Goal: Task Accomplishment & Management: Manage account settings

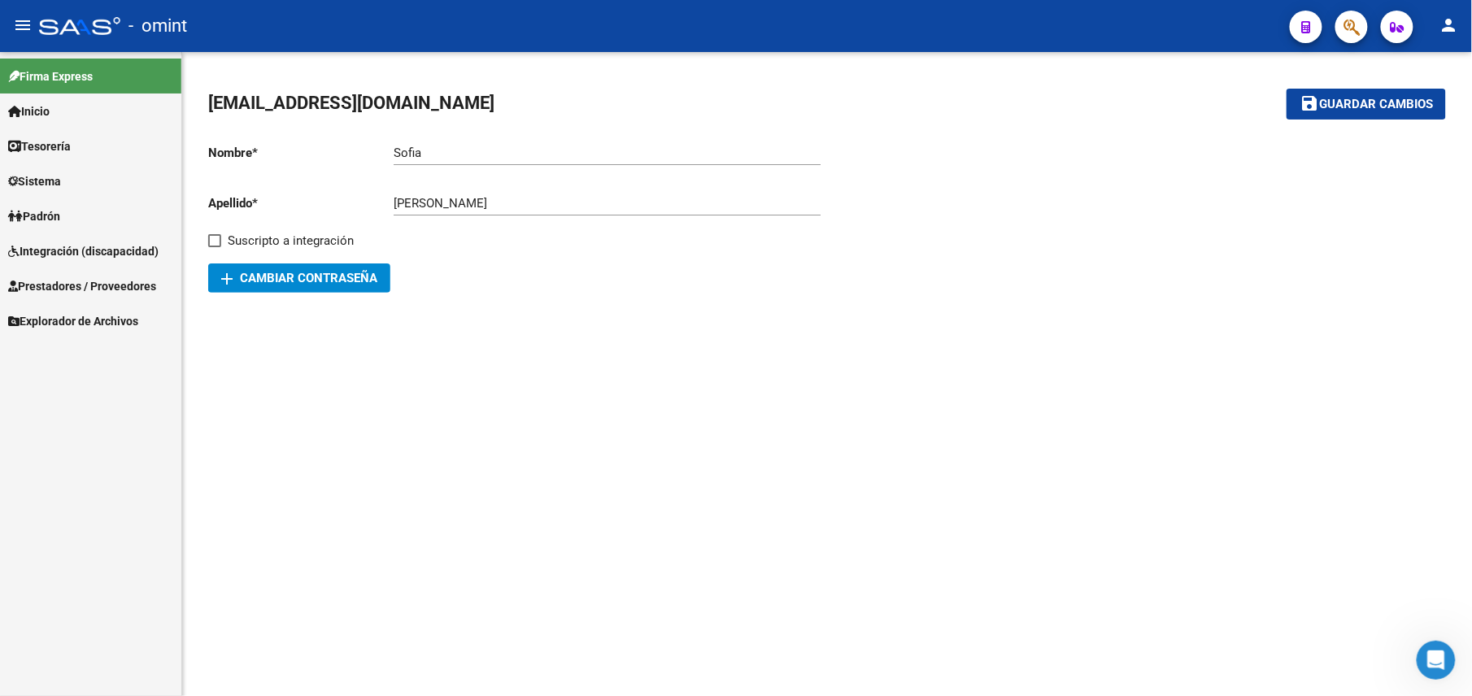
click at [52, 286] on span "Prestadores / Proveedores" at bounding box center [82, 286] width 148 height 18
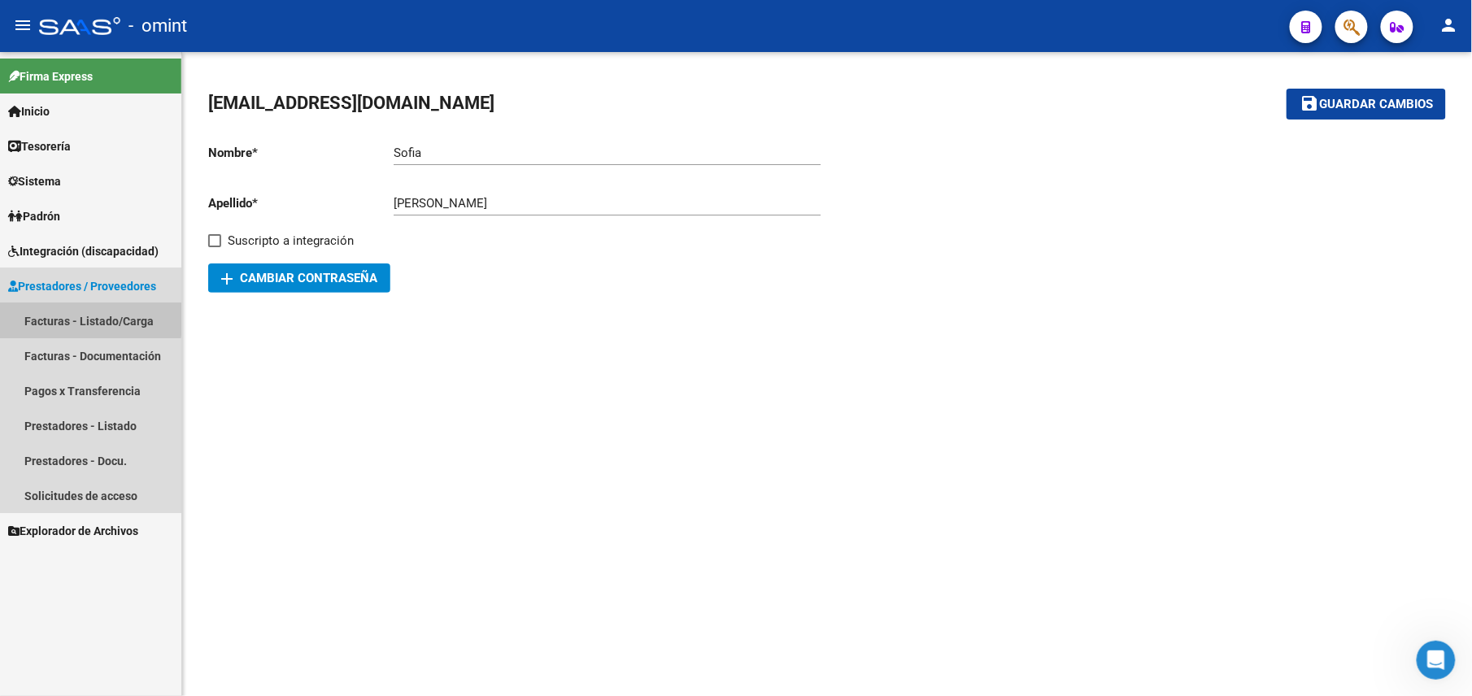
click at [63, 317] on link "Facturas - Listado/Carga" at bounding box center [90, 320] width 181 height 35
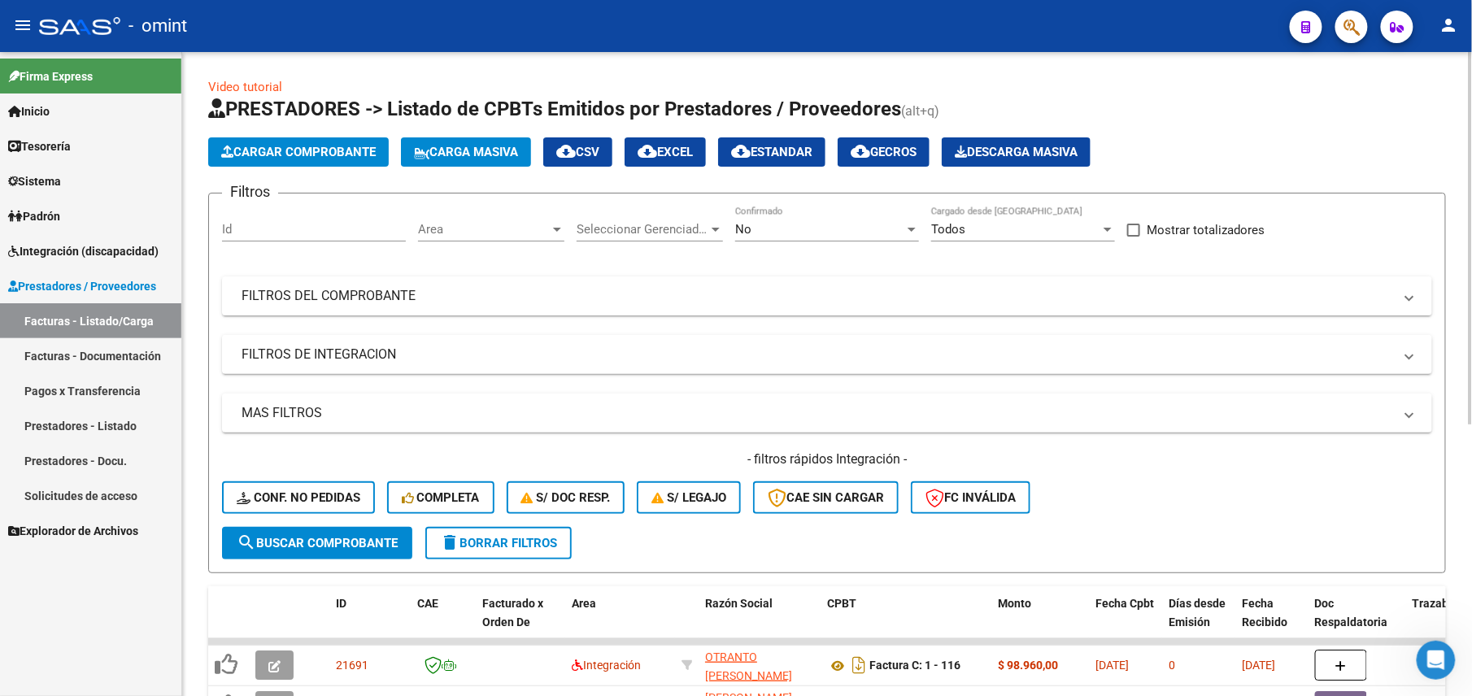
click at [785, 226] on div "No" at bounding box center [819, 229] width 169 height 15
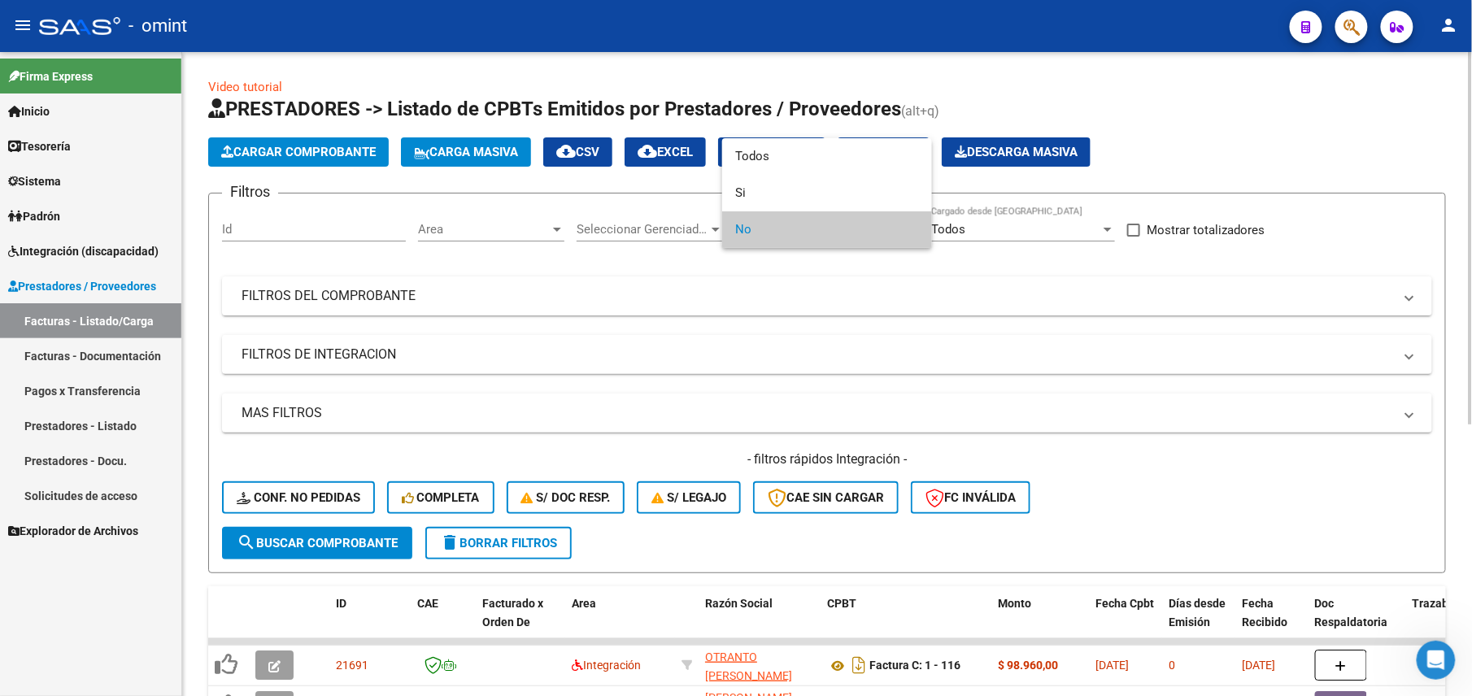
click at [725, 260] on div at bounding box center [736, 348] width 1472 height 696
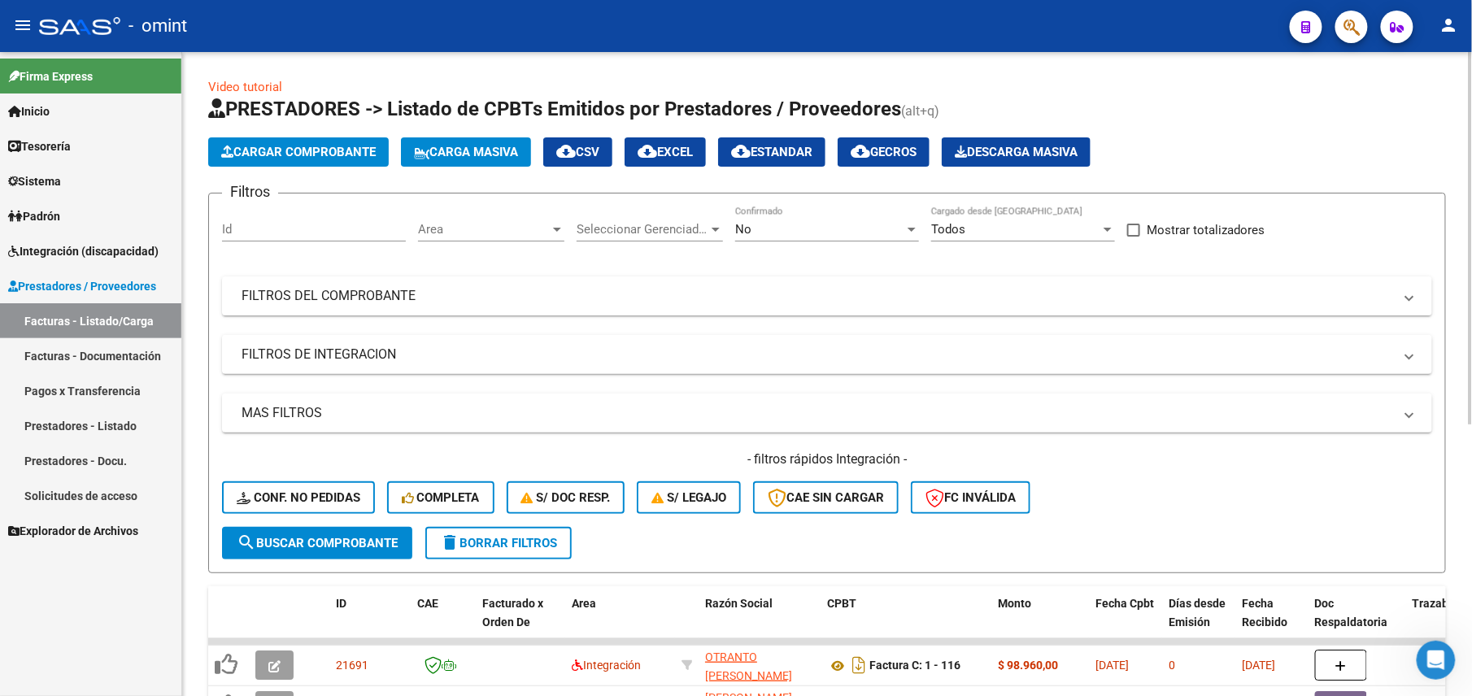
click at [759, 223] on div "No" at bounding box center [819, 229] width 169 height 15
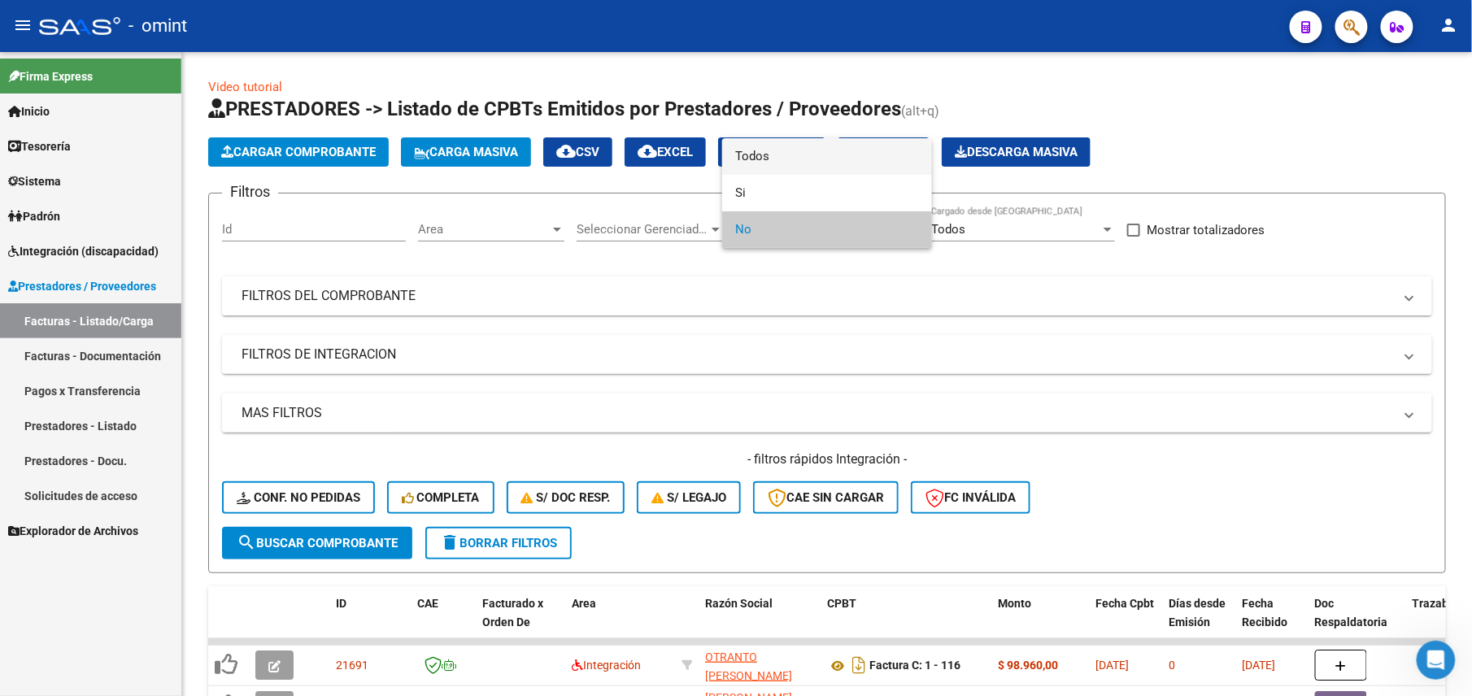
click at [765, 158] on span "Todos" at bounding box center [827, 156] width 184 height 37
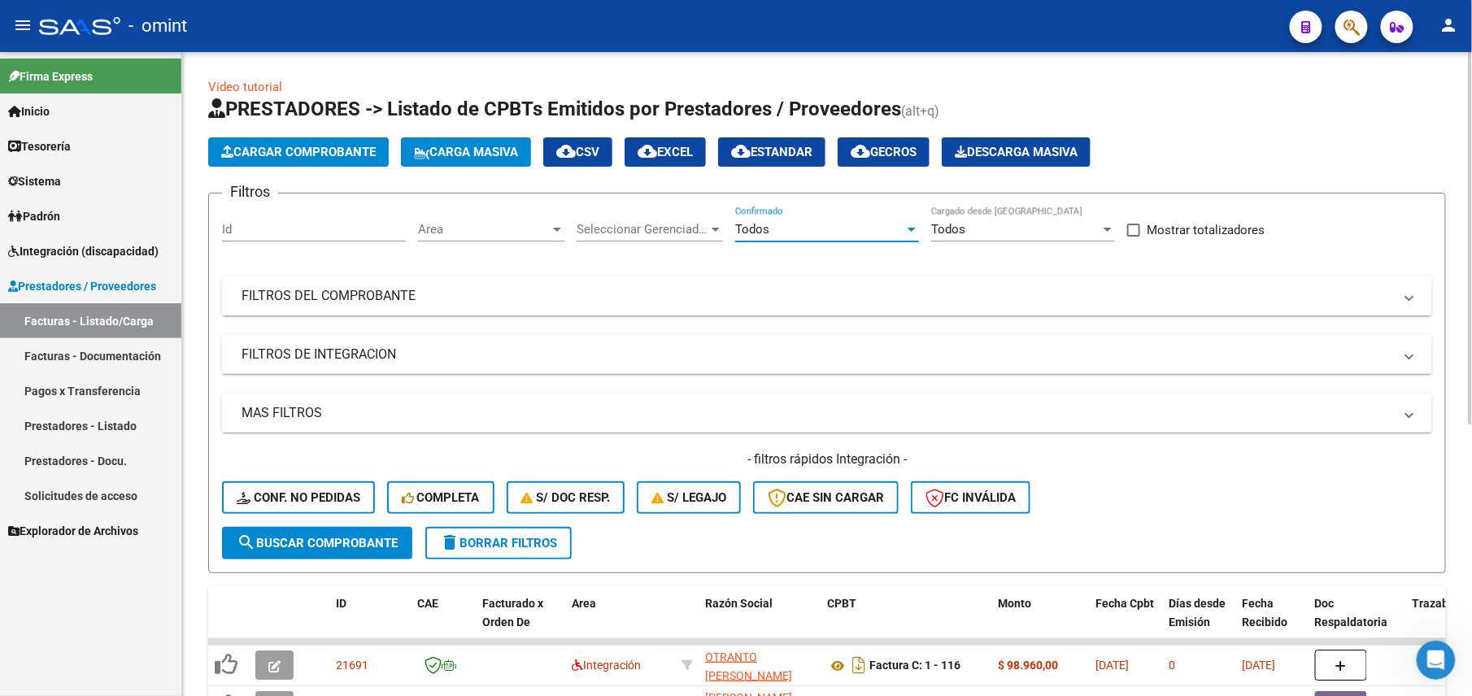
click at [652, 241] on div "Seleccionar Gerenciador Seleccionar Gerenciador" at bounding box center [649, 224] width 146 height 35
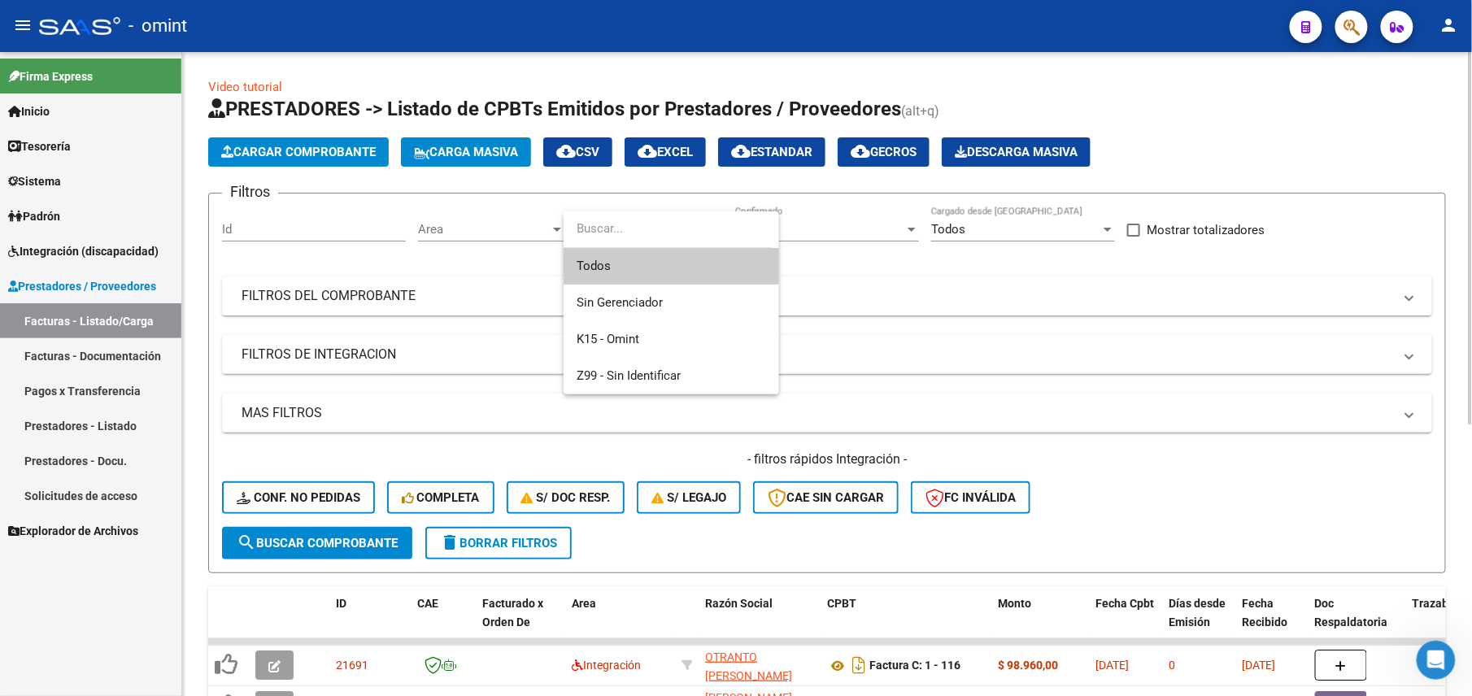
click at [941, 262] on div at bounding box center [736, 348] width 1472 height 696
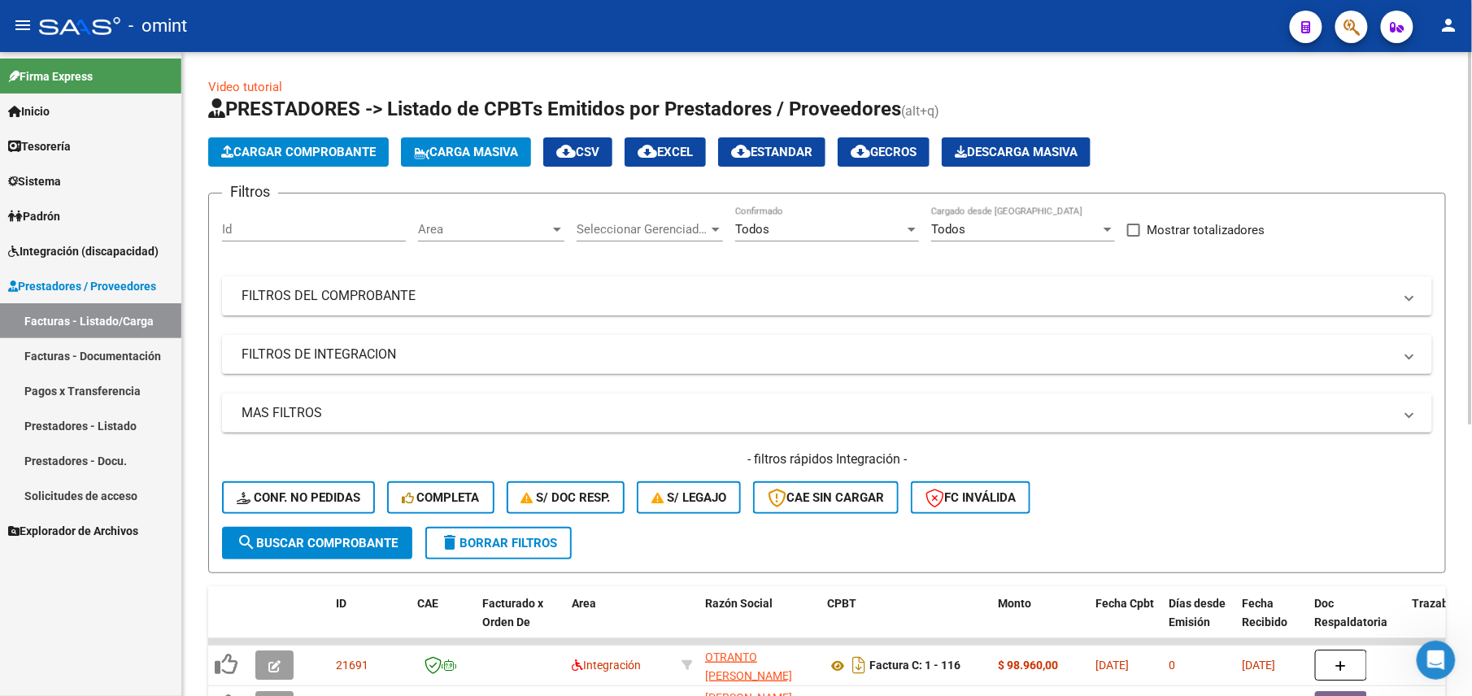
click at [984, 228] on div "Todos" at bounding box center [1015, 229] width 169 height 15
drag, startPoint x: 625, startPoint y: 285, endPoint x: 488, endPoint y: 238, distance: 145.0
click at [618, 285] on div at bounding box center [736, 348] width 1472 height 696
click at [486, 231] on span "Area" at bounding box center [484, 229] width 132 height 15
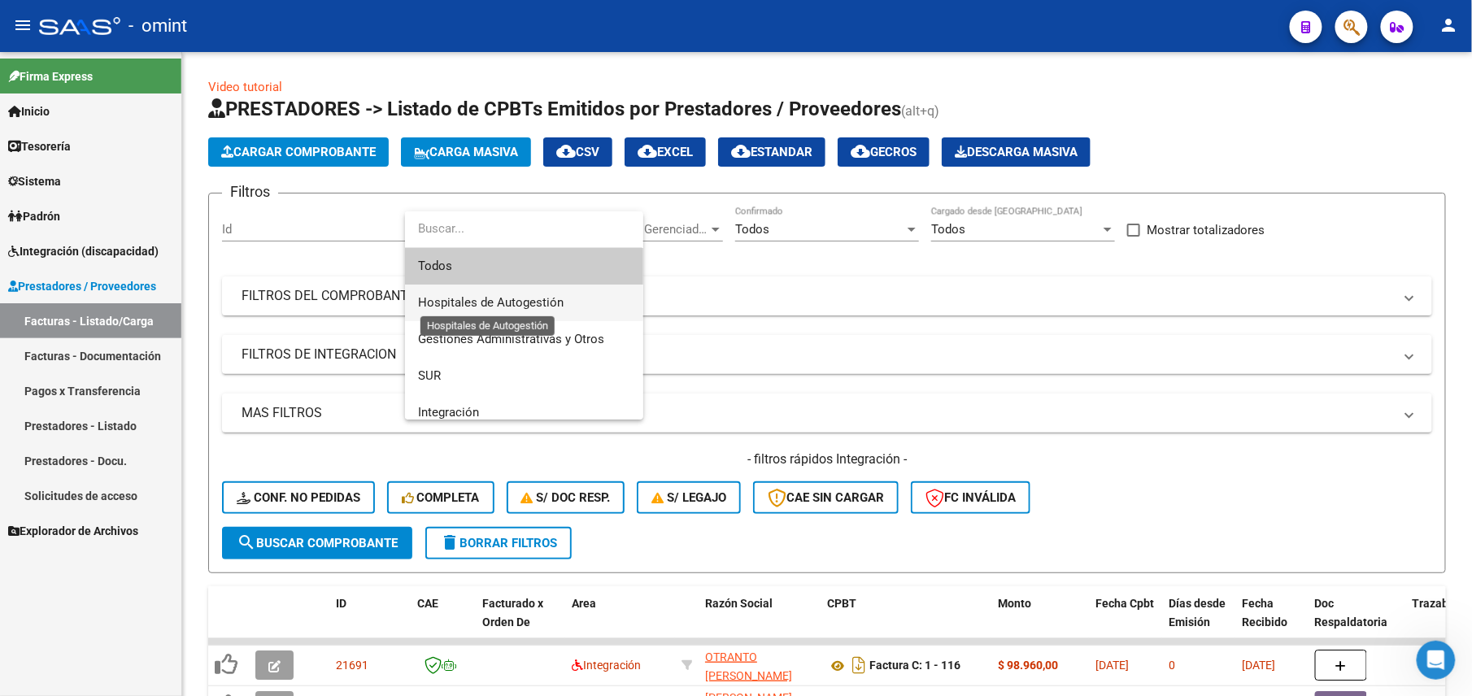
scroll to position [194, 0]
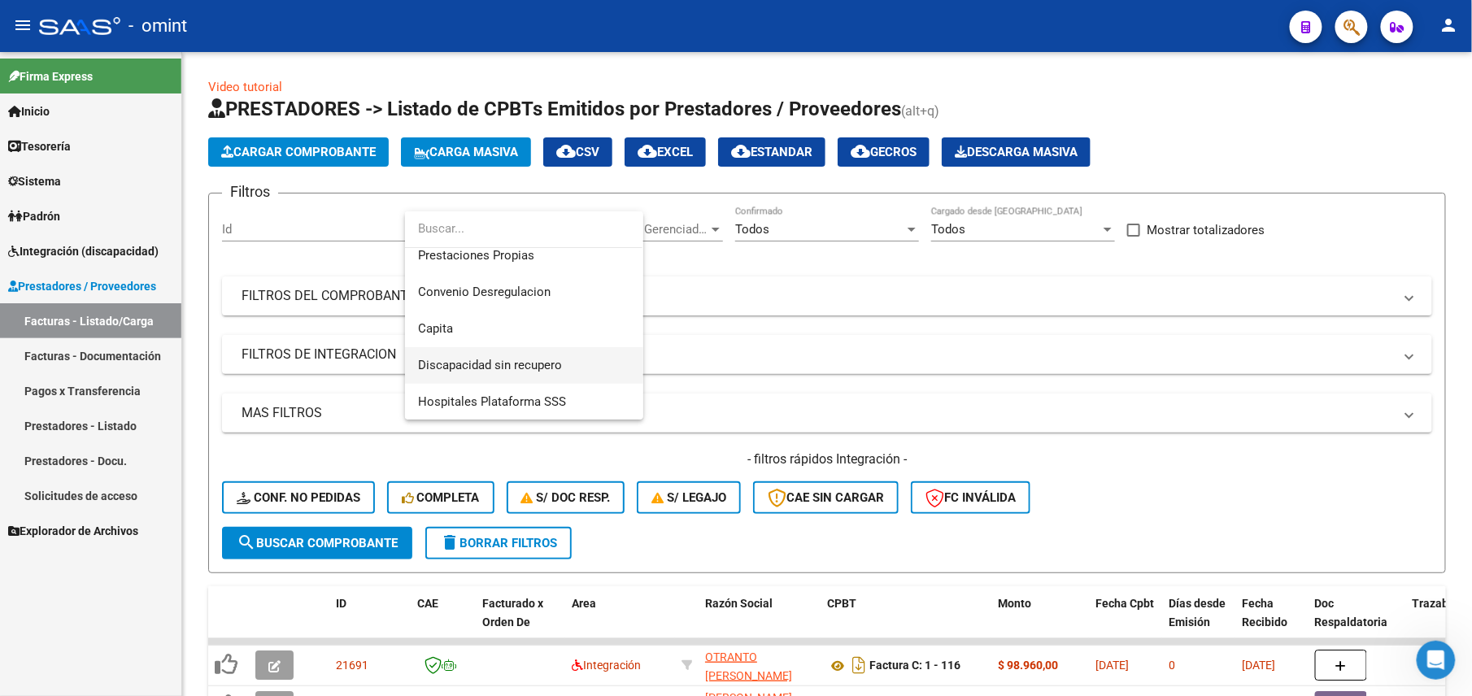
click at [508, 355] on span "Discapacidad sin recupero" at bounding box center [524, 365] width 212 height 37
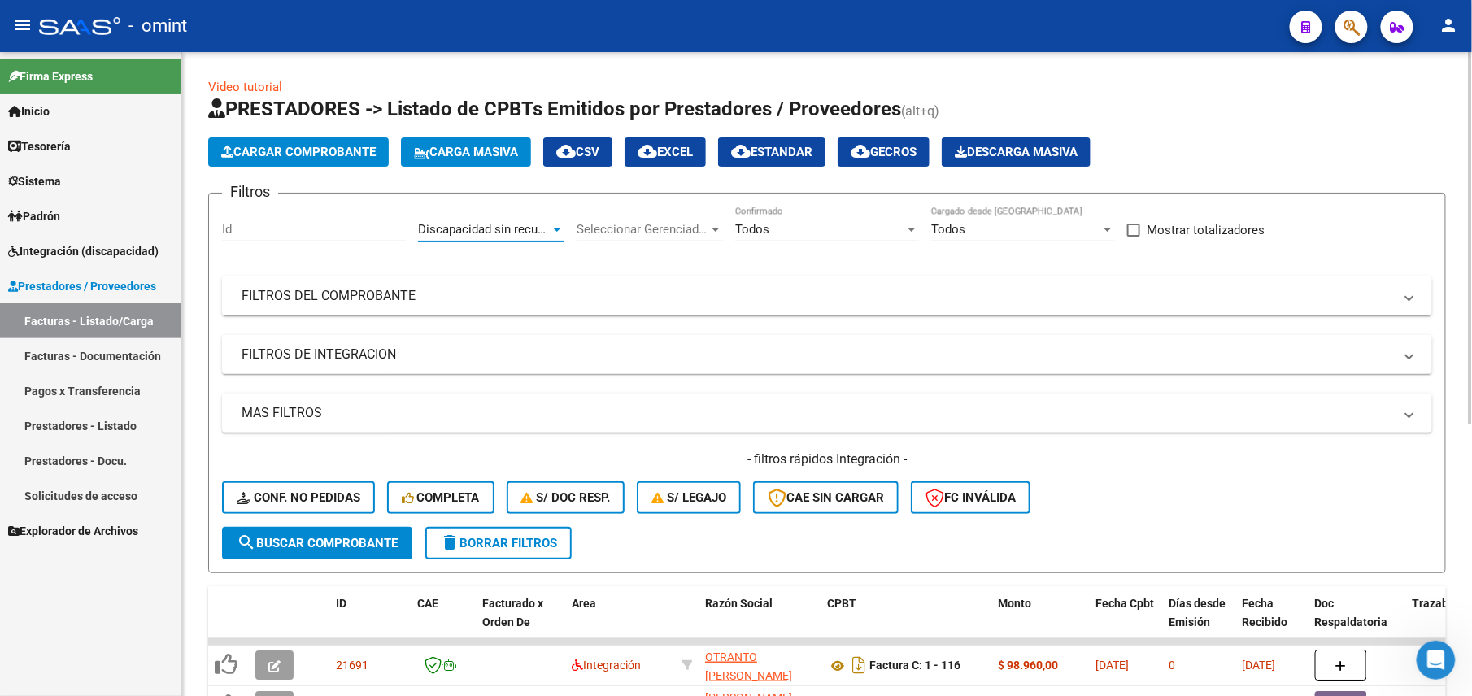
click at [339, 543] on span "search Buscar Comprobante" at bounding box center [317, 543] width 161 height 15
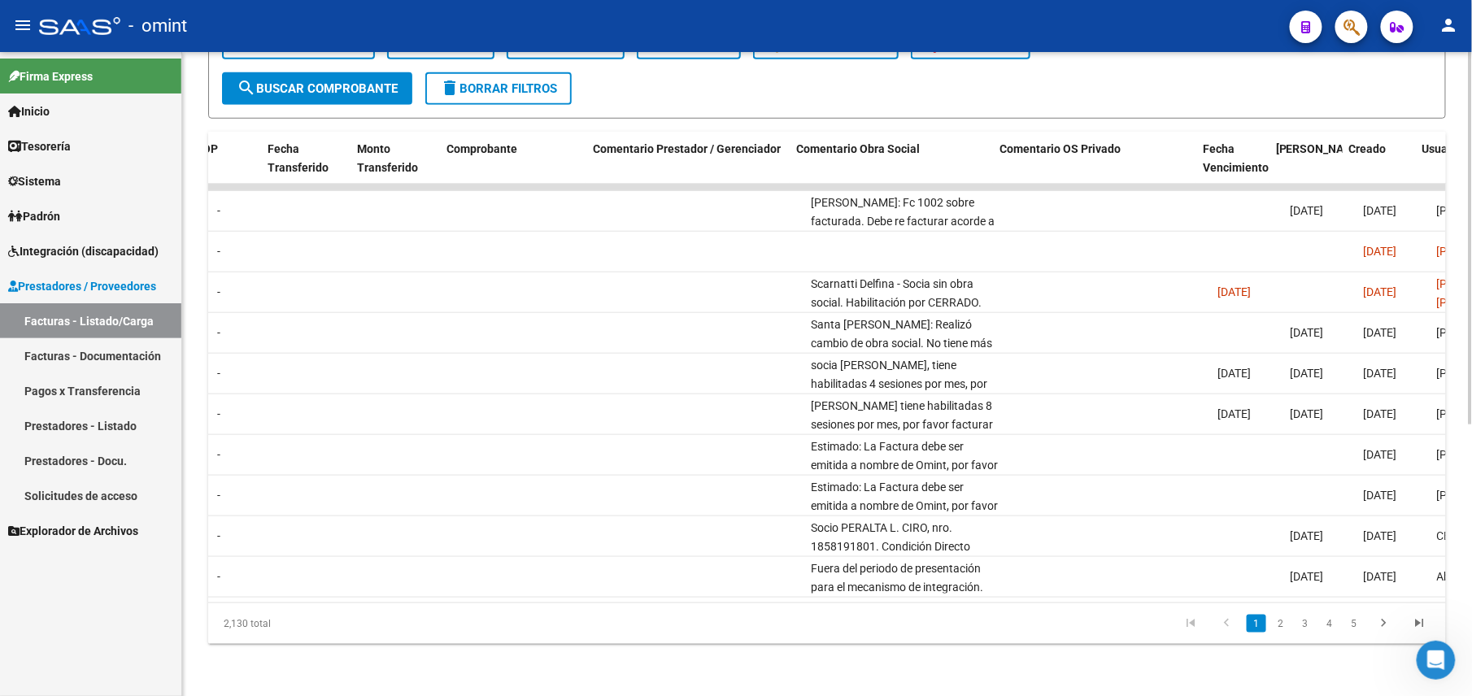
scroll to position [0, 1483]
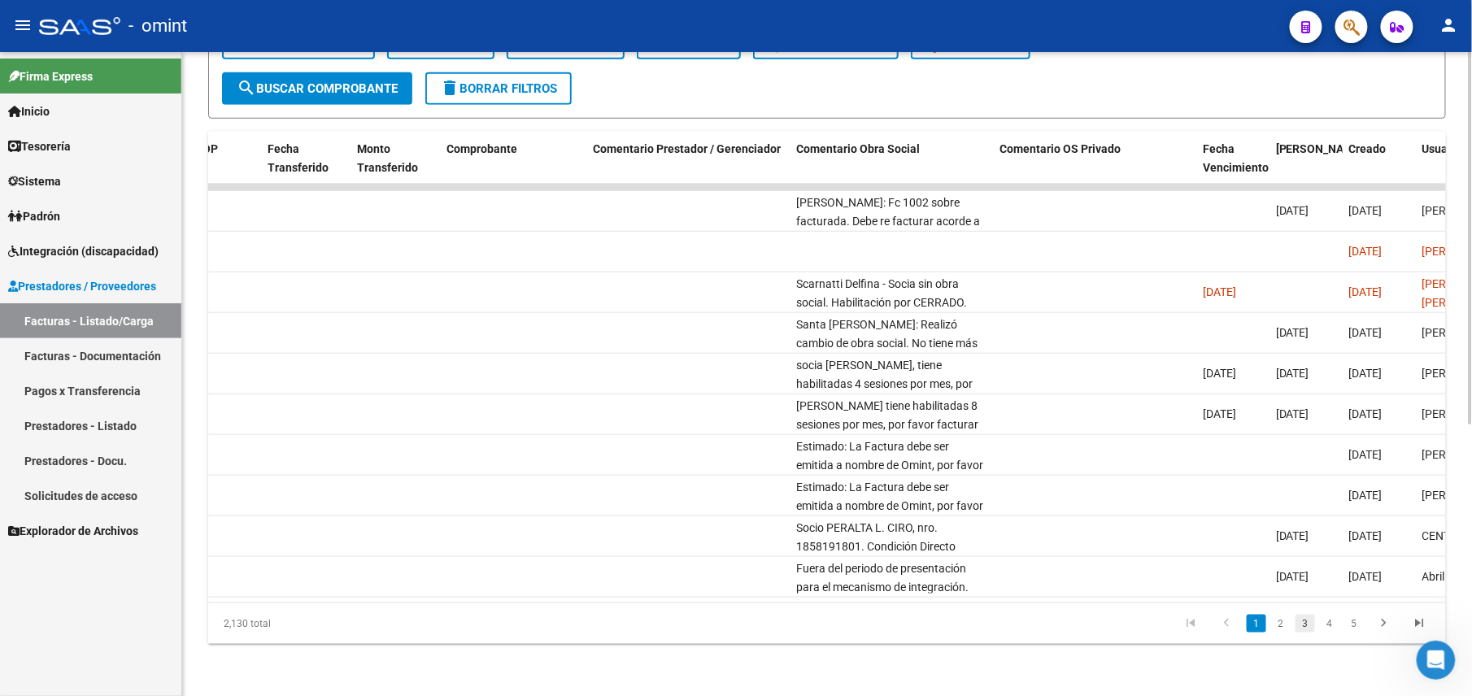
click at [1309, 624] on link "3" at bounding box center [1305, 624] width 20 height 18
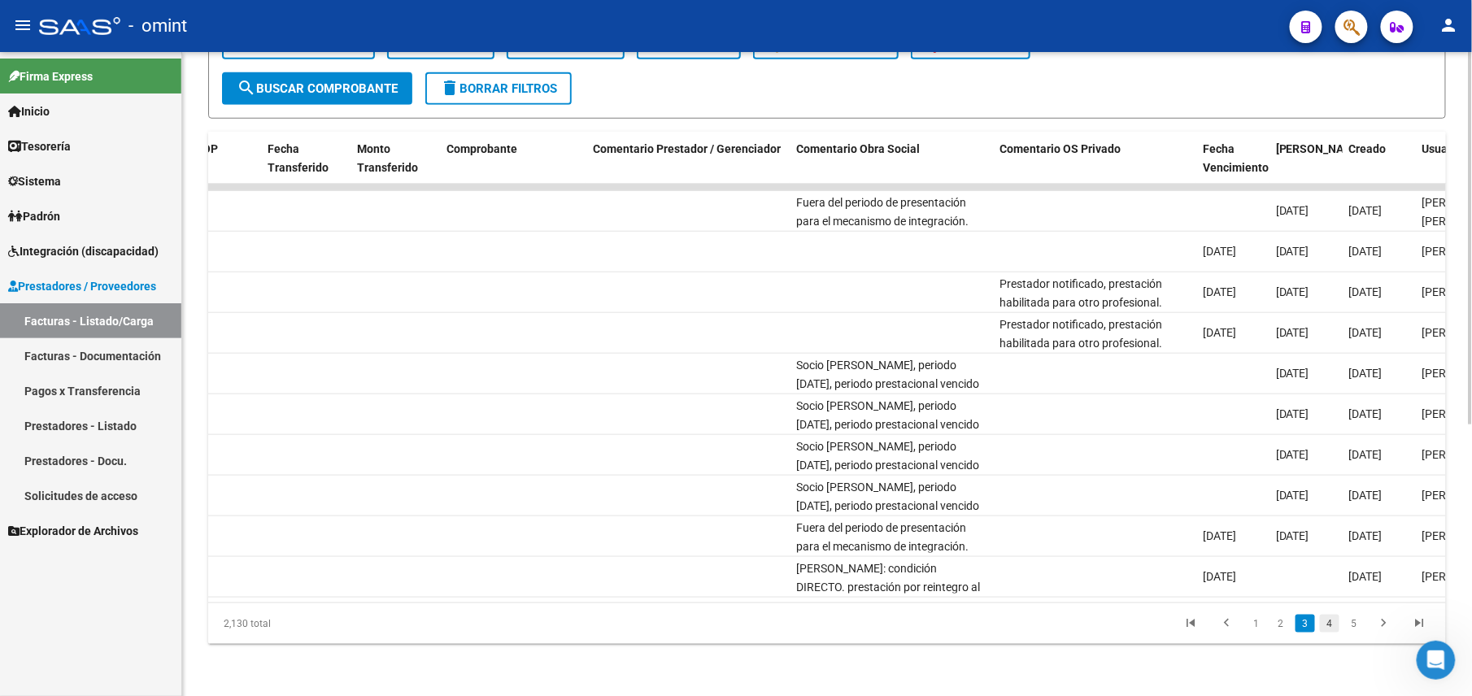
click at [1329, 622] on link "4" at bounding box center [1330, 624] width 20 height 18
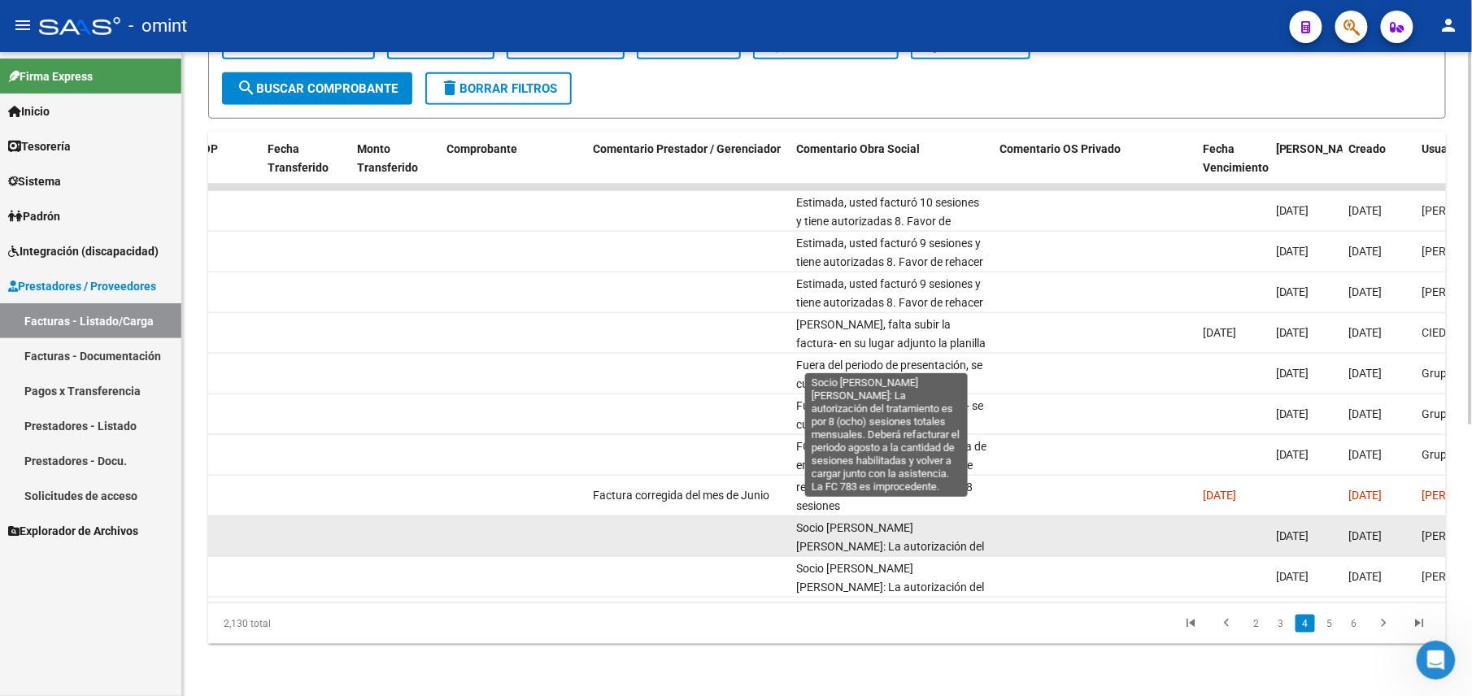
scroll to position [108, 0]
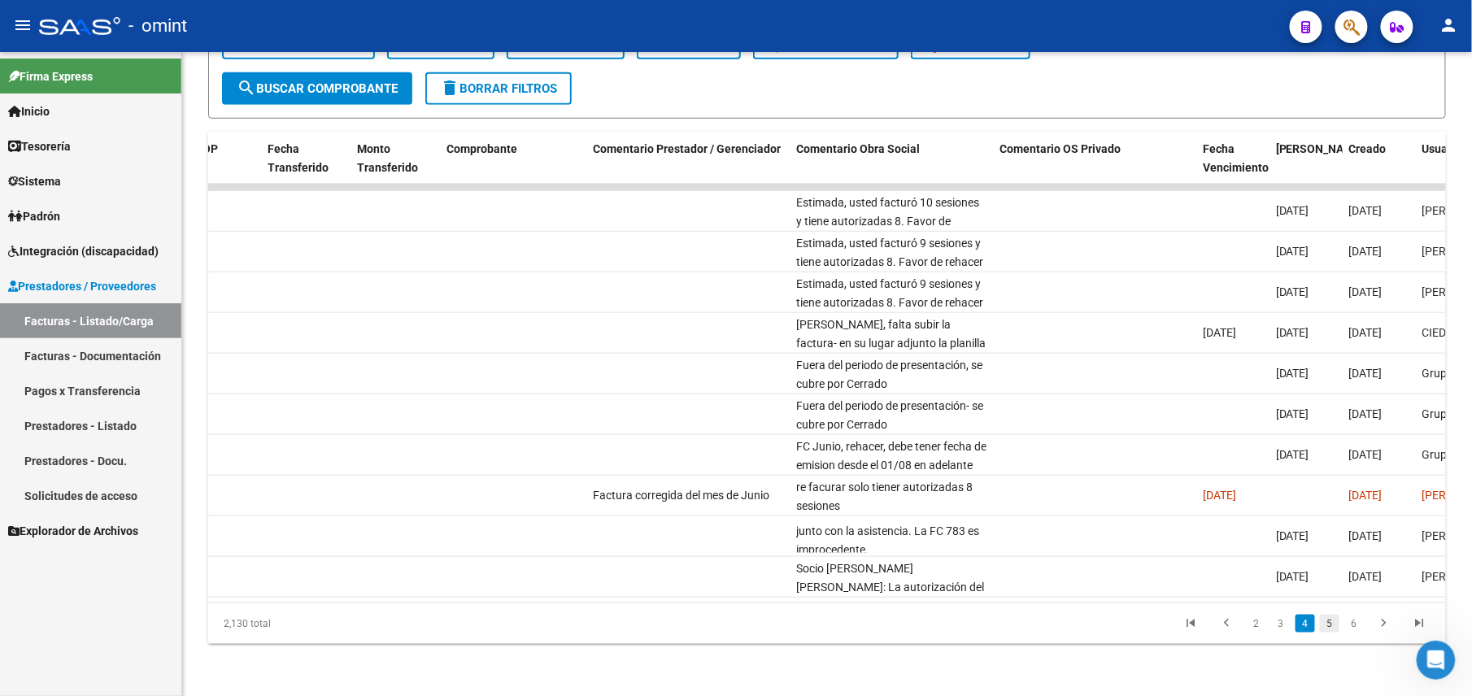
click at [1335, 620] on link "5" at bounding box center [1330, 624] width 20 height 18
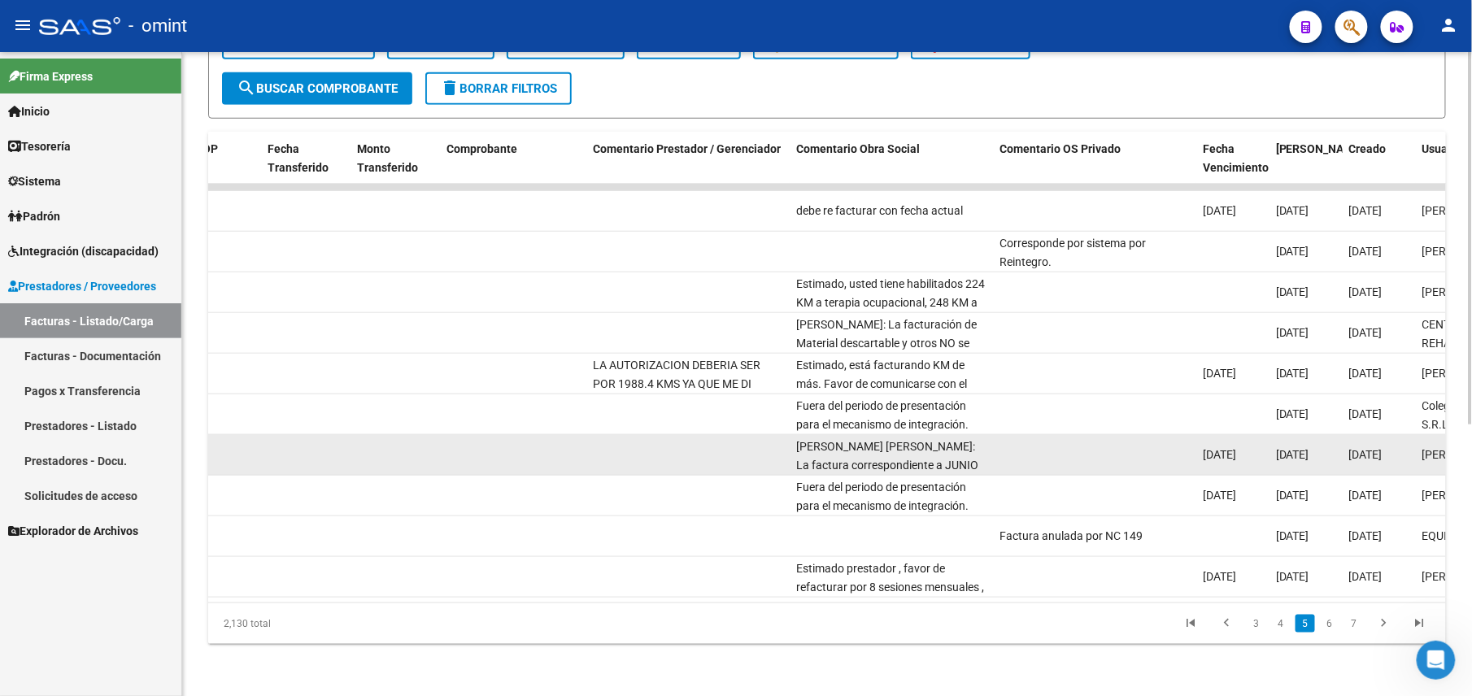
scroll to position [0, 0]
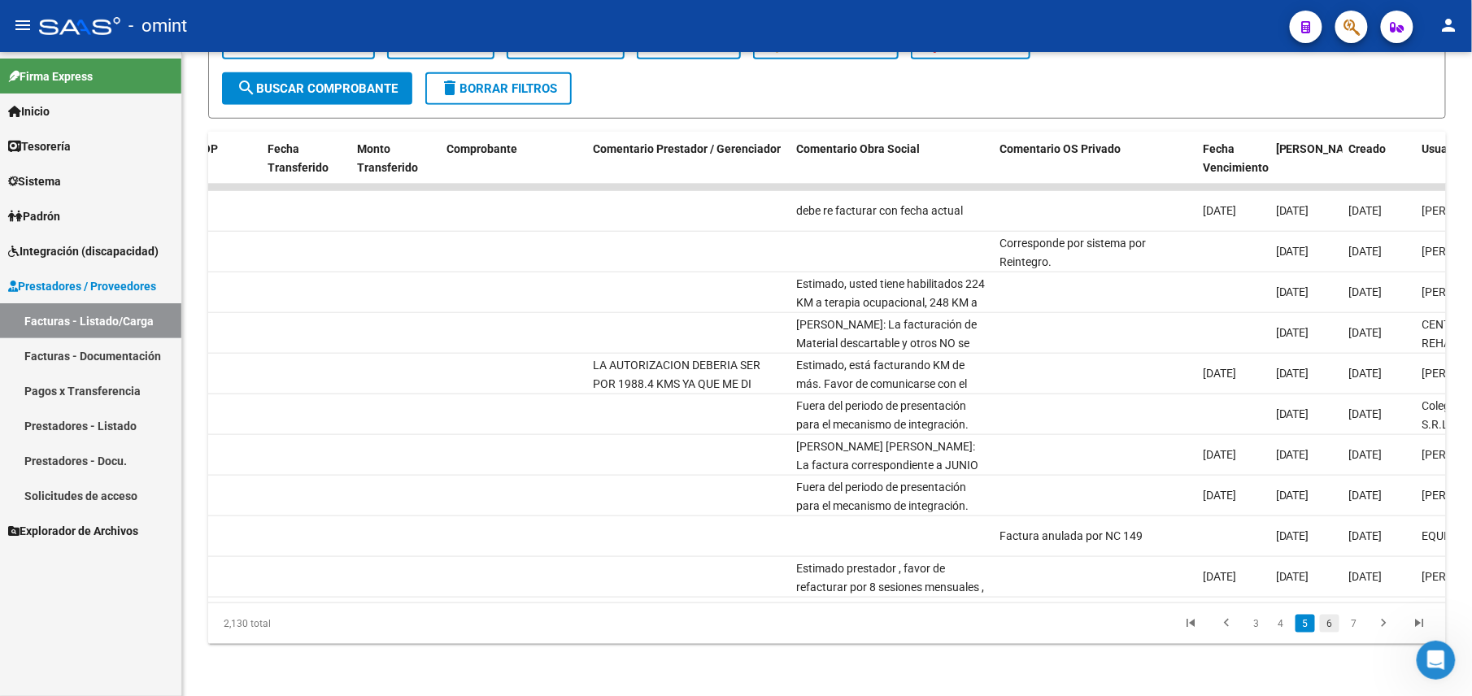
click at [1330, 621] on link "6" at bounding box center [1330, 624] width 20 height 18
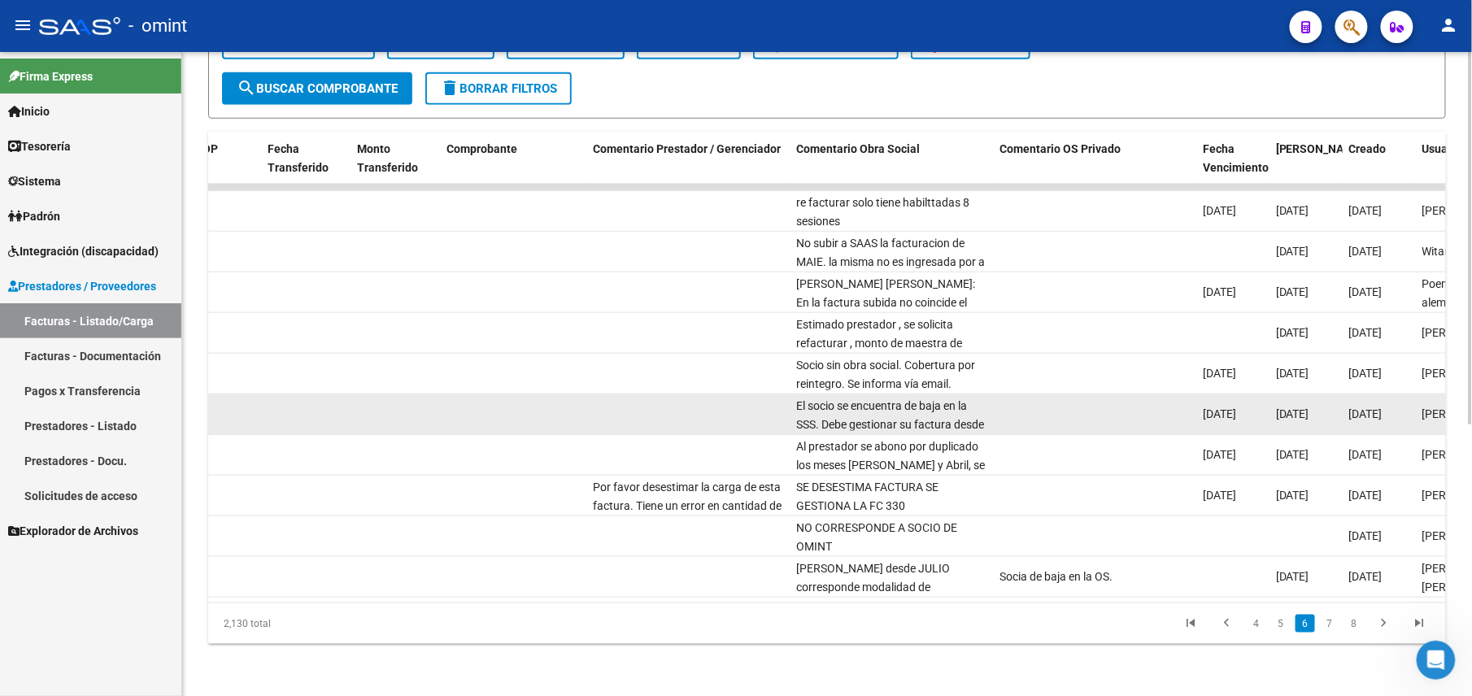
scroll to position [94, 0]
click at [758, 397] on datatable-body-cell at bounding box center [687, 414] width 203 height 40
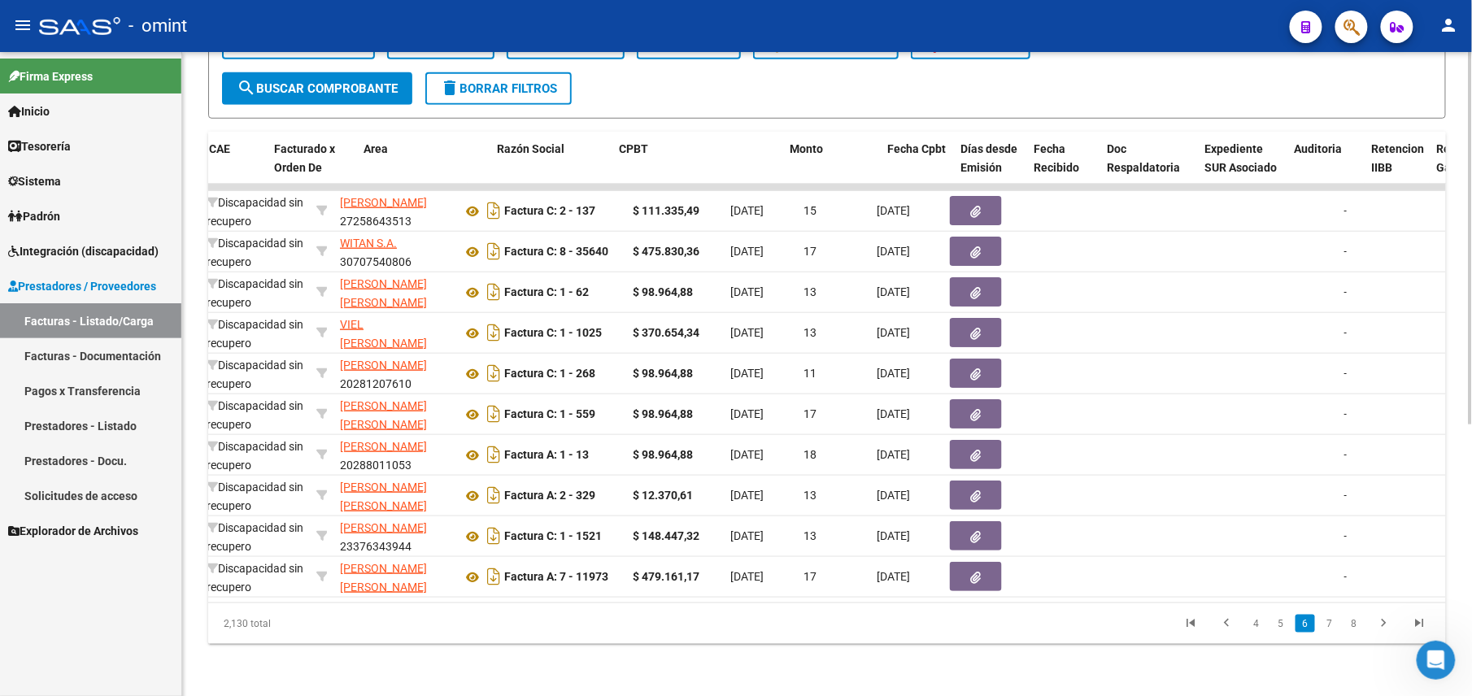
scroll to position [0, 0]
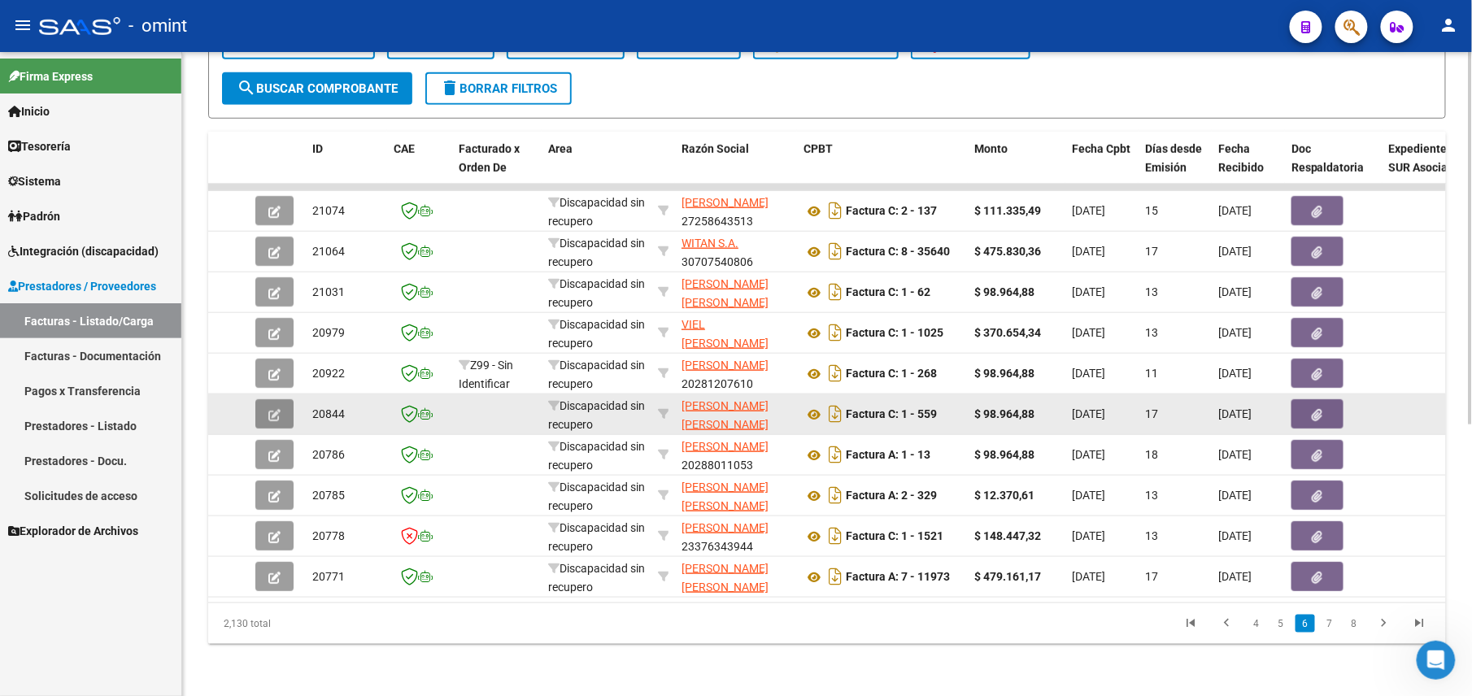
click at [270, 399] on button "button" at bounding box center [274, 413] width 38 height 29
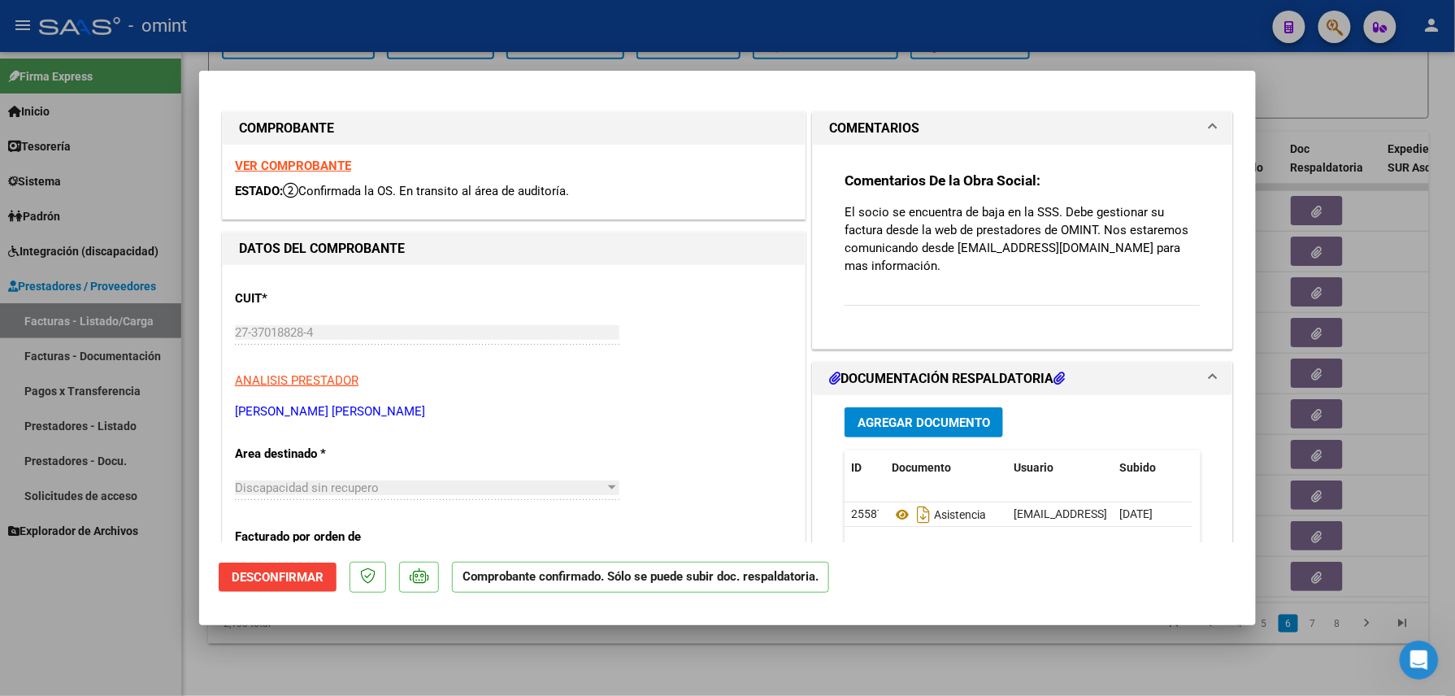
click at [920, 678] on div at bounding box center [727, 348] width 1455 height 696
type input "$ 0,00"
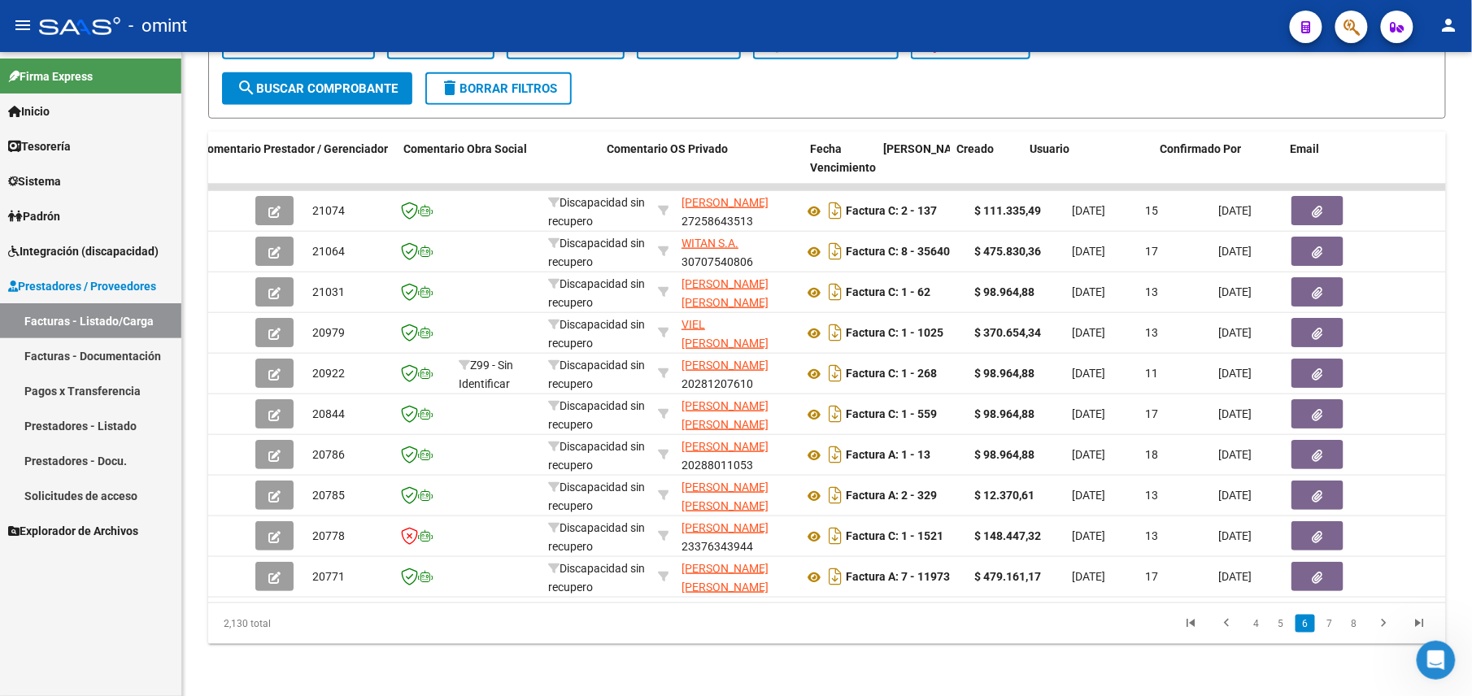
scroll to position [0, 1875]
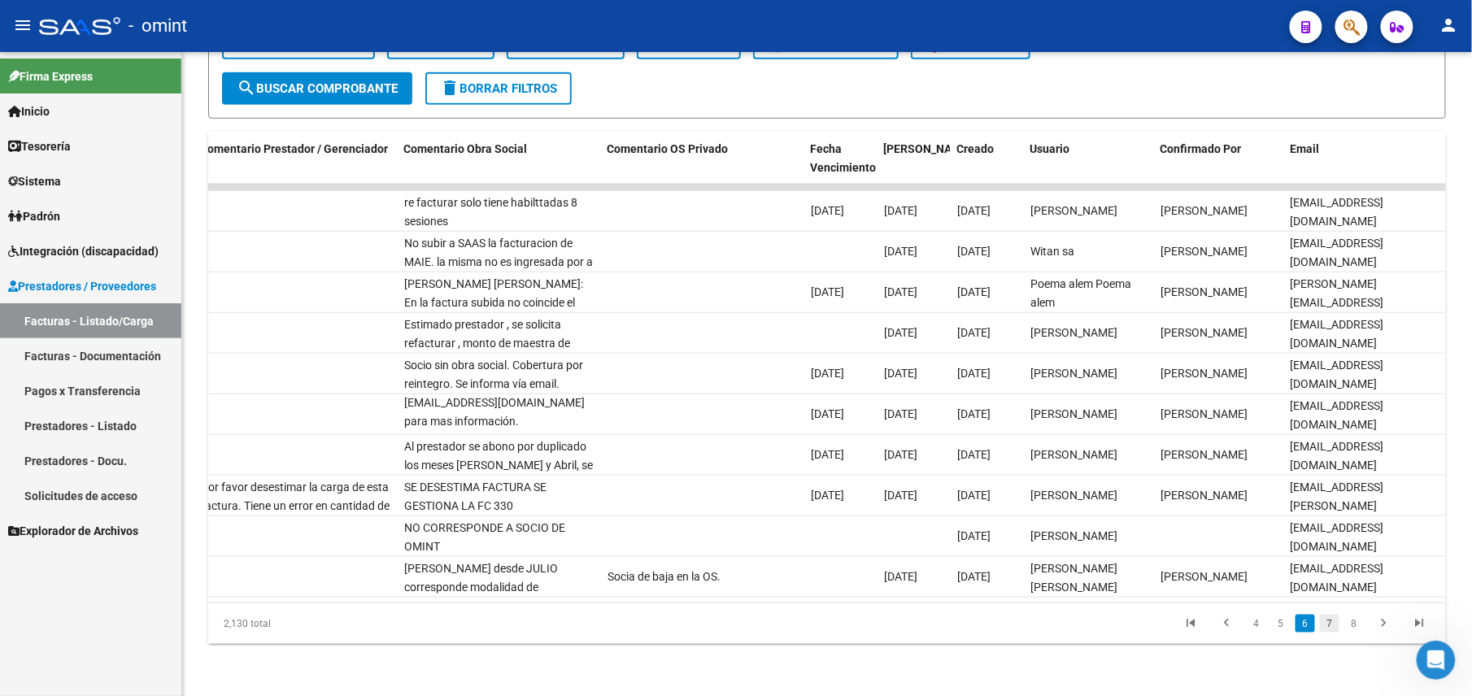
click at [1330, 622] on link "7" at bounding box center [1330, 624] width 20 height 18
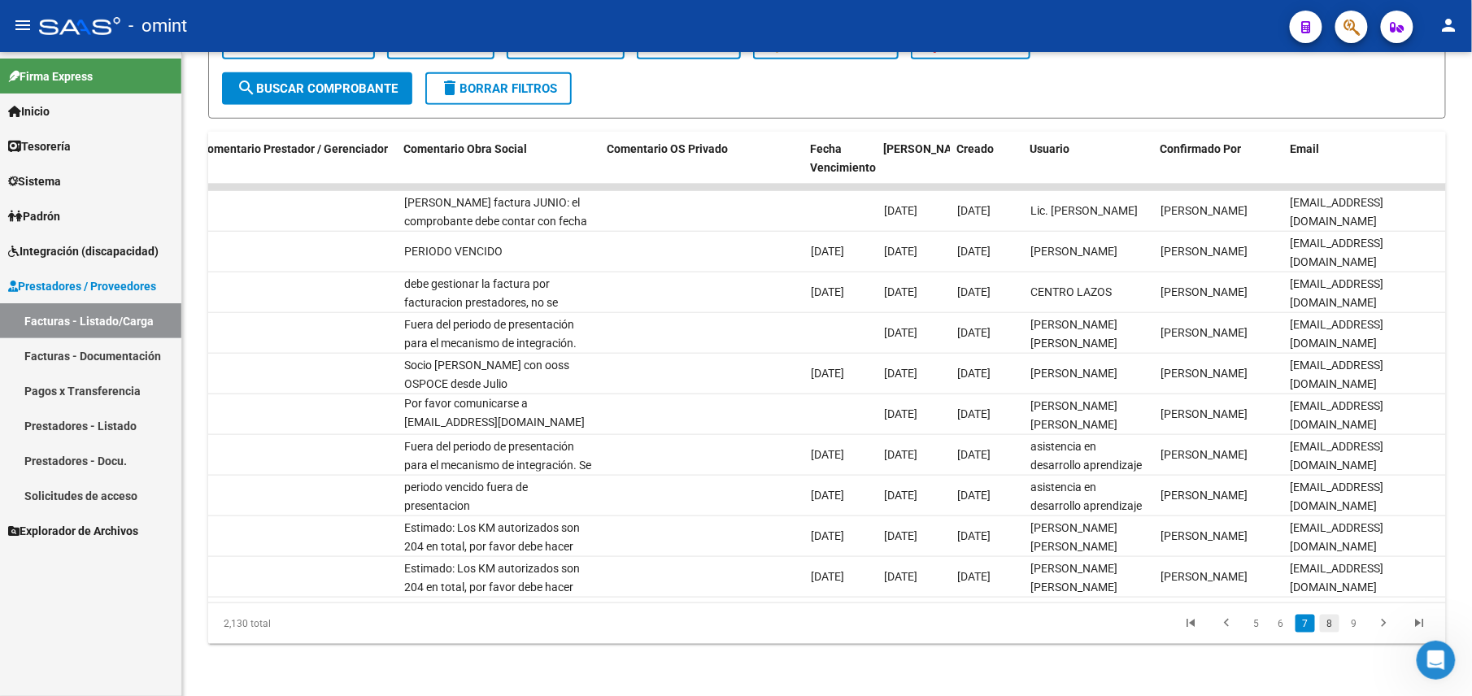
scroll to position [39, 0]
click at [1356, 619] on link "9" at bounding box center [1354, 624] width 20 height 18
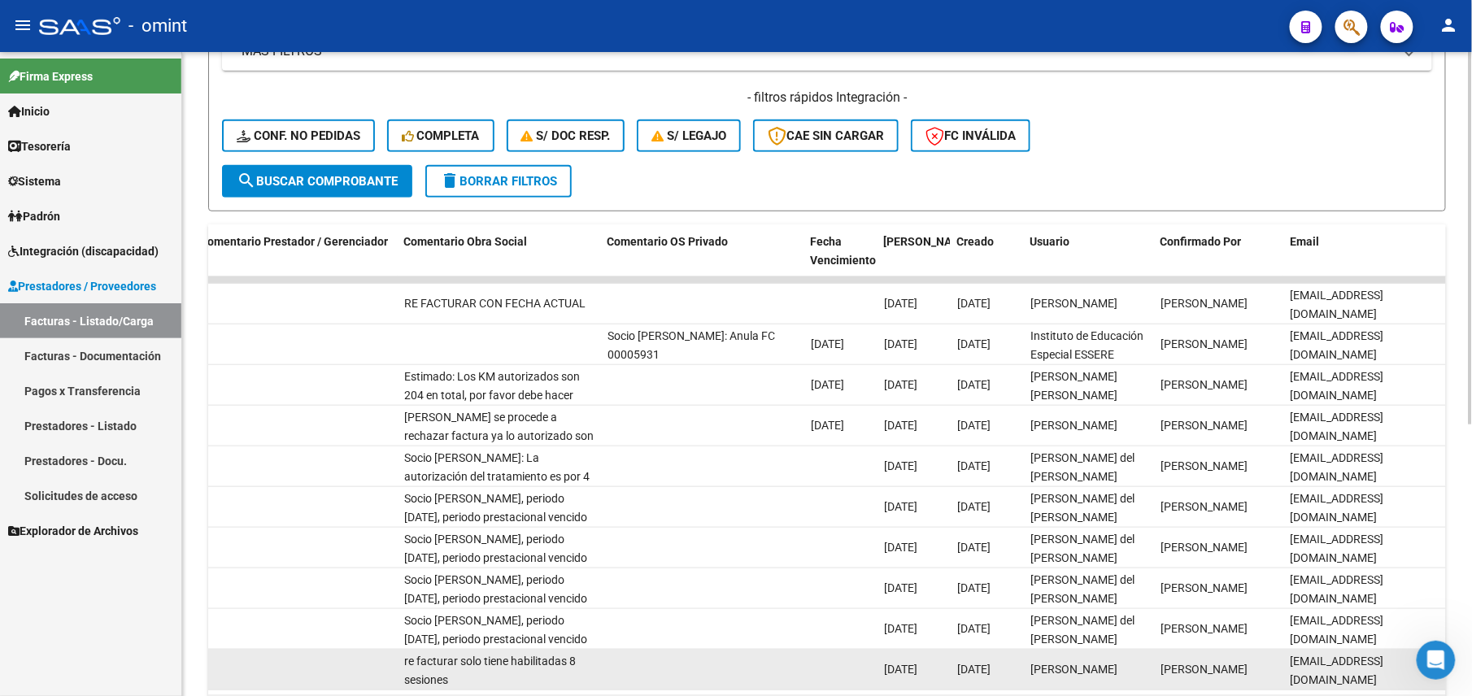
scroll to position [470, 0]
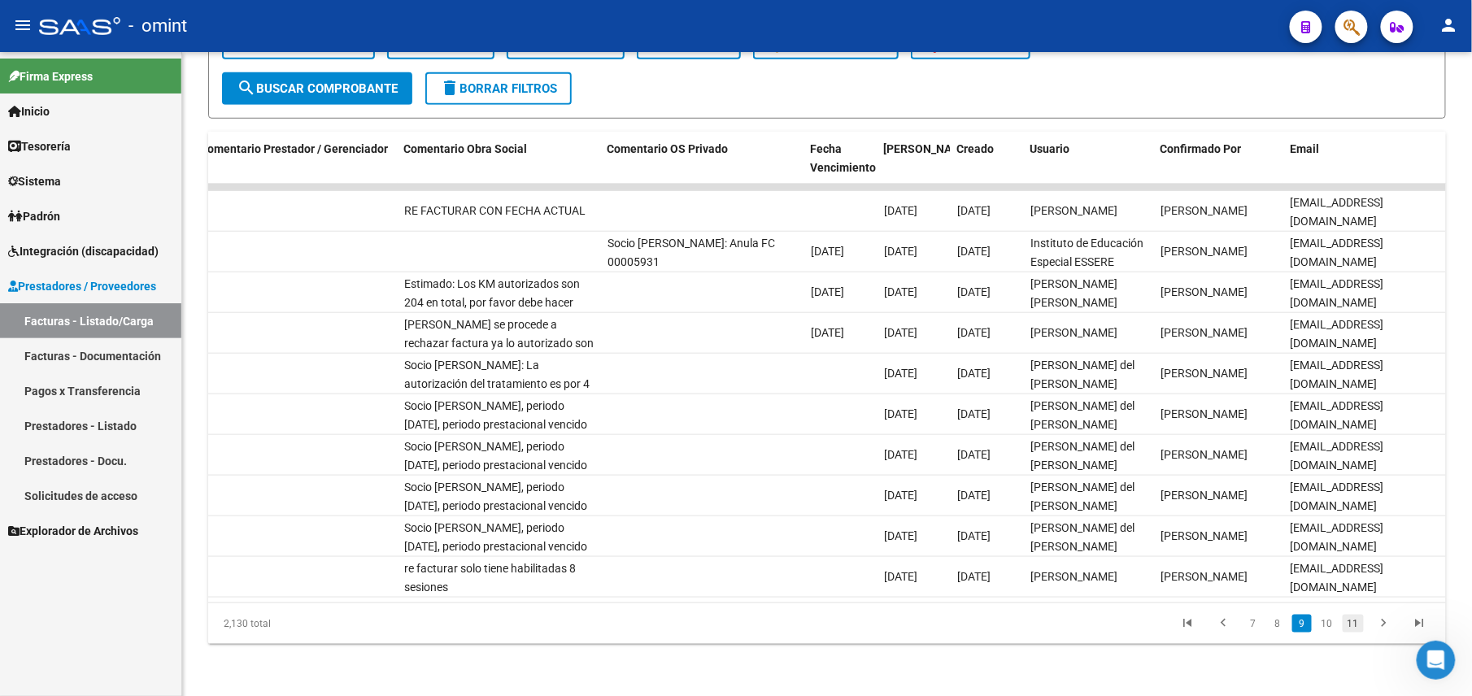
click at [1358, 623] on link "11" at bounding box center [1352, 624] width 21 height 18
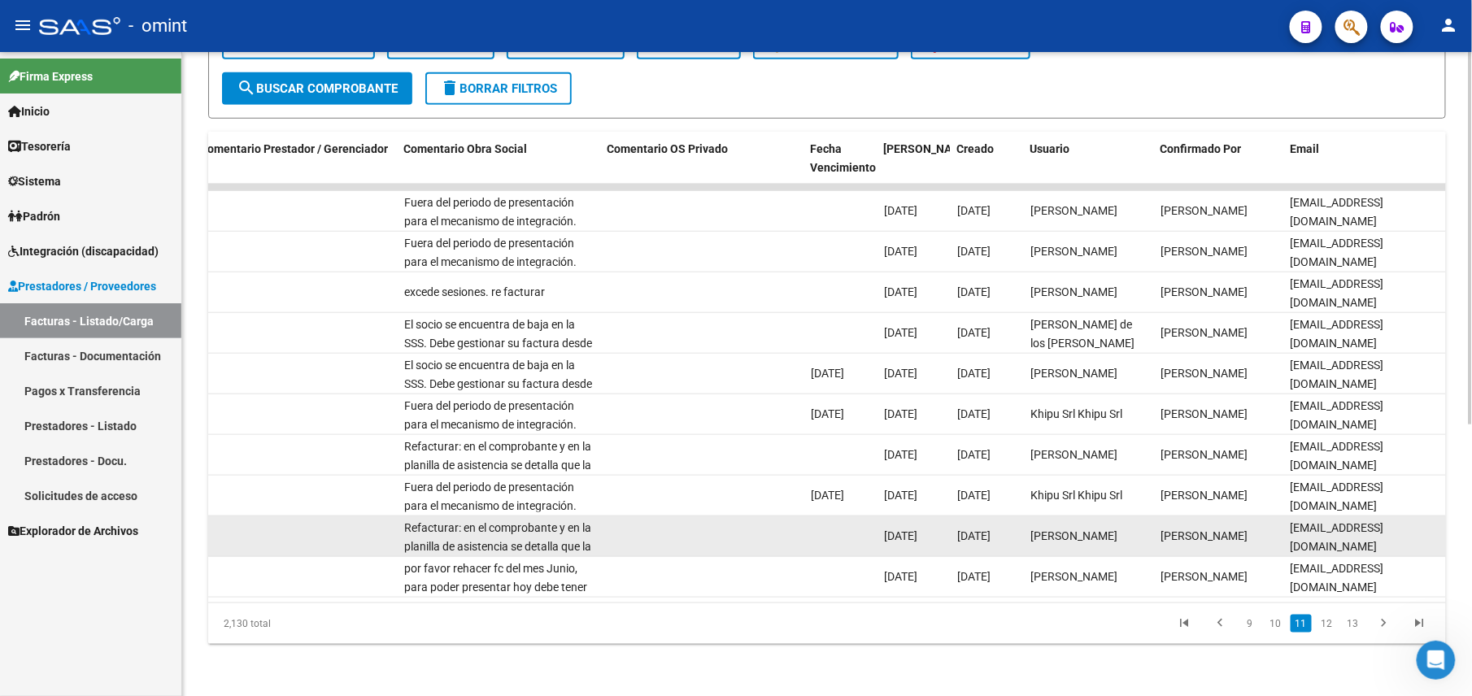
scroll to position [2, 0]
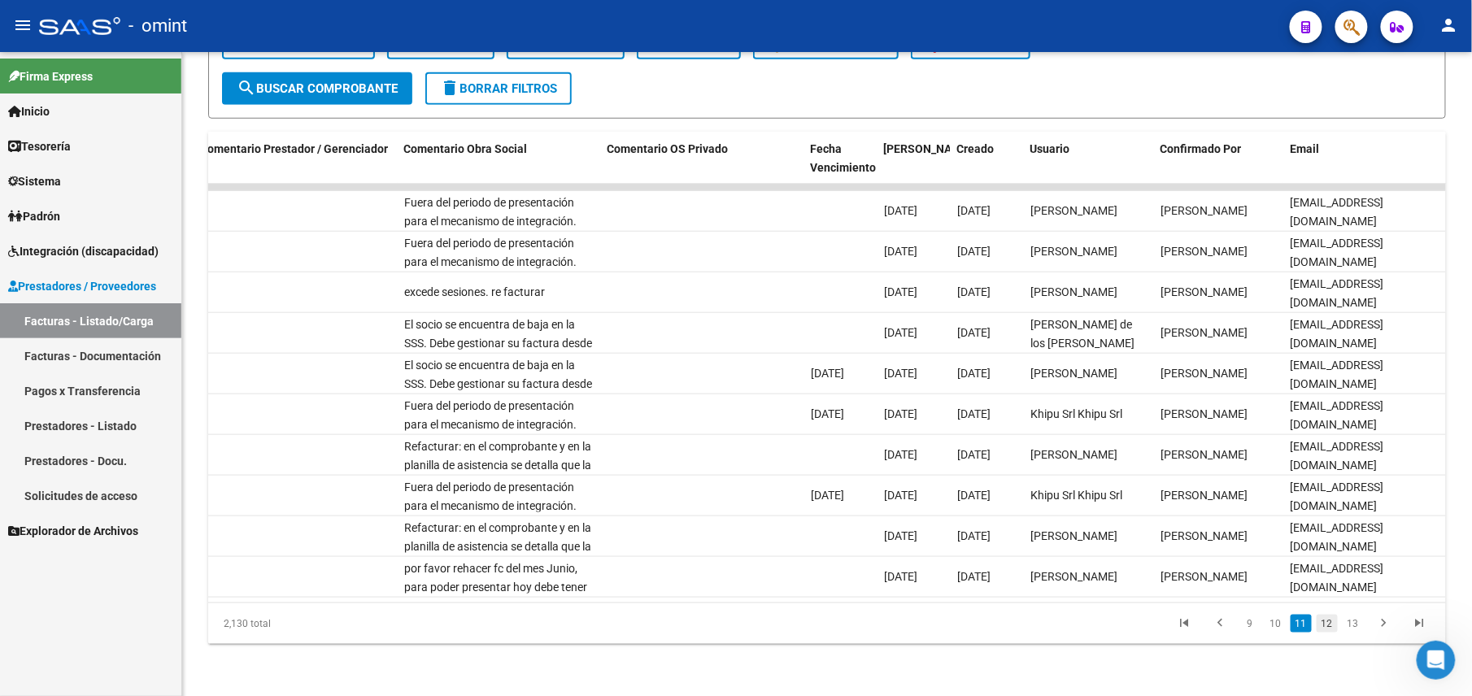
click at [1328, 618] on link "12" at bounding box center [1326, 624] width 21 height 18
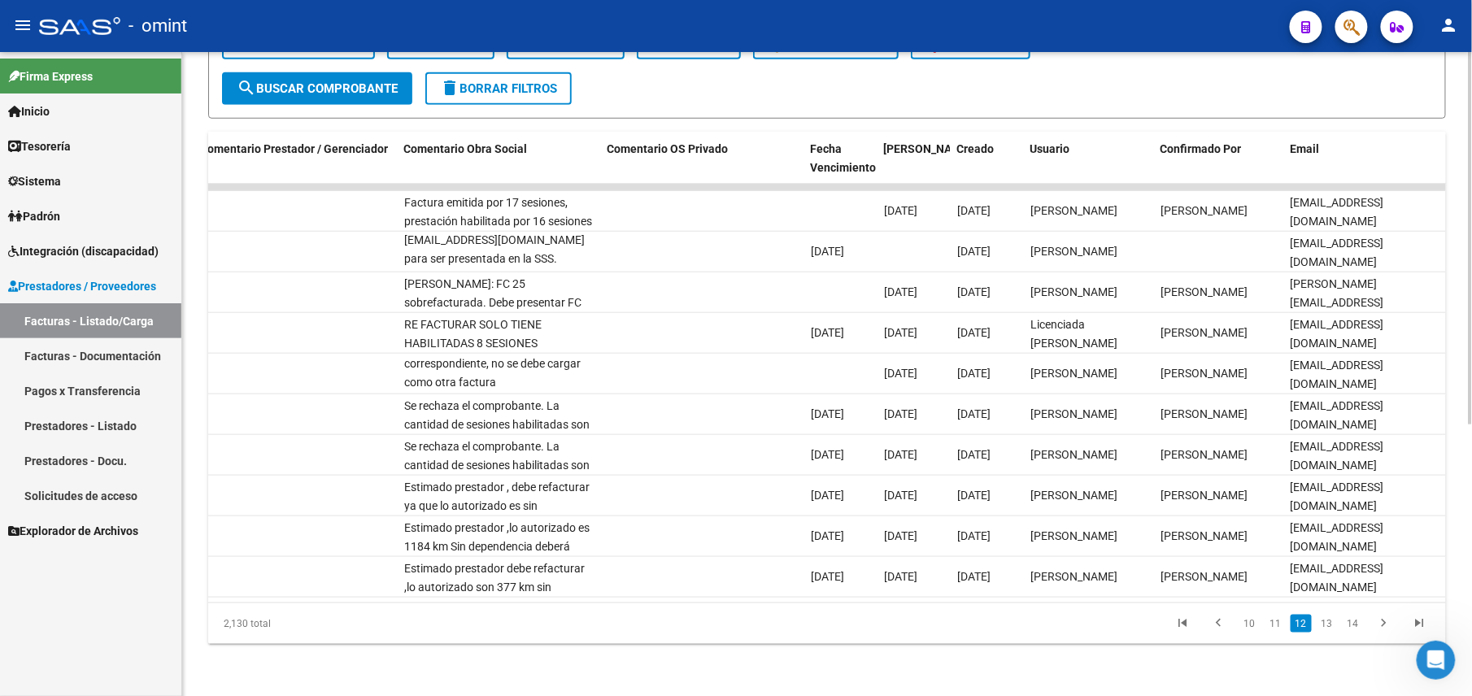
scroll to position [39, 0]
click at [1327, 624] on link "13" at bounding box center [1326, 624] width 21 height 18
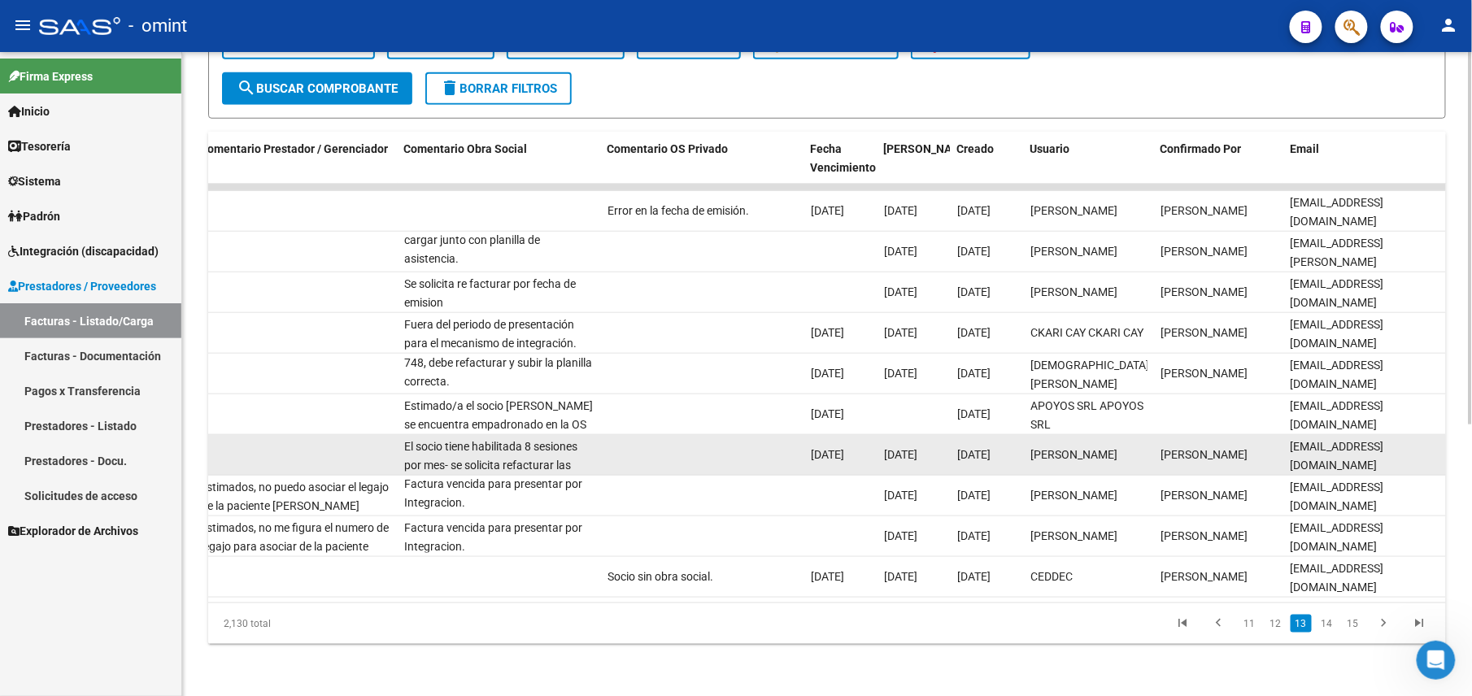
scroll to position [2, 0]
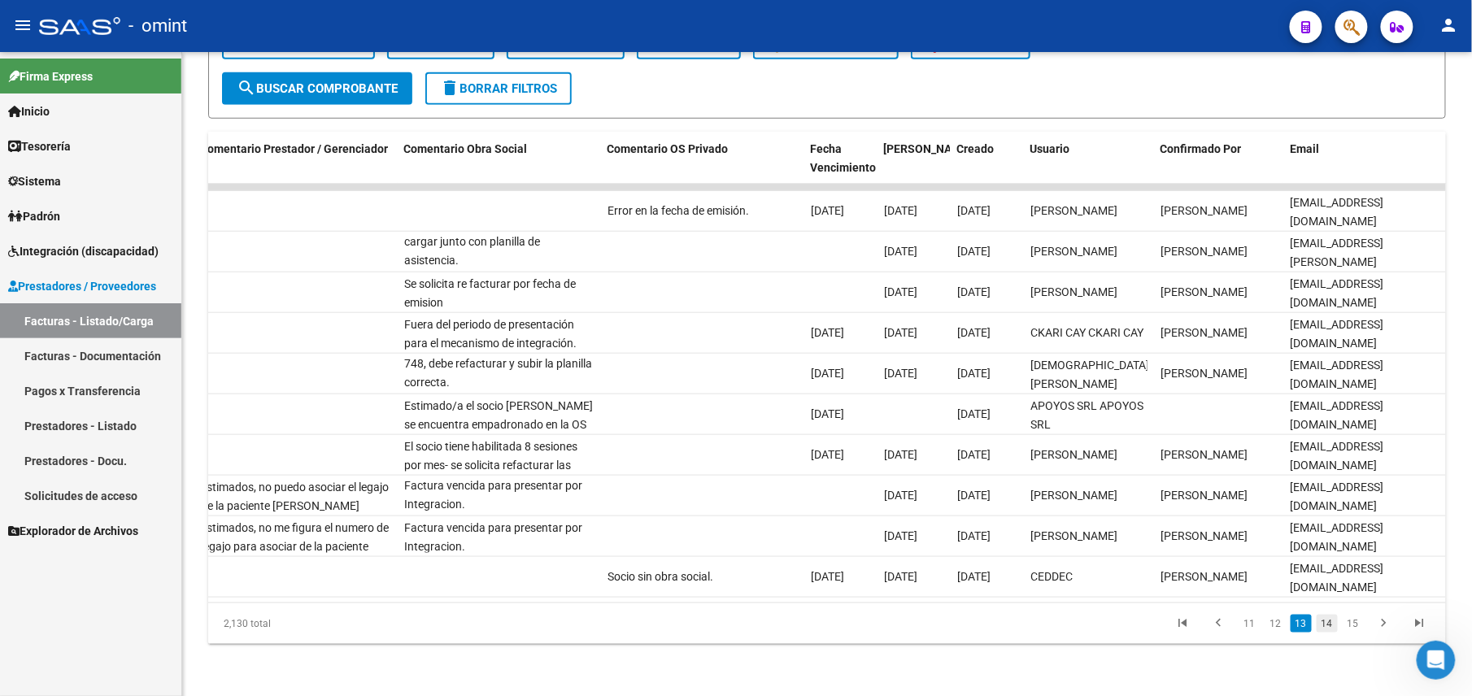
click at [1332, 626] on link "14" at bounding box center [1326, 624] width 21 height 18
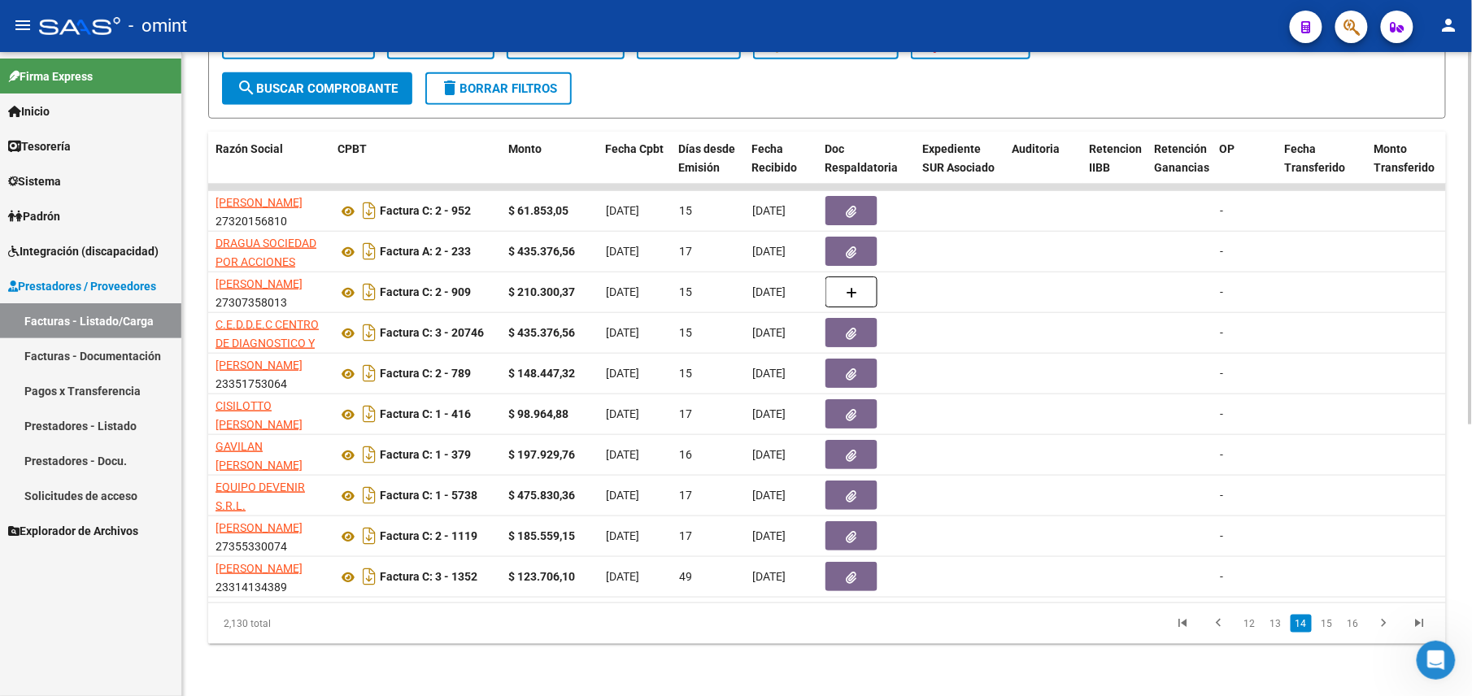
scroll to position [0, 0]
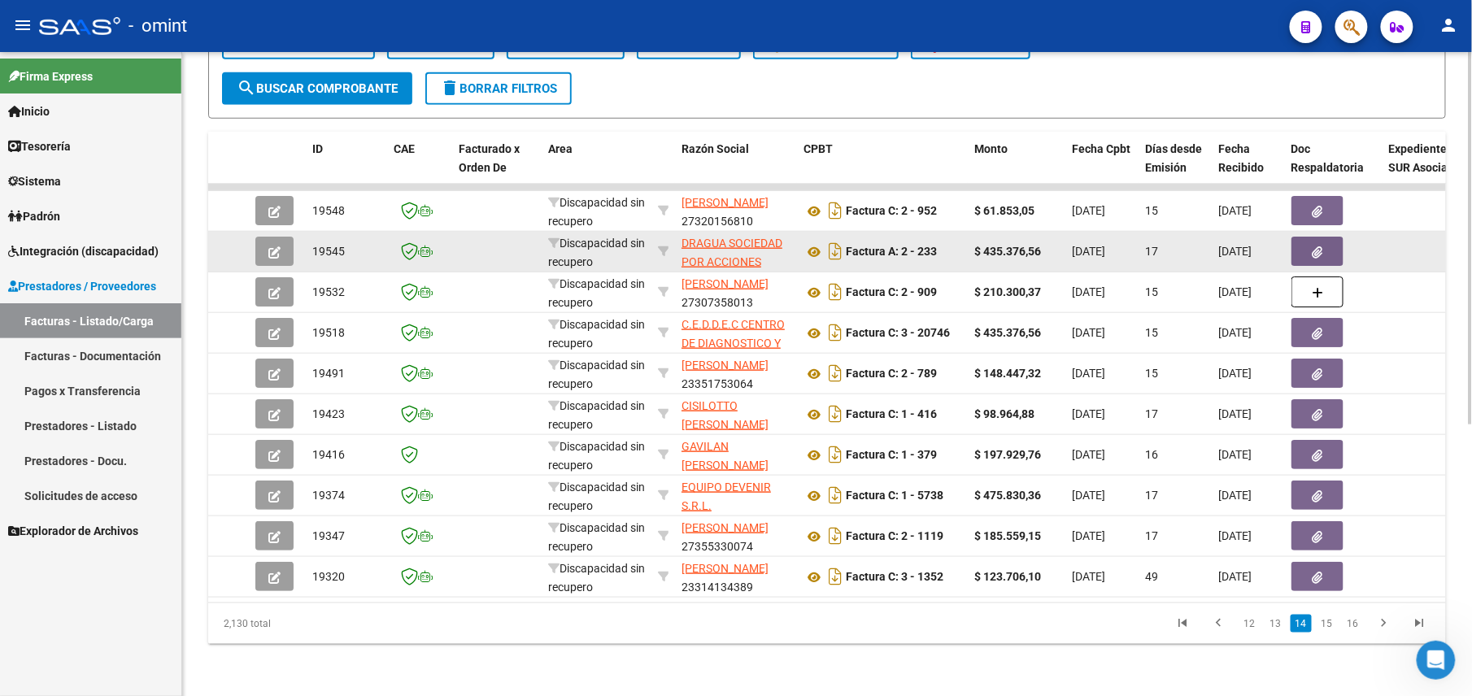
click at [277, 246] on icon "button" at bounding box center [274, 252] width 12 height 12
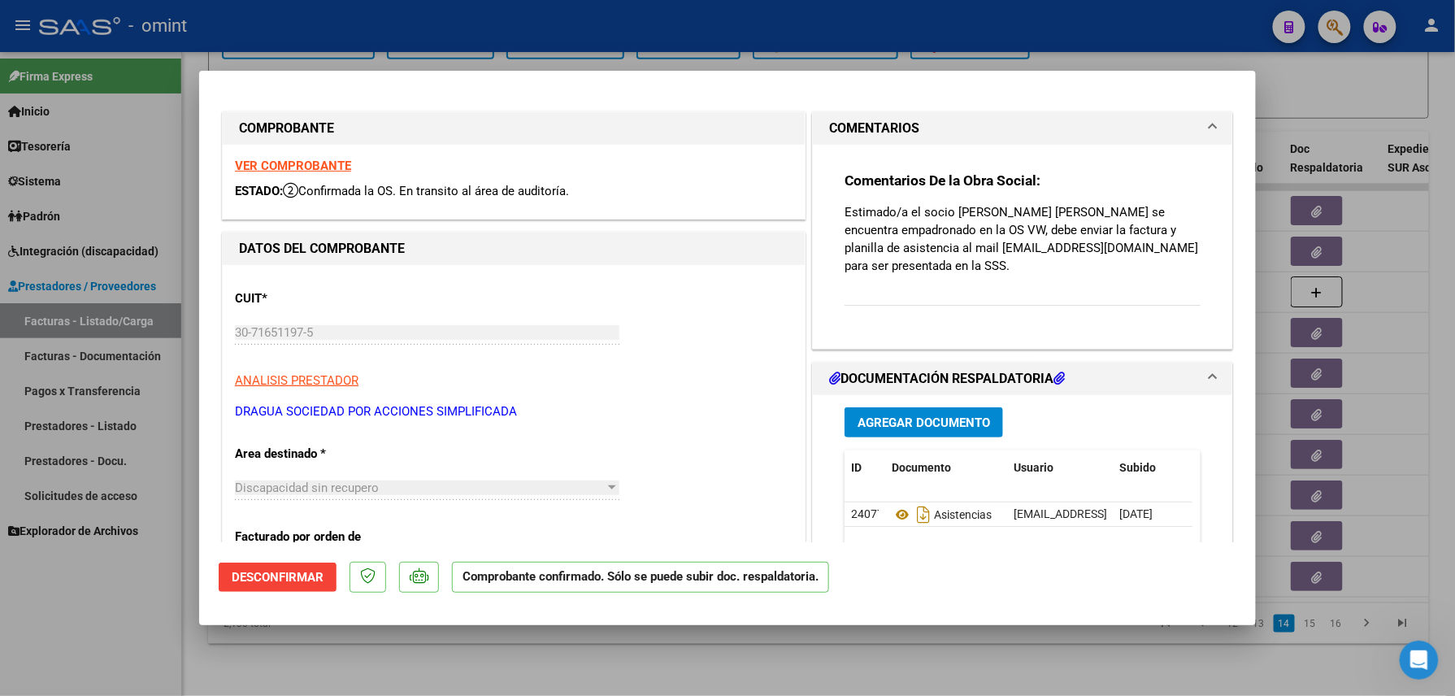
drag, startPoint x: 836, startPoint y: 209, endPoint x: 1009, endPoint y: 280, distance: 187.1
click at [1009, 280] on div "Comentarios De la Obra Social: Estimado/a el socio AGUIRRE MARIA PAZ se encuent…" at bounding box center [1023, 248] width 356 height 153
drag, startPoint x: 1009, startPoint y: 280, endPoint x: 969, endPoint y: 220, distance: 72.2
copy p "Estimado/a el socio AGUIRRE MARIA PAZ se encuentra empadronado en la OS VW, deb…"
click at [970, 206] on p "Estimado/a el socio AGUIRRE MARIA PAZ se encuentra empadronado en la OS VW, deb…" at bounding box center [1023, 239] width 356 height 72
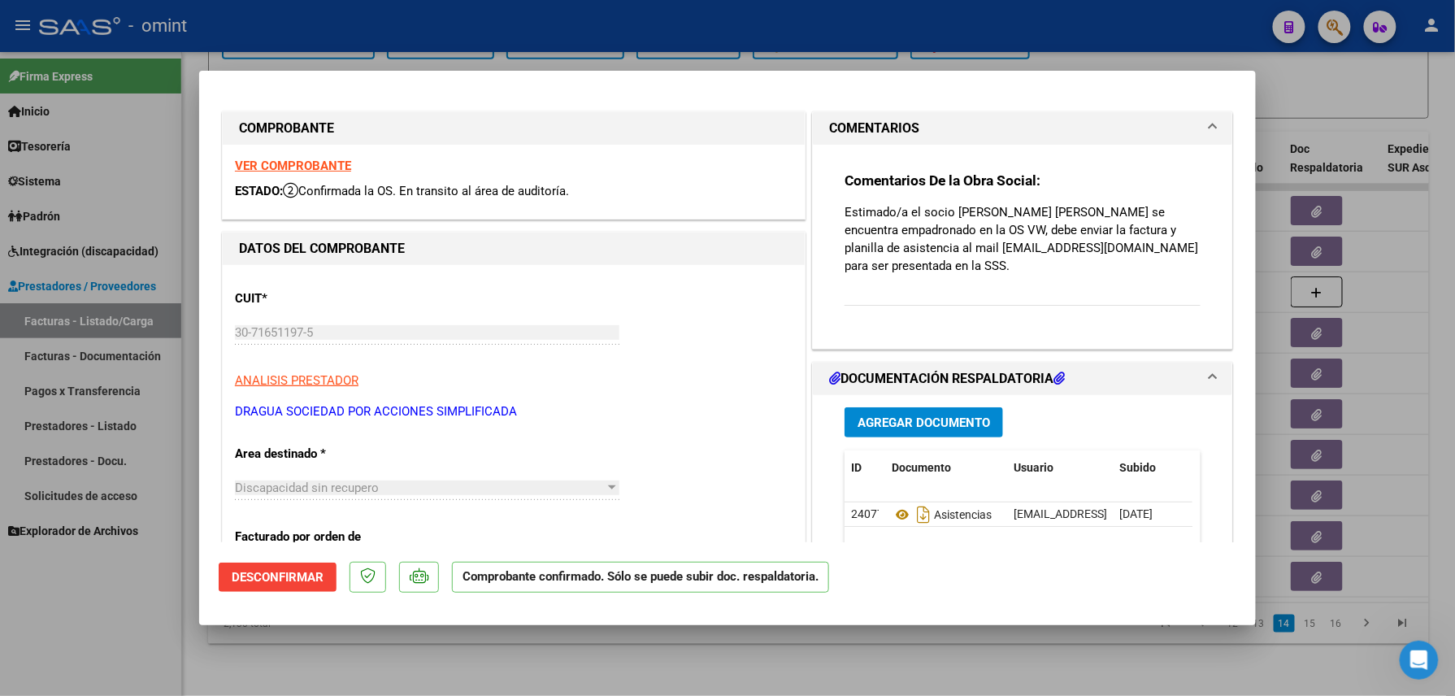
drag, startPoint x: 955, startPoint y: 209, endPoint x: 1061, endPoint y: 206, distance: 106.6
click at [1061, 206] on p "Estimado/a el socio AGUIRRE MARIA PAZ se encuentra empadronado en la OS VW, deb…" at bounding box center [1023, 239] width 356 height 72
click at [1032, 289] on div "Comentarios De la Obra Social: Estimado/a el socio AGUIRRE MARIA PAZ se encuent…" at bounding box center [1023, 248] width 356 height 153
drag, startPoint x: 950, startPoint y: 211, endPoint x: 1016, endPoint y: 196, distance: 68.4
click at [1016, 196] on div "Comentarios De la Obra Social: Estimado/a el socio AGUIRRE MARIA PAZ se encuent…" at bounding box center [1023, 248] width 356 height 153
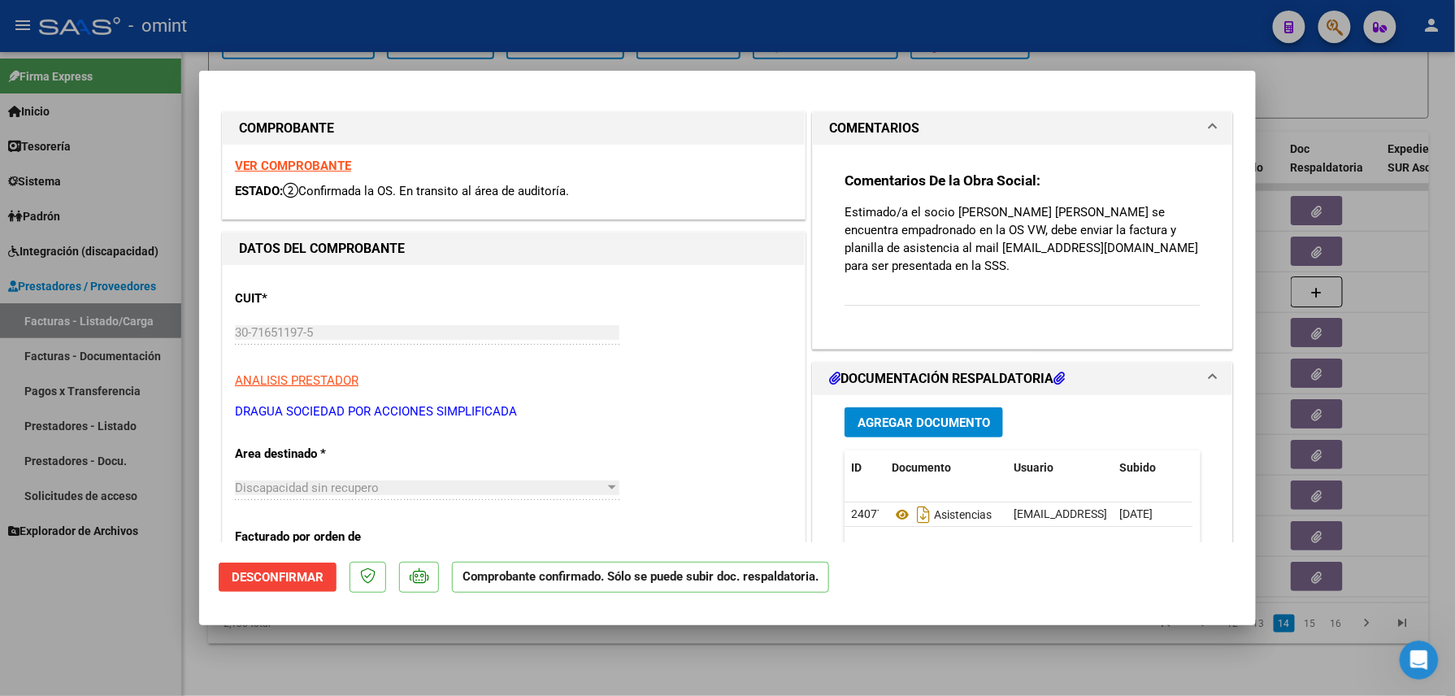
click at [784, 29] on div at bounding box center [727, 348] width 1455 height 696
type input "$ 0,00"
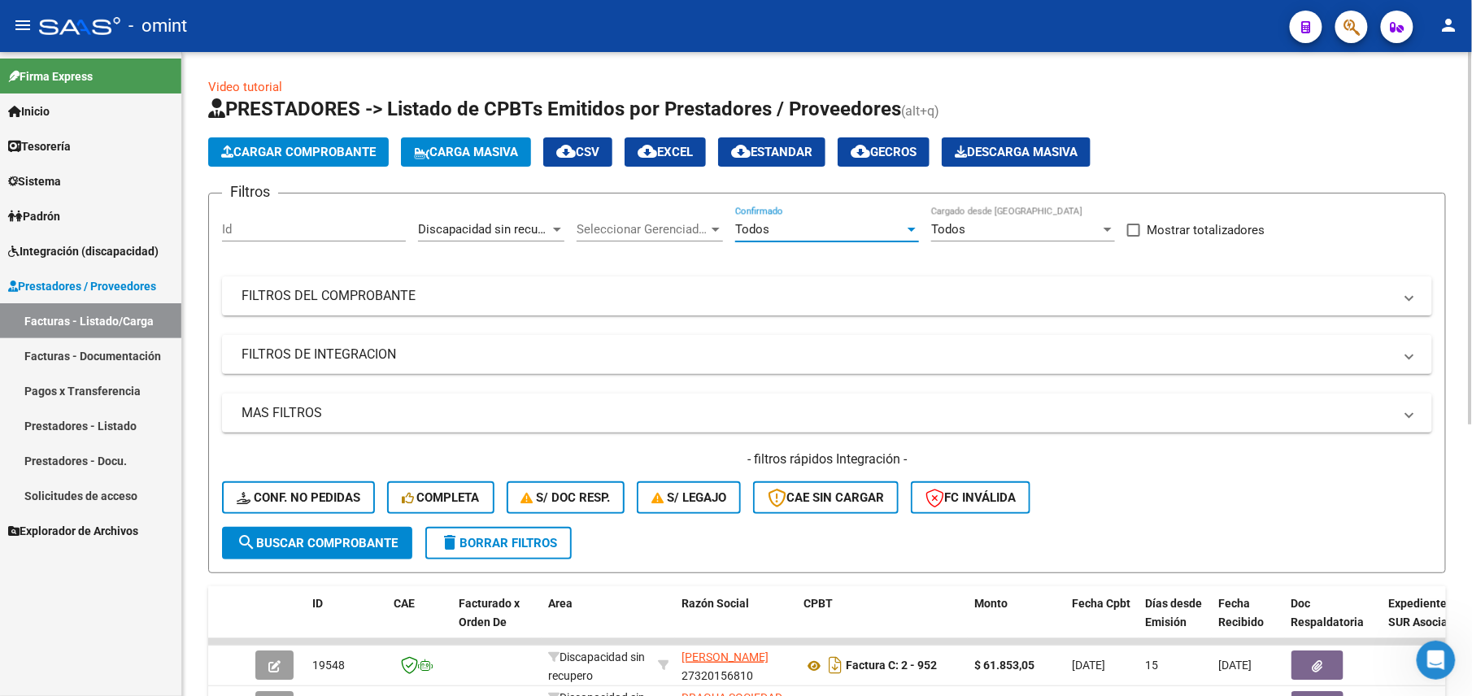
click at [820, 226] on div "Todos" at bounding box center [819, 229] width 169 height 15
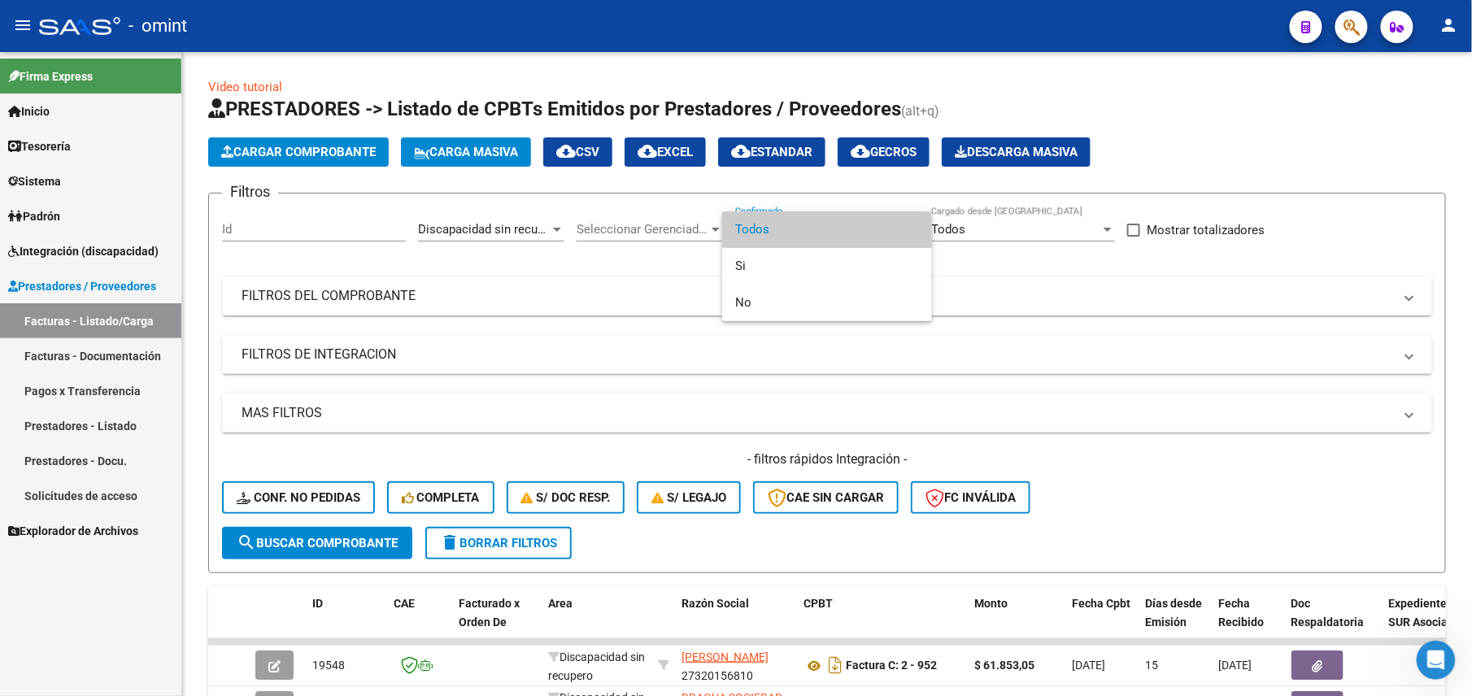
drag, startPoint x: 1129, startPoint y: 262, endPoint x: 1111, endPoint y: 281, distance: 27.0
click at [1129, 263] on div at bounding box center [736, 348] width 1472 height 696
click at [1107, 290] on mat-panel-title "FILTROS DEL COMPROBANTE" at bounding box center [816, 296] width 1151 height 18
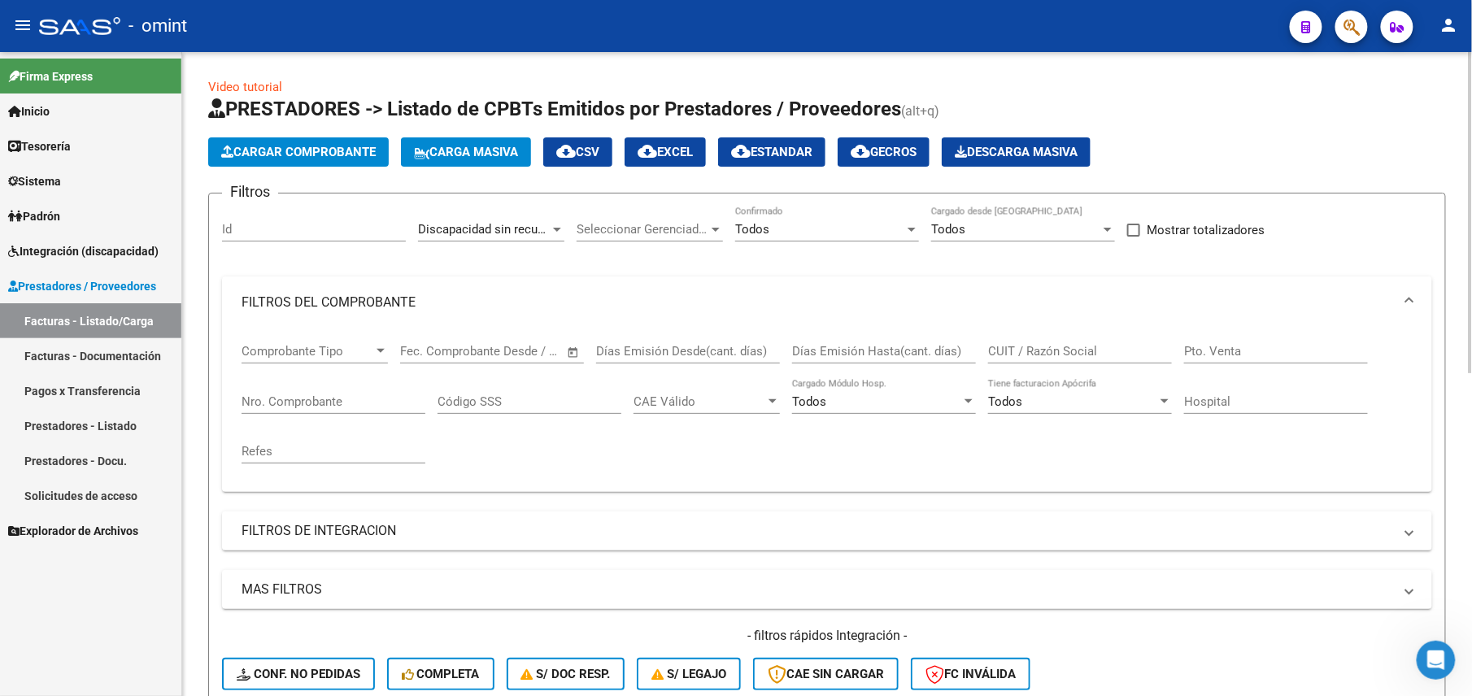
click at [1035, 345] on input "CUIT / Razón Social" at bounding box center [1080, 351] width 184 height 15
paste input "30716181509"
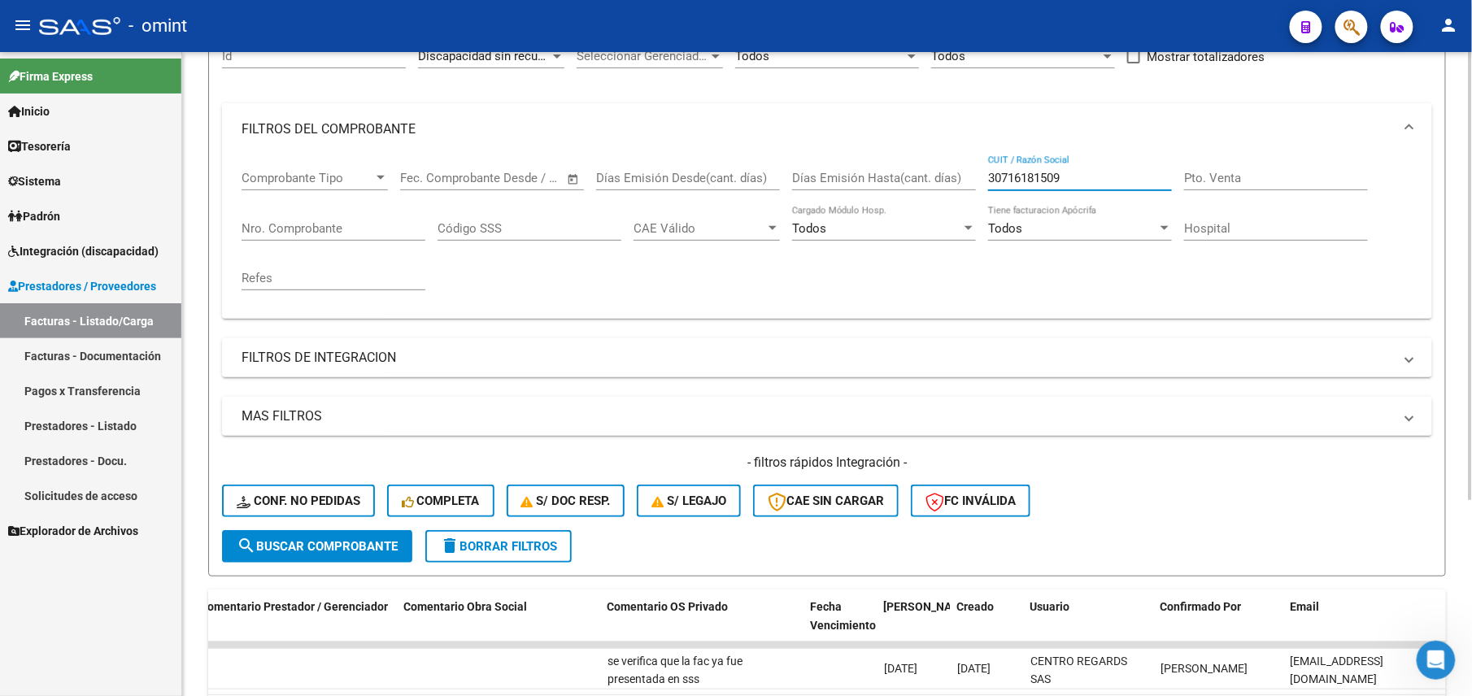
scroll to position [65, 0]
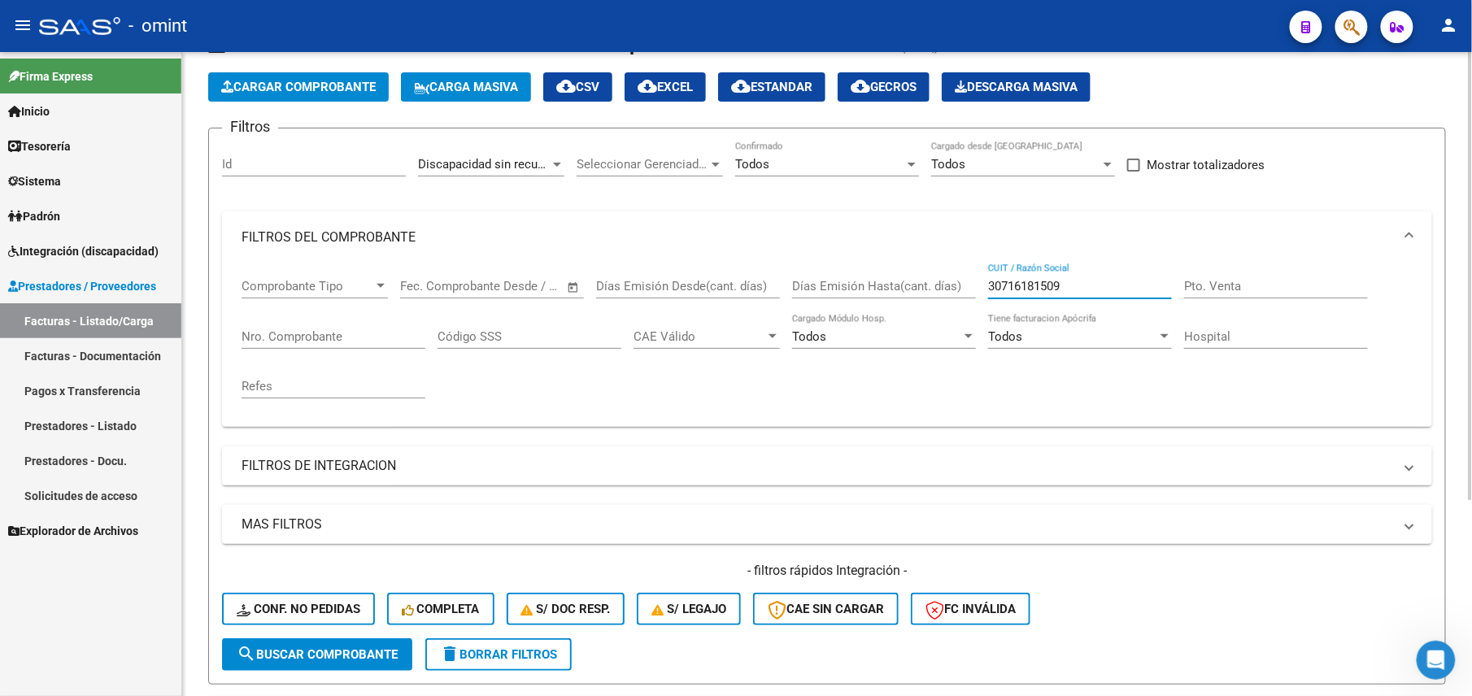
type input "30716181509"
click at [491, 148] on div "Discapacidad sin recupero Area" at bounding box center [491, 158] width 146 height 35
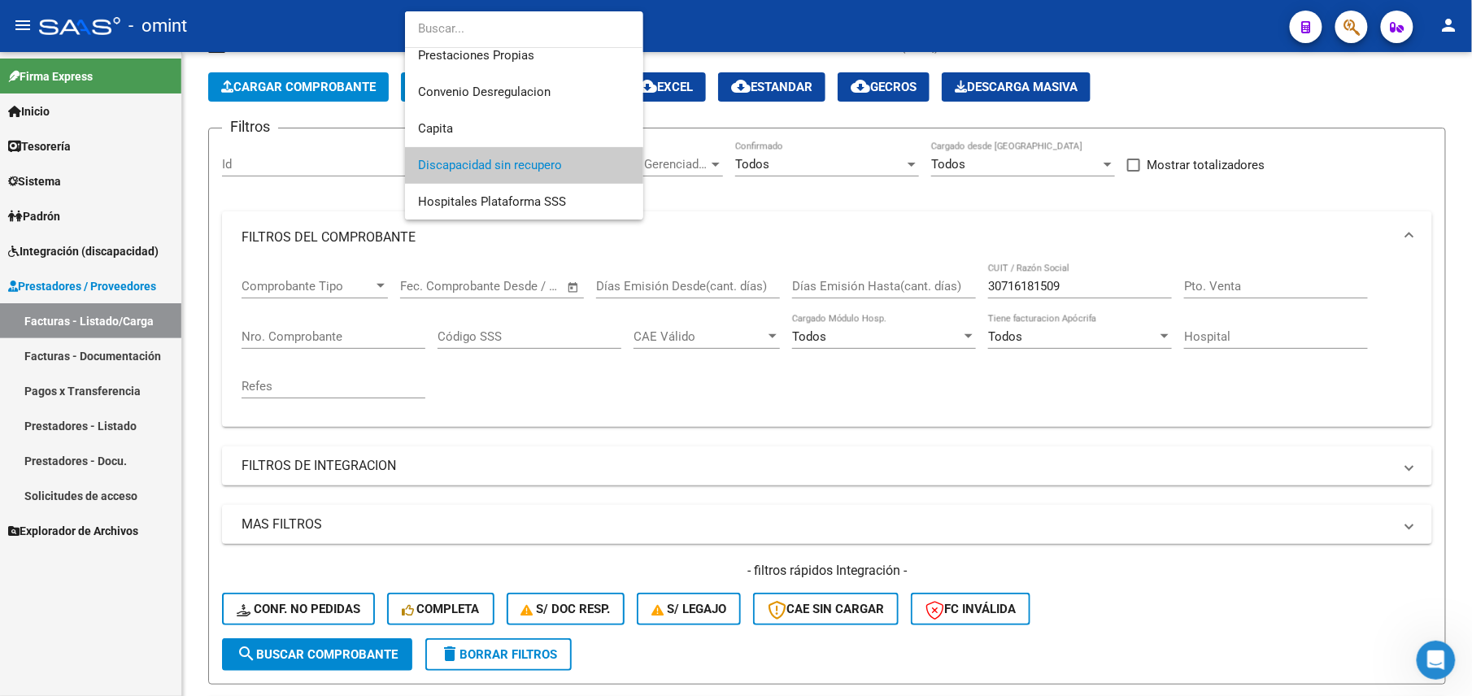
scroll to position [0, 0]
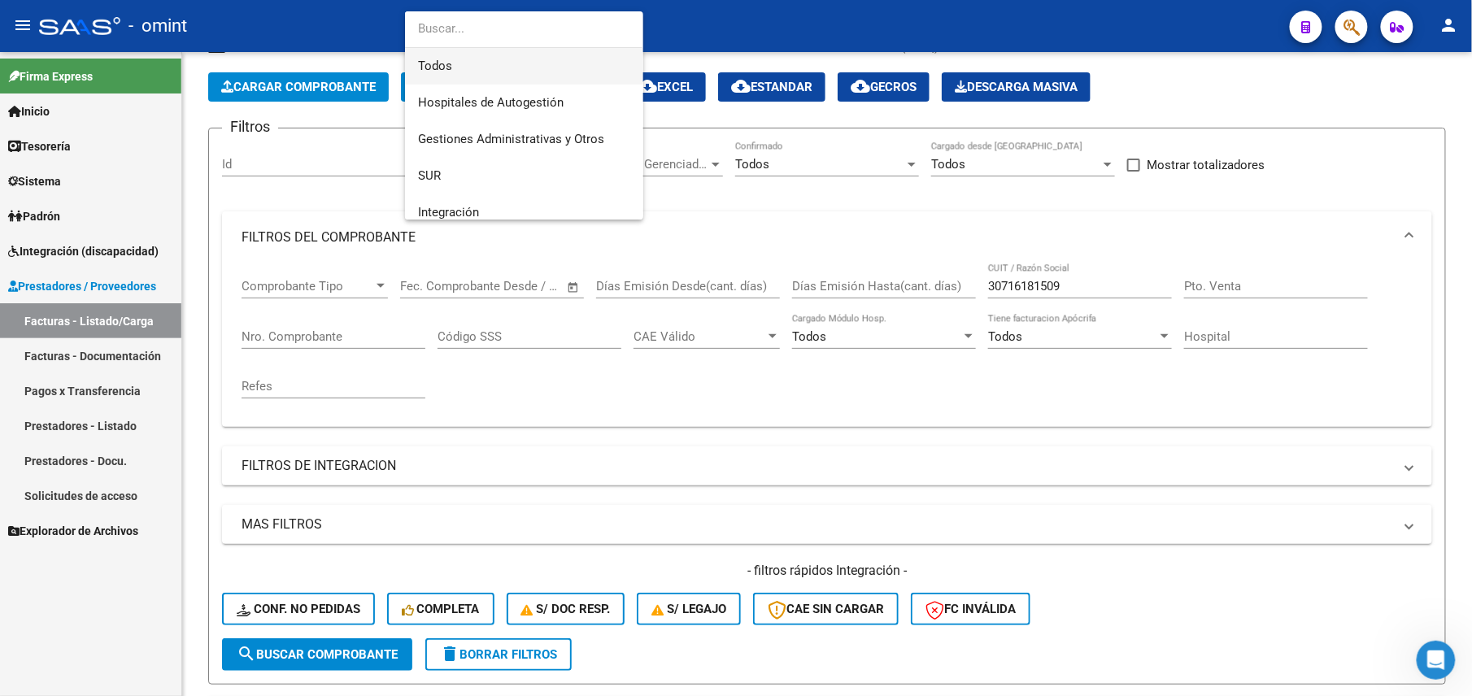
click at [469, 53] on span "Todos" at bounding box center [524, 66] width 212 height 37
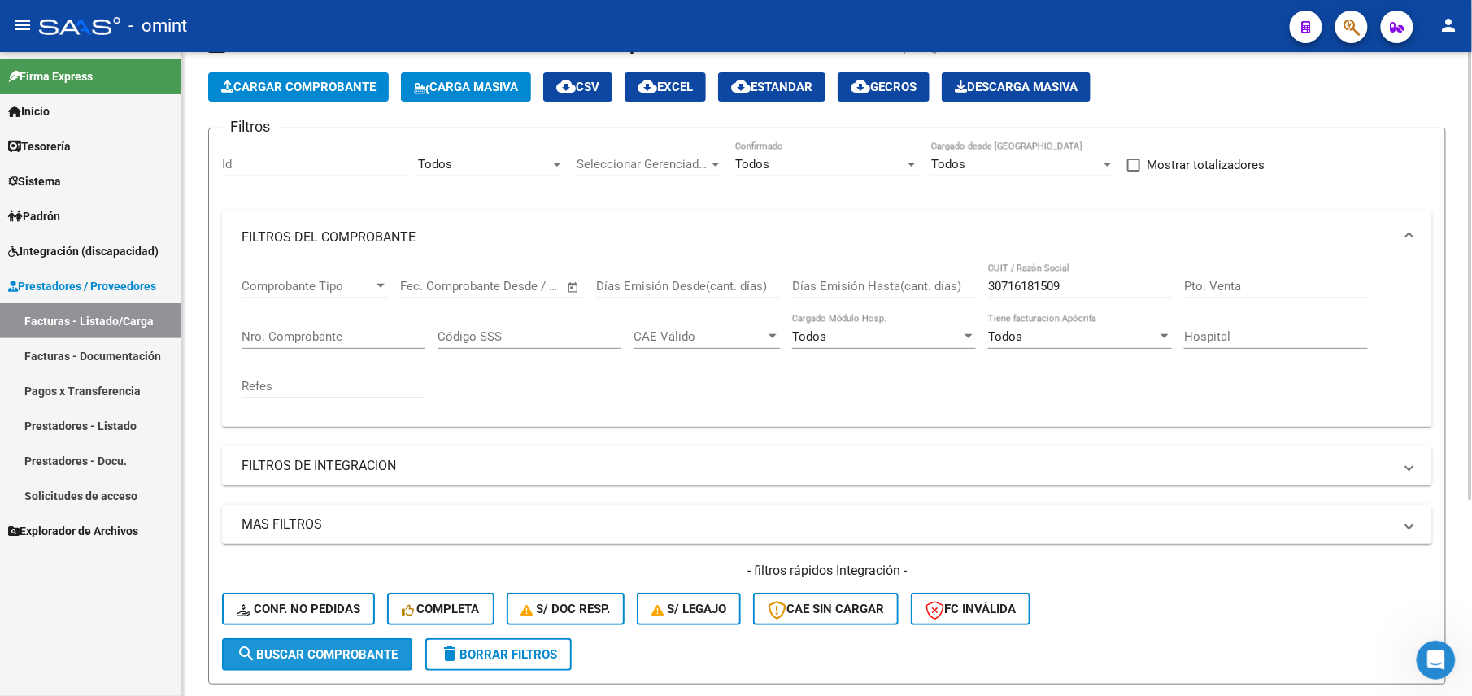
click at [355, 649] on span "search Buscar Comprobante" at bounding box center [317, 654] width 161 height 15
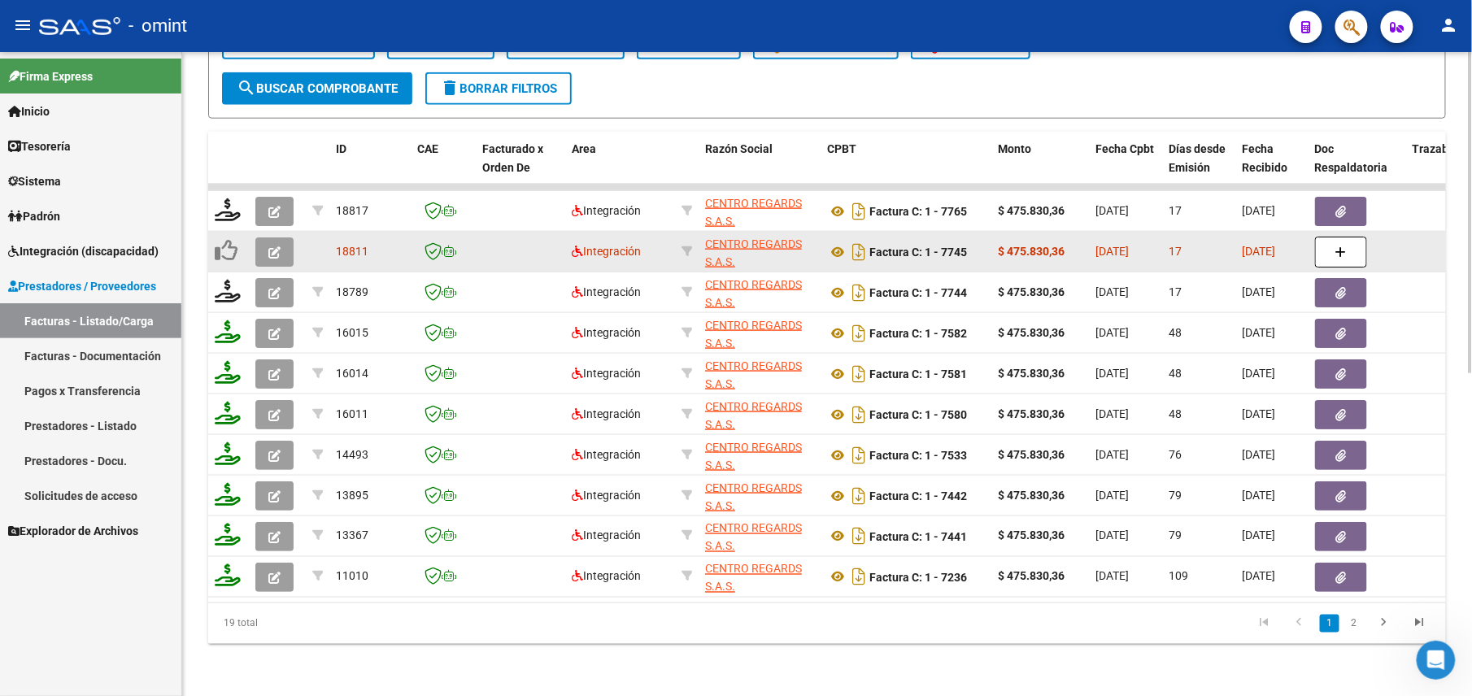
click at [273, 246] on icon "button" at bounding box center [274, 252] width 12 height 12
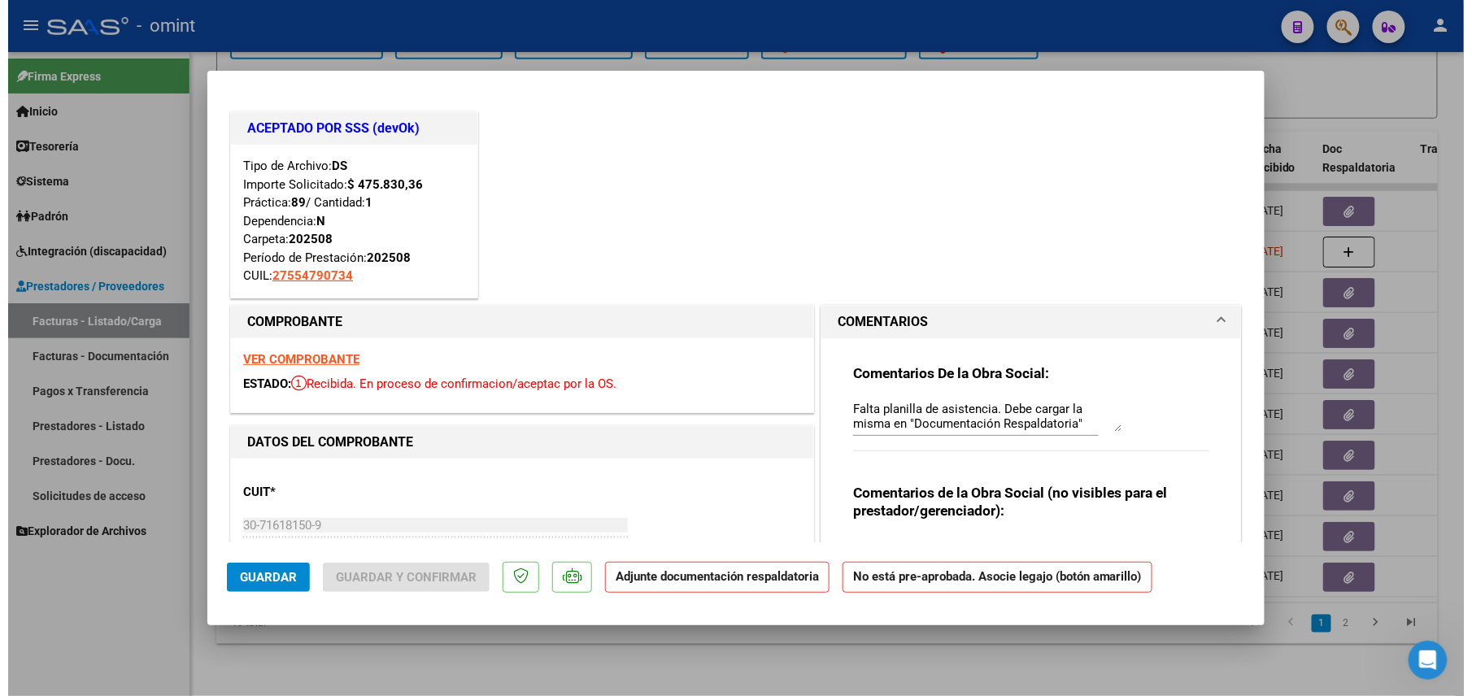
scroll to position [108, 0]
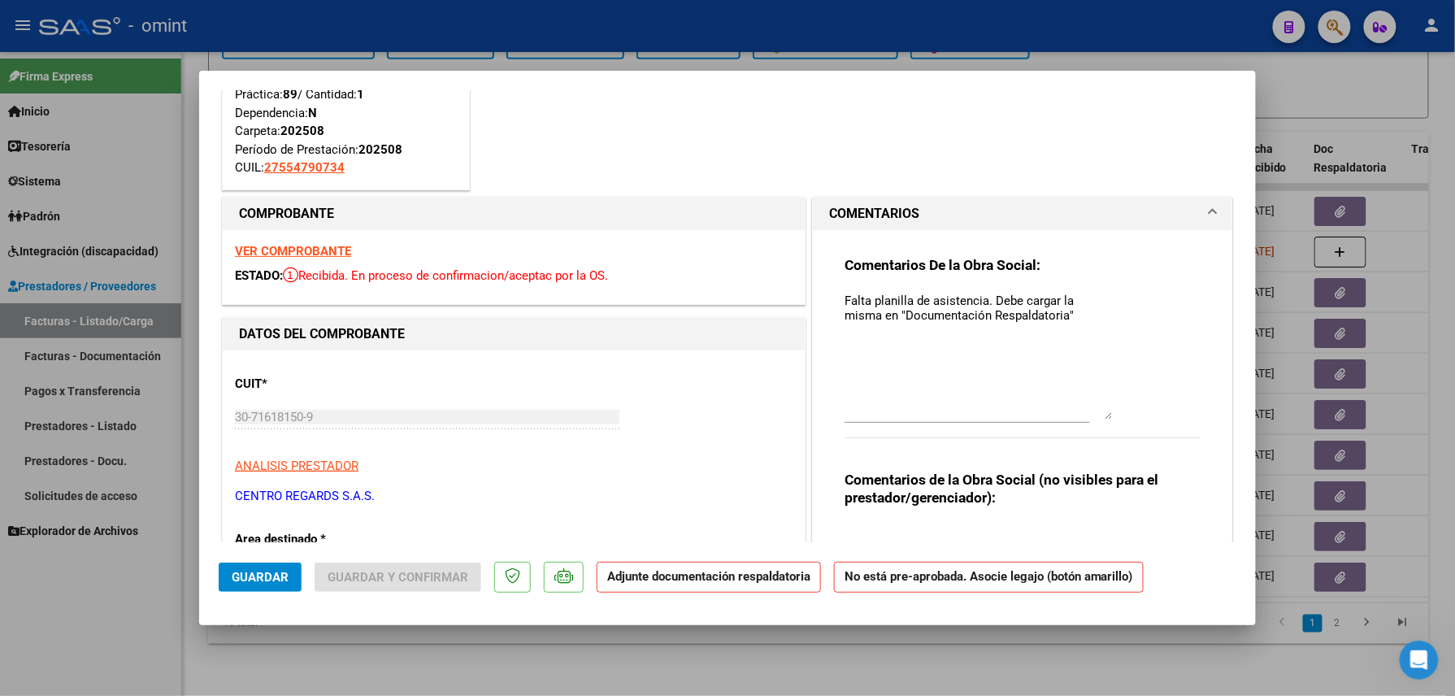
drag, startPoint x: 1098, startPoint y: 316, endPoint x: 1088, endPoint y: 414, distance: 98.1
click at [1088, 413] on textarea "Falta planilla de asistencia. Debe cargar la misma en "Documentación Respaldato…" at bounding box center [979, 356] width 268 height 128
drag, startPoint x: 885, startPoint y: 658, endPoint x: 922, endPoint y: 668, distance: 38.7
click at [885, 659] on div at bounding box center [727, 348] width 1455 height 696
type input "$ 0,00"
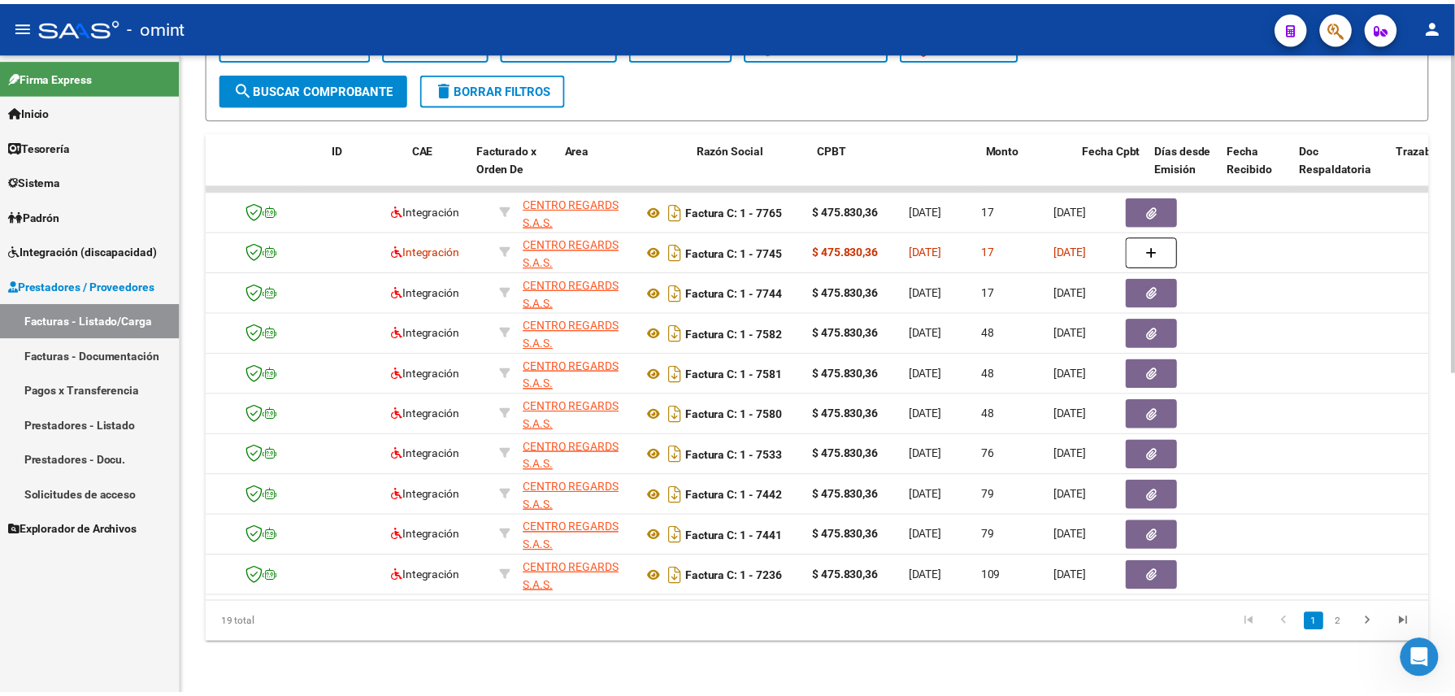
scroll to position [0, 0]
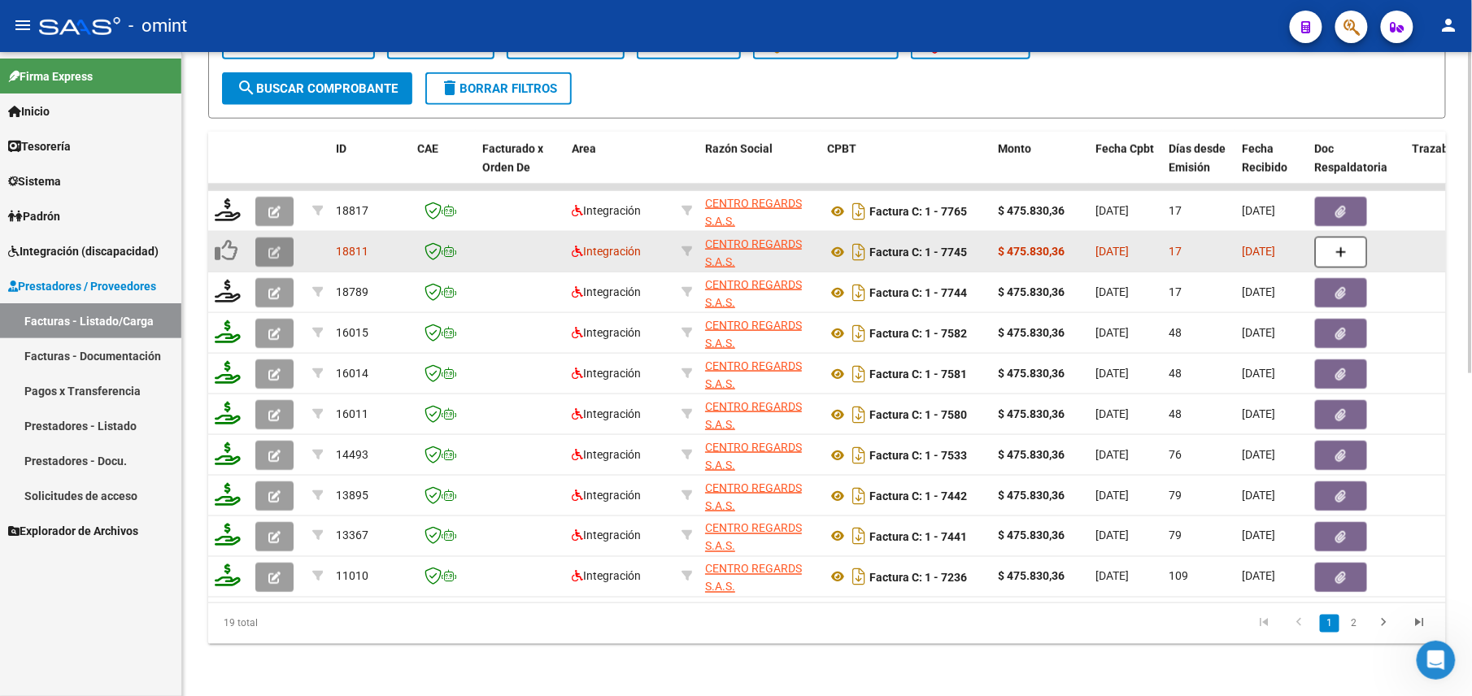
click at [277, 246] on icon "button" at bounding box center [274, 252] width 12 height 12
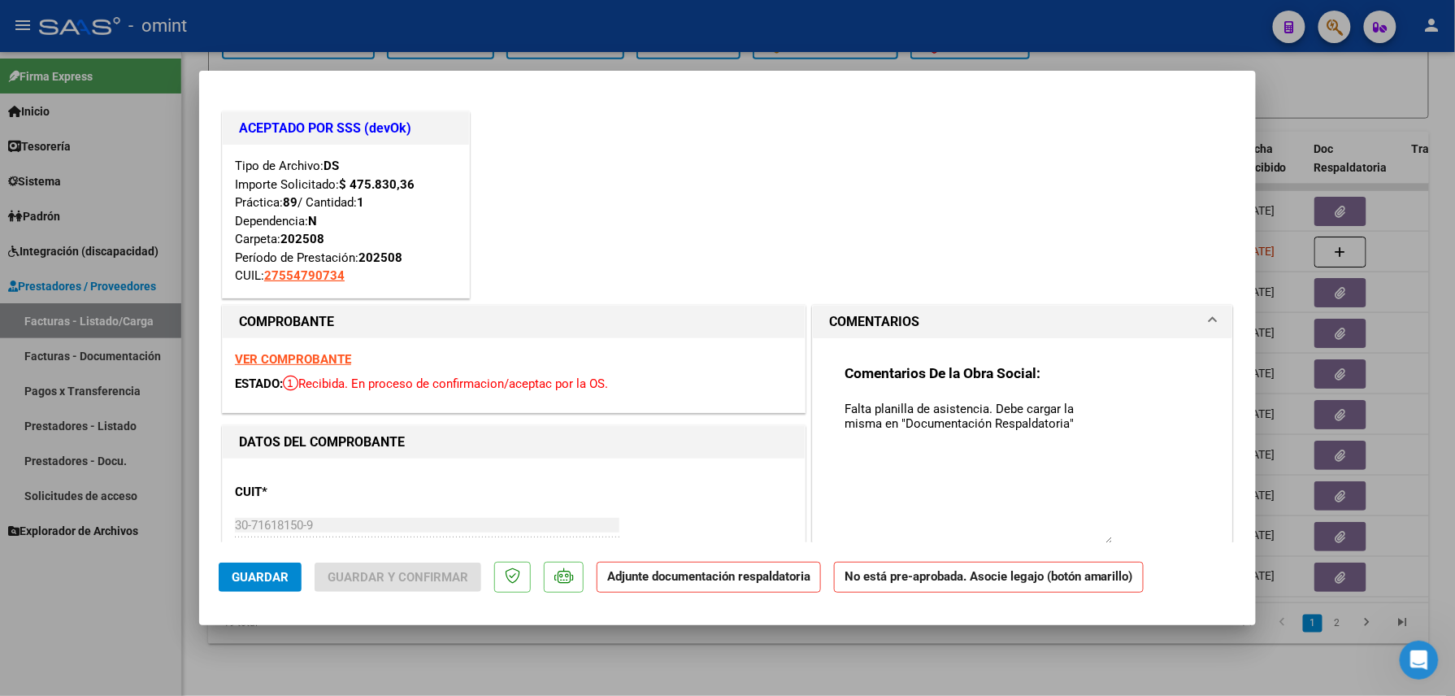
drag, startPoint x: 1096, startPoint y: 430, endPoint x: 1064, endPoint y: 544, distance: 118.4
click at [1064, 544] on mat-dialog-container "ACEPTADO POR SSS (devOk) Tipo de Archivo: DS Importe Solicitado: $ 475.830,36 P…" at bounding box center [727, 348] width 1057 height 555
click at [834, 411] on div "Comentarios De la Obra Social: Falta planilla de asistencia. Debe cargar la mis…" at bounding box center [1023, 535] width 381 height 395
click at [845, 411] on textarea "Falta planilla de asistencia. Debe cargar la misma en "Documentación Respaldato…" at bounding box center [979, 473] width 268 height 146
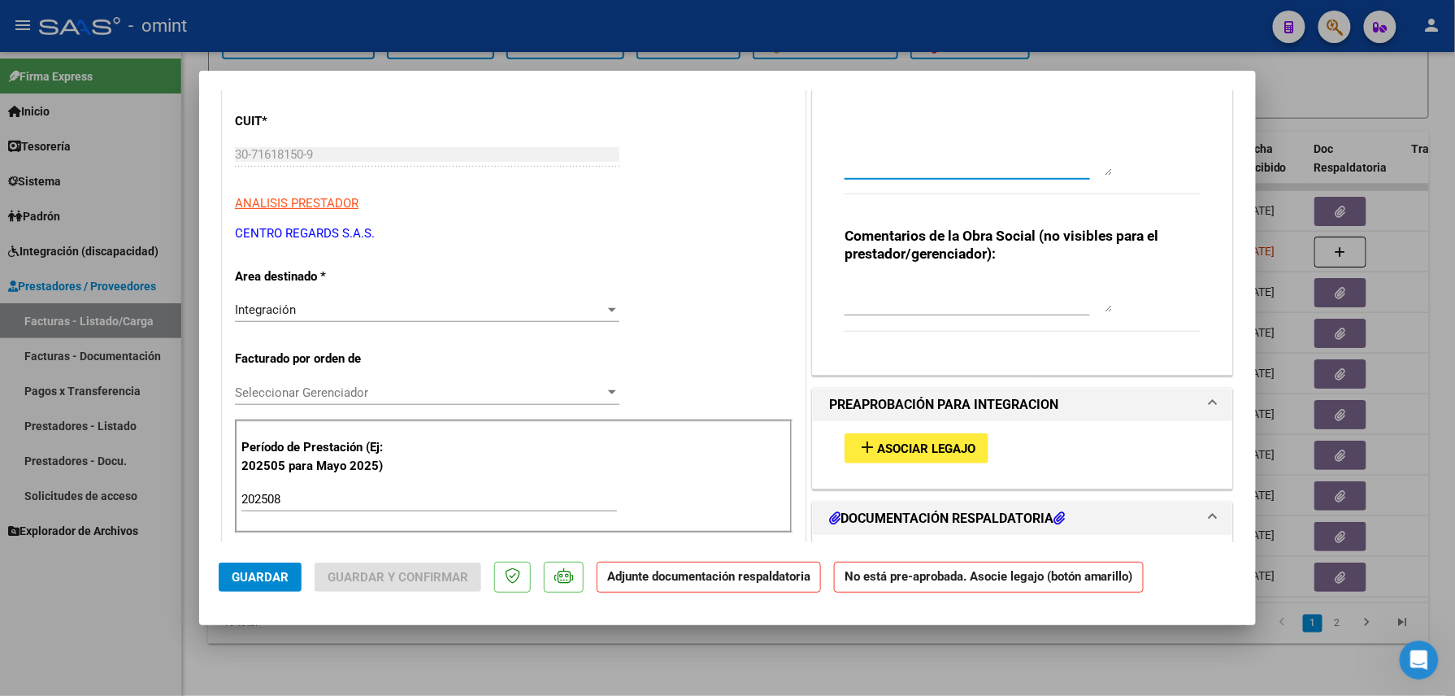
scroll to position [368, 0]
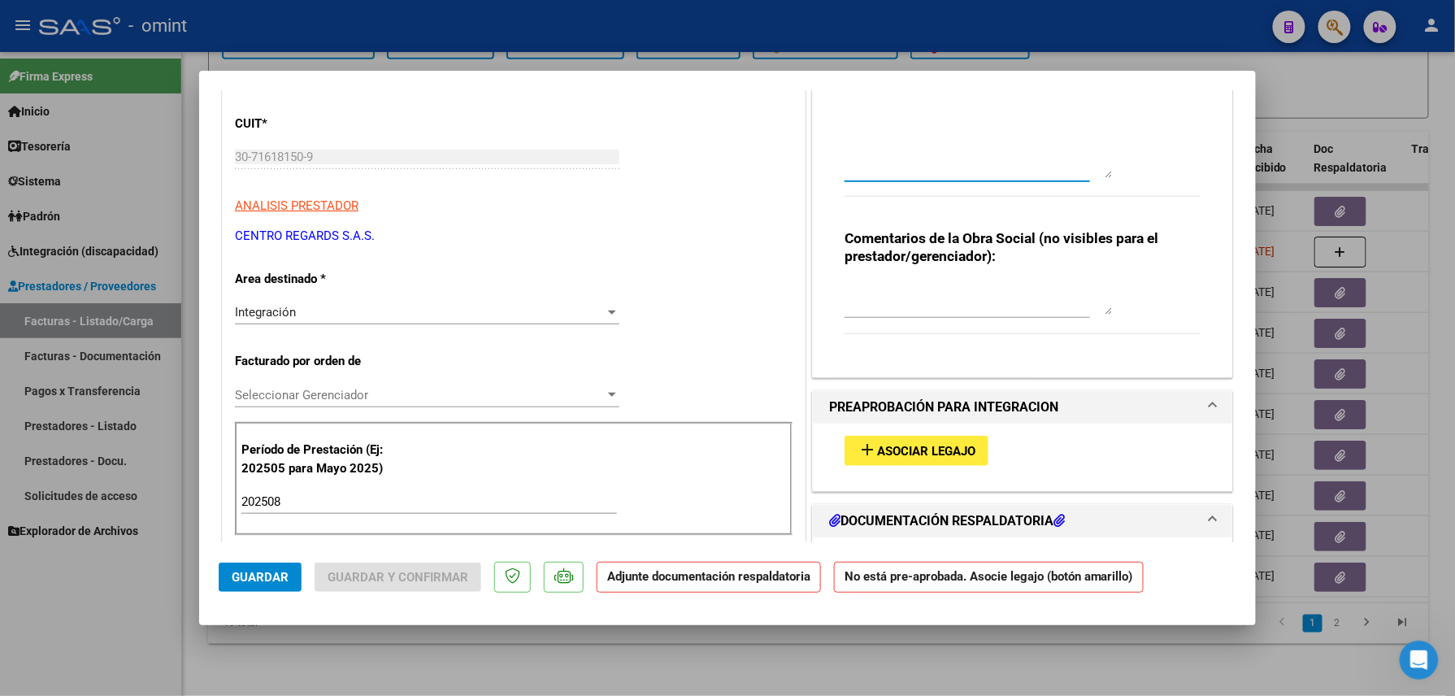
type textarea "Socia LARROSA, FRANCESCA. Falta planilla de asistencia. Debe cargar la misma en…"
click at [264, 566] on button "Guardar" at bounding box center [260, 577] width 83 height 29
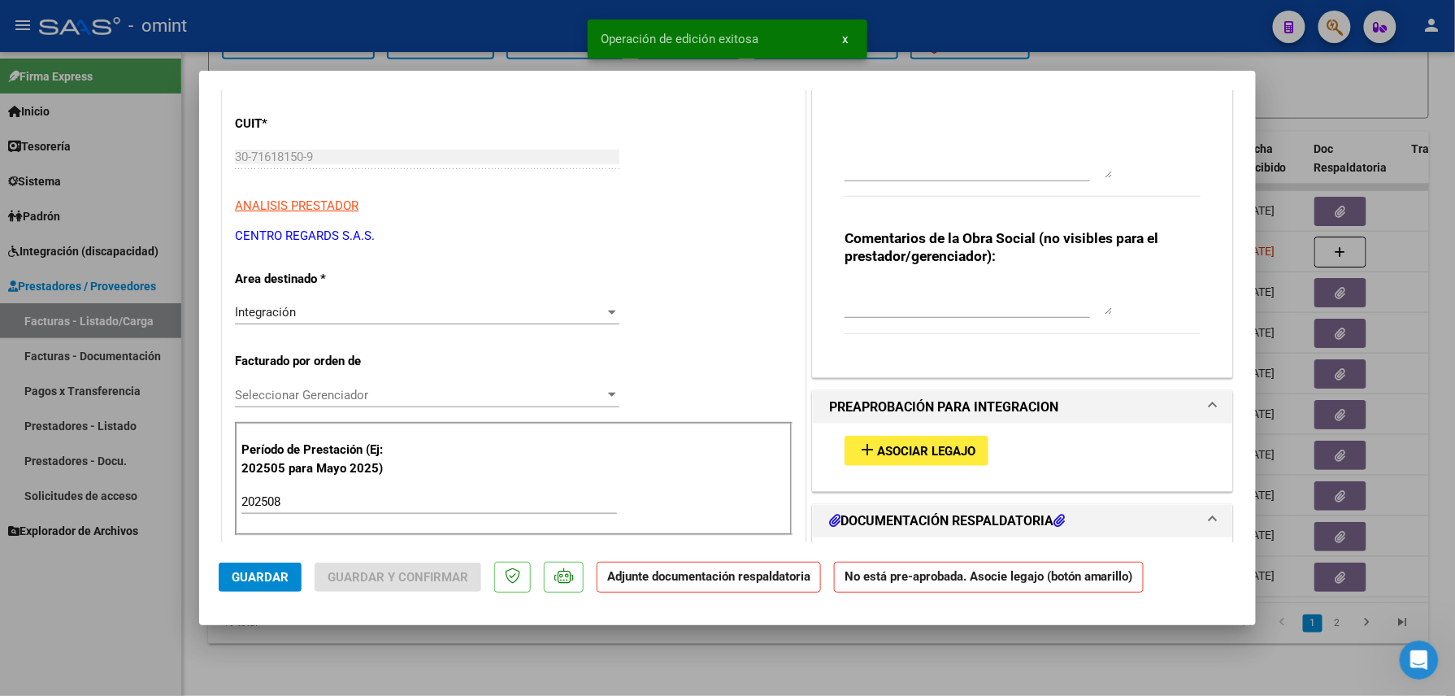
click at [369, 659] on div at bounding box center [727, 348] width 1455 height 696
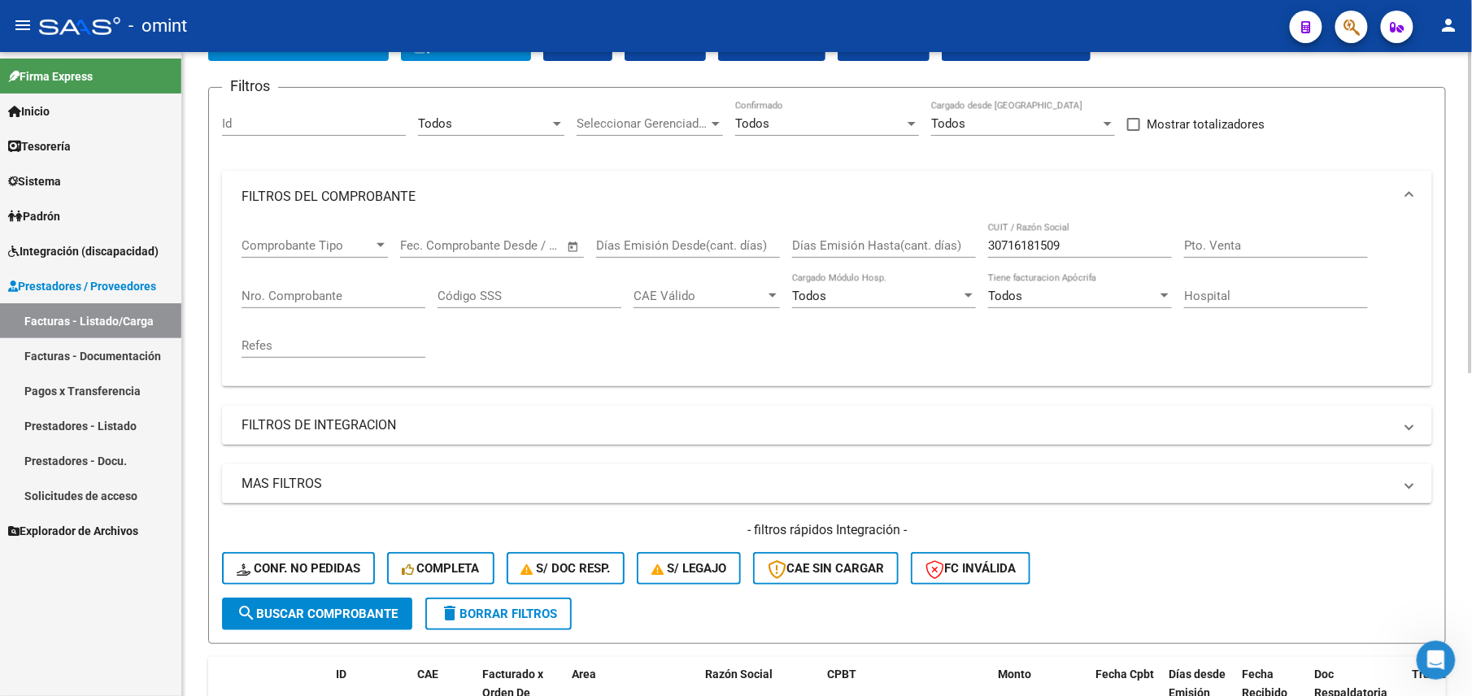
scroll to position [0, 0]
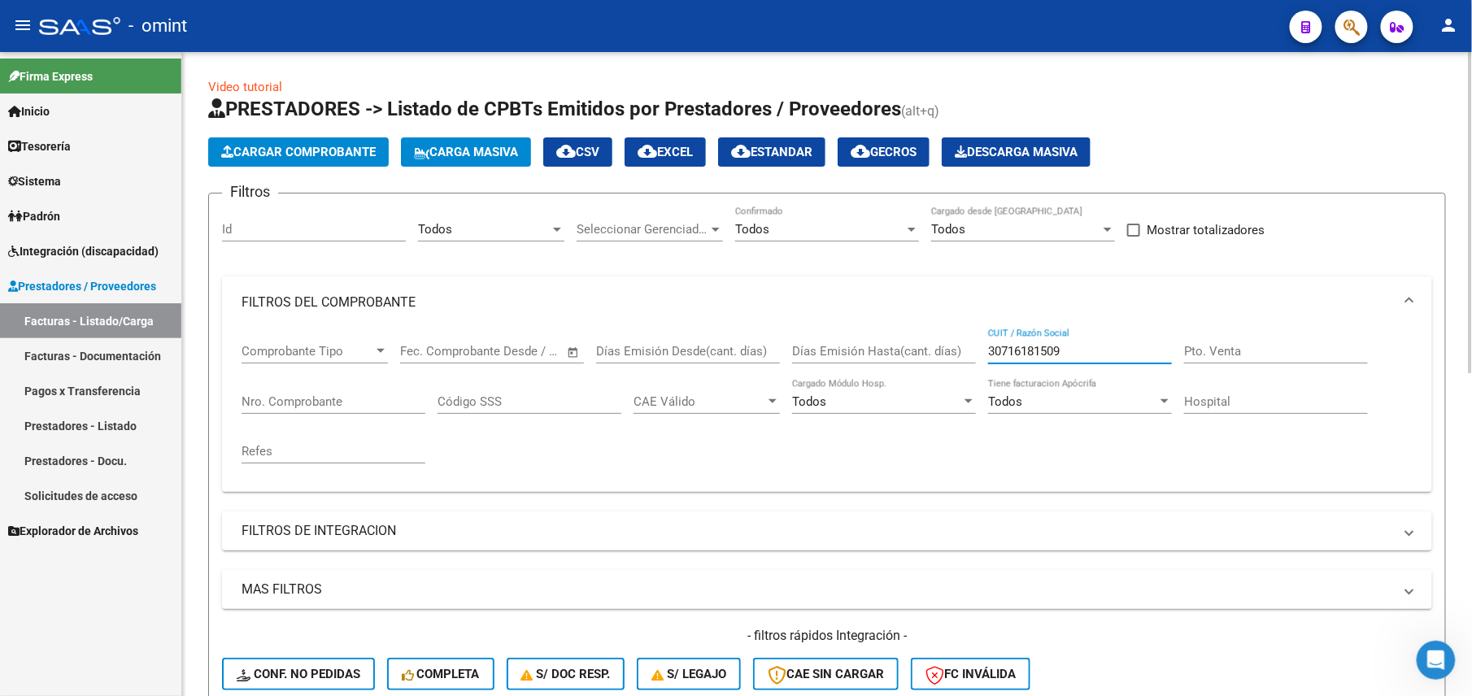
drag, startPoint x: 1065, startPoint y: 355, endPoint x: 894, endPoint y: 352, distance: 170.8
click at [894, 352] on div "Comprobante Tipo Comprobante Tipo Fecha inicio – Fecha fin Fec. Comprobante Des…" at bounding box center [826, 403] width 1171 height 150
paste input "20263238533"
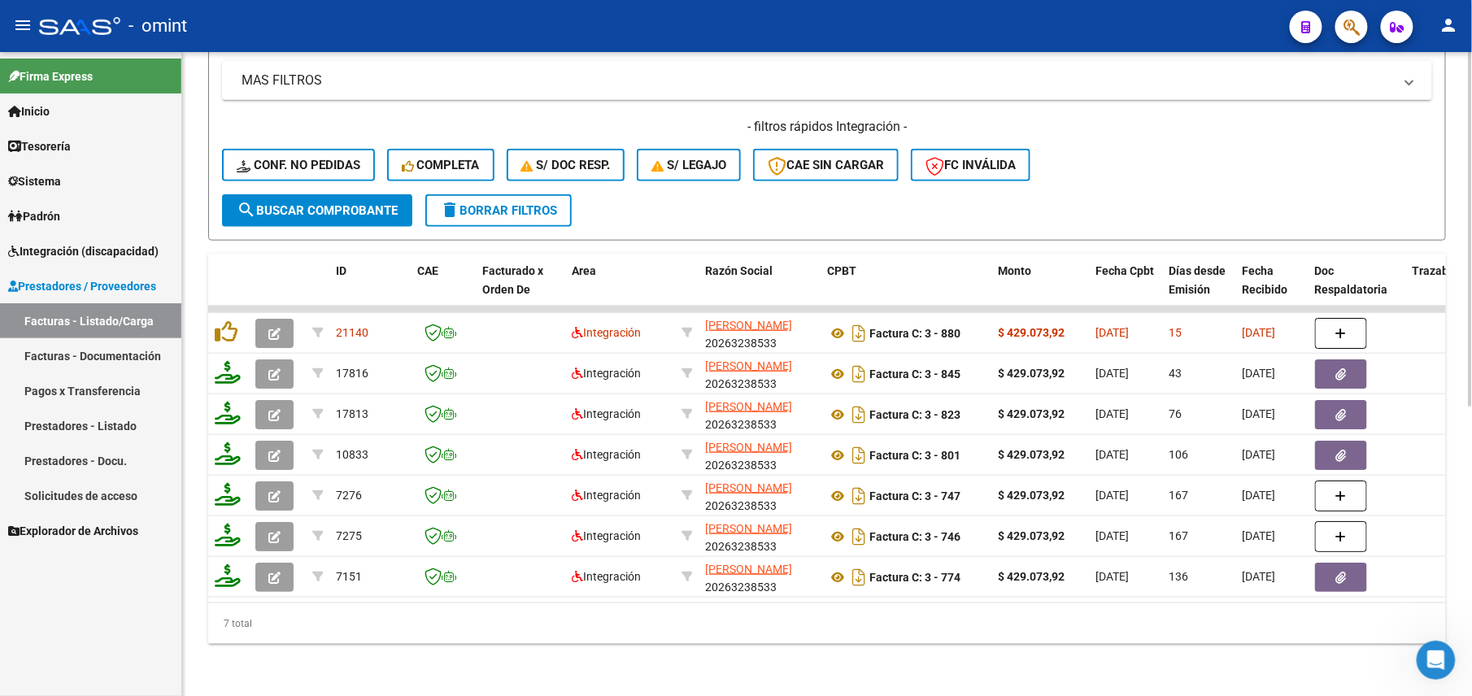
type input "20263238533"
drag, startPoint x: 467, startPoint y: 605, endPoint x: 761, endPoint y: 610, distance: 294.4
click at [785, 619] on div "7 total" at bounding box center [827, 623] width 1238 height 41
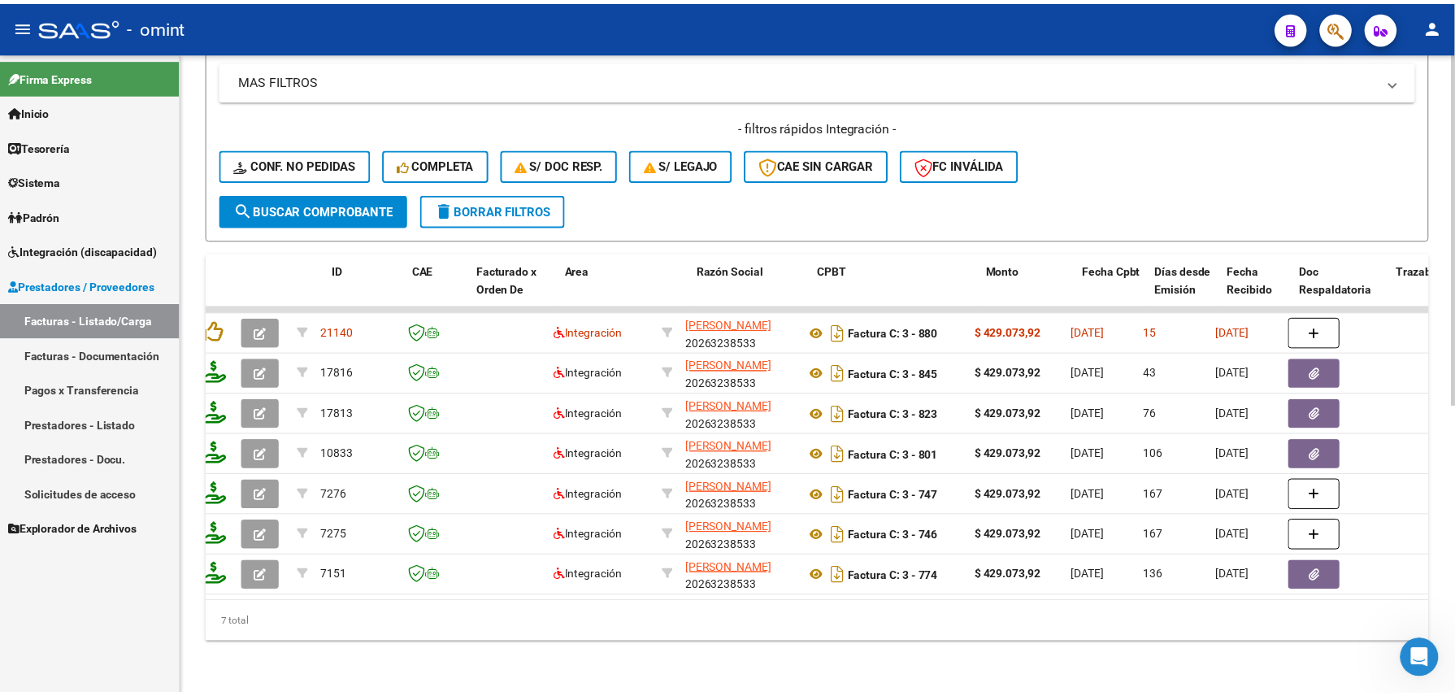
scroll to position [0, 0]
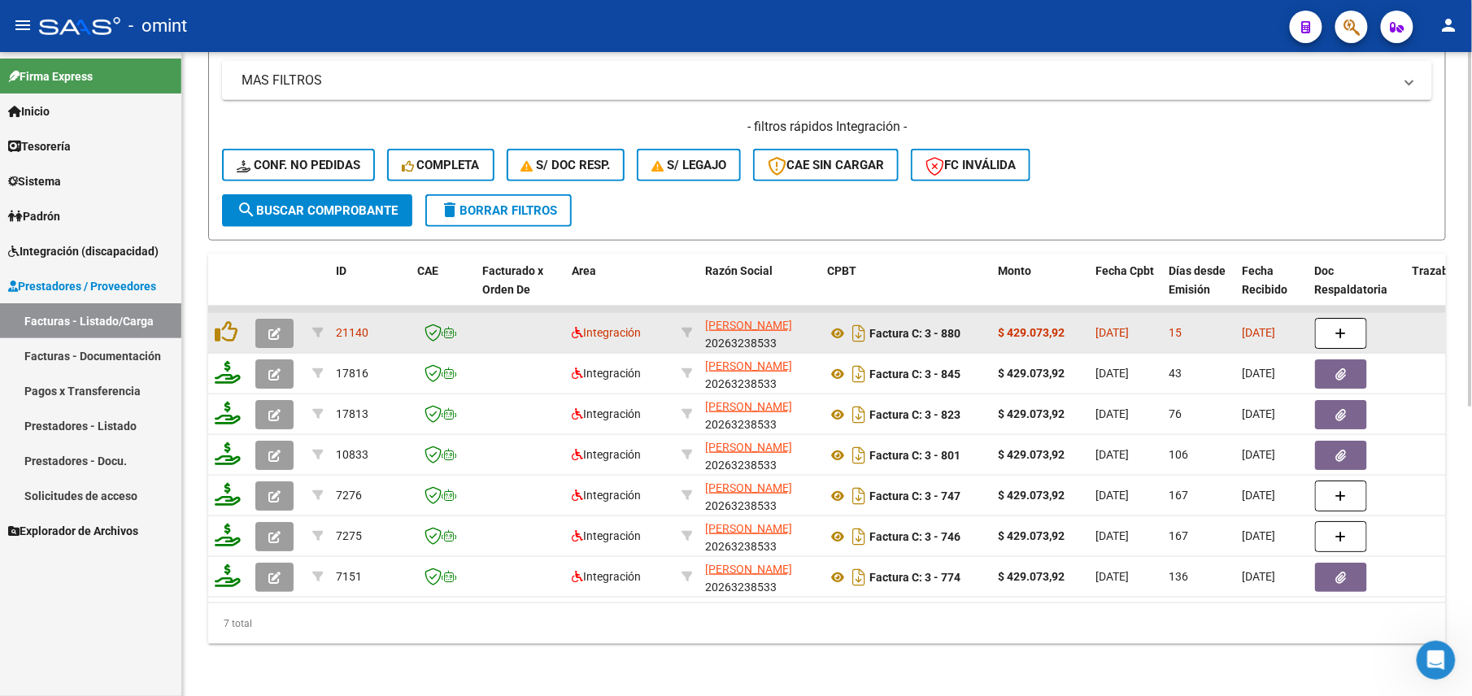
click at [286, 319] on button "button" at bounding box center [274, 333] width 38 height 29
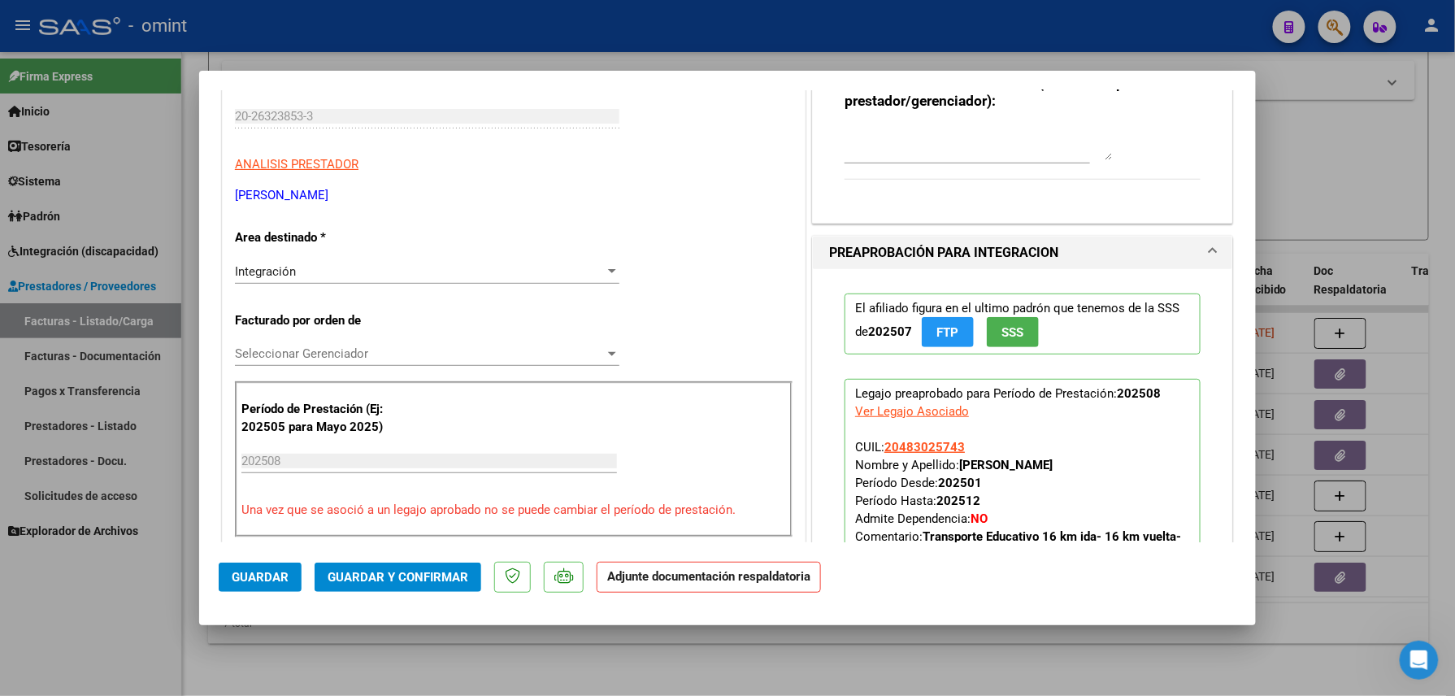
scroll to position [433, 0]
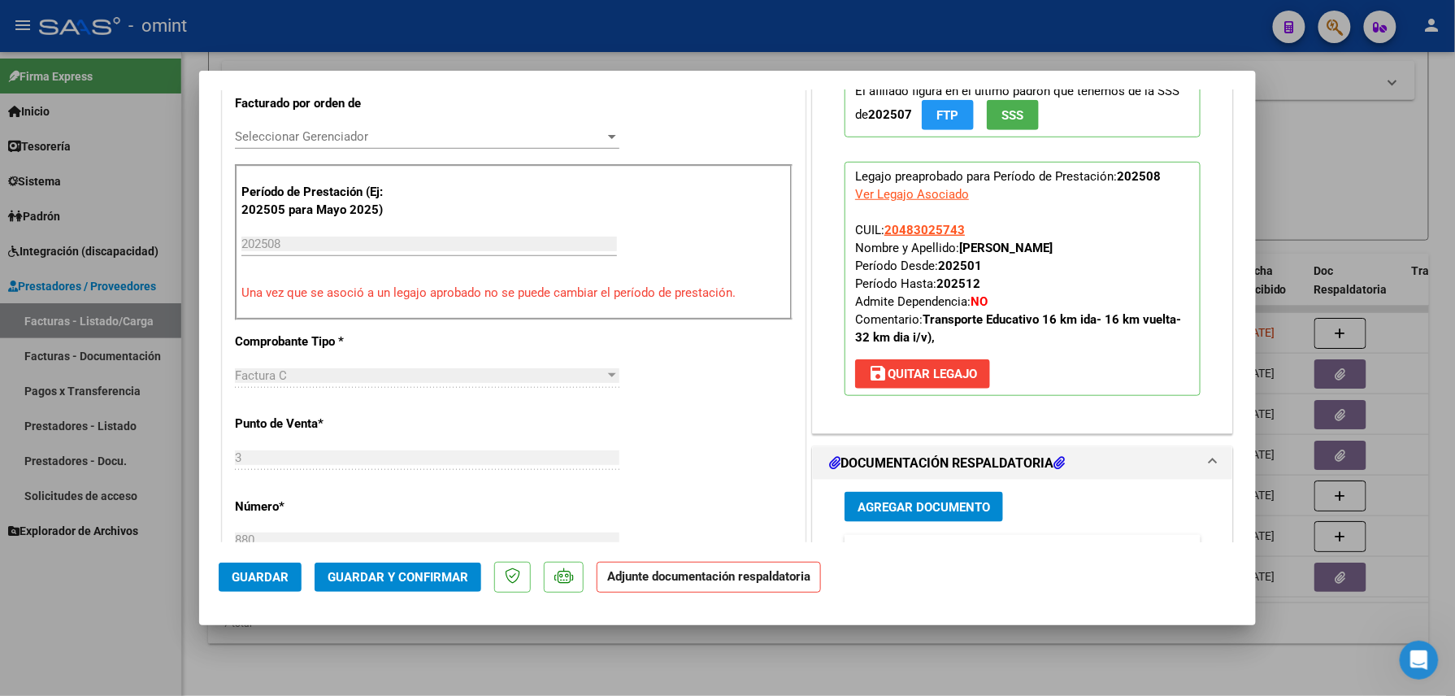
drag, startPoint x: 1103, startPoint y: 242, endPoint x: 954, endPoint y: 248, distance: 148.9
click at [954, 248] on p "Legajo preaprobado para Período de Prestación: 202508 Ver Legajo Asociado CUIL:…" at bounding box center [1023, 279] width 356 height 234
copy strong "JARDO MATEO EMANUEL"
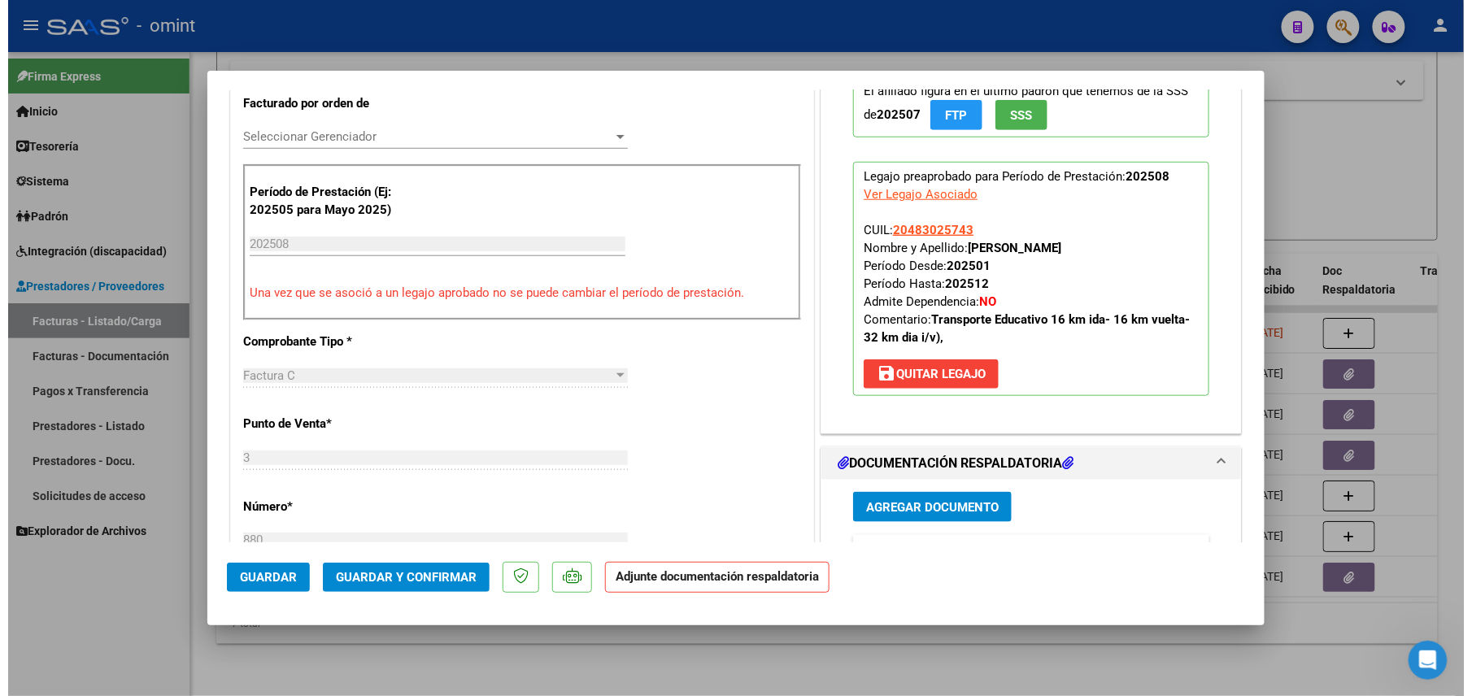
scroll to position [0, 0]
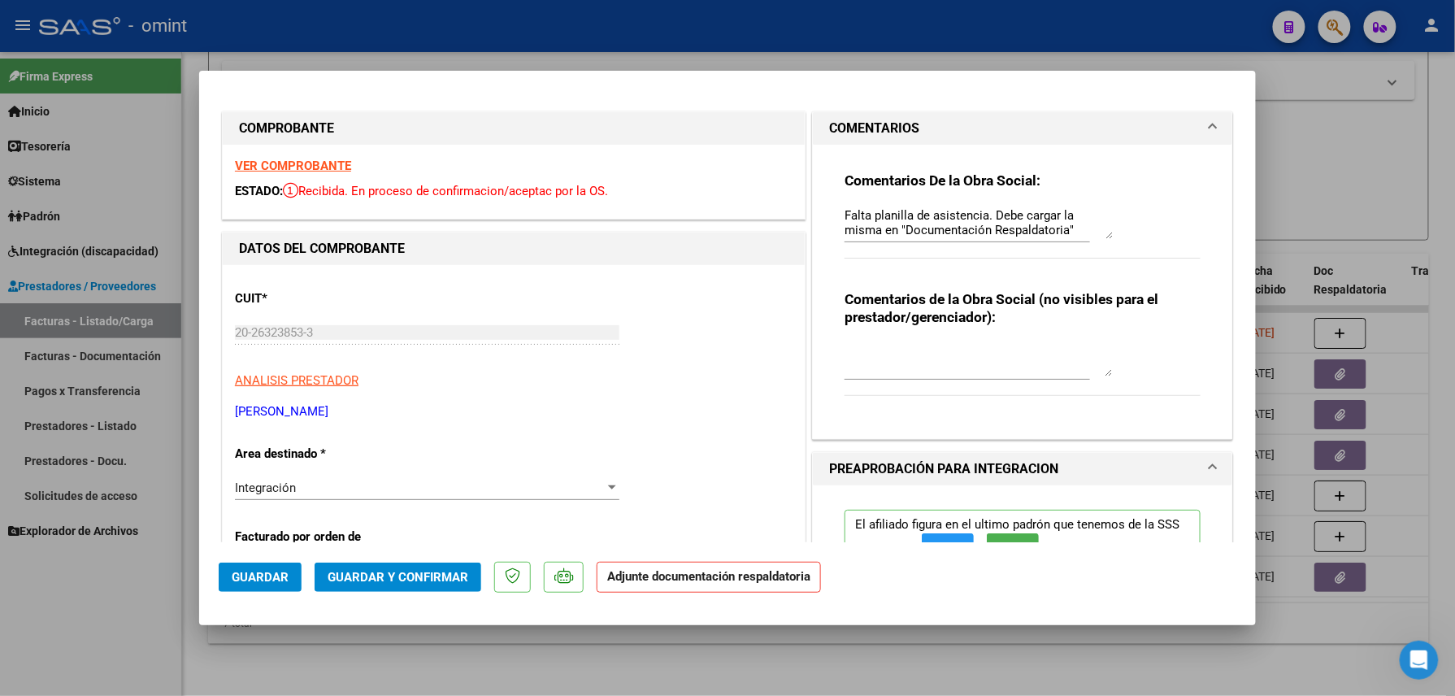
click at [746, 50] on div at bounding box center [727, 348] width 1455 height 696
type input "$ 0,00"
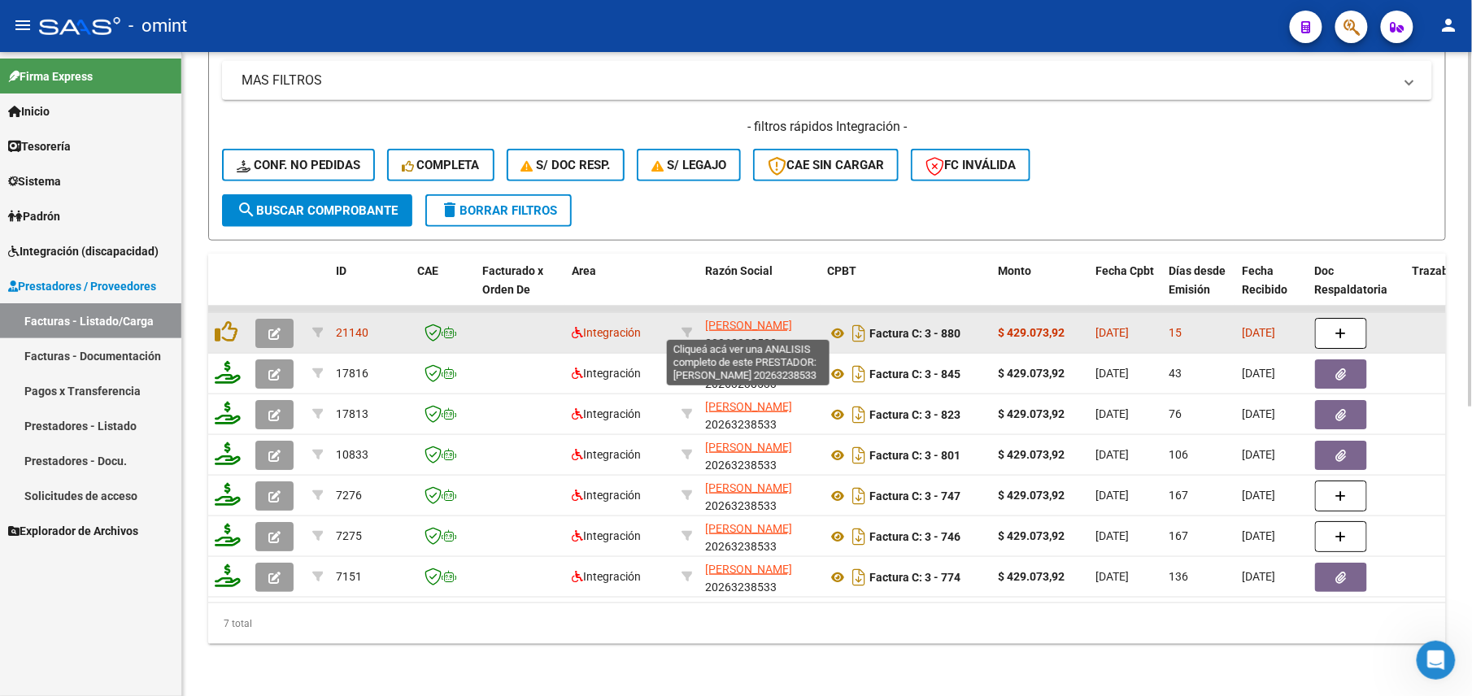
scroll to position [20, 0]
click at [768, 333] on datatable-body-cell "GALVAN ANGEL DARIO 20263238533" at bounding box center [759, 333] width 122 height 40
click at [768, 322] on div "GALVAN ANGEL DARIO 20263238533" at bounding box center [759, 333] width 109 height 34
copy div "20263238533"
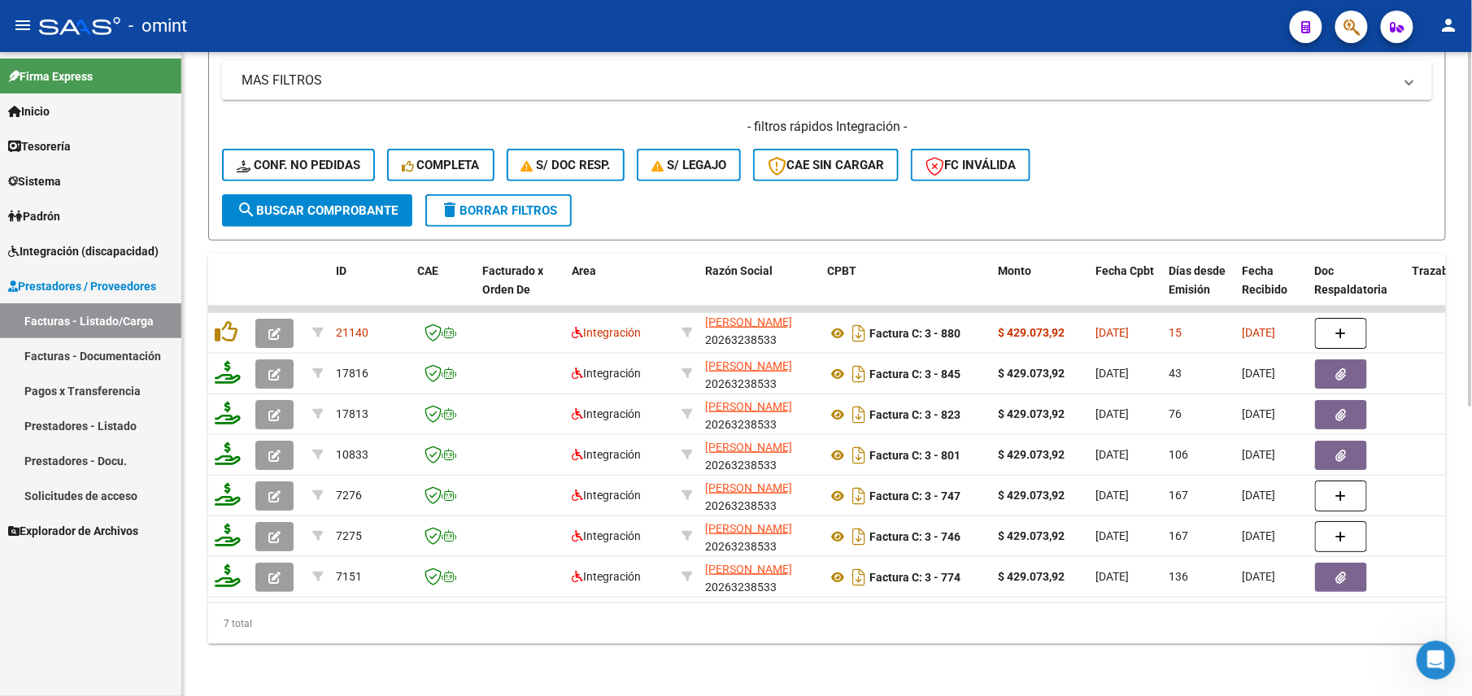
scroll to position [92, 0]
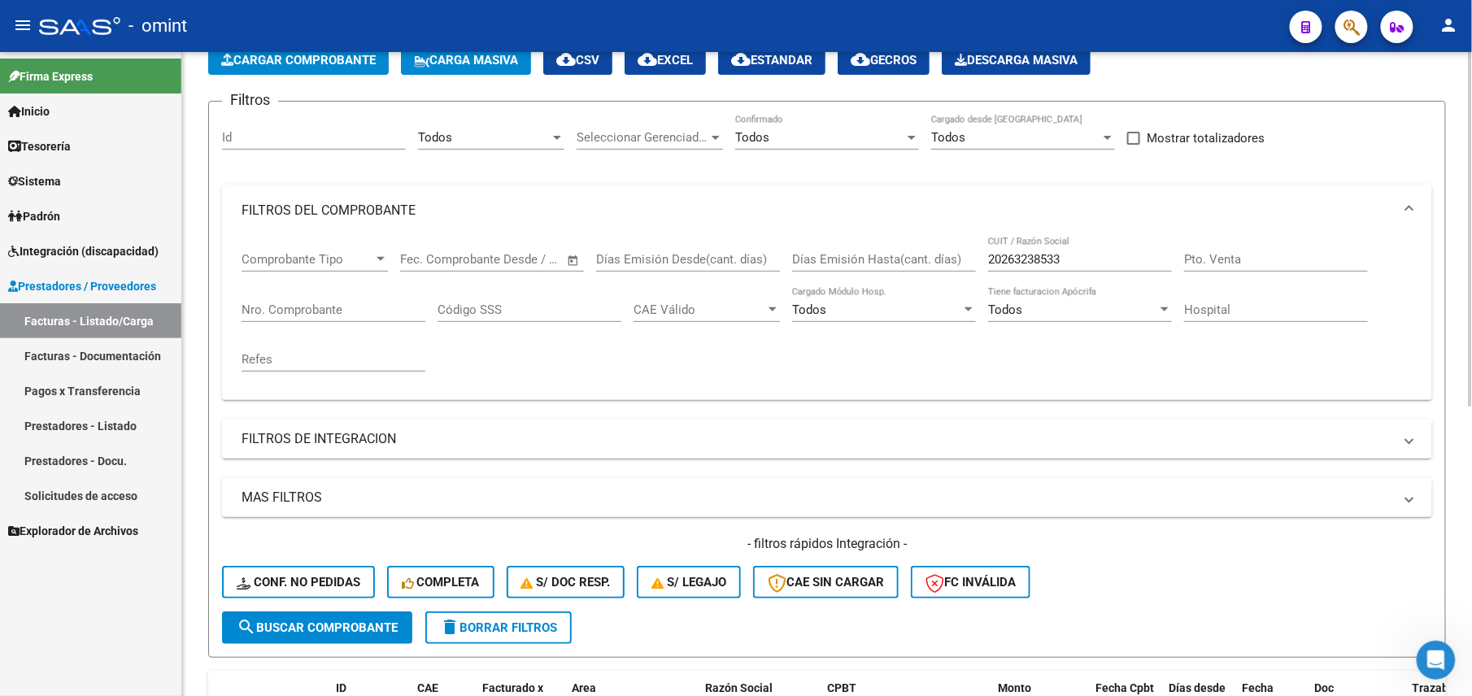
drag, startPoint x: 1087, startPoint y: 250, endPoint x: 930, endPoint y: 249, distance: 156.9
click at [930, 249] on div "Comprobante Tipo Comprobante Tipo Fecha inicio – Fecha fin Fec. Comprobante Des…" at bounding box center [826, 312] width 1171 height 150
drag, startPoint x: 930, startPoint y: 249, endPoint x: 1038, endPoint y: 254, distance: 108.3
click at [1038, 254] on input "20263238533" at bounding box center [1080, 259] width 184 height 15
drag, startPoint x: 1038, startPoint y: 254, endPoint x: 1075, endPoint y: 264, distance: 38.1
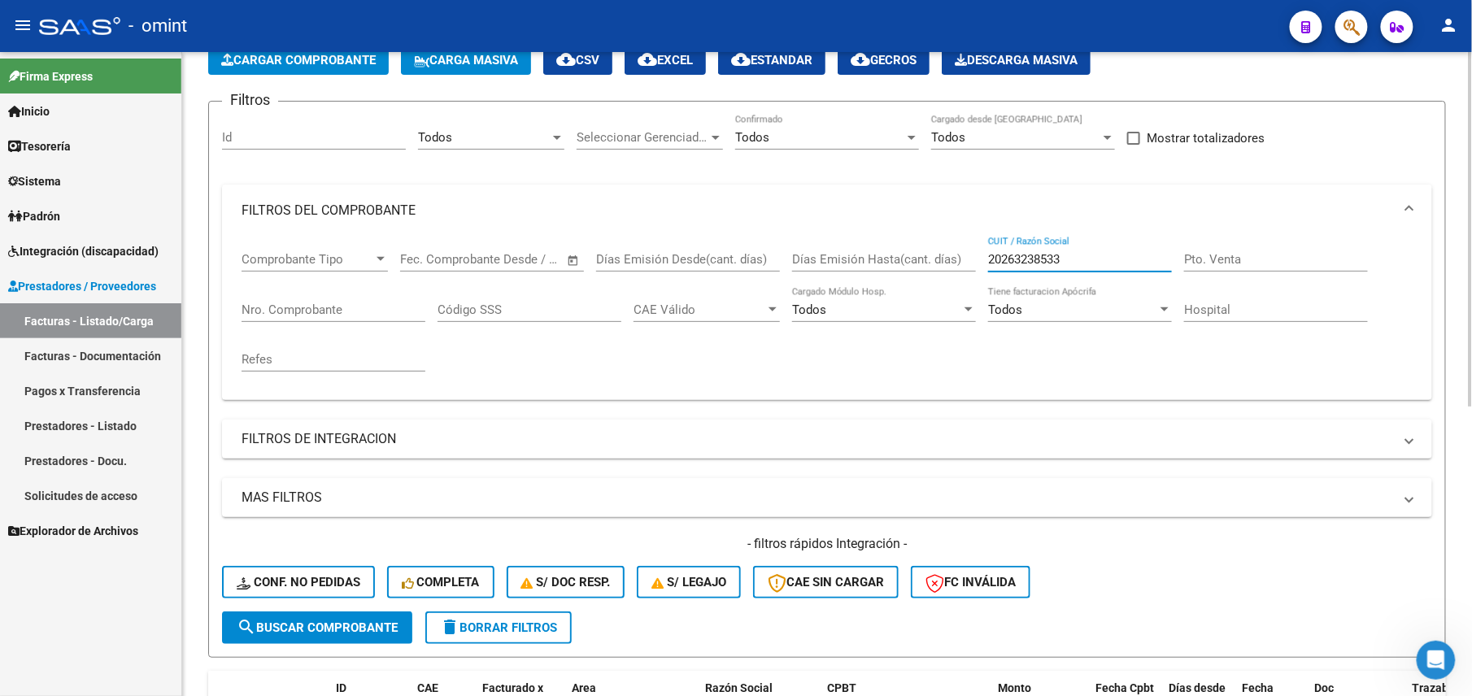
click at [1038, 254] on input "20263238533" at bounding box center [1080, 259] width 184 height 15
paste input "7268006740"
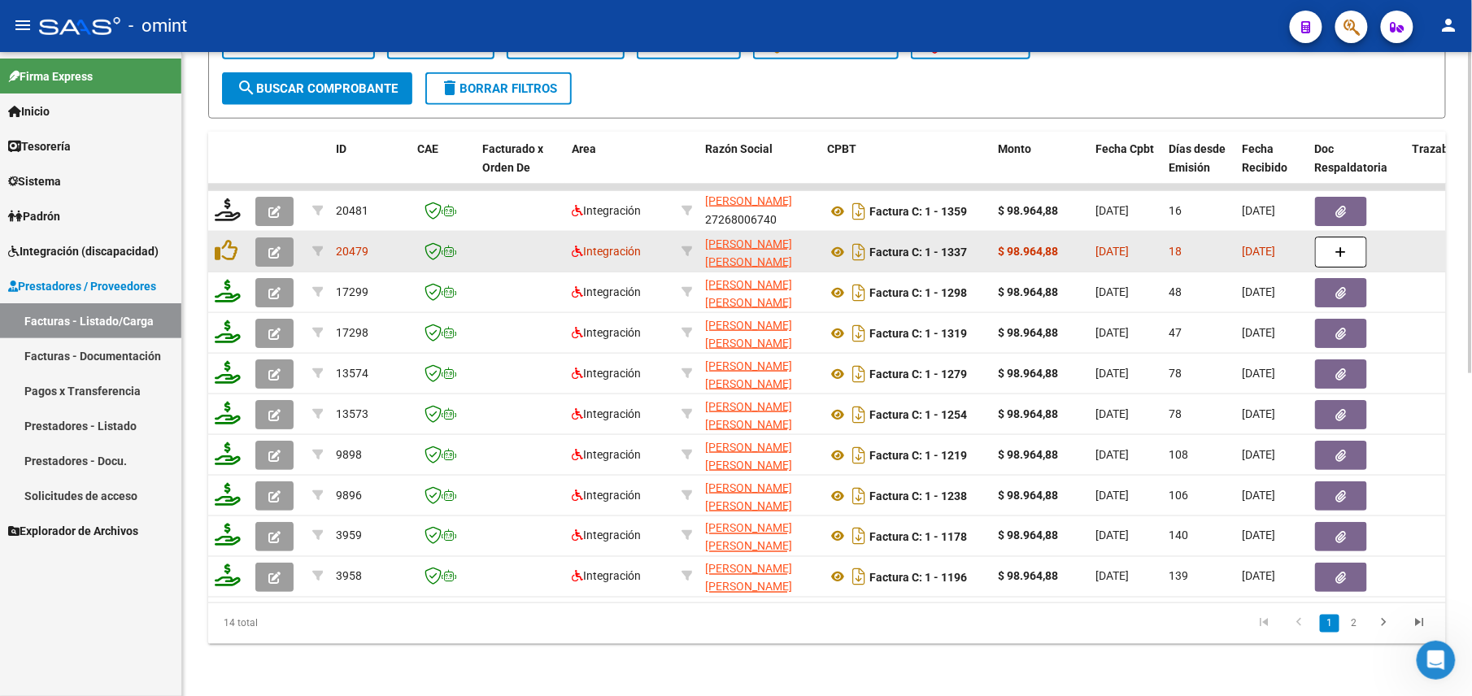
scroll to position [20, 0]
type input "27268006740"
click at [778, 241] on div "RIVAS NATALIA ANDREA 27268006740" at bounding box center [759, 252] width 109 height 34
click at [778, 237] on div "RIVAS NATALIA ANDREA 27268006740" at bounding box center [759, 252] width 109 height 34
copy div "27268006740"
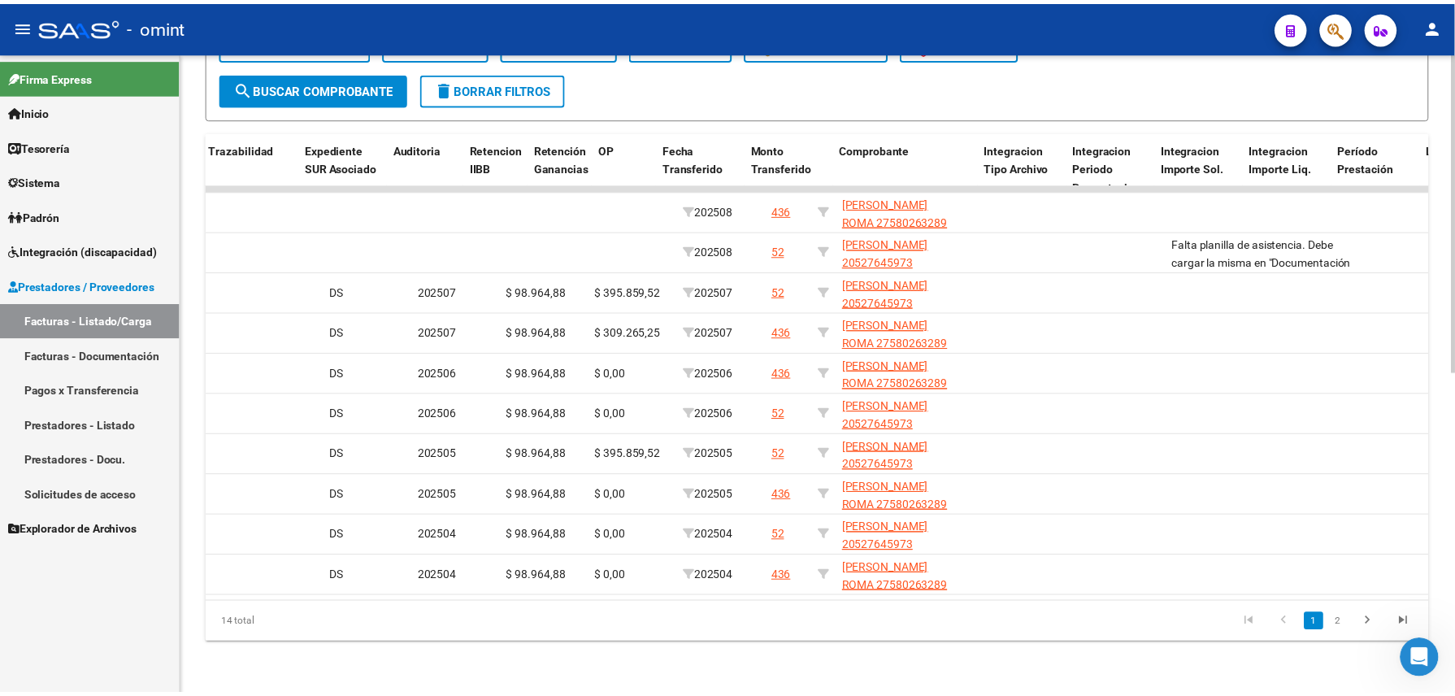
scroll to position [0, 0]
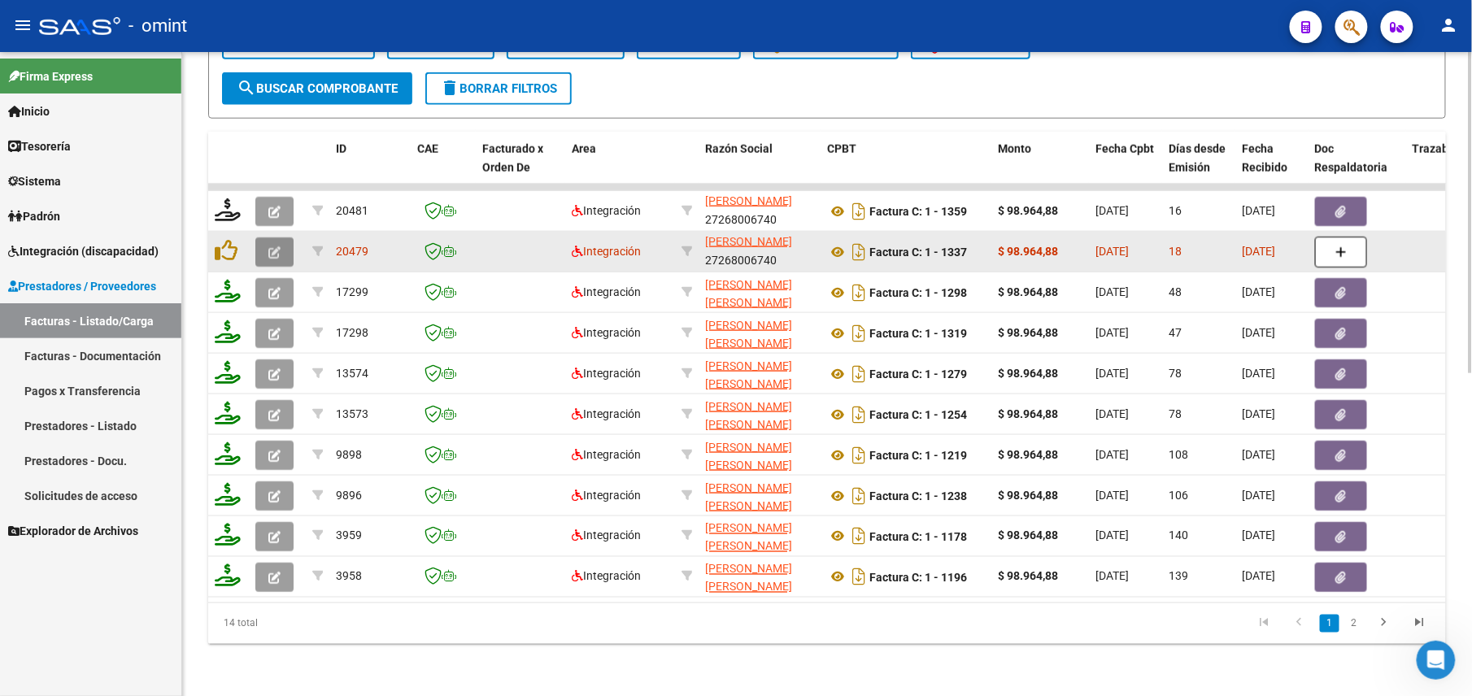
click at [286, 237] on button "button" at bounding box center [274, 251] width 38 height 29
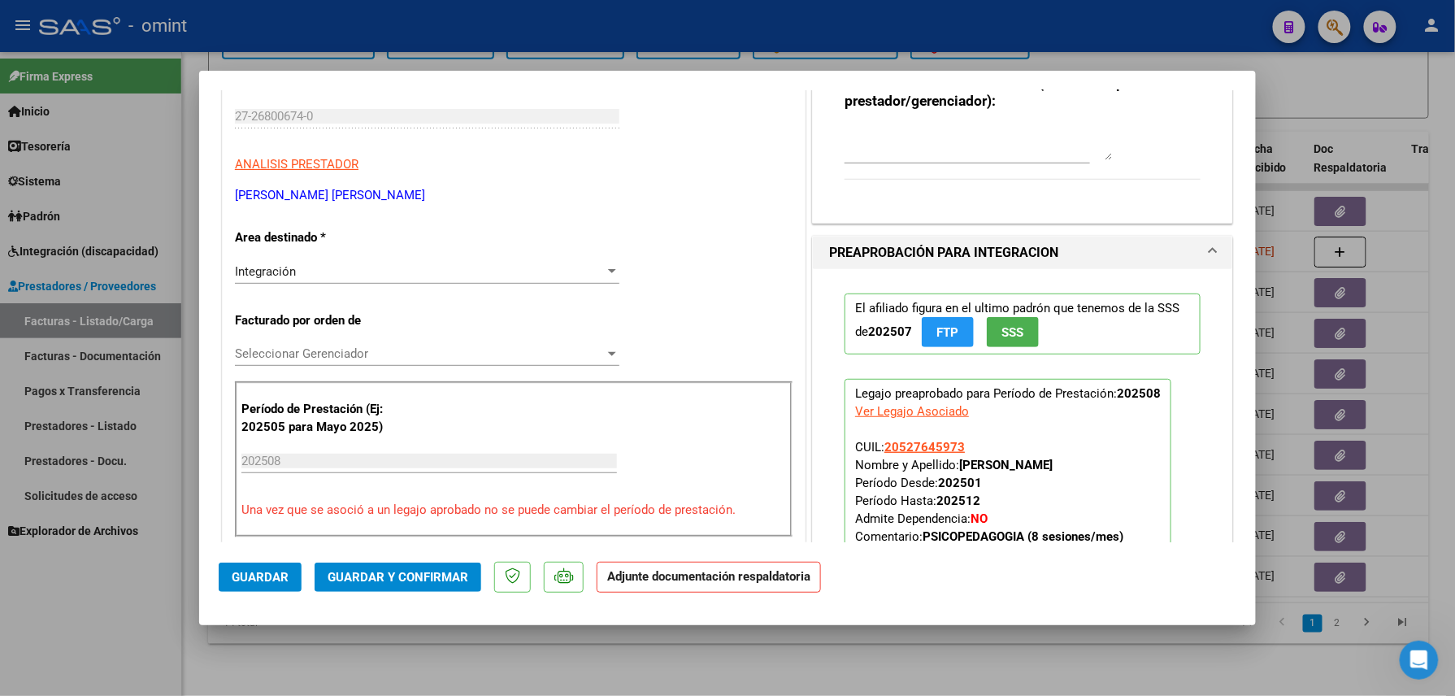
scroll to position [433, 0]
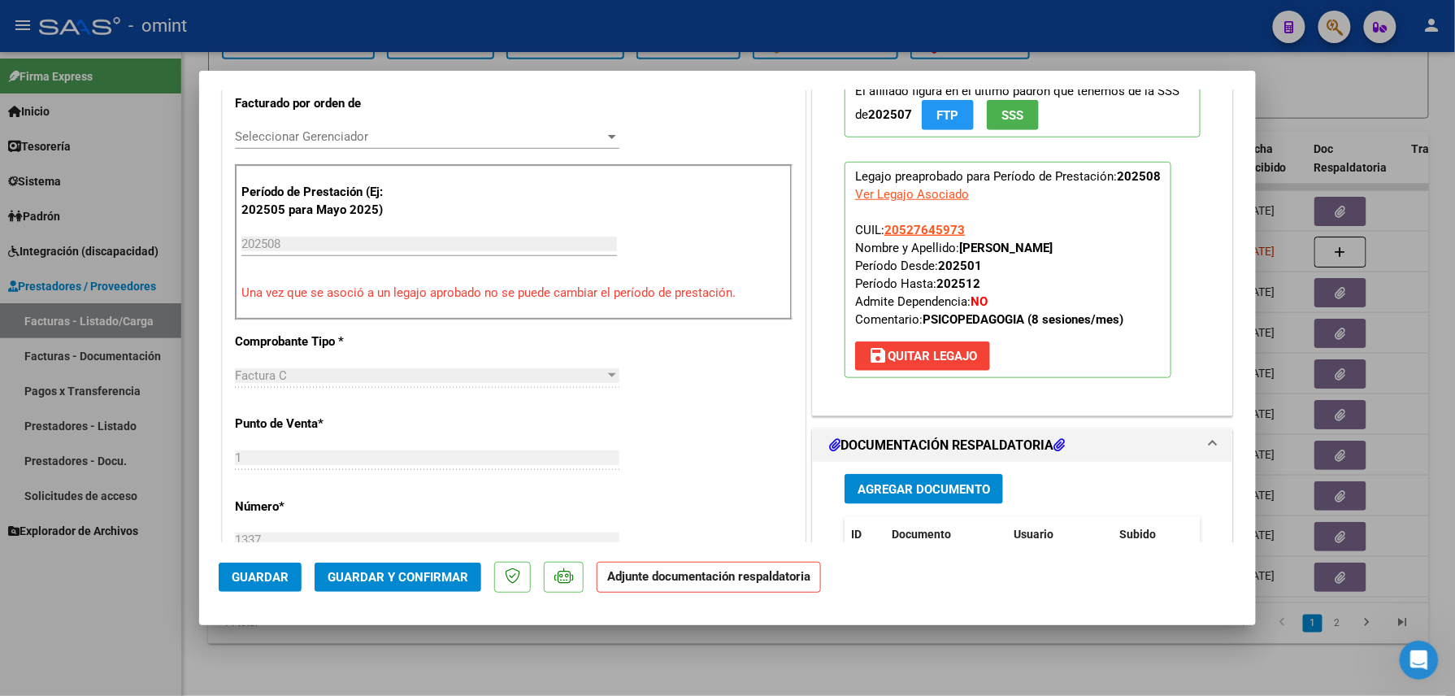
drag, startPoint x: 1099, startPoint y: 239, endPoint x: 986, endPoint y: 249, distance: 113.4
click at [986, 249] on p "Legajo preaprobado para Período de Prestación: 202508 Ver Legajo Asociado CUIL:…" at bounding box center [1008, 270] width 327 height 216
drag, startPoint x: 986, startPoint y: 249, endPoint x: 1090, endPoint y: 248, distance: 103.3
click at [1053, 248] on strong "GRUNBERG IVAN GABRIEL" at bounding box center [1006, 248] width 94 height 15
drag, startPoint x: 1096, startPoint y: 247, endPoint x: 955, endPoint y: 248, distance: 141.5
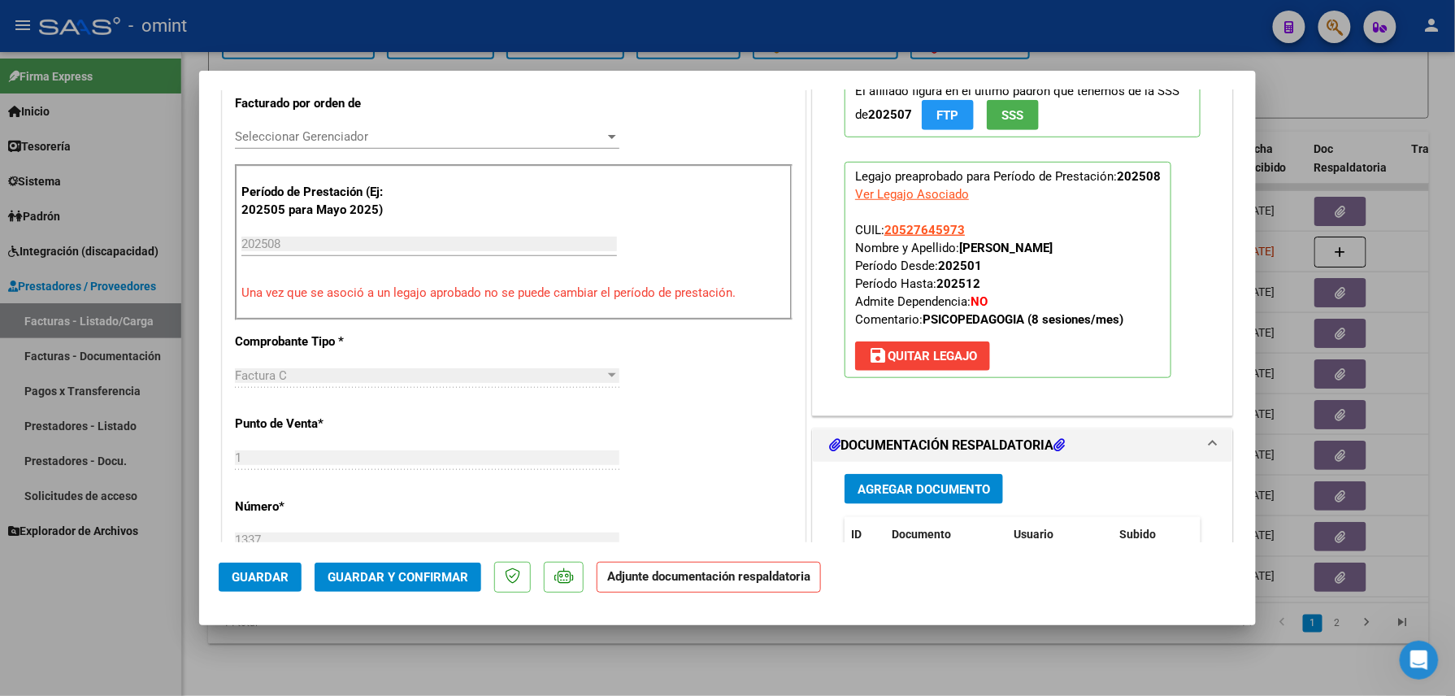
click at [959, 248] on strong "GRUNBERG IVAN GABRIEL" at bounding box center [1006, 248] width 94 height 15
copy strong "GRUNBERG IVAN GABRIEL"
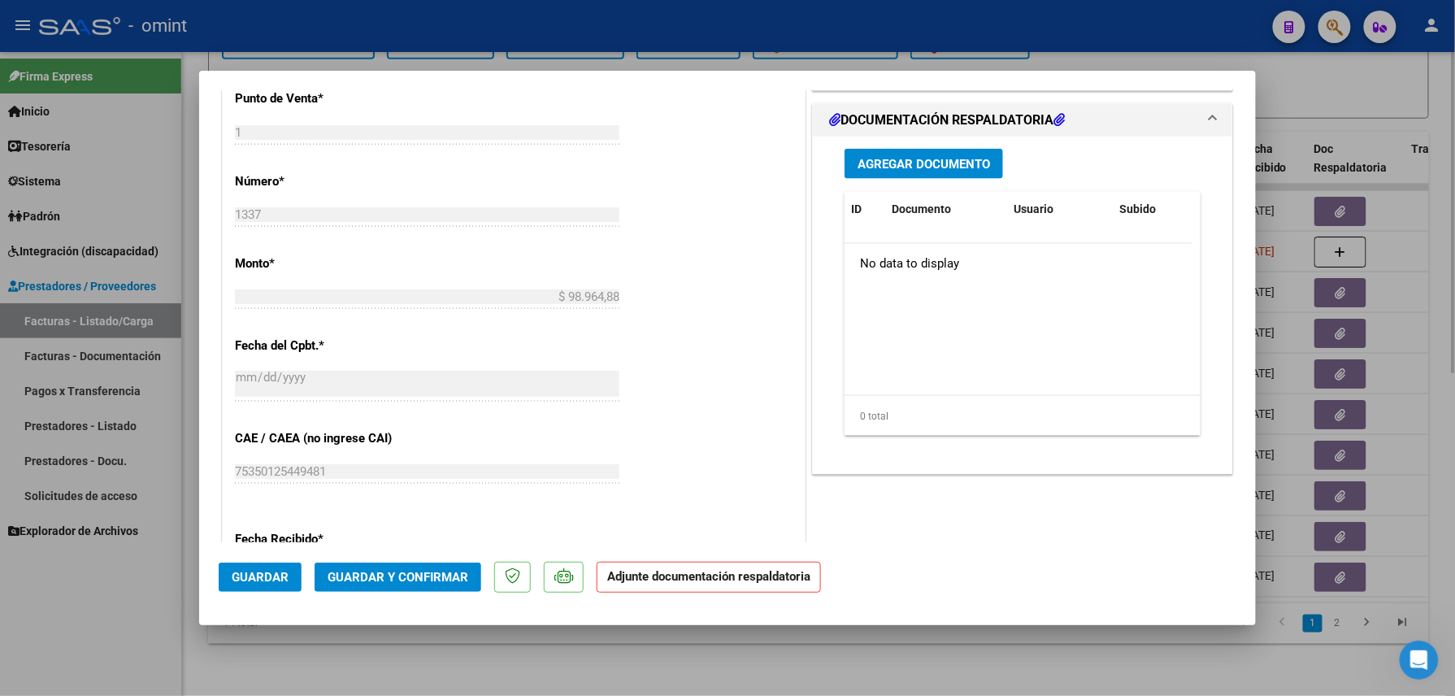
click at [564, 660] on div at bounding box center [727, 348] width 1455 height 696
type input "$ 0,00"
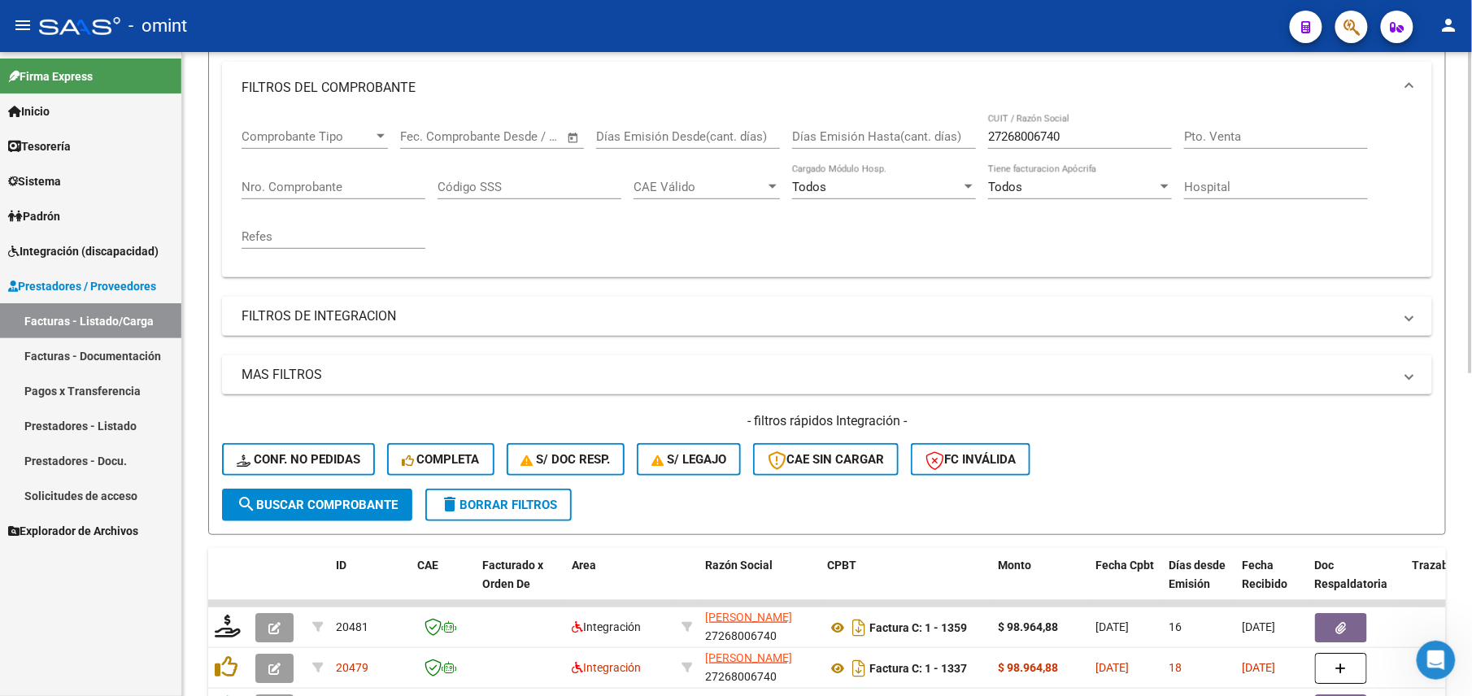
scroll to position [0, 0]
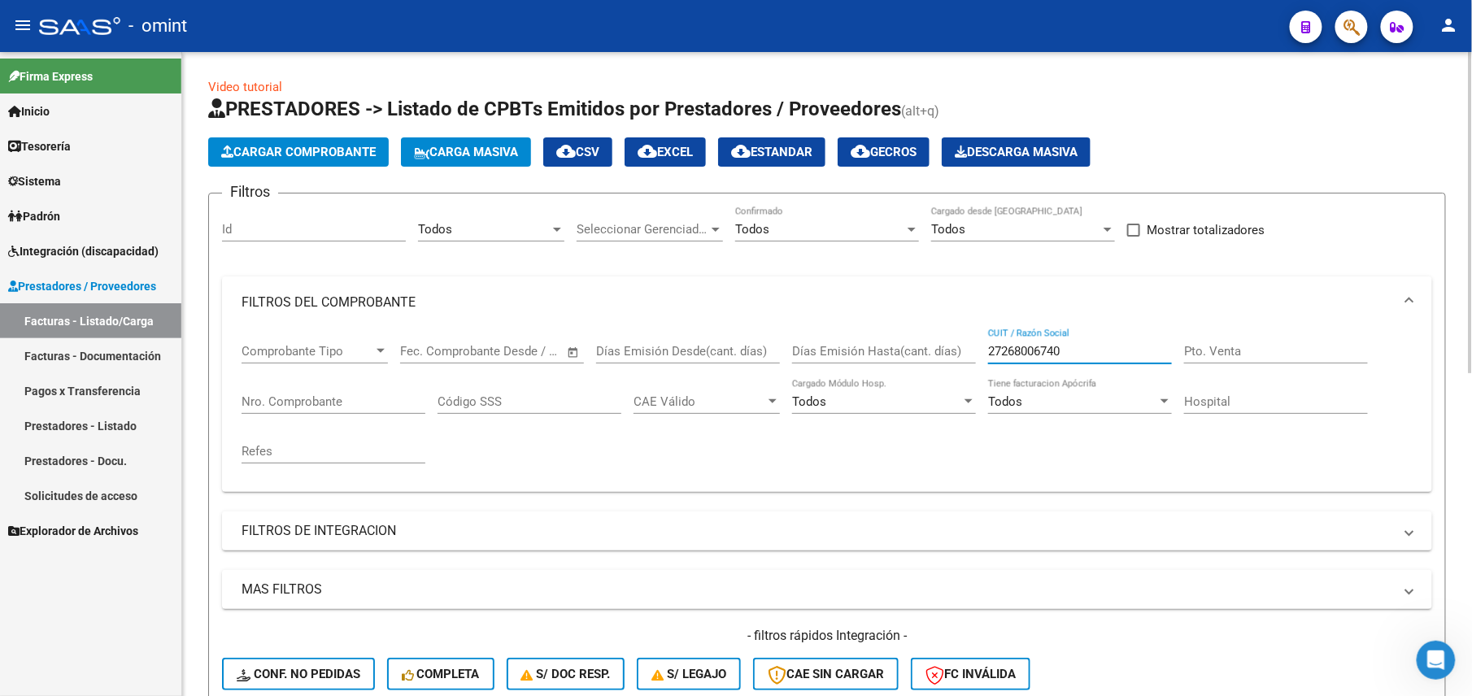
drag, startPoint x: 1075, startPoint y: 351, endPoint x: 951, endPoint y: 355, distance: 123.6
click at [951, 355] on div "Comprobante Tipo Comprobante Tipo Fecha inicio – Fecha fin Fec. Comprobante Des…" at bounding box center [826, 403] width 1171 height 150
paste input "15091223"
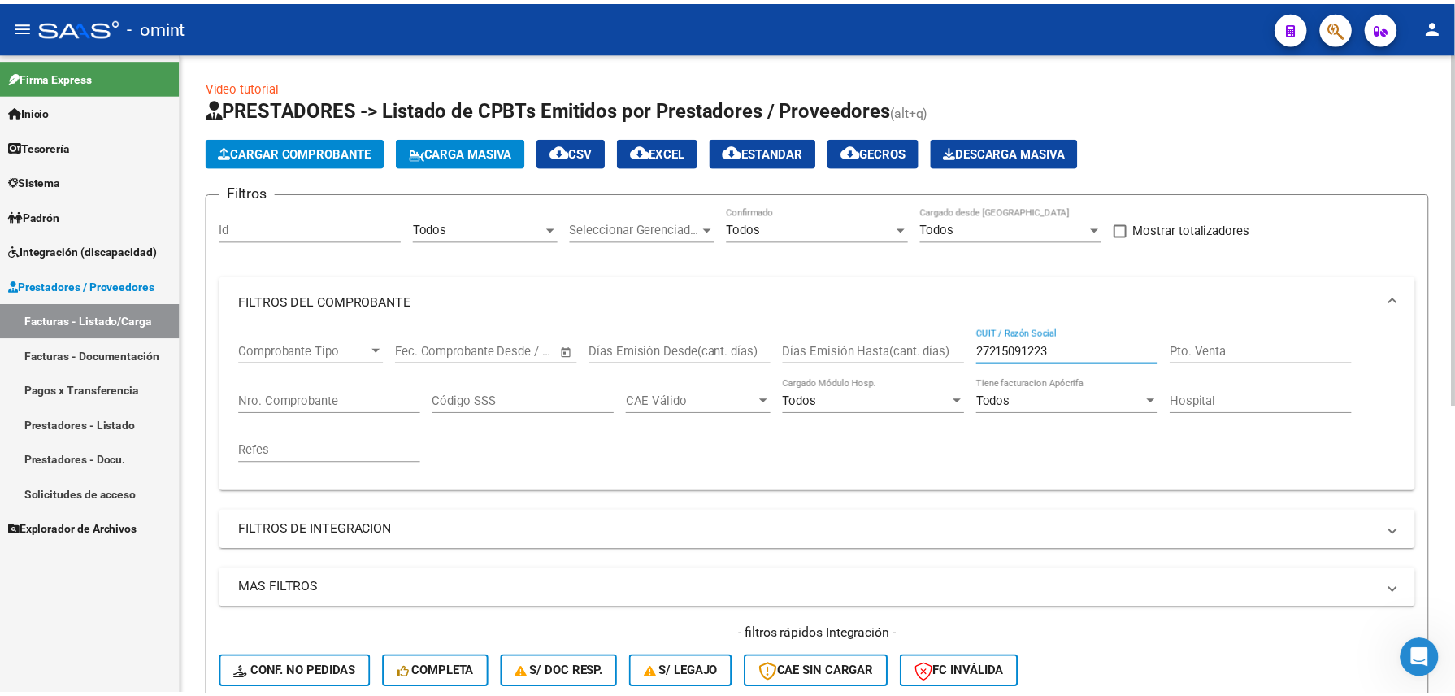
scroll to position [525, 0]
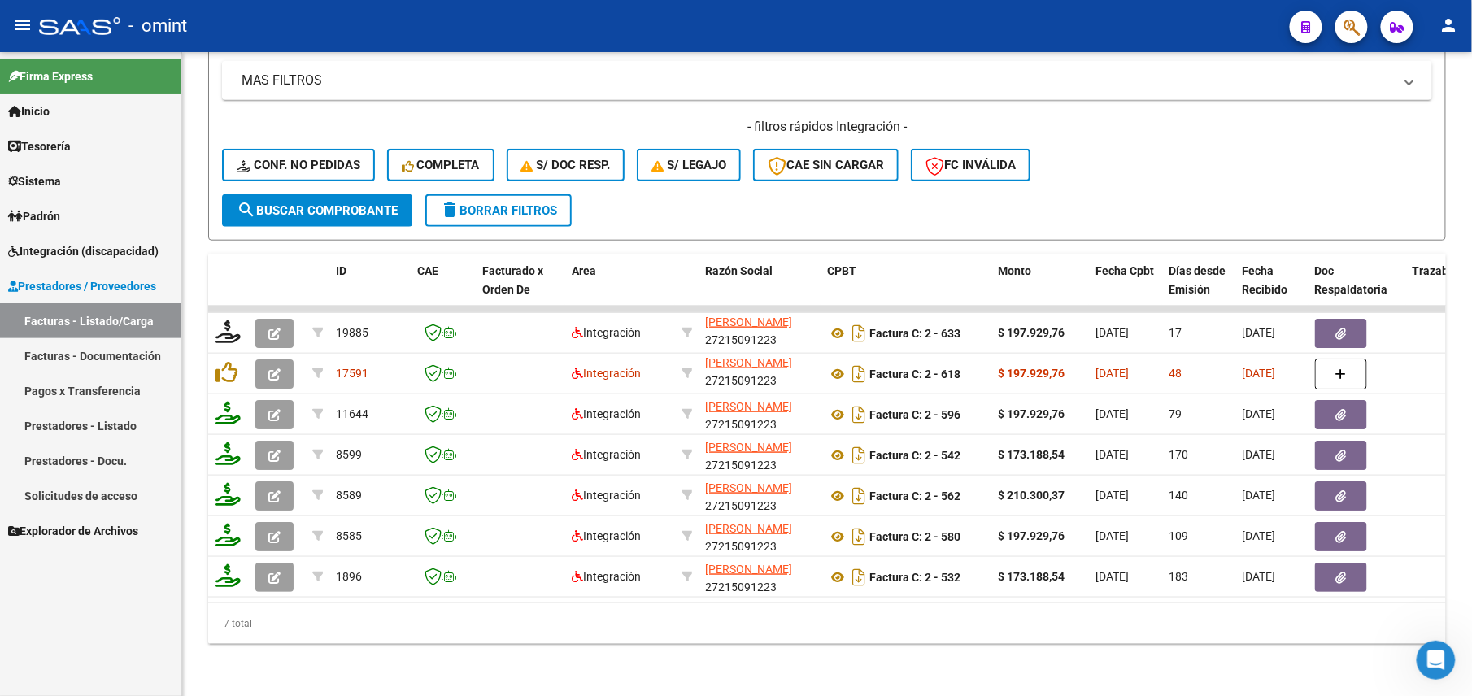
type input "27215091223"
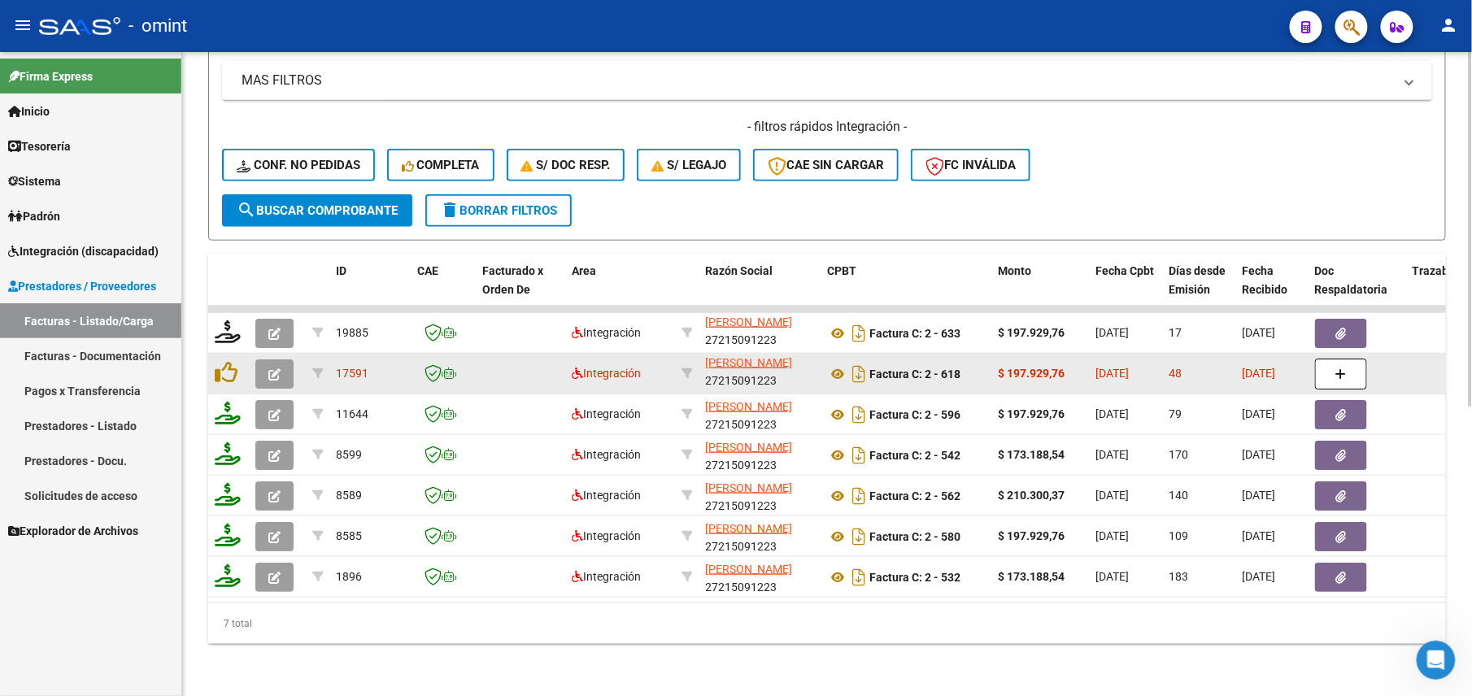
click at [270, 368] on icon "button" at bounding box center [274, 374] width 12 height 12
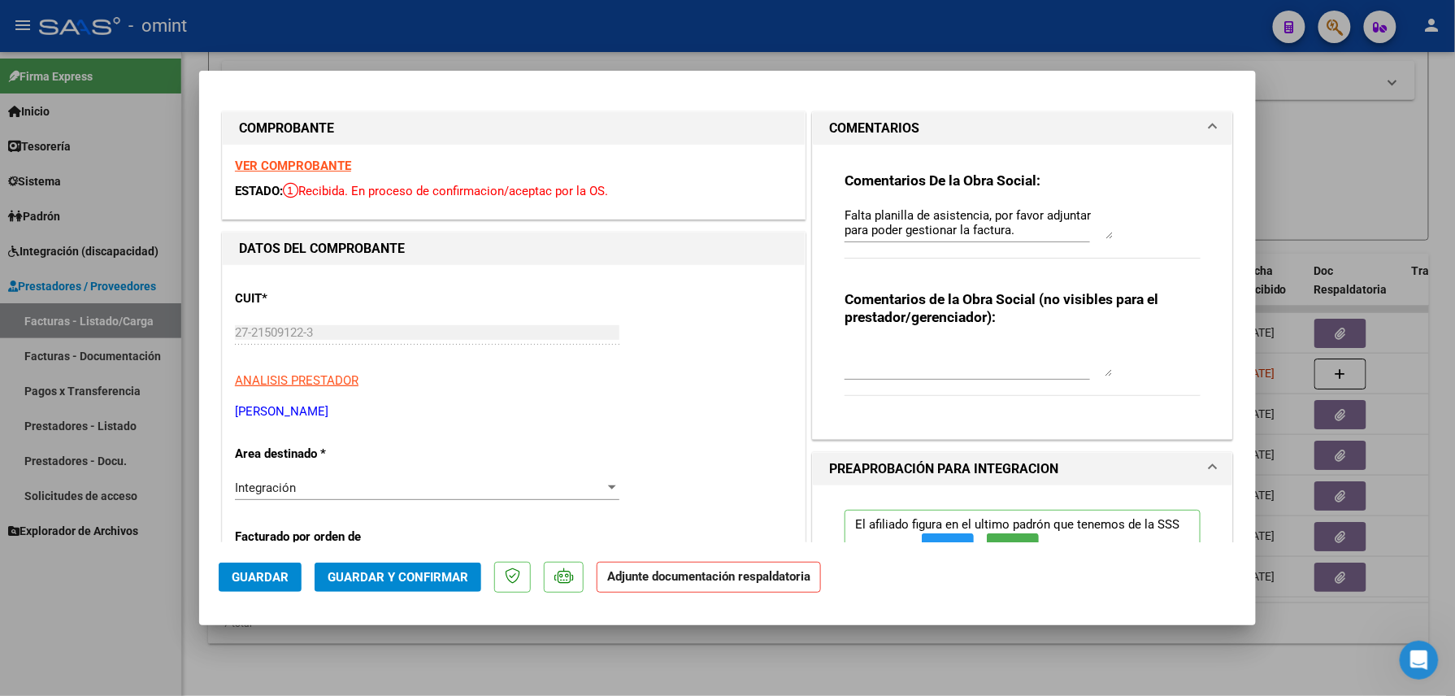
scroll to position [325, 0]
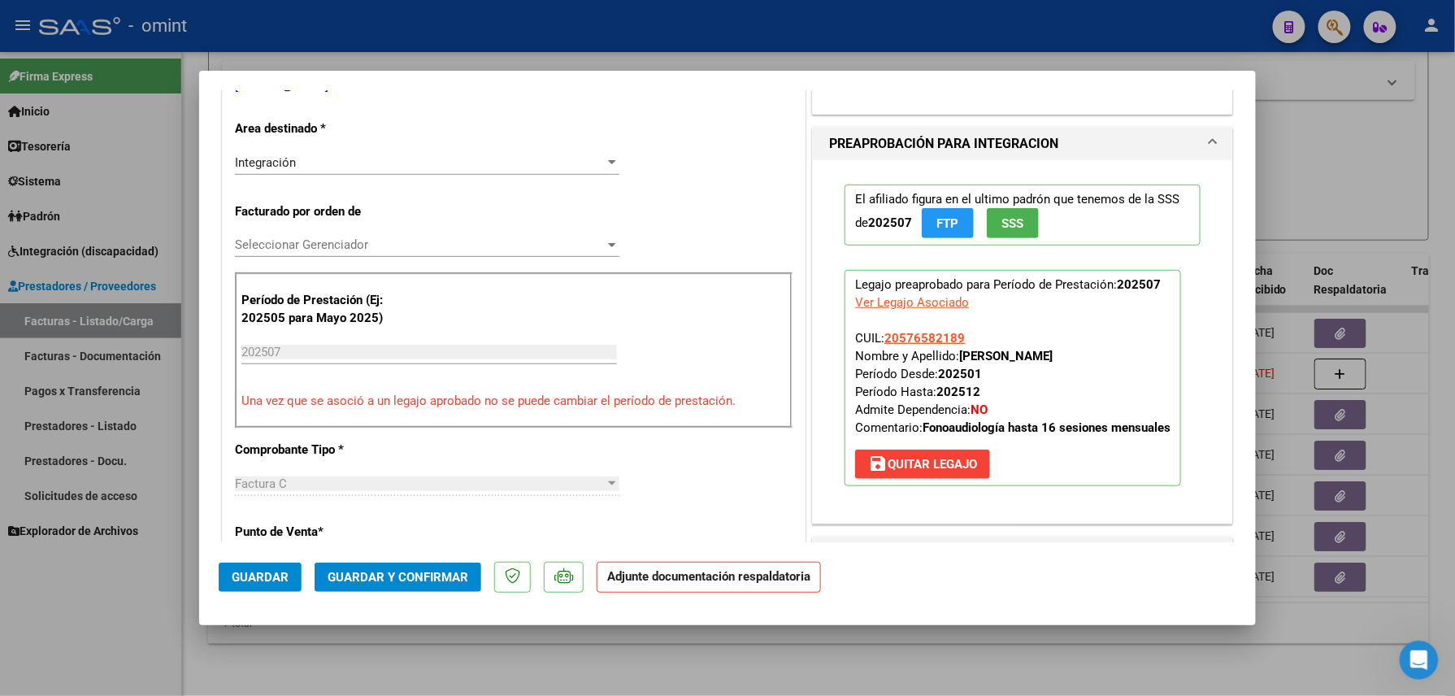
drag, startPoint x: 1041, startPoint y: 359, endPoint x: 951, endPoint y: 358, distance: 89.4
click at [951, 358] on p "Legajo preaprobado para Período de Prestación: 202507 Ver Legajo Asociado CUIL:…" at bounding box center [1013, 378] width 337 height 216
copy strong "LOPEZ MORENO GENARO"
click at [847, 55] on div at bounding box center [727, 348] width 1455 height 696
type input "$ 0,00"
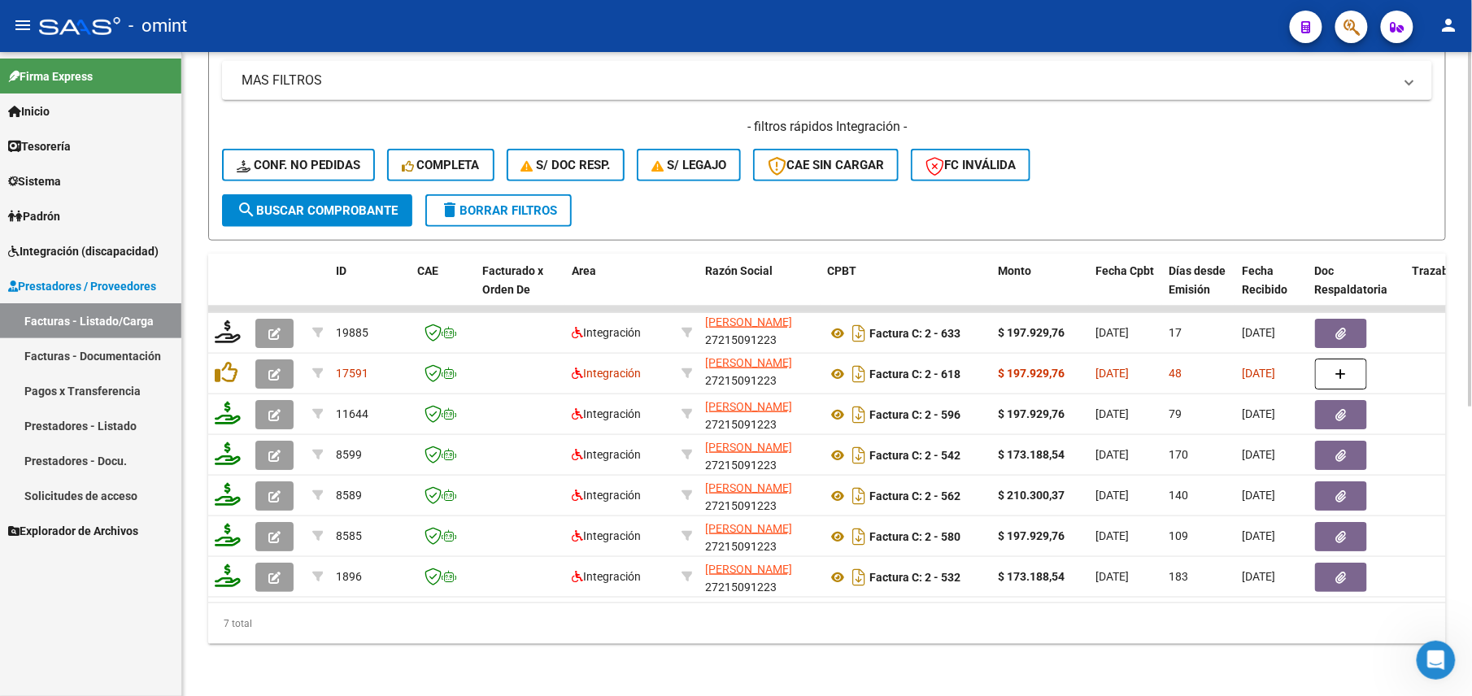
scroll to position [0, 0]
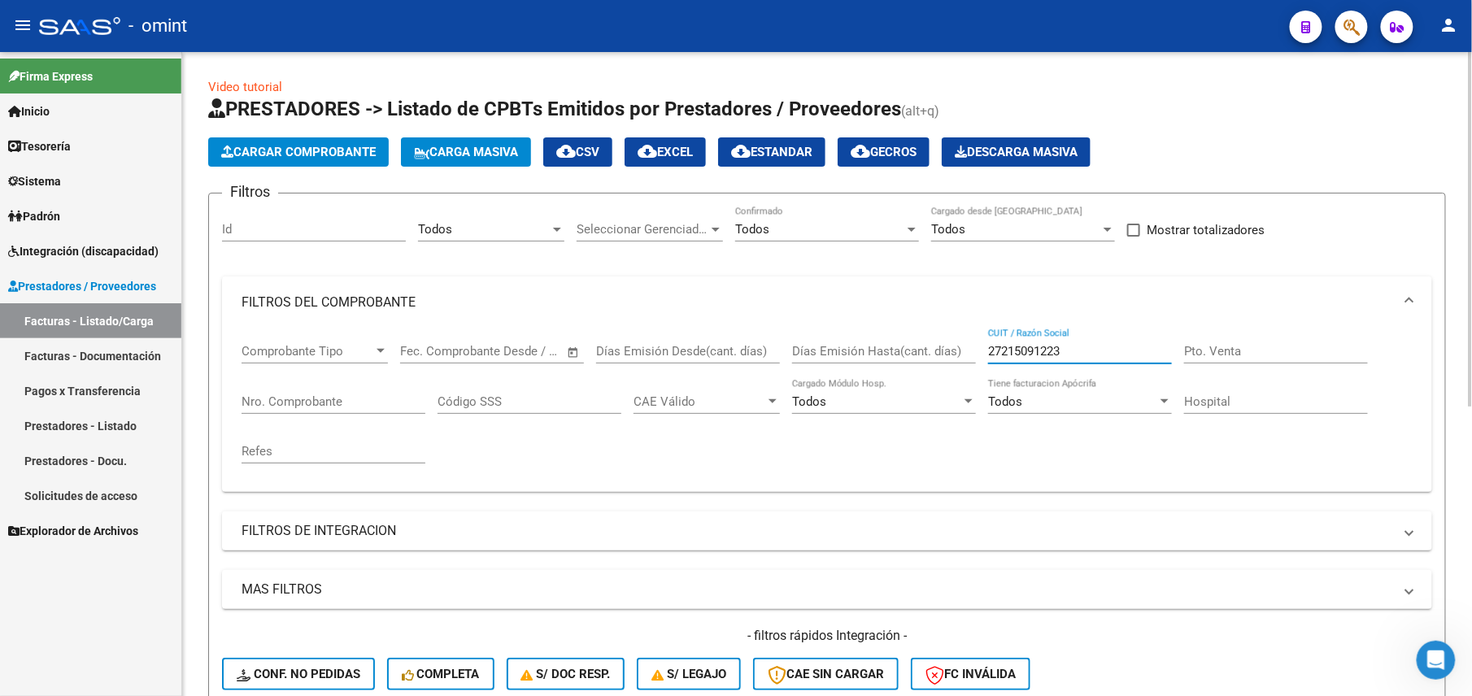
drag, startPoint x: 1087, startPoint y: 346, endPoint x: 909, endPoint y: 352, distance: 178.2
click at [909, 352] on div "Comprobante Tipo Comprobante Tipo Fecha inicio – Fecha fin Fec. Comprobante Des…" at bounding box center [826, 403] width 1171 height 150
paste input "-25430730-6"
click at [1054, 344] on input "27254307306" at bounding box center [1080, 351] width 184 height 15
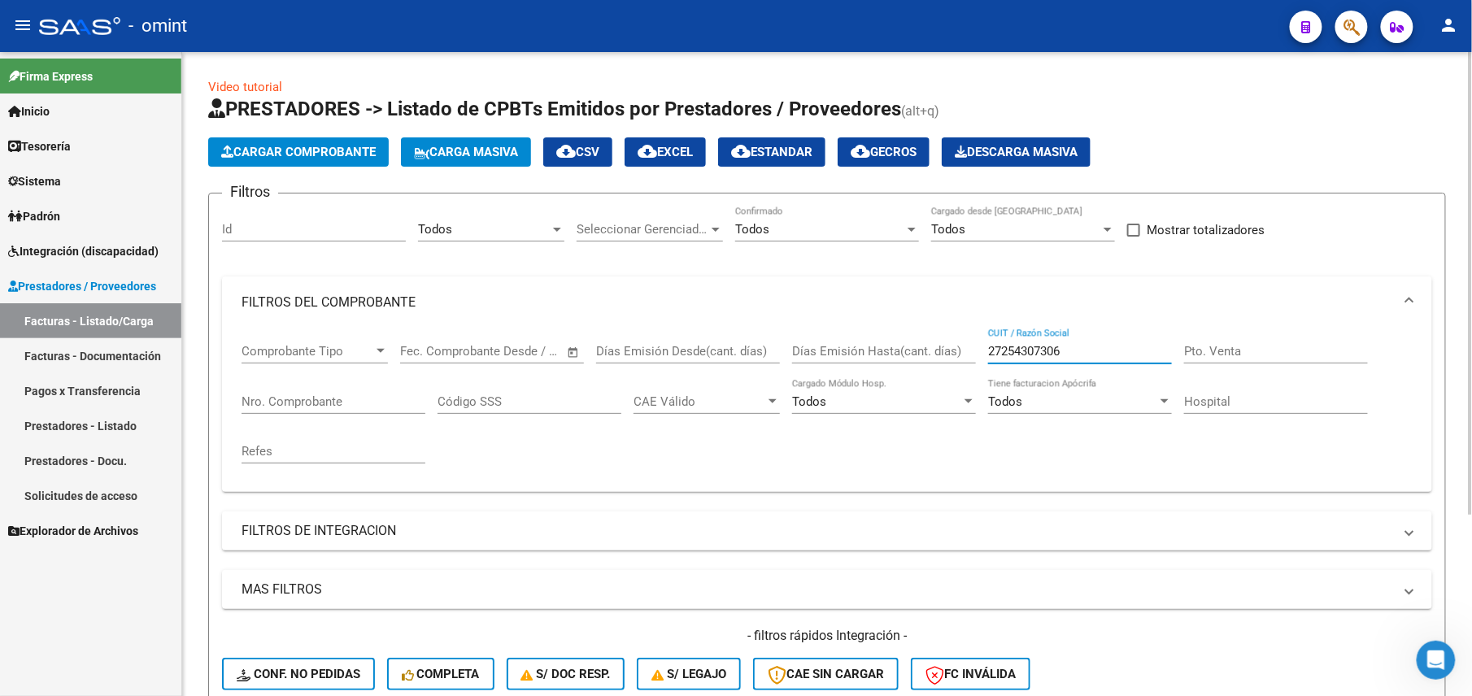
paste input "0263238533"
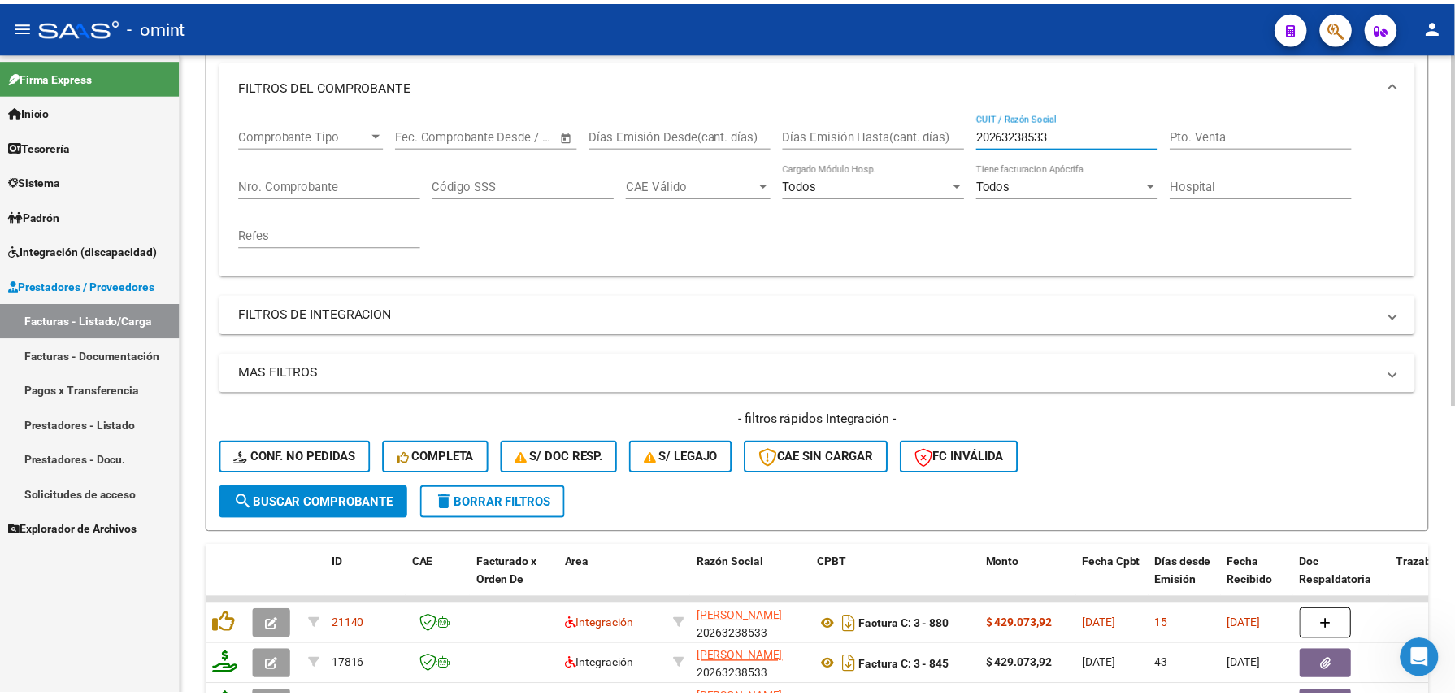
scroll to position [525, 0]
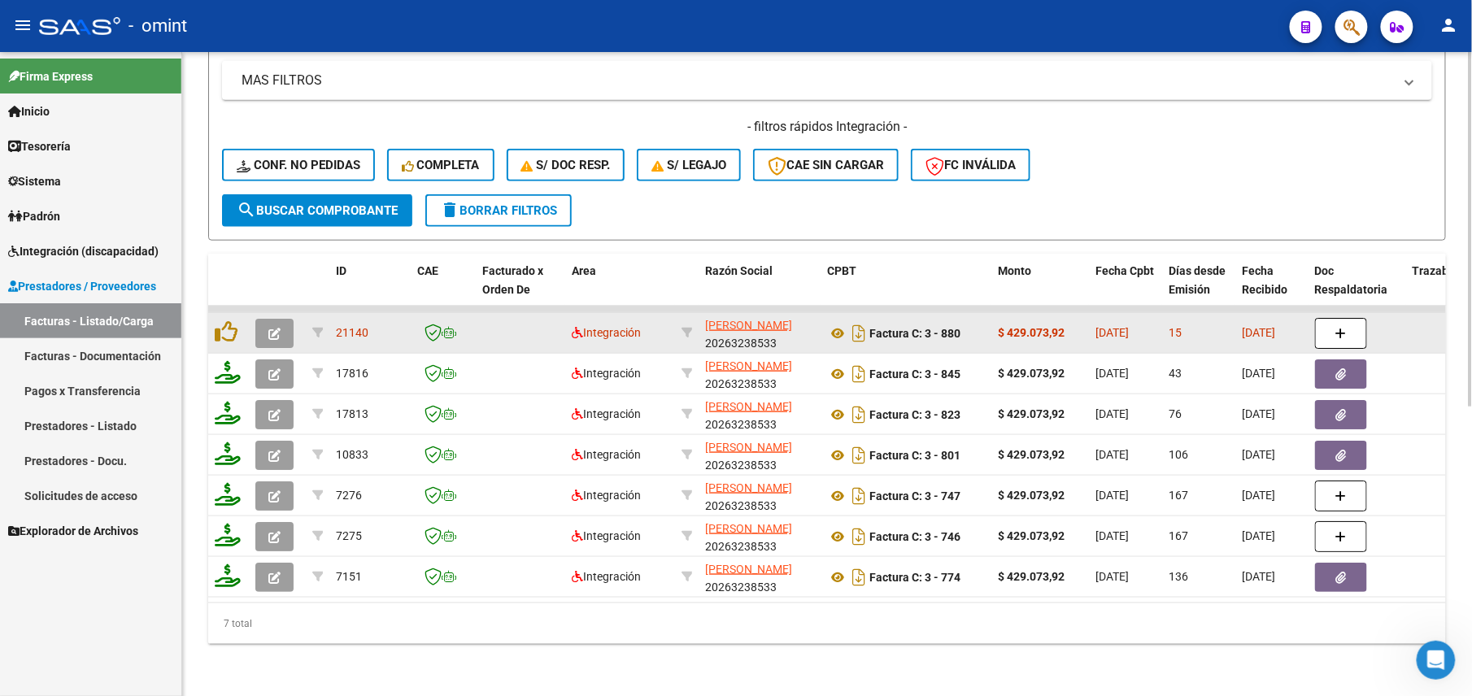
type input "20263238533"
click at [271, 328] on icon "button" at bounding box center [274, 334] width 12 height 12
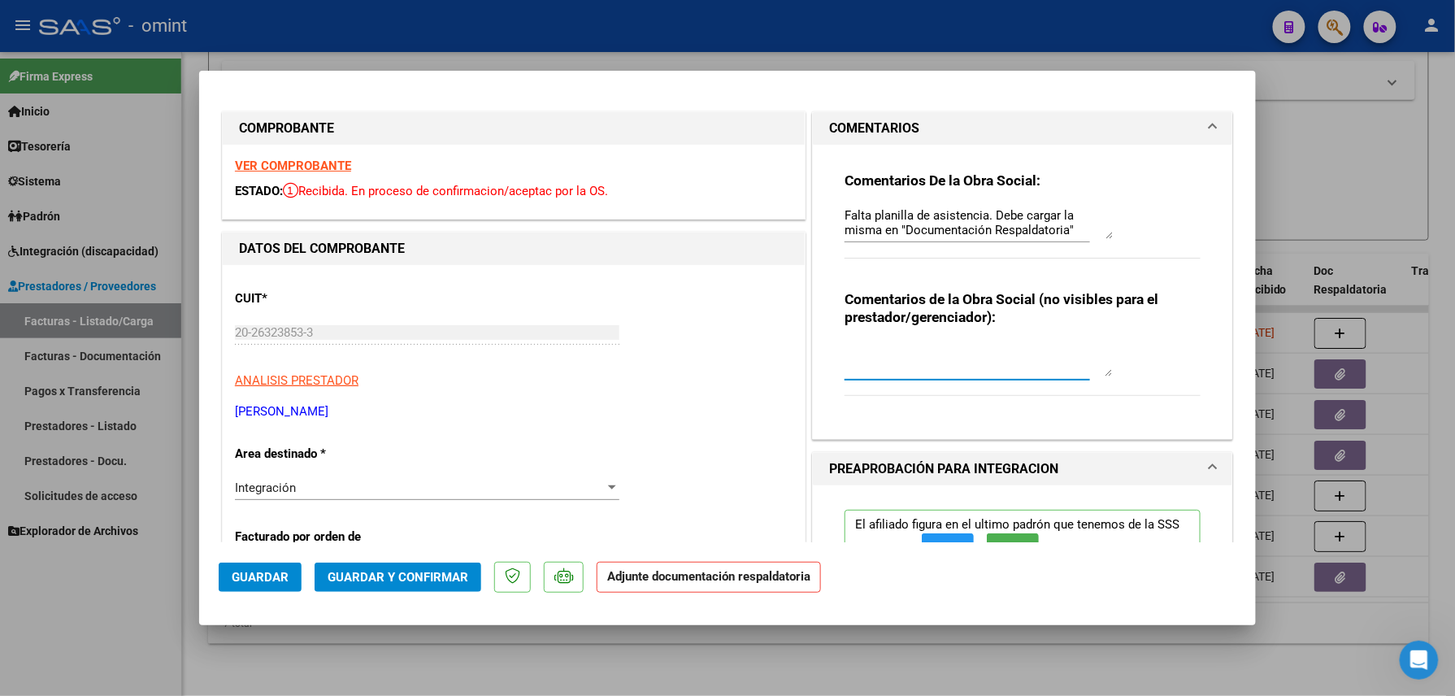
click at [996, 359] on textarea at bounding box center [979, 360] width 268 height 33
drag, startPoint x: 1074, startPoint y: 351, endPoint x: 1142, endPoint y: 346, distance: 68.5
click at [1074, 353] on textarea "Se reclama PA al prestador vía mail (18/09)" at bounding box center [979, 360] width 268 height 33
click at [898, 350] on textarea "Se reclama PA al prestador vía mail (18/09)." at bounding box center [979, 360] width 268 height 33
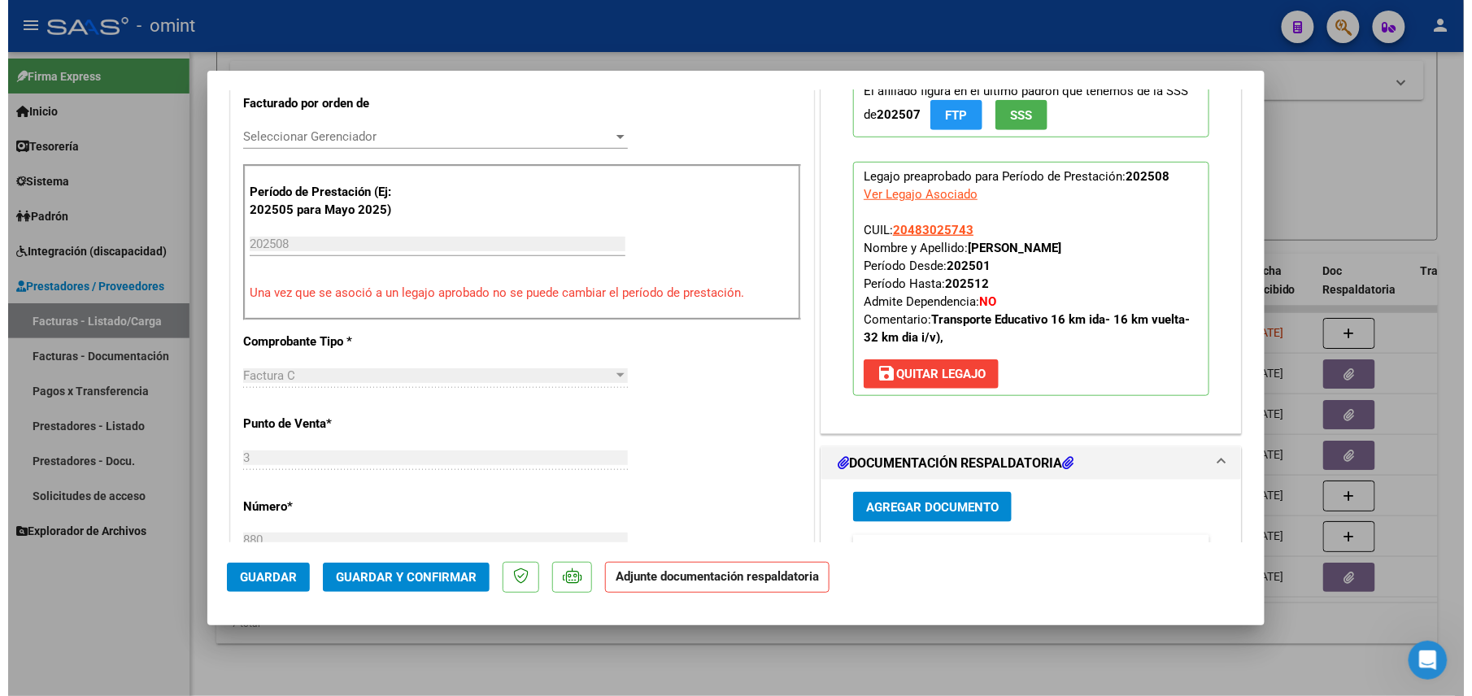
scroll to position [0, 0]
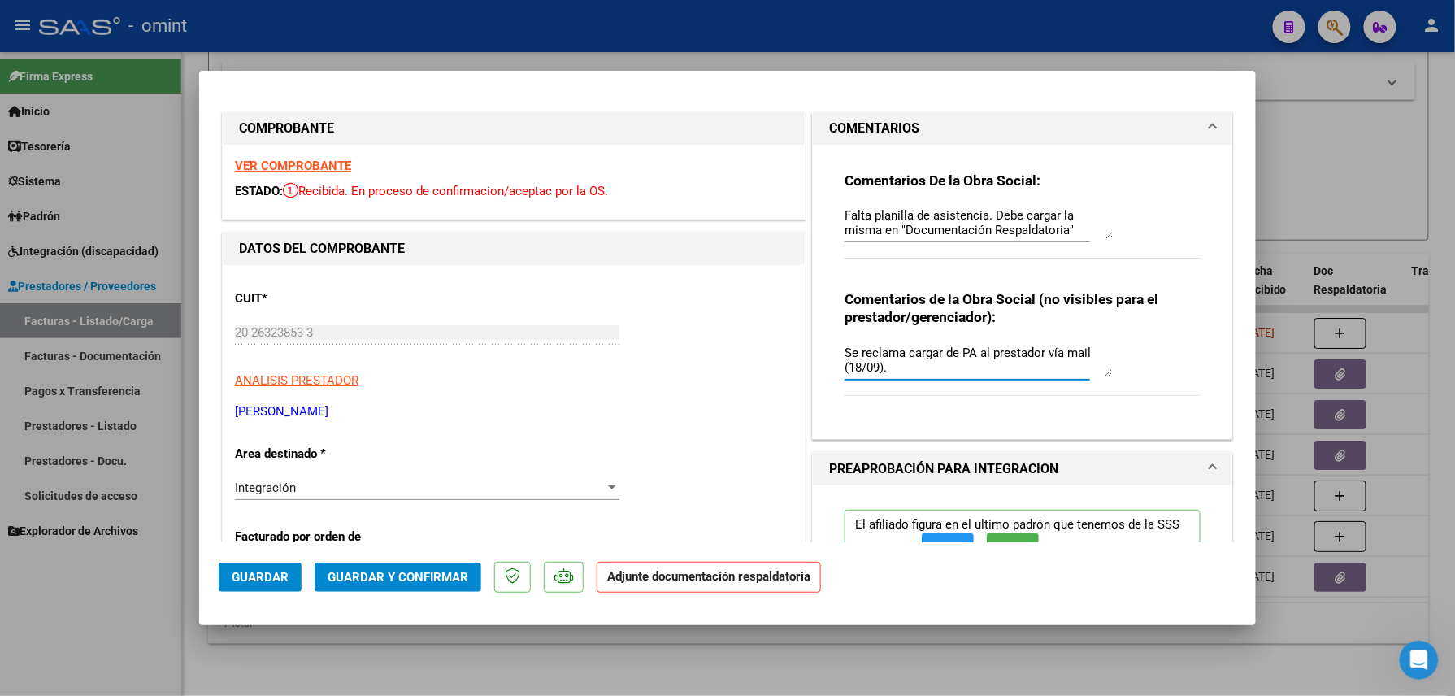
type textarea "Se reclama cargar de PA al prestador vía mail (18/09)."
click at [391, 576] on span "Guardar y Confirmar" at bounding box center [398, 577] width 141 height 15
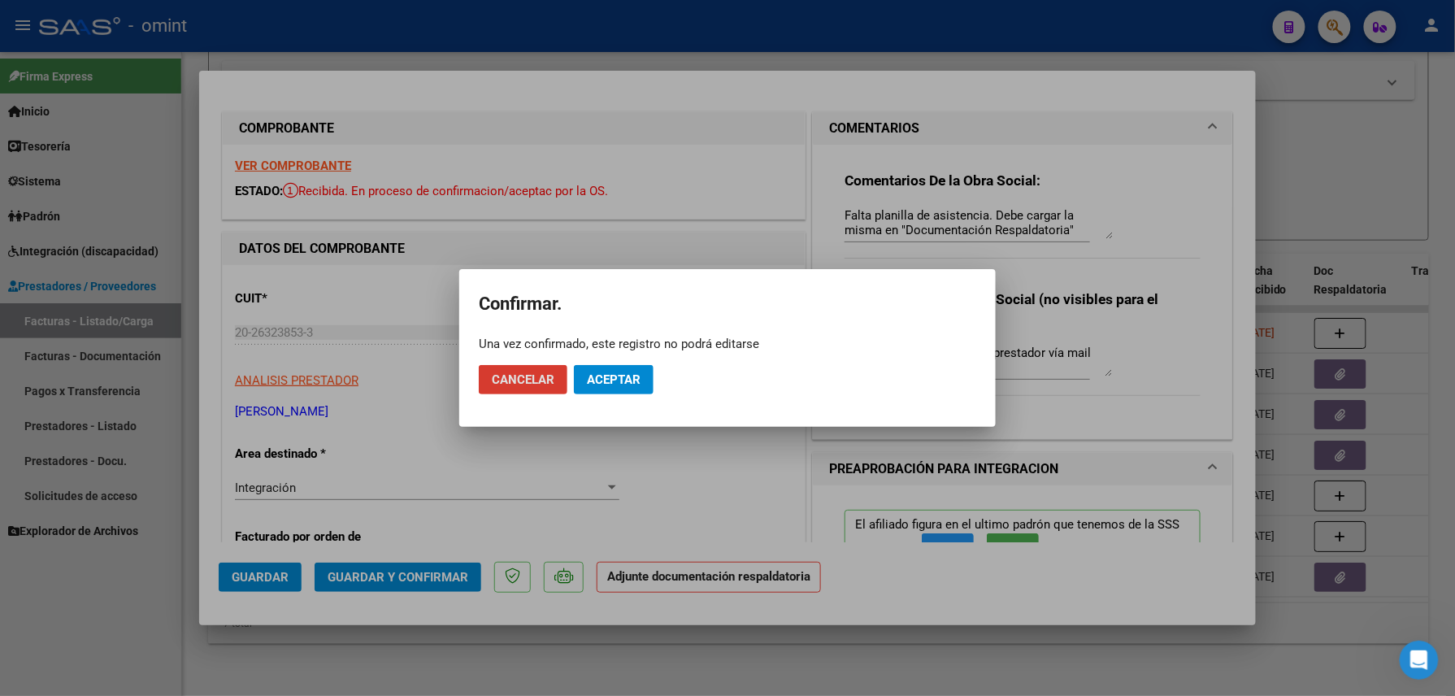
click at [629, 382] on span "Aceptar" at bounding box center [614, 379] width 54 height 15
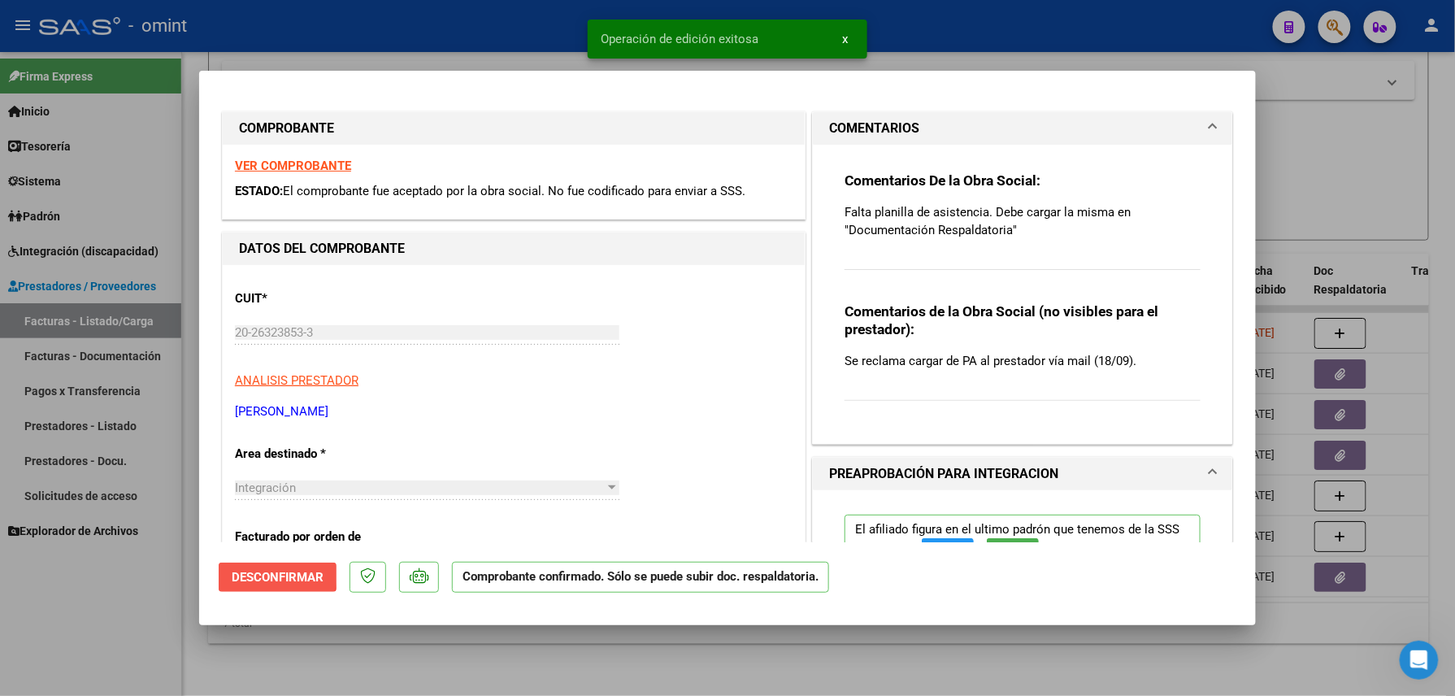
click at [268, 572] on span "Desconfirmar" at bounding box center [278, 577] width 92 height 15
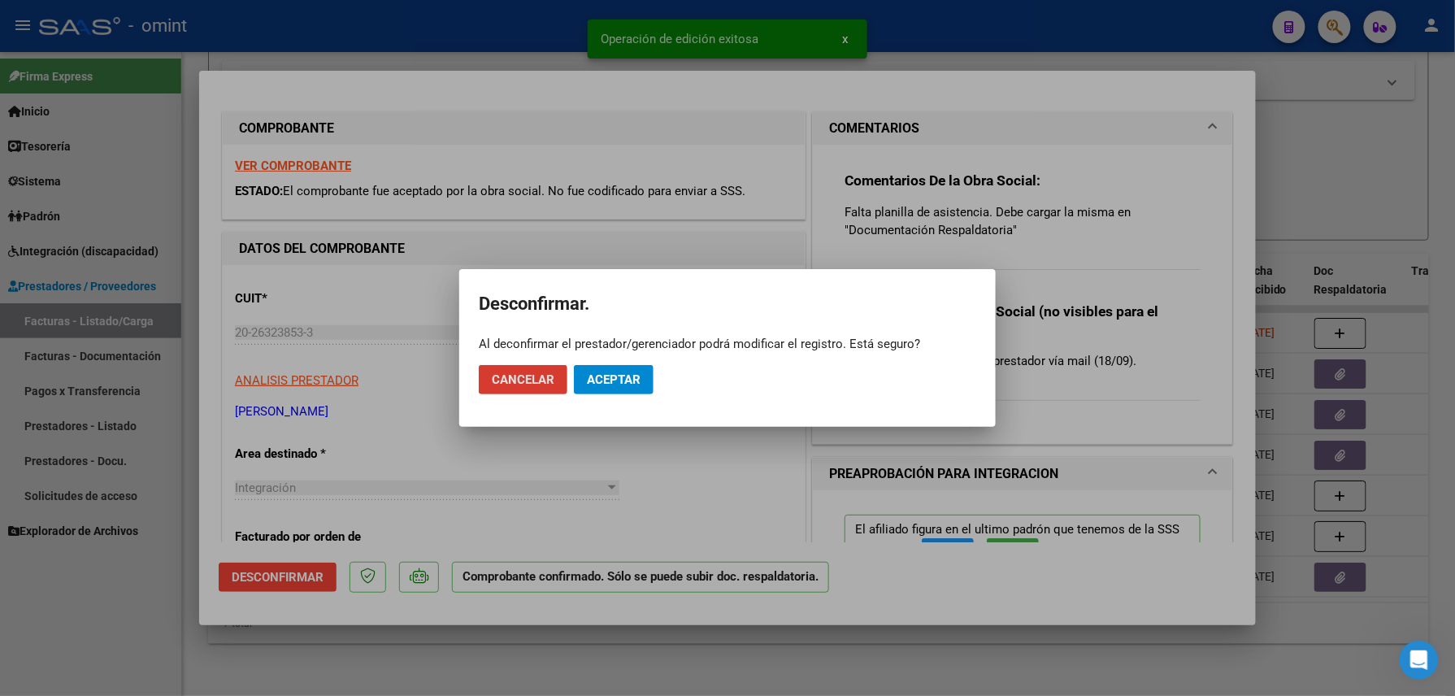
click at [587, 381] on span "Aceptar" at bounding box center [614, 379] width 54 height 15
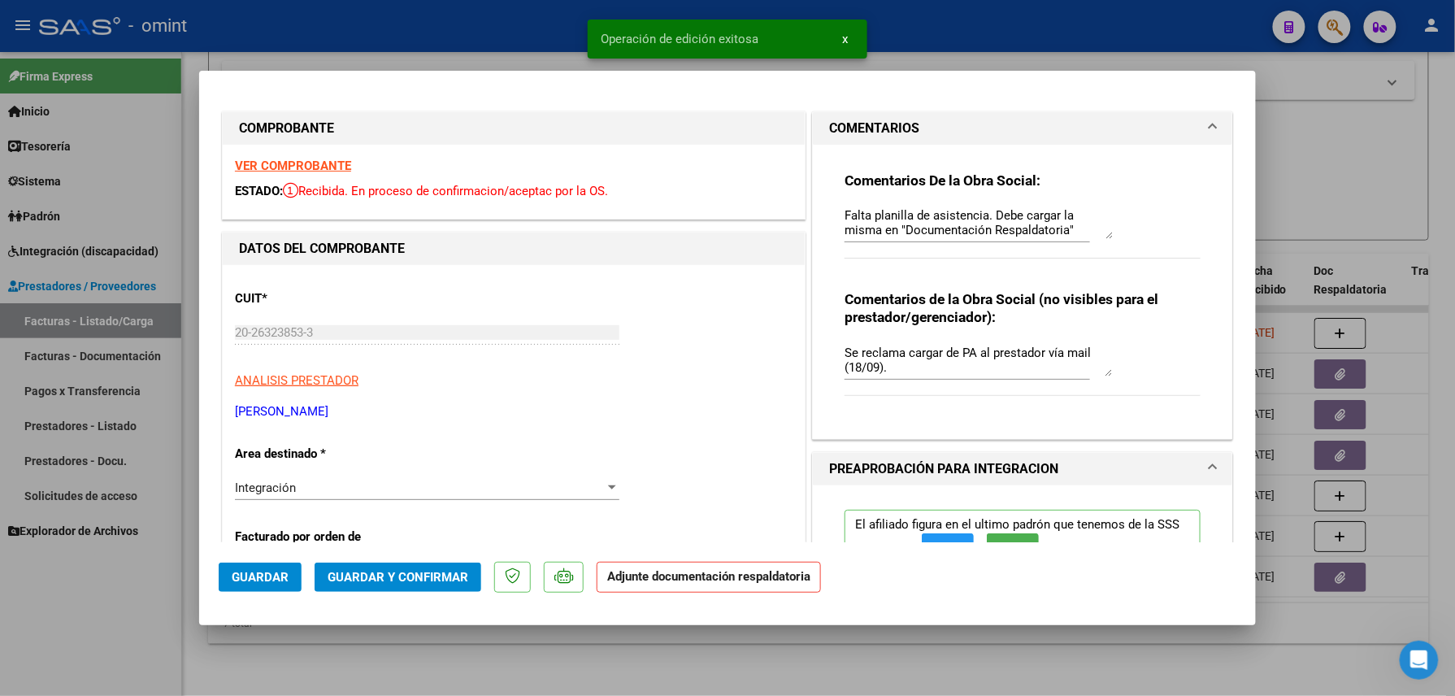
click at [267, 574] on span "Guardar" at bounding box center [260, 577] width 57 height 15
click at [394, 659] on div at bounding box center [727, 348] width 1455 height 696
type input "$ 0,00"
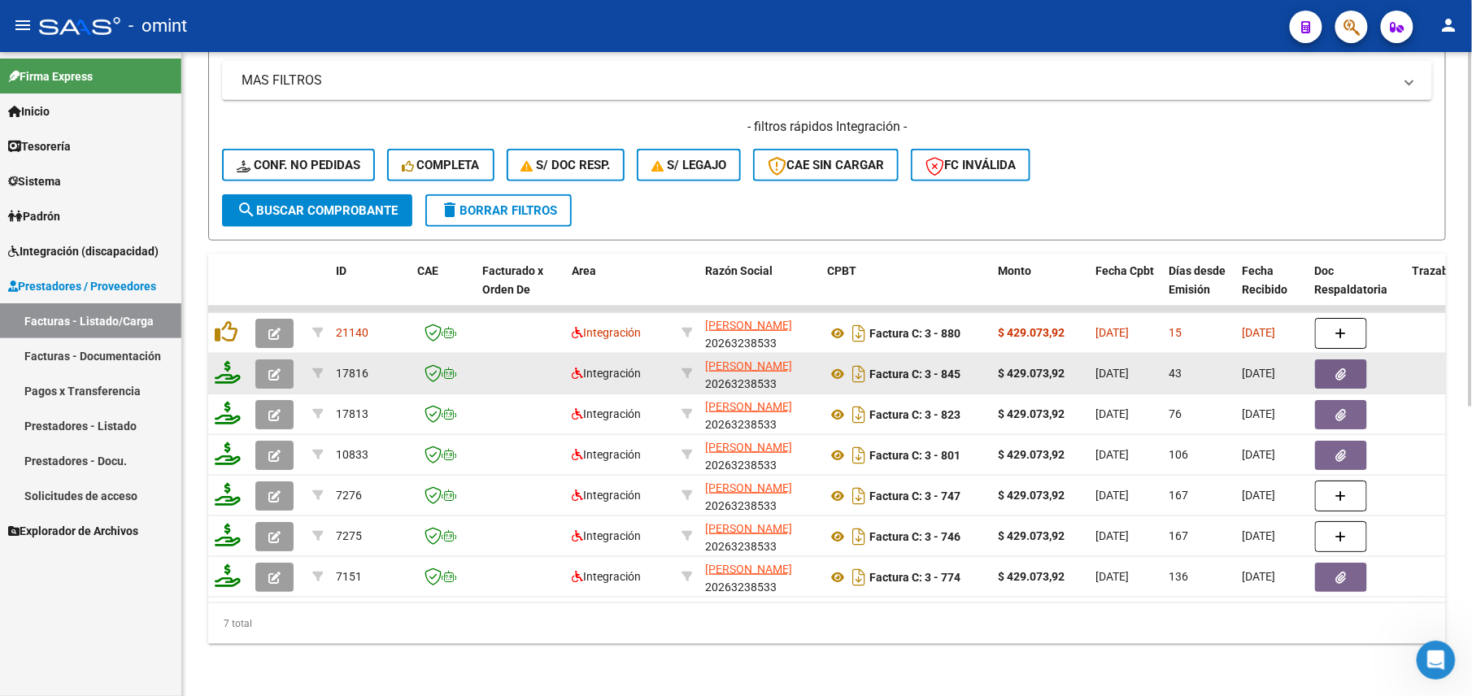
scroll to position [92, 0]
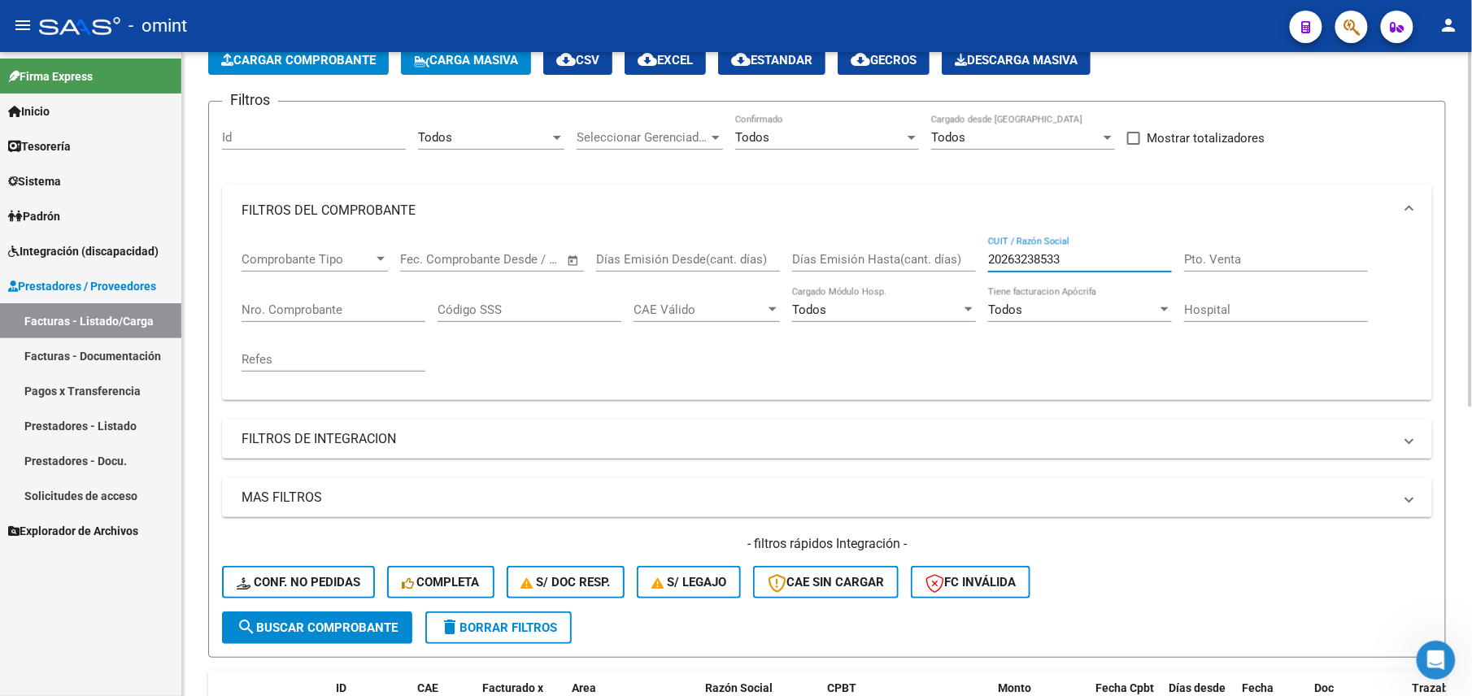
click at [1033, 255] on input "20263238533" at bounding box center [1080, 259] width 184 height 15
paste input "7268006740"
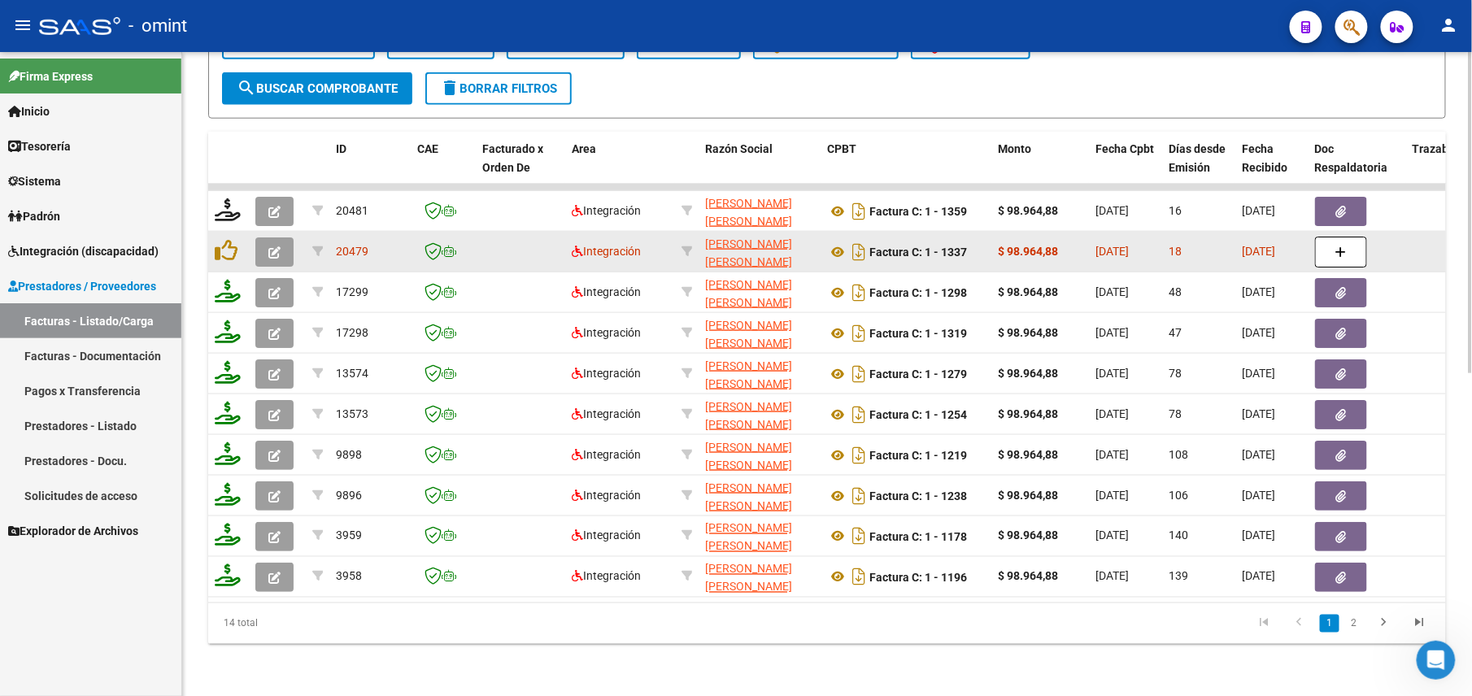
type input "27268006740"
click at [273, 251] on icon "button" at bounding box center [274, 252] width 12 height 12
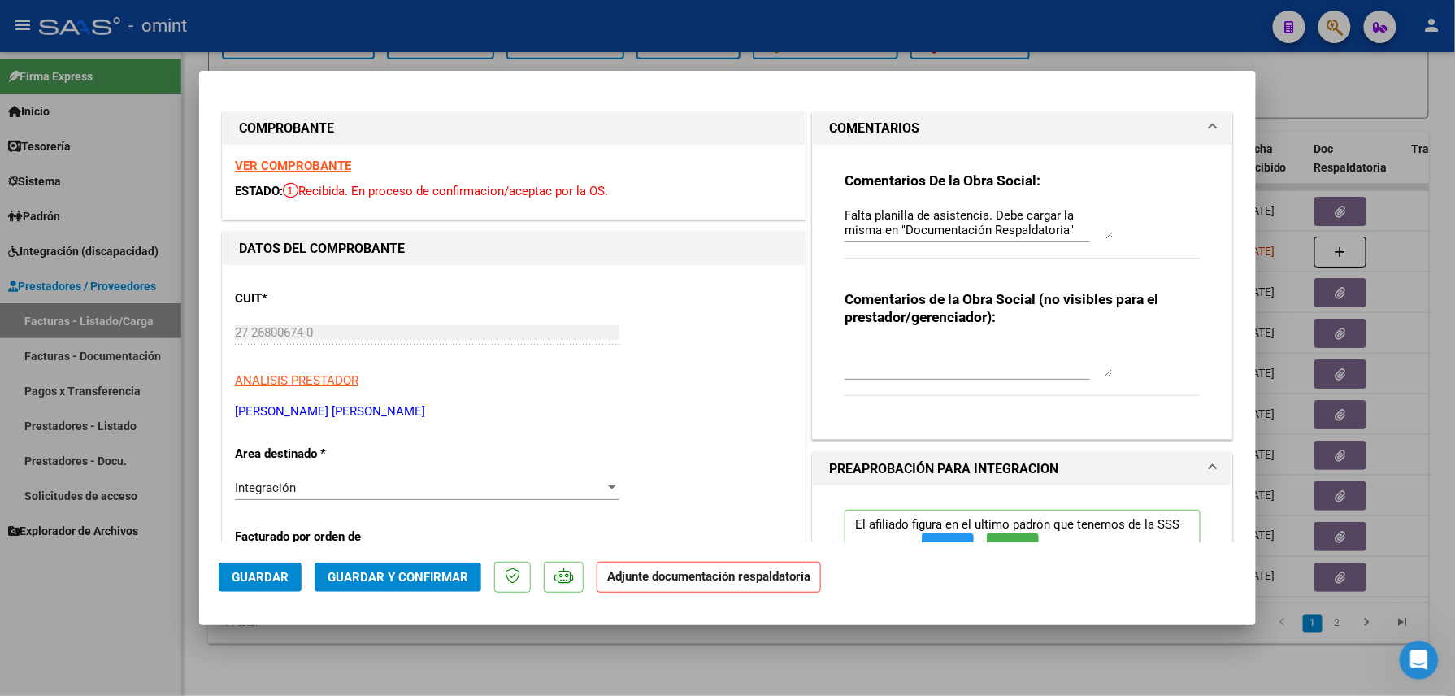
click at [933, 363] on textarea at bounding box center [979, 360] width 268 height 33
type textarea "Se le reclama carga de PA vía mail (18/09)."
click at [268, 581] on span "Guardar" at bounding box center [260, 577] width 57 height 15
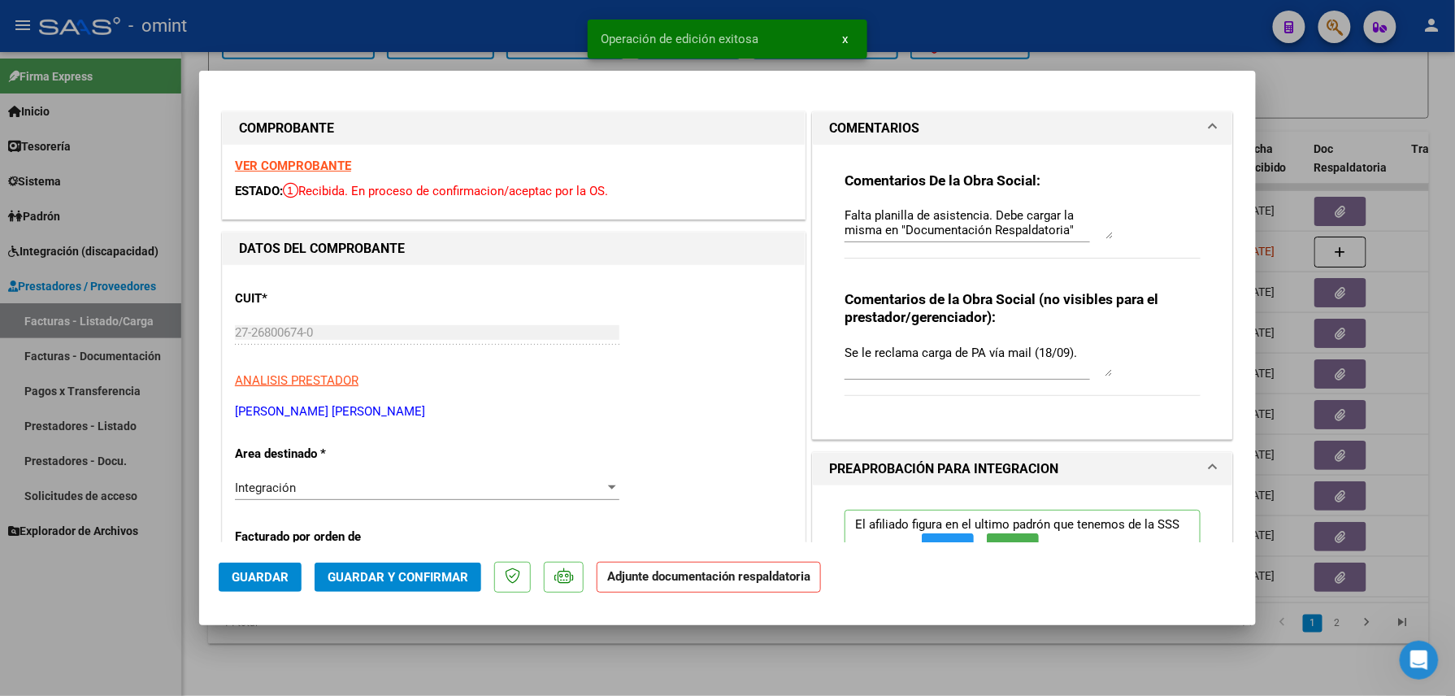
click at [333, 670] on div at bounding box center [727, 348] width 1455 height 696
type input "$ 0,00"
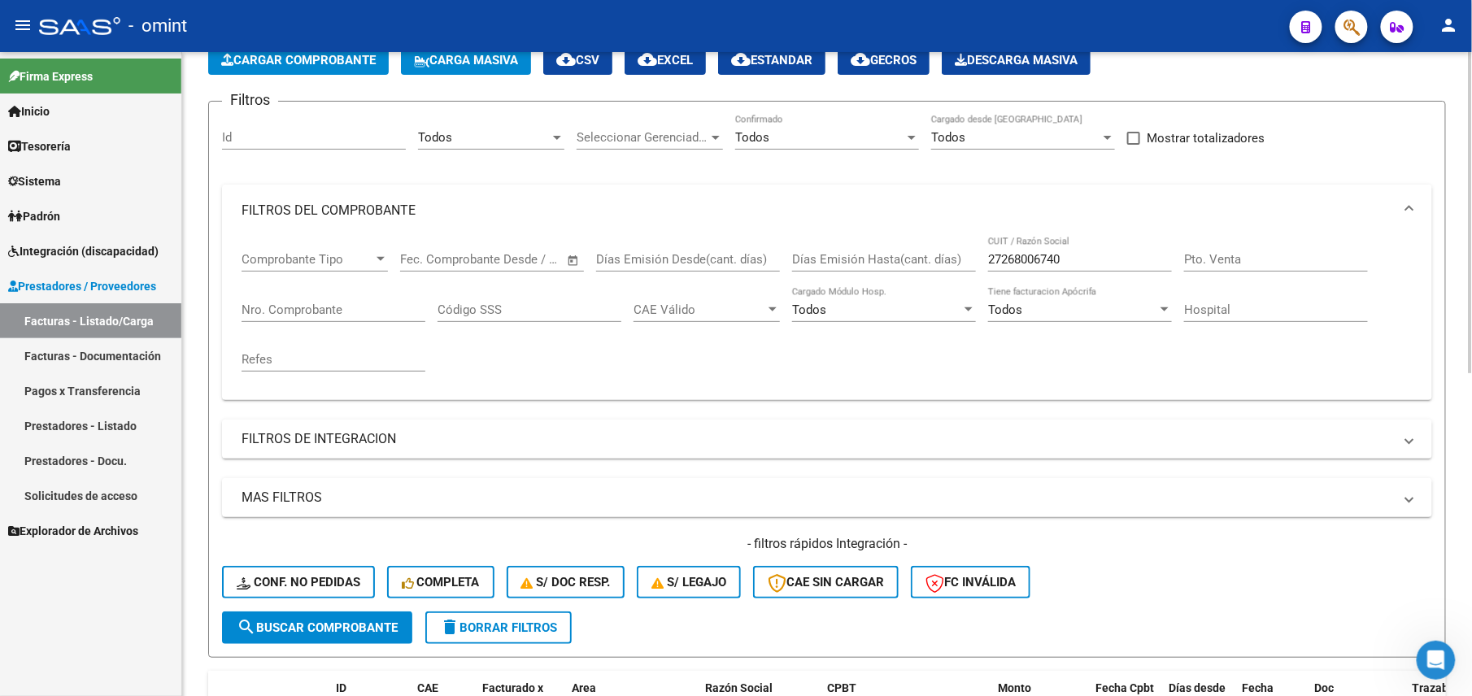
scroll to position [0, 0]
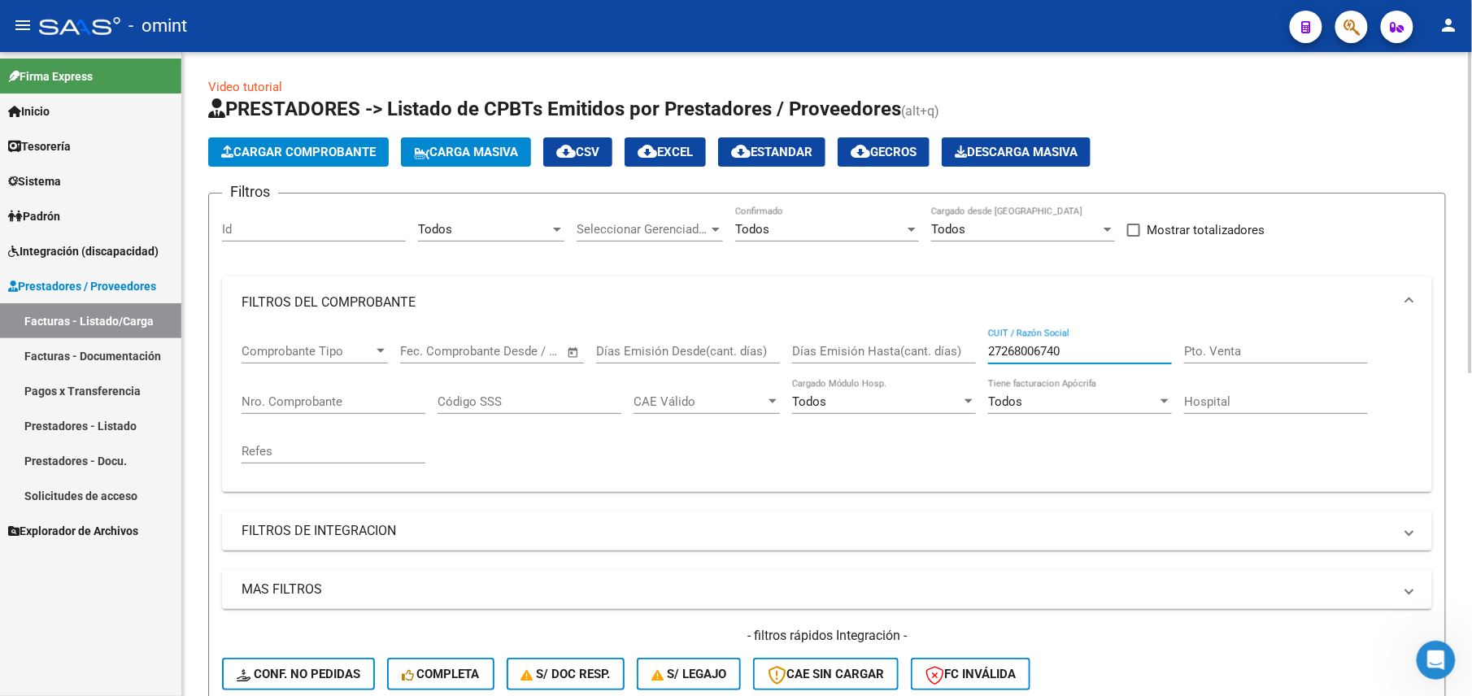
drag, startPoint x: 1081, startPoint y: 348, endPoint x: 941, endPoint y: 350, distance: 139.9
click at [941, 350] on div "Comprobante Tipo Comprobante Tipo Fecha inicio – Fecha fin Fec. Comprobante Des…" at bounding box center [826, 403] width 1171 height 150
paste input "15091223"
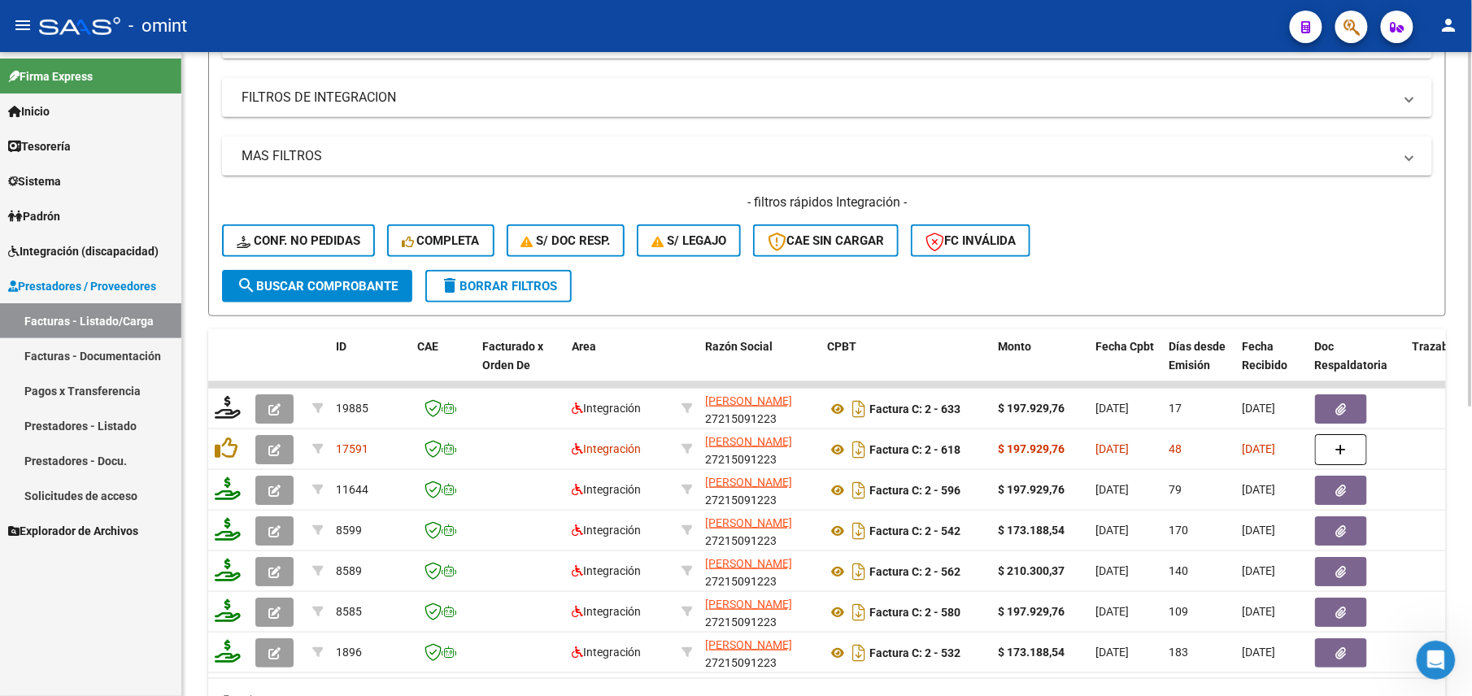
scroll to position [525, 0]
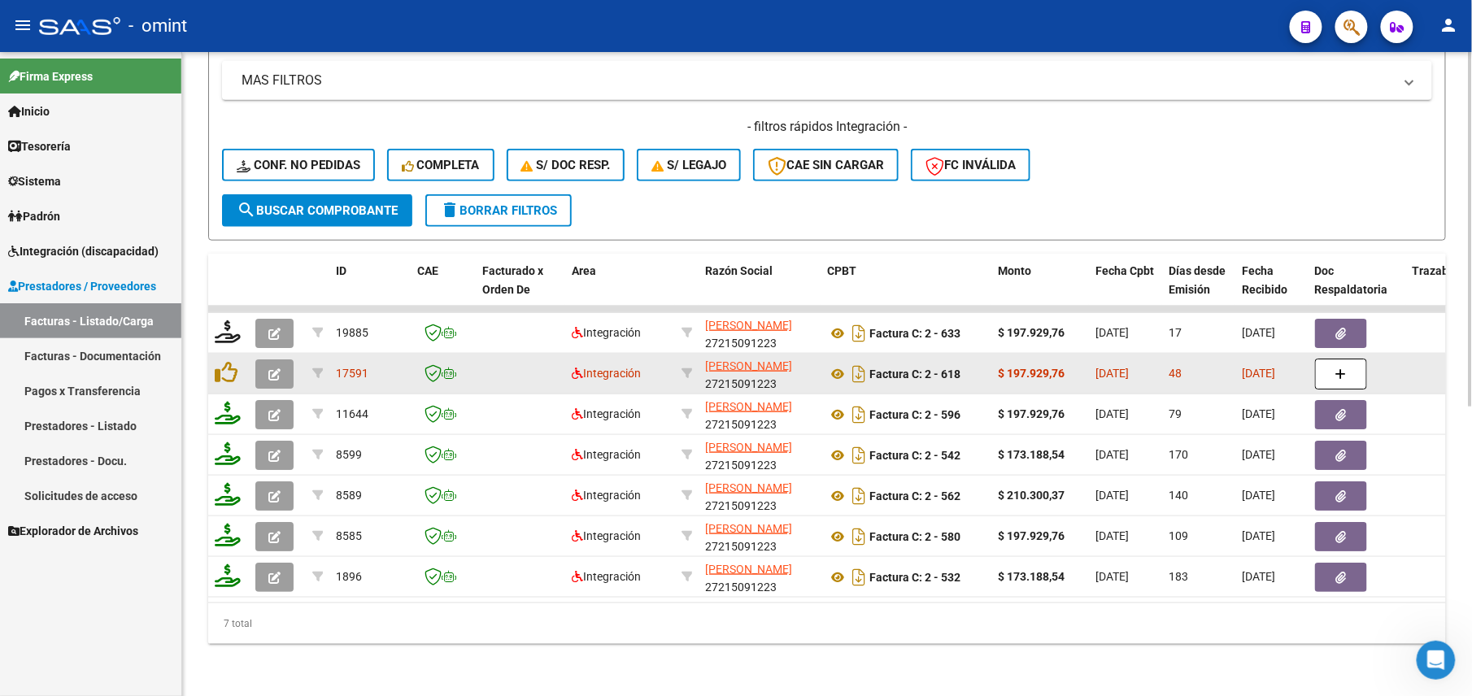
type input "27215091223"
click at [280, 368] on icon "button" at bounding box center [274, 374] width 12 height 12
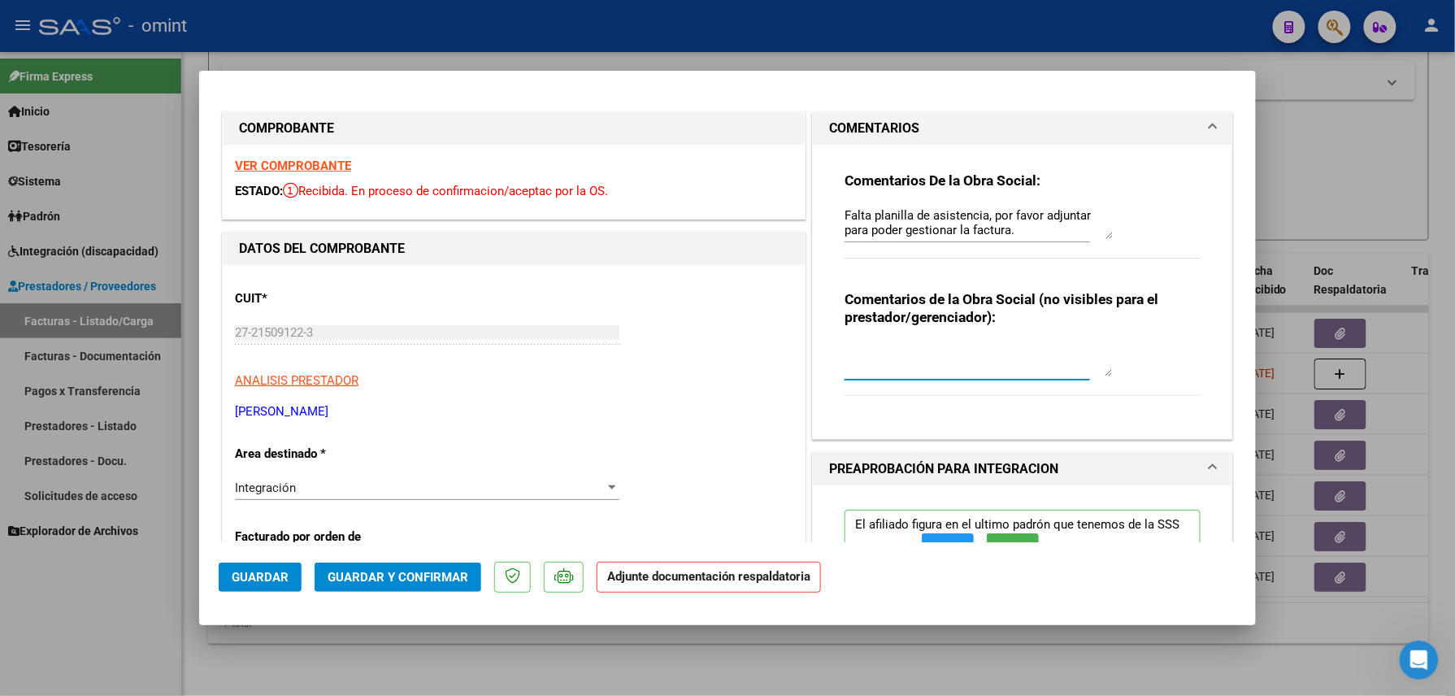
click at [920, 348] on textarea at bounding box center [979, 360] width 268 height 33
type textarea "Se reclama carga de PA vía mail (18/09)"
click at [261, 571] on span "Guardar" at bounding box center [260, 577] width 57 height 15
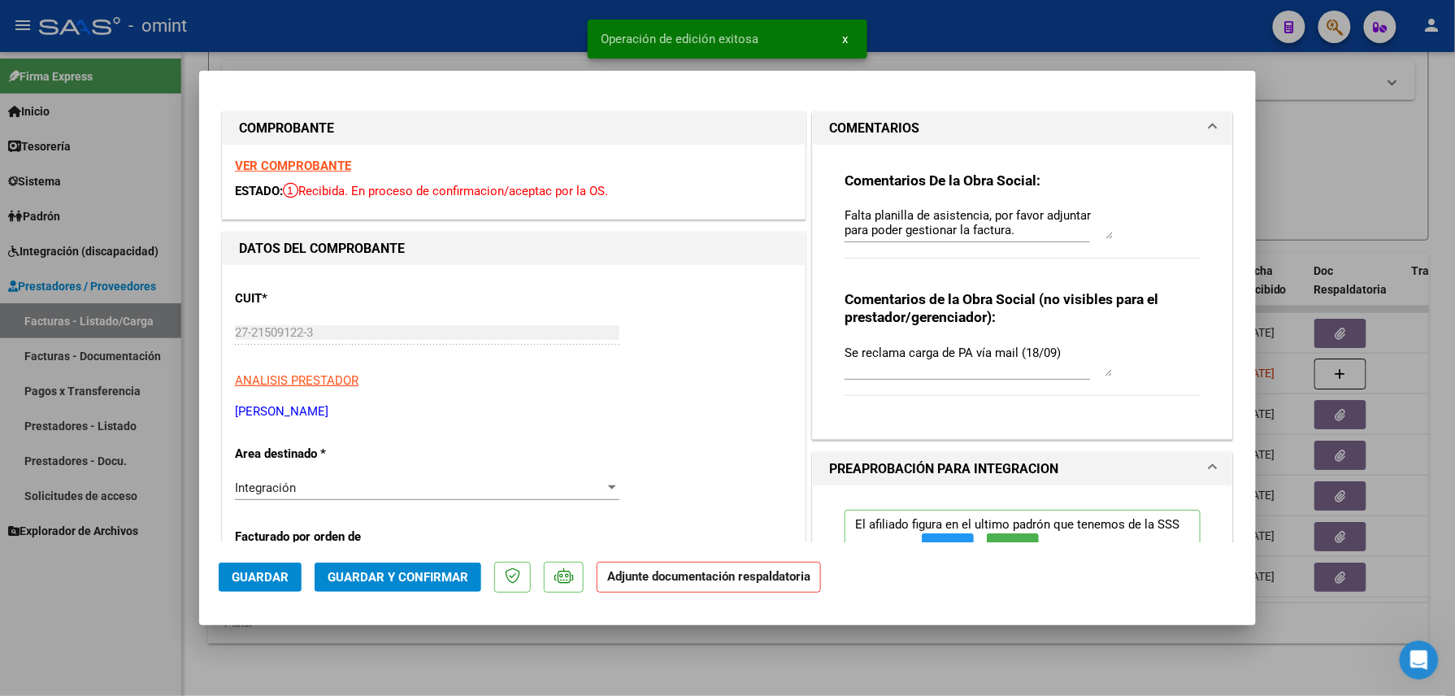
click at [359, 665] on div at bounding box center [727, 348] width 1455 height 696
type input "$ 0,00"
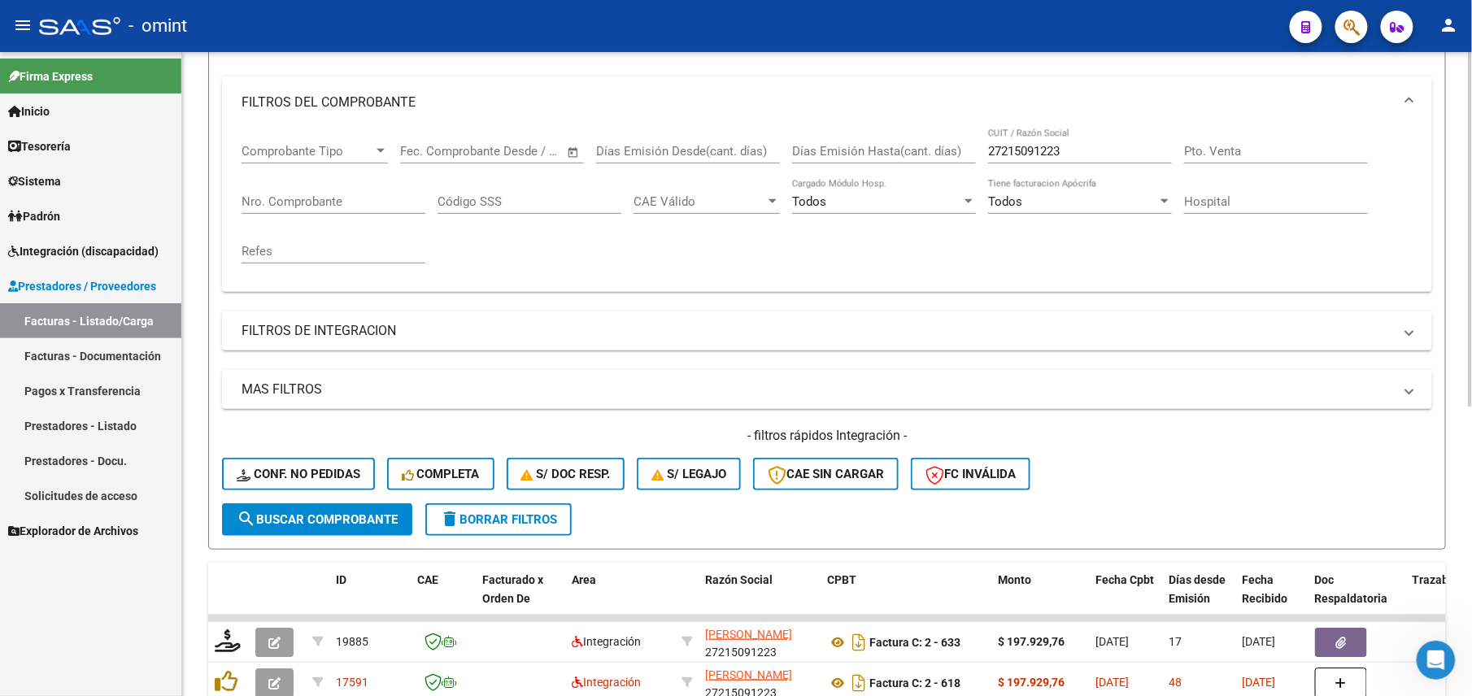
scroll to position [0, 0]
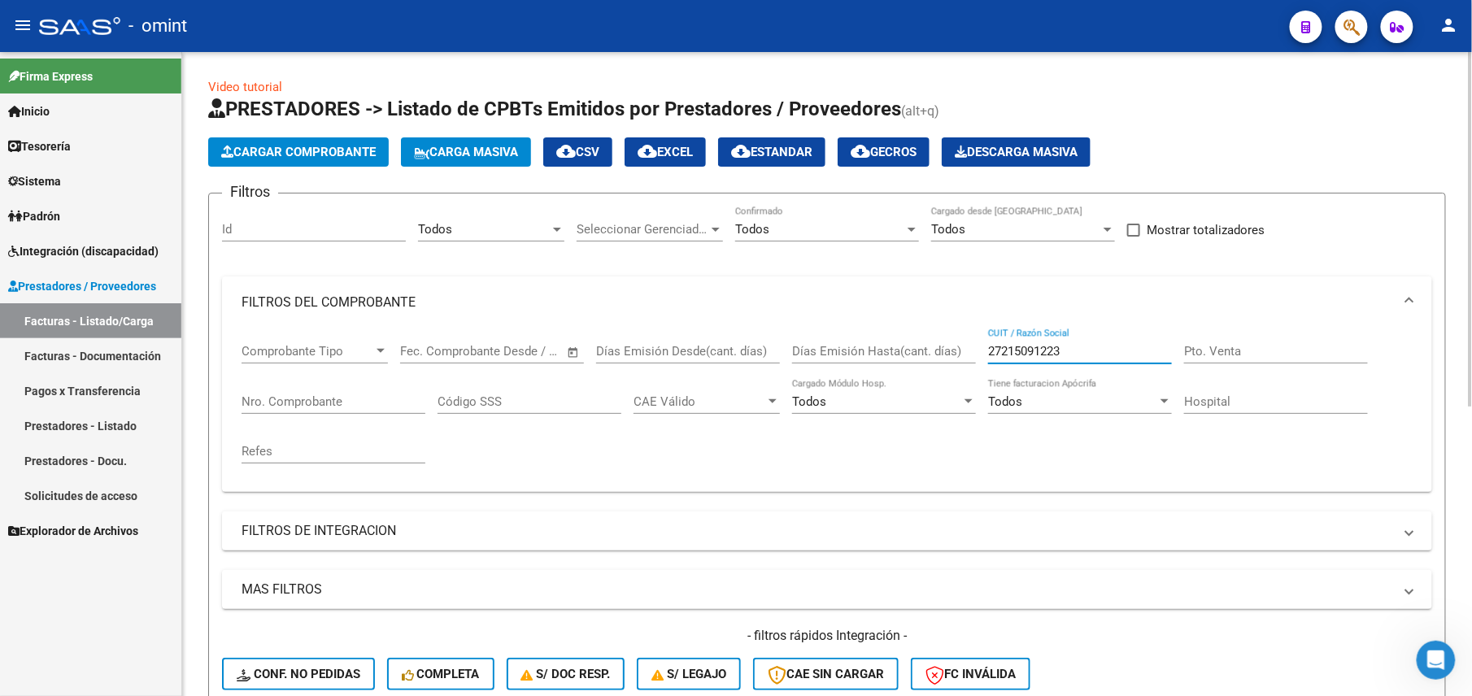
drag, startPoint x: 1094, startPoint y: 346, endPoint x: 875, endPoint y: 358, distance: 219.9
click at [885, 356] on div "Comprobante Tipo Comprobante Tipo Fecha inicio – Fecha fin Fec. Comprobante Des…" at bounding box center [826, 403] width 1171 height 150
paste input "30716776634"
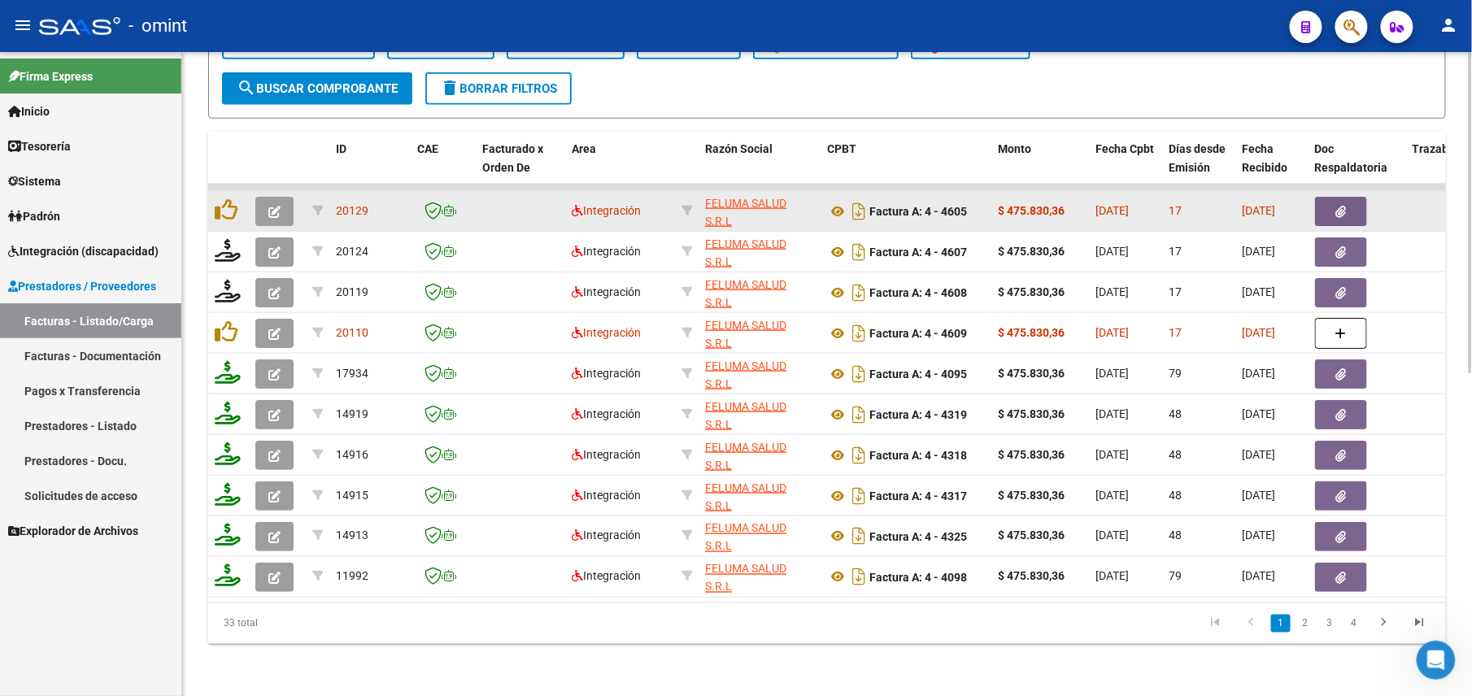
type input "30716776634"
click at [265, 197] on button "button" at bounding box center [274, 211] width 38 height 29
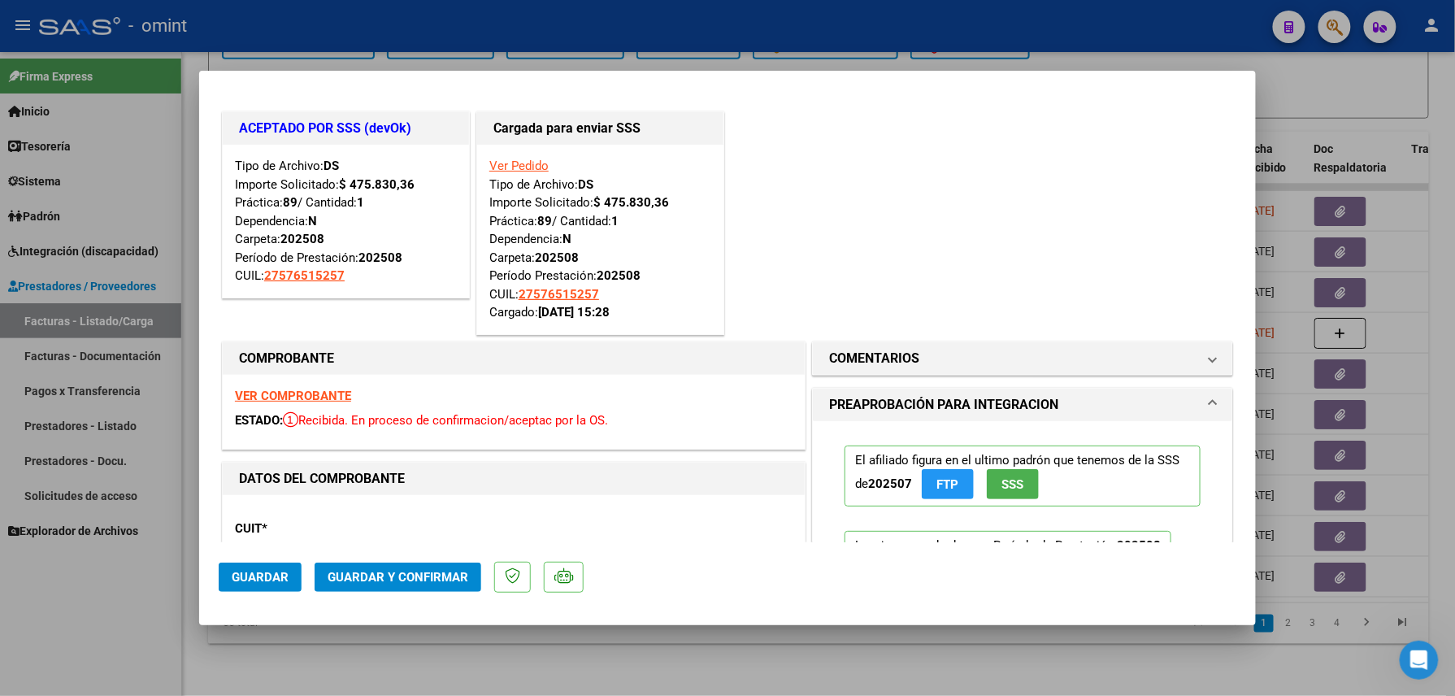
click at [411, 577] on span "Guardar y Confirmar" at bounding box center [398, 577] width 141 height 15
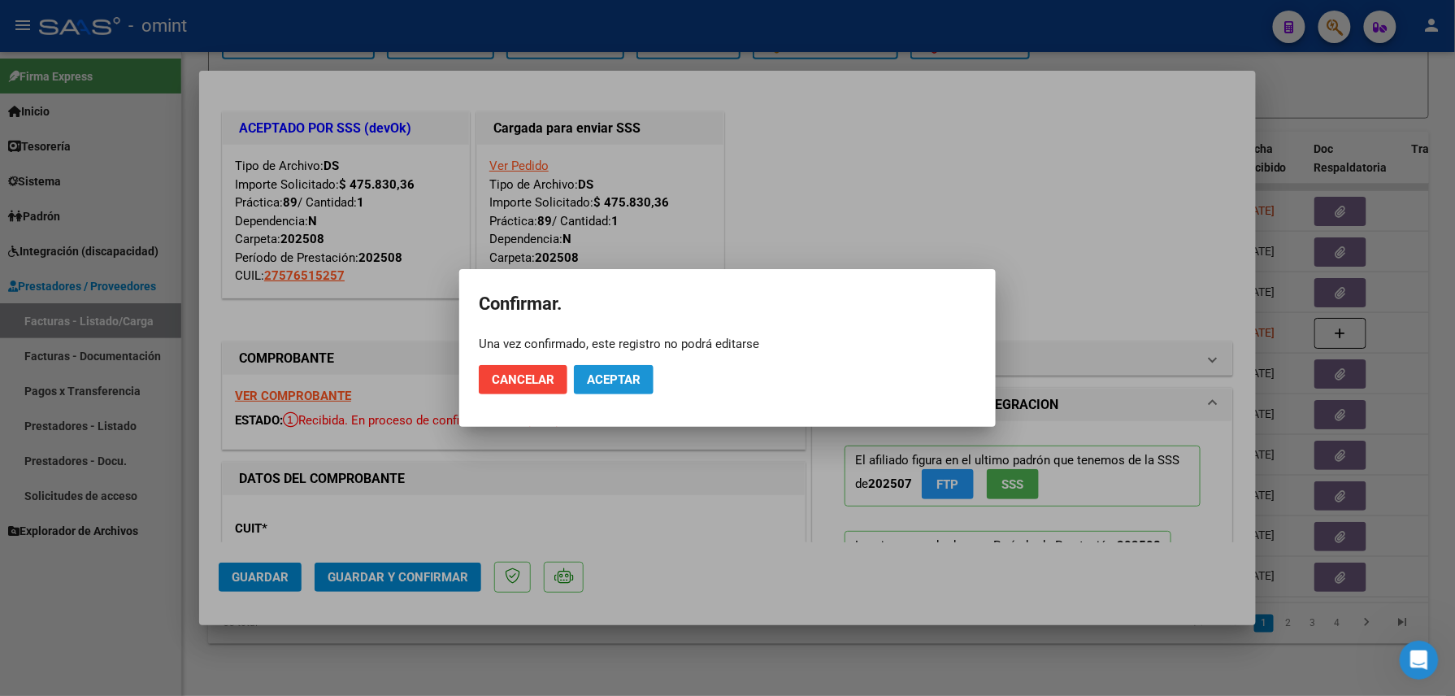
click at [609, 371] on button "Aceptar" at bounding box center [614, 379] width 80 height 29
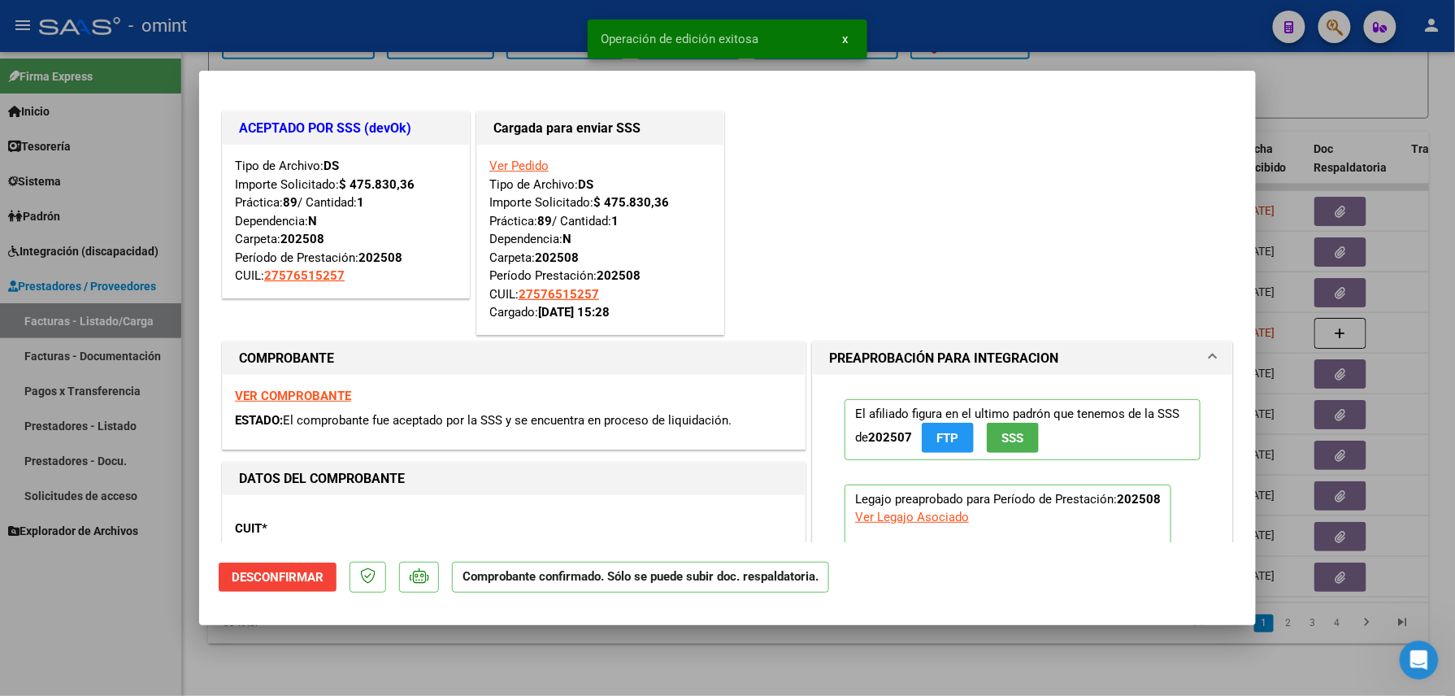
click at [361, 644] on div at bounding box center [727, 348] width 1455 height 696
type input "$ 0,00"
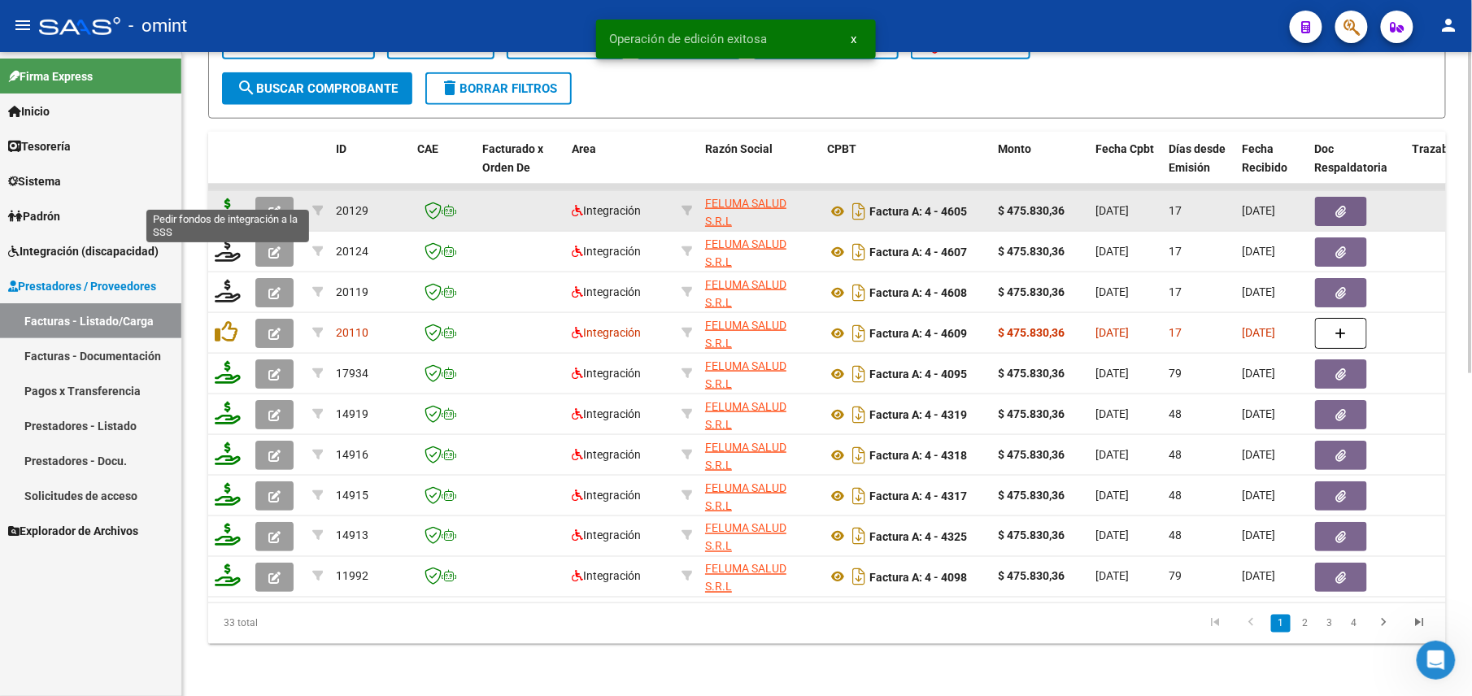
click at [233, 198] on icon at bounding box center [228, 209] width 26 height 23
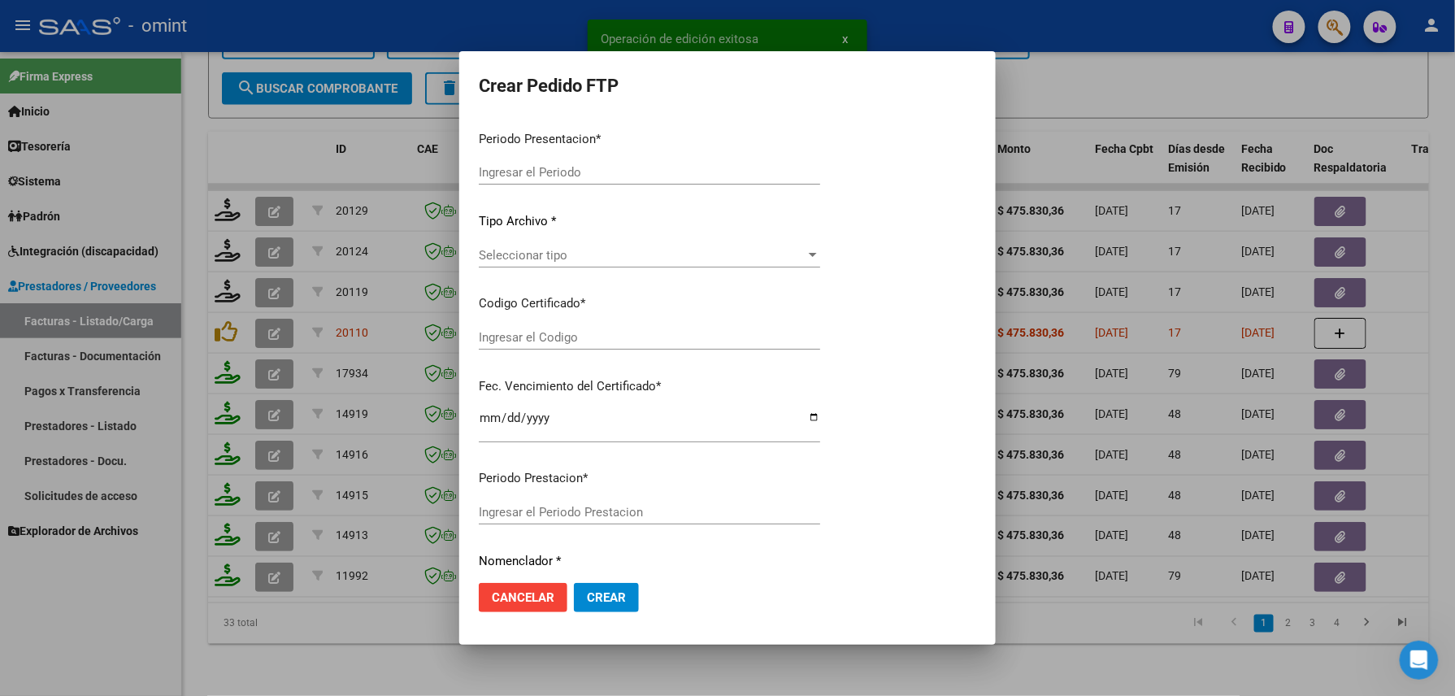
type input "202508"
type input "$ 475.830,36"
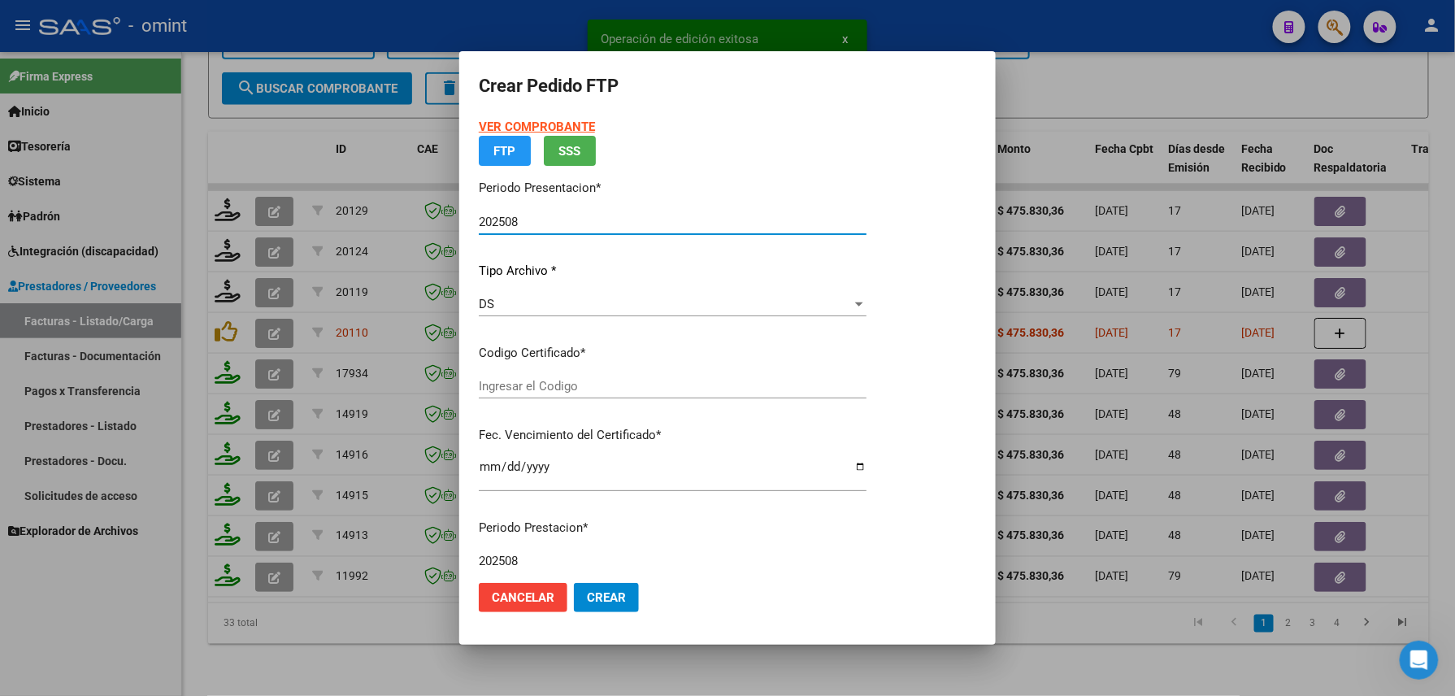
type input "6266978487"
type input "2025-11-15"
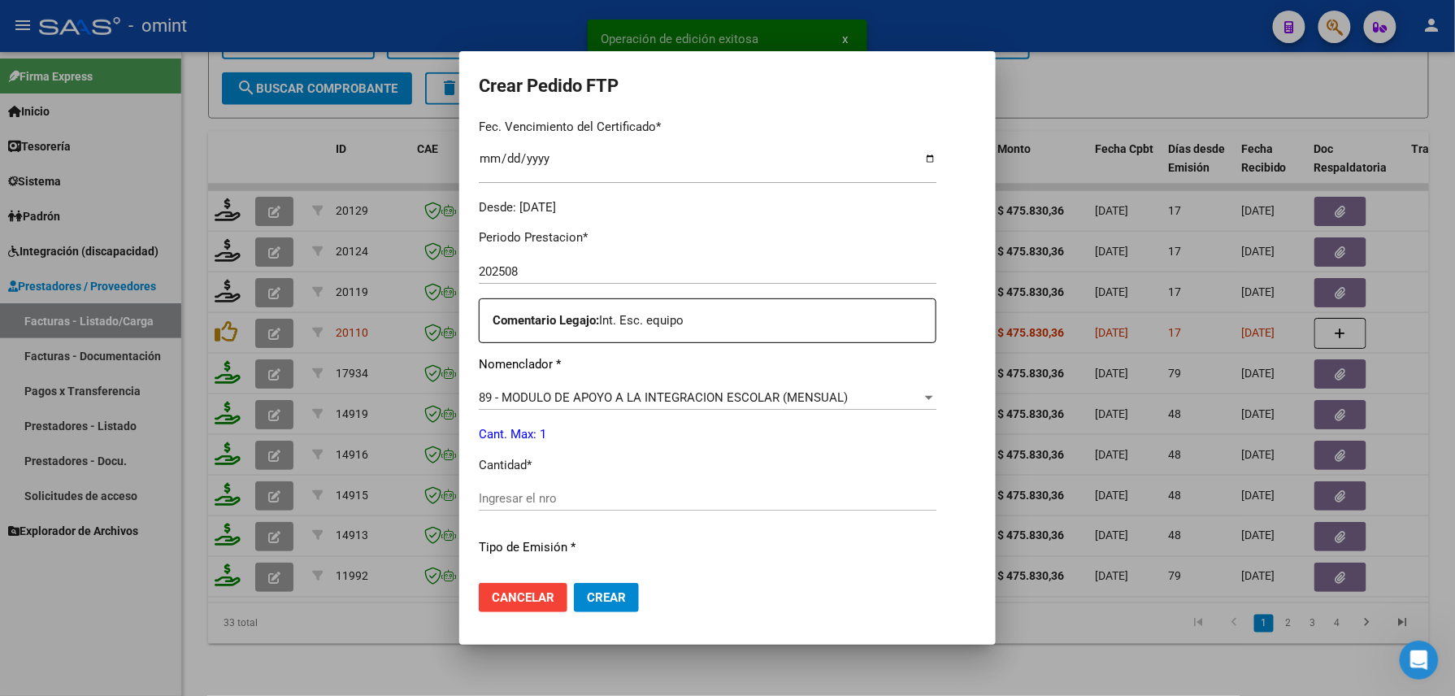
scroll to position [476, 0]
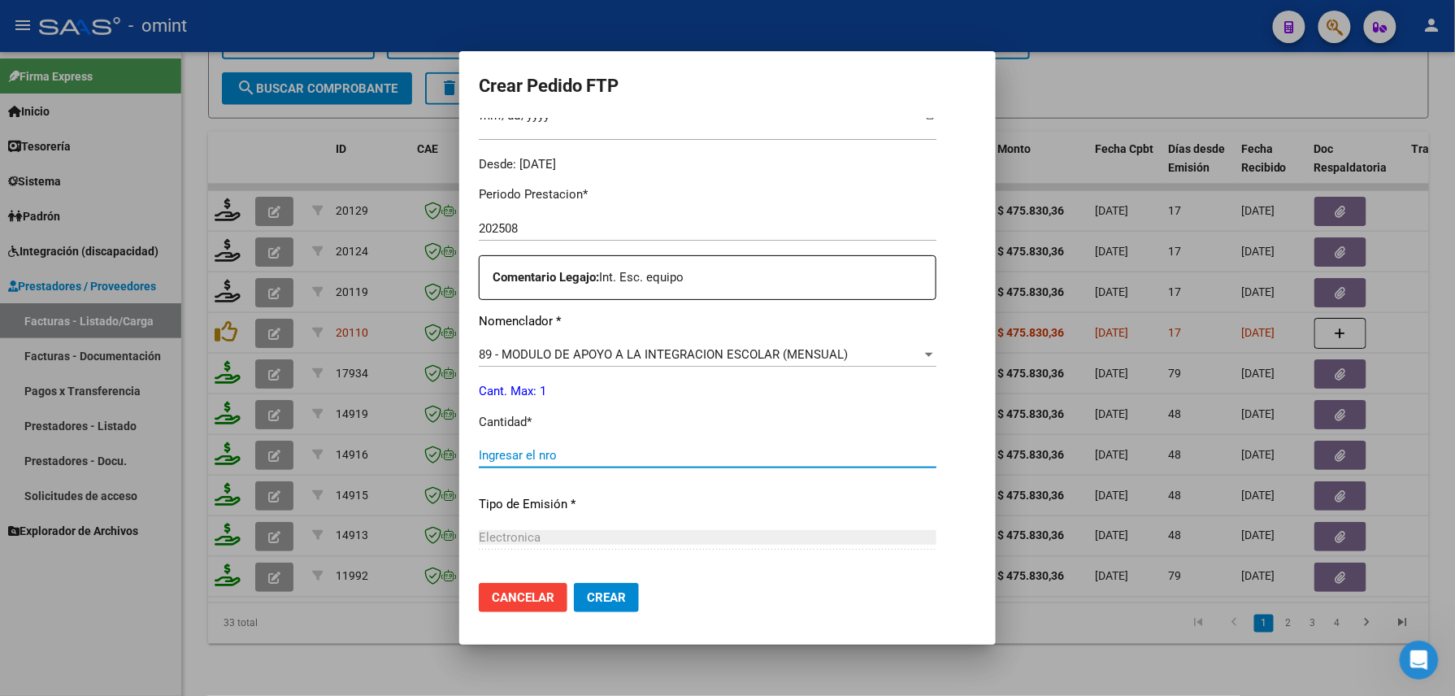
click at [574, 459] on input "Ingresar el nro" at bounding box center [708, 455] width 458 height 15
type input "1"
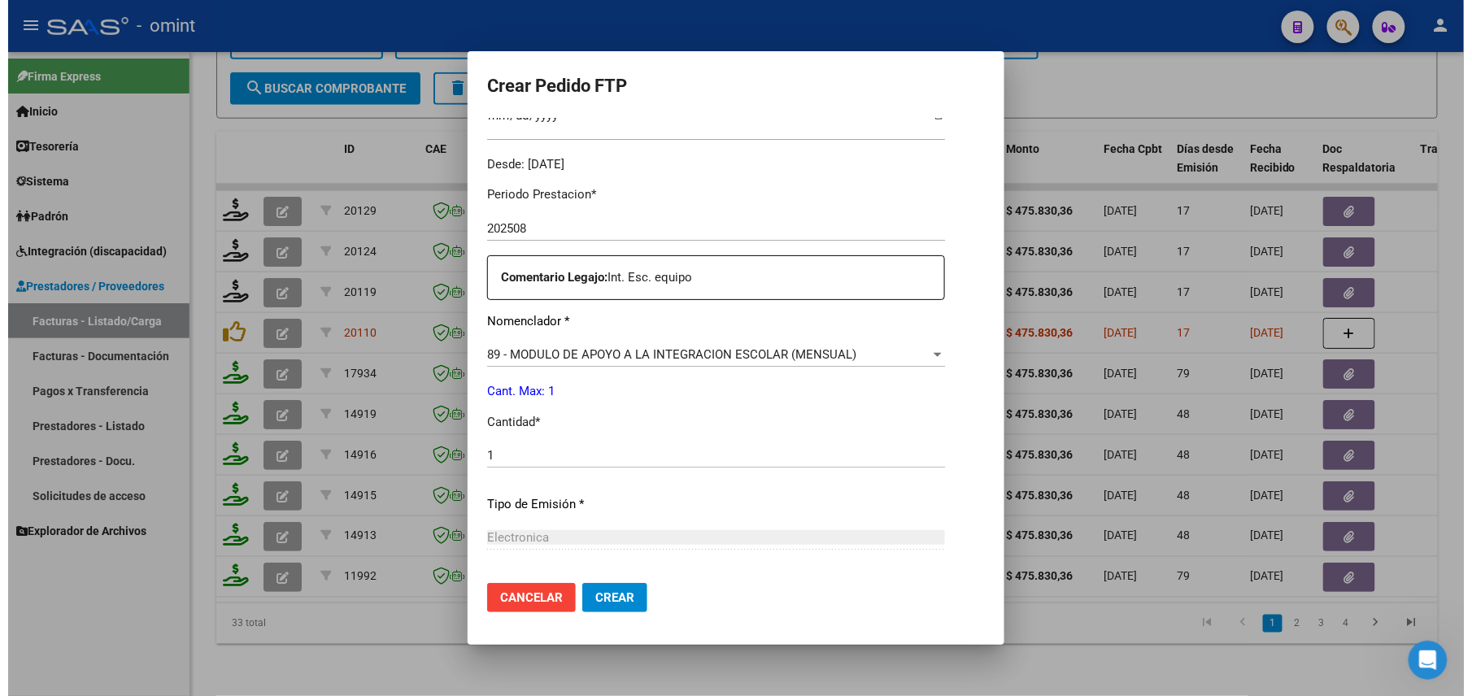
scroll to position [636, 0]
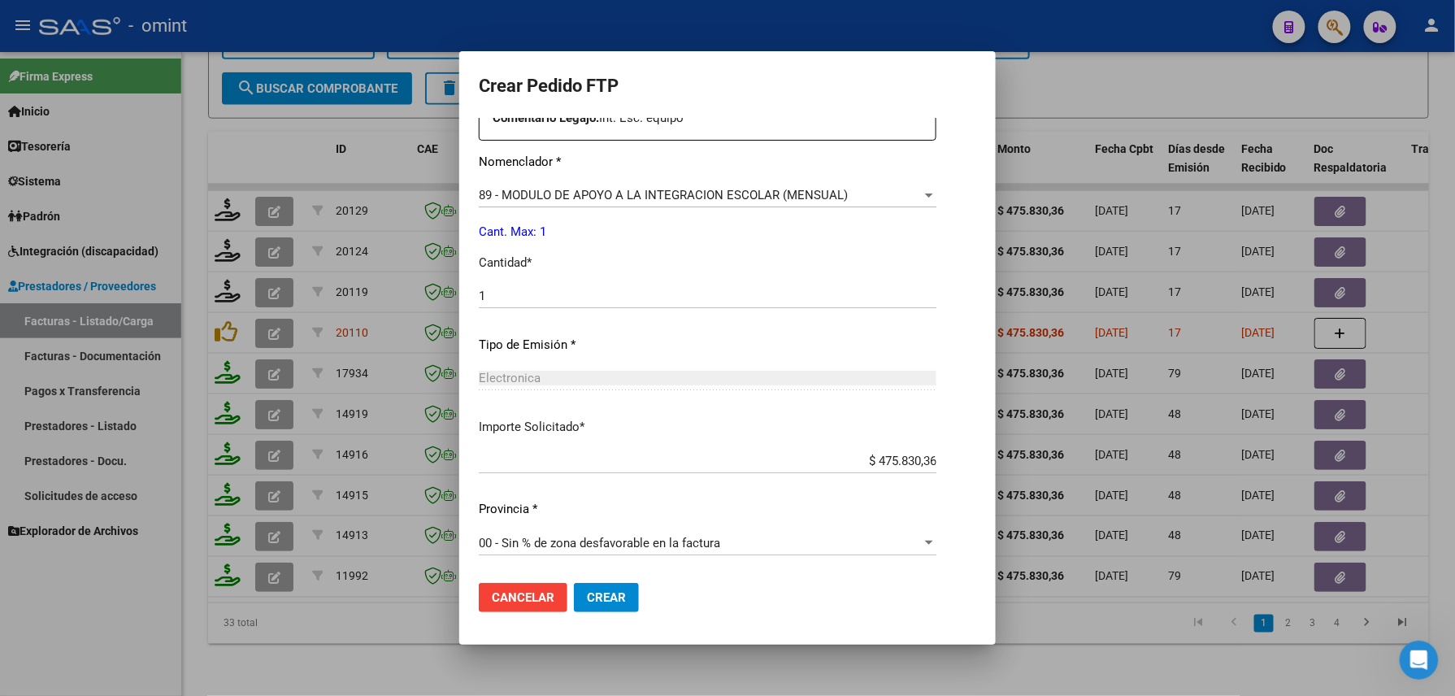
click at [589, 590] on span "Crear" at bounding box center [606, 597] width 39 height 15
click at [413, 635] on div at bounding box center [727, 348] width 1455 height 696
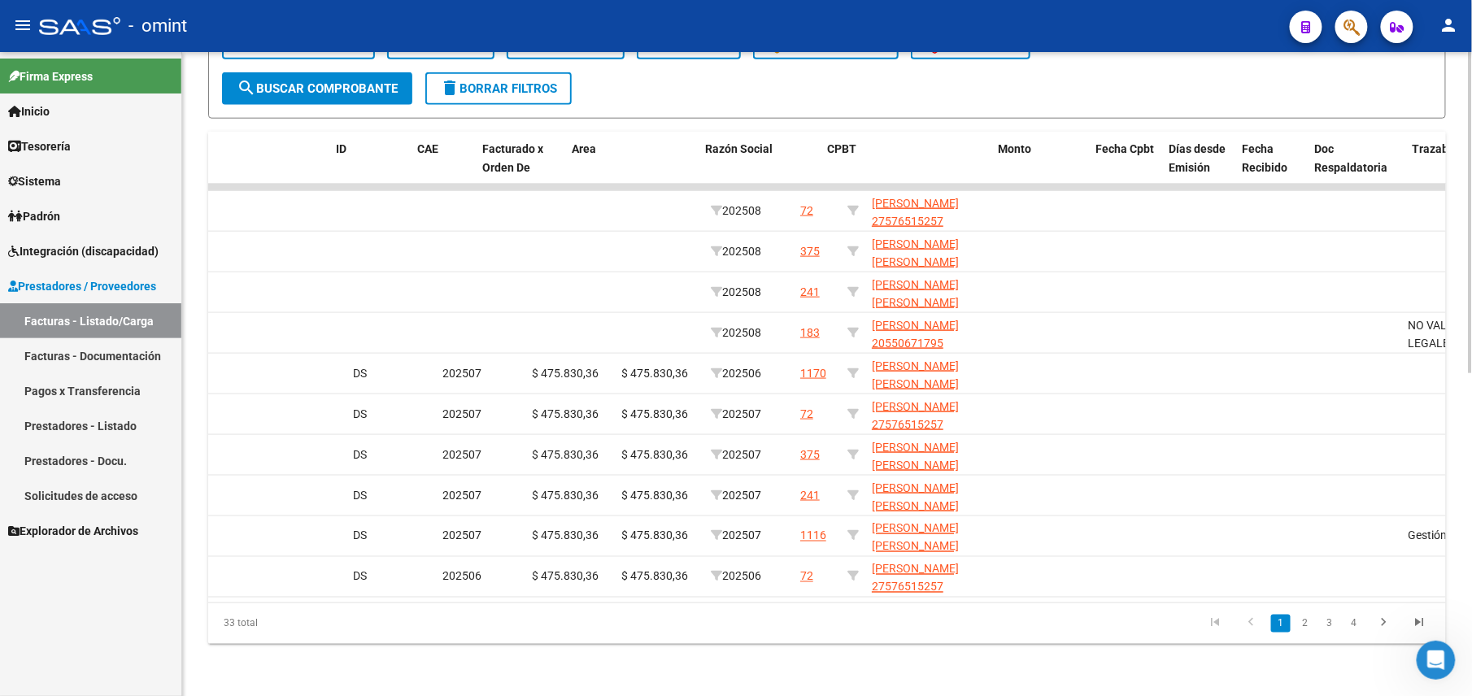
scroll to position [0, 0]
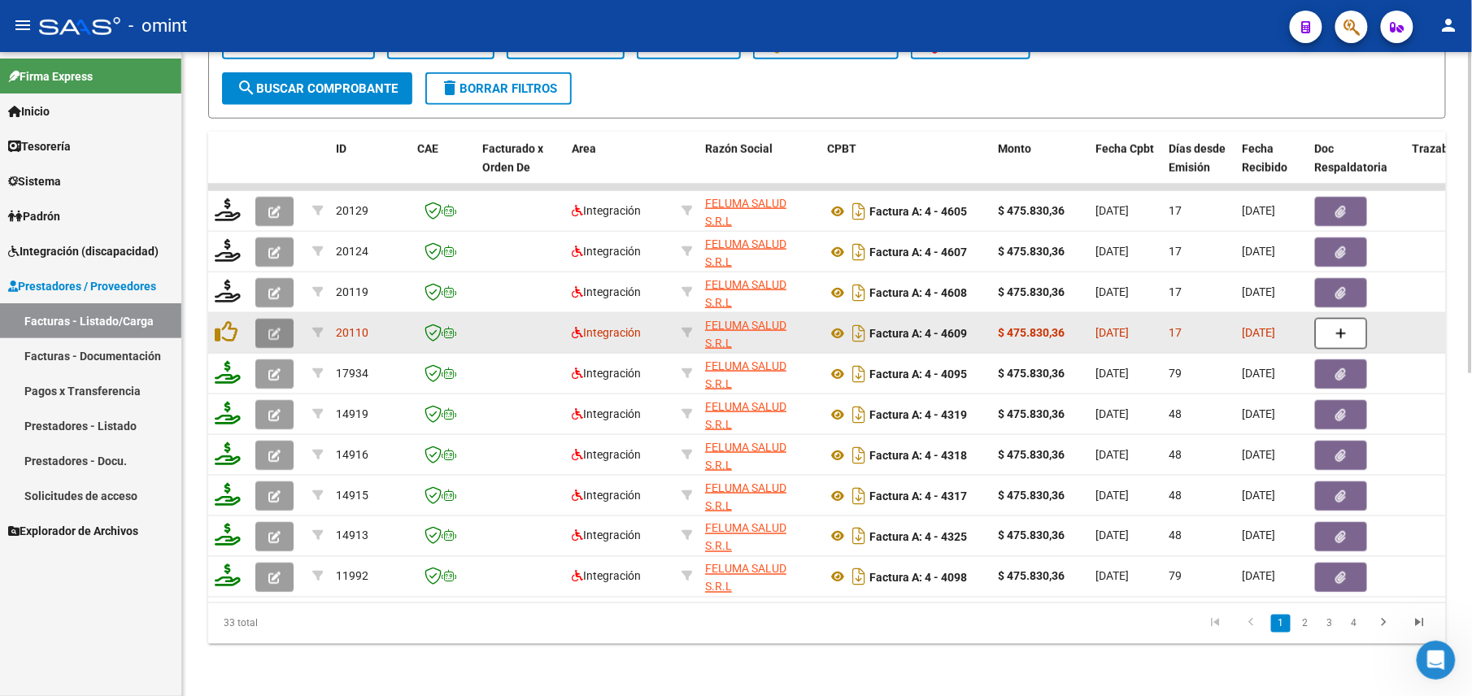
click at [284, 323] on button "button" at bounding box center [274, 333] width 38 height 29
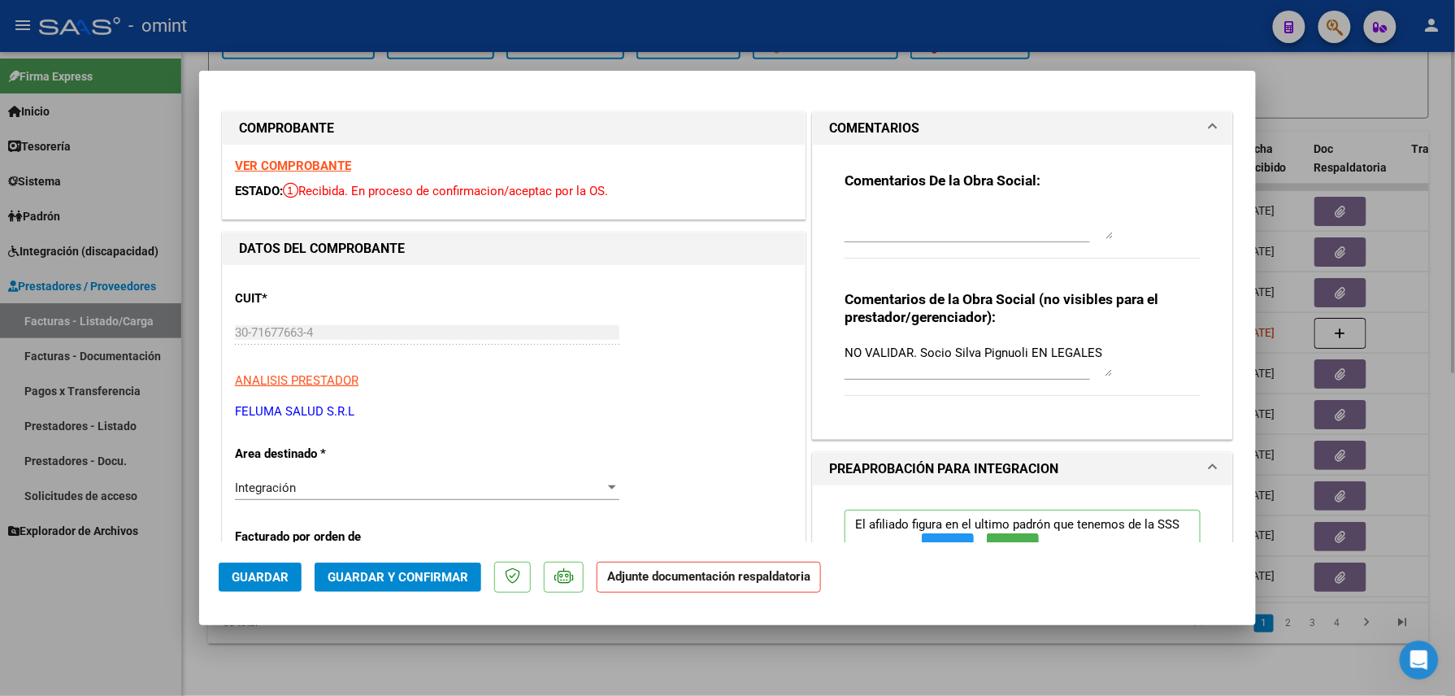
click at [563, 648] on div at bounding box center [727, 348] width 1455 height 696
type input "$ 0,00"
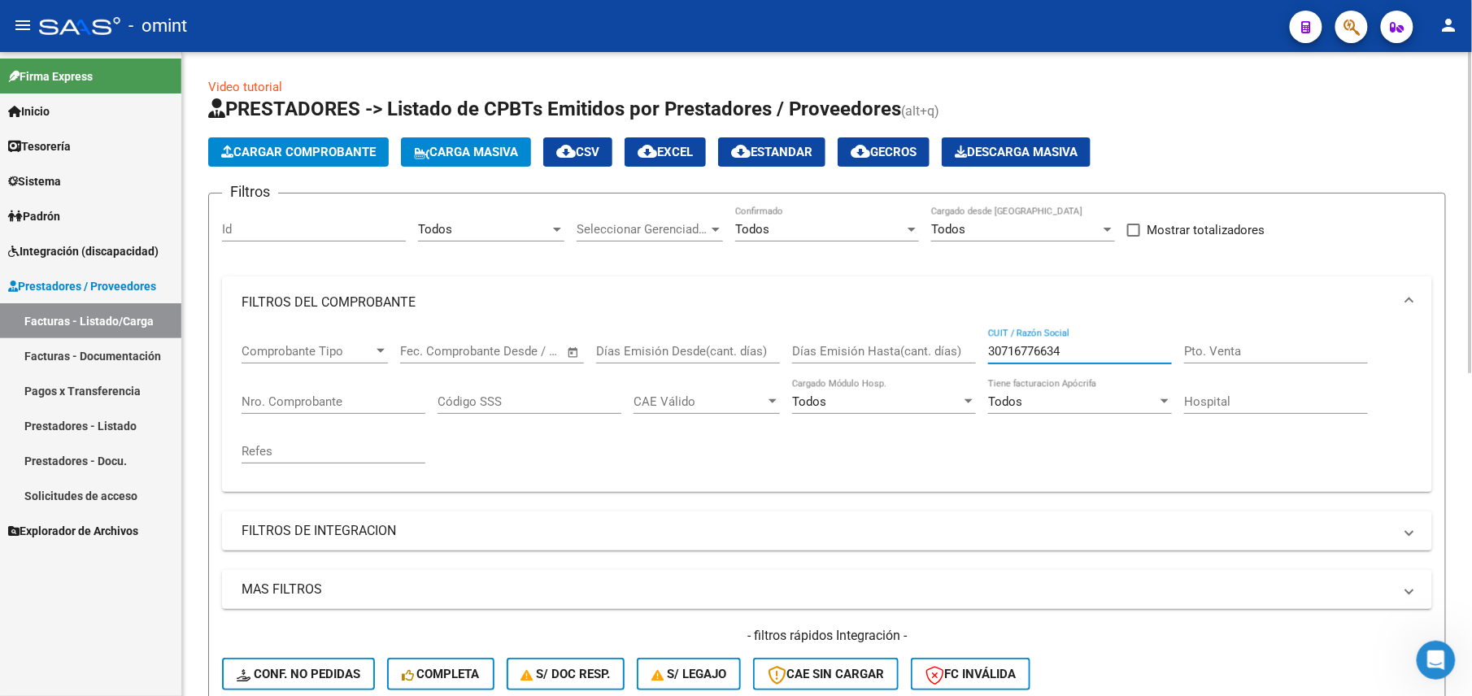
drag, startPoint x: 1068, startPoint y: 349, endPoint x: 930, endPoint y: 337, distance: 138.8
click at [945, 346] on div "Comprobante Tipo Comprobante Tipo Fecha inicio – Fecha fin Fec. Comprobante Des…" at bounding box center [826, 403] width 1171 height 150
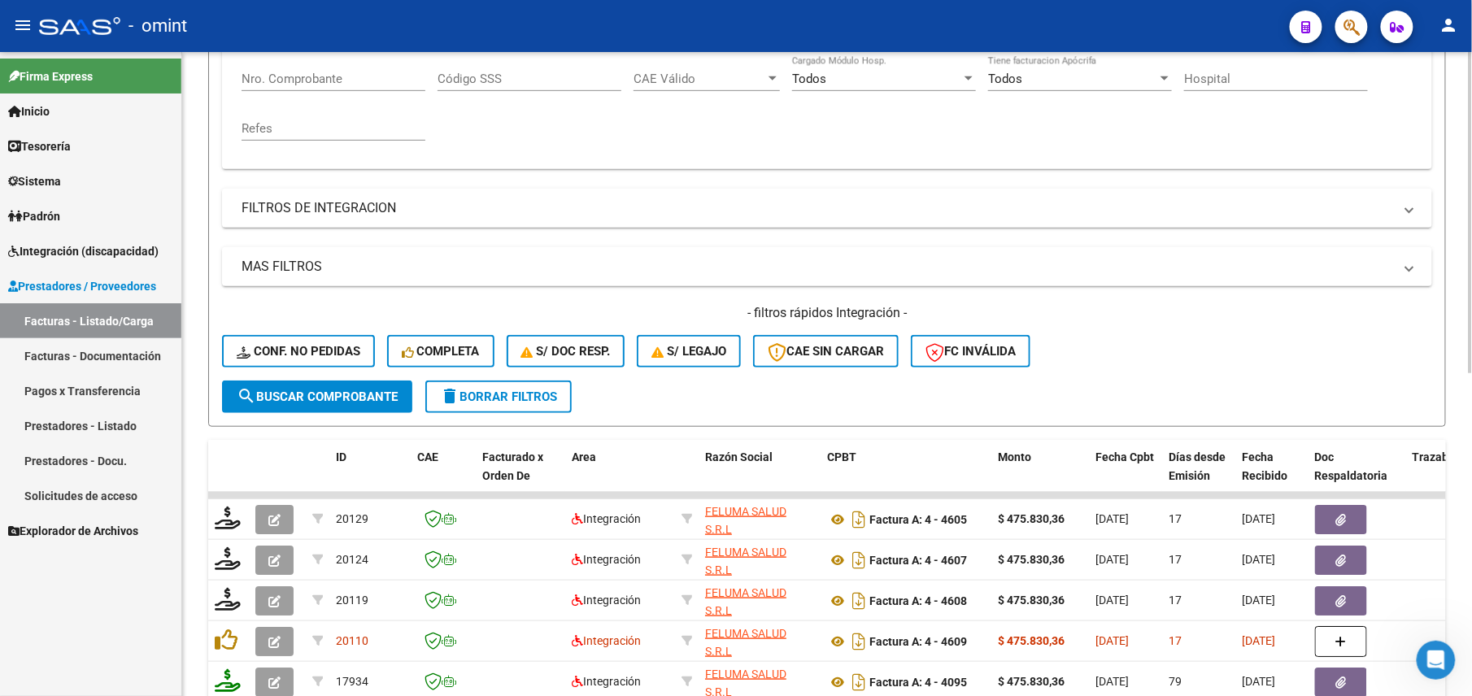
scroll to position [106, 0]
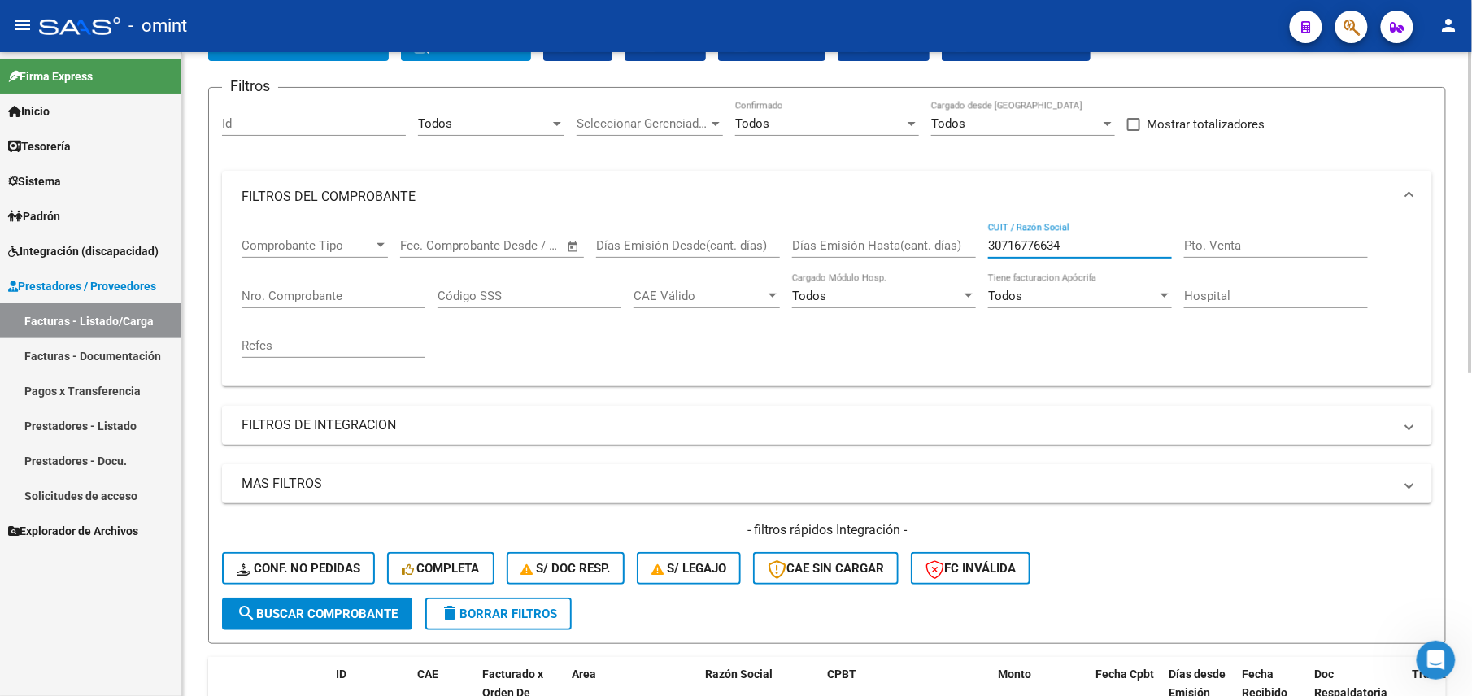
drag, startPoint x: 1062, startPoint y: 239, endPoint x: 905, endPoint y: 241, distance: 156.9
click at [912, 241] on div "Comprobante Tipo Comprobante Tipo Fecha inicio – Fecha fin Fec. Comprobante Des…" at bounding box center [826, 298] width 1171 height 150
paste input "27331823975"
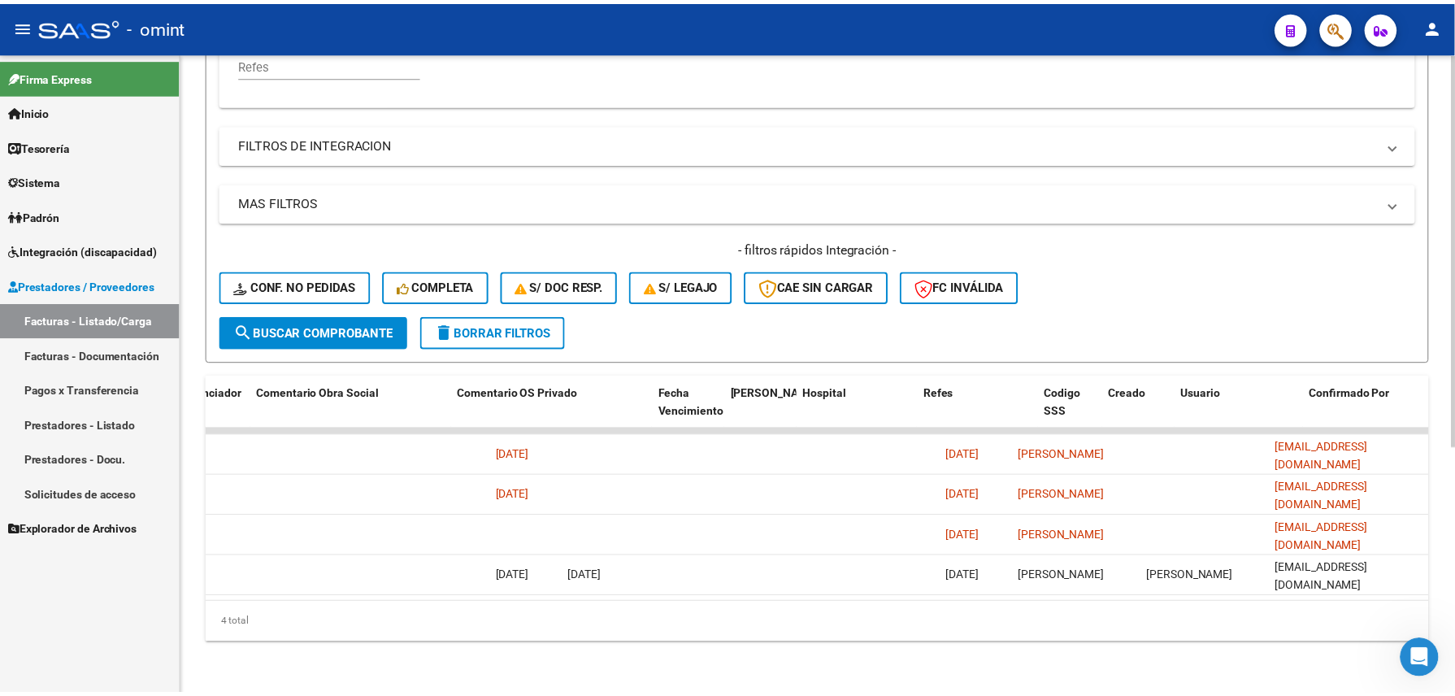
scroll to position [0, 0]
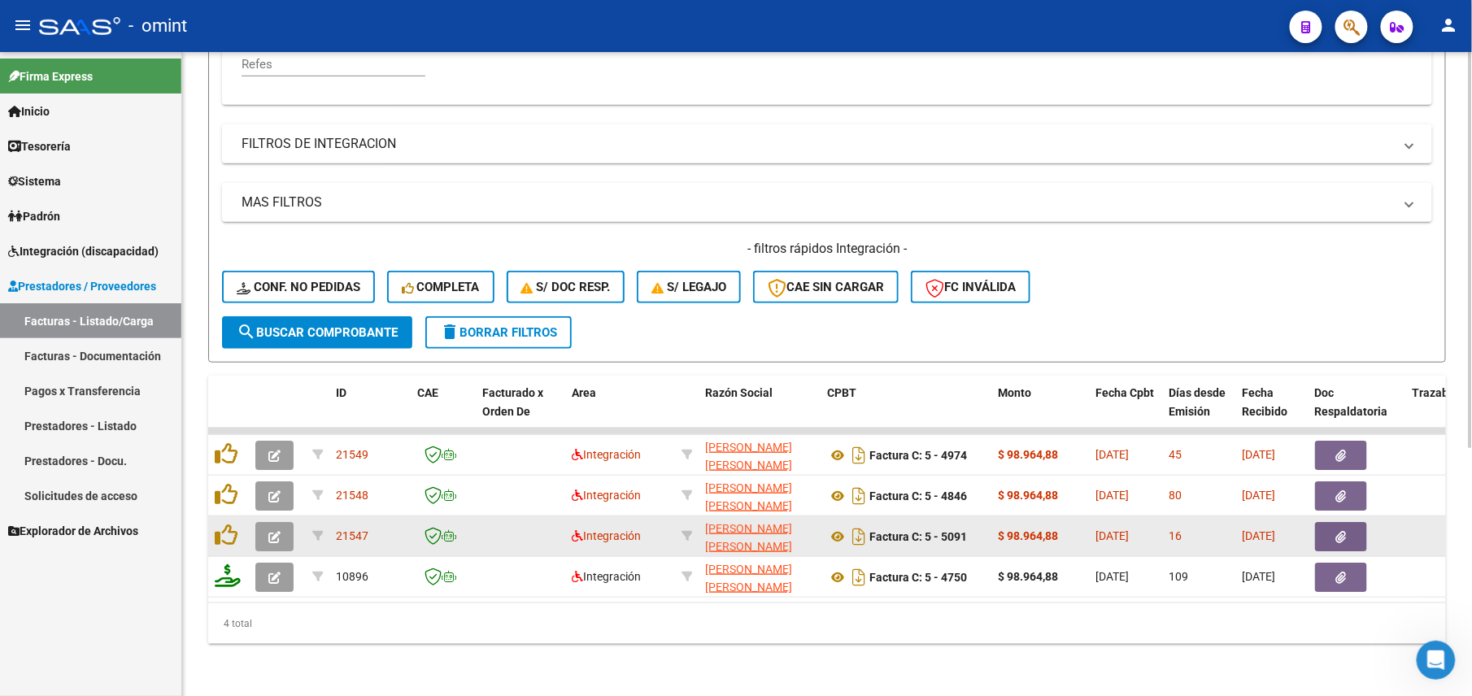
type input "27331823975"
click at [277, 531] on icon "button" at bounding box center [274, 537] width 12 height 12
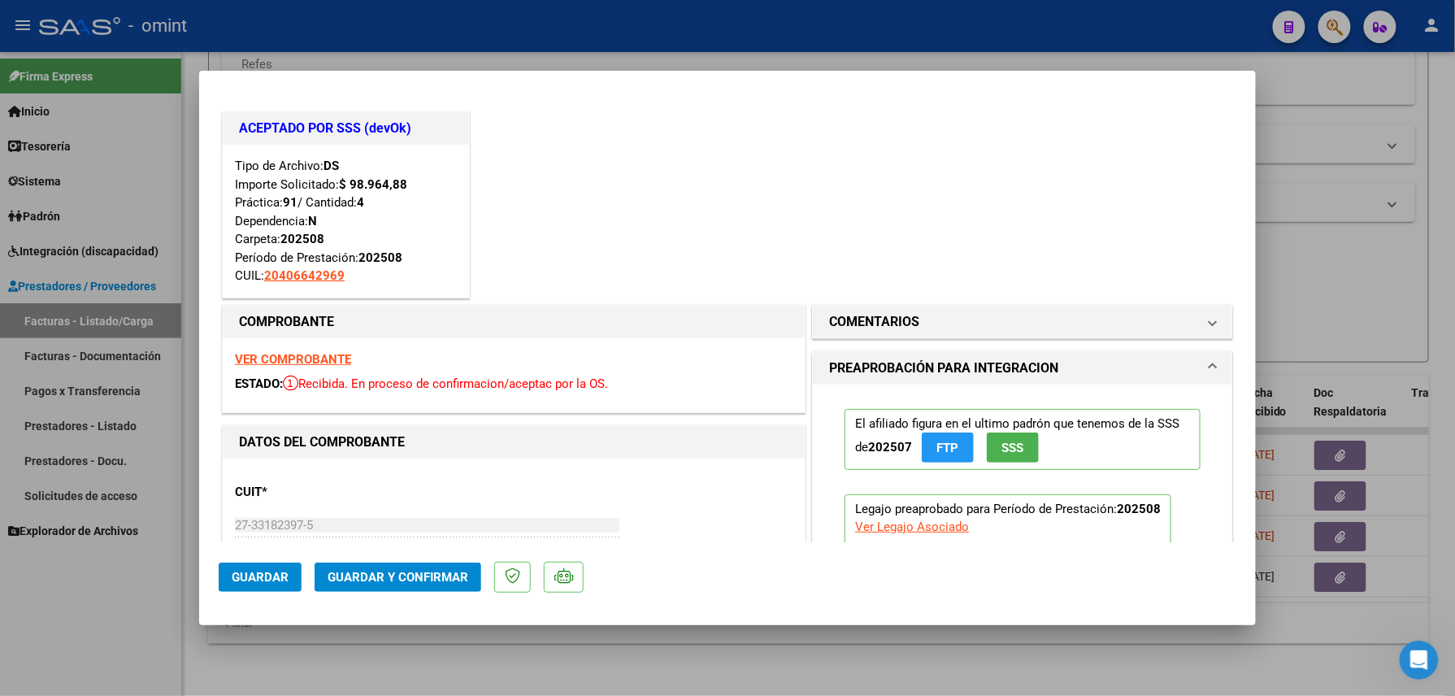
scroll to position [433, 0]
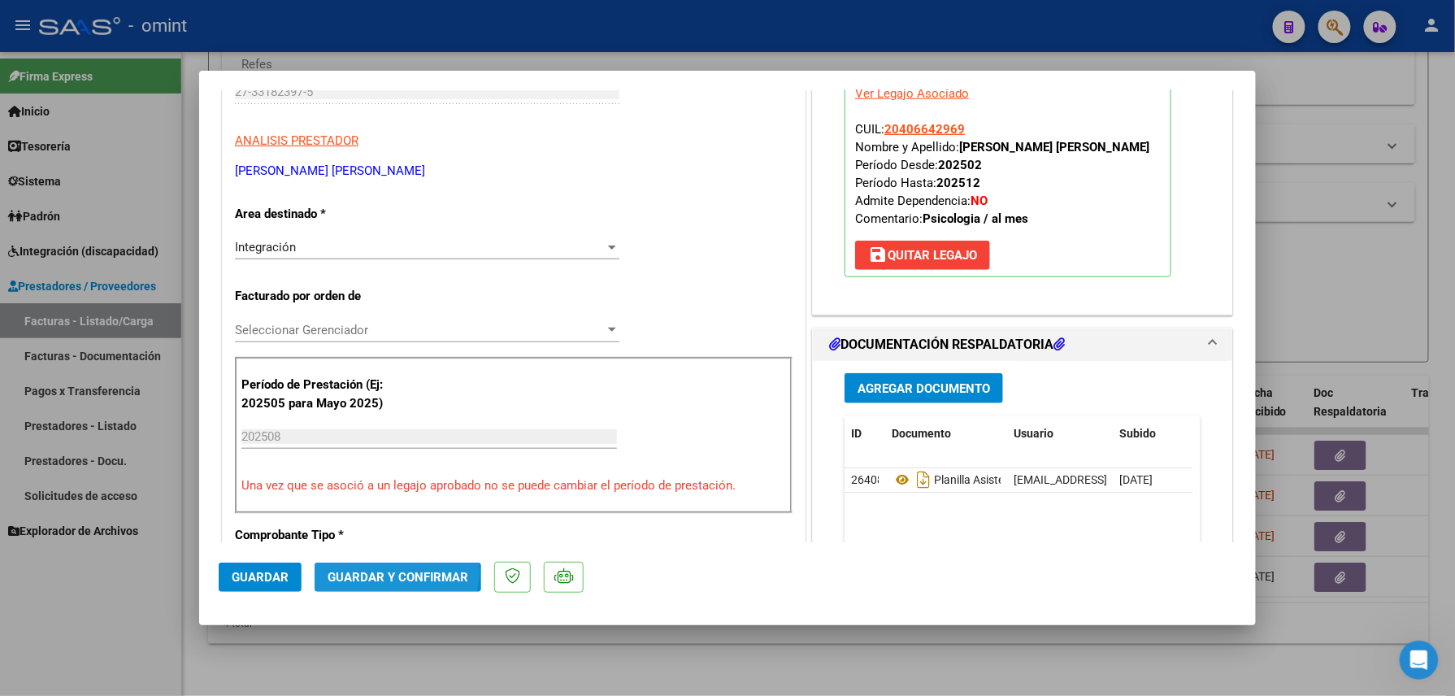
click at [392, 571] on span "Guardar y Confirmar" at bounding box center [398, 577] width 141 height 15
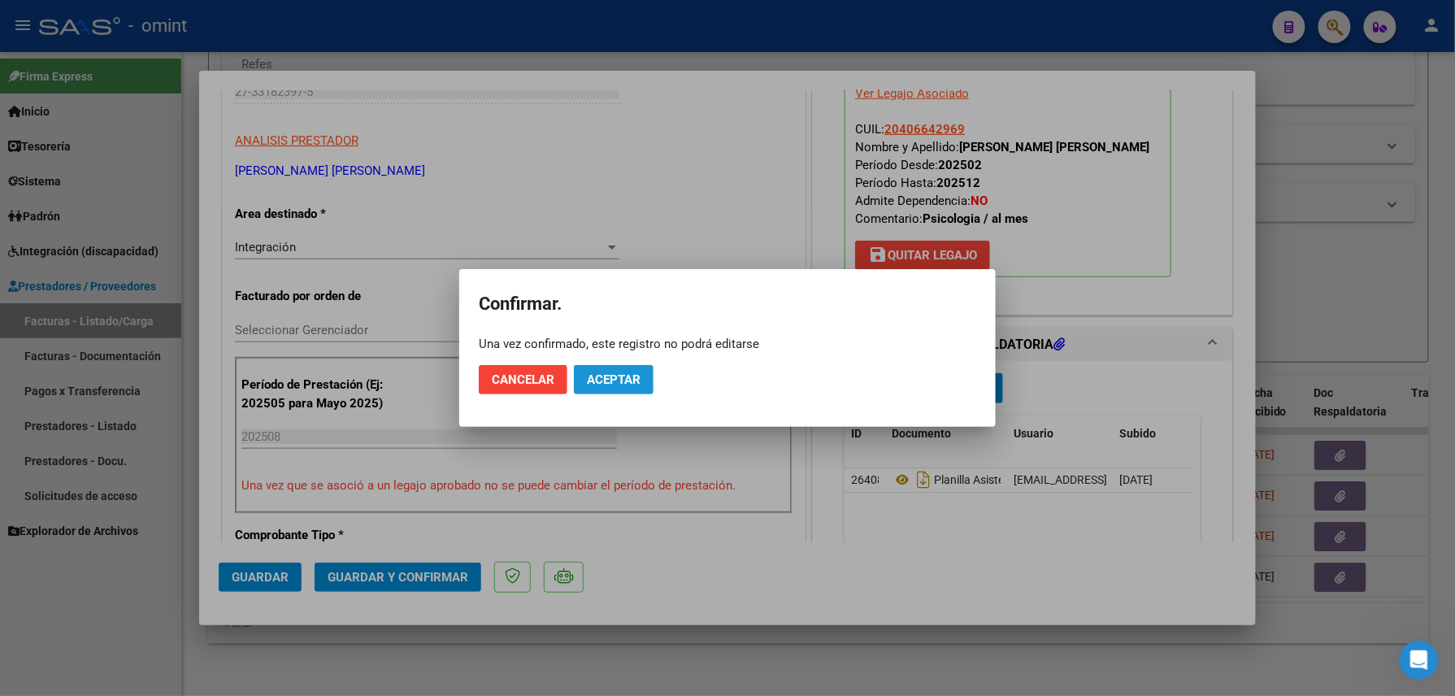
click at [605, 377] on span "Aceptar" at bounding box center [614, 379] width 54 height 15
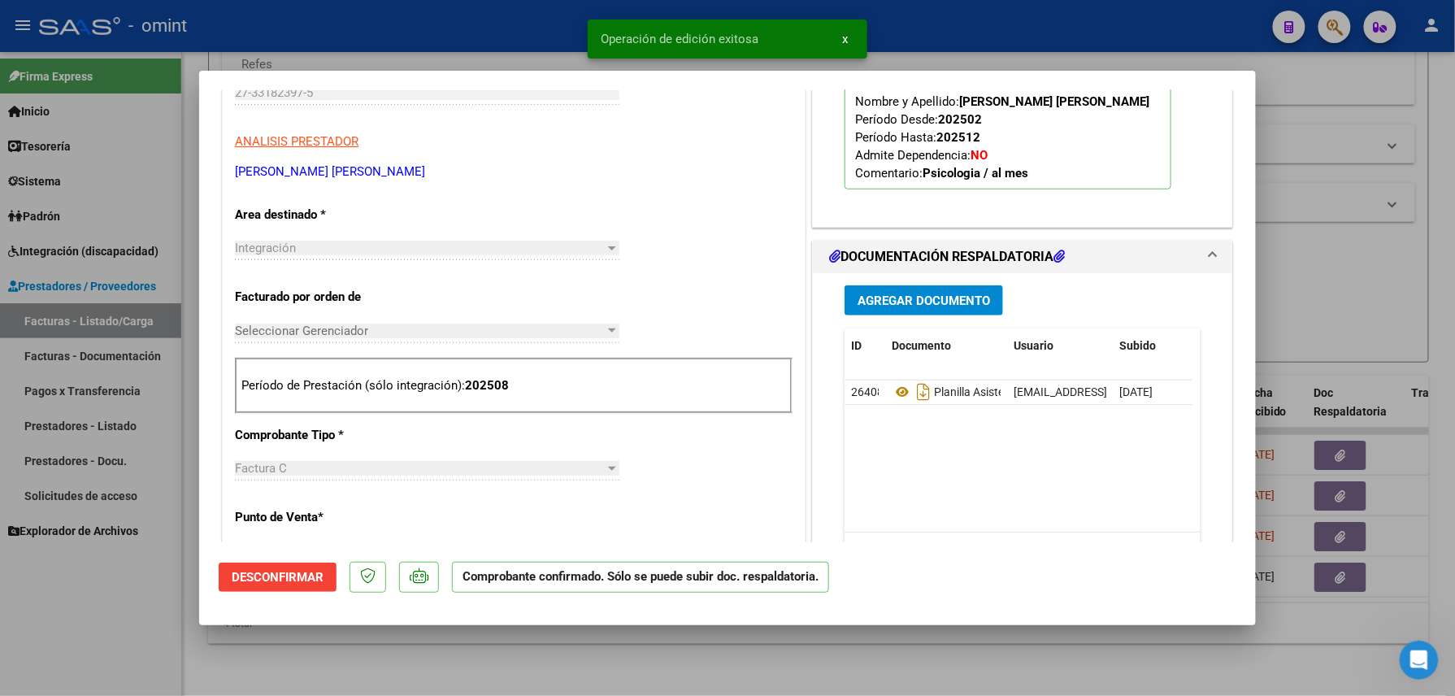
click at [377, 657] on div at bounding box center [727, 348] width 1455 height 696
type input "$ 0,00"
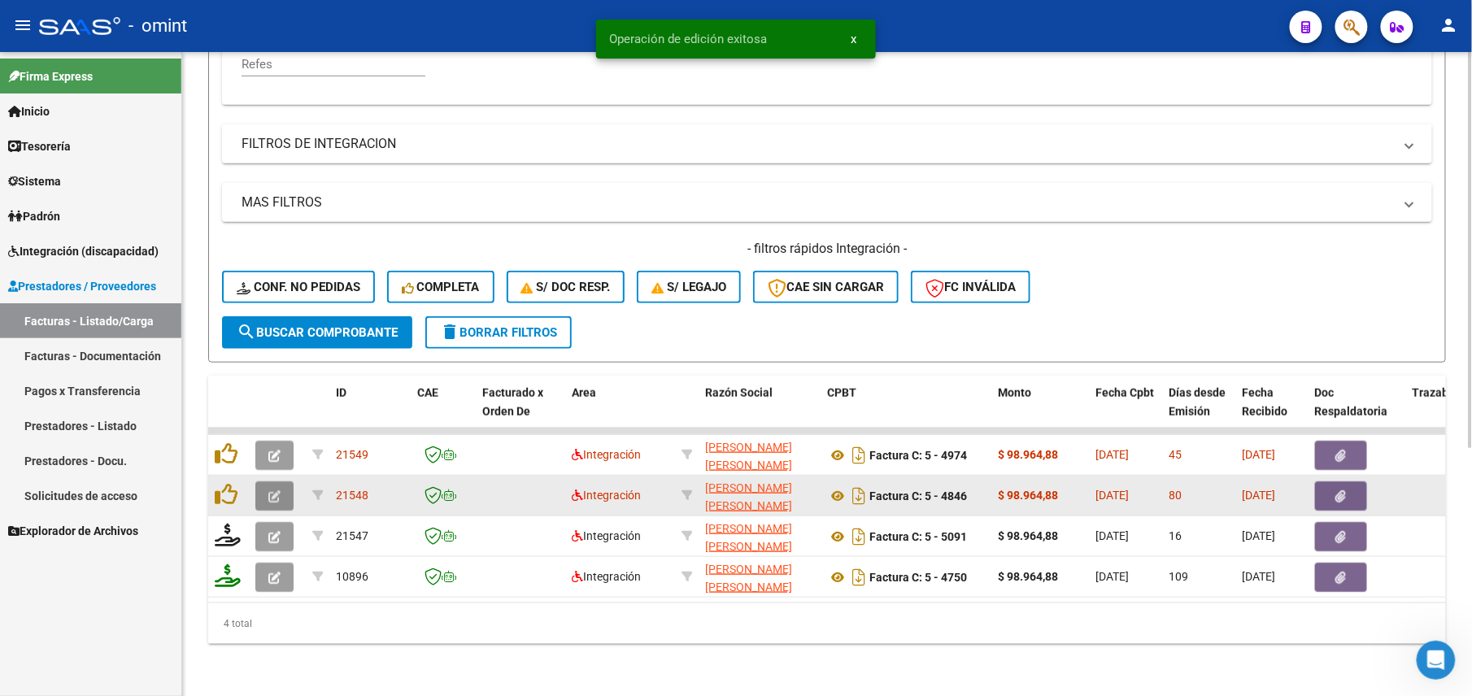
click at [278, 490] on icon "button" at bounding box center [274, 496] width 12 height 12
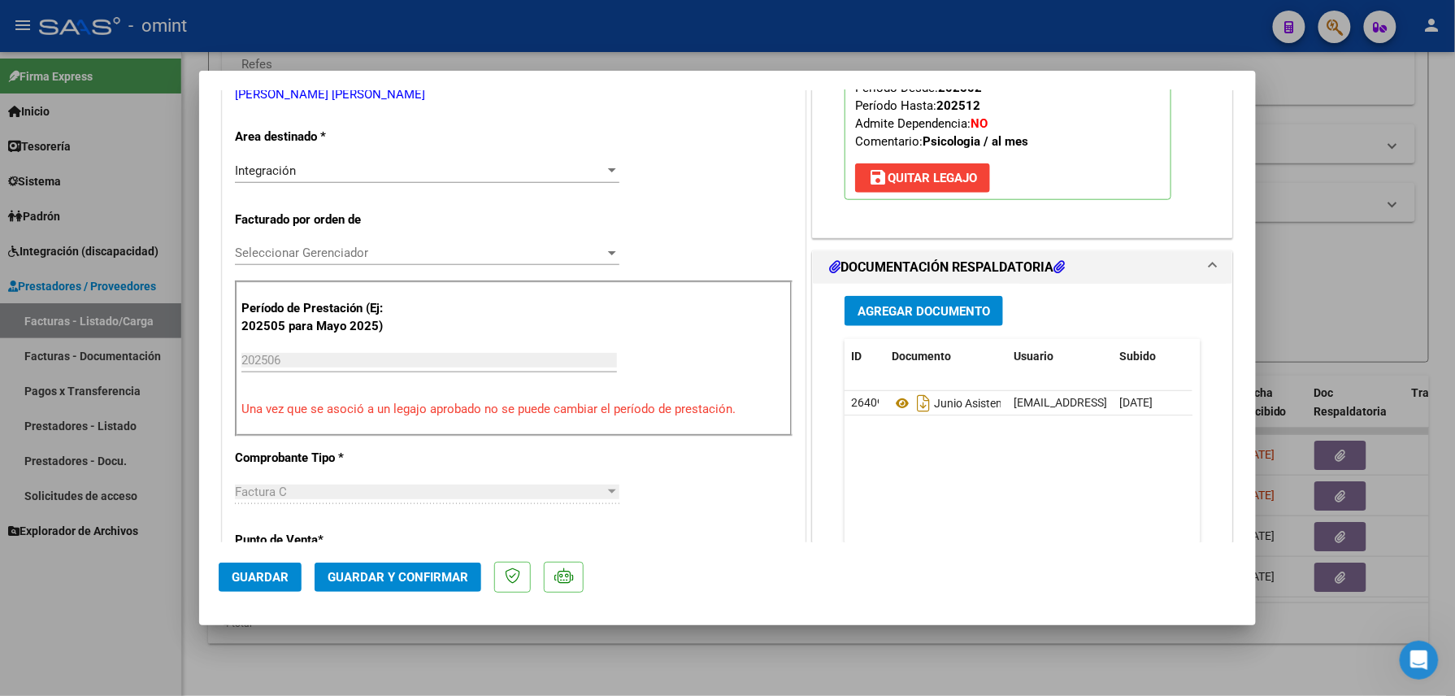
scroll to position [433, 0]
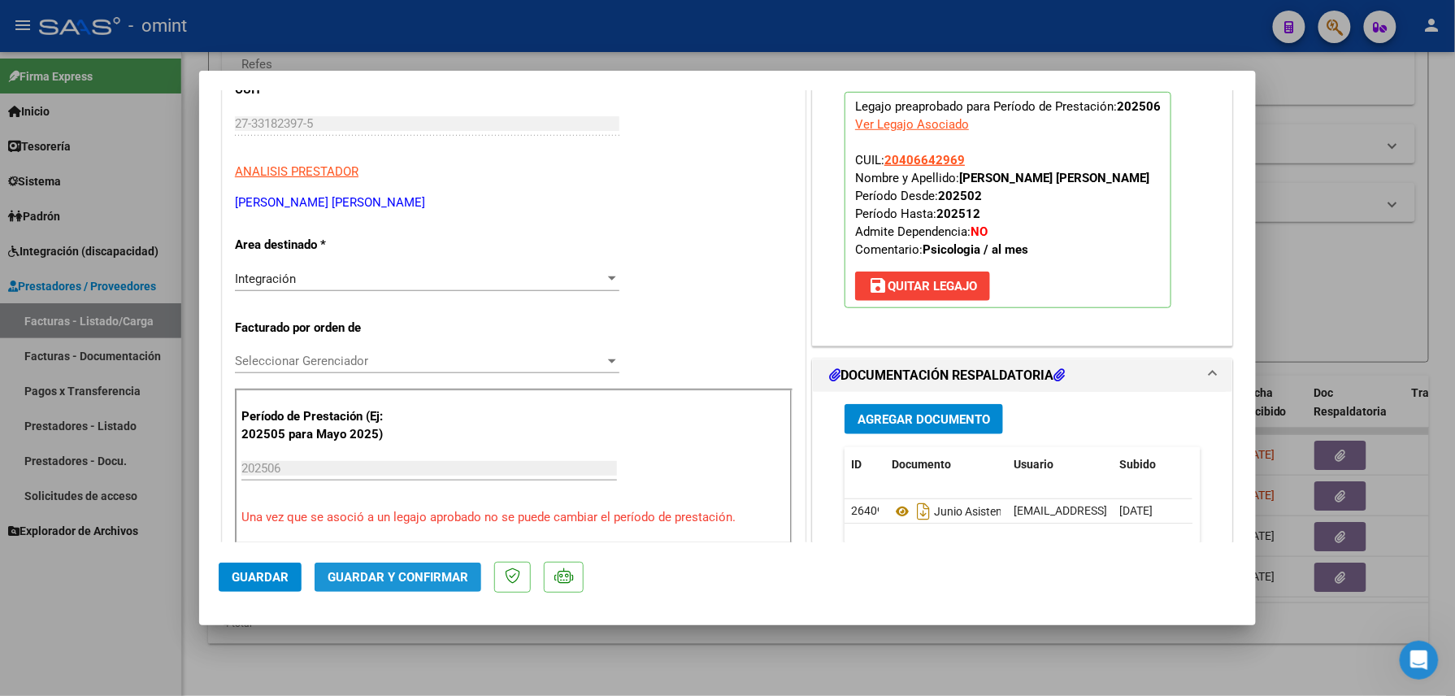
click at [404, 572] on span "Guardar y Confirmar" at bounding box center [398, 577] width 141 height 15
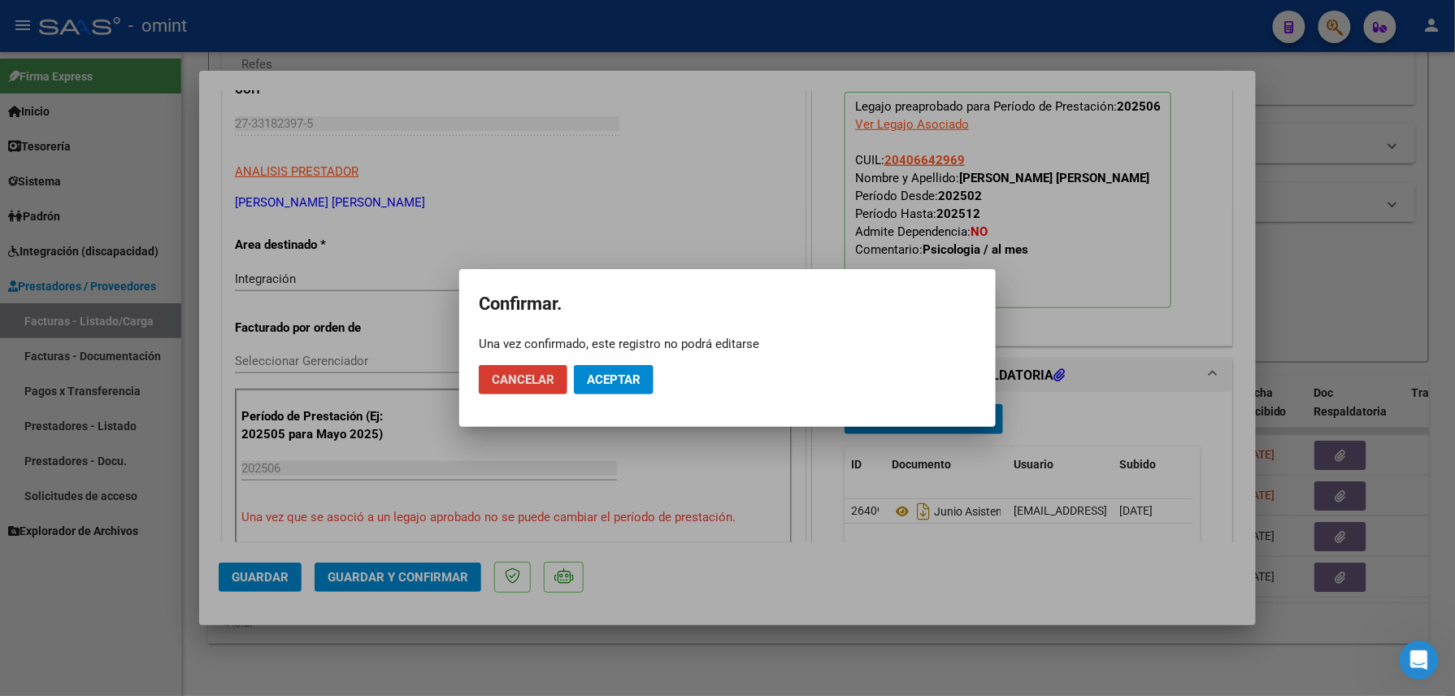
click at [597, 384] on span "Aceptar" at bounding box center [614, 379] width 54 height 15
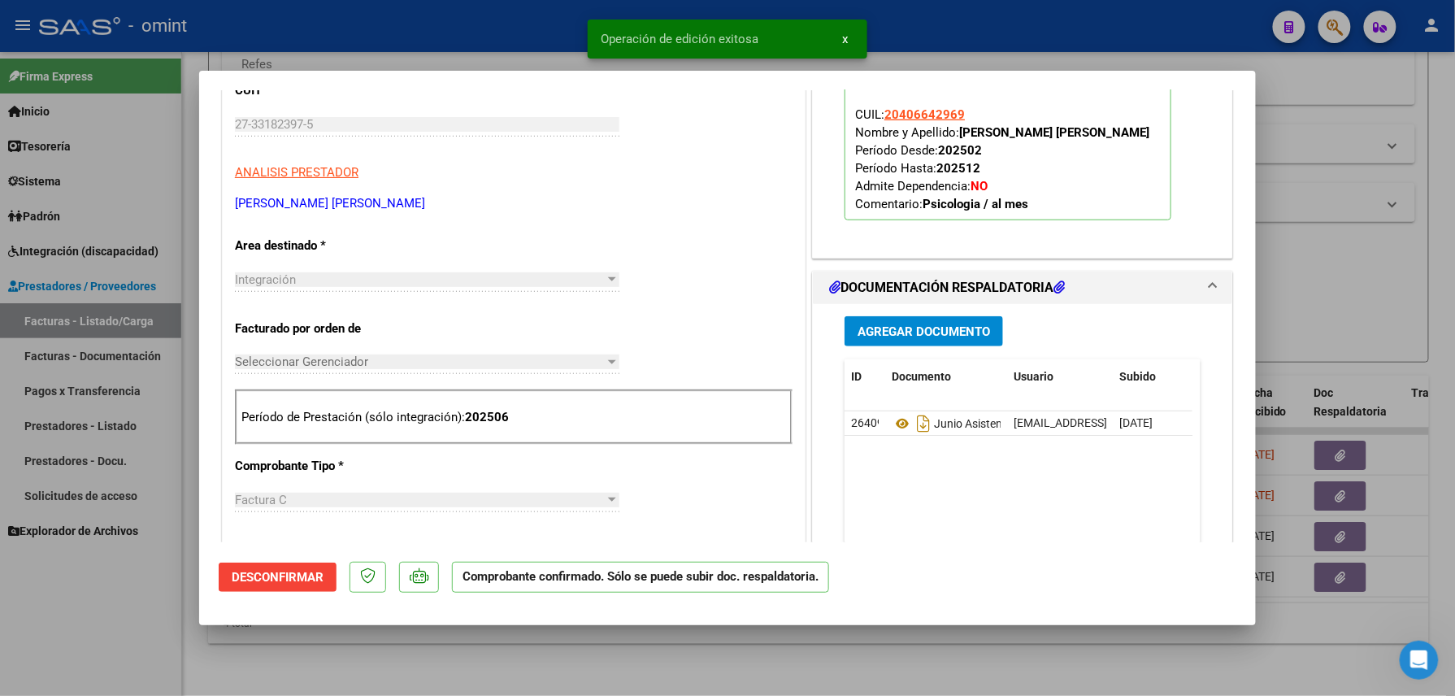
click at [328, 655] on div at bounding box center [727, 348] width 1455 height 696
type input "$ 0,00"
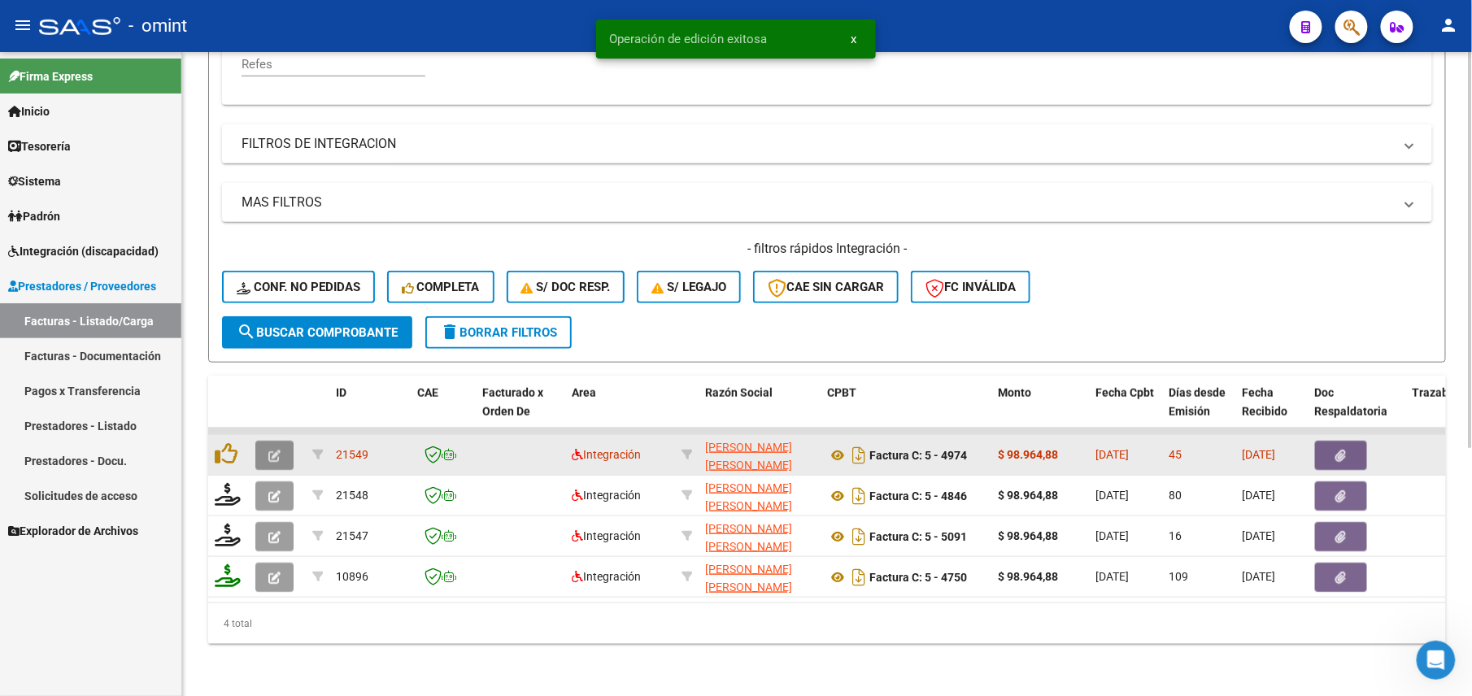
click at [274, 450] on icon "button" at bounding box center [274, 456] width 12 height 12
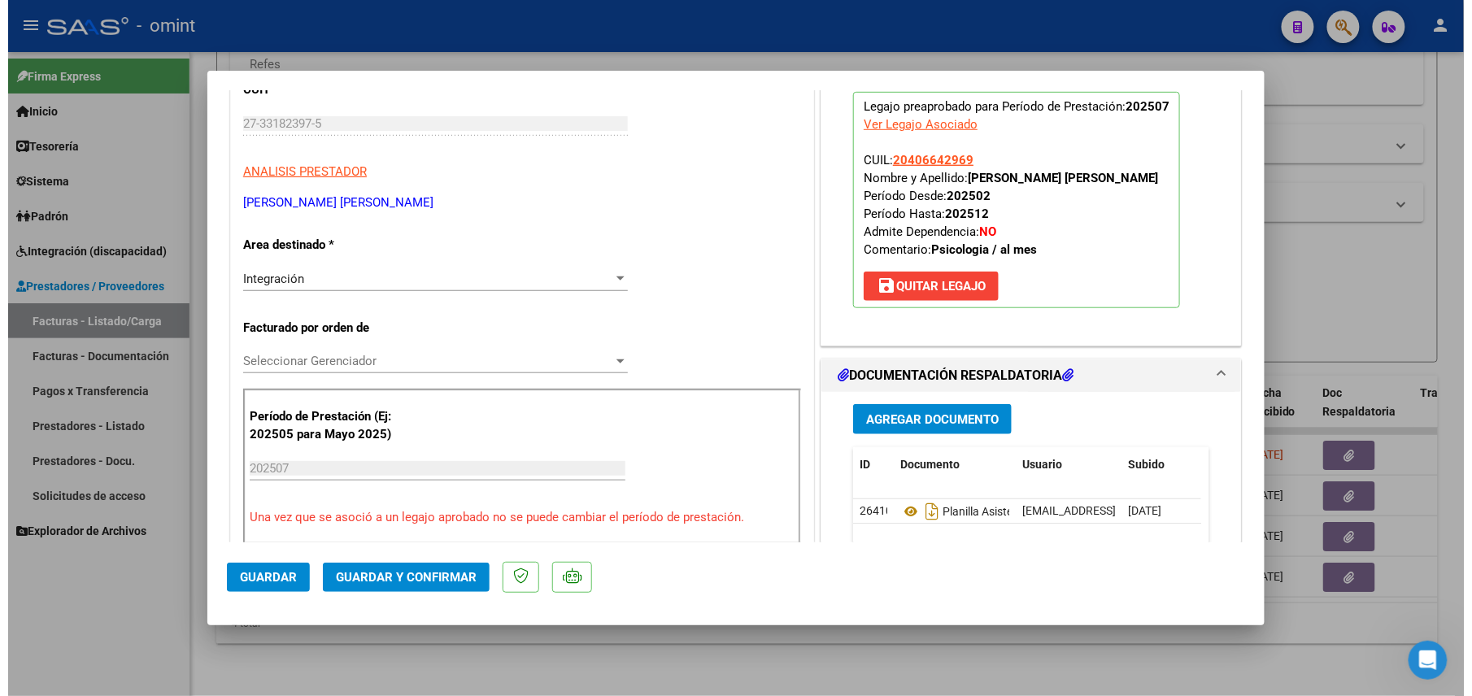
scroll to position [216, 0]
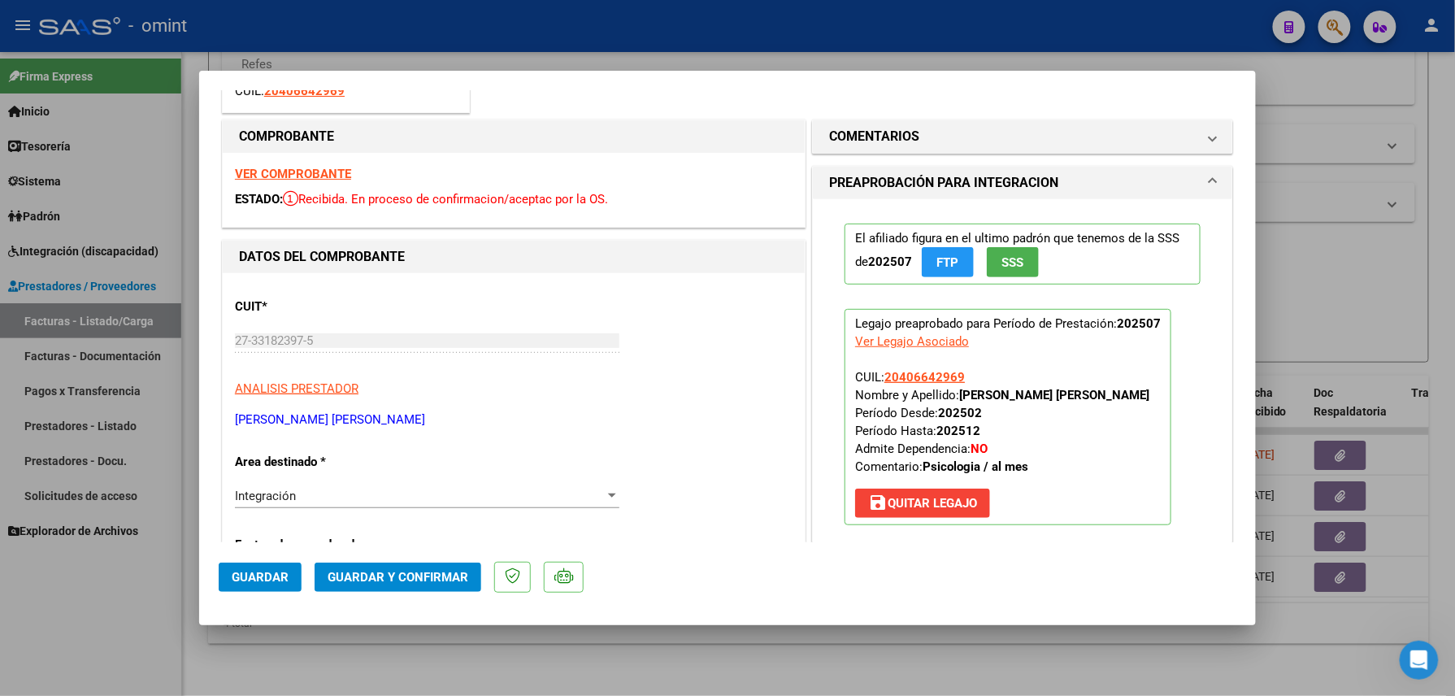
click at [632, 680] on div at bounding box center [727, 348] width 1455 height 696
type input "$ 0,00"
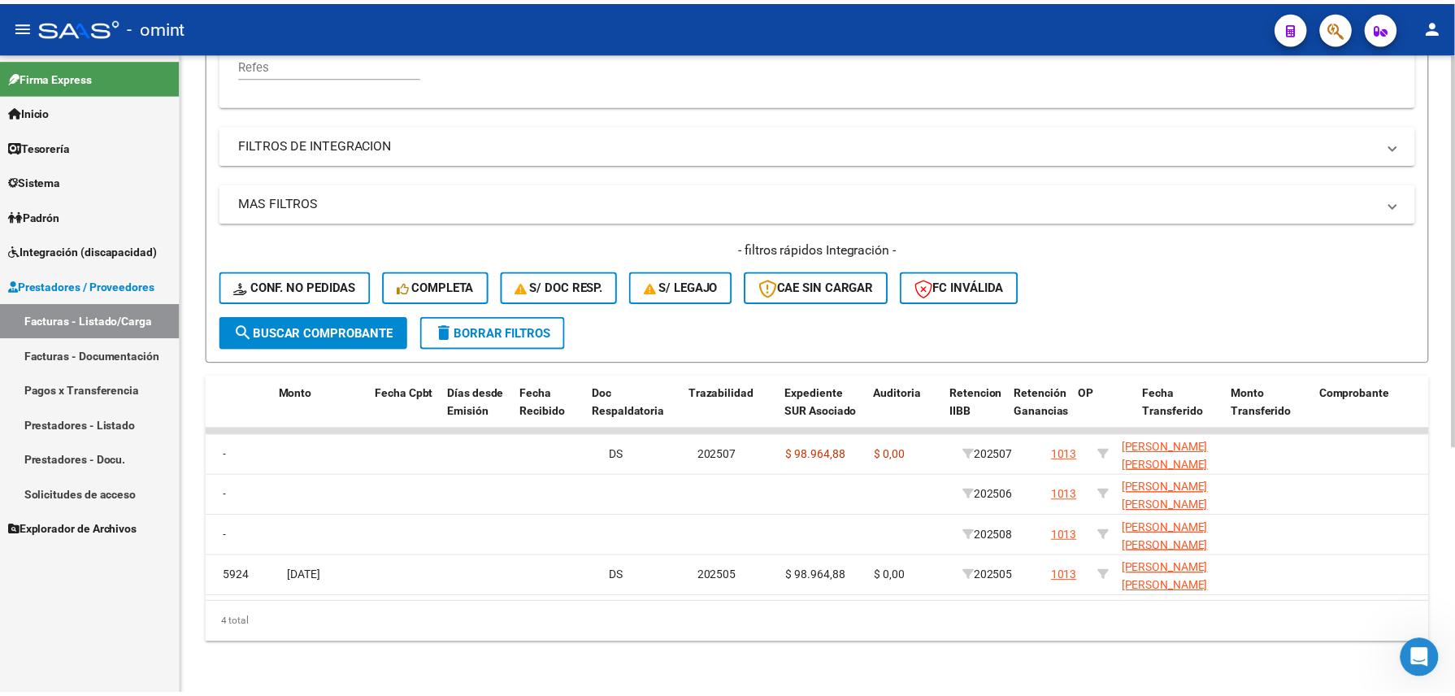
scroll to position [0, 0]
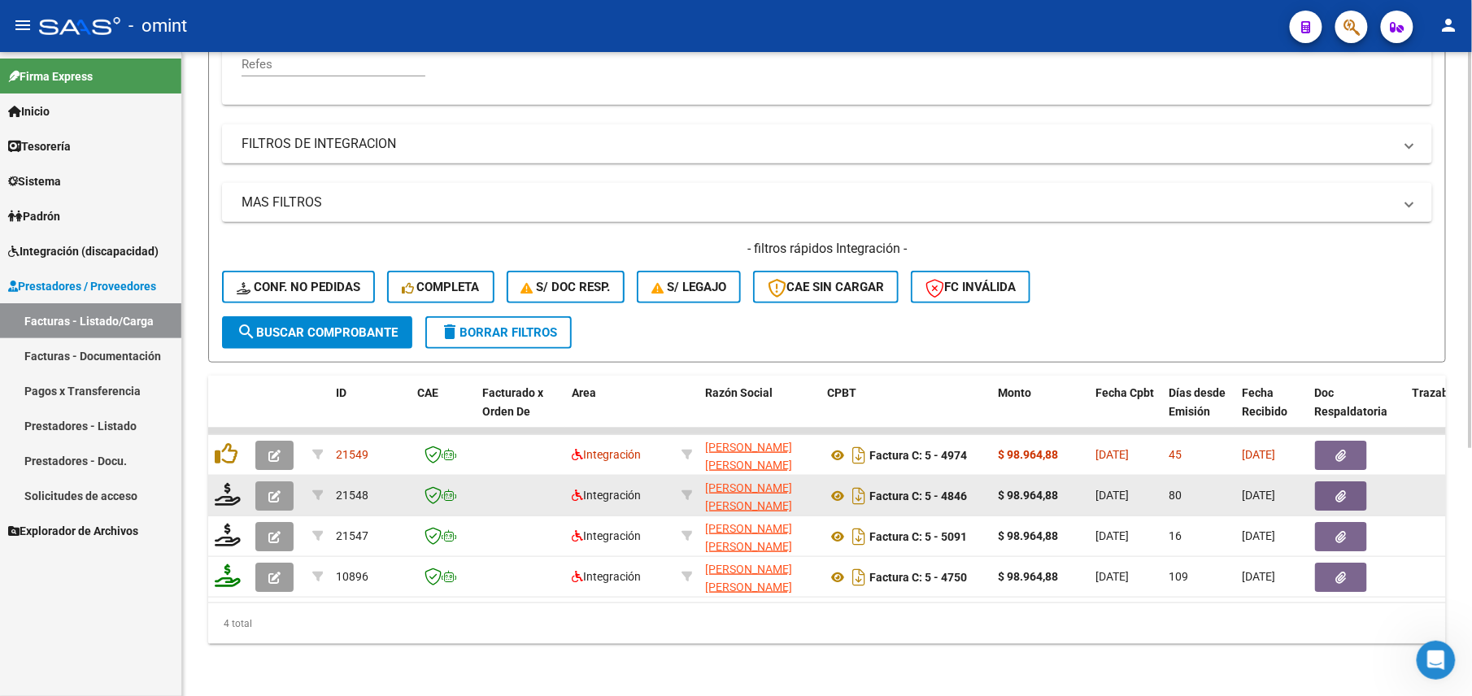
click at [261, 481] on button "button" at bounding box center [274, 495] width 38 height 29
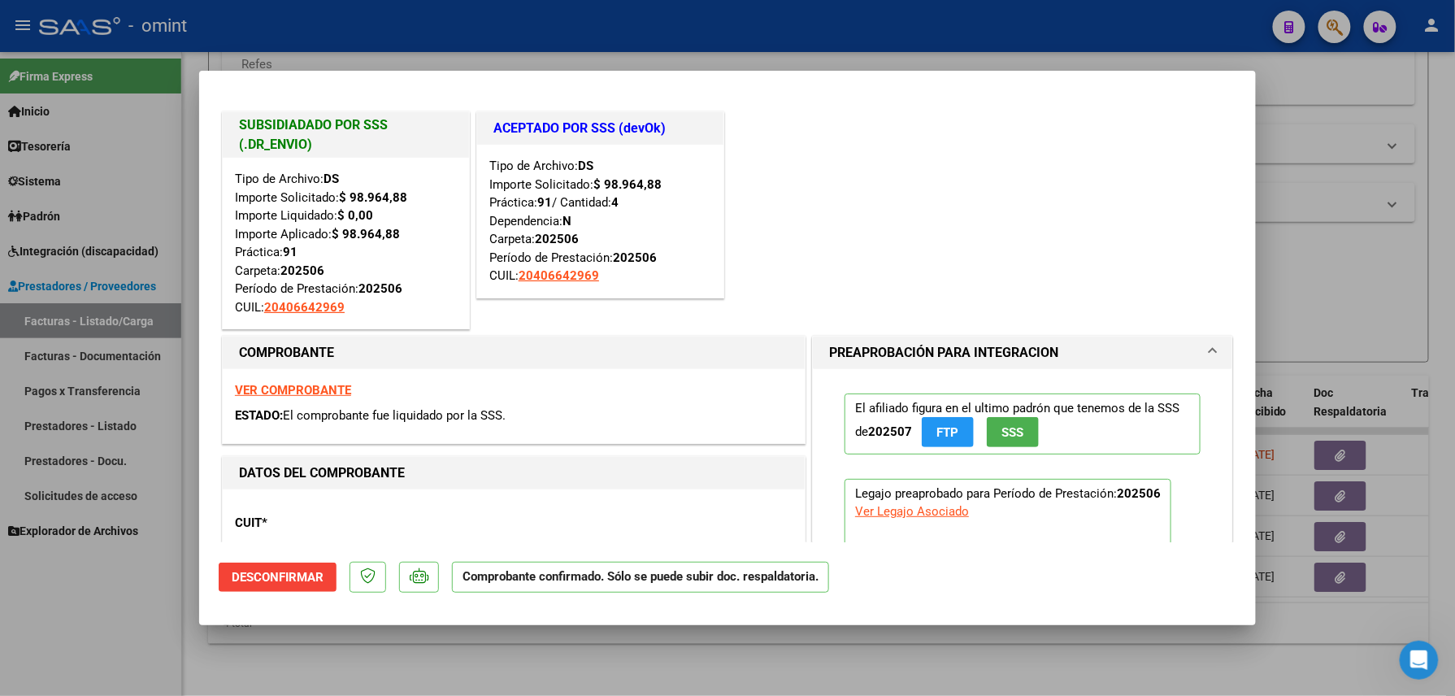
click at [307, 388] on strong "VER COMPROBANTE" at bounding box center [293, 390] width 116 height 15
click at [394, 662] on div at bounding box center [727, 348] width 1455 height 696
type input "$ 0,00"
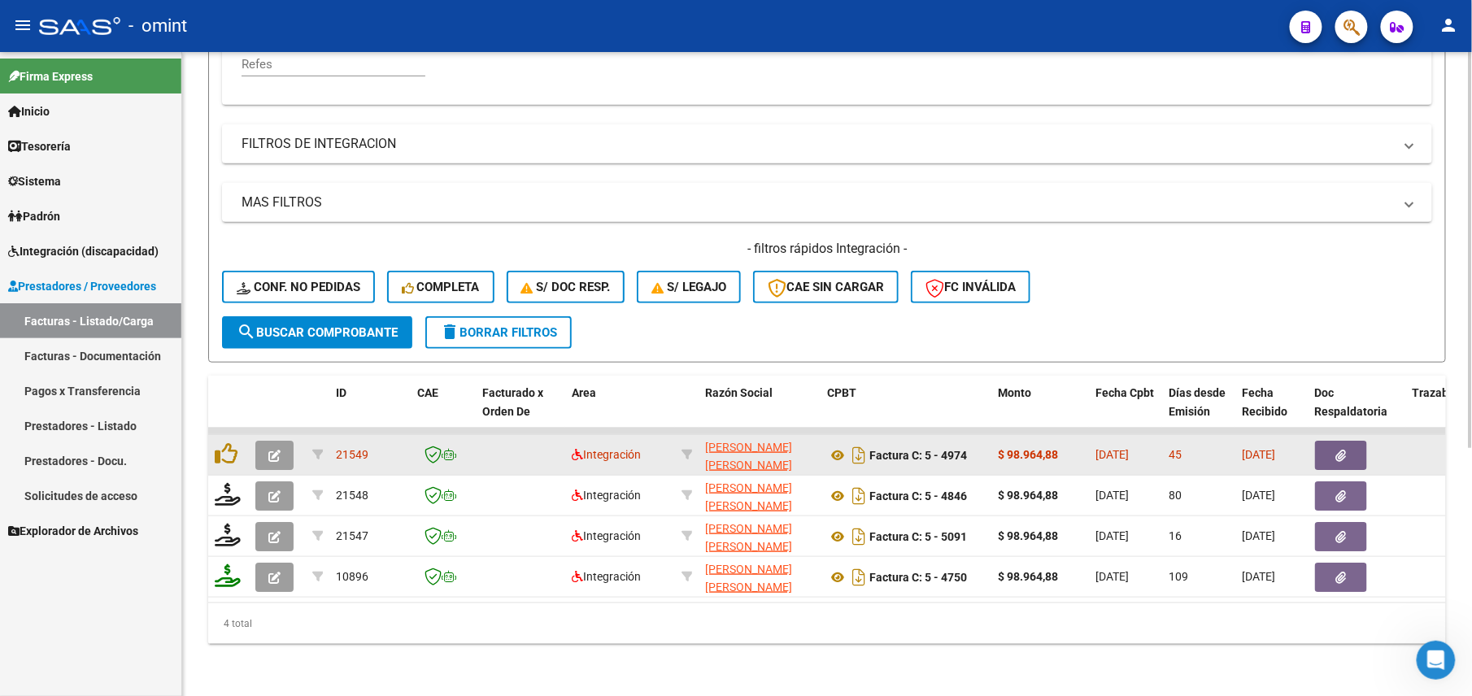
click at [276, 450] on icon "button" at bounding box center [274, 456] width 12 height 12
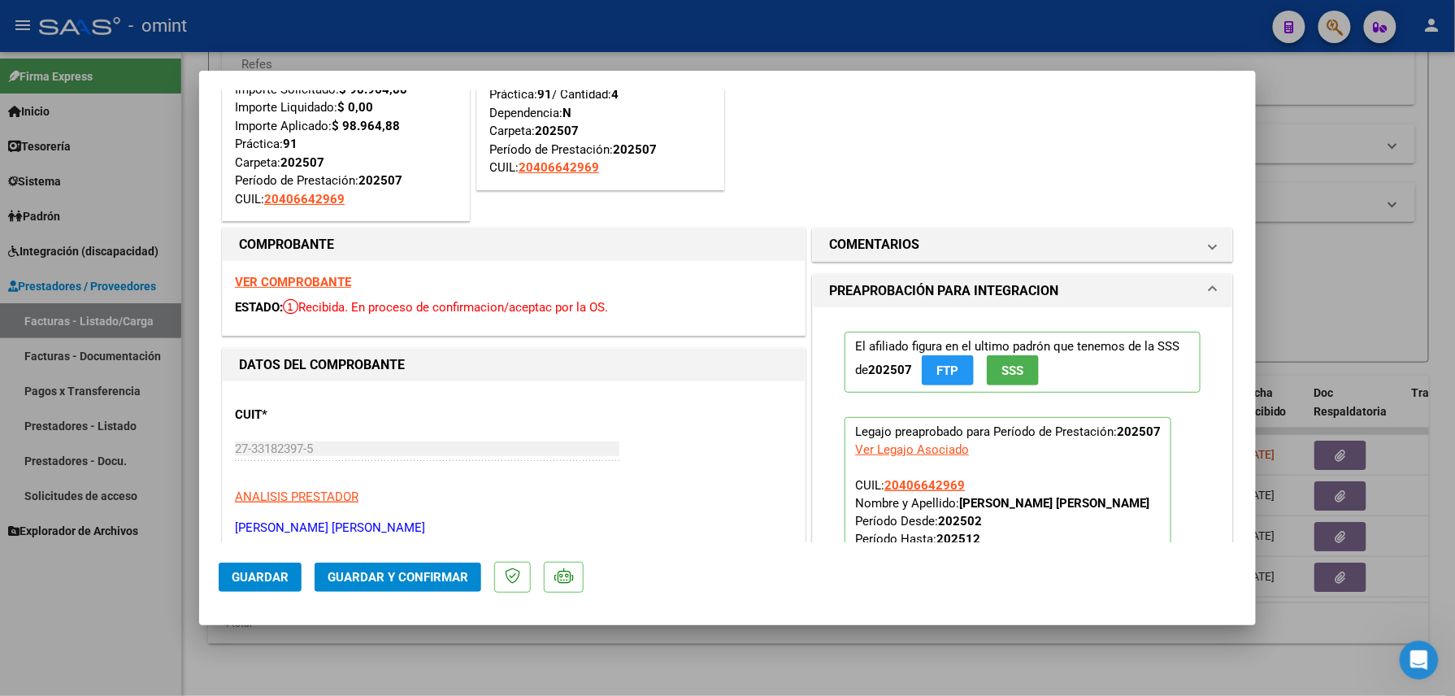
scroll to position [216, 0]
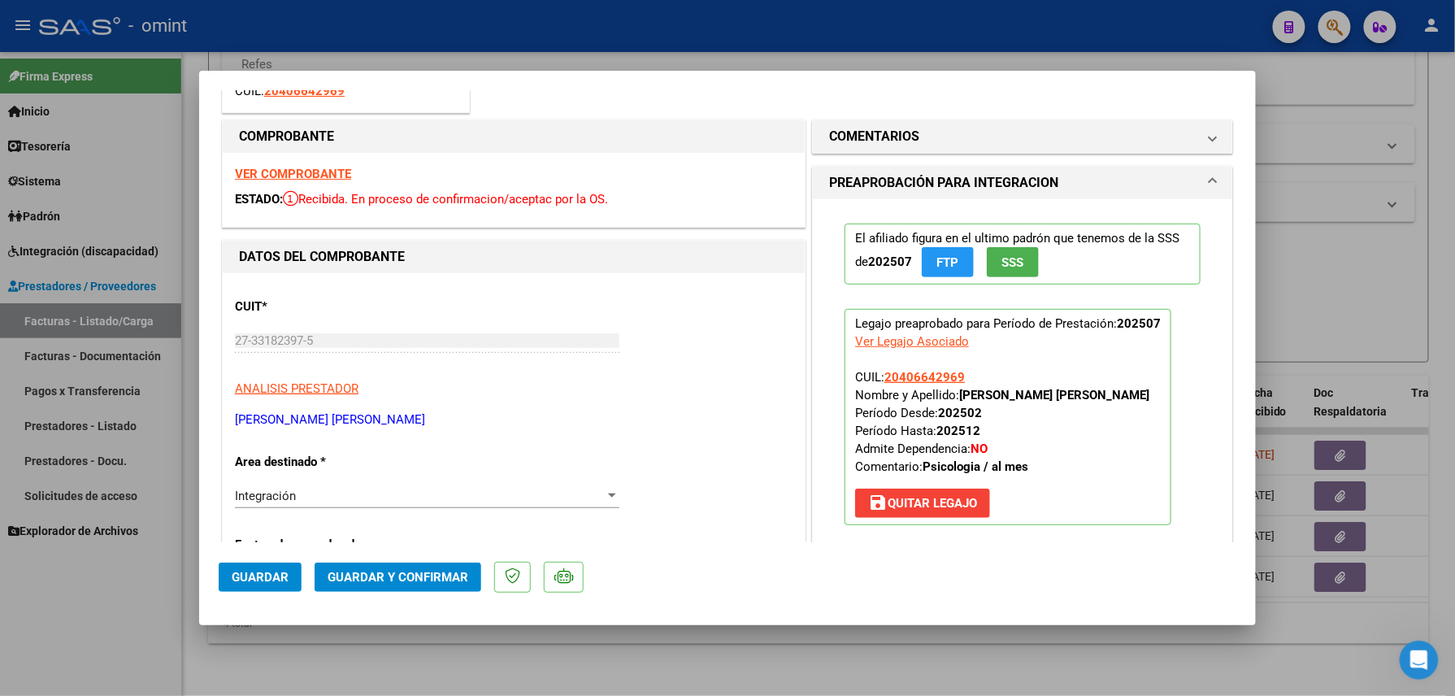
click at [346, 577] on span "Guardar y Confirmar" at bounding box center [398, 577] width 141 height 15
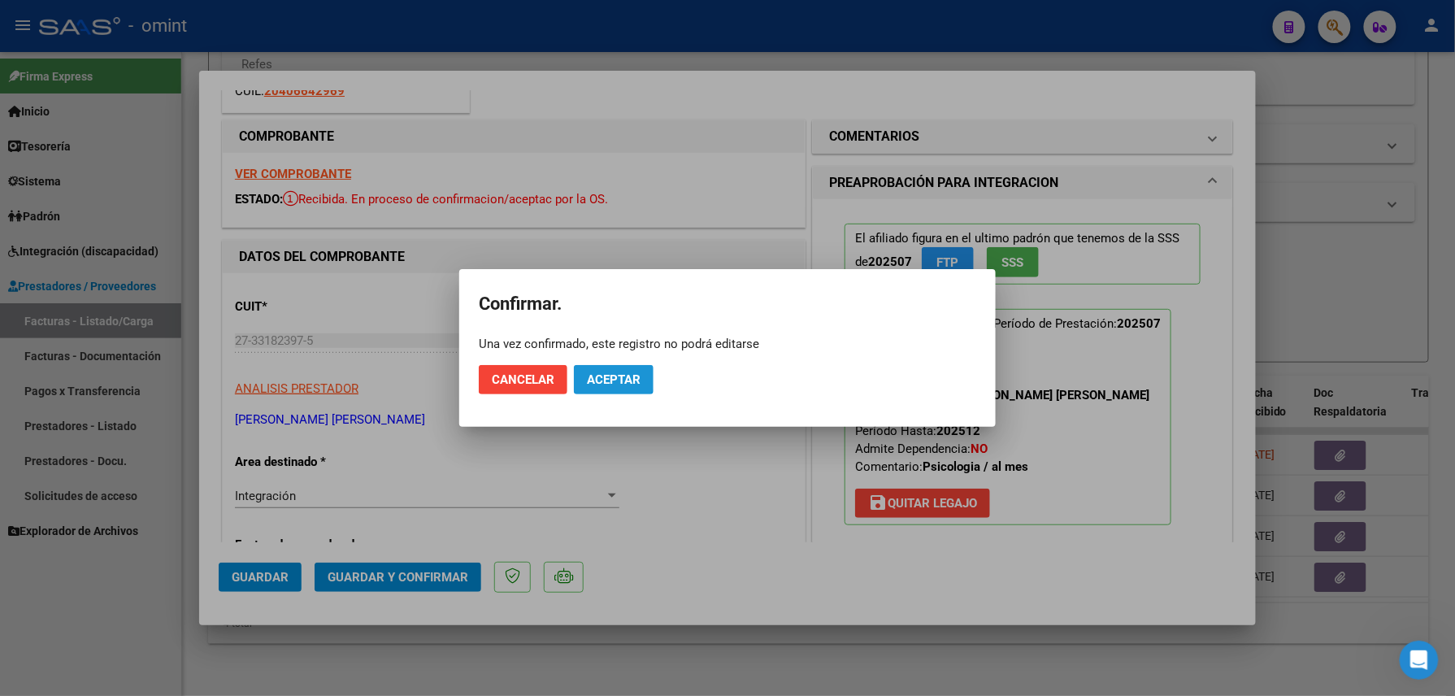
drag, startPoint x: 610, startPoint y: 371, endPoint x: 583, endPoint y: 402, distance: 40.9
click at [610, 369] on button "Aceptar" at bounding box center [614, 379] width 80 height 29
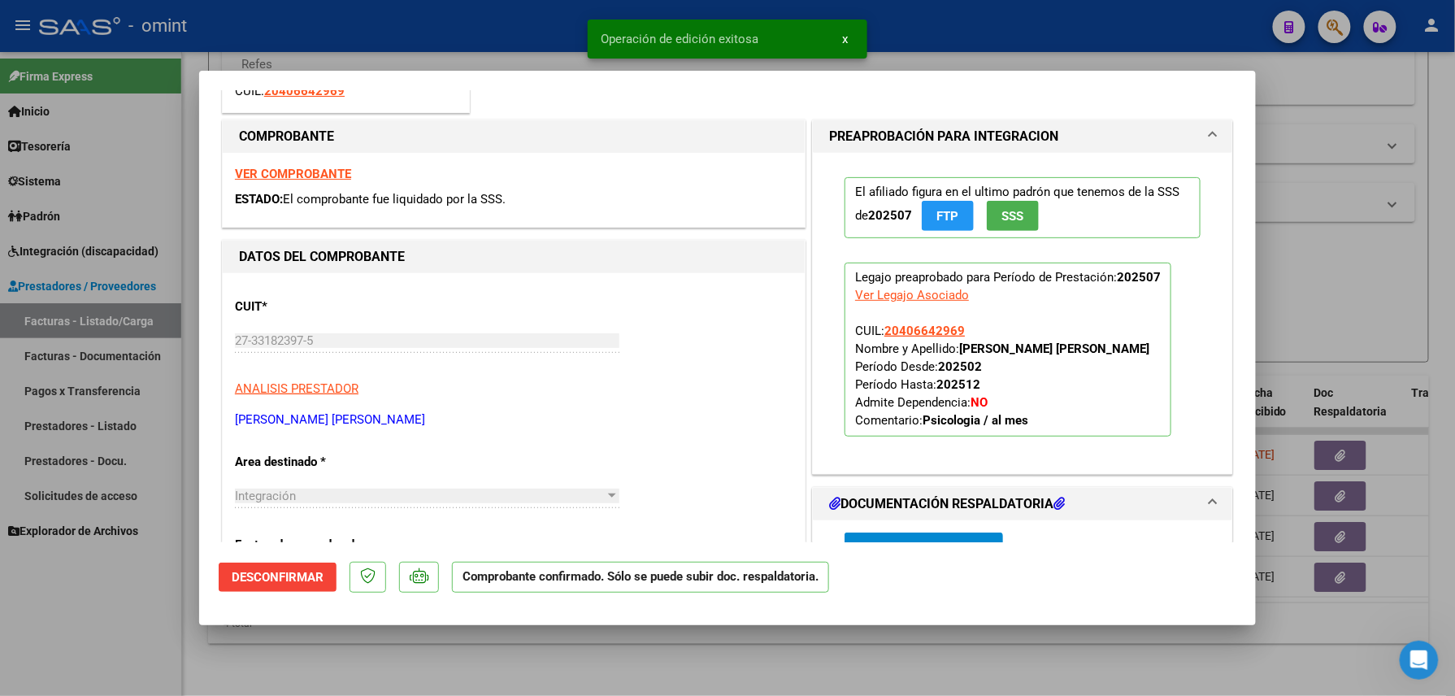
scroll to position [0, 0]
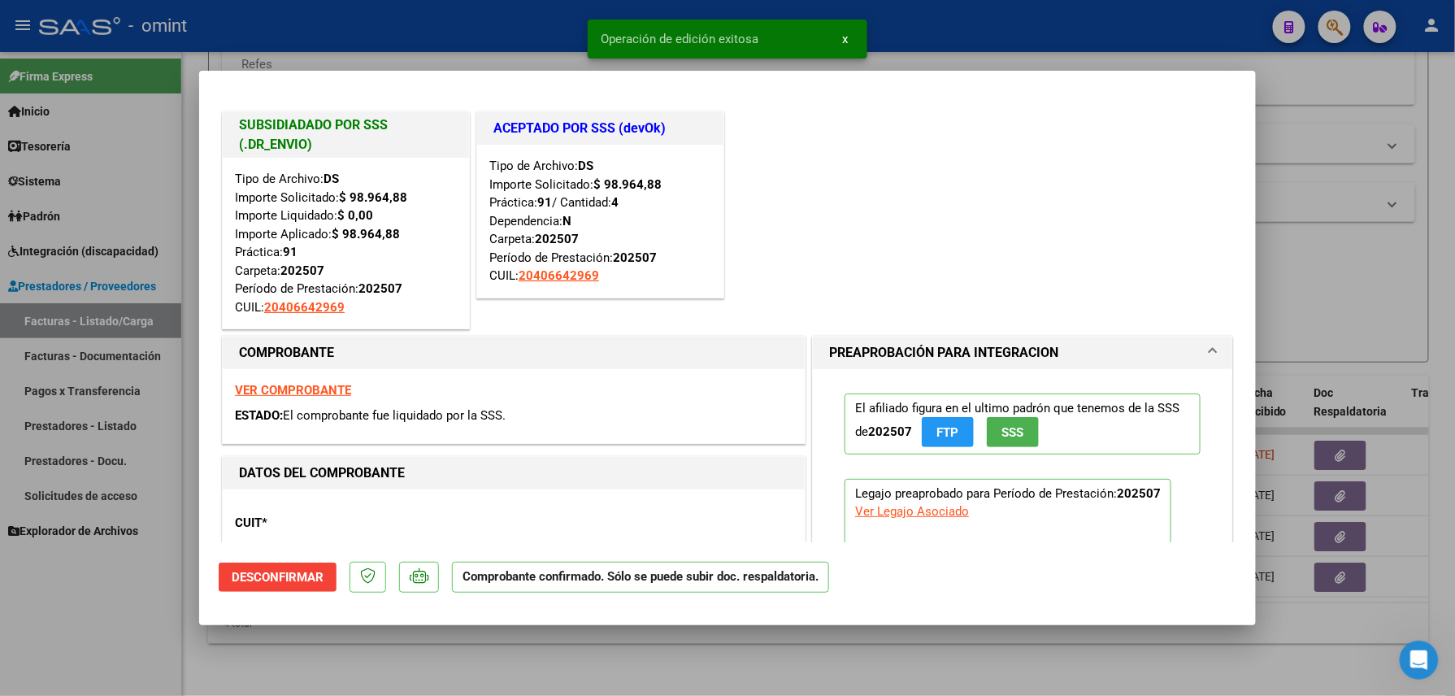
click at [374, 635] on div at bounding box center [727, 348] width 1455 height 696
type input "$ 0,00"
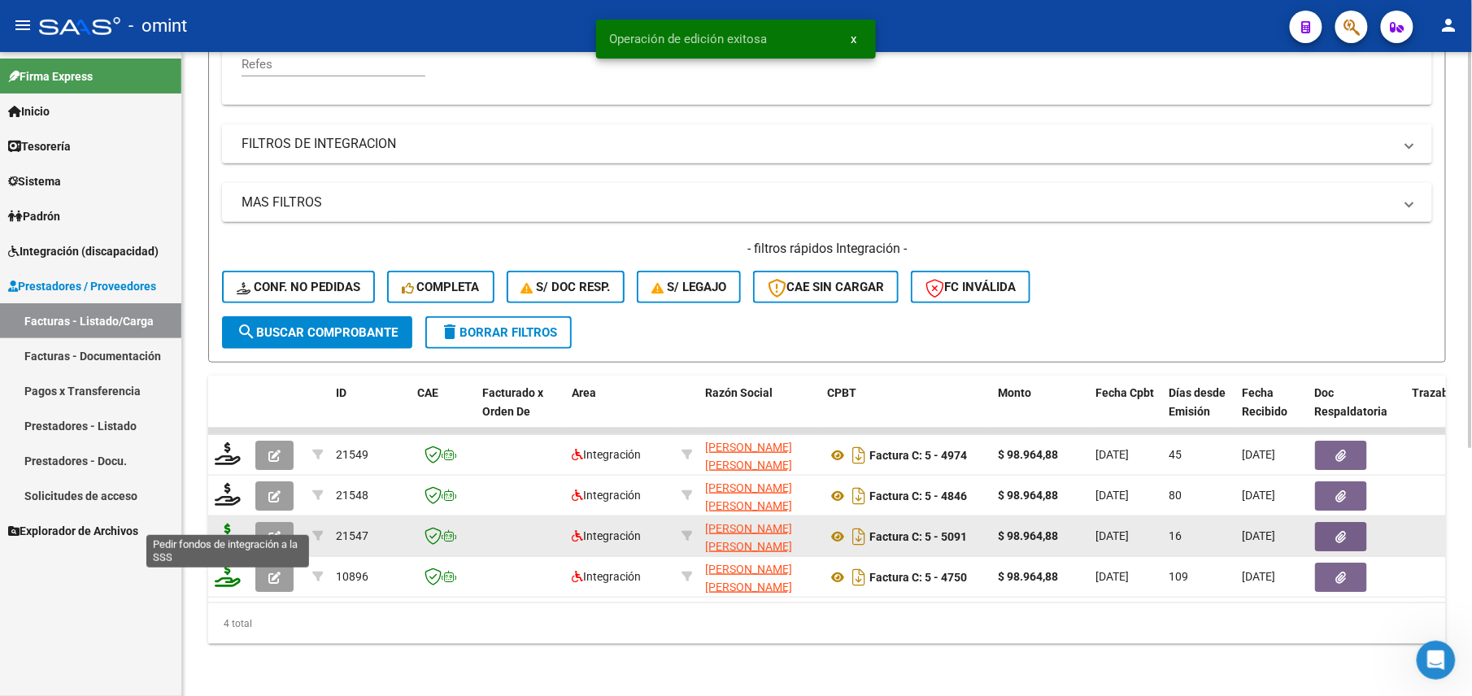
click at [235, 524] on icon at bounding box center [228, 535] width 26 height 23
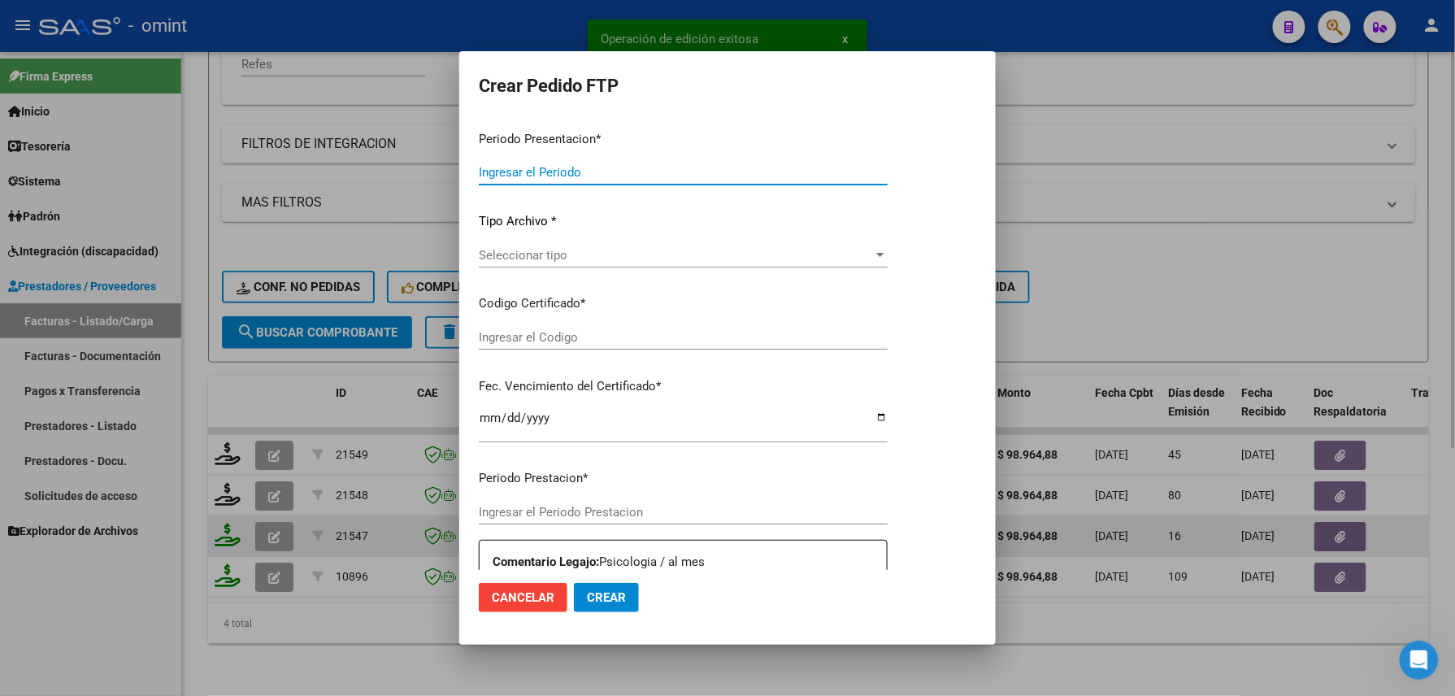
type input "202508"
type input "$ 98.964,88"
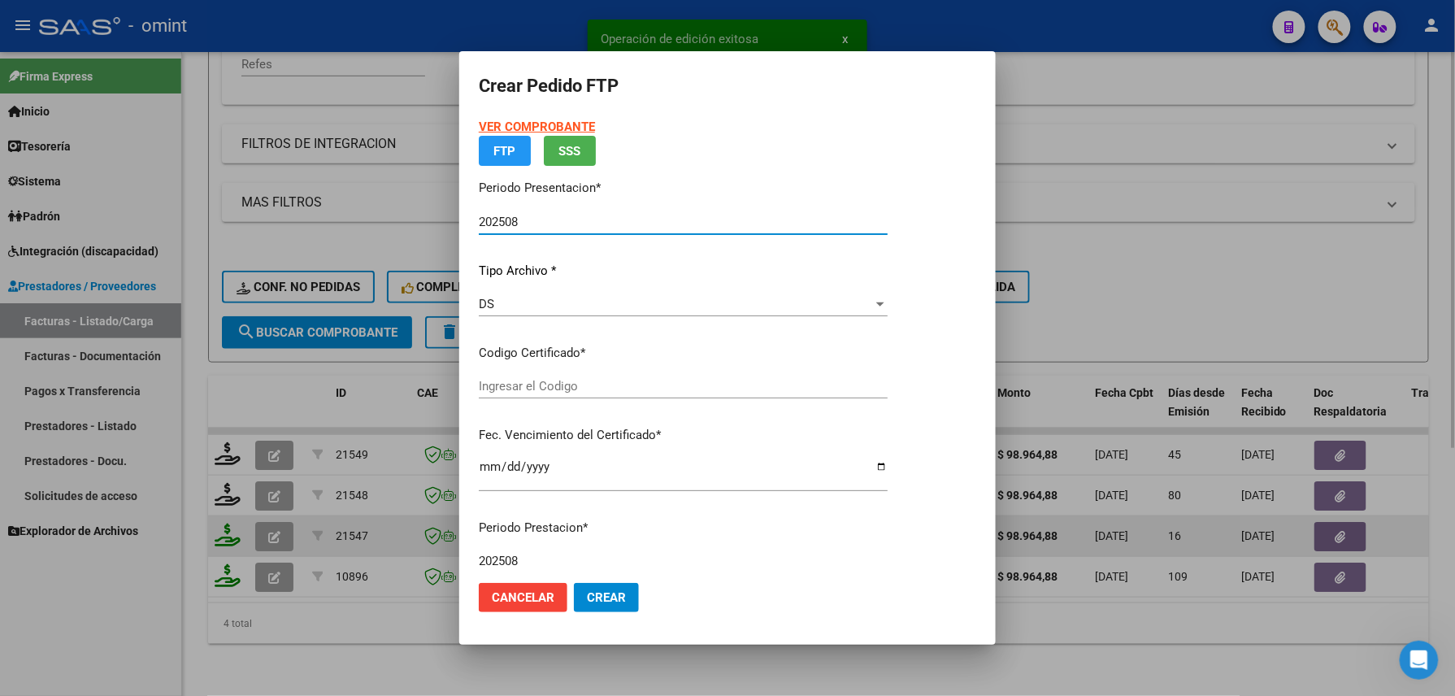
type input "8943160306"
type input "2026-03-01"
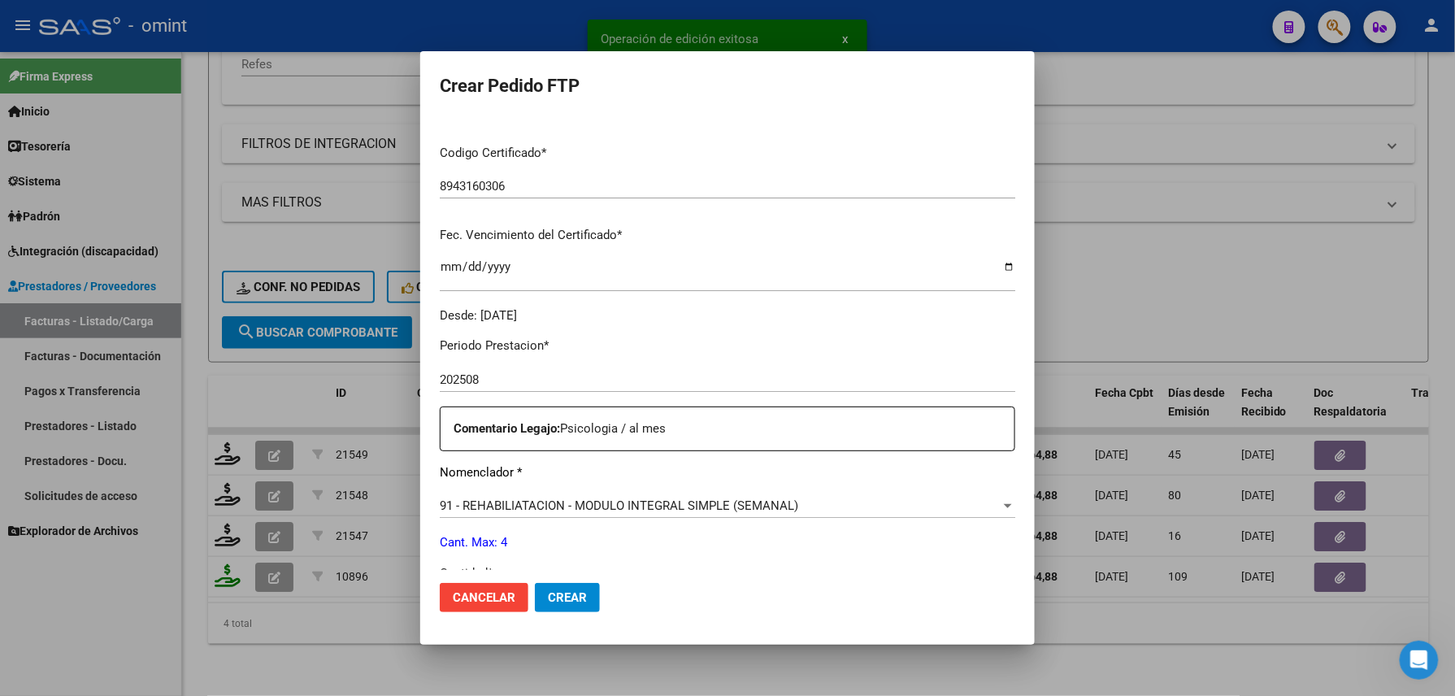
scroll to position [542, 0]
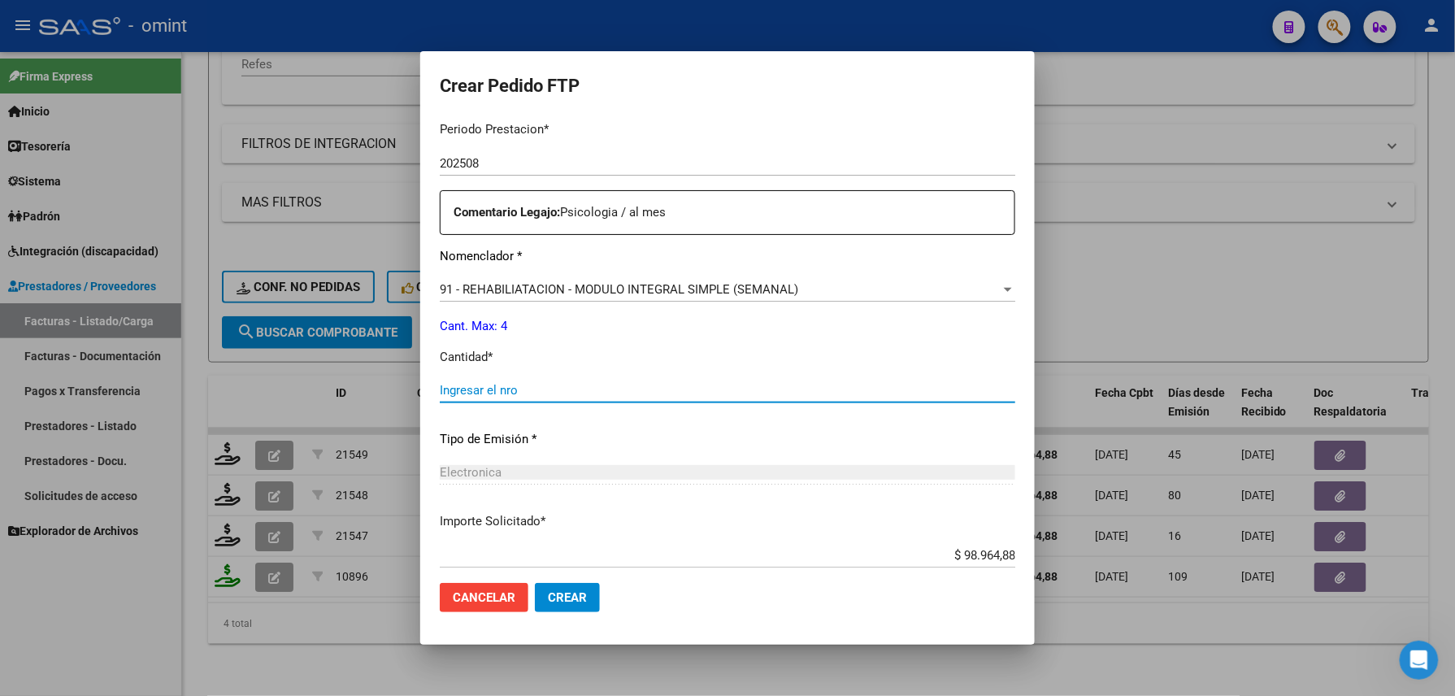
click at [555, 384] on input "Ingresar el nro" at bounding box center [728, 390] width 576 height 15
type input "4"
click at [566, 590] on span "Crear" at bounding box center [567, 597] width 39 height 15
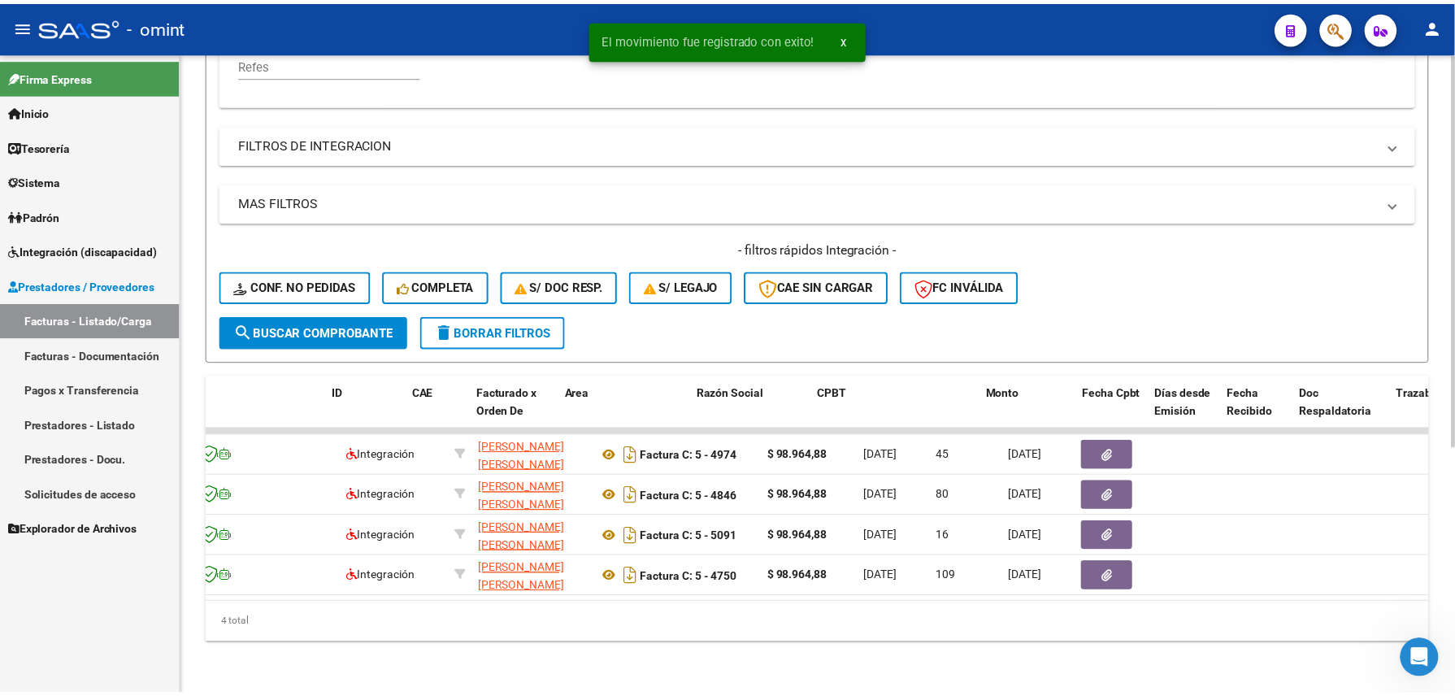
scroll to position [0, 0]
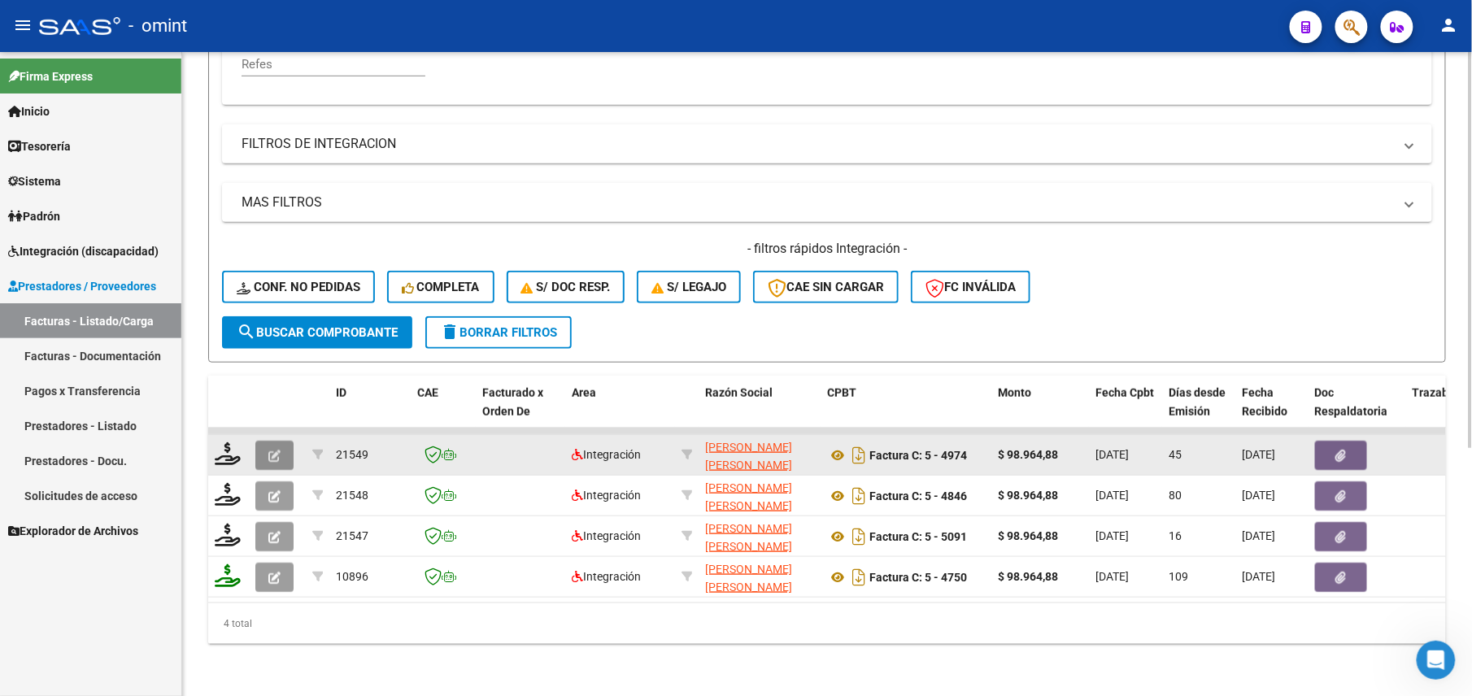
click at [268, 450] on icon "button" at bounding box center [274, 456] width 12 height 12
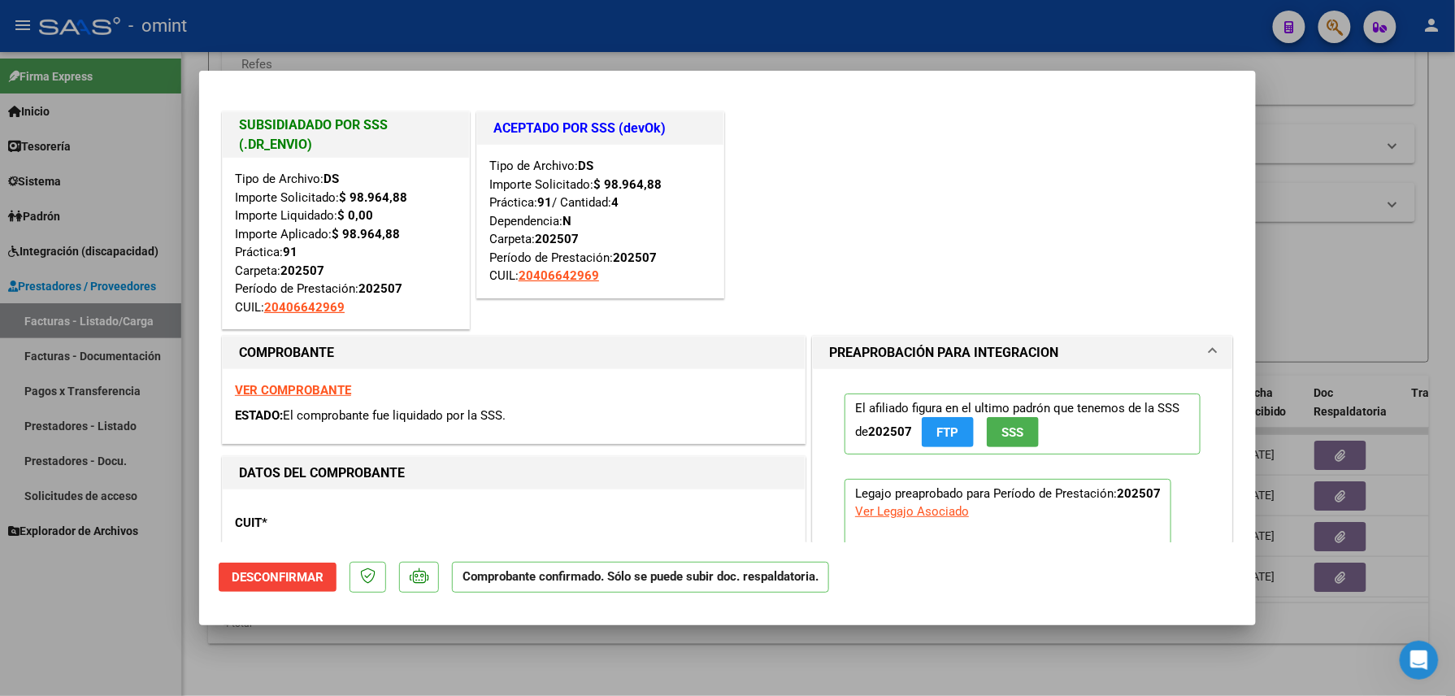
click at [371, 647] on div at bounding box center [727, 348] width 1455 height 696
type input "$ 0,00"
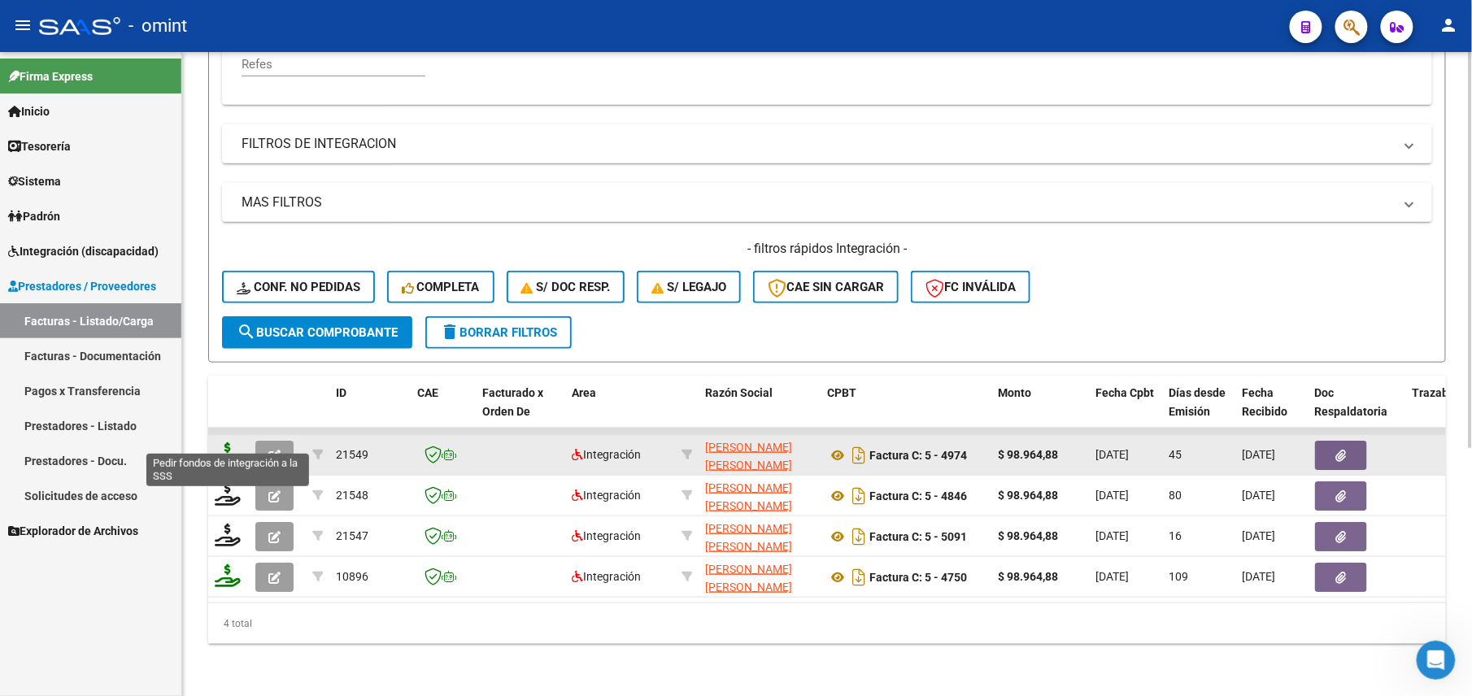
click at [232, 442] on icon at bounding box center [228, 453] width 26 height 23
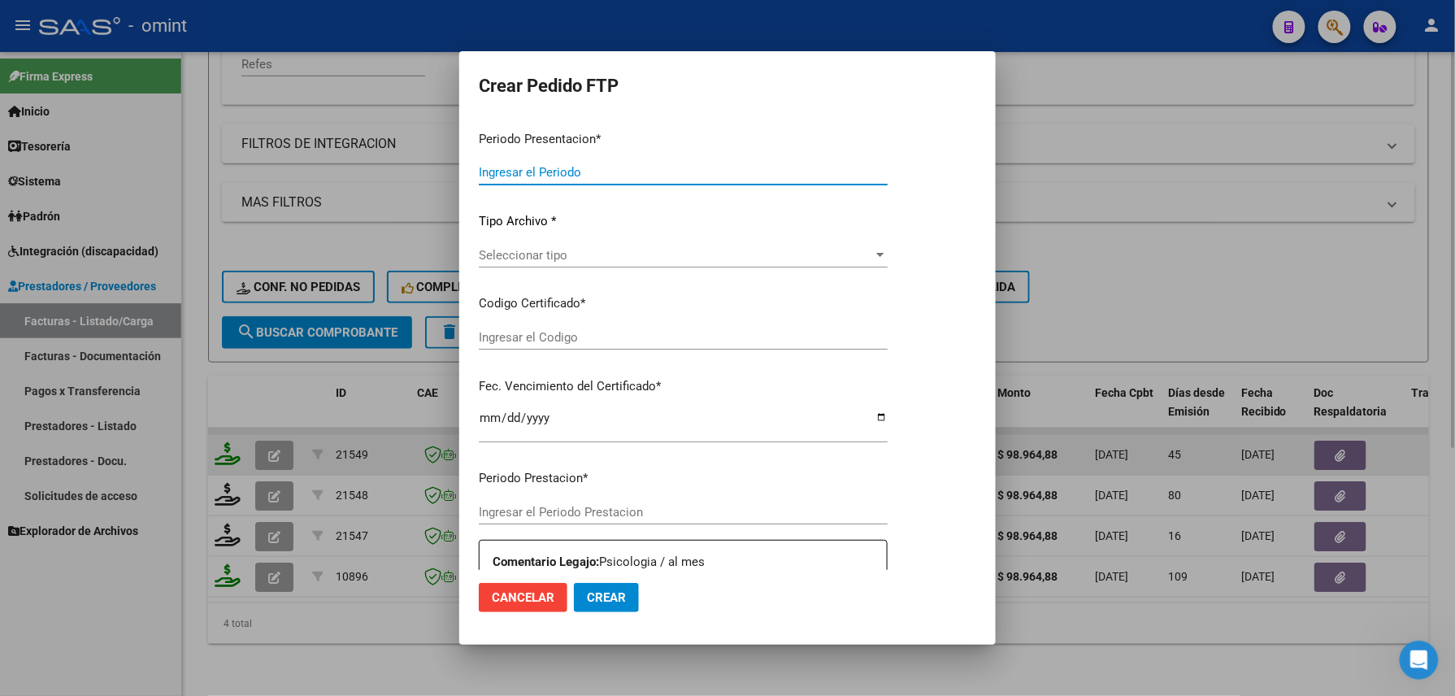
type input "202508"
type input "202507"
type input "$ 98.964,88"
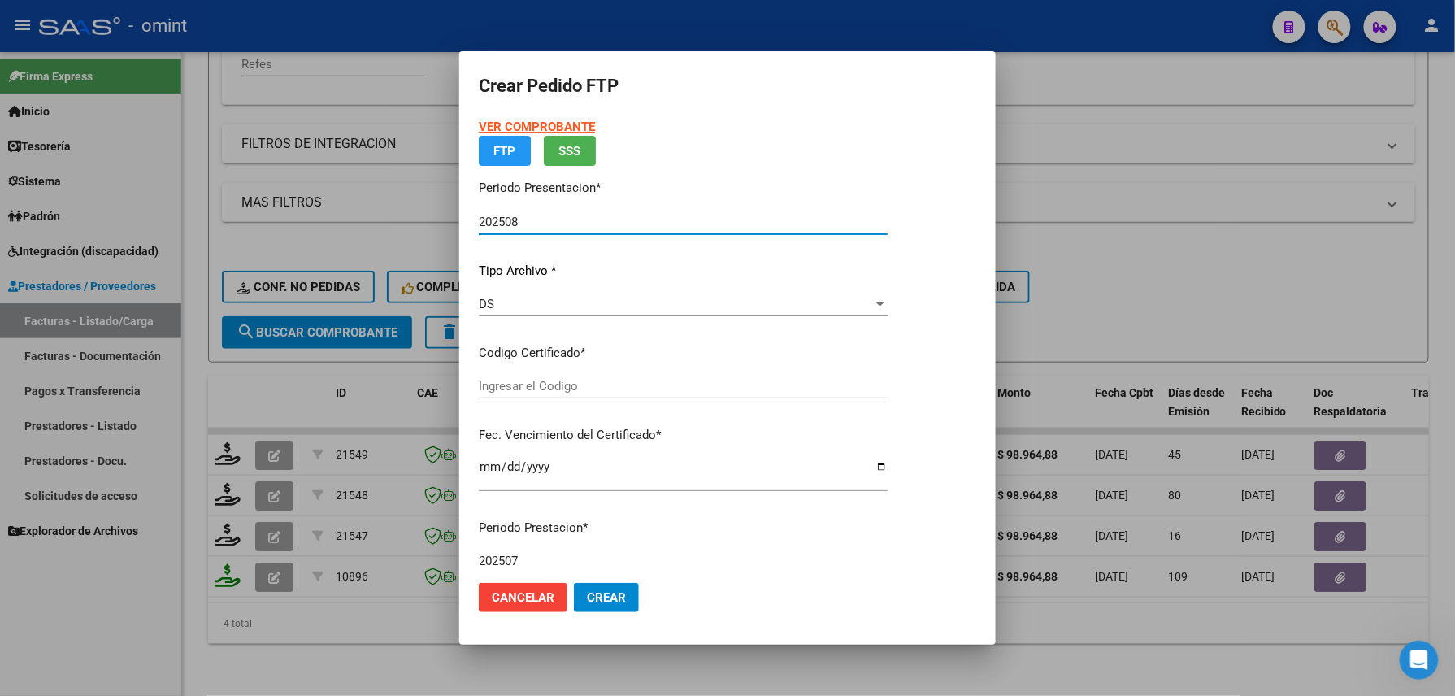
type input "8943160306"
type input "2026-03-01"
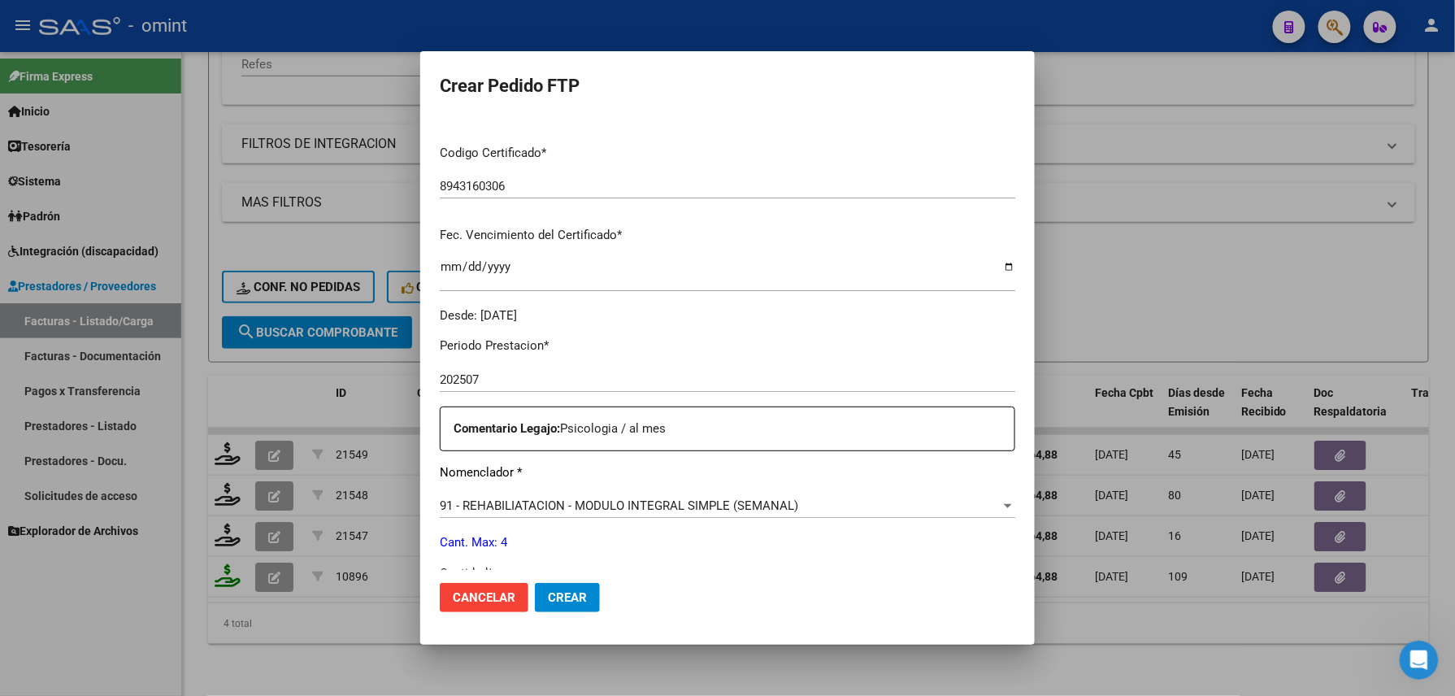
scroll to position [433, 0]
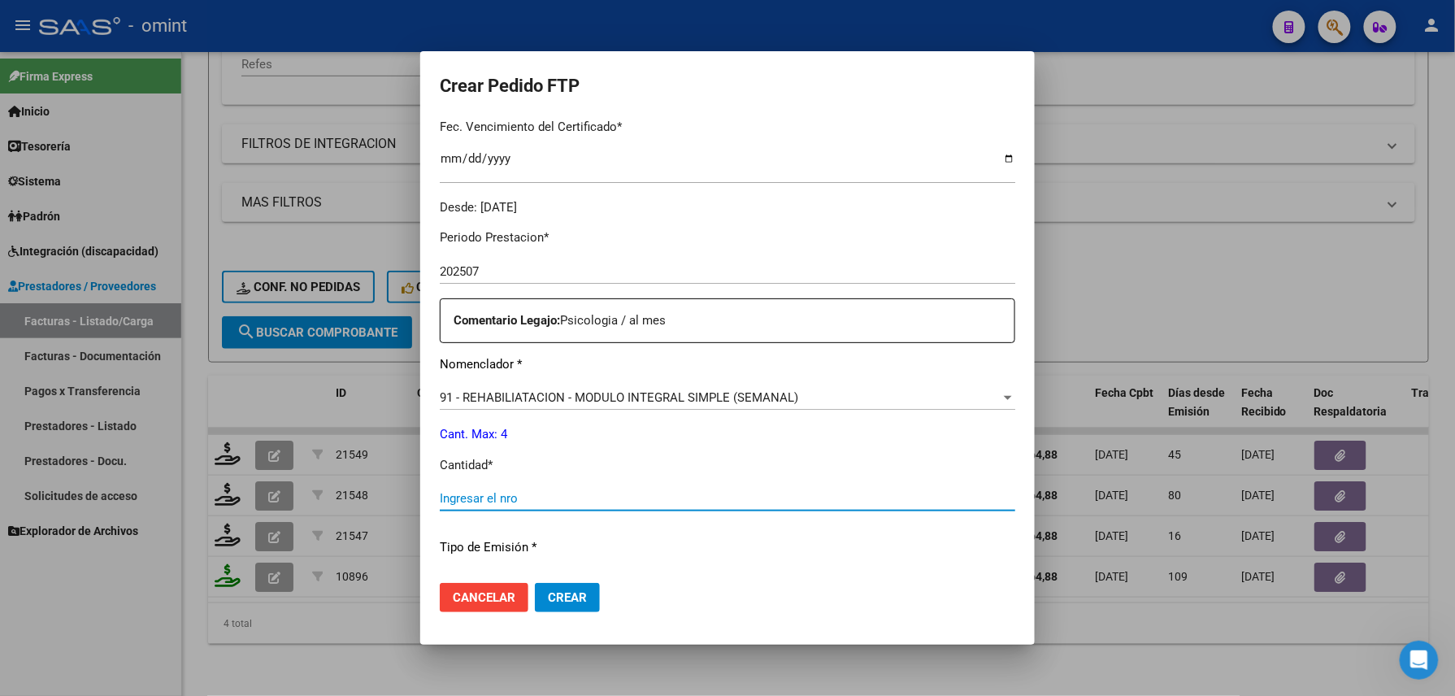
click at [514, 496] on input "Ingresar el nro" at bounding box center [728, 498] width 576 height 15
type input "4"
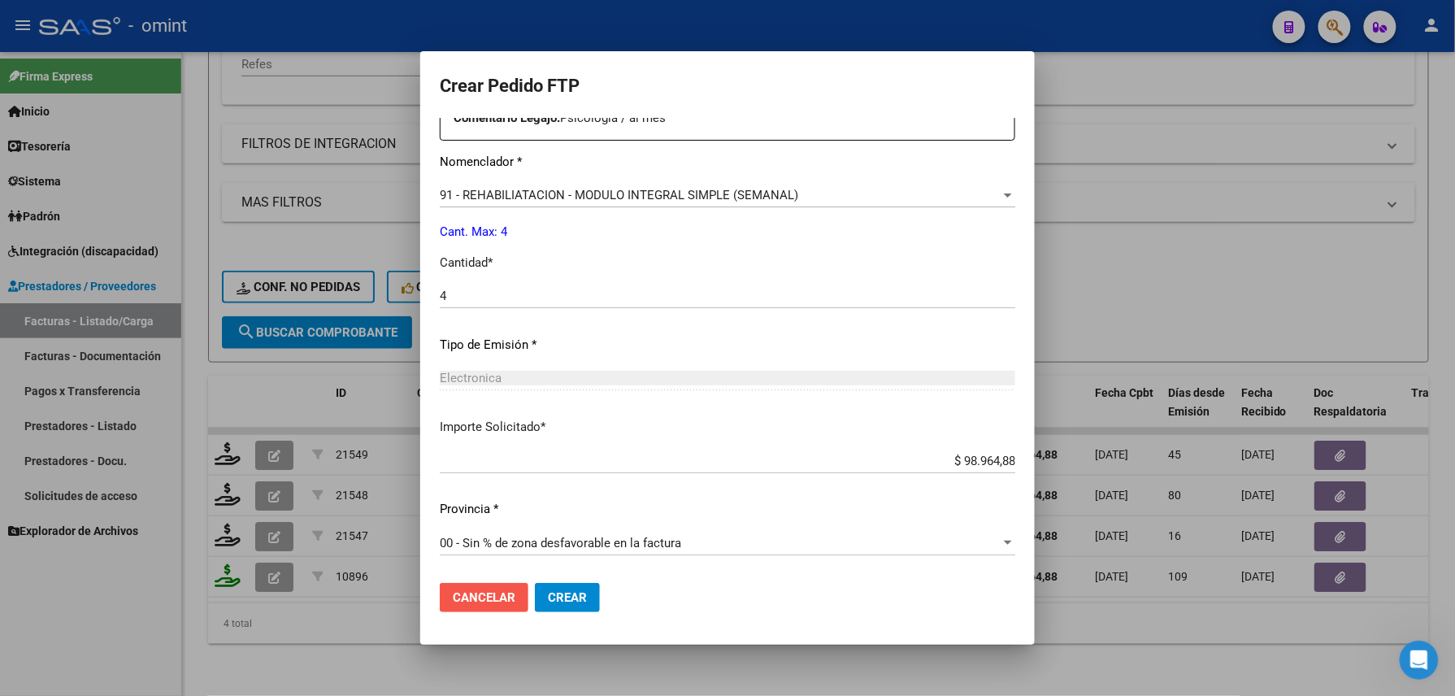
click at [489, 598] on span "Cancelar" at bounding box center [484, 597] width 63 height 15
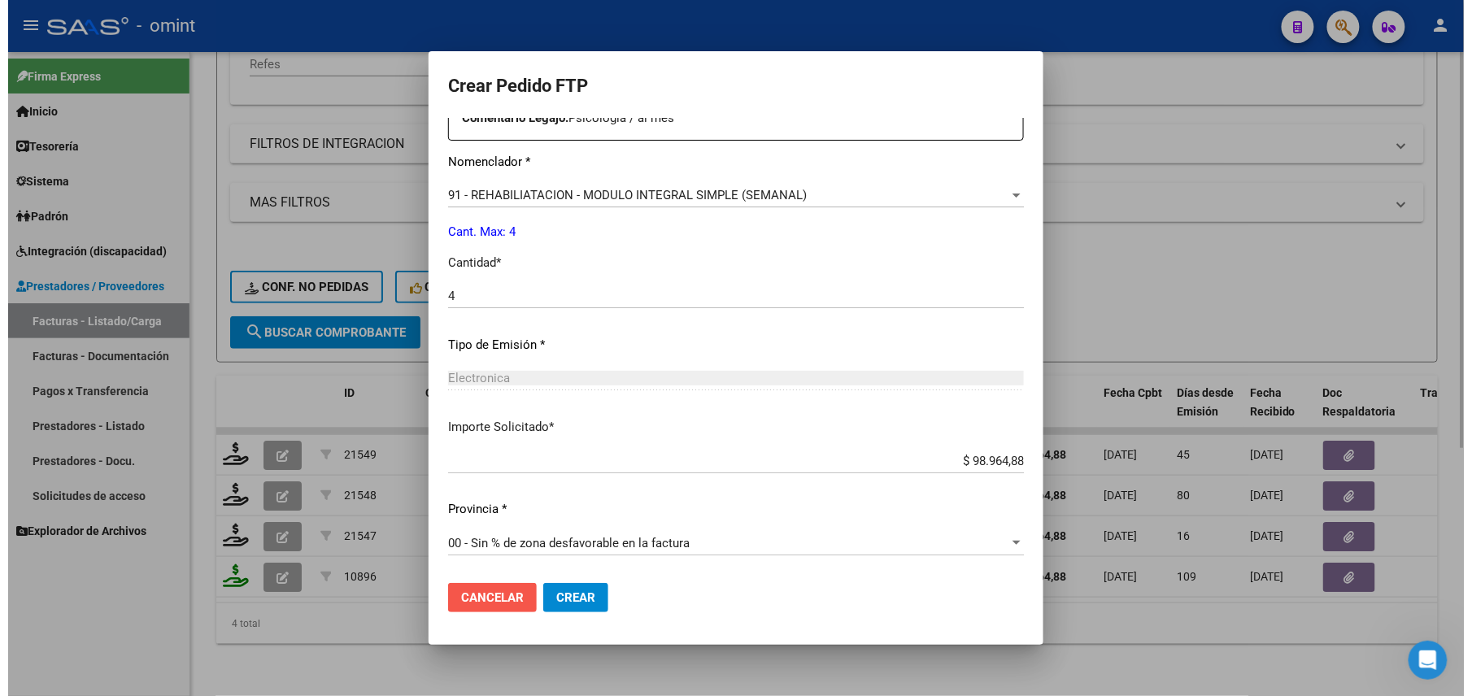
scroll to position [0, 0]
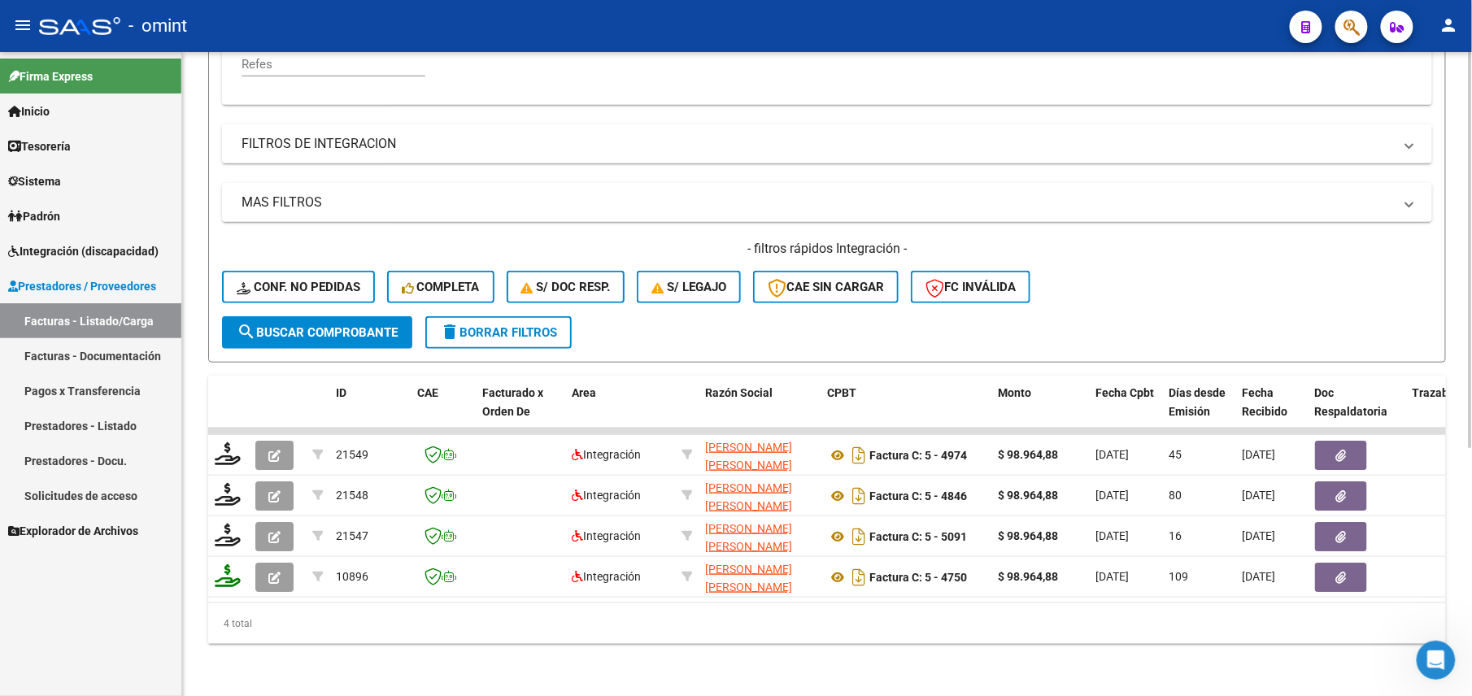
click at [452, 661] on div "Video tutorial PRESTADORES -> Listado de CPBTs Emitidos por Prestadores / Prove…" at bounding box center [827, 180] width 1290 height 1031
click at [729, 694] on div "Video tutorial PRESTADORES -> Listado de CPBTs Emitidos por Prestadores / Prove…" at bounding box center [827, 180] width 1290 height 1031
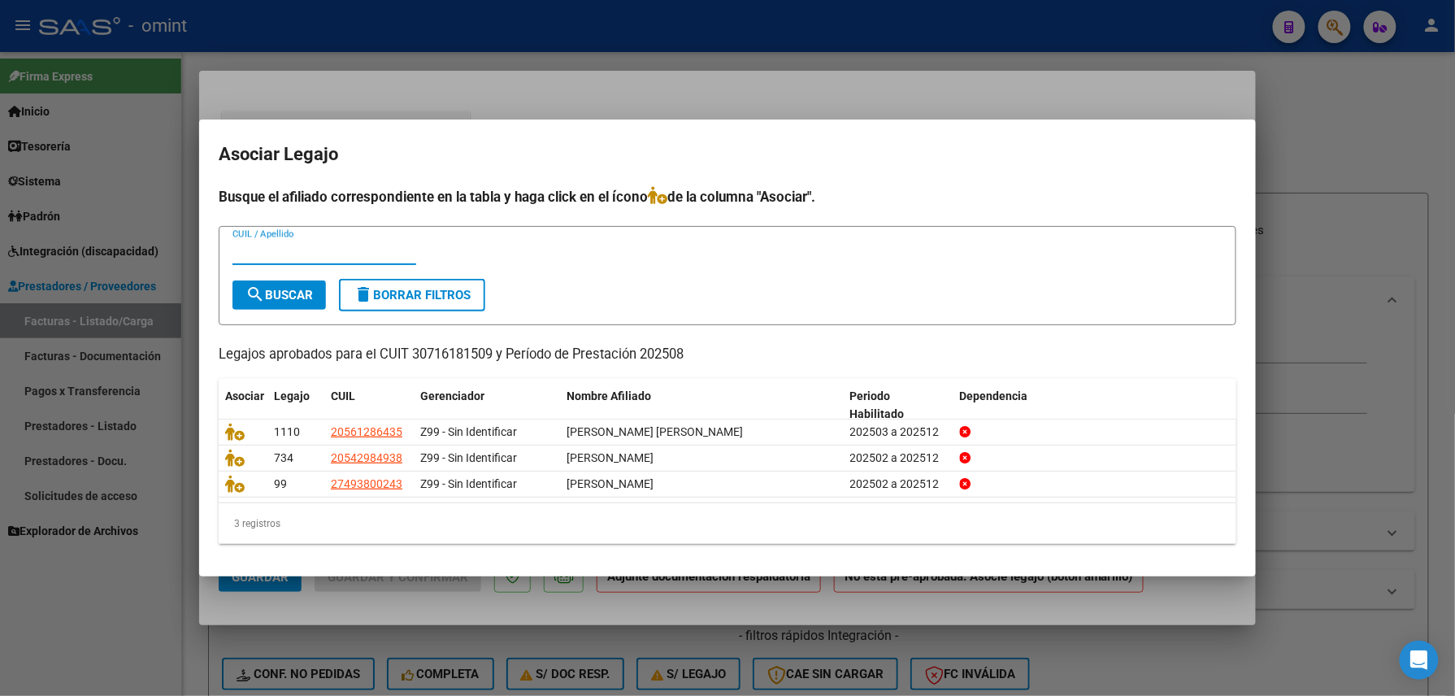
scroll to position [528, 0]
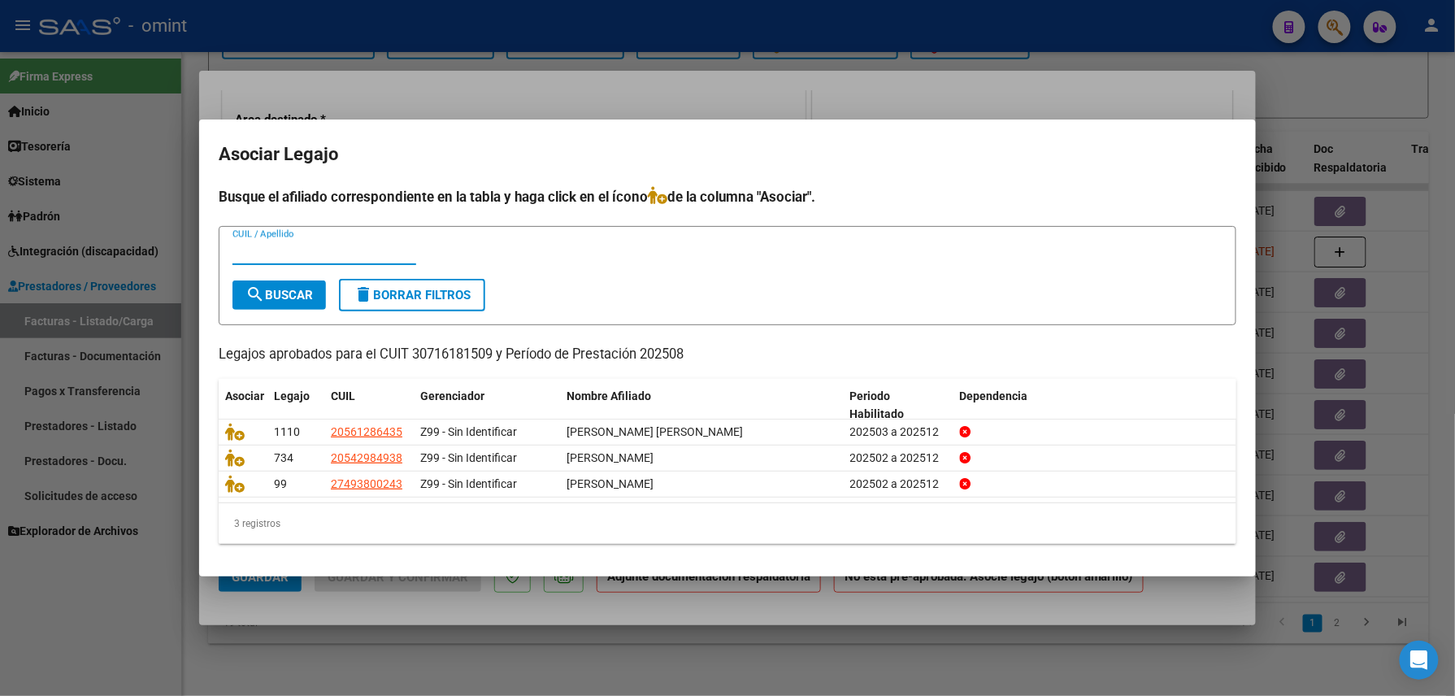
click at [797, 44] on div at bounding box center [727, 348] width 1455 height 696
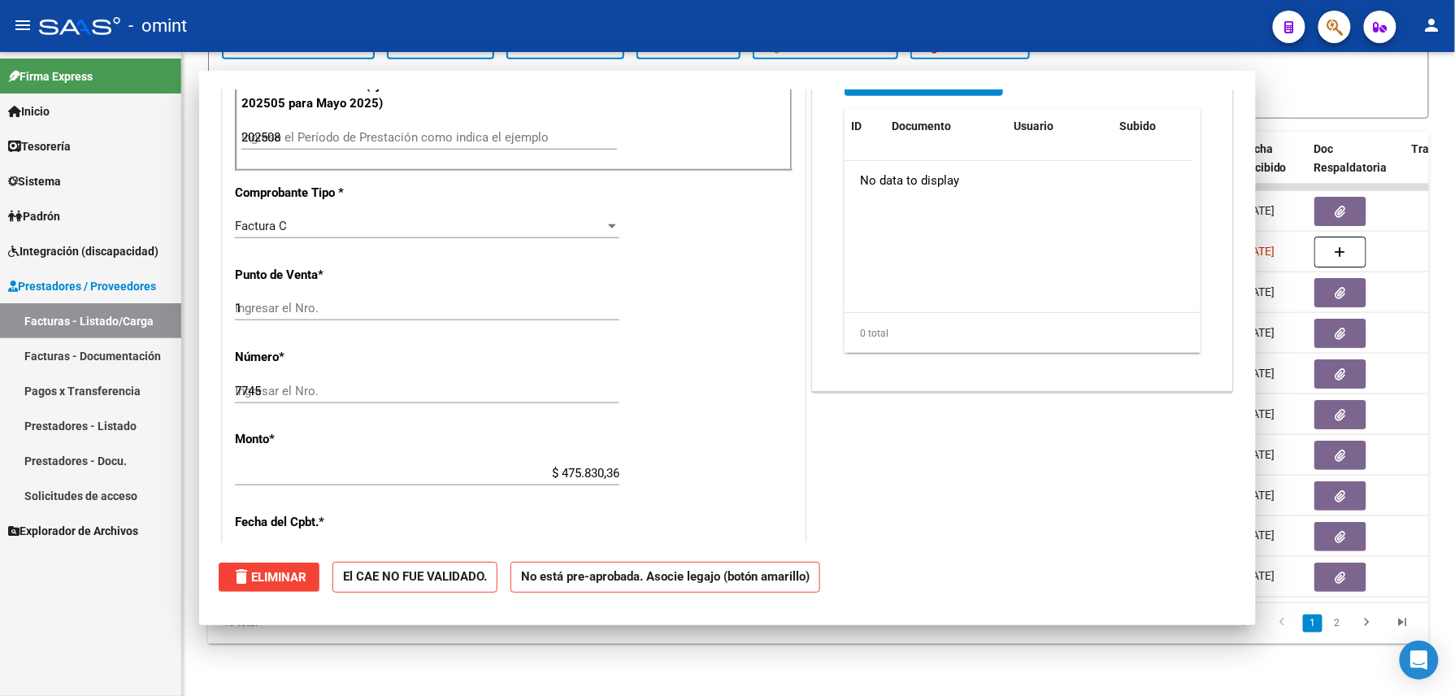
type input "$ 0,00"
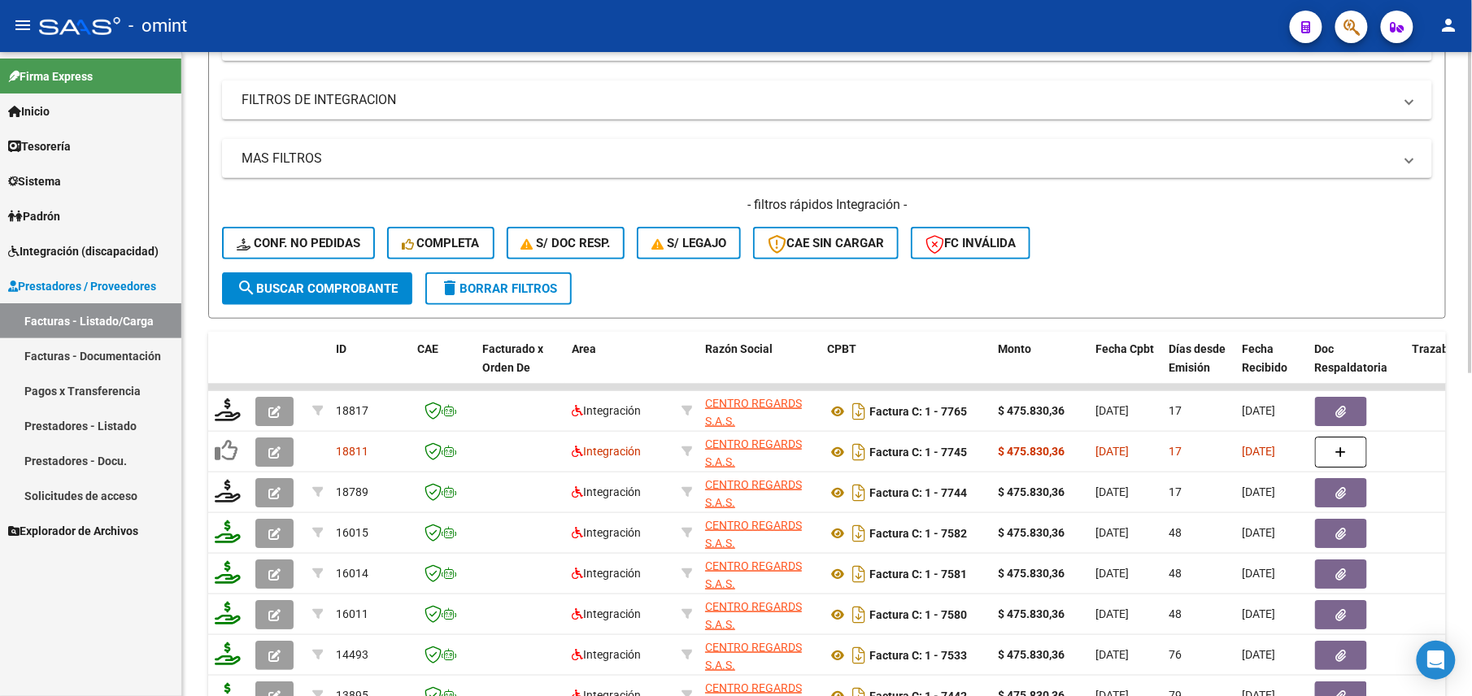
scroll to position [106, 0]
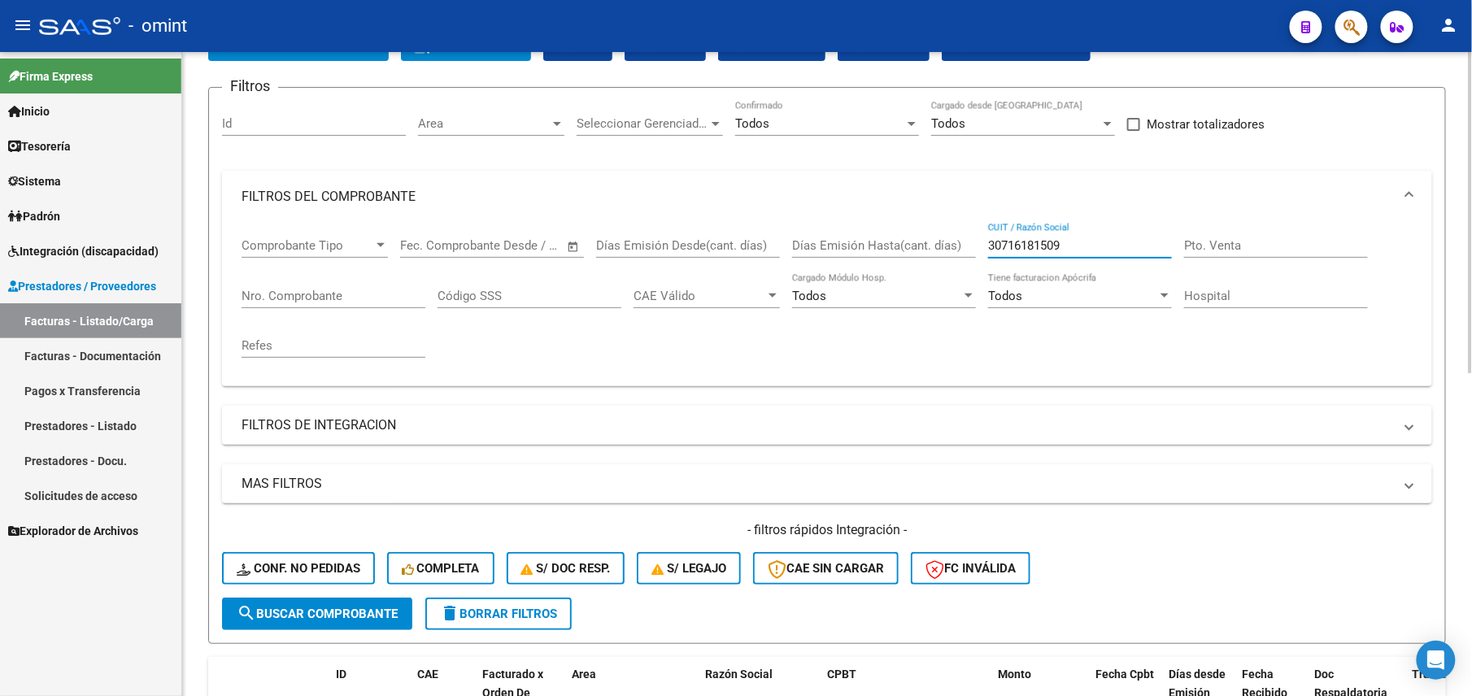
drag, startPoint x: 1012, startPoint y: 241, endPoint x: 876, endPoint y: 241, distance: 136.6
click at [876, 241] on div "Comprobante Tipo Comprobante Tipo Fecha inicio – Fecha fin Fec. Comprobante Des…" at bounding box center [826, 298] width 1171 height 150
paste input "27316016478"
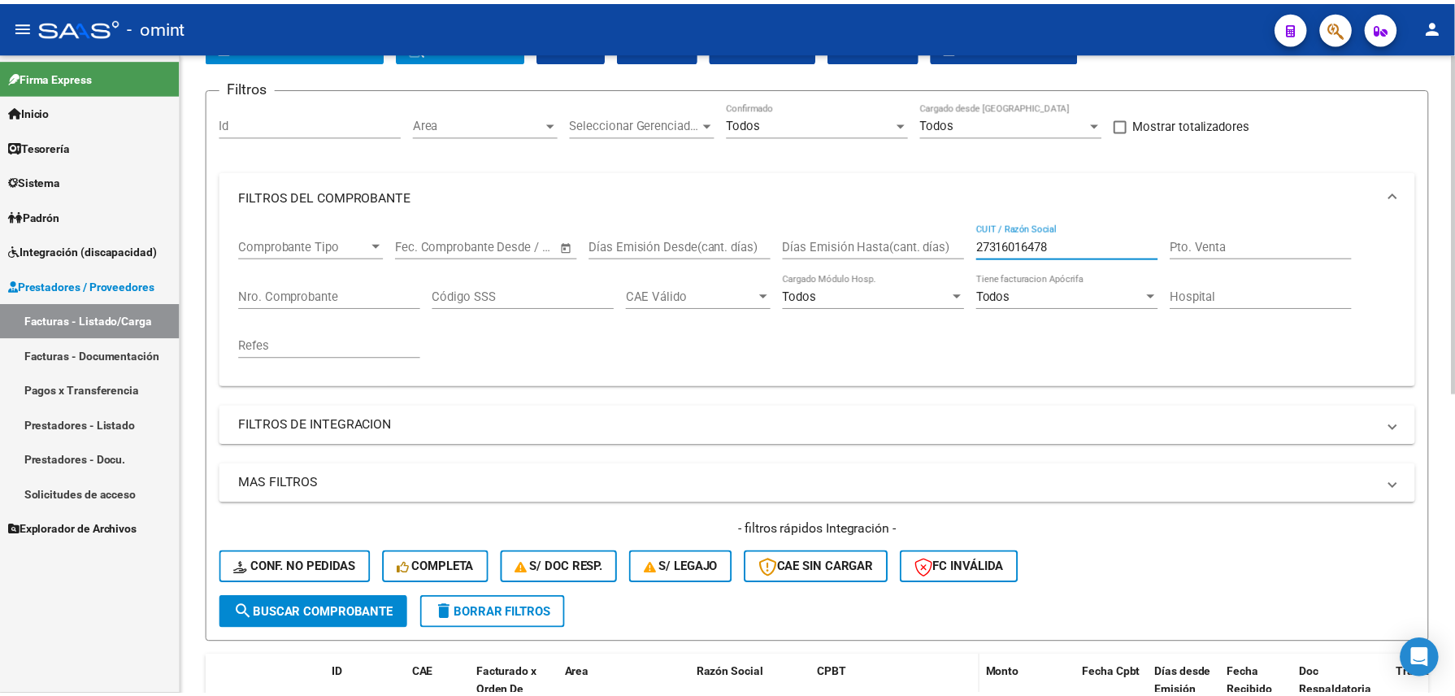
scroll to position [567, 0]
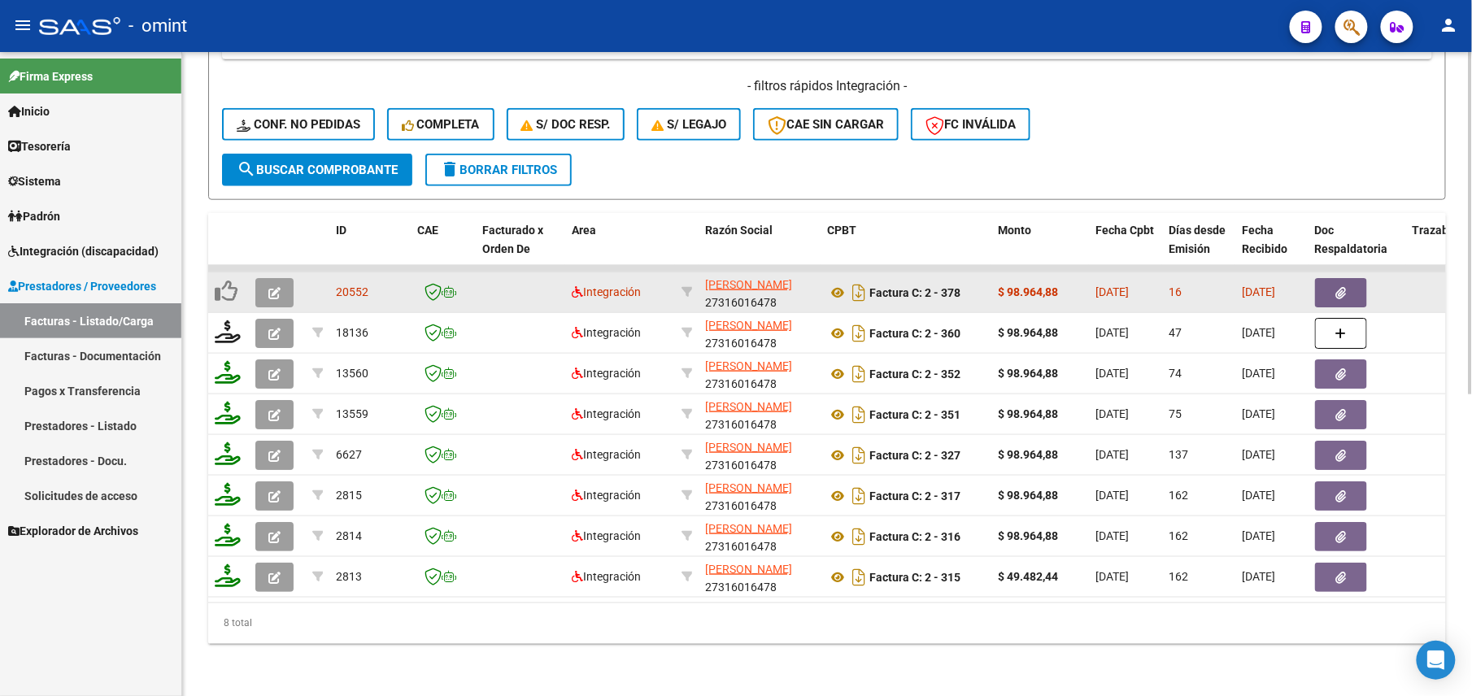
type input "27316016478"
click at [273, 287] on icon "button" at bounding box center [274, 293] width 12 height 12
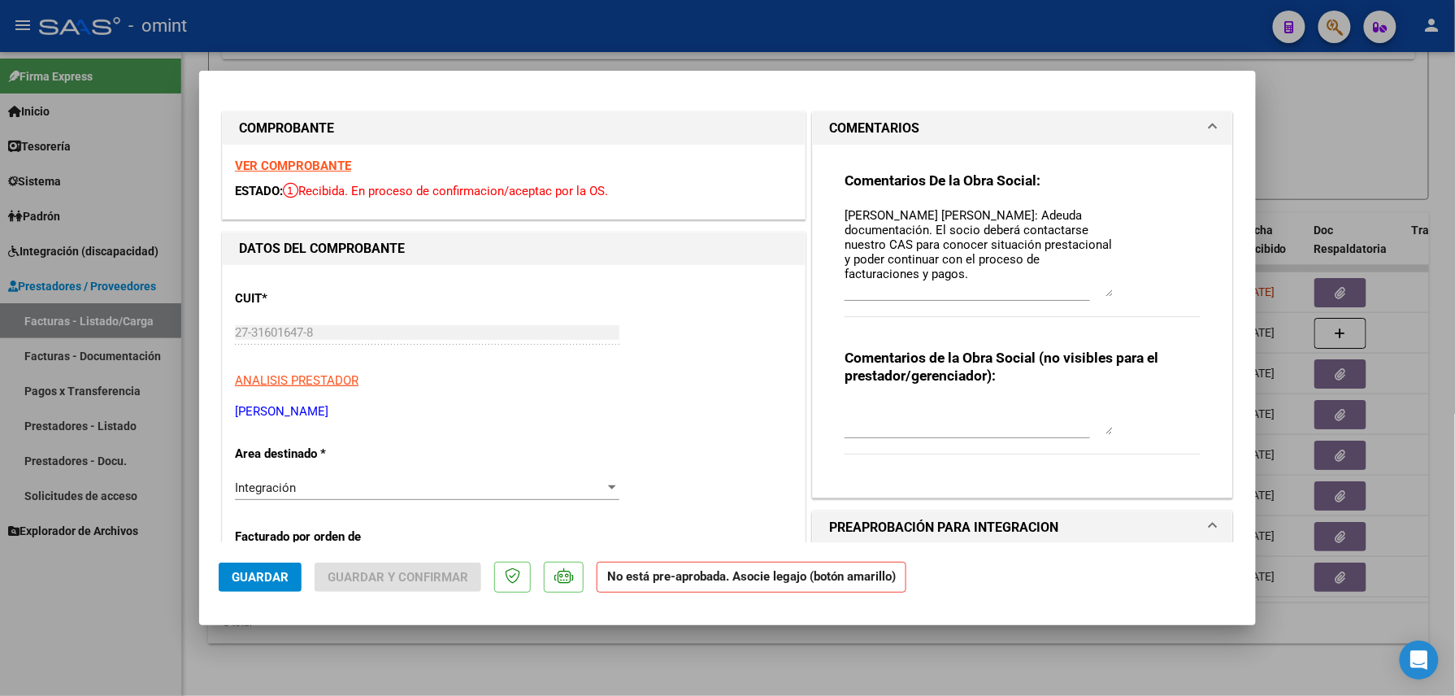
drag, startPoint x: 1093, startPoint y: 232, endPoint x: 1097, endPoint y: 299, distance: 67.6
click at [1097, 298] on textarea "Socio Guerrero Angel: Adeuda documentación. El socio deberá contactarse nuestro…" at bounding box center [979, 252] width 268 height 91
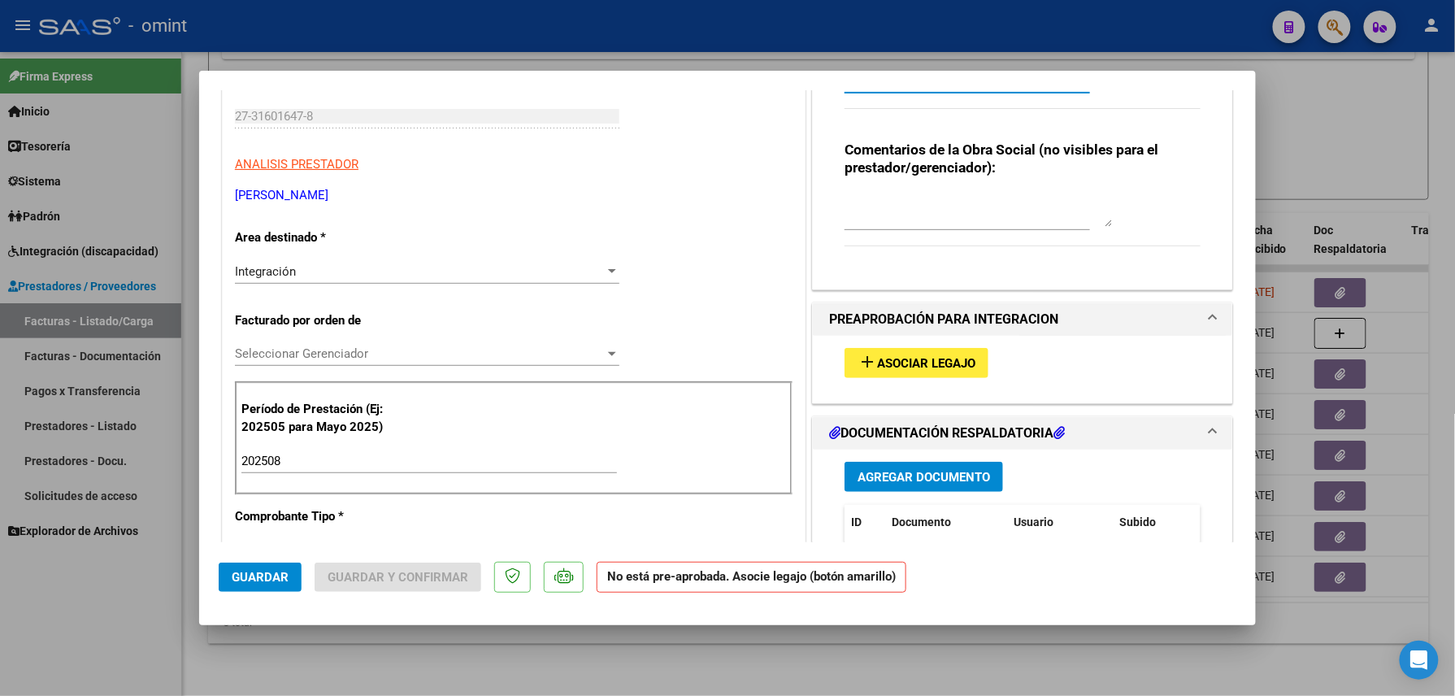
scroll to position [433, 0]
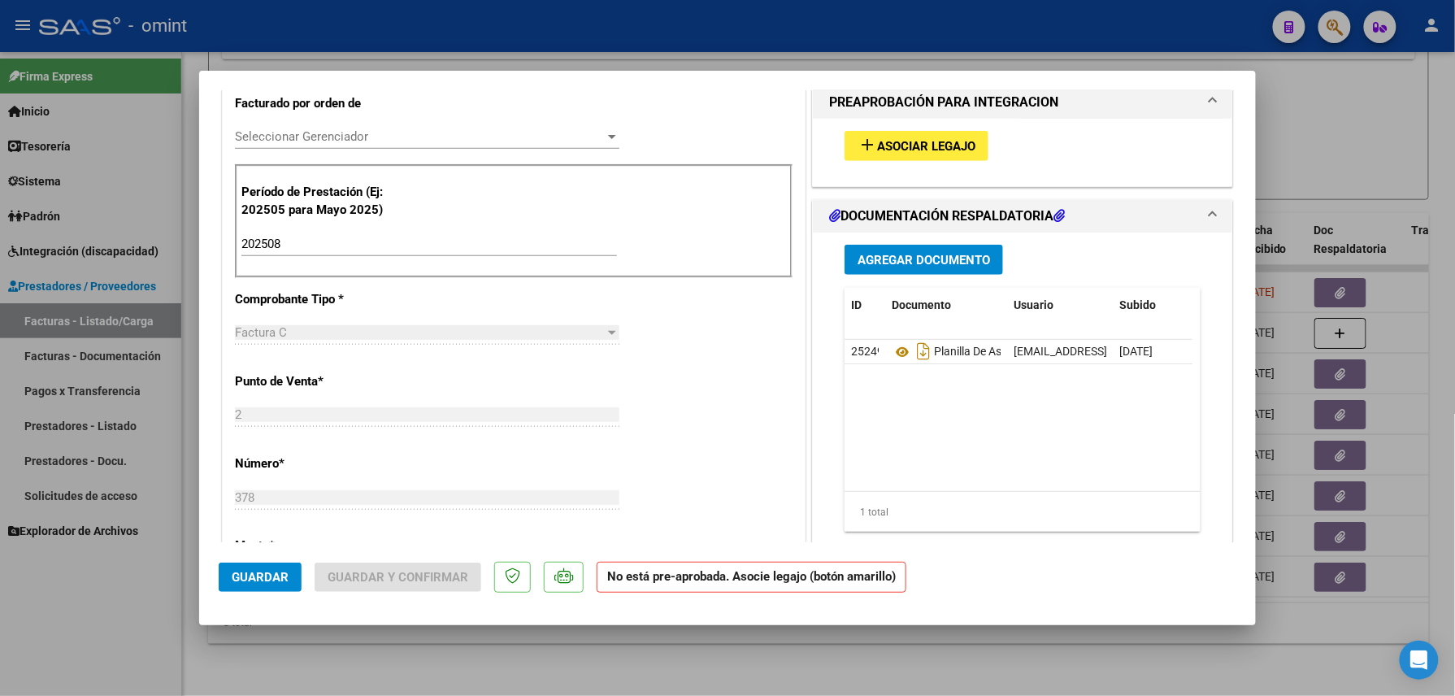
click at [877, 145] on span "Asociar Legajo" at bounding box center [926, 146] width 98 height 15
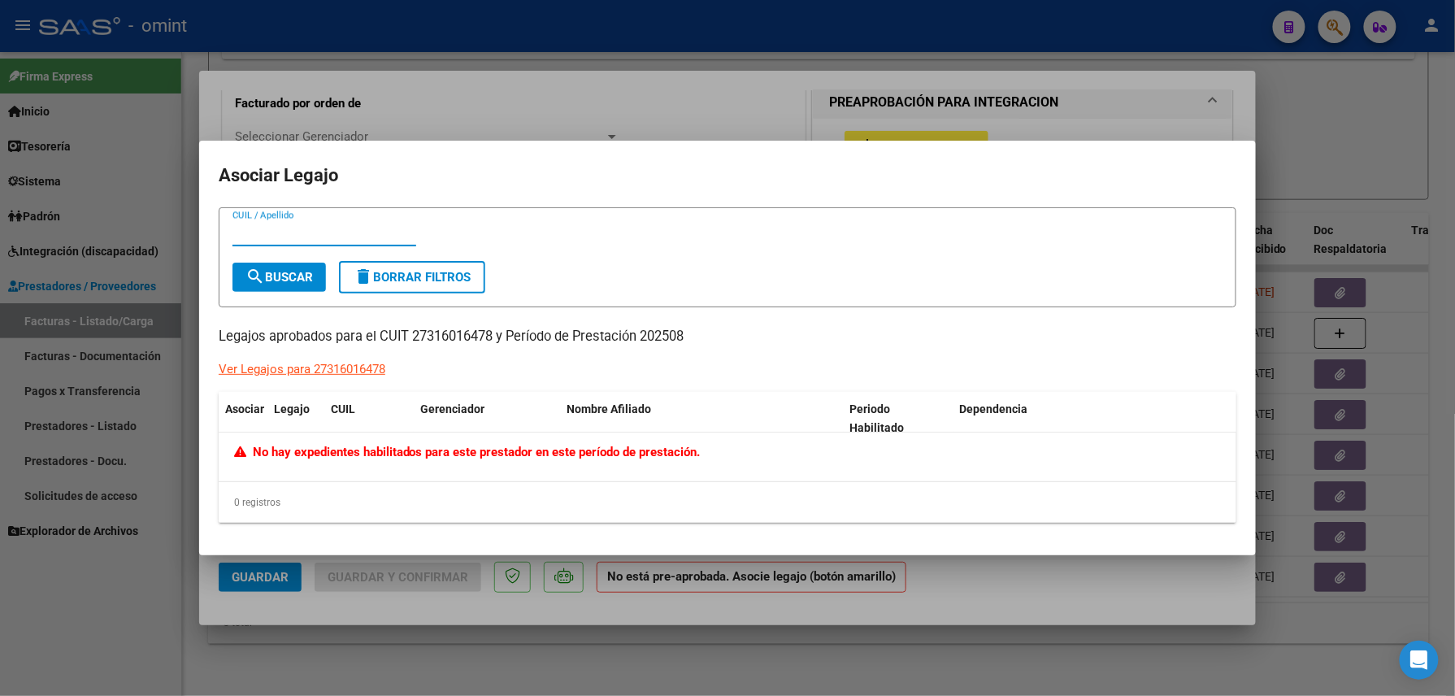
click at [701, 89] on div at bounding box center [727, 348] width 1455 height 696
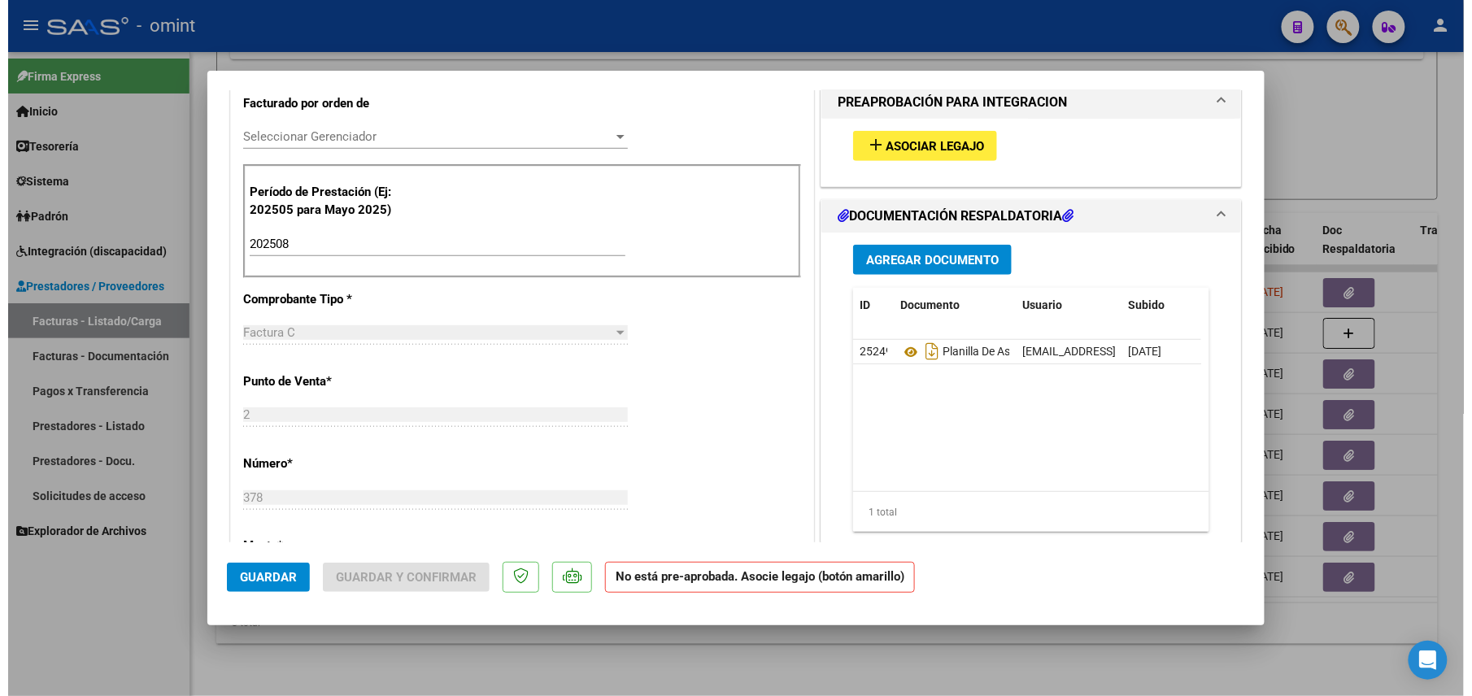
scroll to position [0, 0]
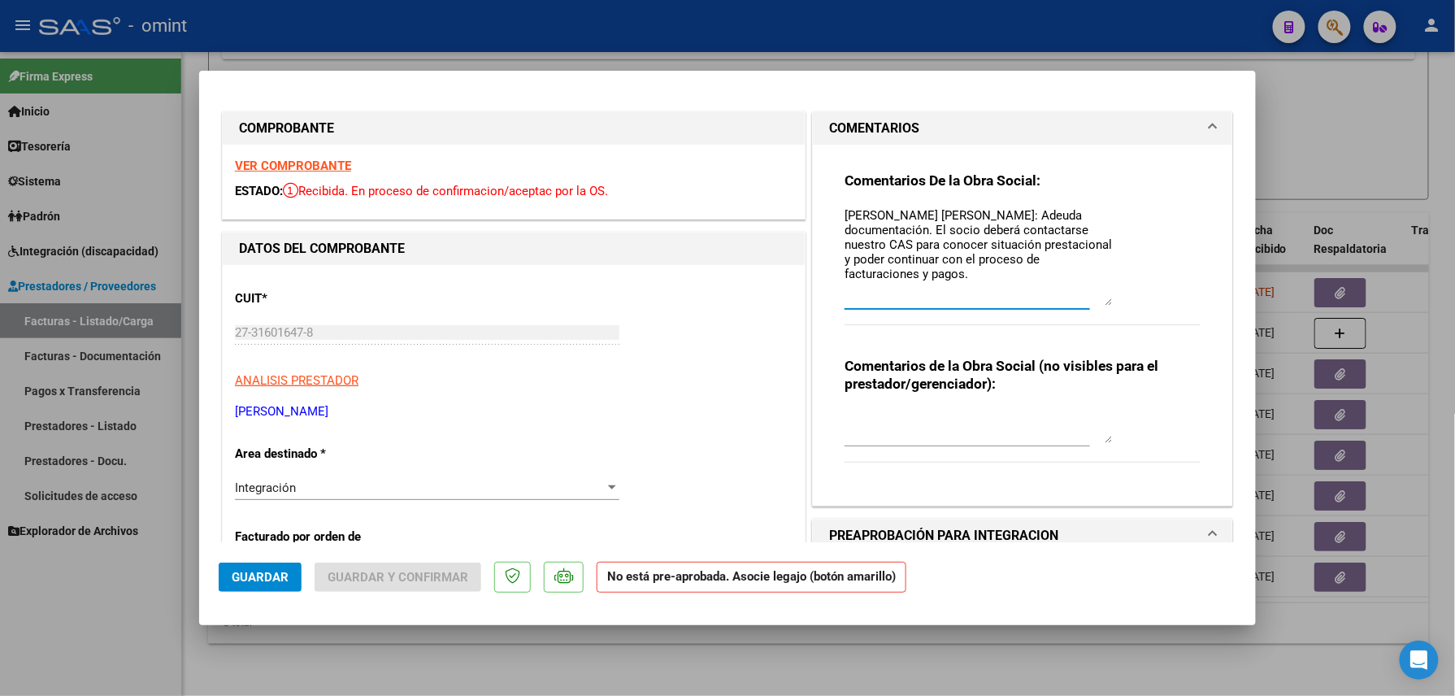
click at [892, 215] on textarea "Socio Guerrero Angel: Adeuda documentación. El socio deberá contactarse nuestro…" at bounding box center [979, 256] width 268 height 99
drag, startPoint x: 892, startPoint y: 215, endPoint x: 873, endPoint y: 209, distance: 19.8
click at [873, 209] on textarea "Socio Guerrero Angel: Adeuda documentación. El socio deberá contactarse nuestro…" at bounding box center [979, 256] width 268 height 99
drag, startPoint x: 873, startPoint y: 209, endPoint x: 762, endPoint y: 43, distance: 199.8
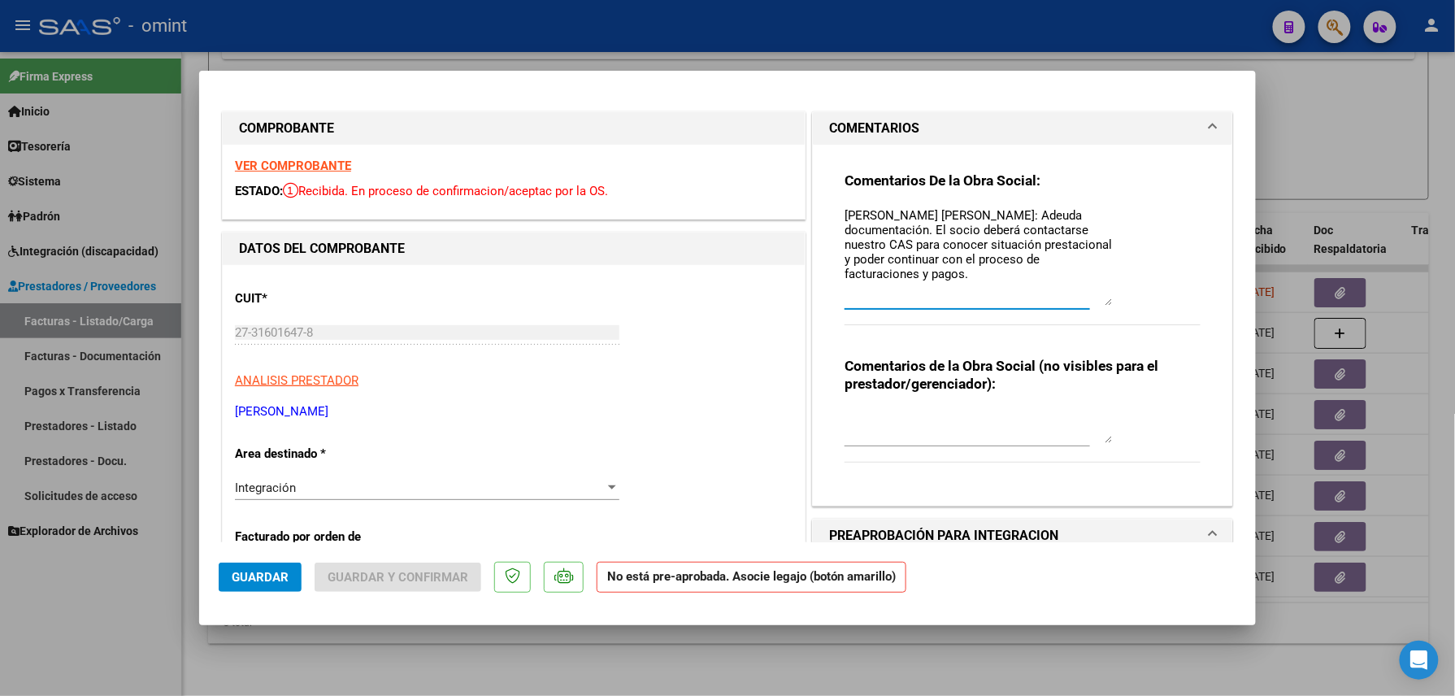
click at [762, 43] on div at bounding box center [727, 348] width 1455 height 696
type input "$ 0,00"
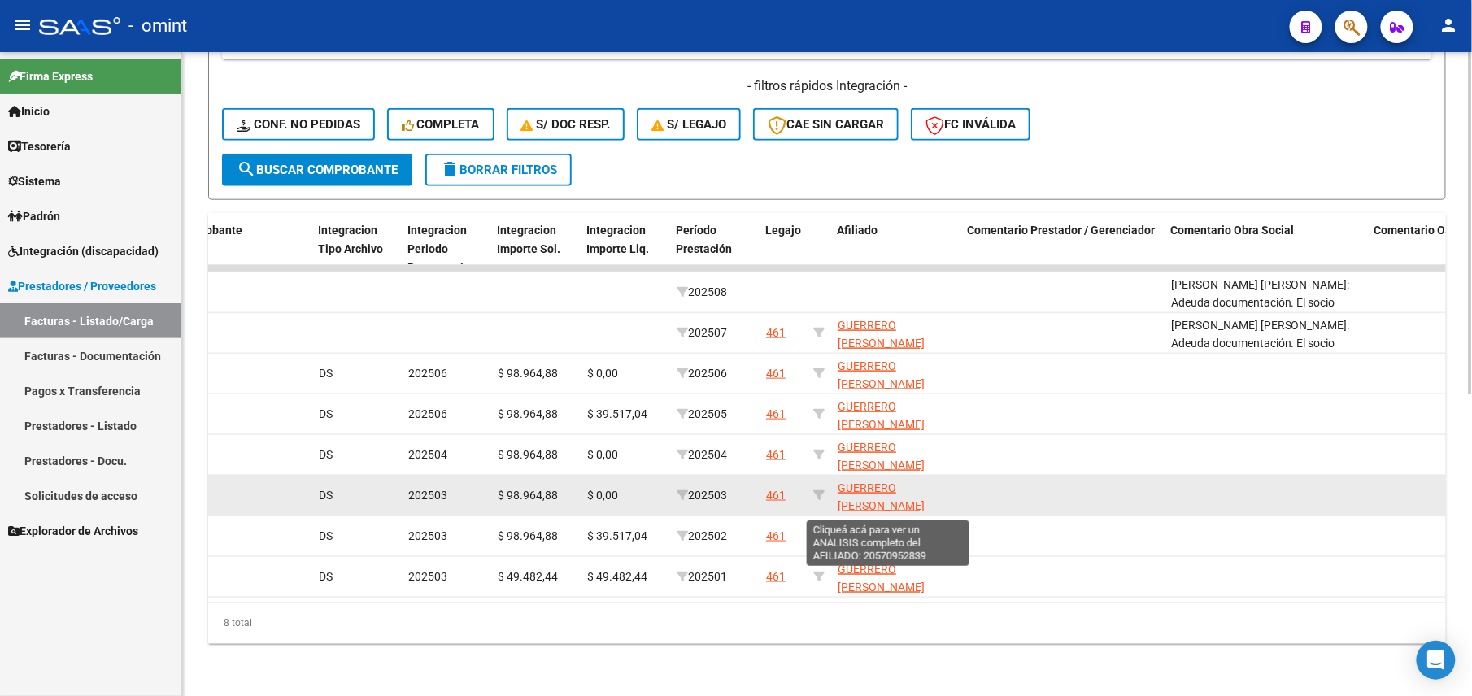
scroll to position [20, 0]
drag, startPoint x: 922, startPoint y: 485, endPoint x: 839, endPoint y: 485, distance: 82.9
click at [839, 485] on app-link-go-to "GUERRERO ANGEL AGUSTIN 20570952839" at bounding box center [895, 486] width 117 height 55
copy span "20570952839"
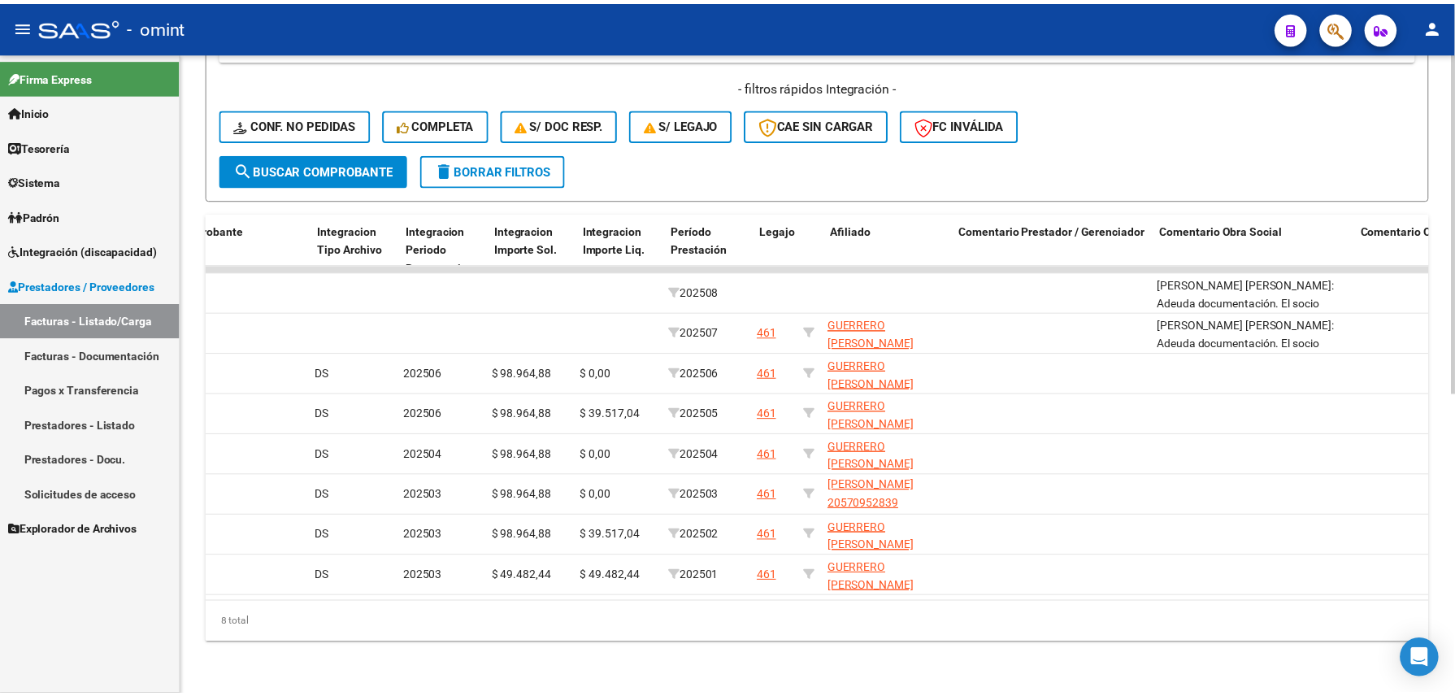
scroll to position [0, 0]
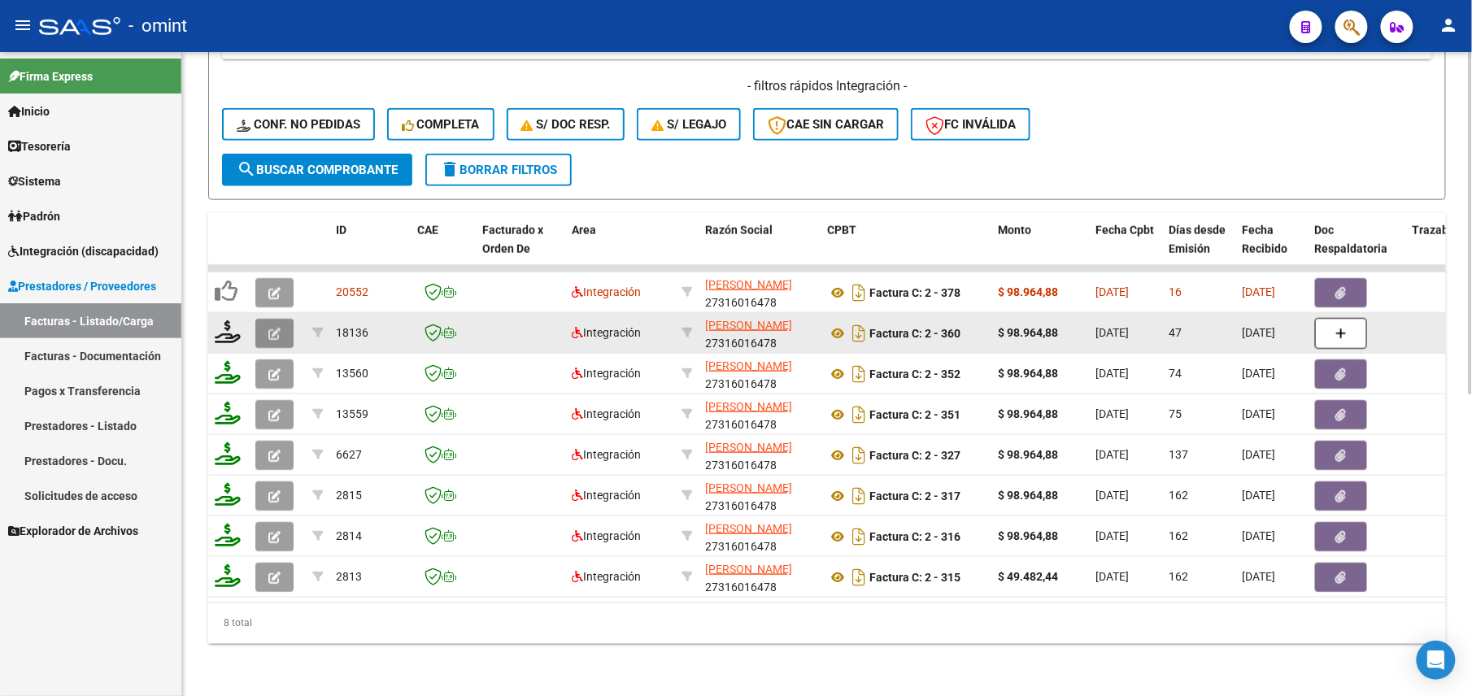
click at [275, 328] on icon "button" at bounding box center [274, 334] width 12 height 12
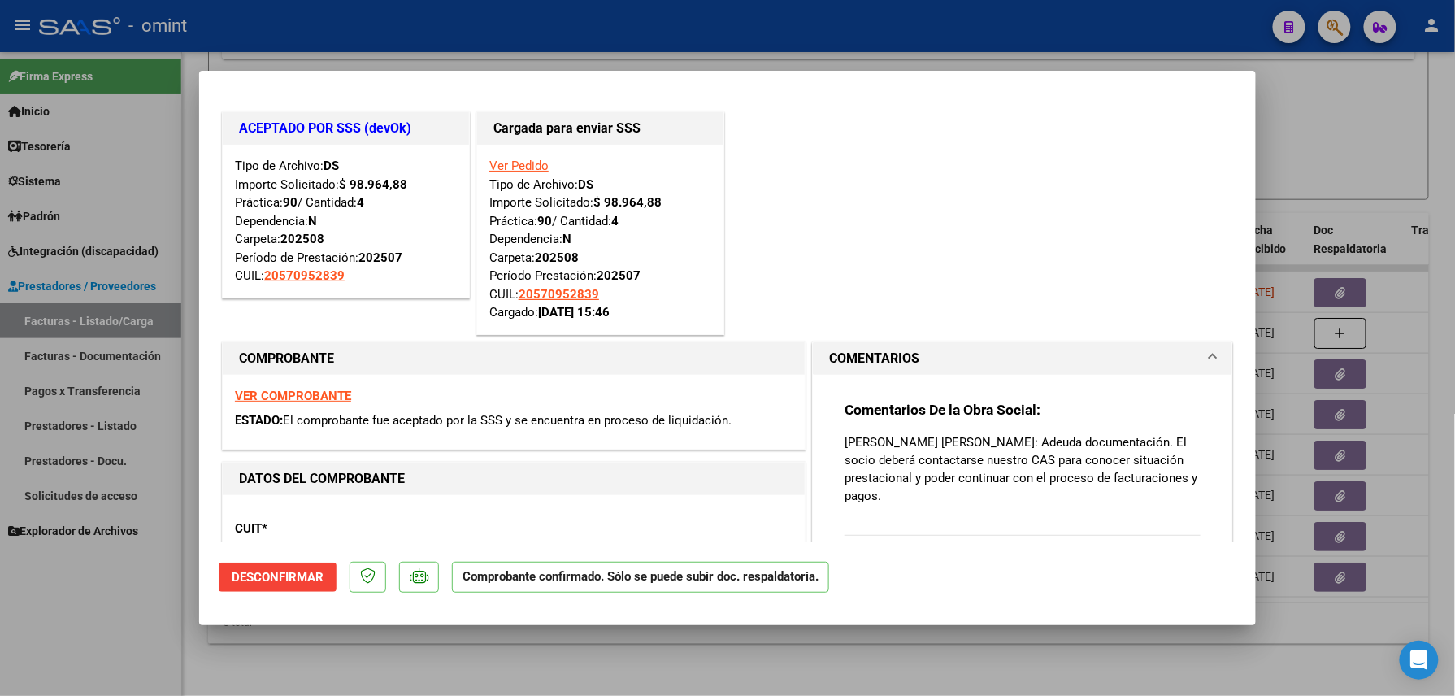
click at [323, 650] on div at bounding box center [727, 348] width 1455 height 696
type input "$ 0,00"
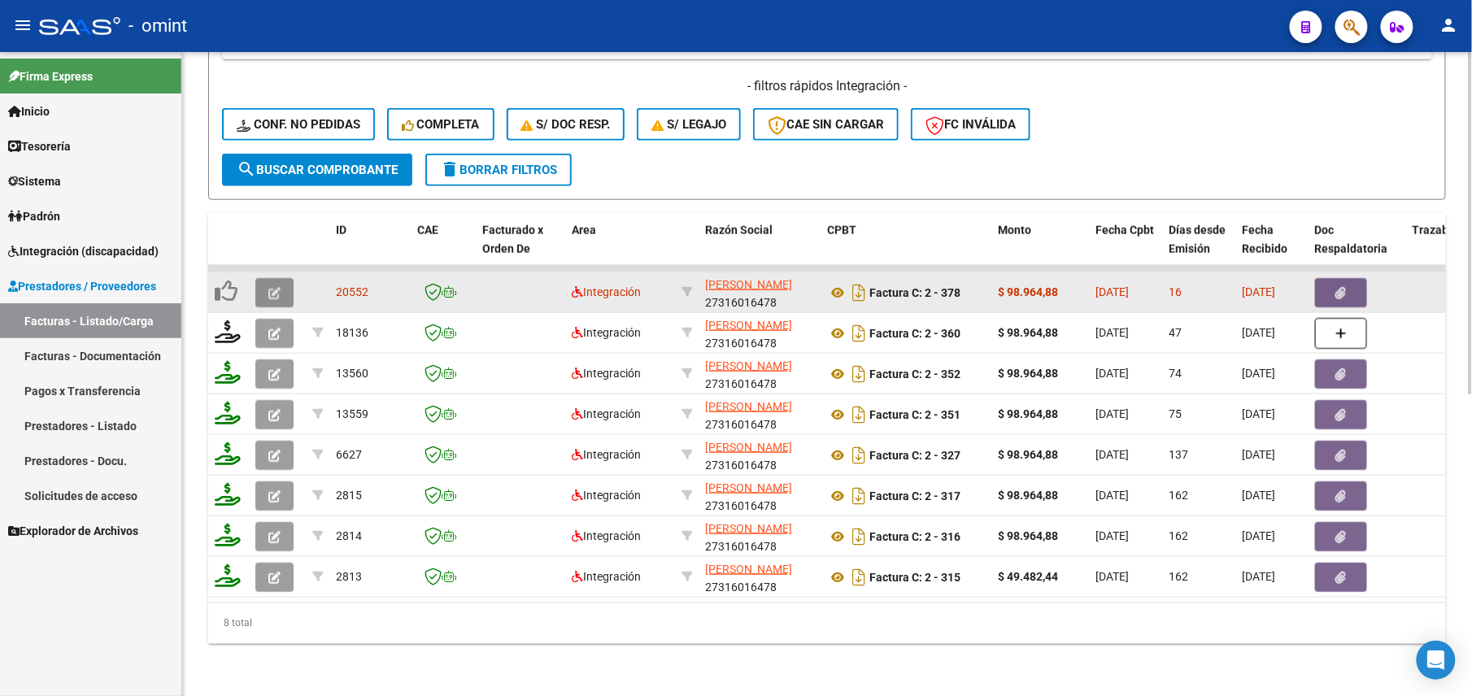
click at [275, 287] on icon "button" at bounding box center [274, 293] width 12 height 12
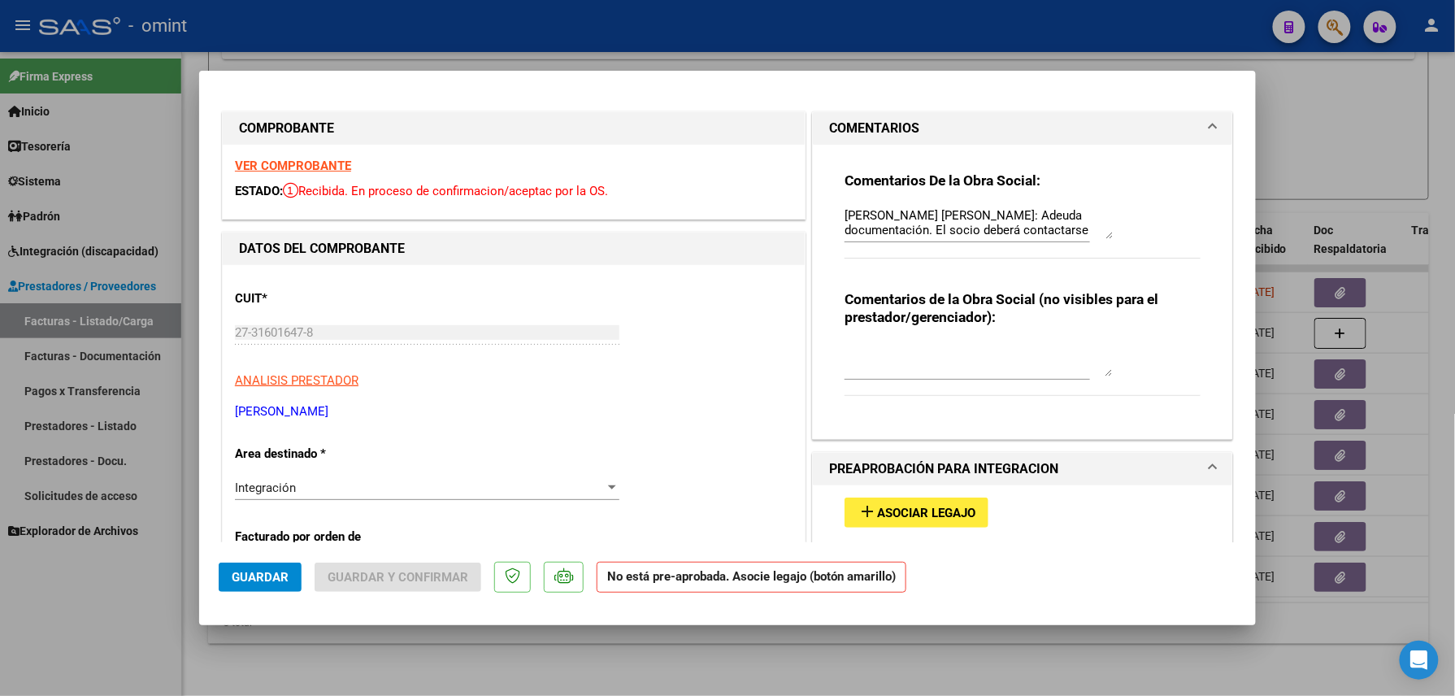
click at [881, 502] on button "add Asociar Legajo" at bounding box center [917, 513] width 144 height 30
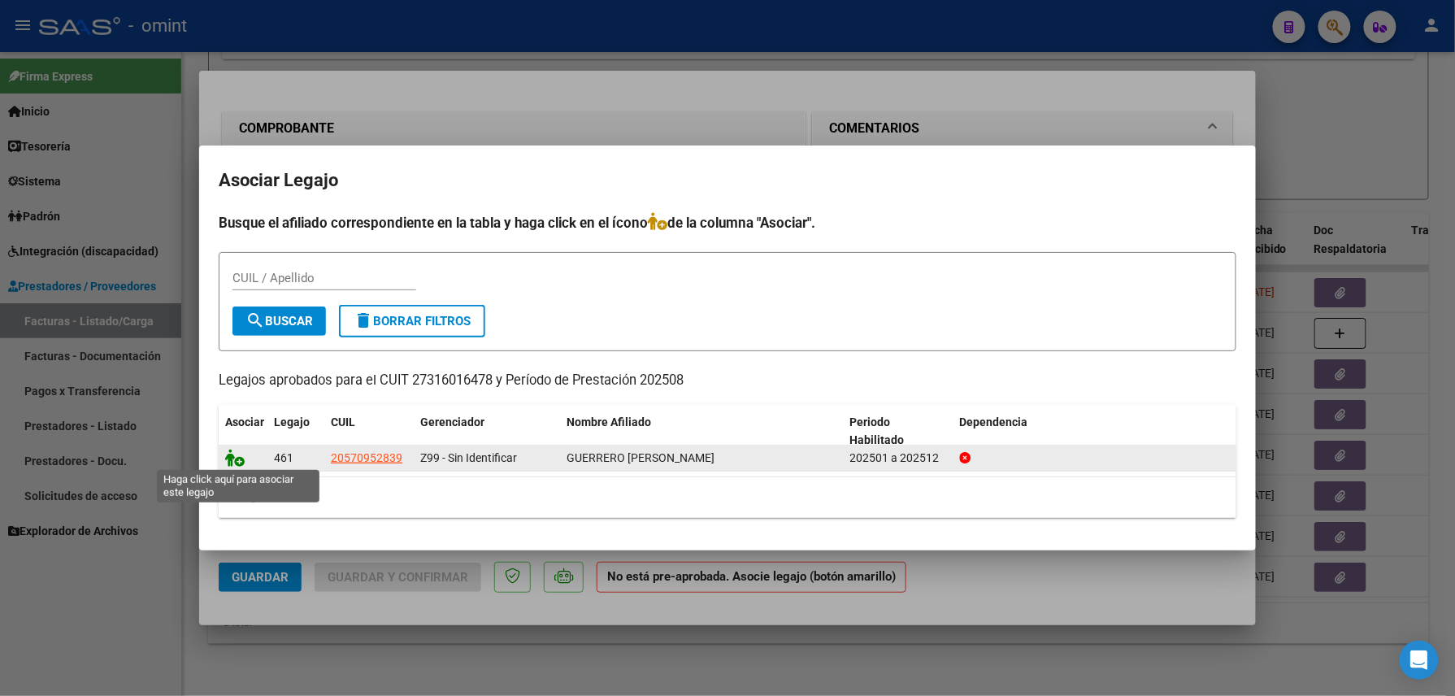
click at [236, 459] on icon at bounding box center [235, 458] width 20 height 18
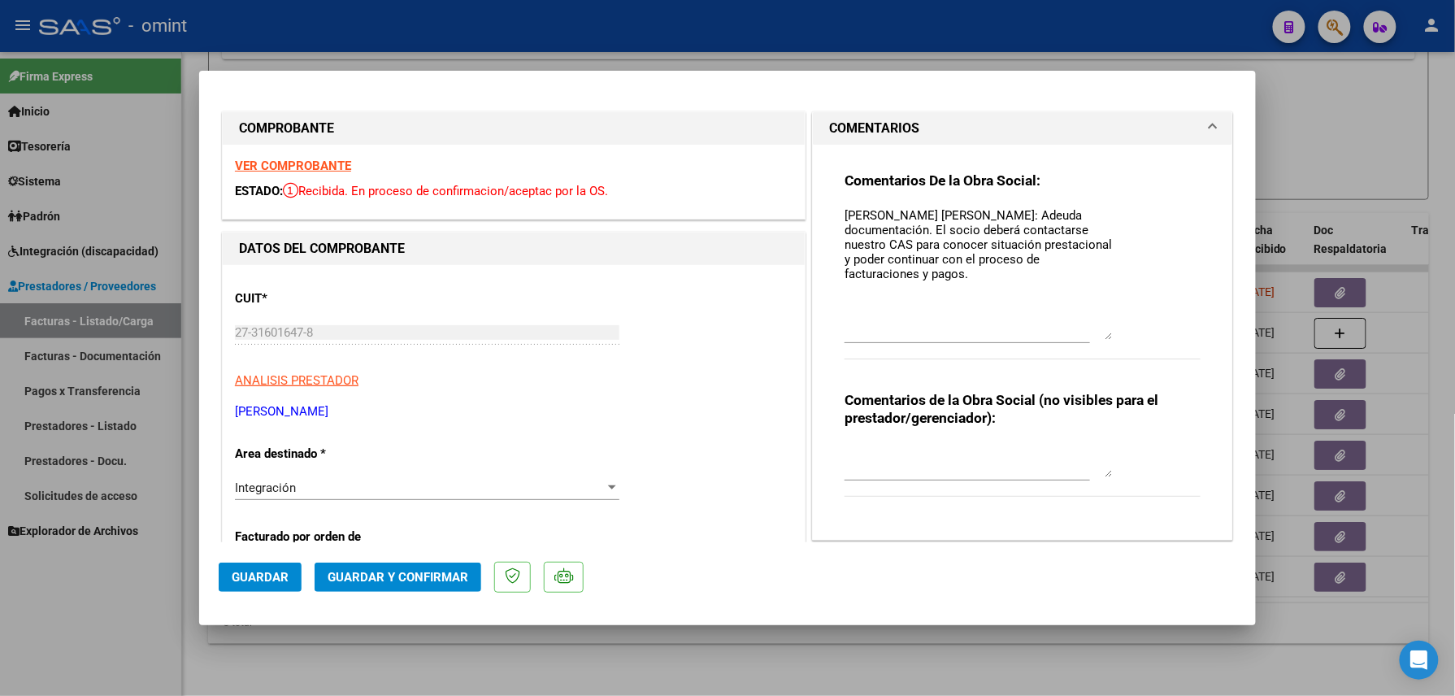
drag, startPoint x: 1100, startPoint y: 262, endPoint x: 1081, endPoint y: 335, distance: 75.7
click at [1096, 338] on textarea "Socio Guerrero Angel: Adeuda documentación. El socio deberá contactarse nuestro…" at bounding box center [979, 273] width 268 height 133
drag, startPoint x: 1038, startPoint y: 304, endPoint x: 775, endPoint y: 158, distance: 300.7
click at [1035, 299] on textarea "Socio Guerrero Angel: Adeuda documentación. El socio deberá contactarse nuestro…" at bounding box center [979, 274] width 268 height 134
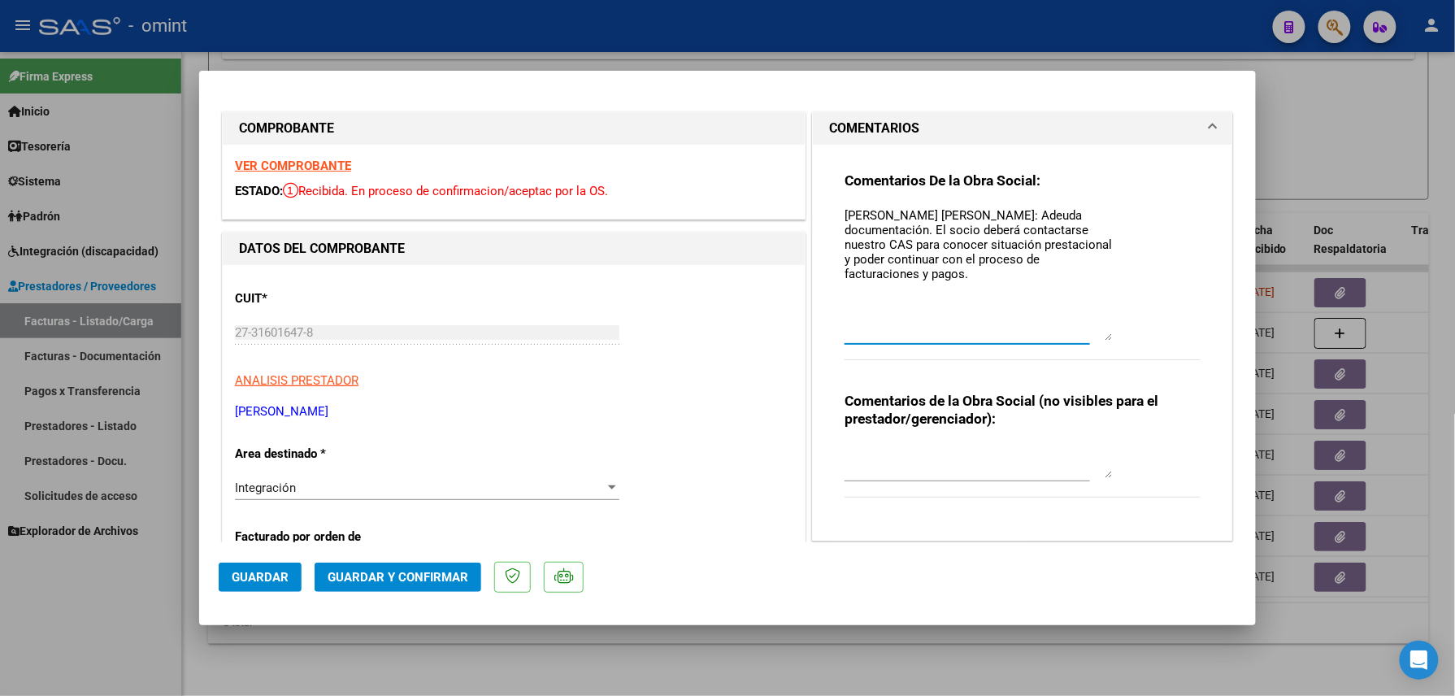
drag, startPoint x: 1077, startPoint y: 280, endPoint x: 775, endPoint y: 186, distance: 315.8
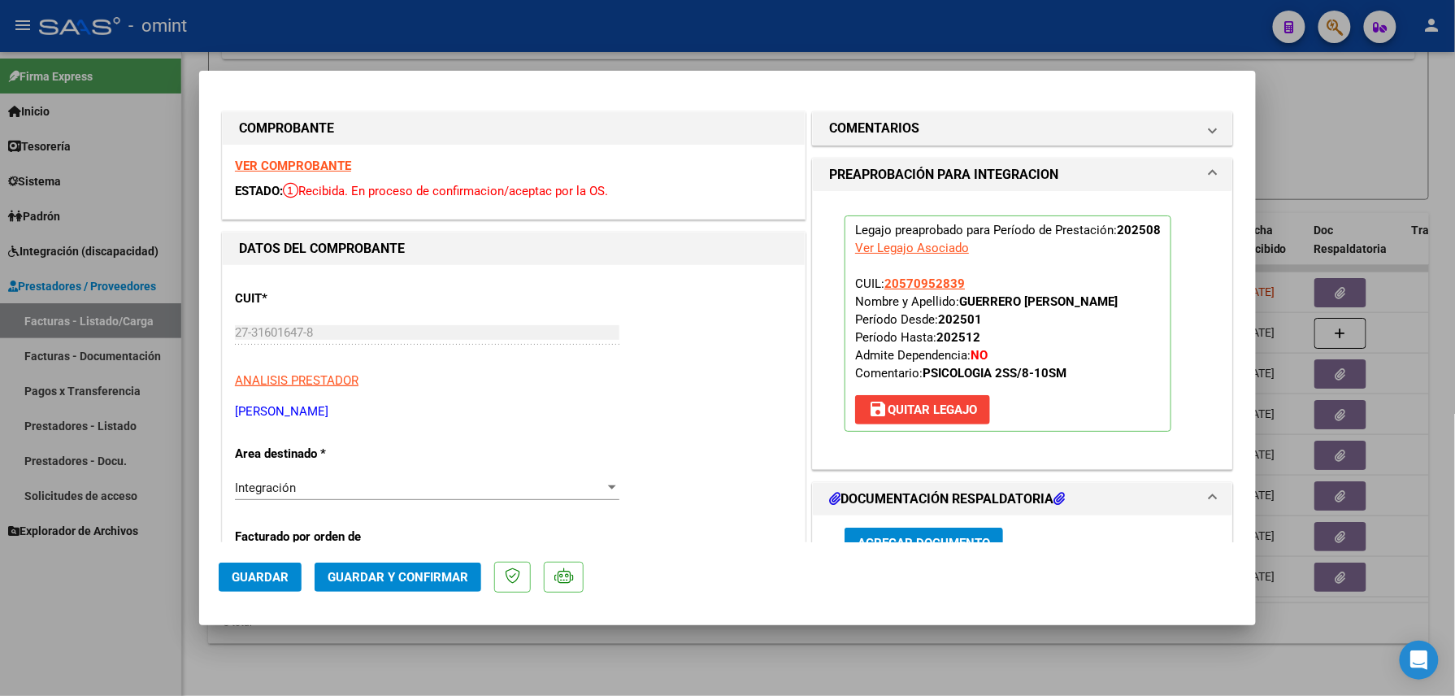
click at [272, 160] on strong "VER COMPROBANTE" at bounding box center [293, 166] width 116 height 15
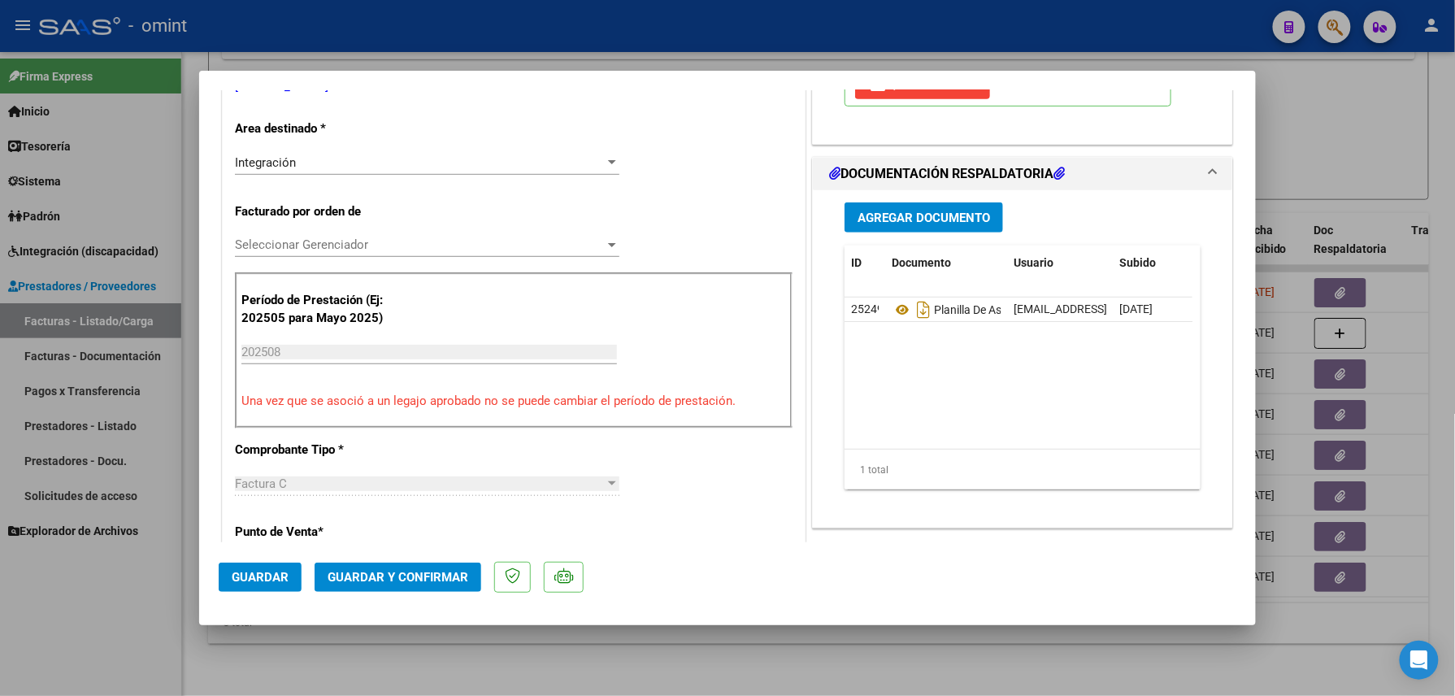
scroll to position [433, 0]
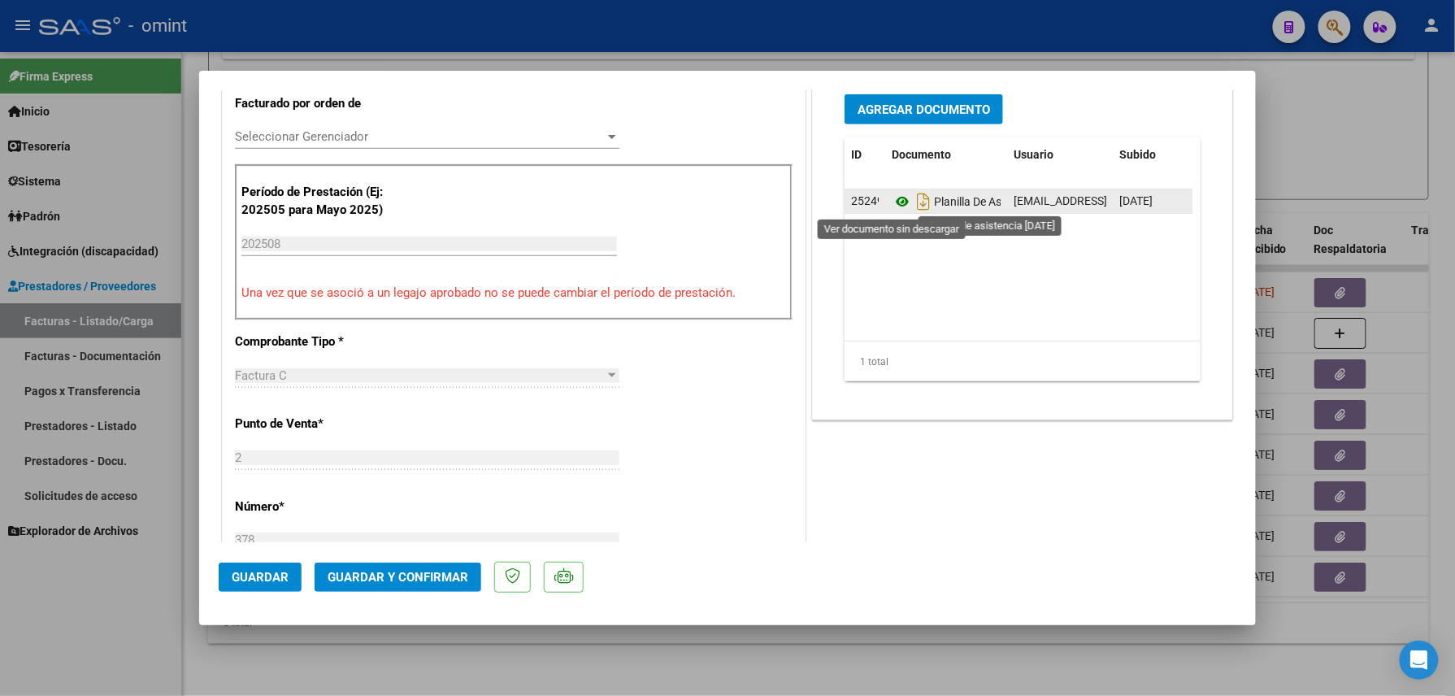
click at [892, 200] on icon at bounding box center [902, 202] width 21 height 20
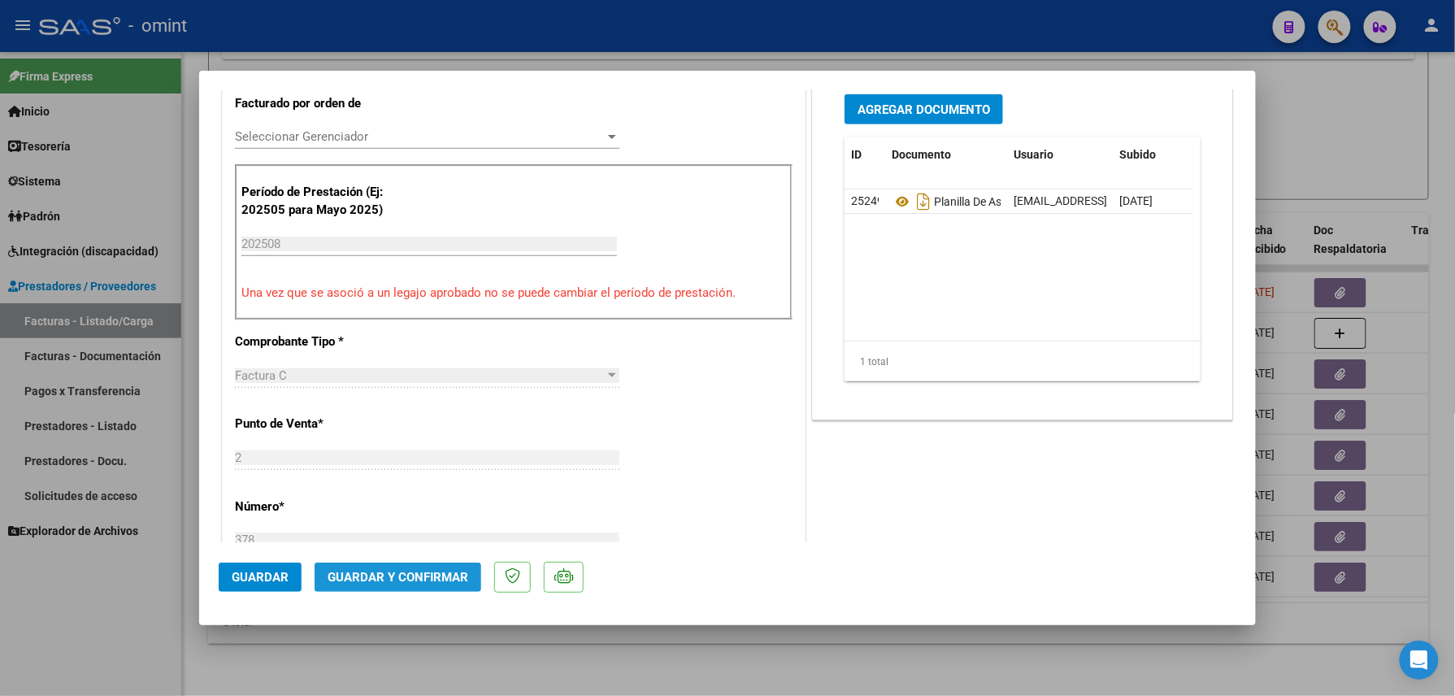
click at [418, 570] on span "Guardar y Confirmar" at bounding box center [398, 577] width 141 height 15
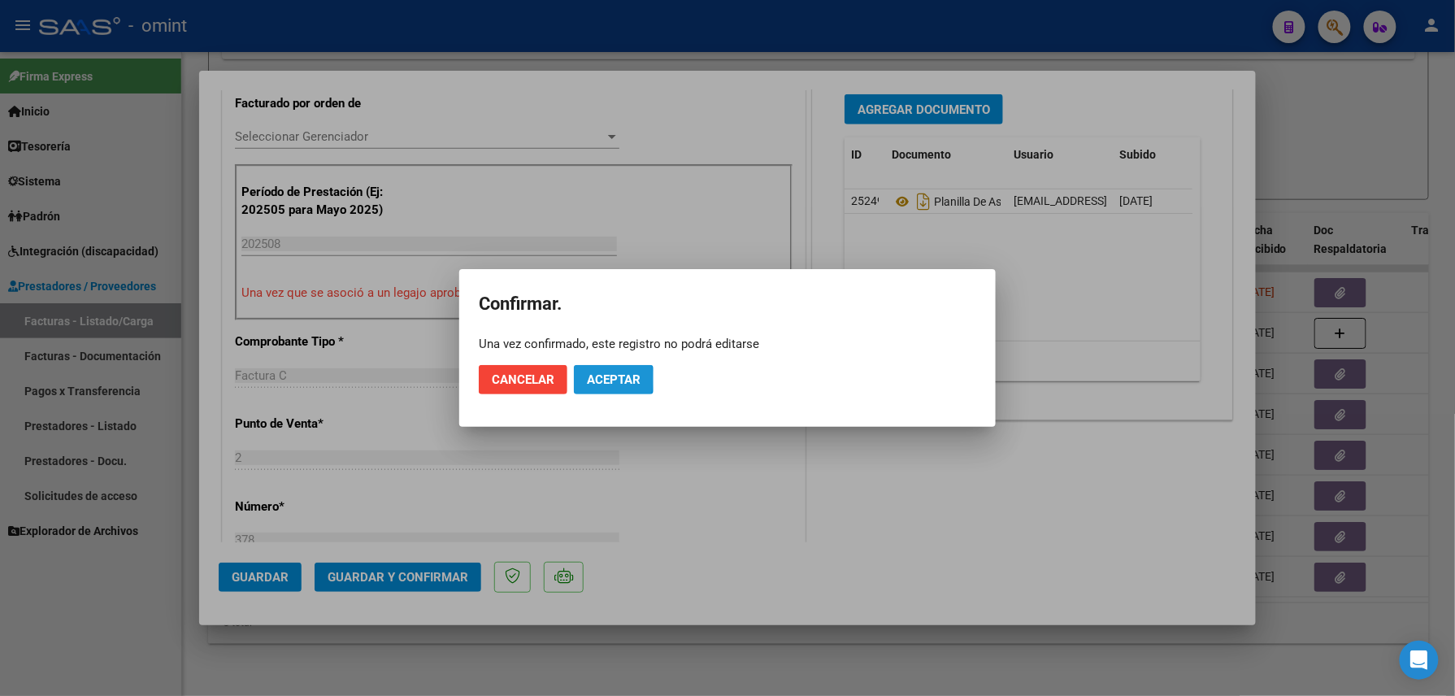
click at [596, 379] on span "Aceptar" at bounding box center [614, 379] width 54 height 15
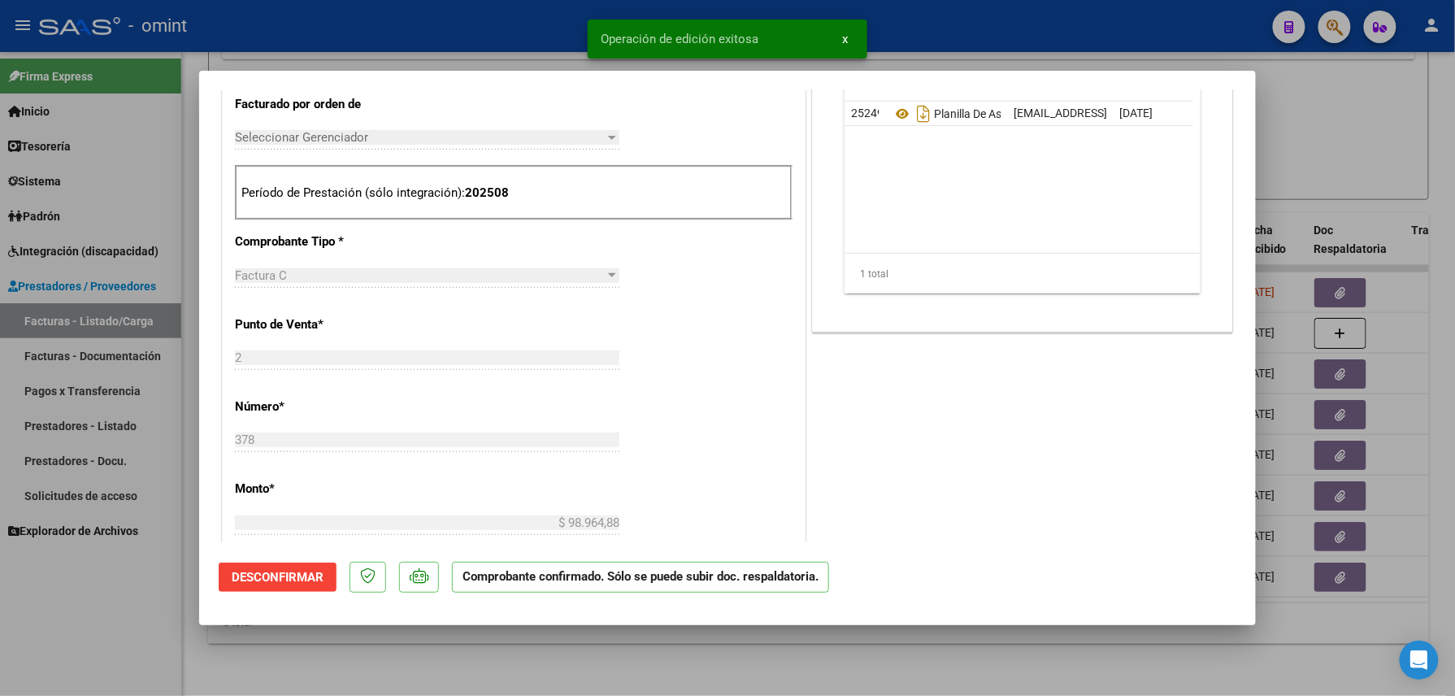
click at [346, 651] on div at bounding box center [727, 348] width 1455 height 696
type input "$ 0,00"
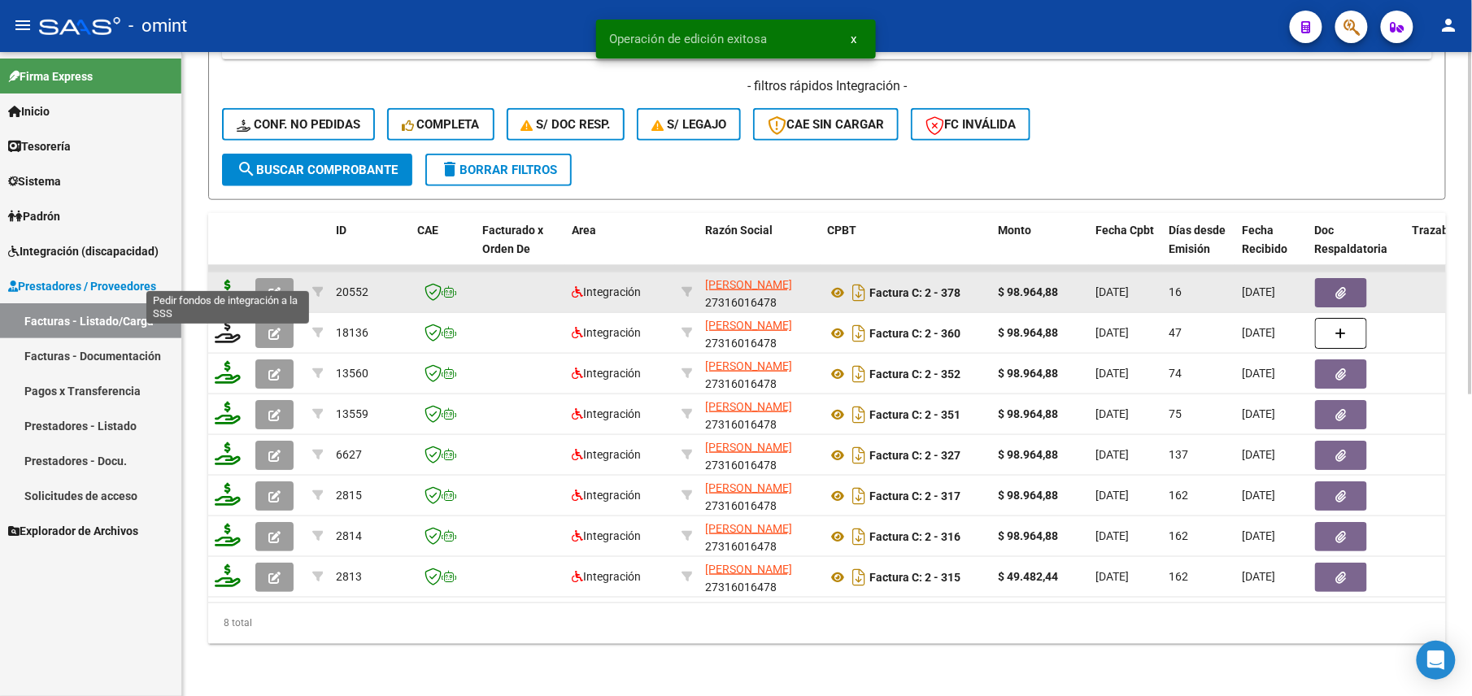
click at [228, 280] on icon at bounding box center [228, 291] width 26 height 23
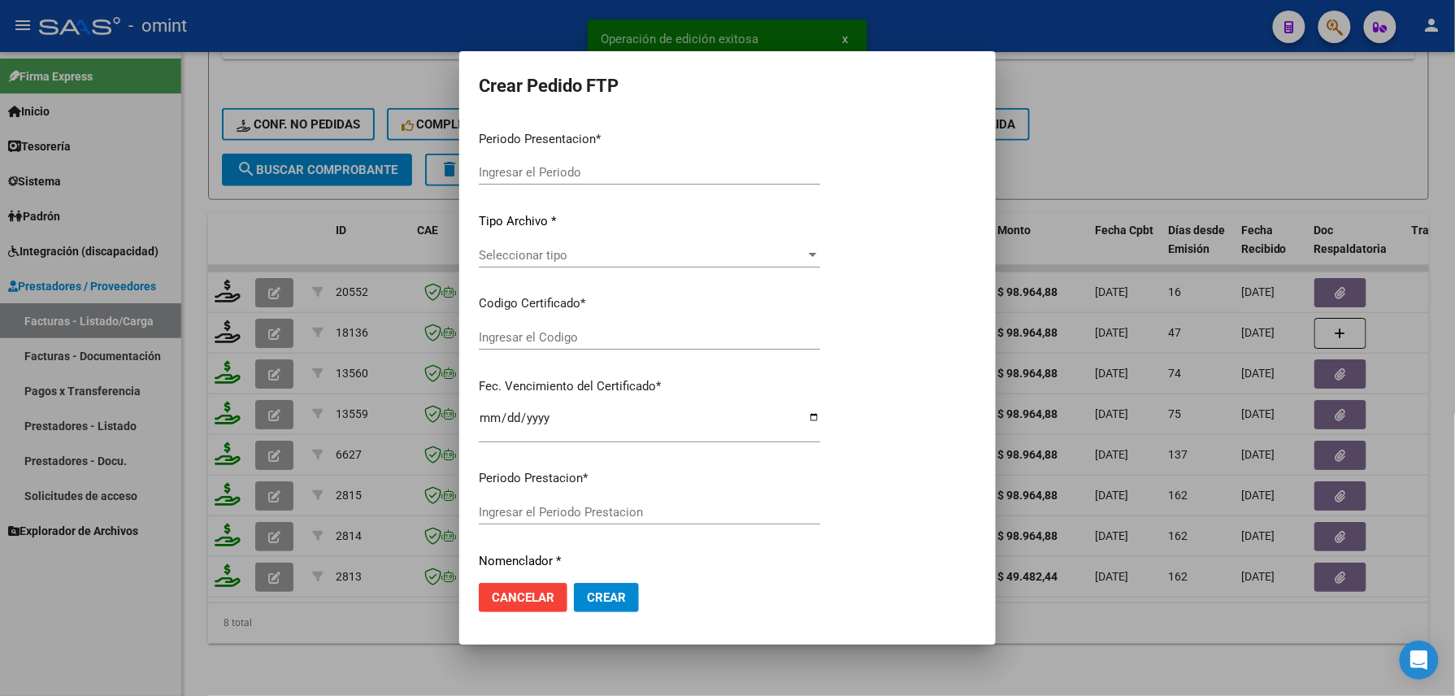
type input "202508"
type input "$ 98.964,88"
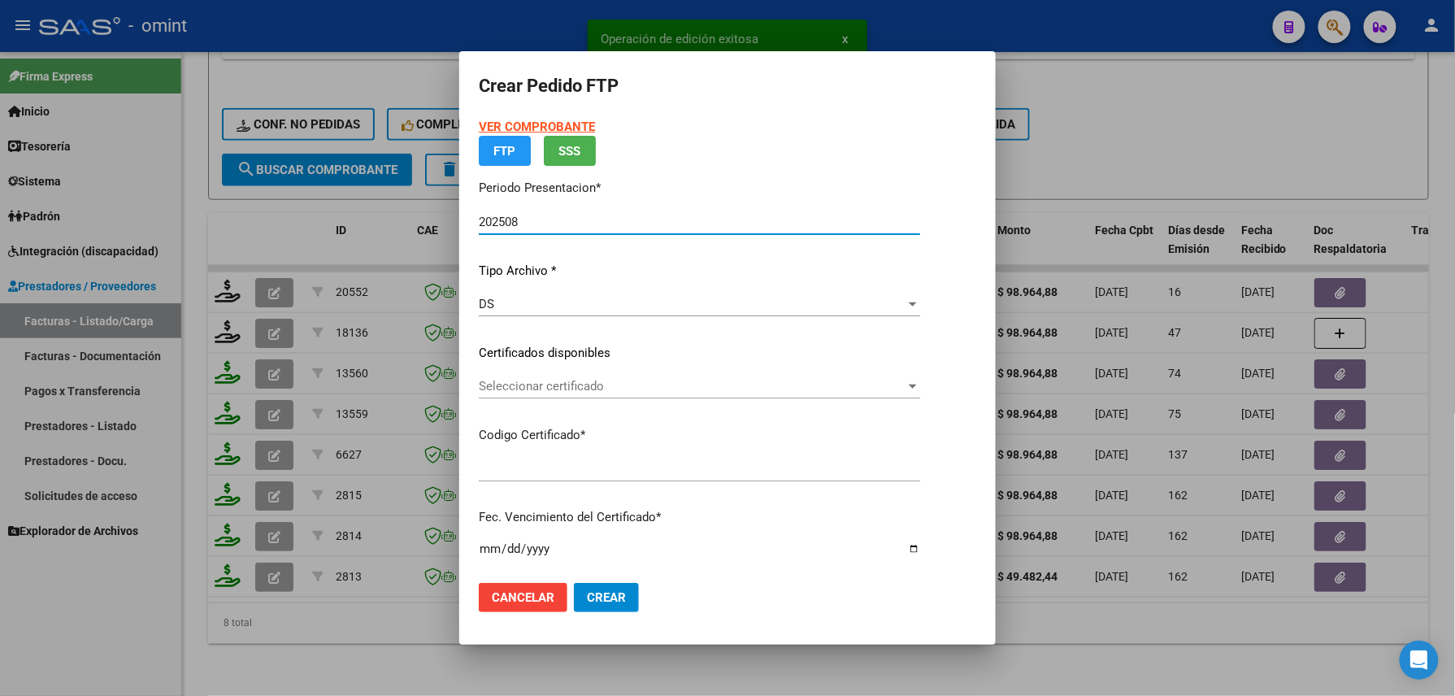
type input "6519801606"
type input "2025-09-18"
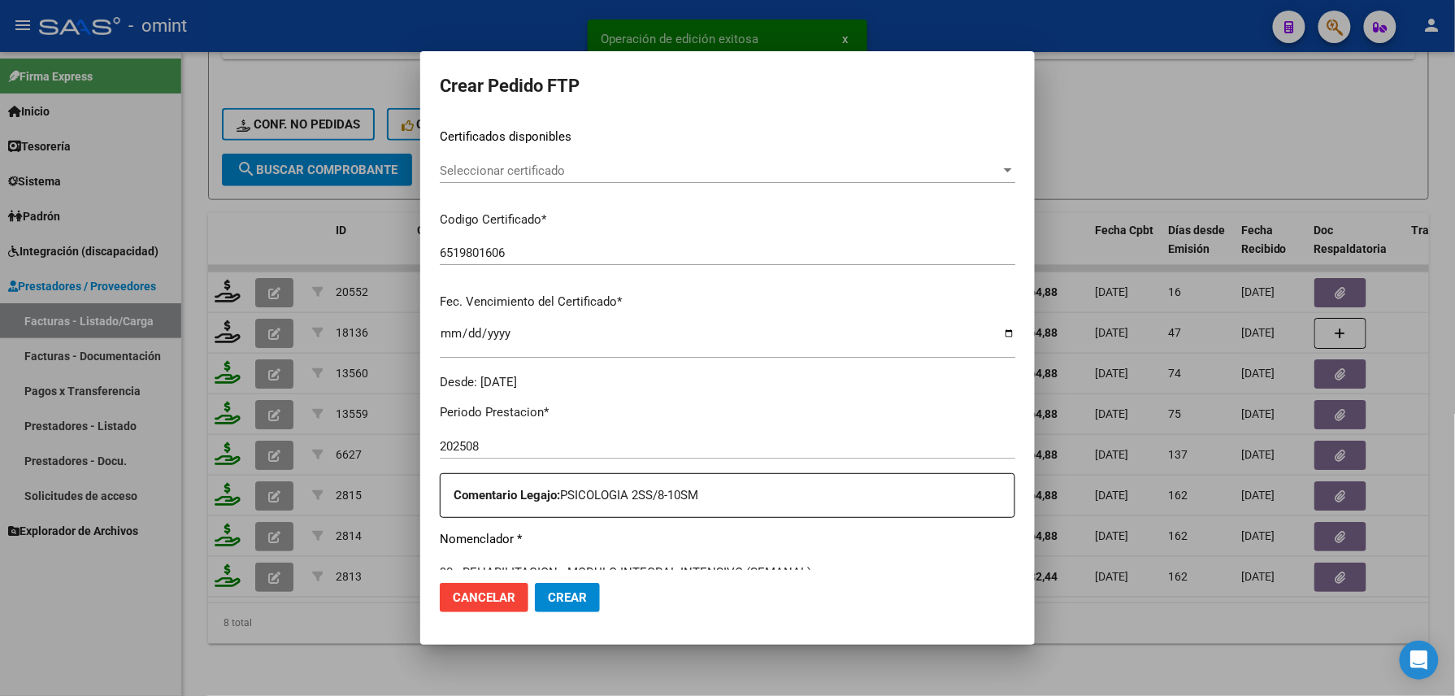
scroll to position [476, 0]
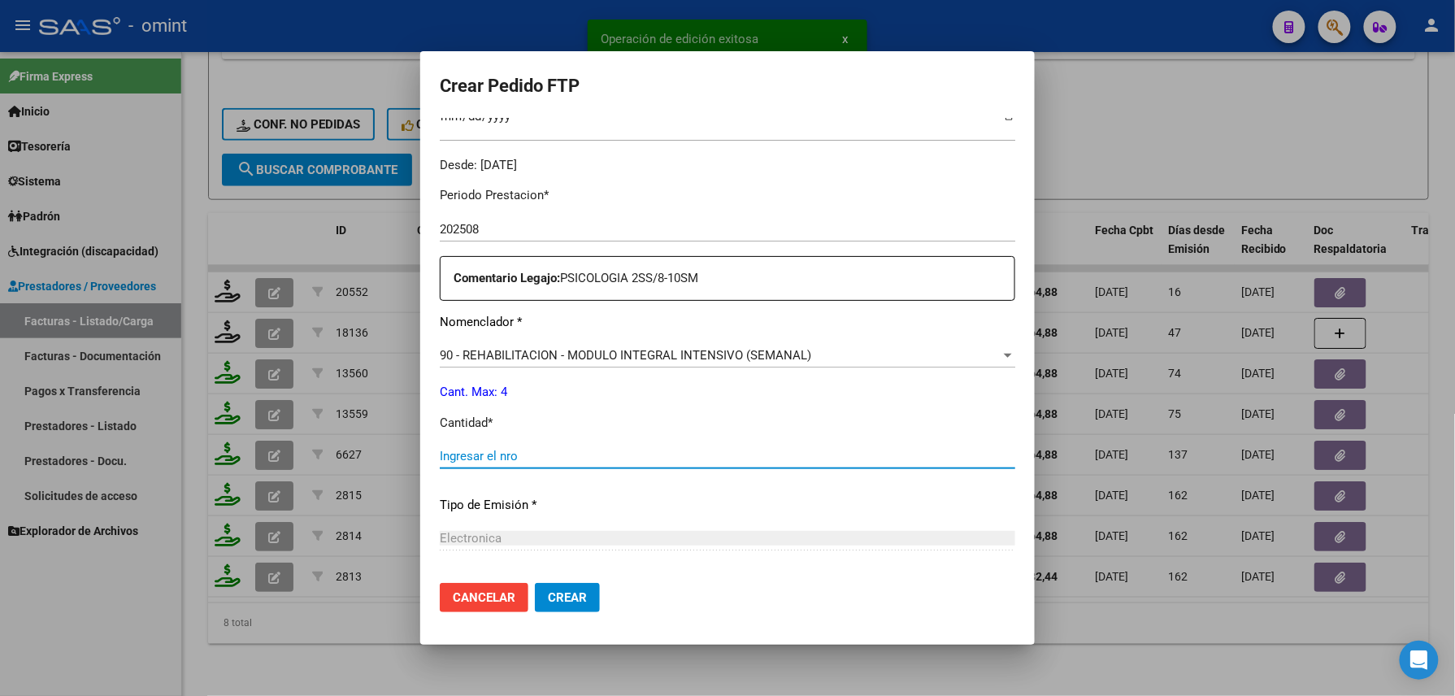
click at [507, 453] on input "Ingresar el nro" at bounding box center [728, 456] width 576 height 15
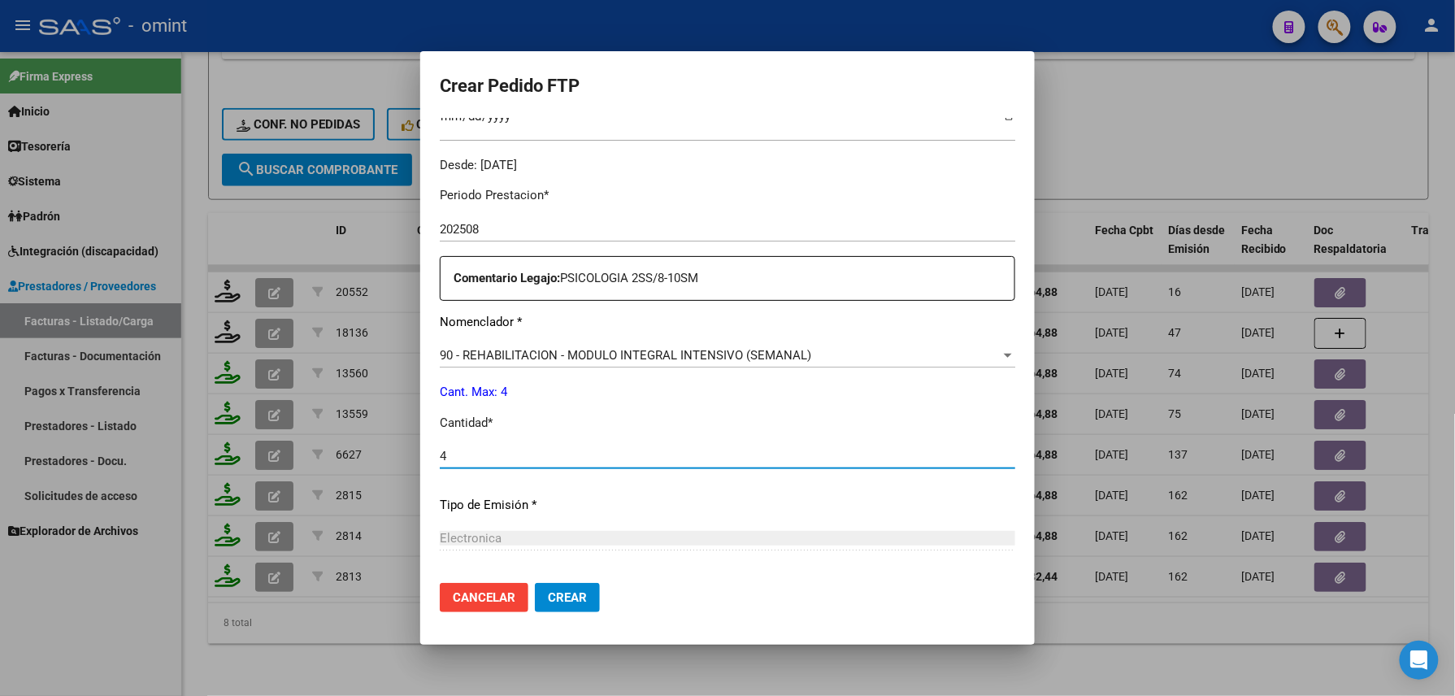
type input "4"
click at [548, 590] on span "Crear" at bounding box center [567, 597] width 39 height 15
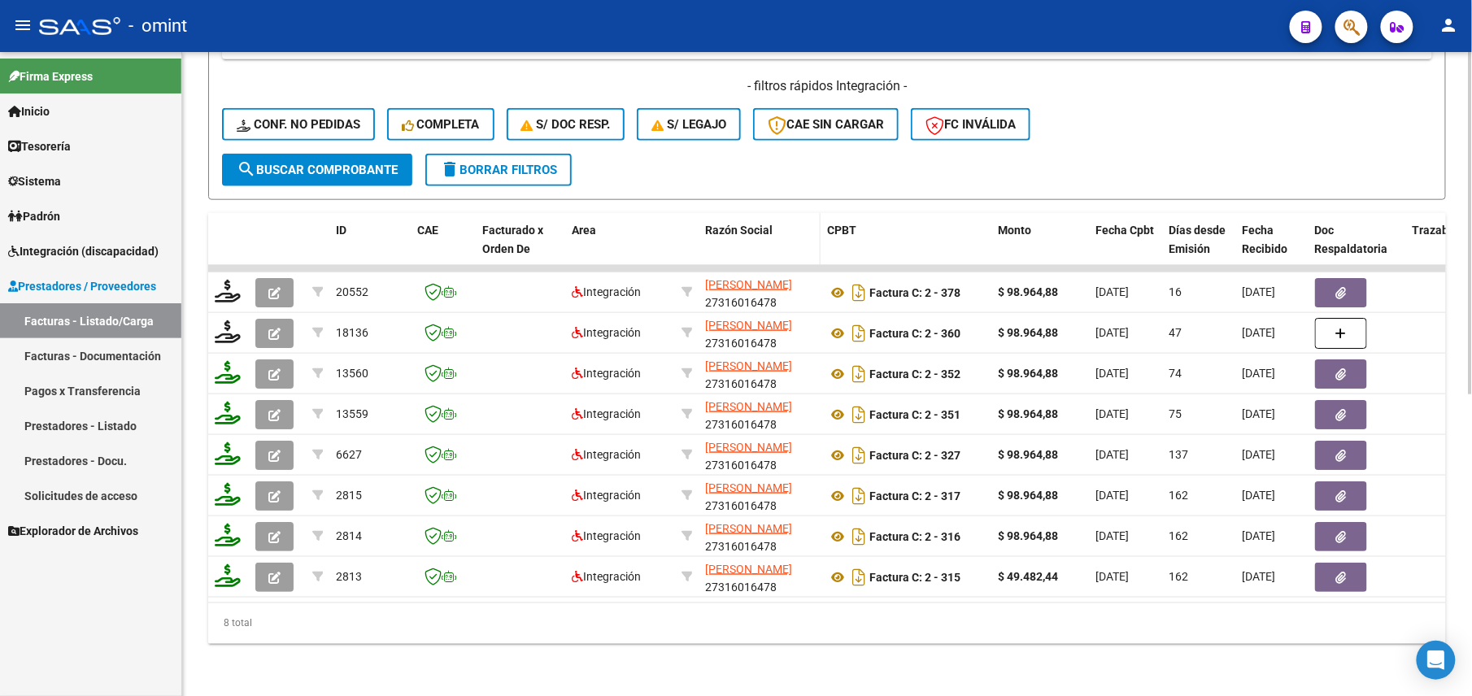
scroll to position [24, 0]
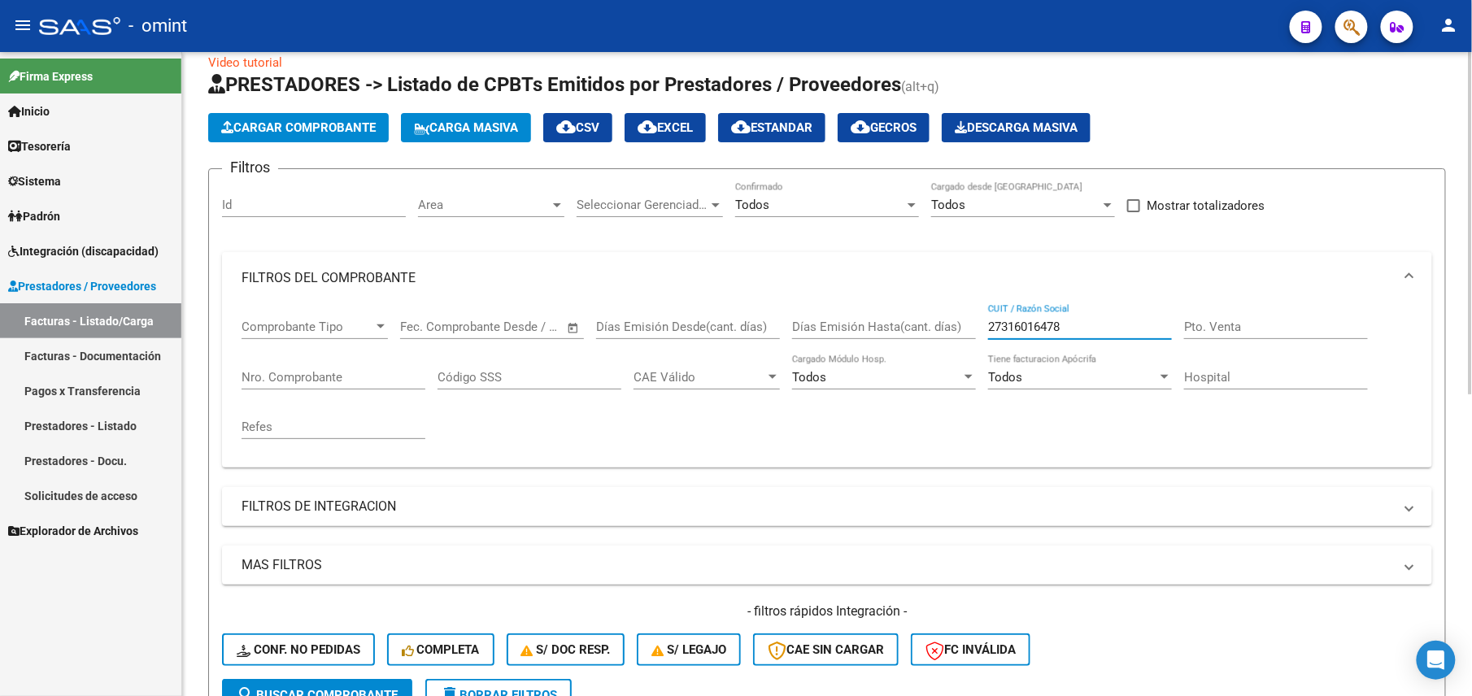
drag, startPoint x: 1071, startPoint y: 322, endPoint x: 852, endPoint y: 314, distance: 218.9
click at [856, 315] on div "Comprobante Tipo Comprobante Tipo Fecha inicio – Fecha fin Fec. Comprobante Des…" at bounding box center [826, 379] width 1171 height 150
paste input "8449746"
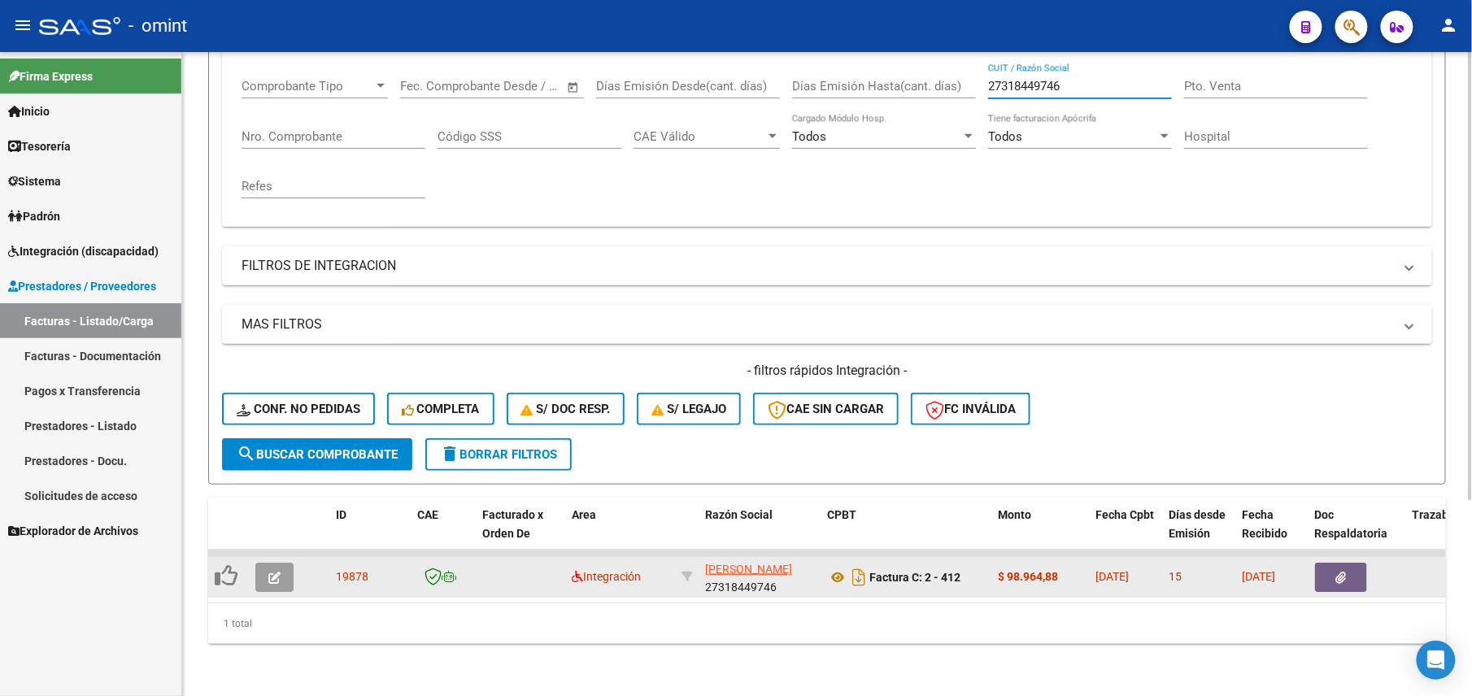
type input "27318449746"
click at [275, 572] on icon "button" at bounding box center [274, 578] width 12 height 12
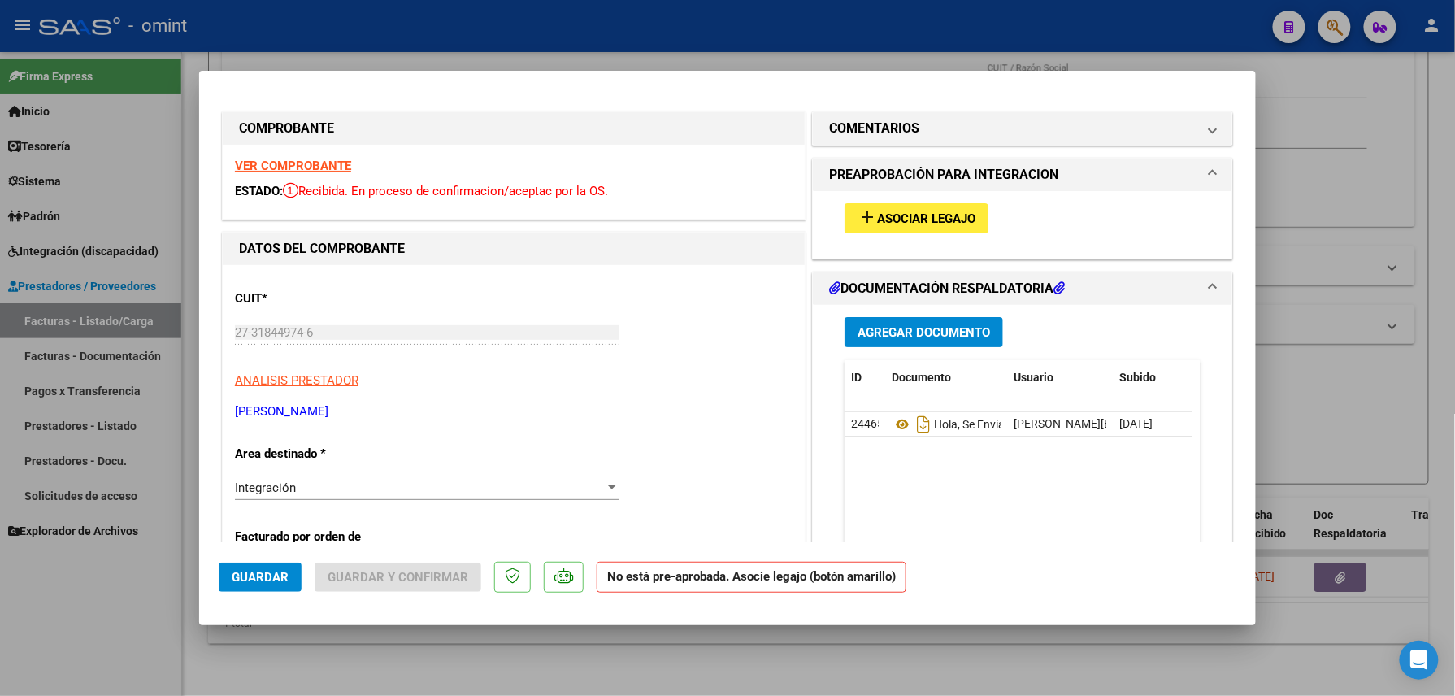
click at [316, 160] on strong "VER COMPROBANTE" at bounding box center [293, 166] width 116 height 15
click at [858, 212] on mat-icon "add" at bounding box center [868, 217] width 20 height 20
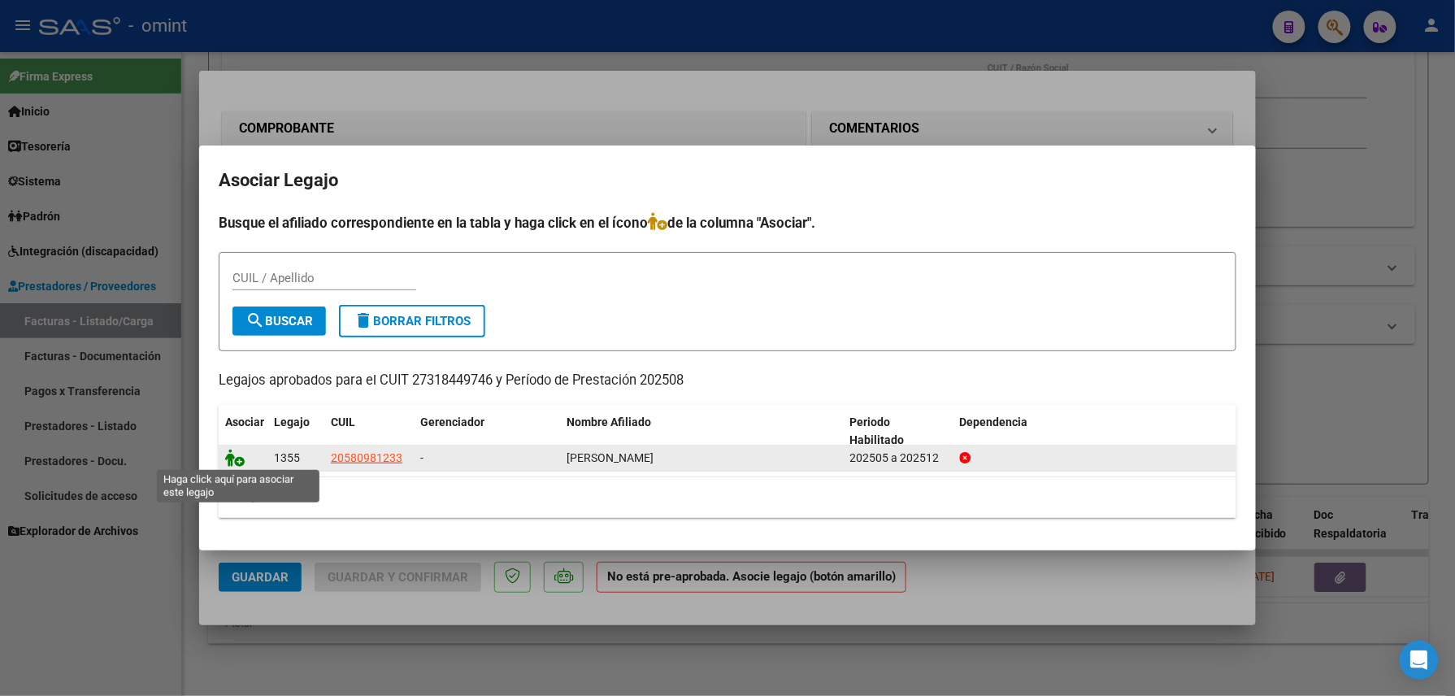
click at [231, 453] on icon at bounding box center [235, 458] width 20 height 18
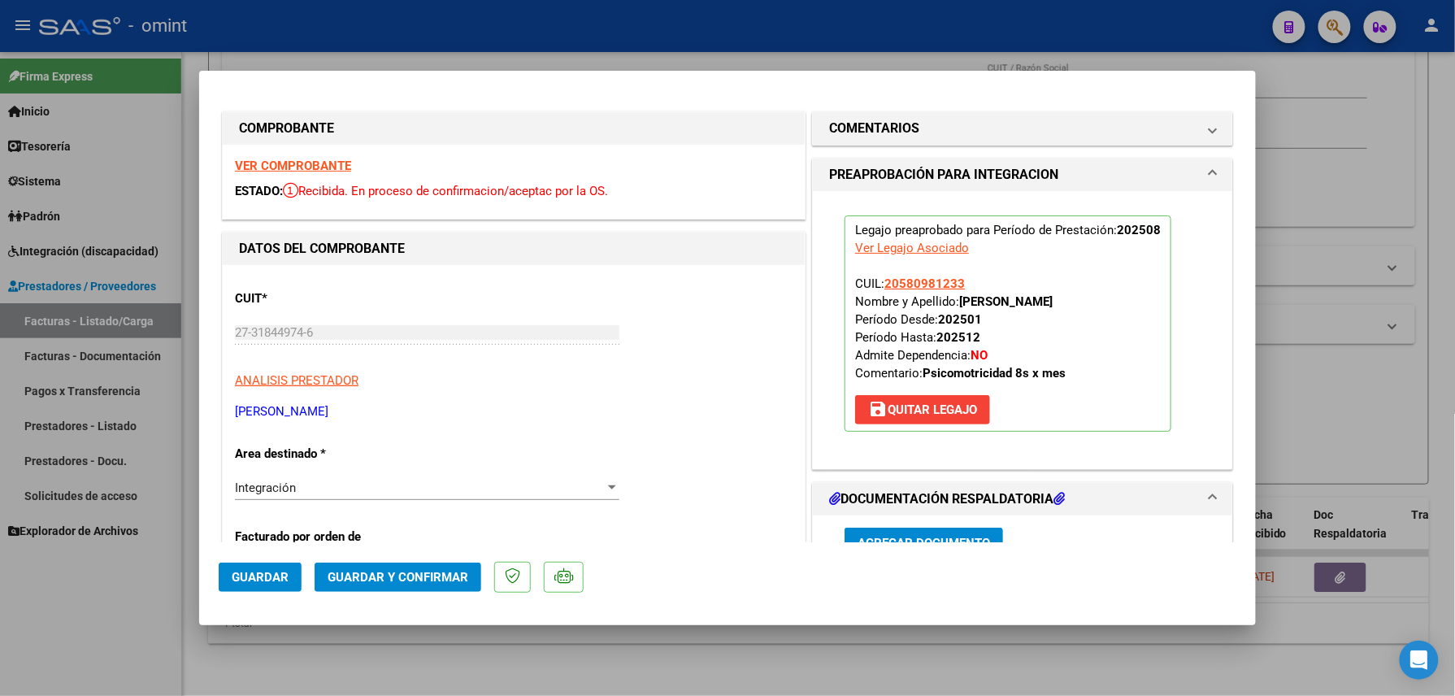
drag, startPoint x: 1110, startPoint y: 298, endPoint x: 951, endPoint y: 302, distance: 159.4
click at [951, 302] on p "Legajo preaprobado para Período de Prestación: 202508 Ver Legajo Asociado CUIL:…" at bounding box center [1008, 323] width 327 height 216
drag, startPoint x: 951, startPoint y: 302, endPoint x: 958, endPoint y: 297, distance: 9.3
copy strong "BURGOS [PERSON_NAME]"
drag, startPoint x: 956, startPoint y: 277, endPoint x: 879, endPoint y: 281, distance: 77.4
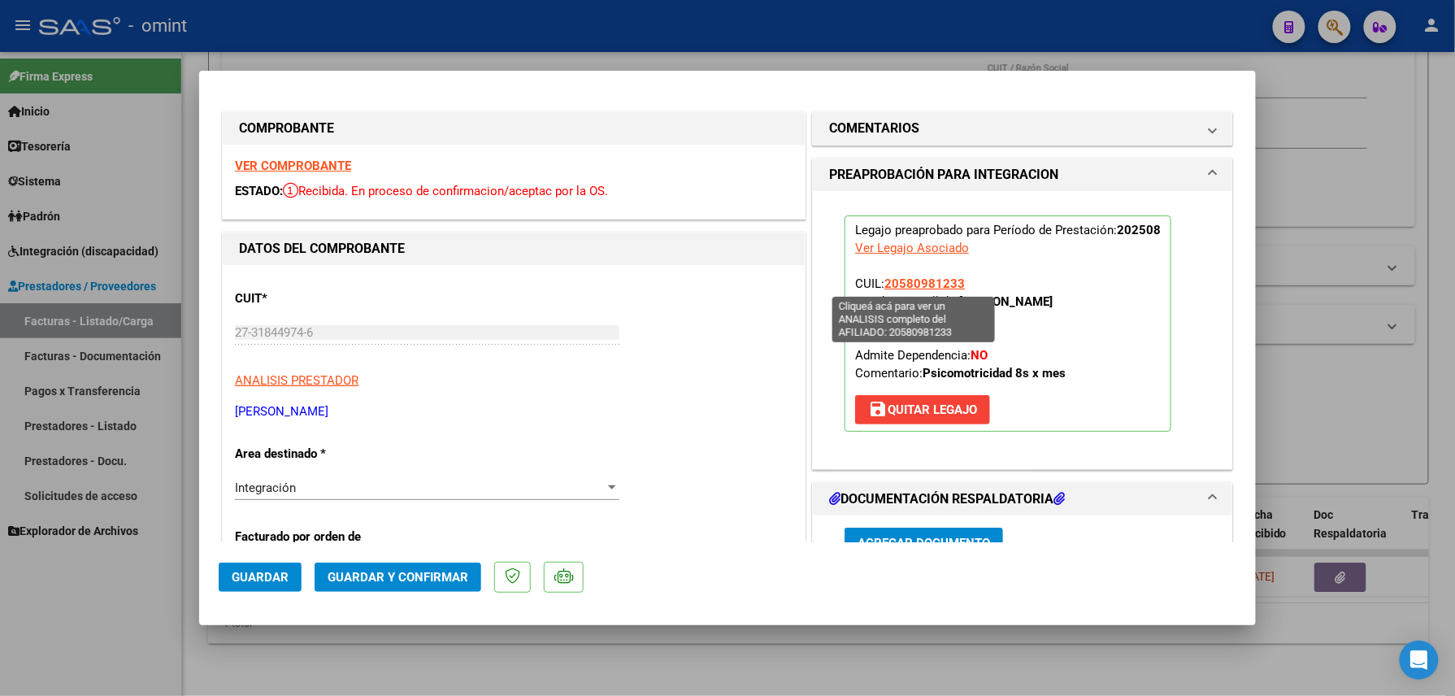
click at [879, 281] on p "Legajo preaprobado para Período de Prestación: 202508 Ver Legajo Asociado CUIL:…" at bounding box center [1008, 323] width 327 height 216
copy span "20580981233"
click at [262, 580] on span "Guardar" at bounding box center [260, 577] width 57 height 15
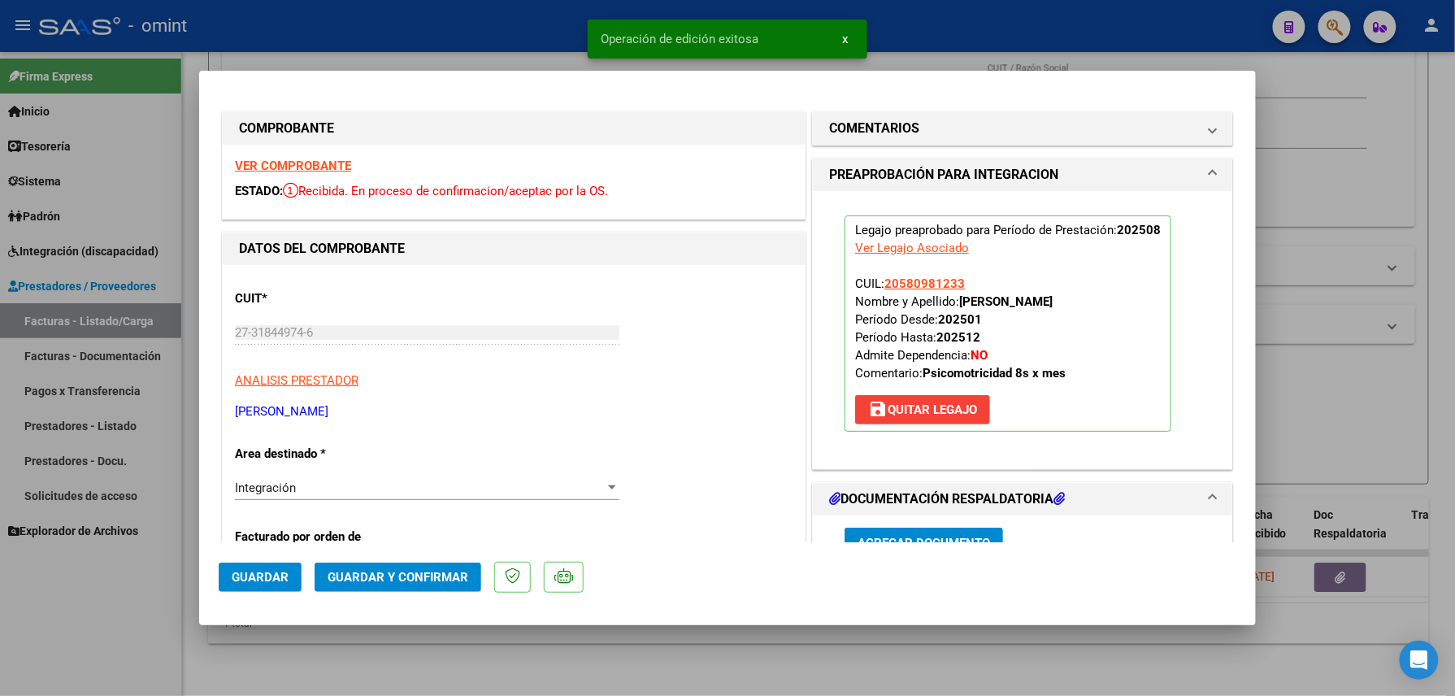
click at [294, 655] on div at bounding box center [727, 348] width 1455 height 696
type input "$ 0,00"
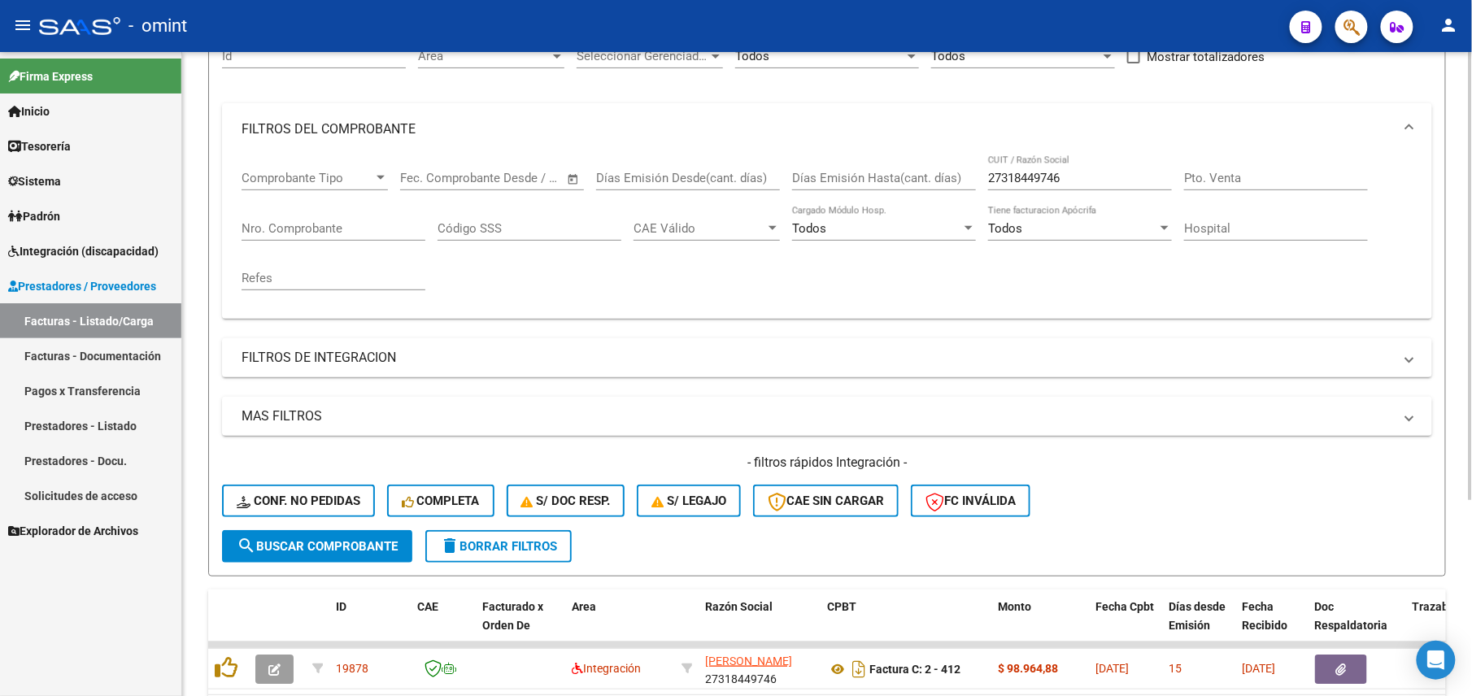
scroll to position [0, 0]
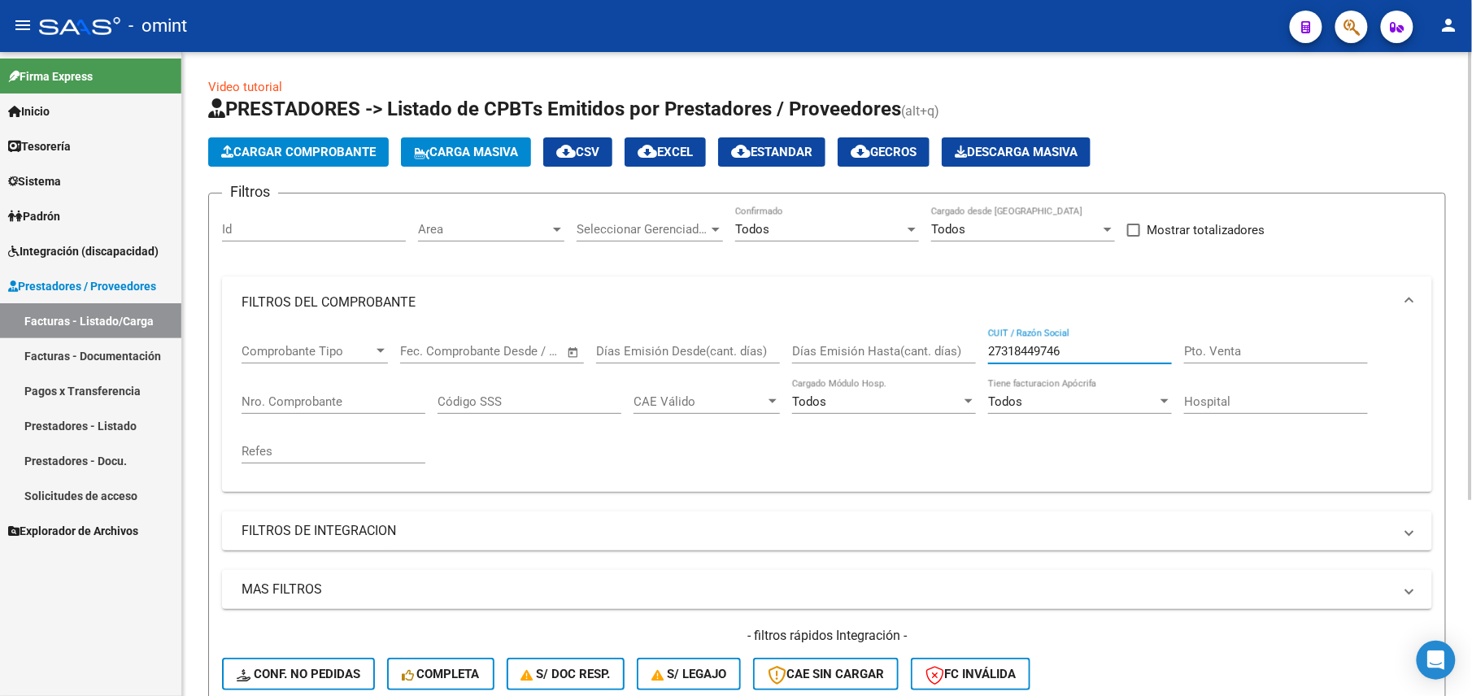
drag, startPoint x: 1062, startPoint y: 346, endPoint x: 916, endPoint y: 346, distance: 146.4
click at [918, 346] on div "Comprobante Tipo Comprobante Tipo Fecha inicio – Fecha fin Fec. Comprobante Des…" at bounding box center [826, 403] width 1171 height 150
paste input "280331762"
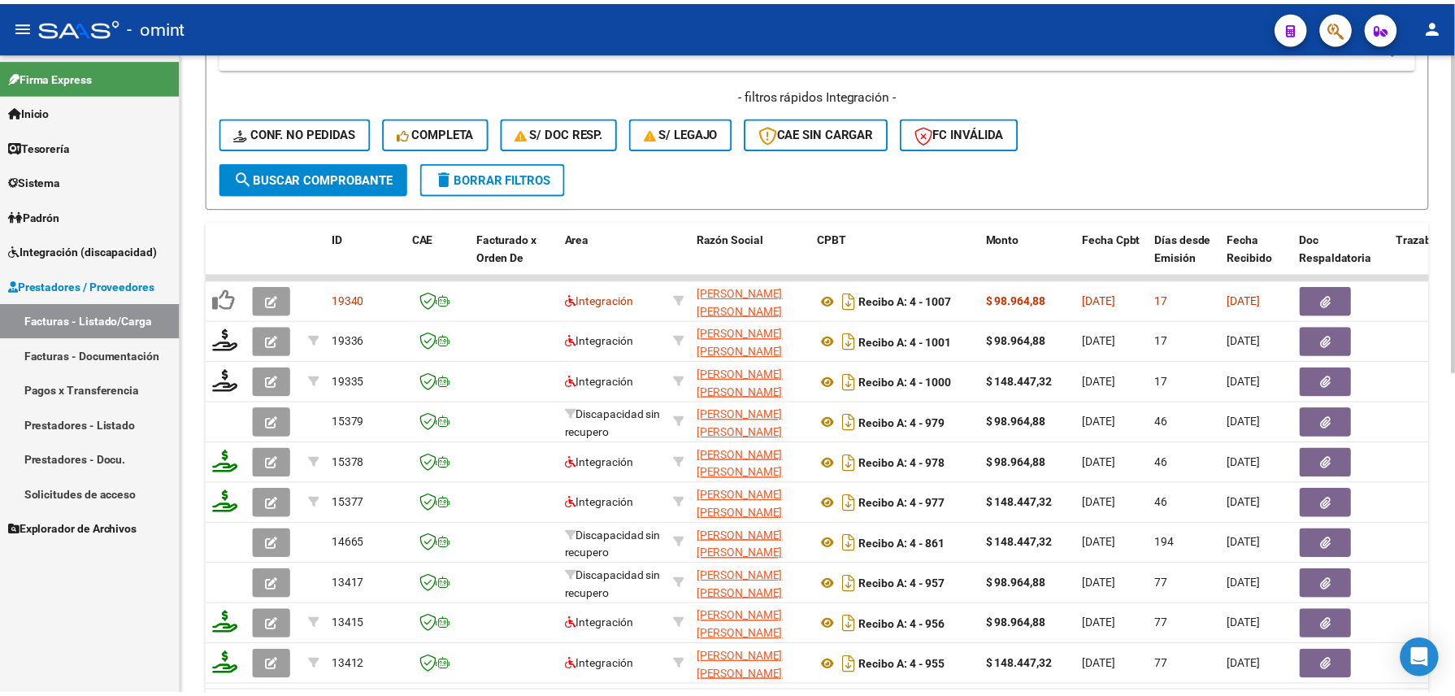
scroll to position [648, 0]
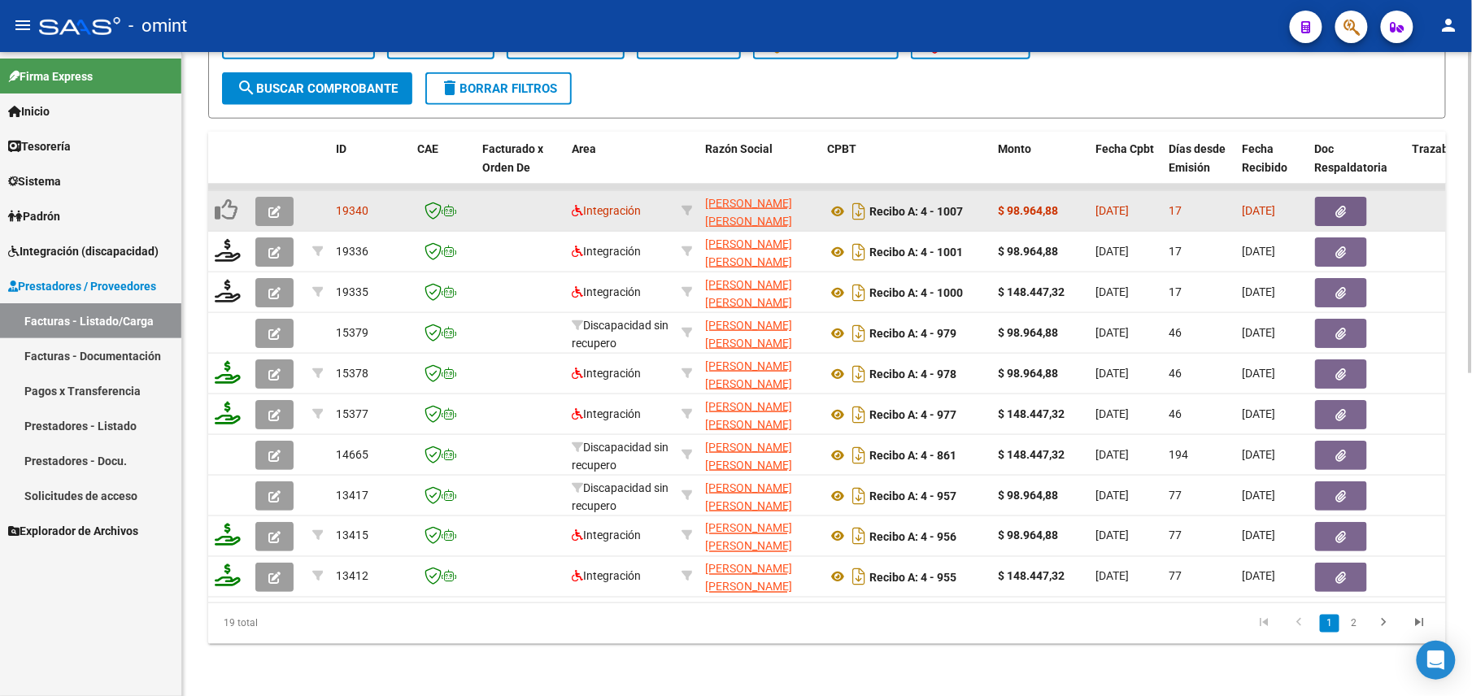
type input "27280331762"
click at [263, 197] on button "button" at bounding box center [274, 211] width 38 height 29
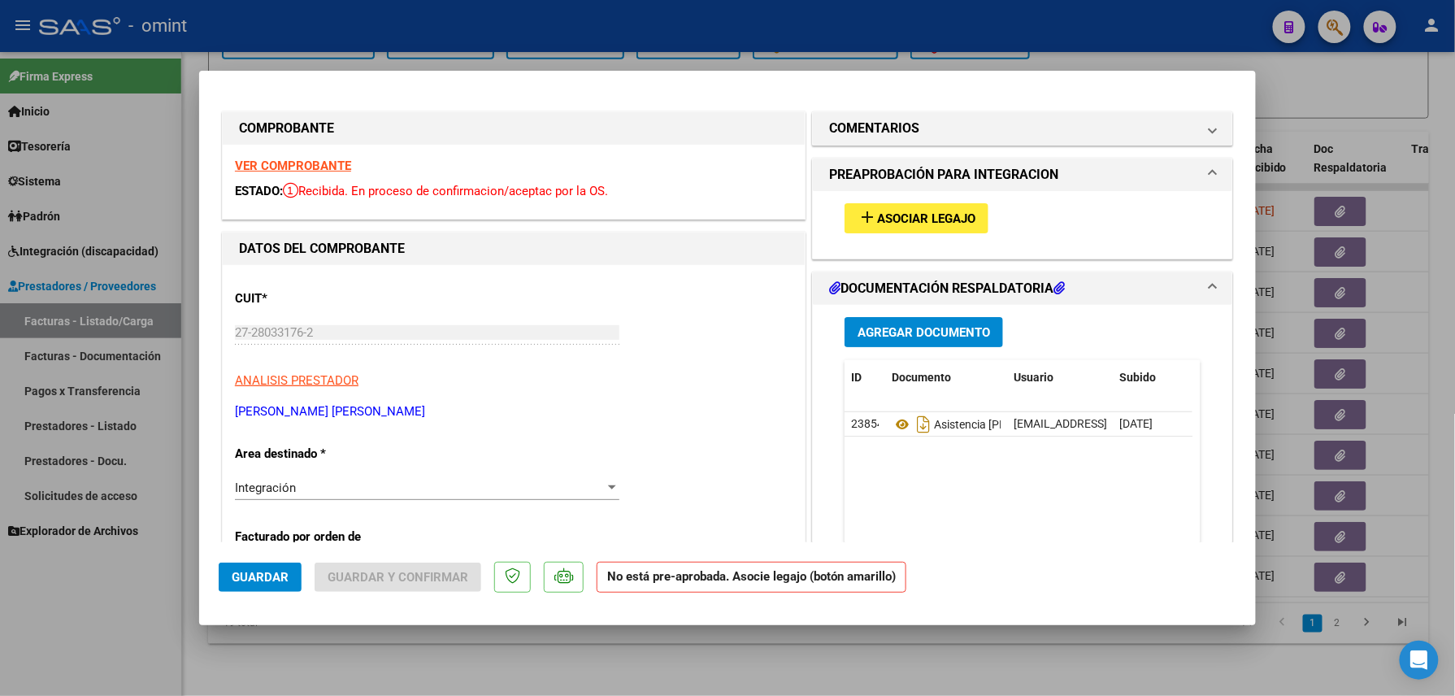
click at [270, 154] on div "VER COMPROBANTE ESTADO: Recibida. En proceso de confirmacion/aceptac por la OS." at bounding box center [514, 182] width 582 height 74
click at [273, 161] on strong "VER COMPROBANTE" at bounding box center [293, 166] width 116 height 15
click at [907, 221] on span "Asociar Legajo" at bounding box center [926, 218] width 98 height 15
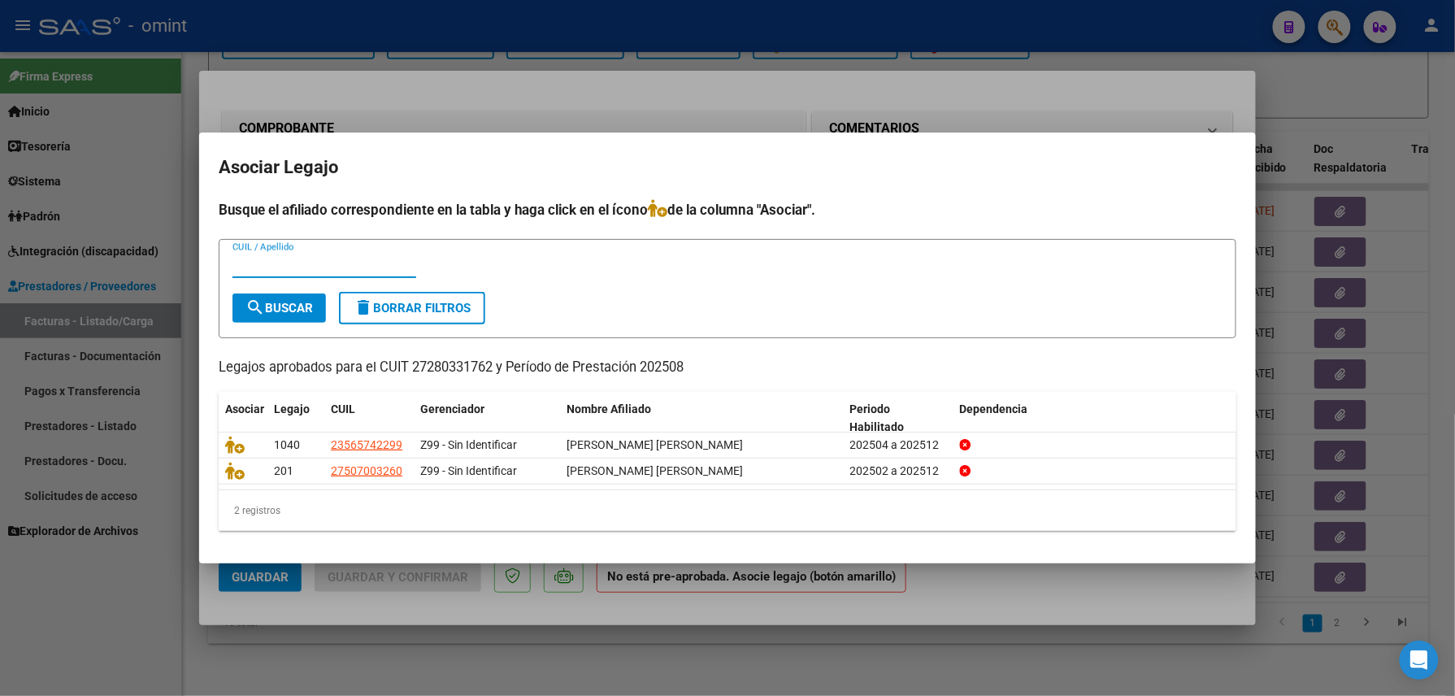
click at [849, 86] on div at bounding box center [727, 348] width 1455 height 696
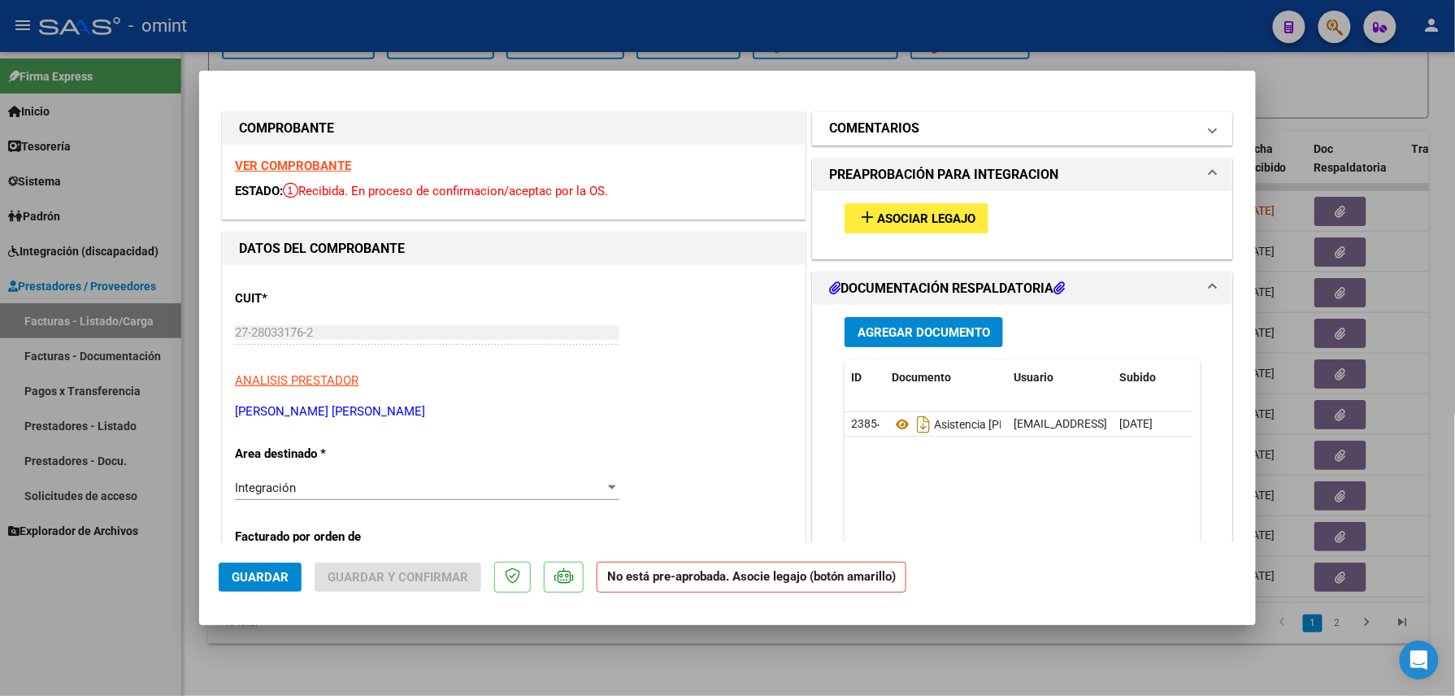
click at [892, 112] on mat-expansion-panel-header "COMENTARIOS" at bounding box center [1023, 128] width 420 height 33
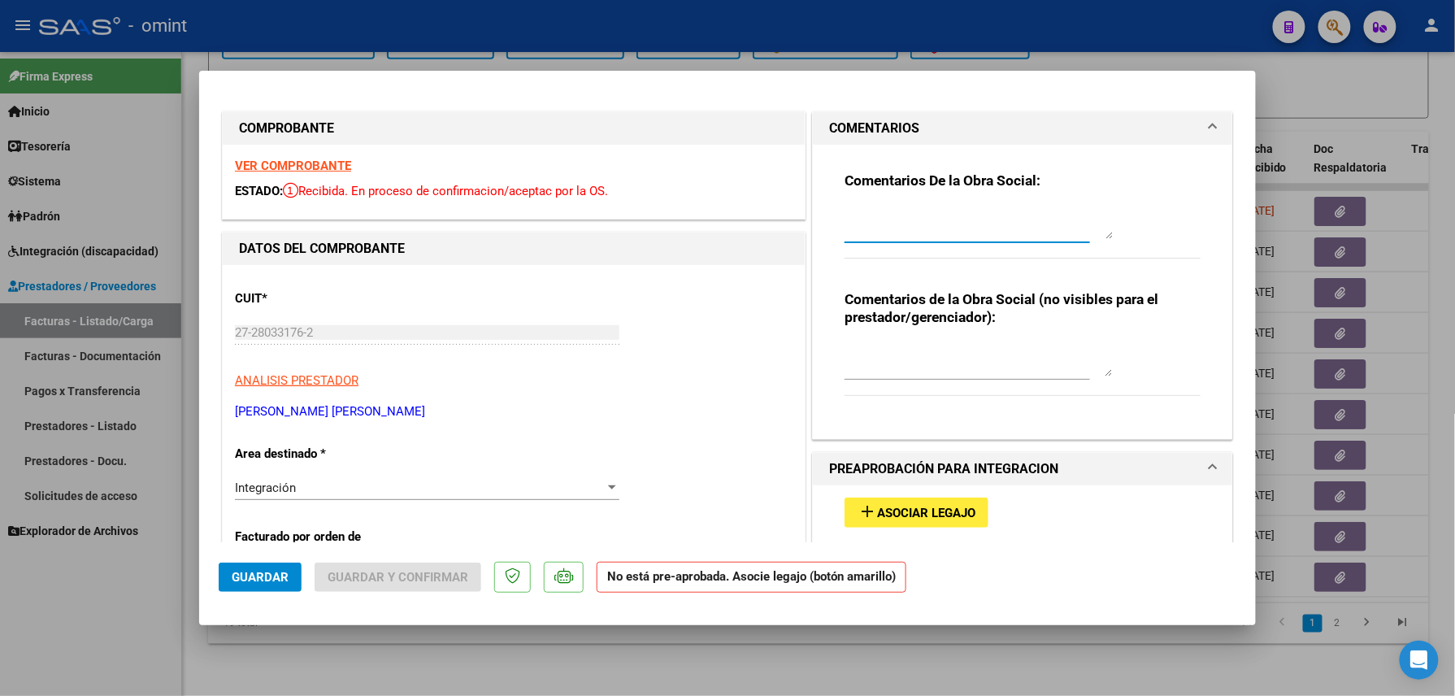
click at [891, 213] on textarea at bounding box center [979, 223] width 268 height 33
paste textarea "Estimado/a el socio AGUIRRE MARIA PAZ se encuentra empadronado en la OS VW, deb…"
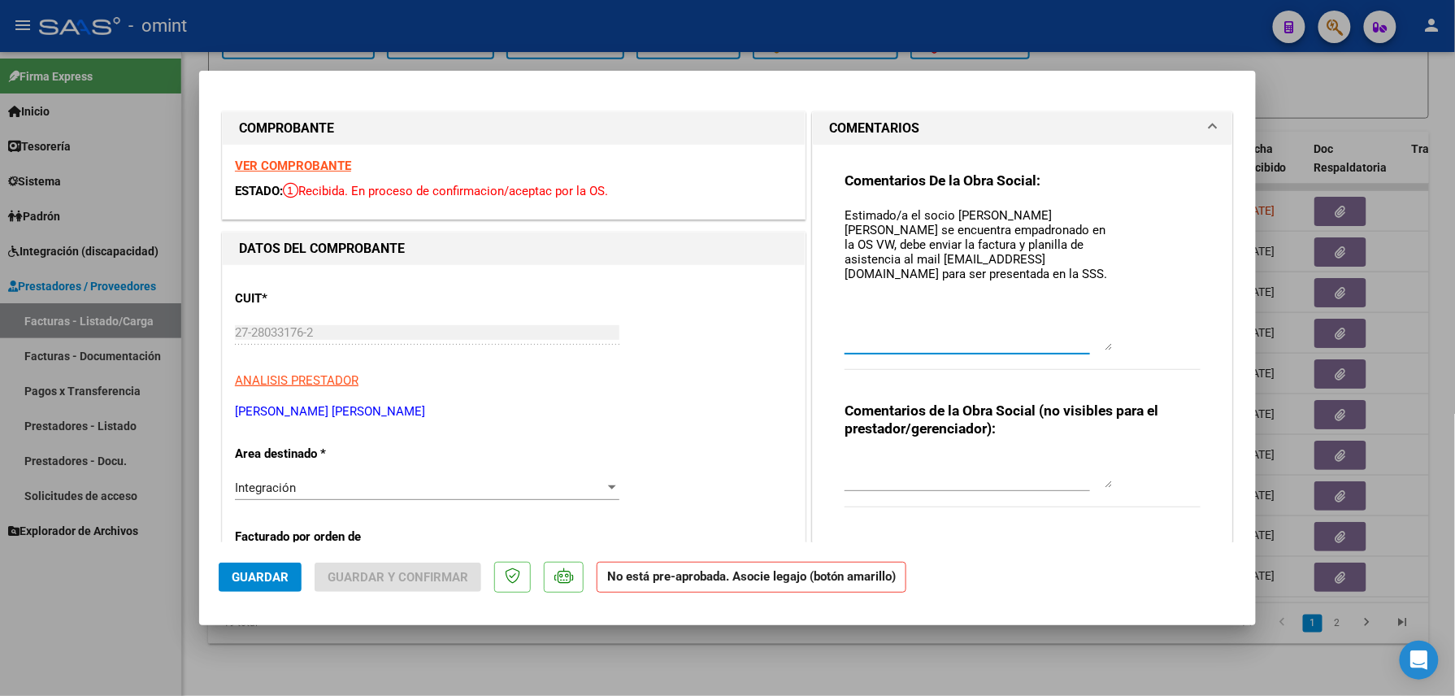
scroll to position [0, 0]
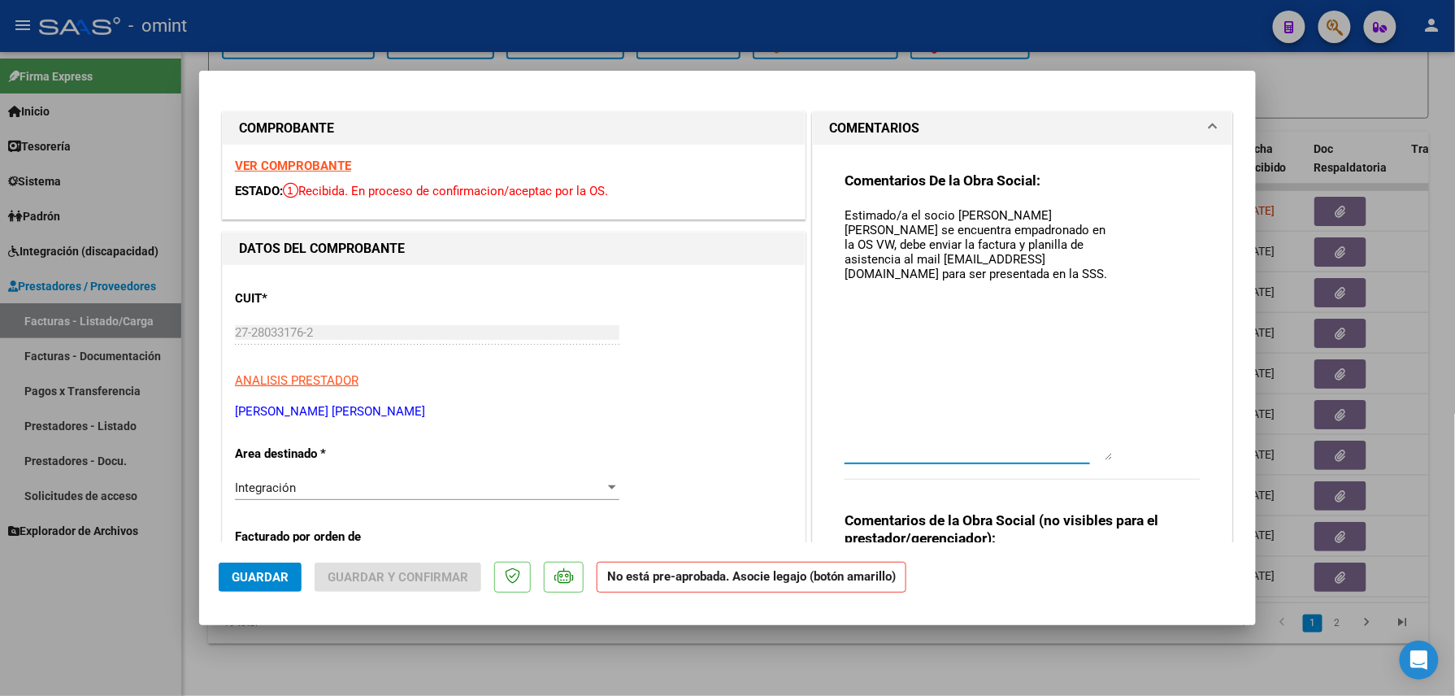
drag, startPoint x: 1097, startPoint y: 234, endPoint x: 1081, endPoint y: 455, distance: 221.7
click at [1084, 457] on textarea "Estimado/a el socio AGUIRRE MARIA PAZ se encuentra empadronado en la OS VW, deb…" at bounding box center [979, 334] width 268 height 254
drag, startPoint x: 908, startPoint y: 209, endPoint x: 732, endPoint y: 224, distance: 177.1
click at [836, 222] on div "Comentarios De la Obra Social: Estimado/a el socio AGUIRRE MARIA PAZ se encuent…" at bounding box center [1023, 397] width 381 height 504
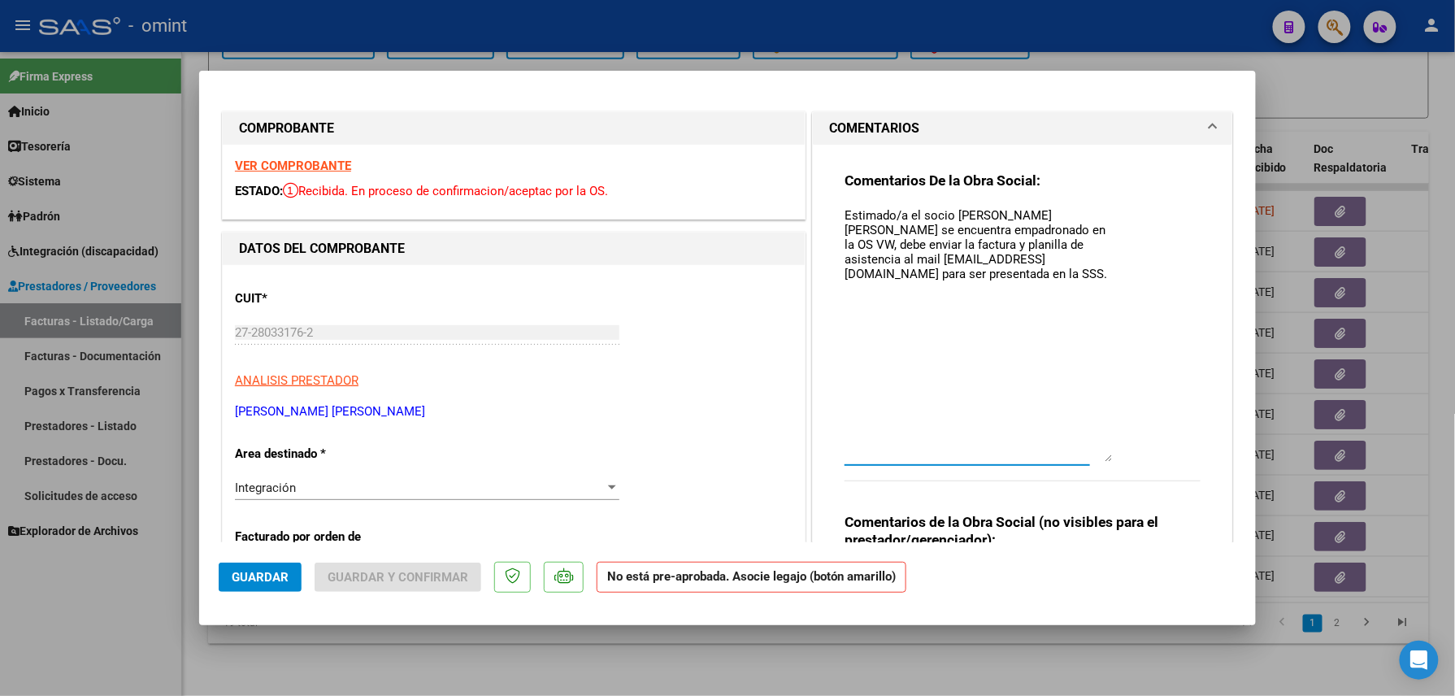
click at [909, 212] on textarea "Estimado/a el socio AGUIRRE MARIA PAZ se encuentra empadronado en la OS VW, deb…" at bounding box center [979, 334] width 268 height 255
drag, startPoint x: 912, startPoint y: 211, endPoint x: 787, endPoint y: 215, distance: 125.3
drag, startPoint x: 888, startPoint y: 213, endPoint x: 862, endPoint y: 212, distance: 26.0
click at [953, 212] on textarea "El socio AGUIRRE MARIA PAZ se encuentra empadronado en la OS VW, debe enviar la…" at bounding box center [979, 334] width 268 height 255
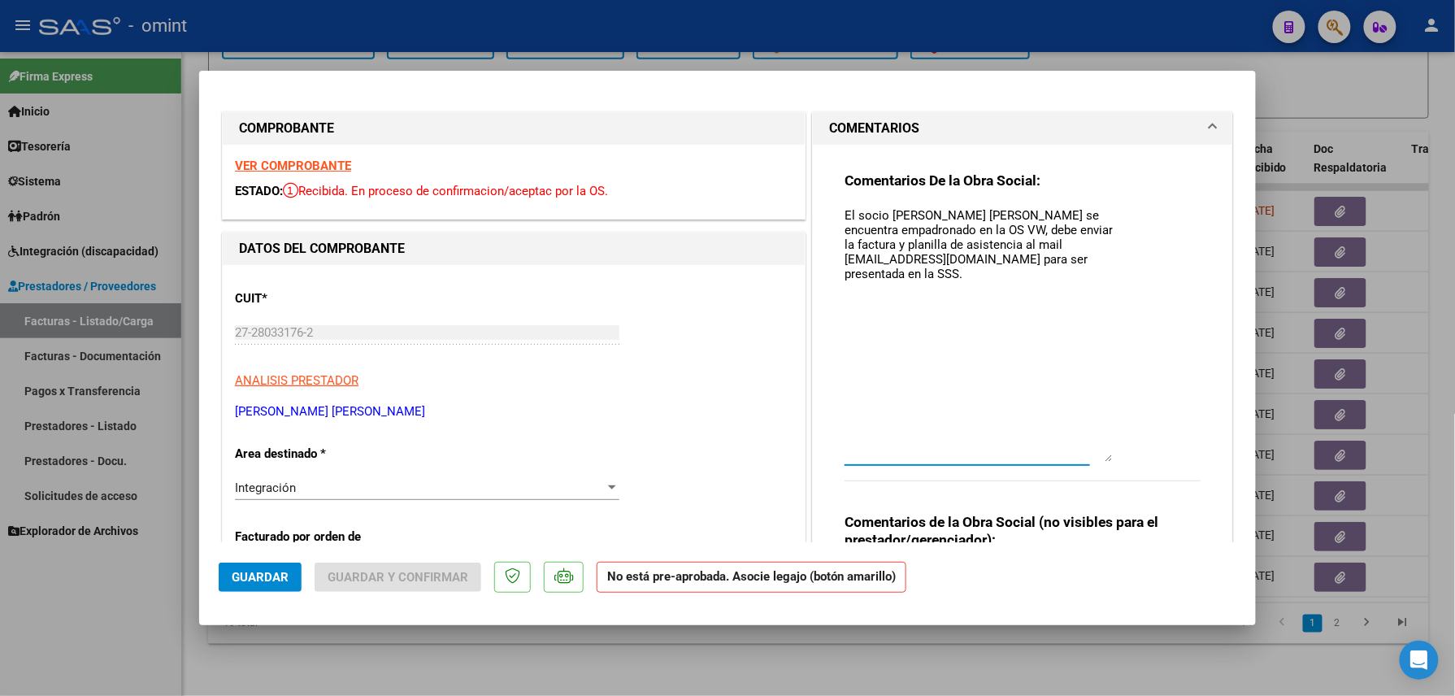
drag, startPoint x: 885, startPoint y: 215, endPoint x: 993, endPoint y: 207, distance: 108.4
click at [993, 207] on textarea "El socio AGUIRRE MARIA PAZ se encuentra empadronado en la OS VW, debe enviar la…" at bounding box center [979, 334] width 268 height 255
paste textarea "NICOLO ARAUJO, MAURICIO"
click at [1018, 224] on textarea "El socio NICOLO ARAUJO, MAURICIO se encuentra empadronado en la OS VW, debe env…" at bounding box center [979, 334] width 268 height 255
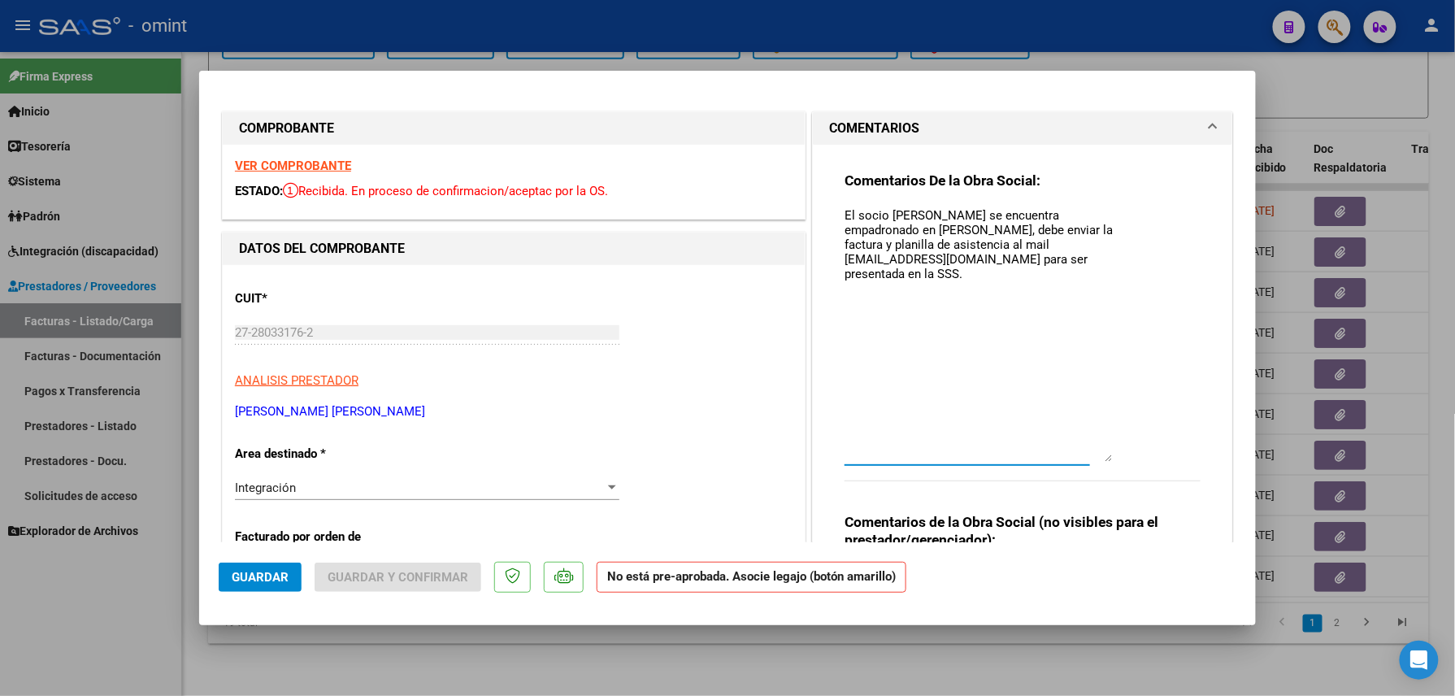
click at [891, 342] on textarea "El socio NICOLO ARAUJO, MAURICIO se encuentra empadronado en OSPIM, debe enviar…" at bounding box center [979, 334] width 268 height 255
type textarea "El socio NICOLO ARAUJO, MAURICIO se encuentra empadronado en OSPIM, debe enviar…"
click at [270, 581] on span "Guardar" at bounding box center [260, 577] width 57 height 15
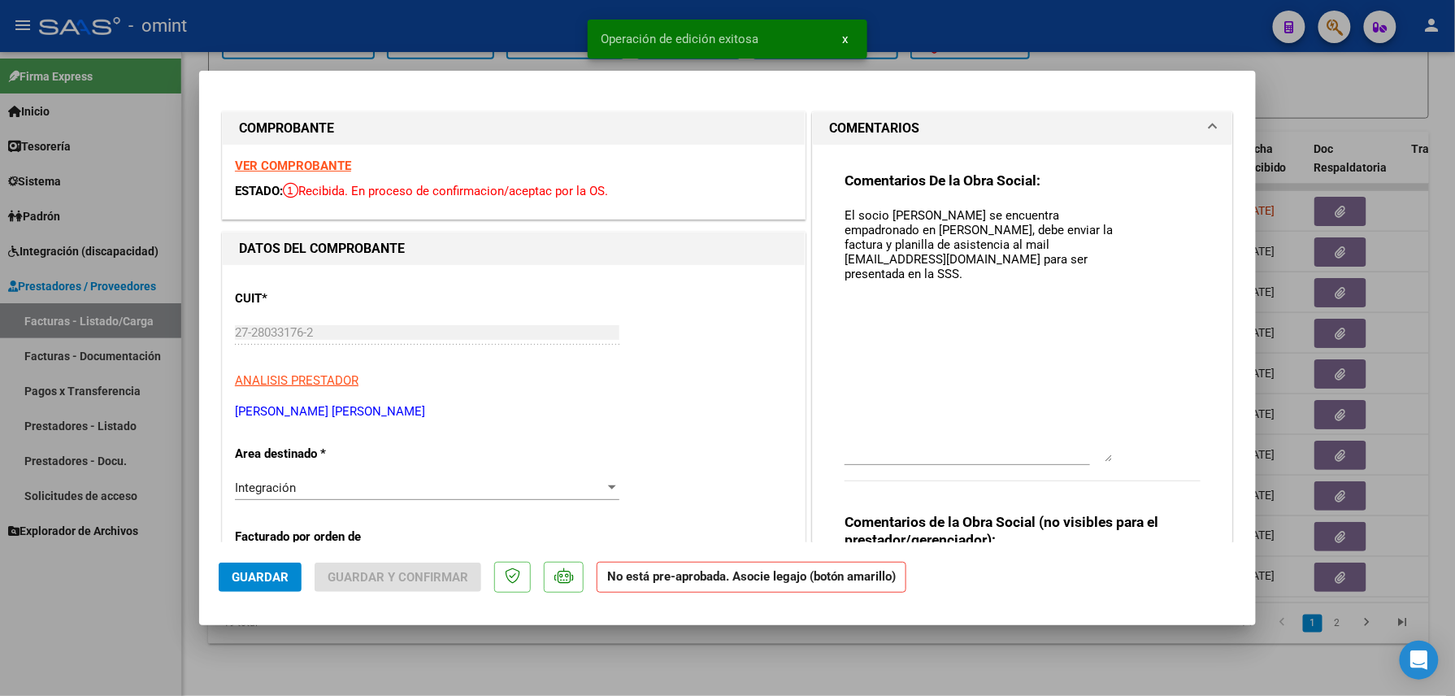
click at [387, 651] on div at bounding box center [727, 348] width 1455 height 696
type input "$ 0,00"
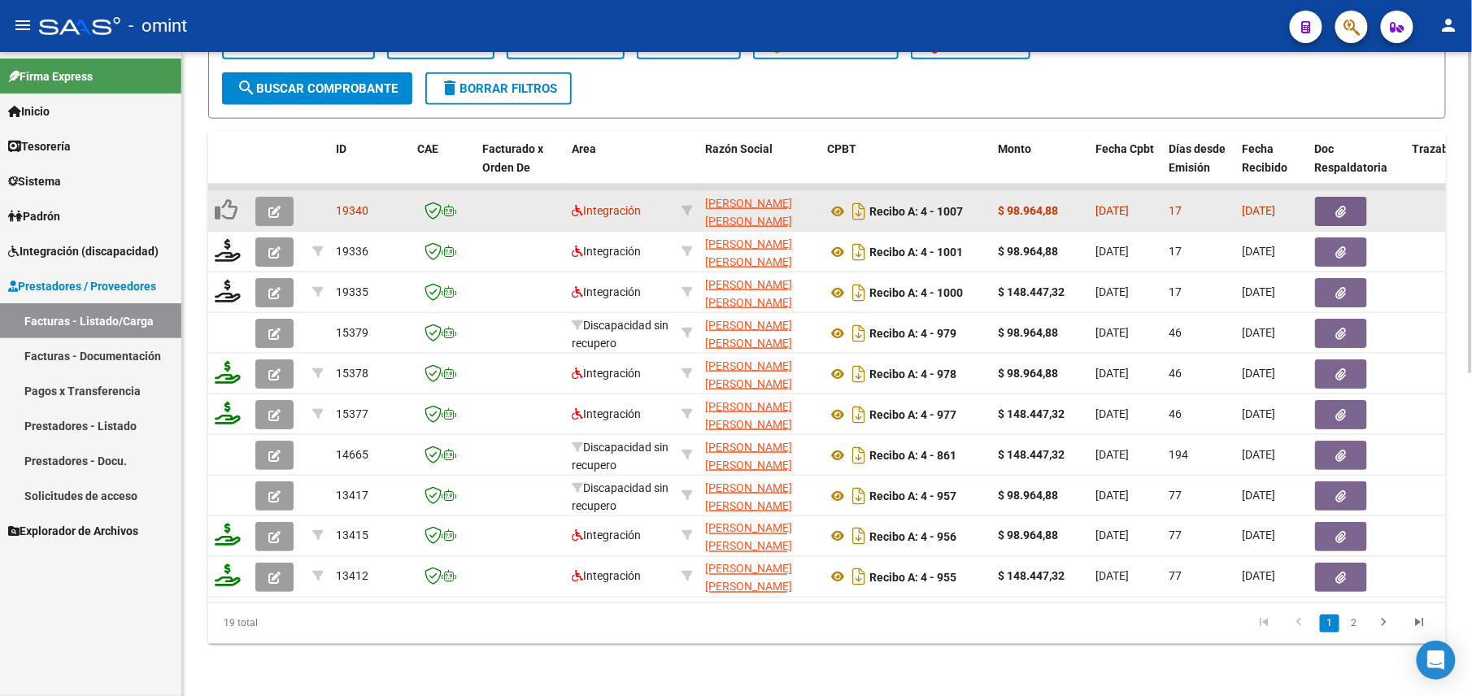
click at [281, 197] on button "button" at bounding box center [274, 211] width 38 height 29
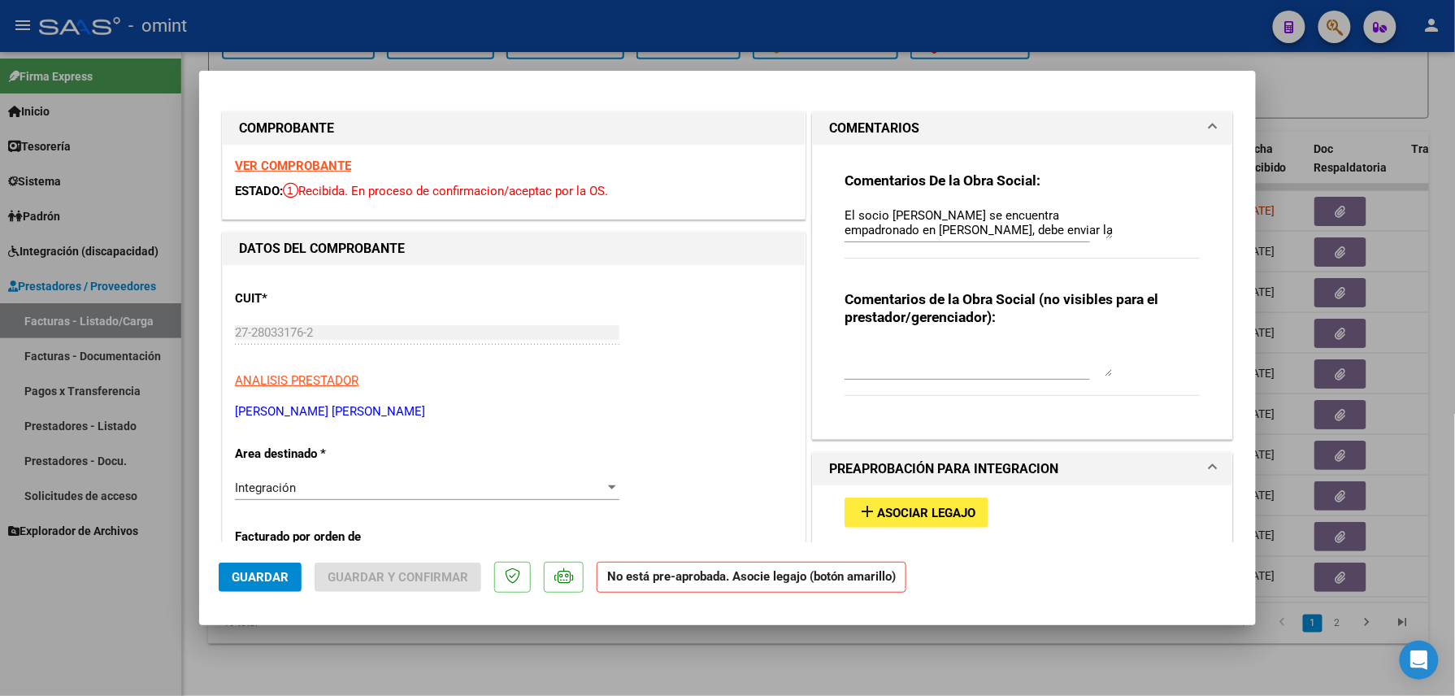
scroll to position [108, 0]
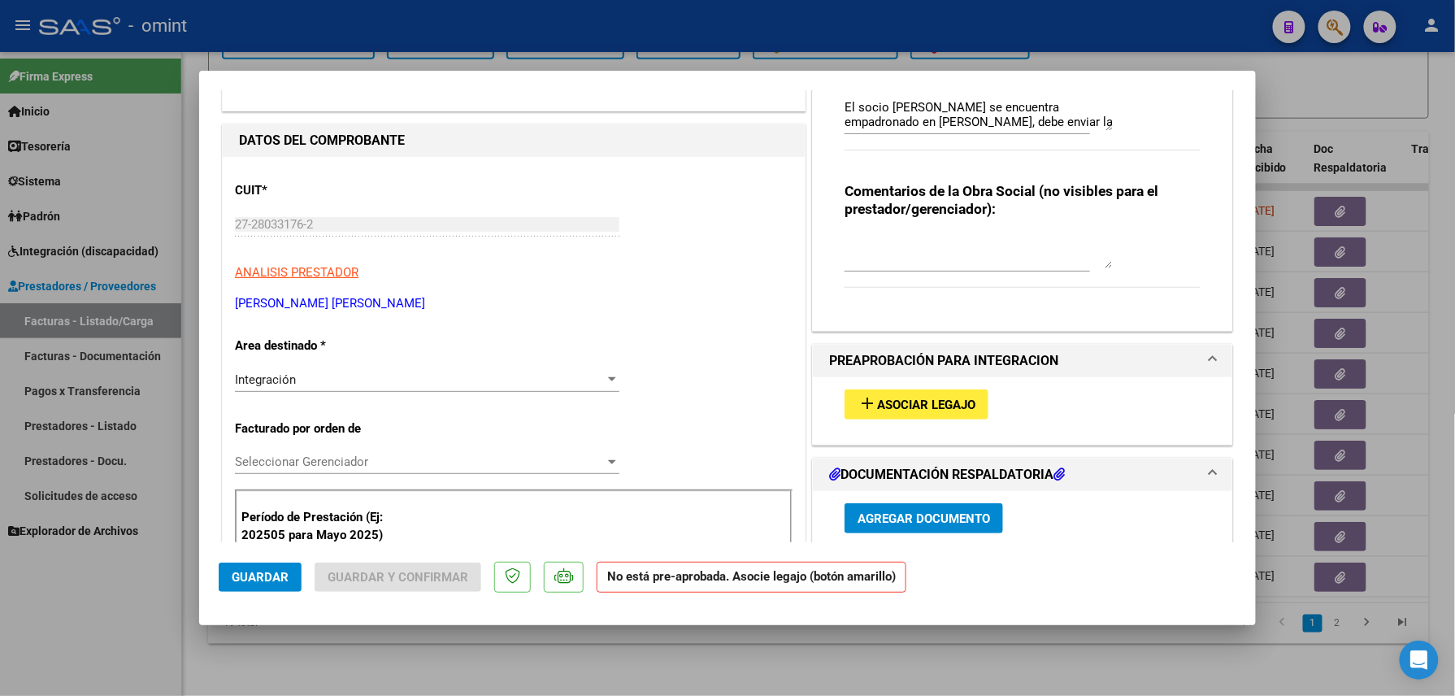
click at [379, 385] on div "Integración" at bounding box center [420, 379] width 370 height 15
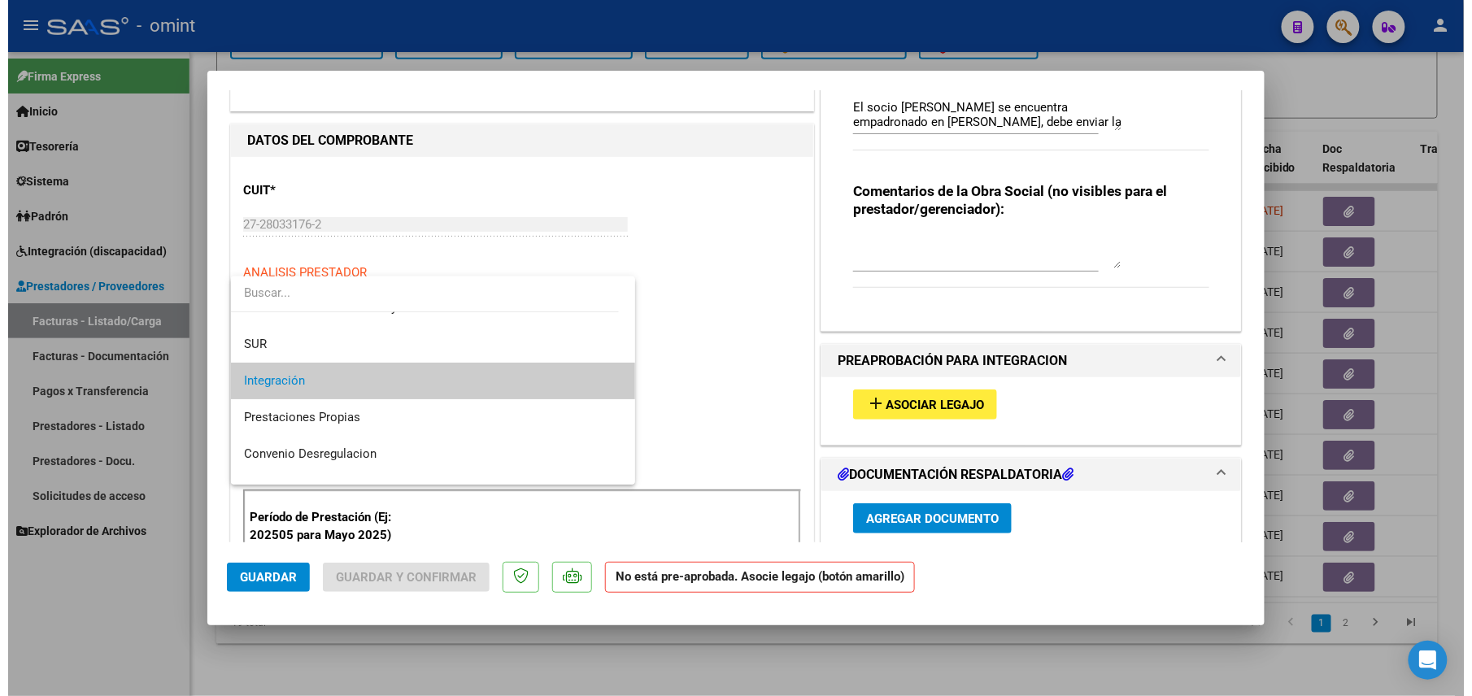
scroll to position [158, 0]
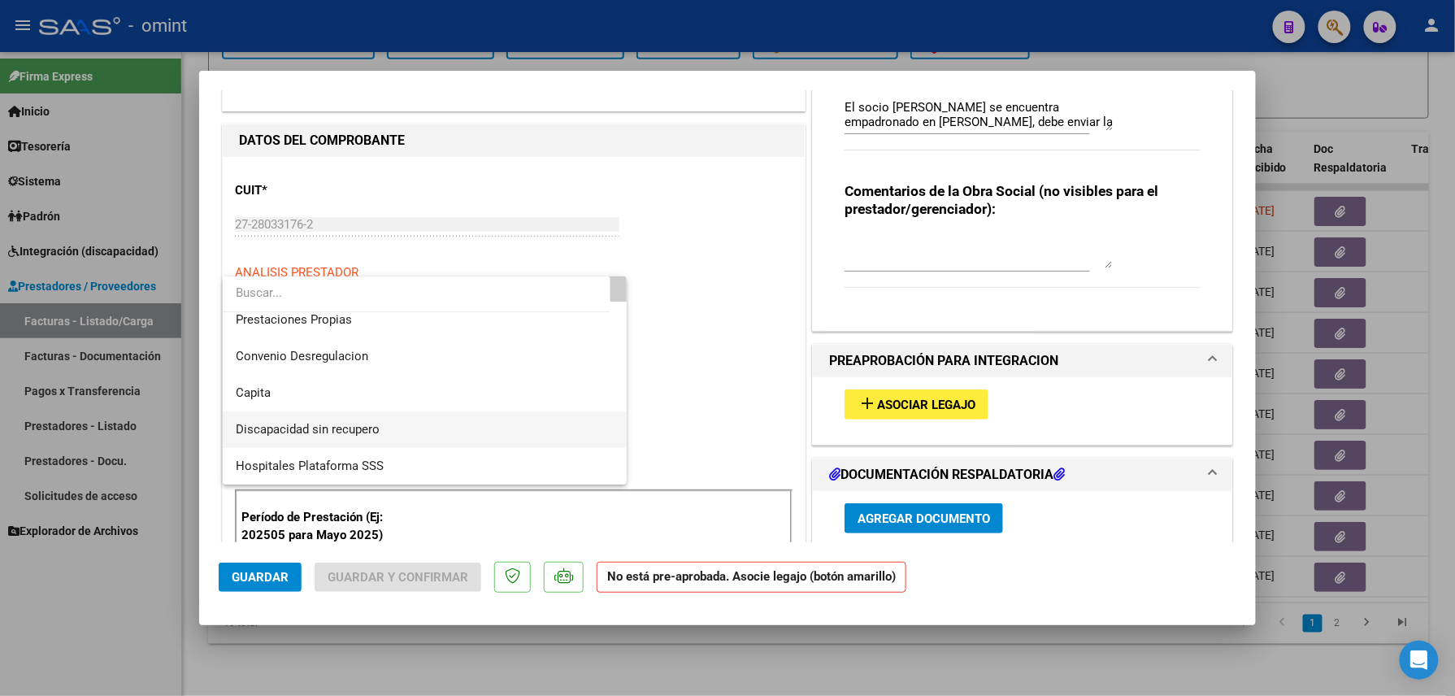
click at [346, 417] on span "Discapacidad sin recupero" at bounding box center [425, 429] width 378 height 37
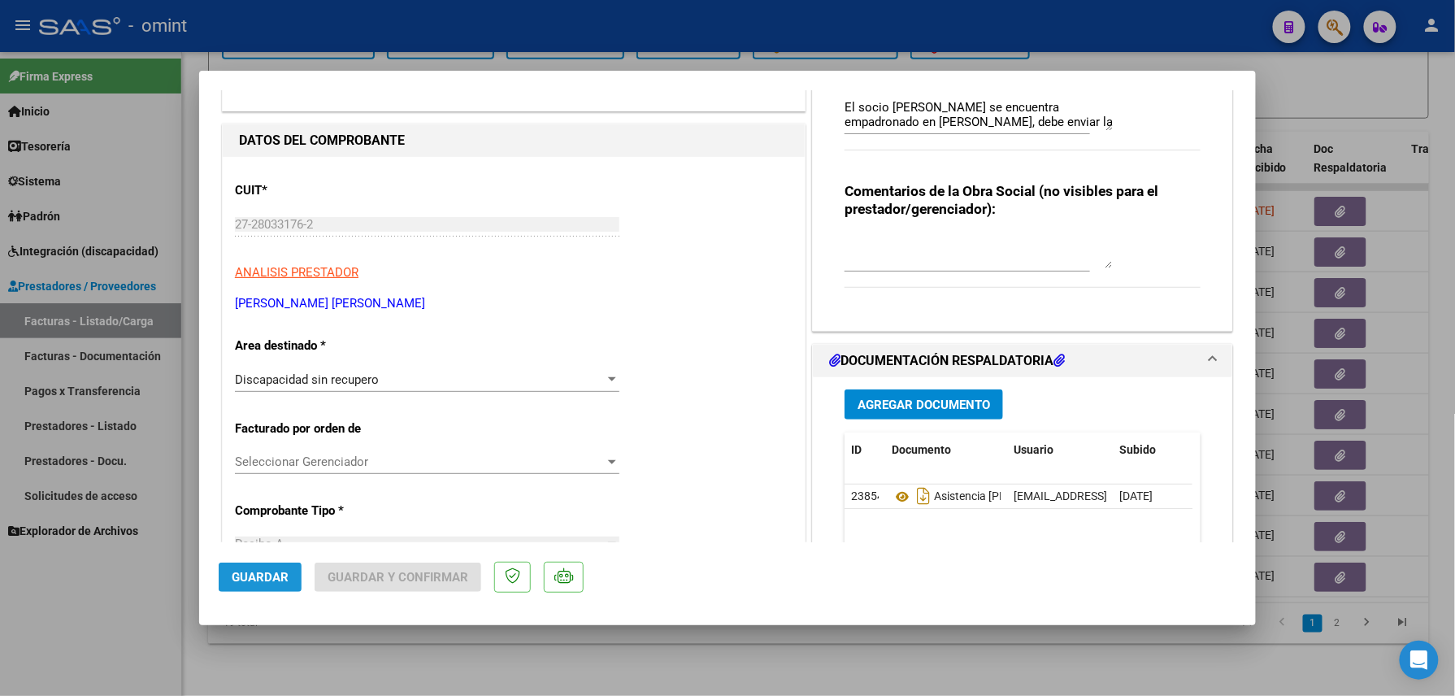
click at [288, 582] on button "Guardar" at bounding box center [260, 577] width 83 height 29
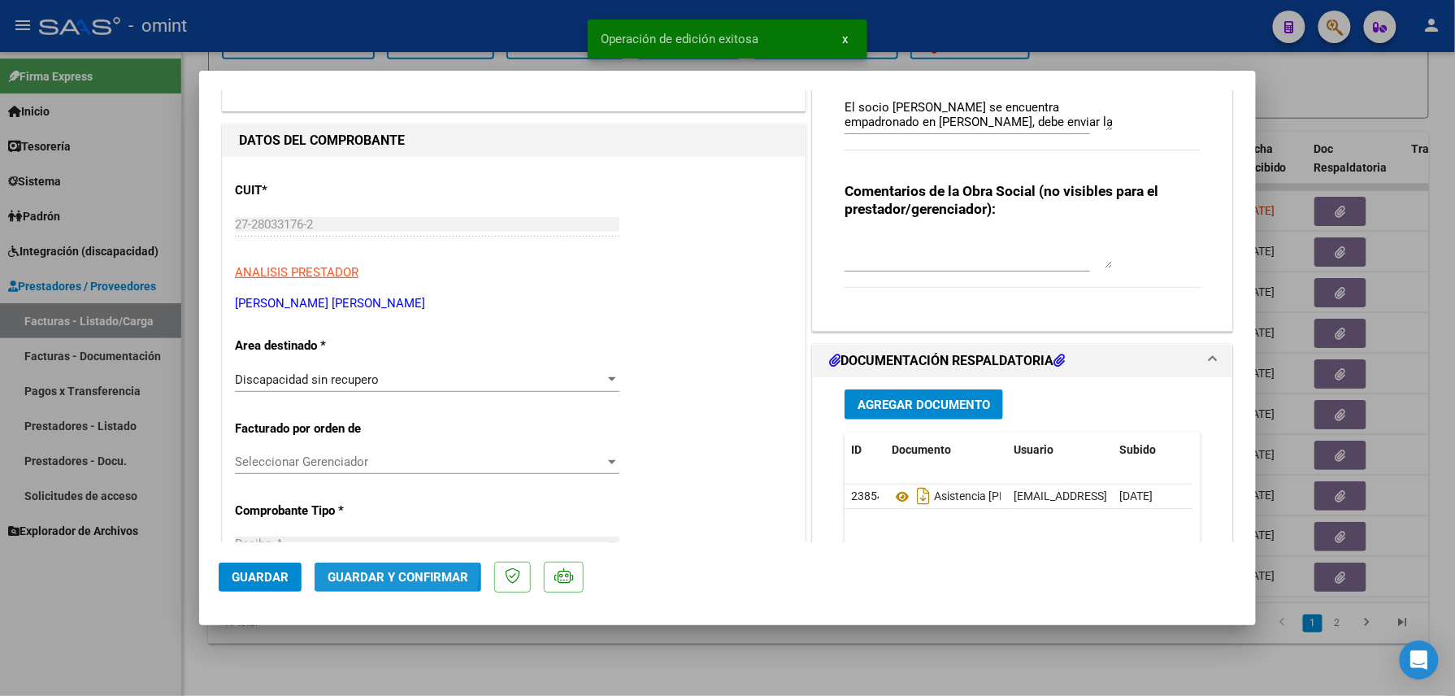
click at [381, 570] on span "Guardar y Confirmar" at bounding box center [398, 577] width 141 height 15
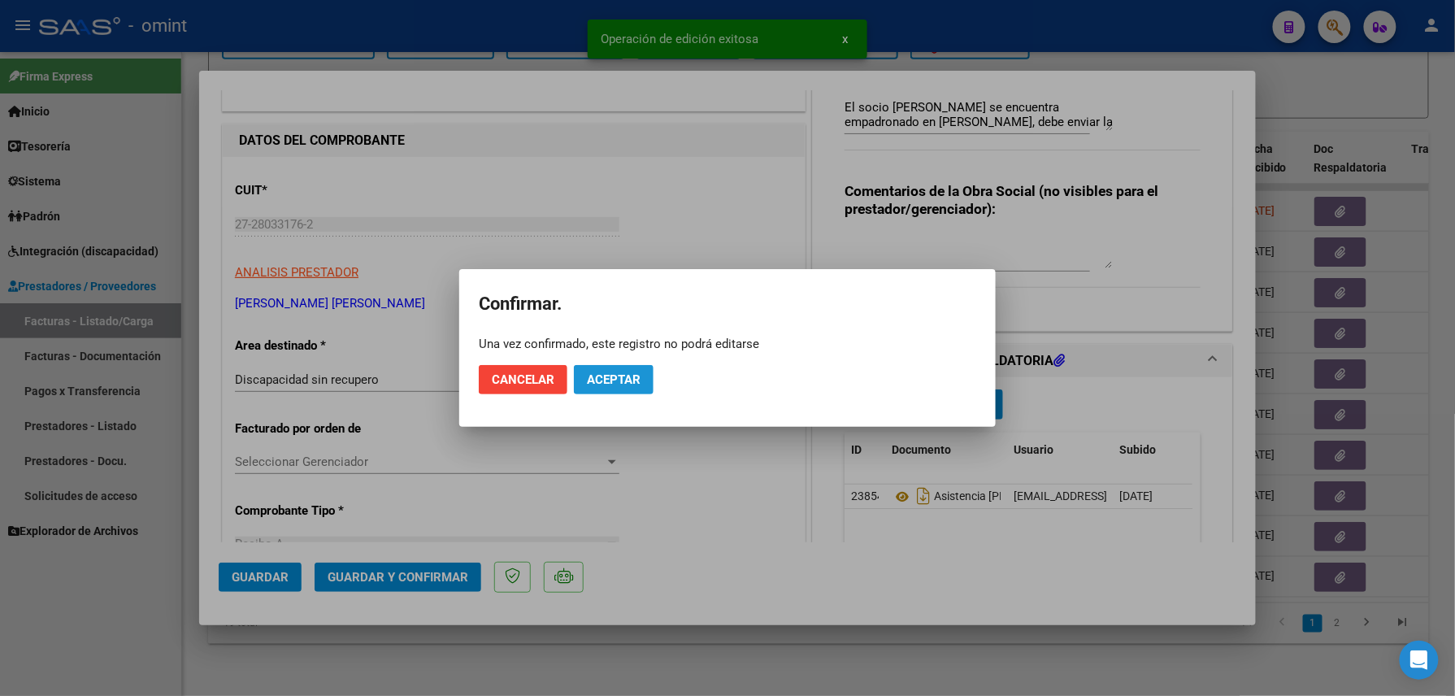
click at [623, 385] on button "Aceptar" at bounding box center [614, 379] width 80 height 29
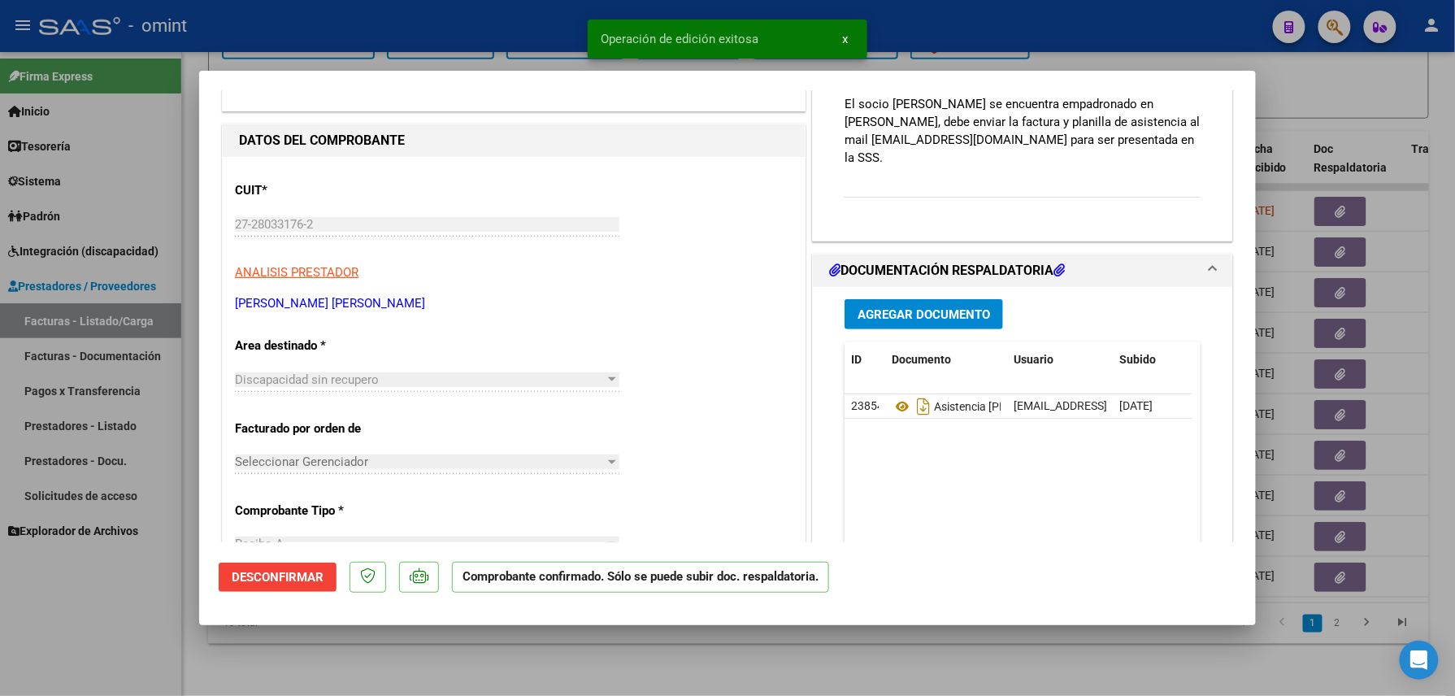
click at [460, 655] on div at bounding box center [727, 348] width 1455 height 696
type input "$ 0,00"
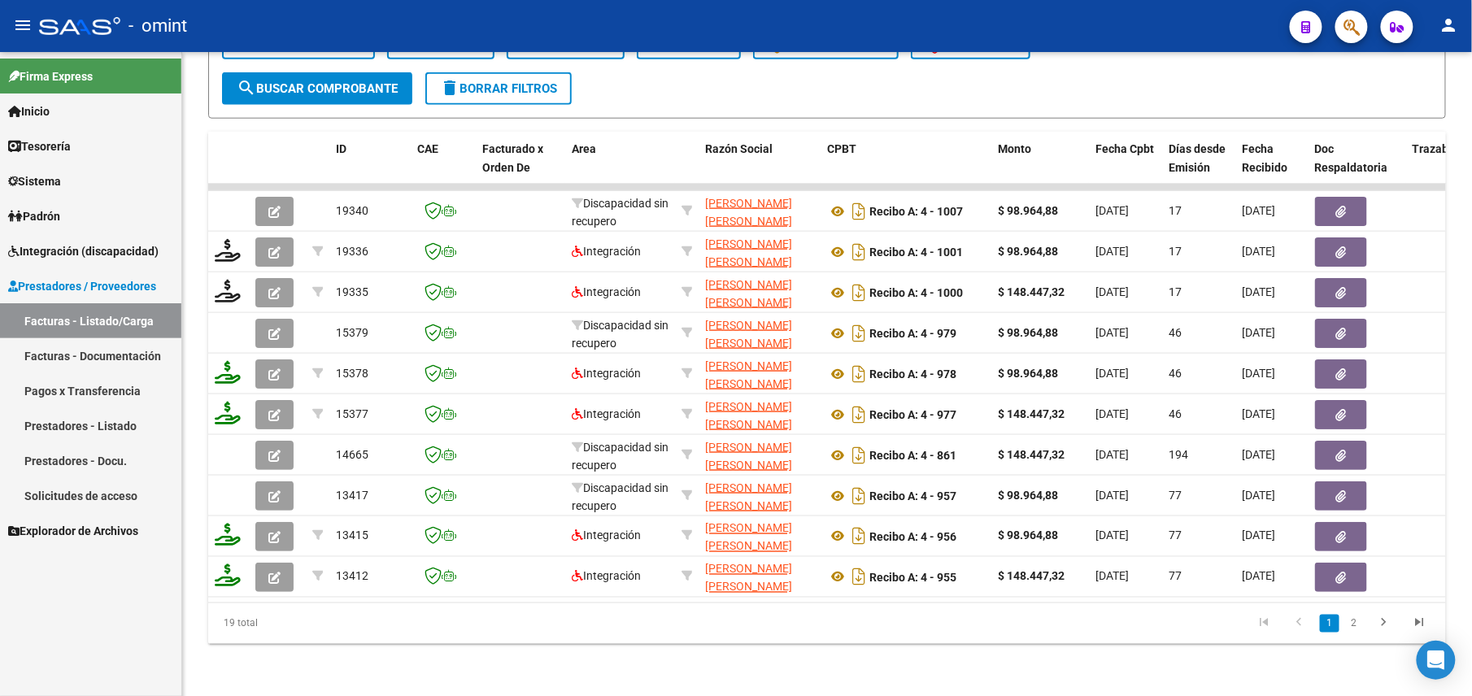
click at [76, 176] on link "Sistema" at bounding box center [90, 180] width 181 height 35
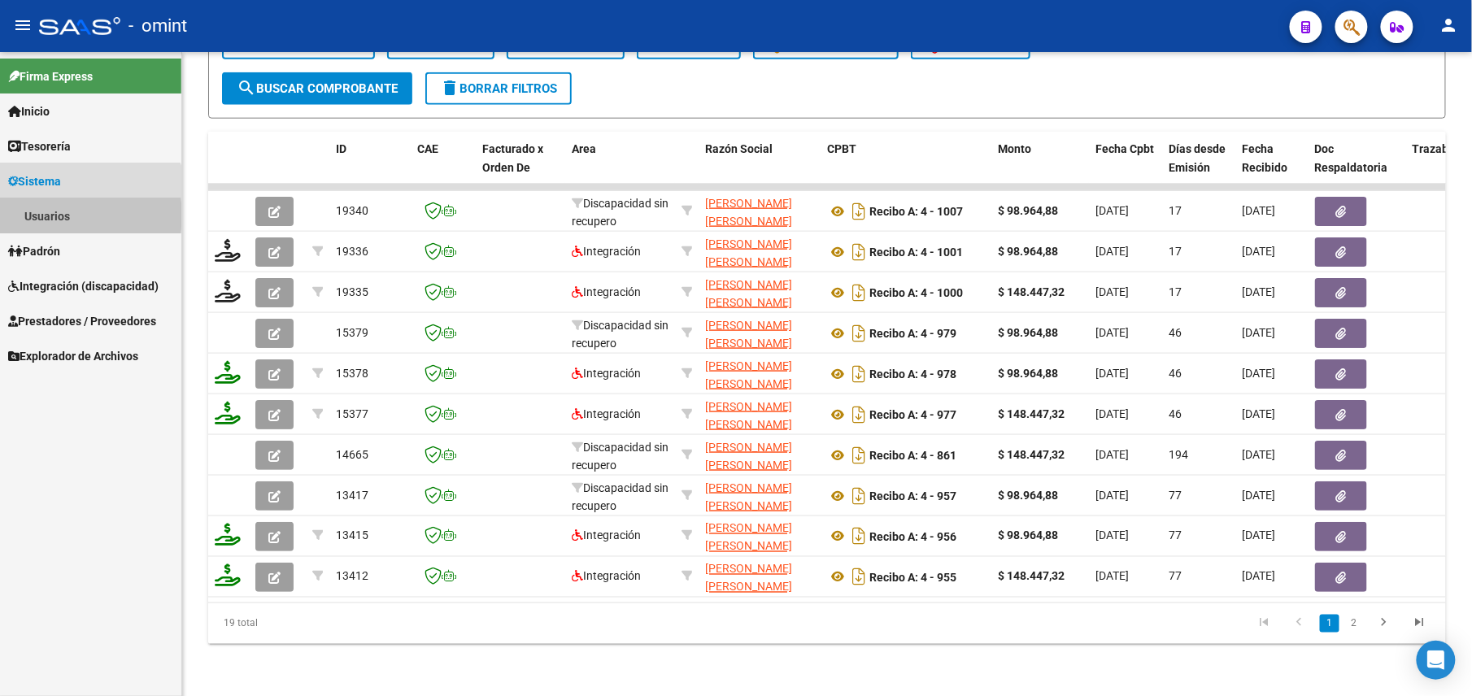
click at [65, 215] on link "Usuarios" at bounding box center [90, 215] width 181 height 35
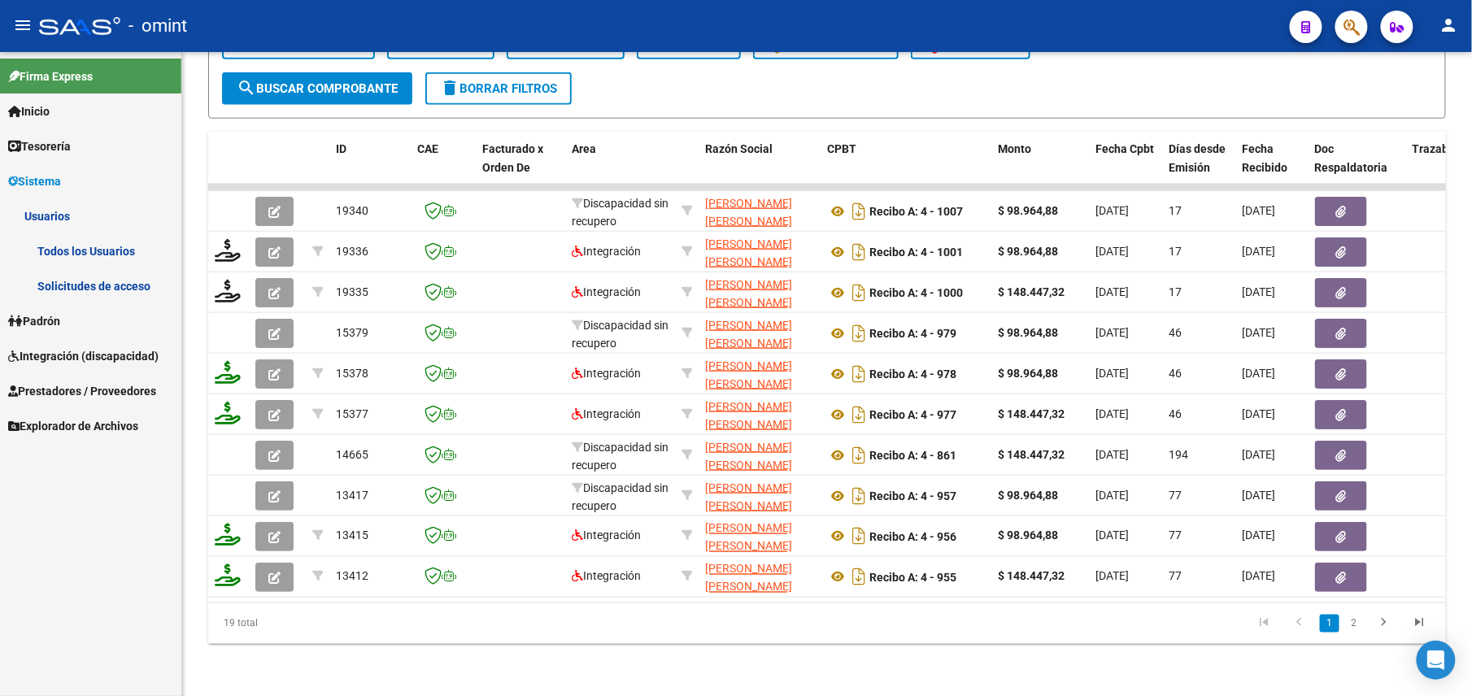
click at [83, 244] on link "Todos los Usuarios" at bounding box center [90, 250] width 181 height 35
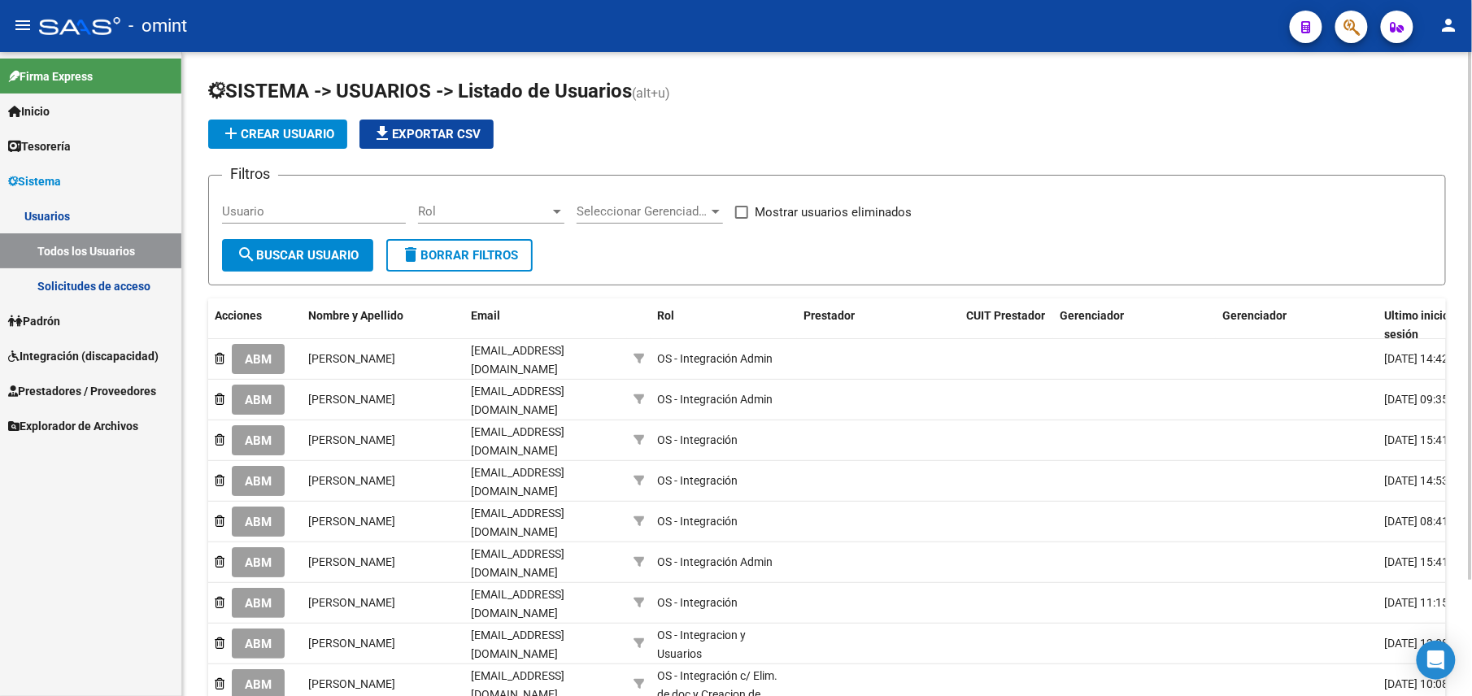
click at [320, 206] on input "Usuario" at bounding box center [314, 211] width 184 height 15
paste input "20263238533"
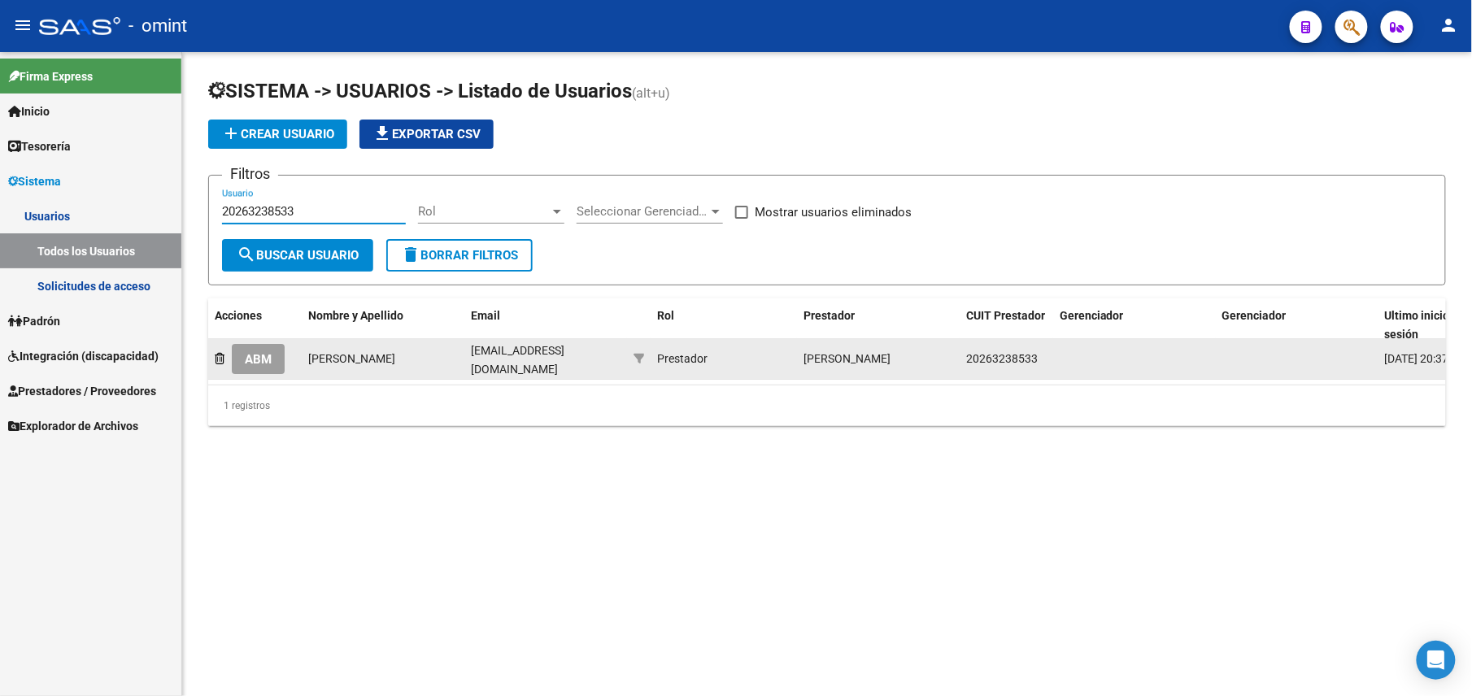
type input "20263238533"
click at [255, 364] on button "ABM" at bounding box center [258, 359] width 53 height 30
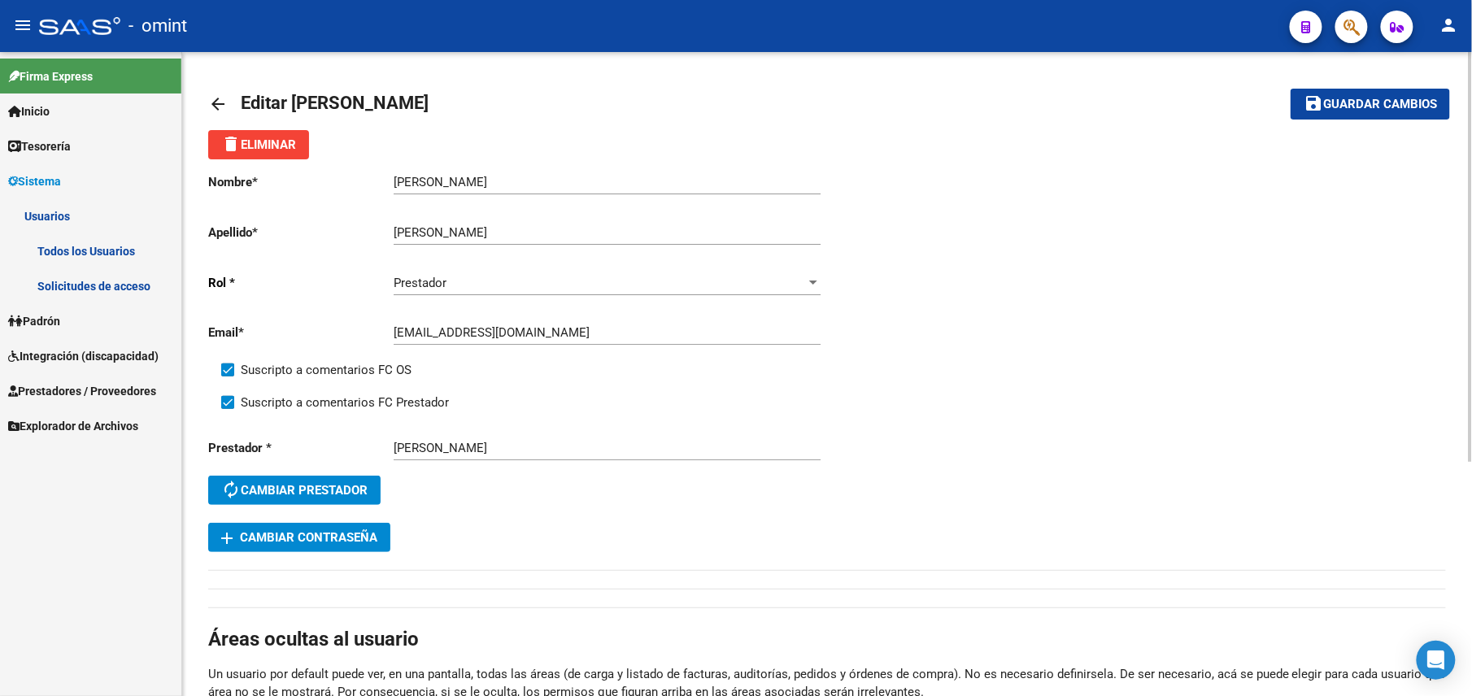
click at [215, 95] on mat-icon "arrow_back" at bounding box center [218, 104] width 20 height 20
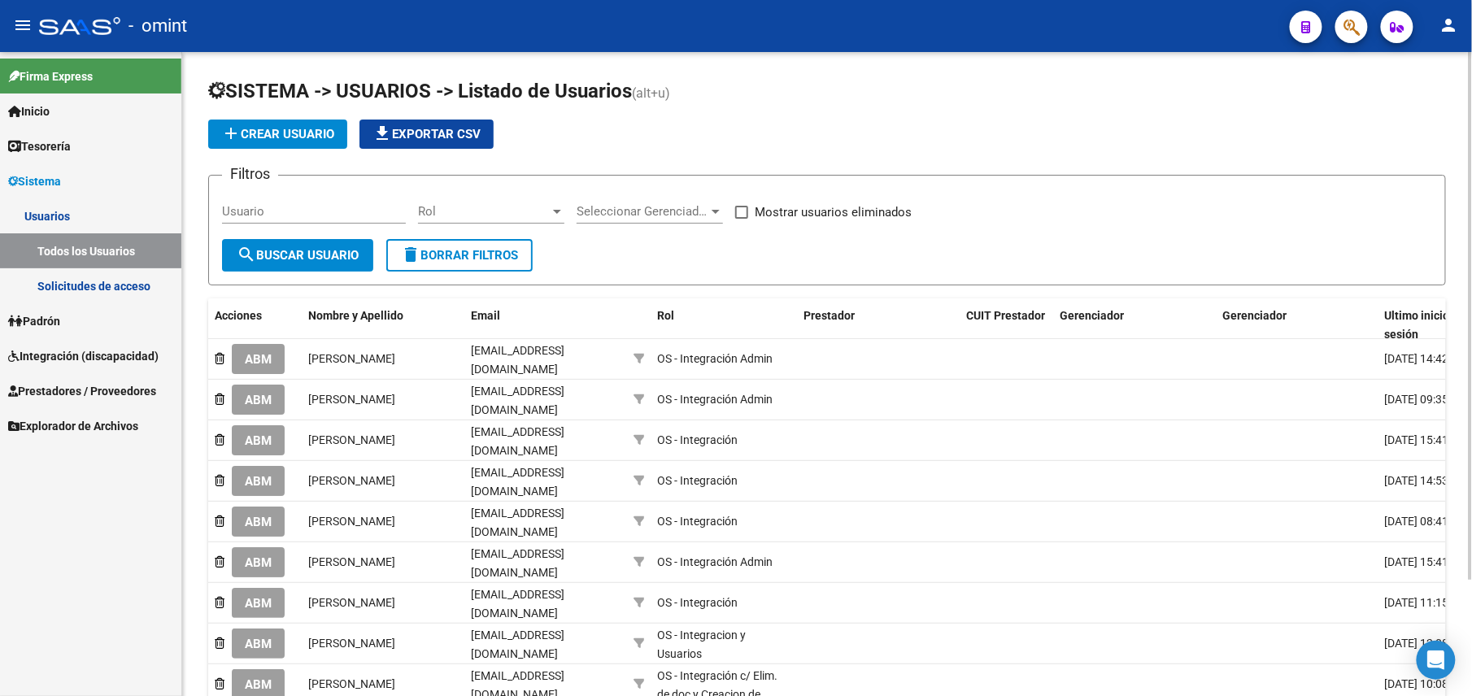
click at [326, 218] on input "Usuario" at bounding box center [314, 211] width 184 height 15
paste input "27268006740"
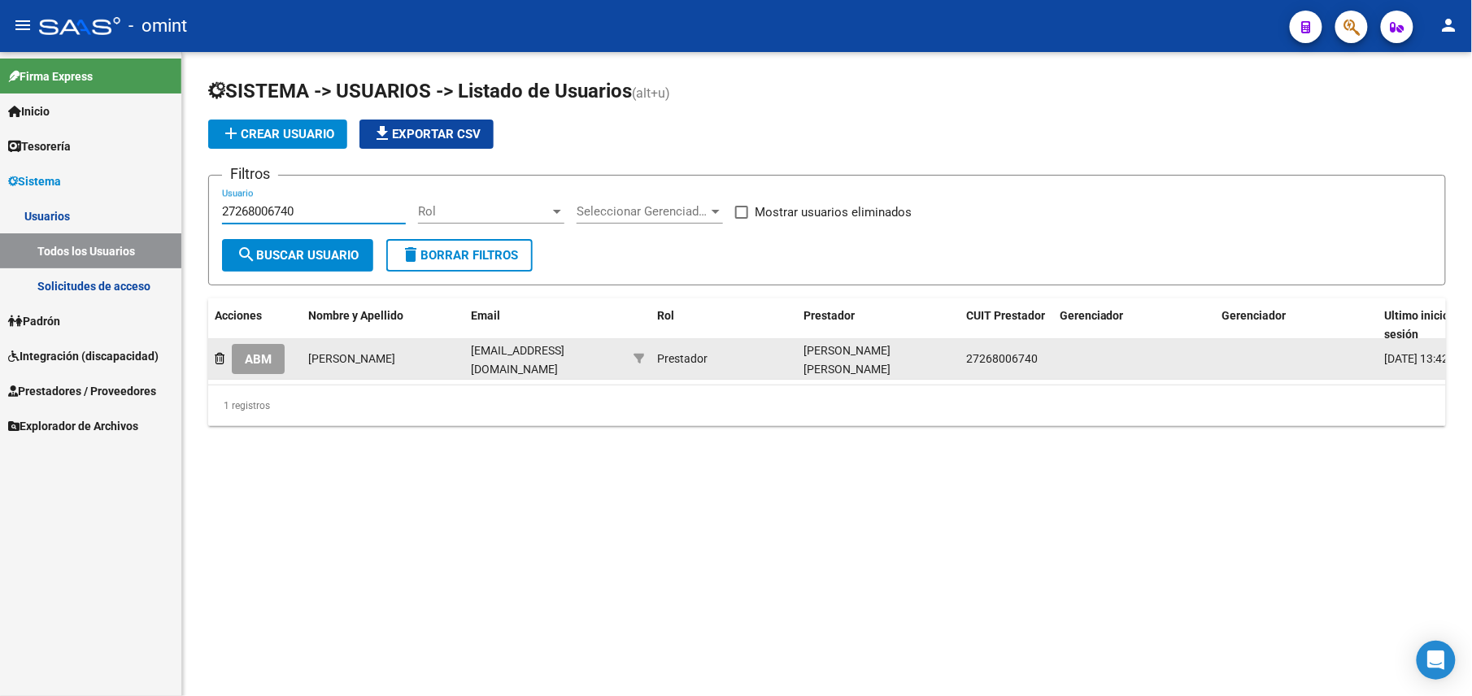
type input "27268006740"
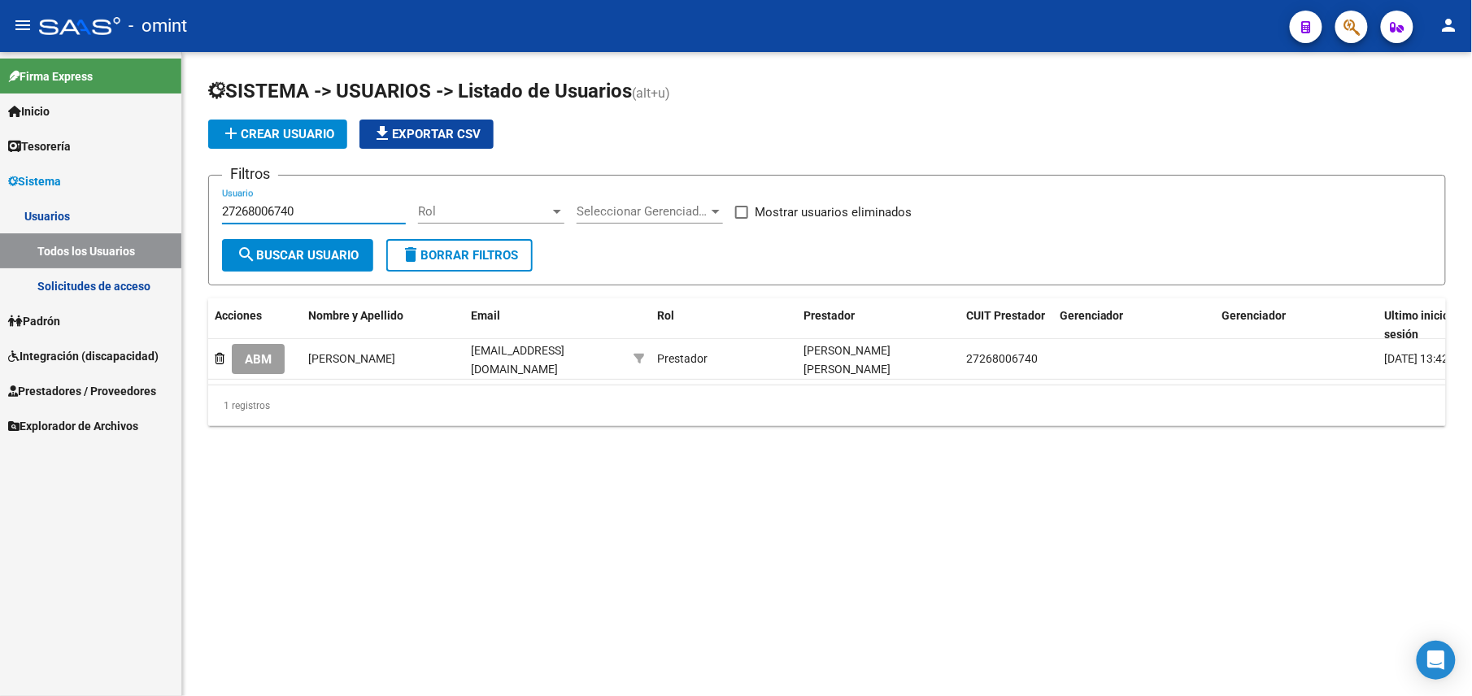
click at [260, 369] on button "ABM" at bounding box center [258, 359] width 53 height 30
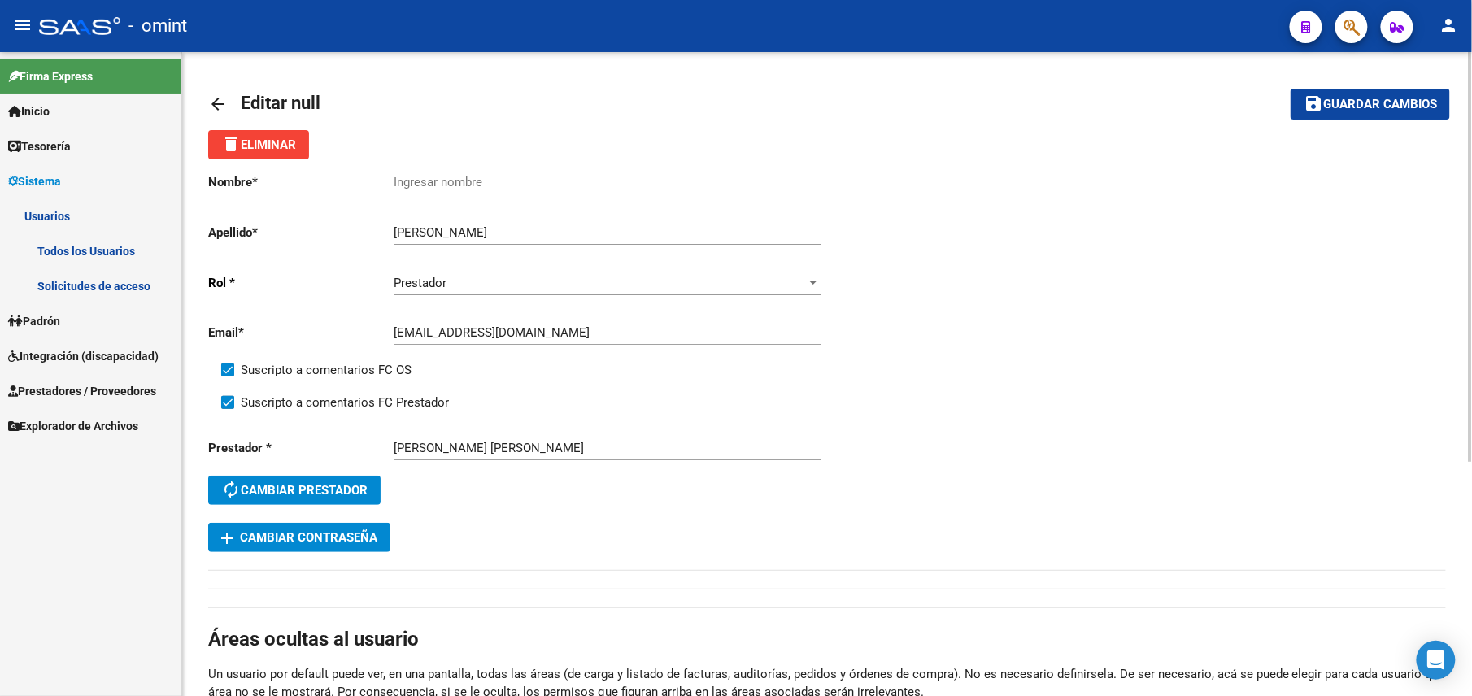
click at [211, 102] on mat-icon "arrow_back" at bounding box center [218, 104] width 20 height 20
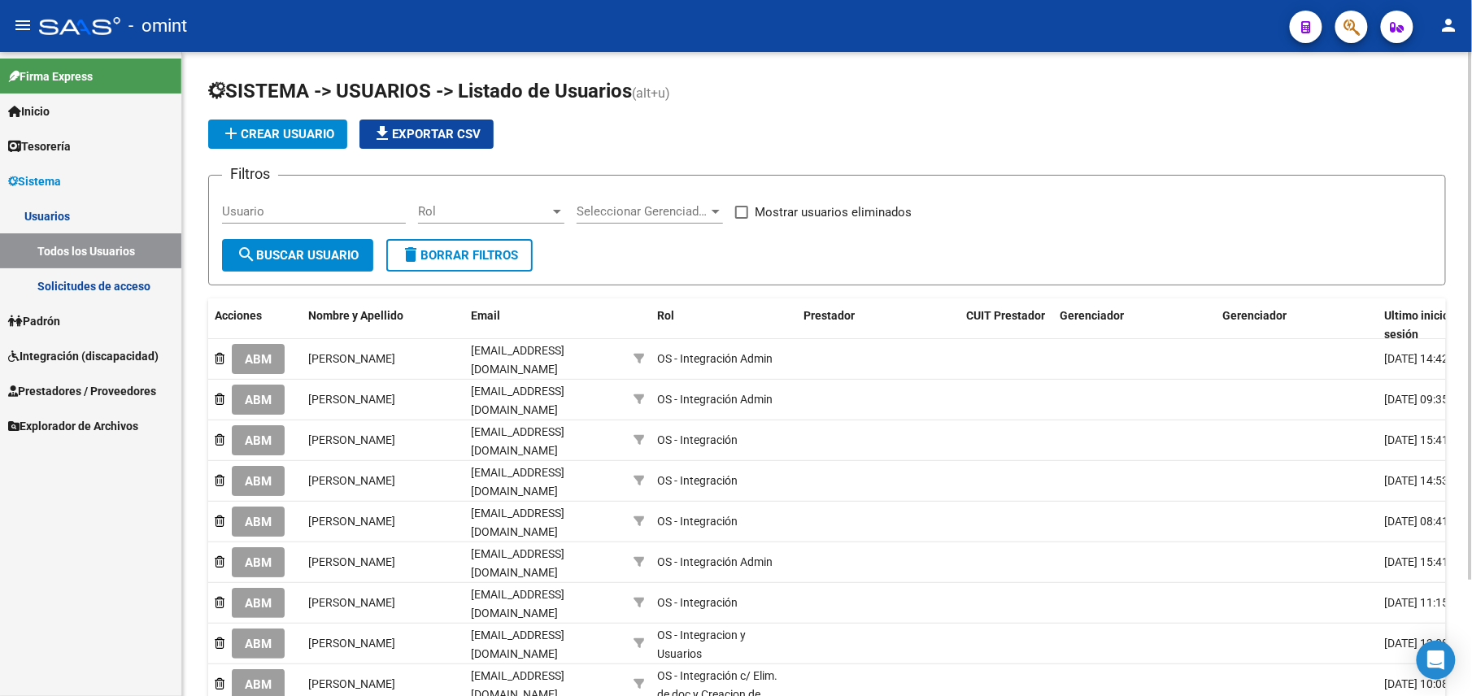
click at [281, 215] on input "Usuario" at bounding box center [314, 211] width 184 height 15
paste input "27215091223"
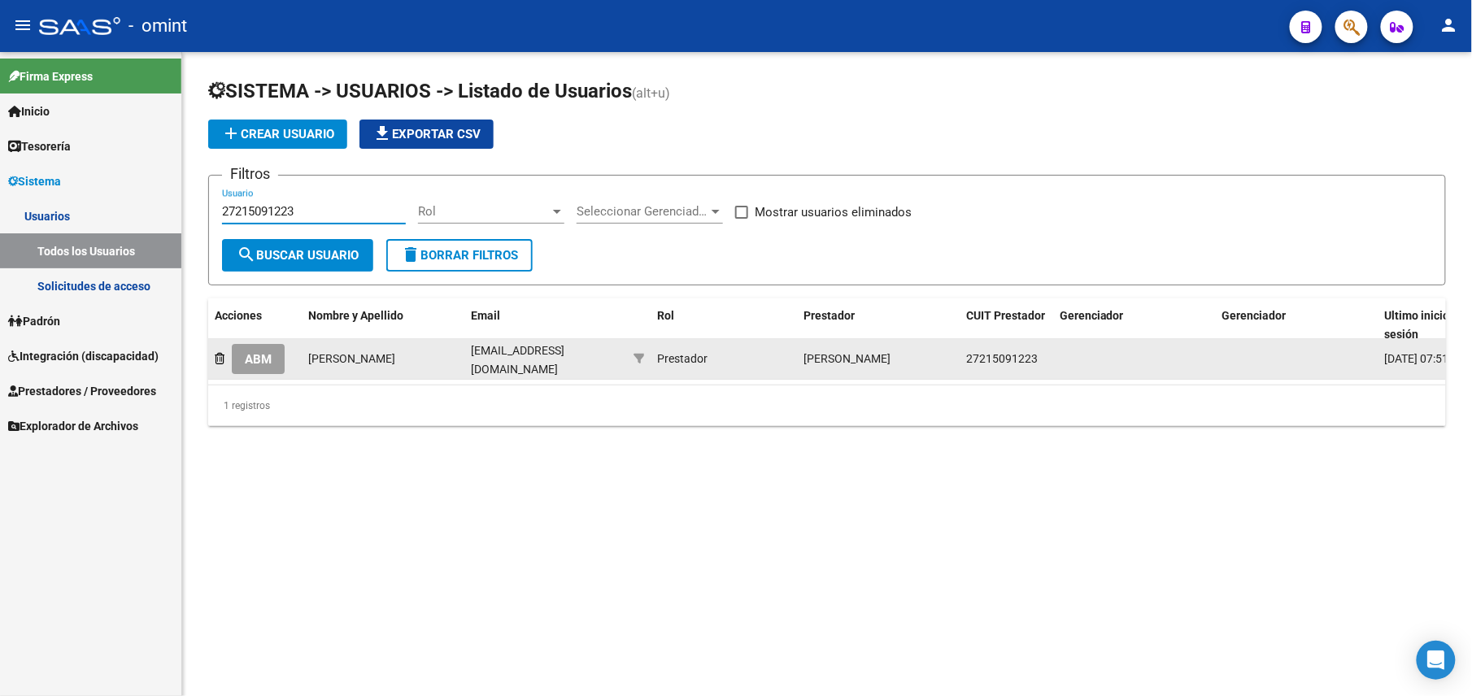
type input "27215091223"
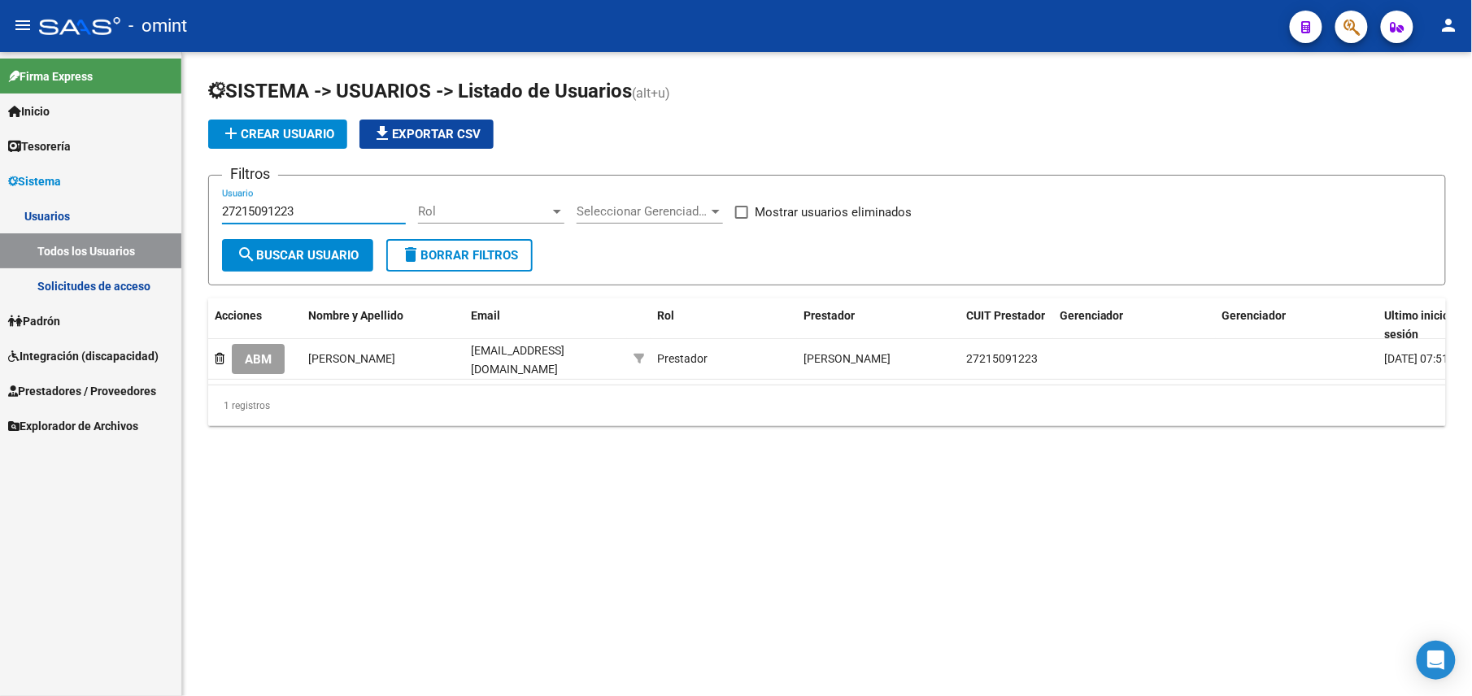
click at [259, 355] on span "ABM" at bounding box center [258, 359] width 27 height 15
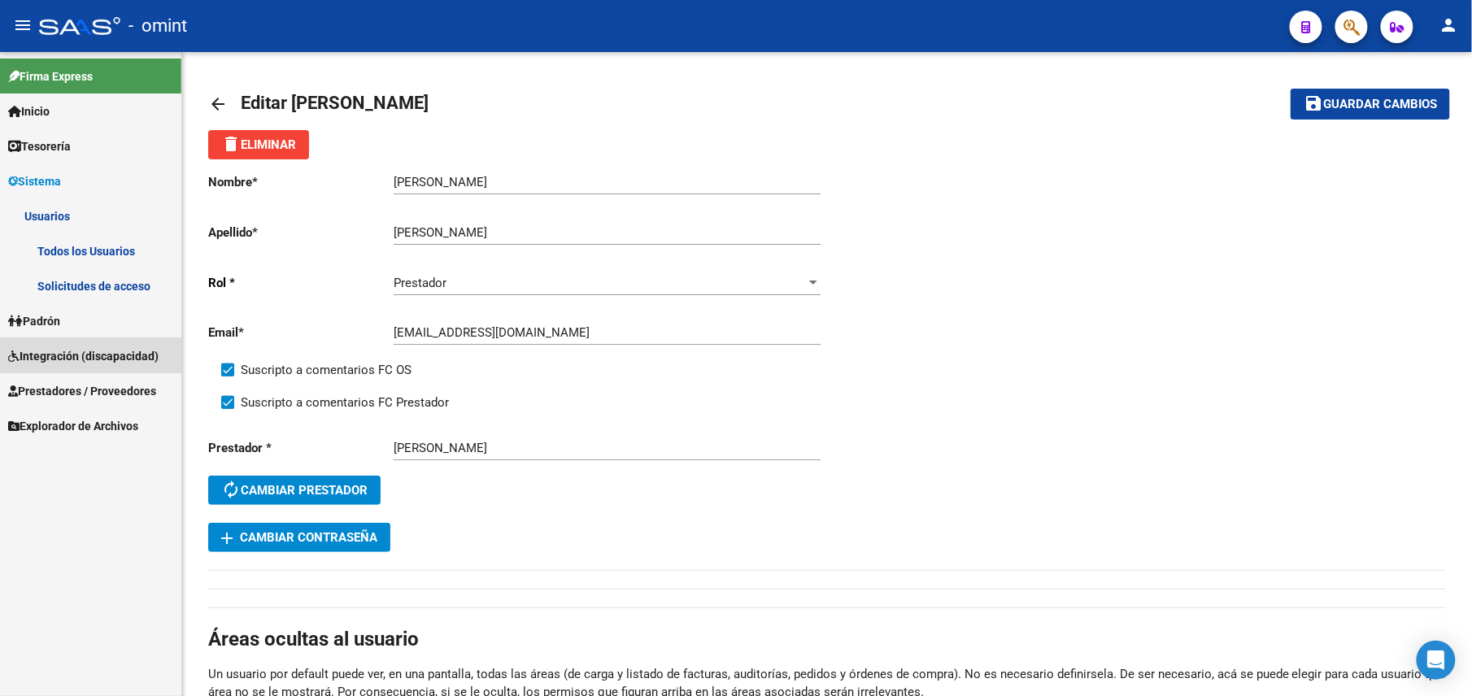
click at [88, 355] on span "Integración (discapacidad)" at bounding box center [83, 356] width 150 height 18
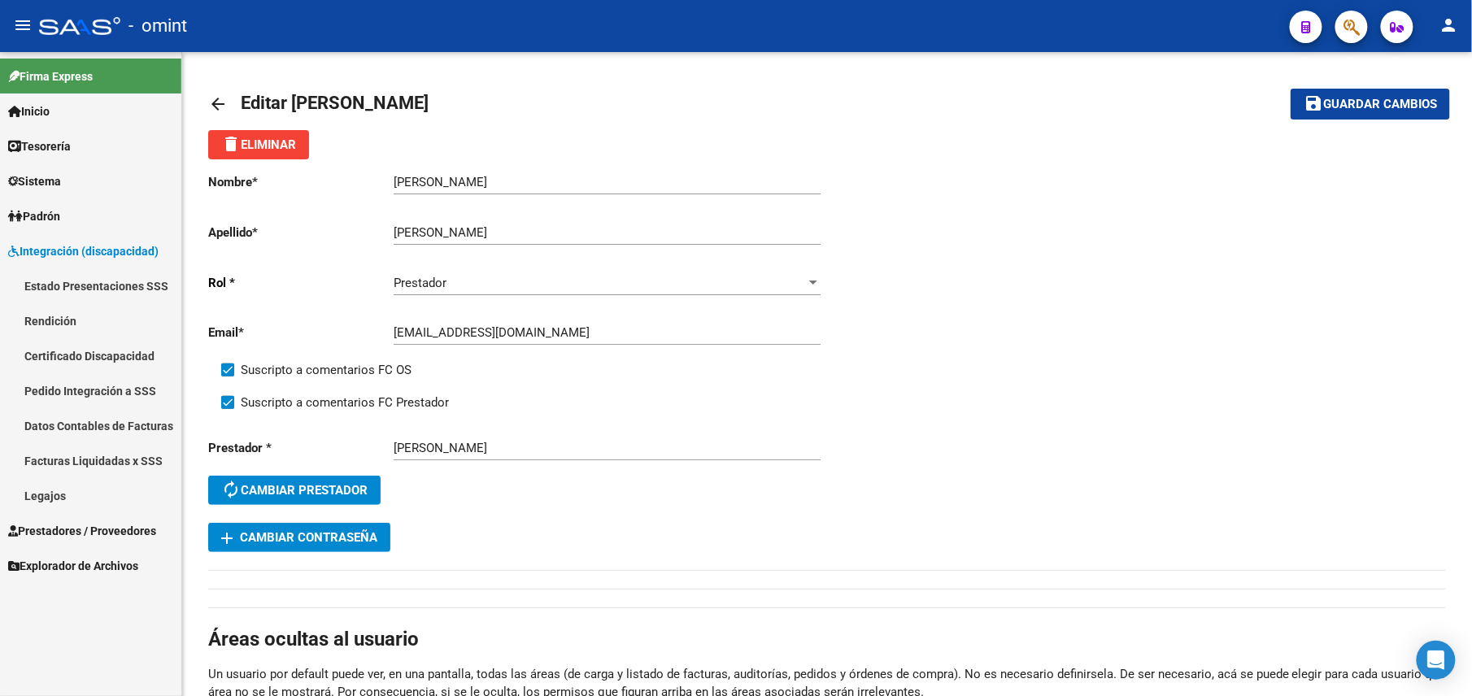
click at [98, 533] on span "Prestadores / Proveedores" at bounding box center [82, 531] width 148 height 18
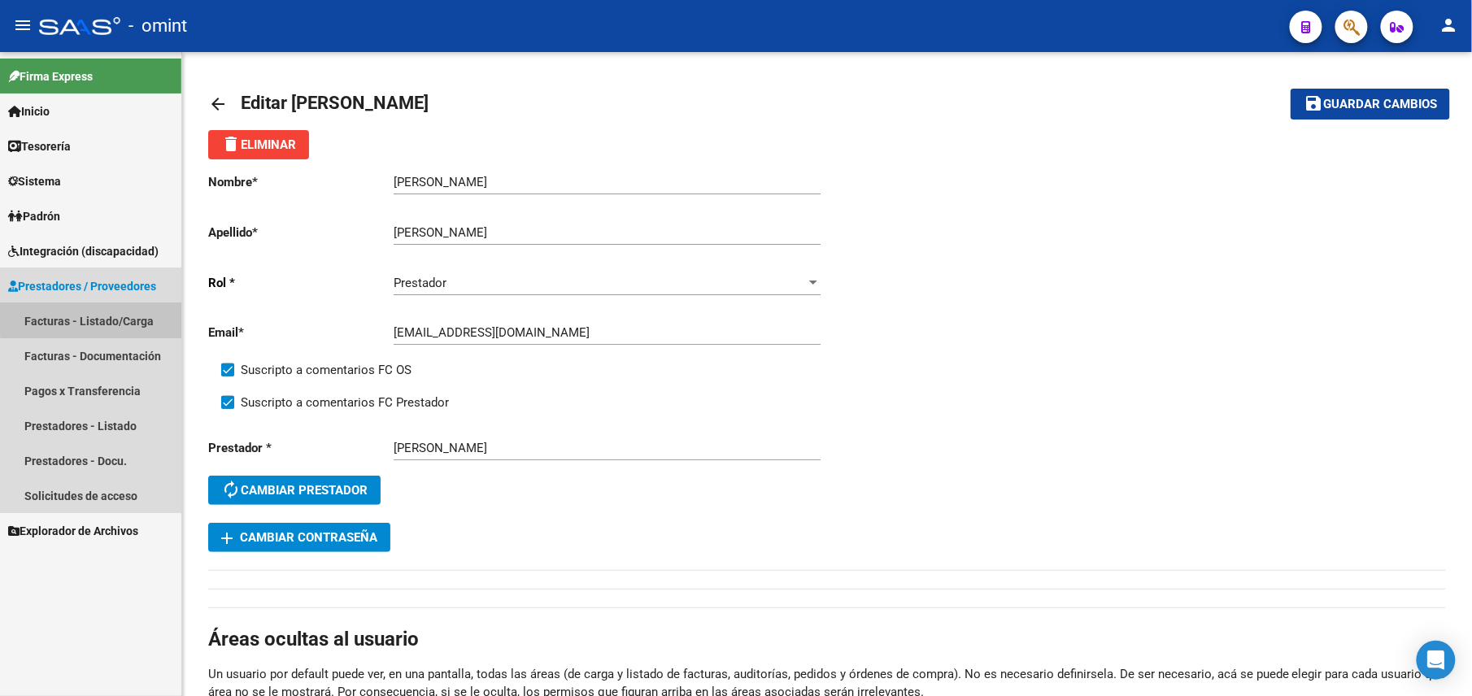
click at [93, 312] on link "Facturas - Listado/Carga" at bounding box center [90, 320] width 181 height 35
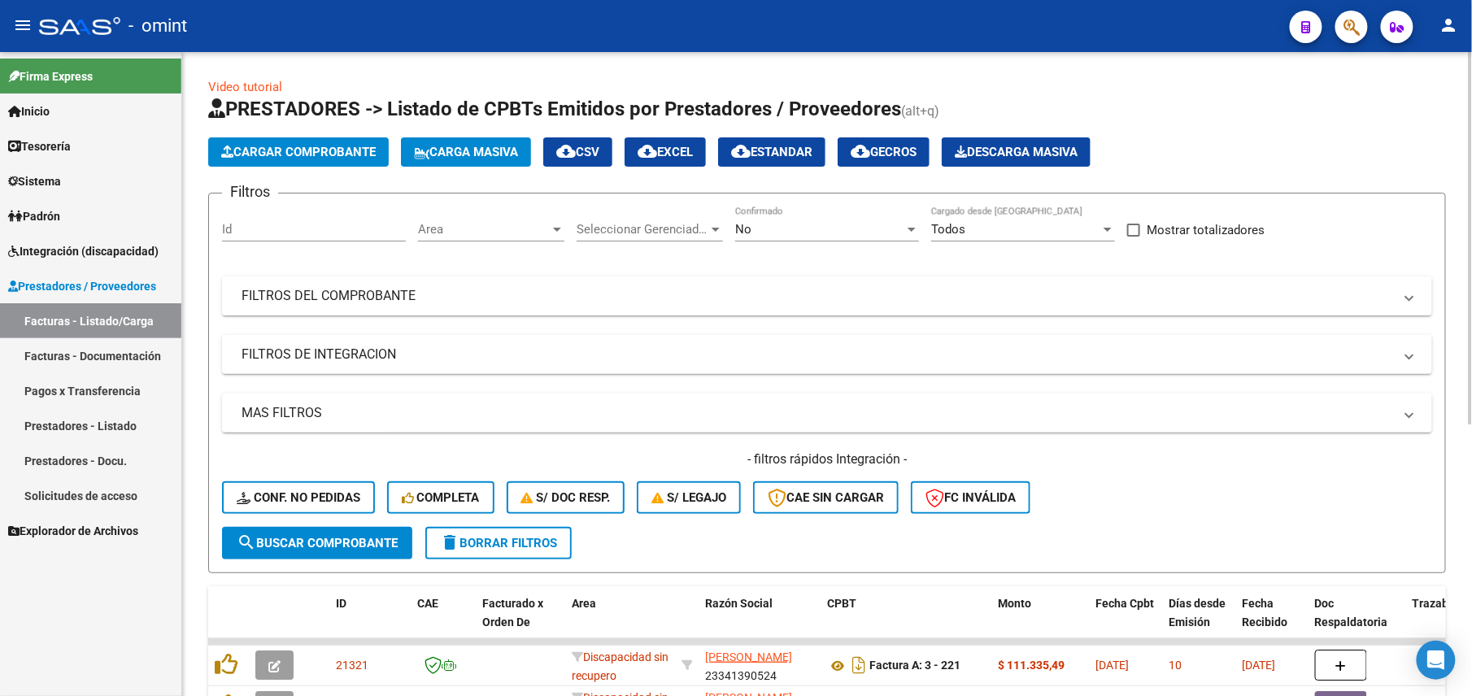
click at [778, 226] on div "No" at bounding box center [819, 229] width 169 height 15
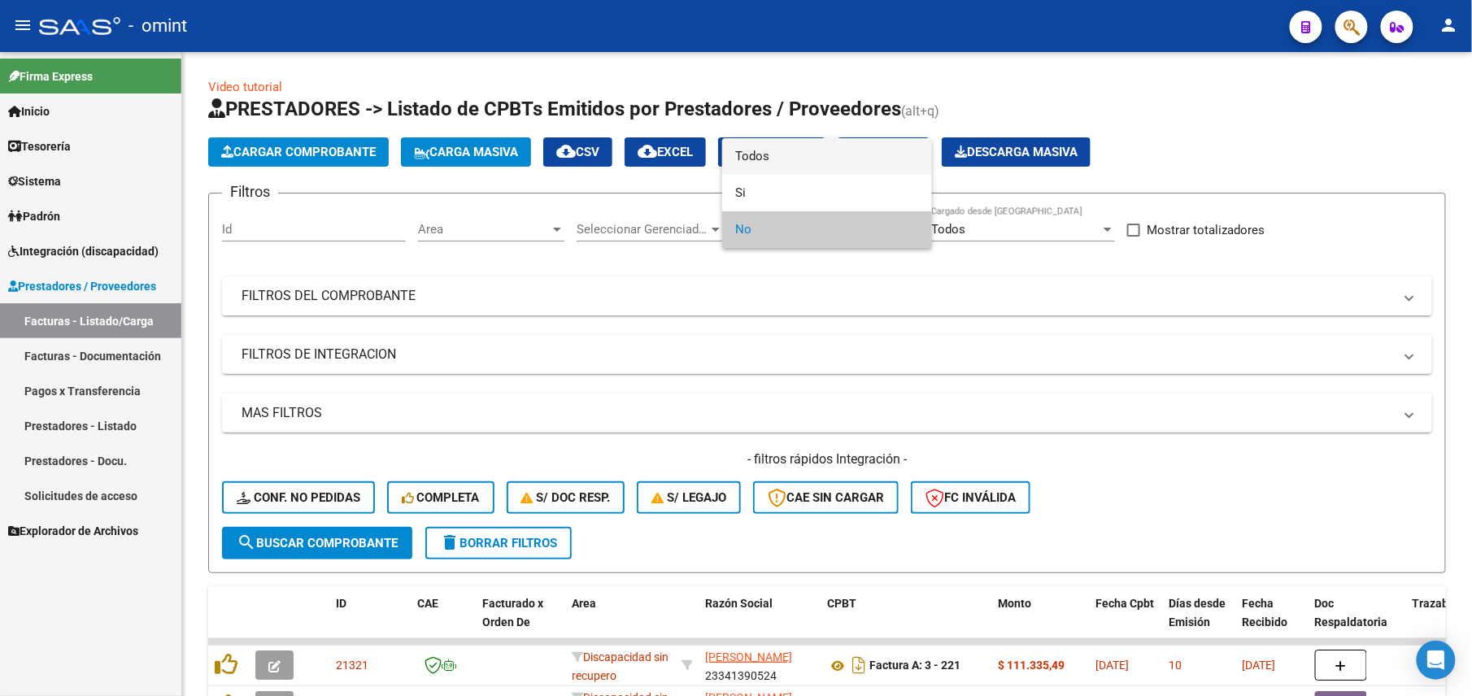
click at [771, 157] on span "Todos" at bounding box center [827, 156] width 184 height 37
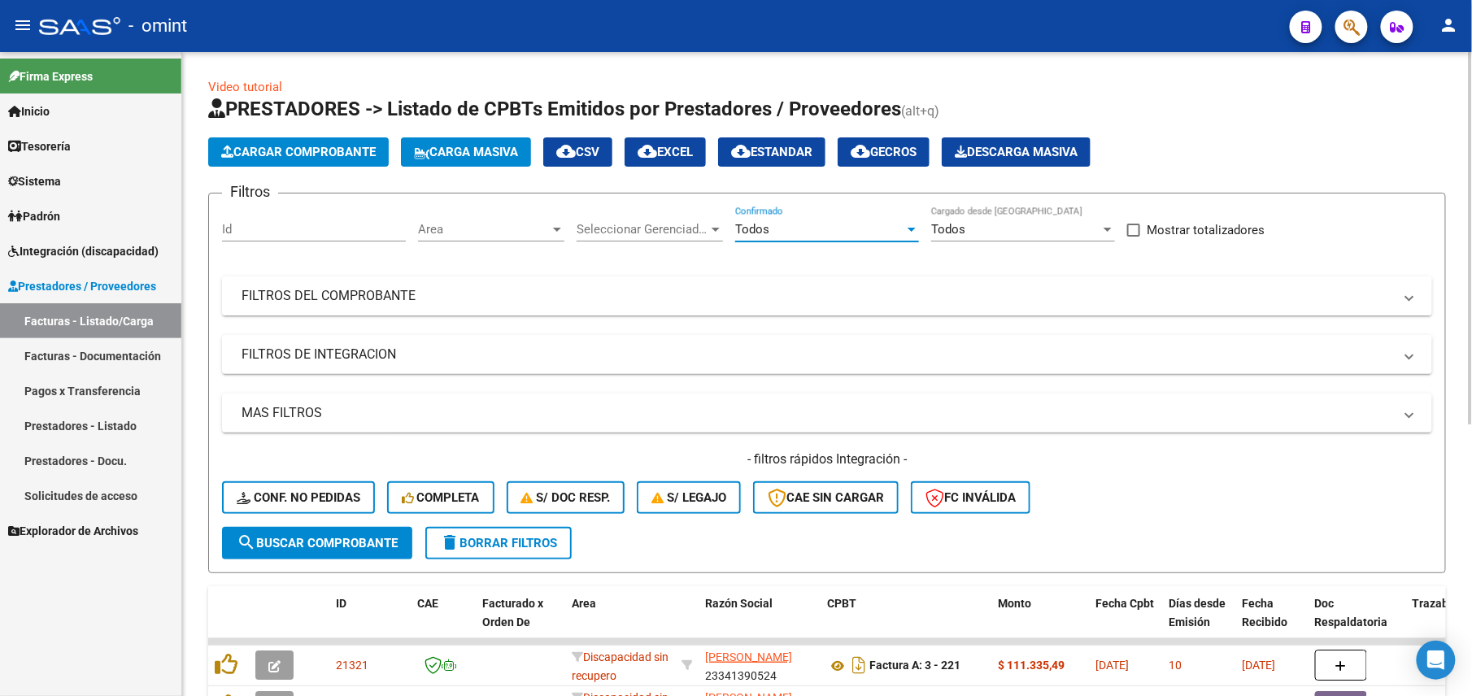
click at [607, 294] on mat-panel-title "FILTROS DEL COMPROBANTE" at bounding box center [816, 296] width 1151 height 18
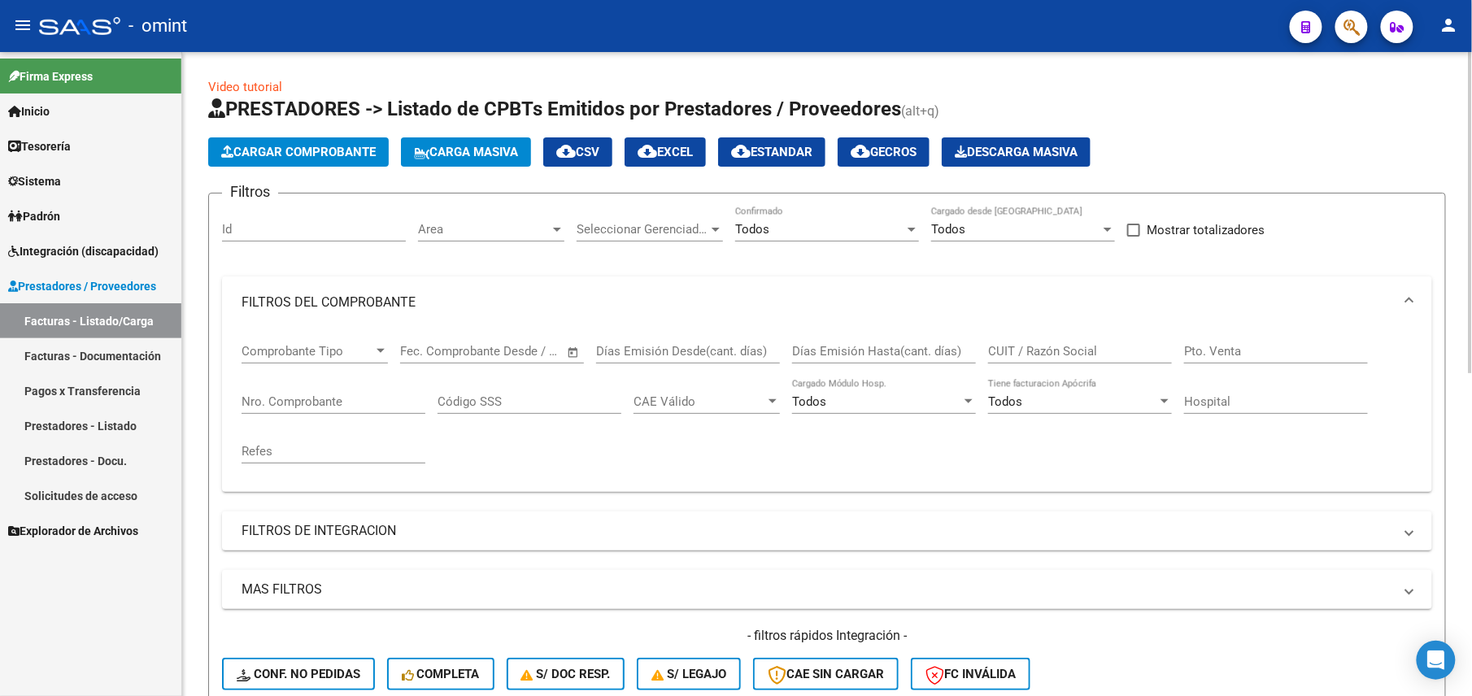
click at [1022, 342] on div "CUIT / Razón Social" at bounding box center [1080, 345] width 184 height 35
paste input "30711320624"
type input "30711320624"
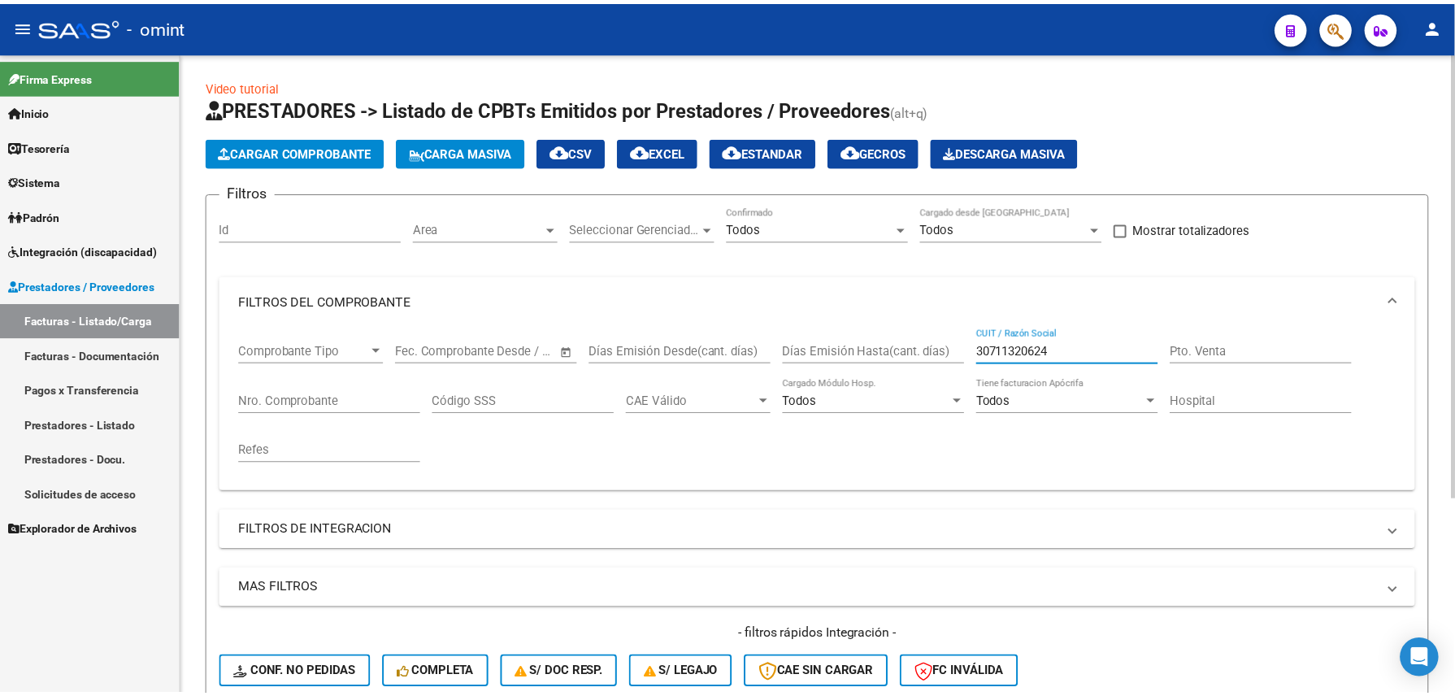
scroll to position [281, 0]
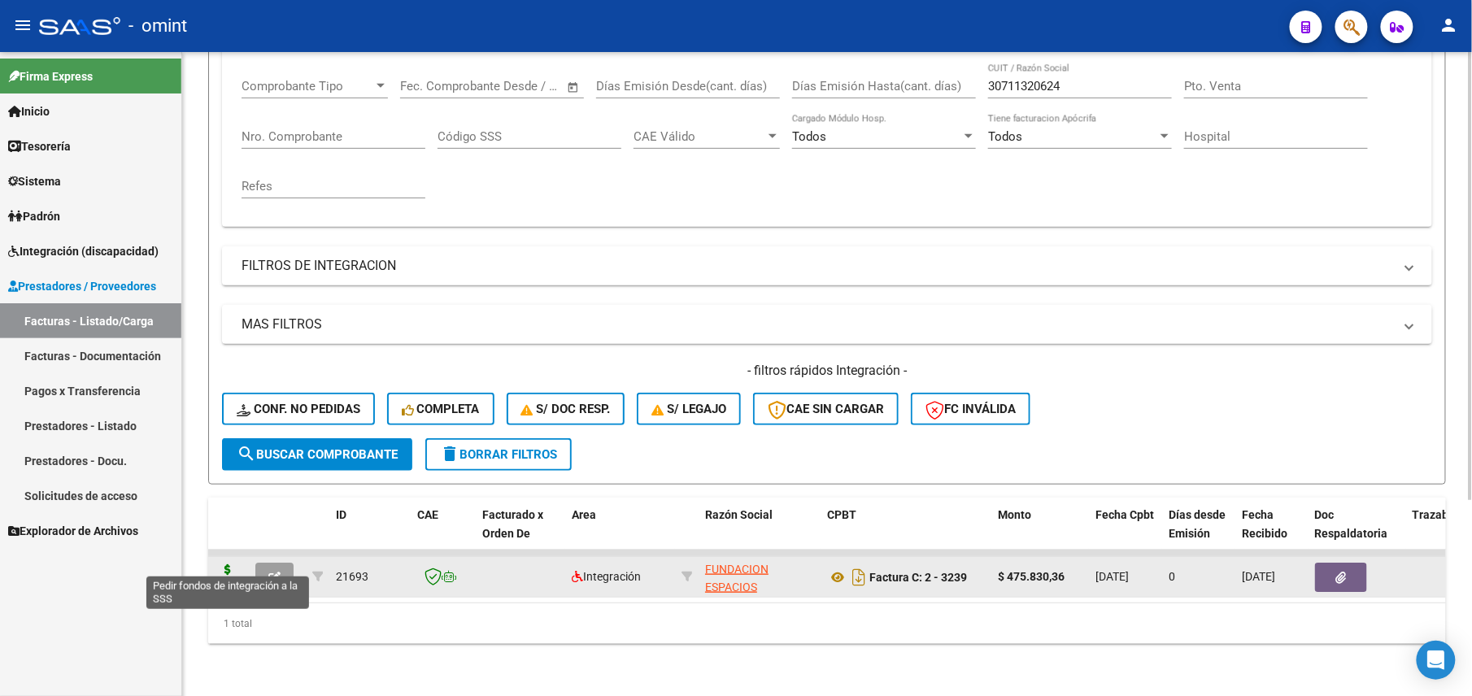
click at [235, 564] on icon at bounding box center [228, 575] width 26 height 23
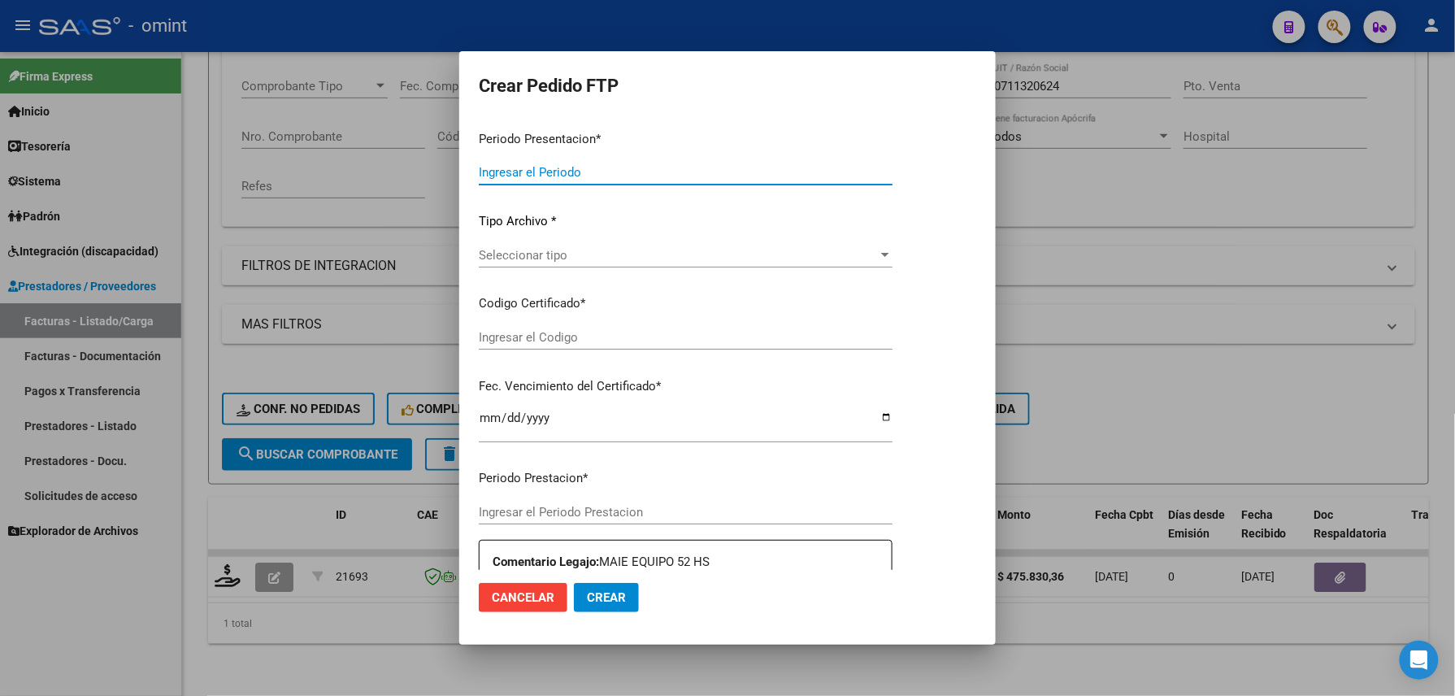
type input "202508"
type input "202506"
type input "$ 475.830,36"
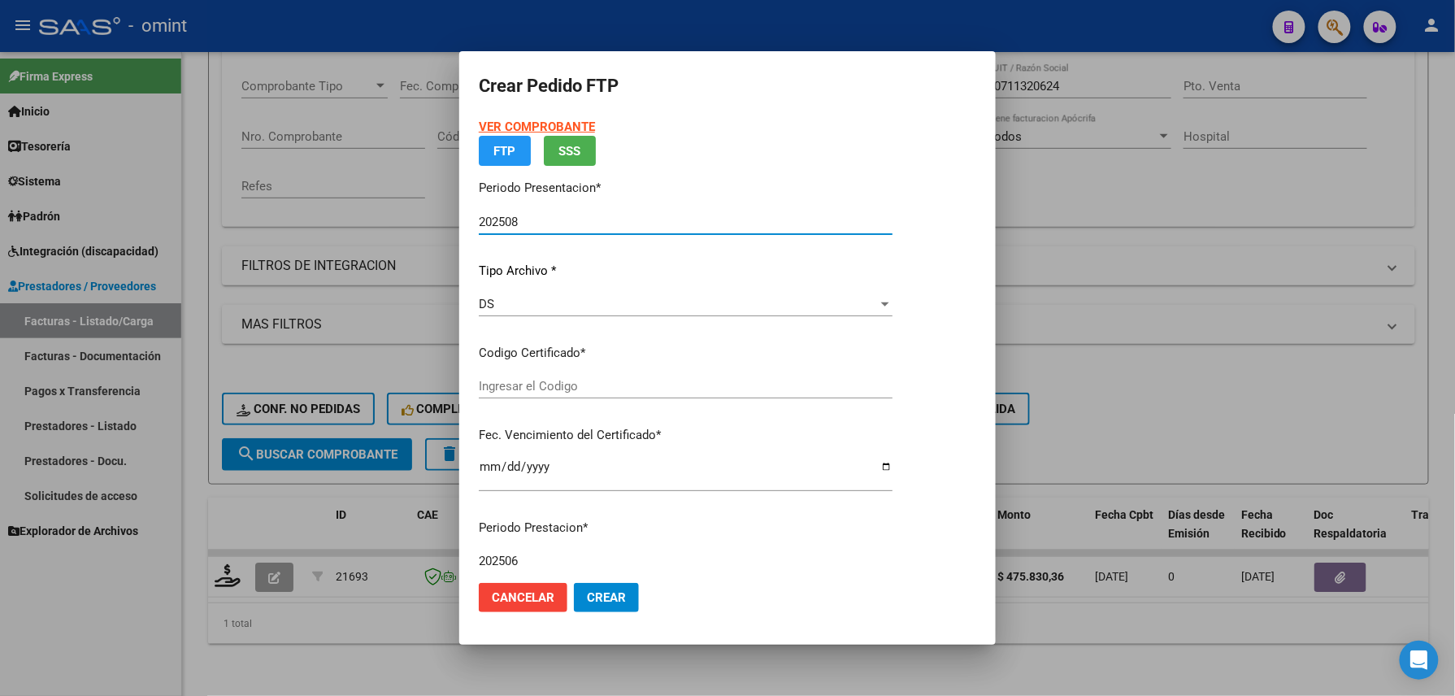
type input "489583061"
type input "2027-09-20"
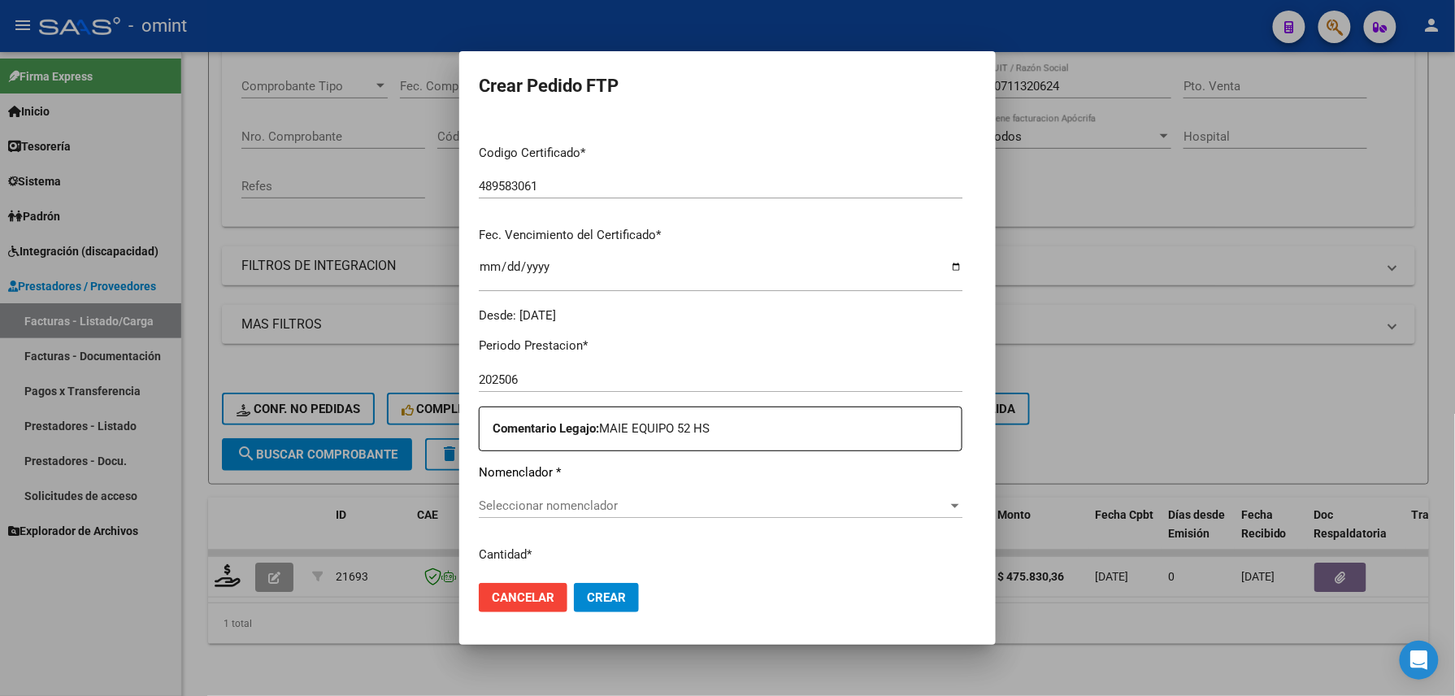
scroll to position [433, 0]
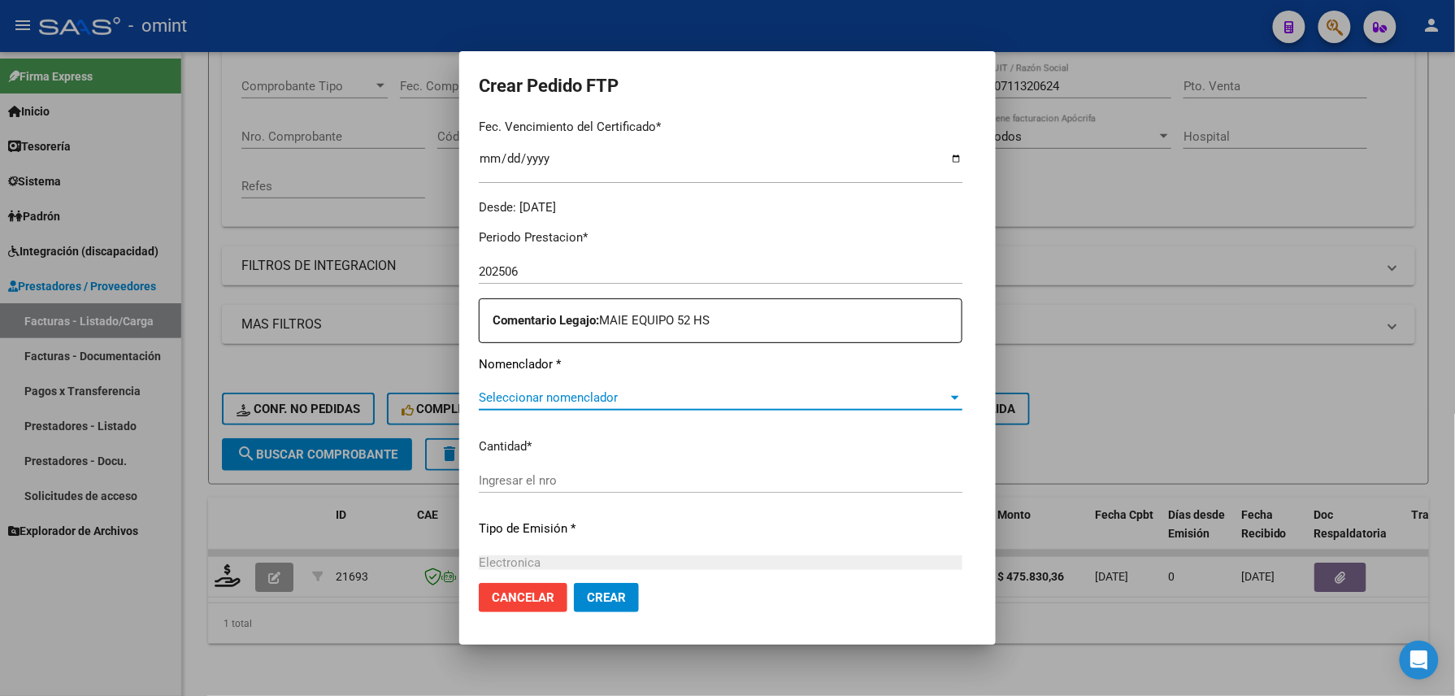
click at [652, 397] on span "Seleccionar nomenclador" at bounding box center [713, 397] width 469 height 15
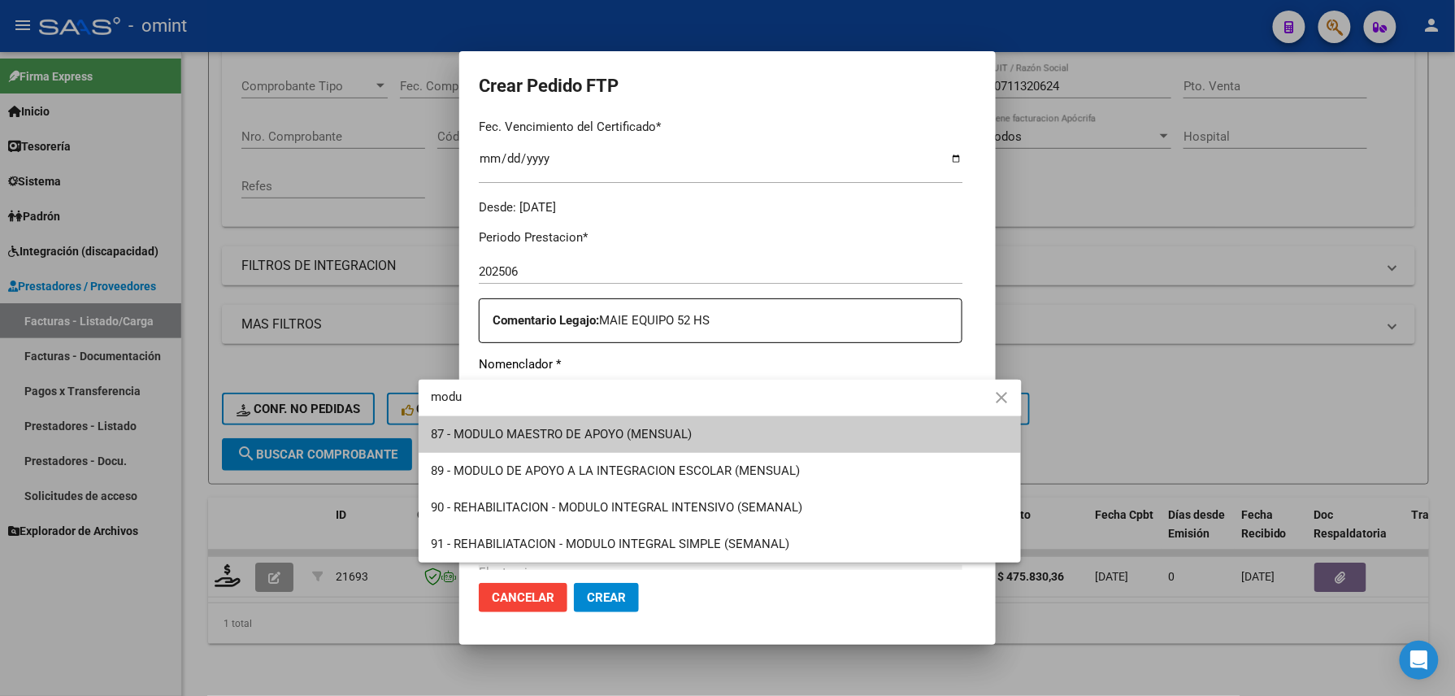
type input "modu"
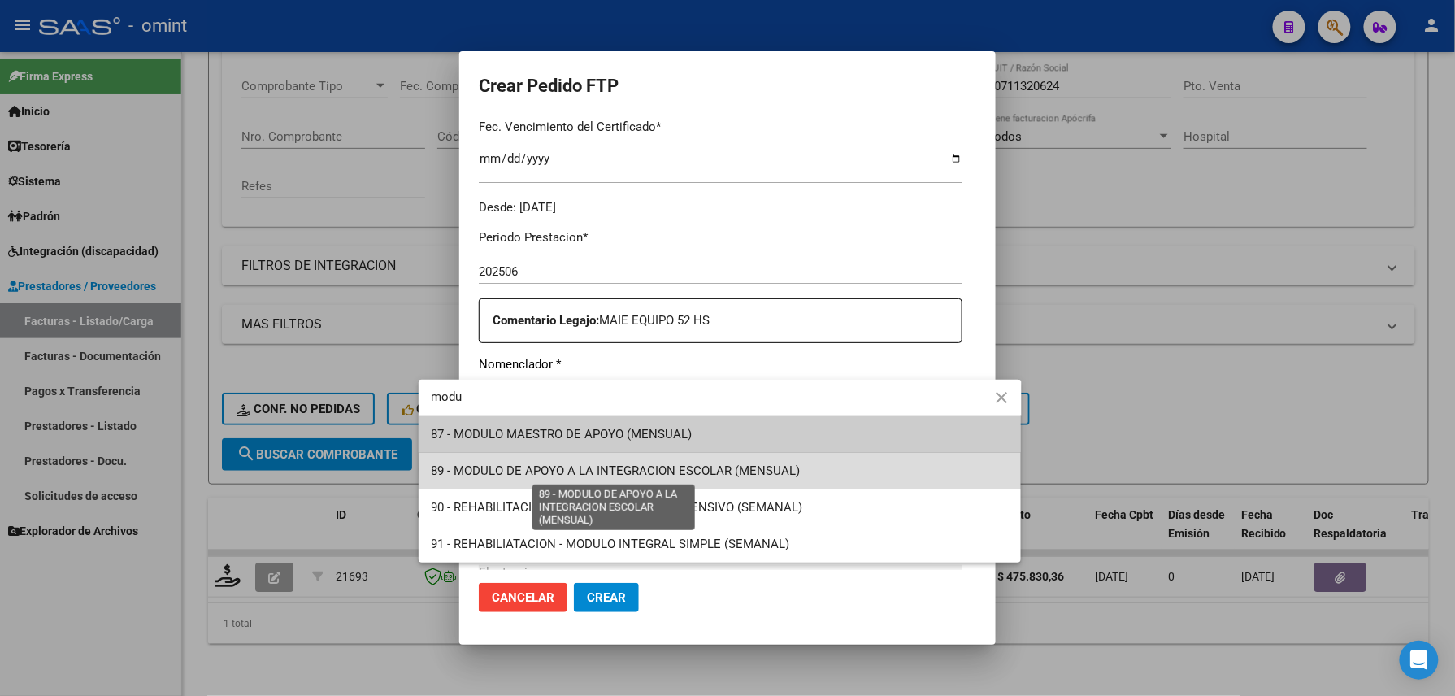
click at [772, 469] on span "89 - MODULO DE APOYO A LA INTEGRACION ESCOLAR (MENSUAL)" at bounding box center [616, 470] width 369 height 15
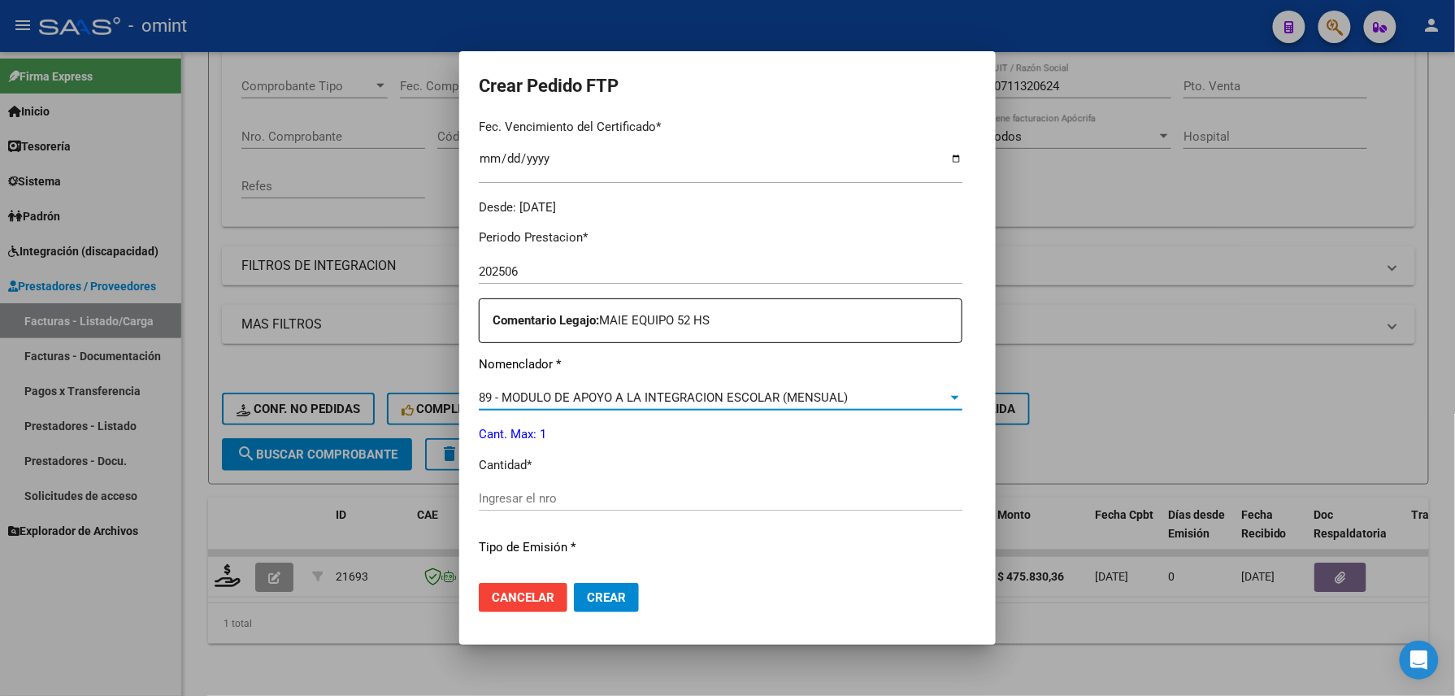
click at [596, 489] on div "Ingresar el nro" at bounding box center [721, 498] width 484 height 24
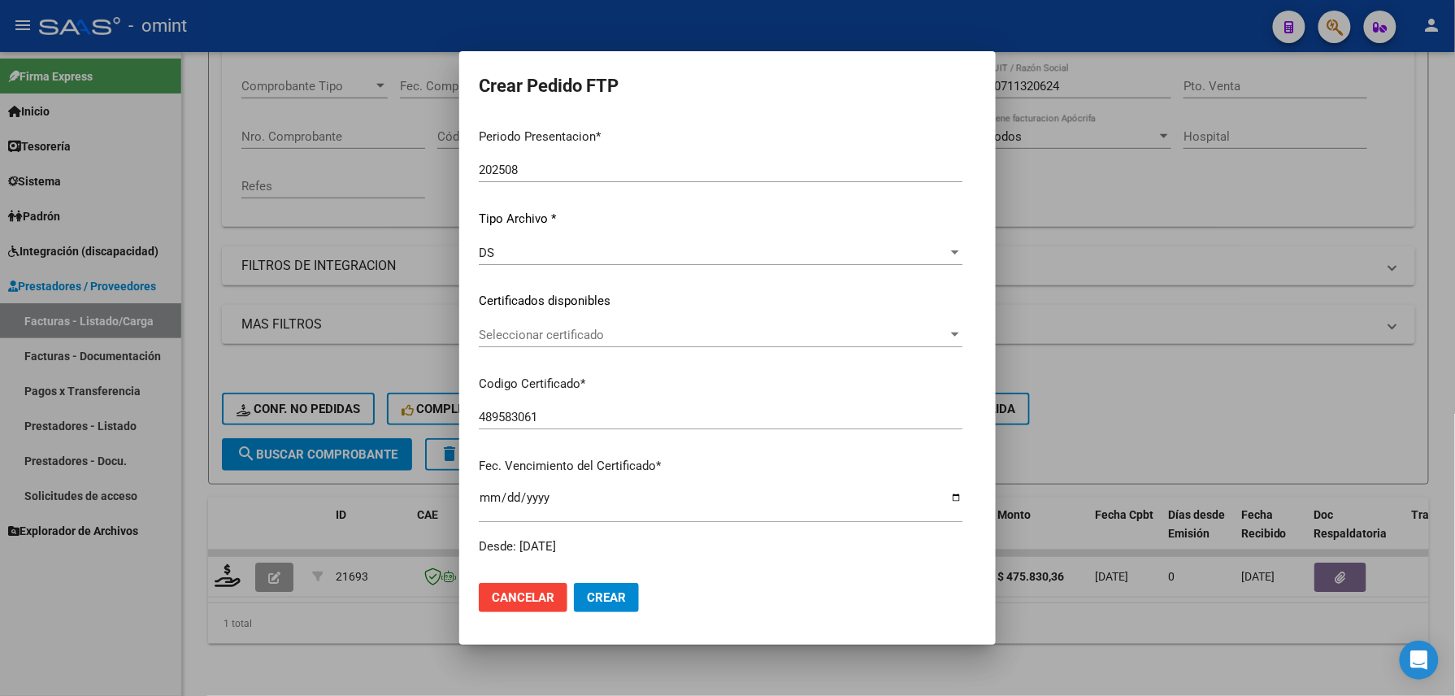
scroll to position [0, 0]
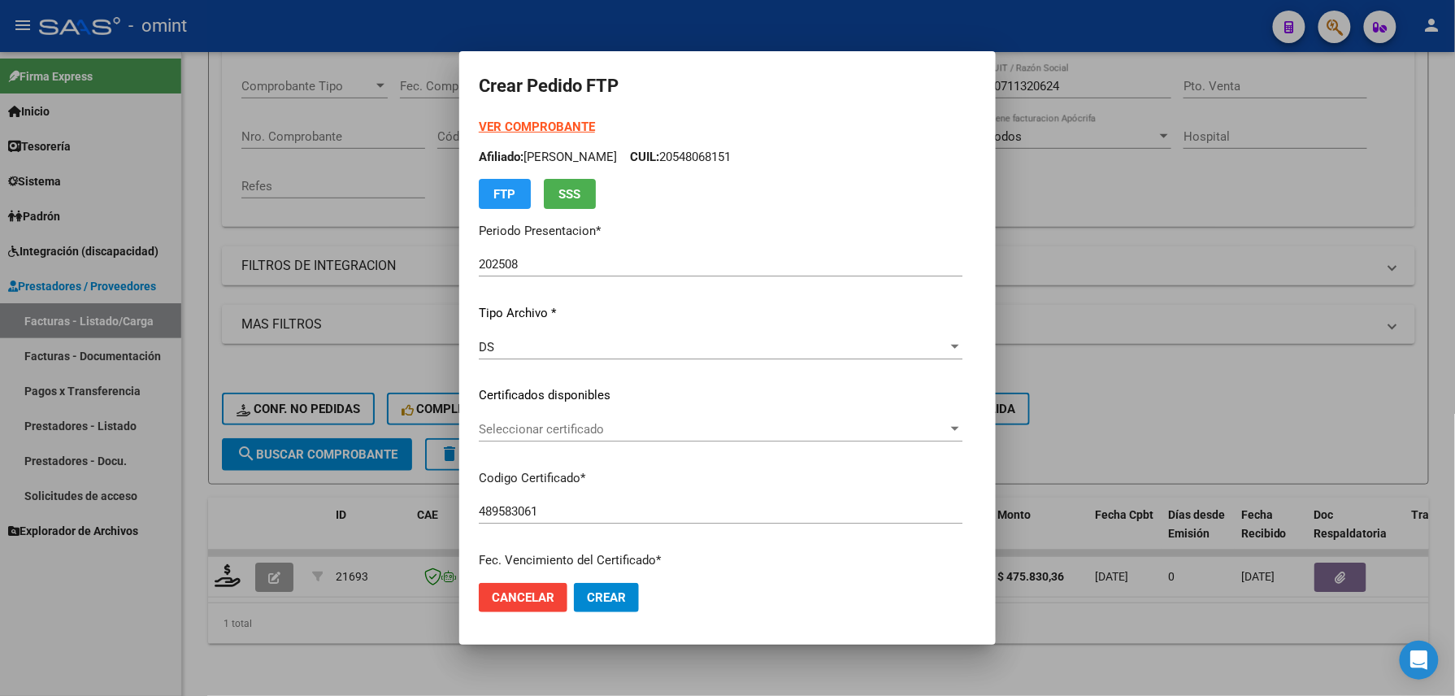
type input "1"
click at [511, 125] on strong "VER COMPROBANTE" at bounding box center [537, 127] width 116 height 15
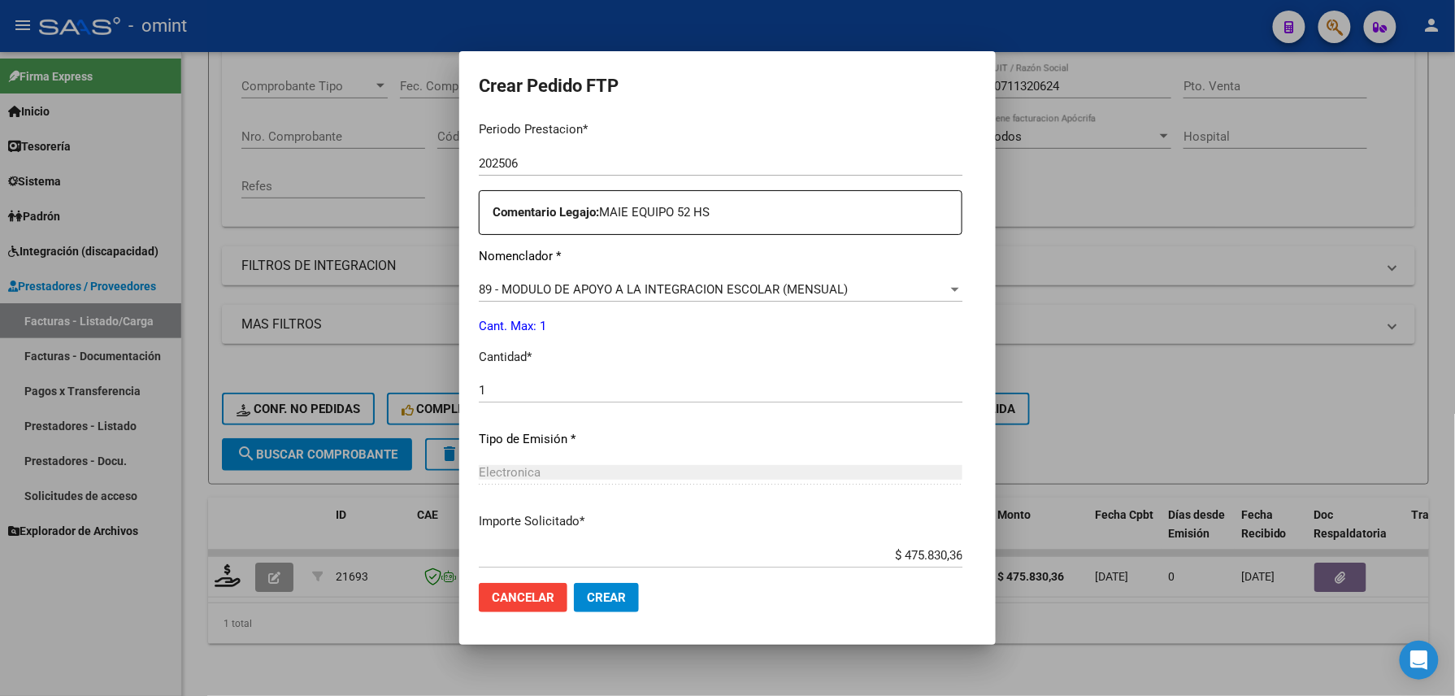
scroll to position [636, 0]
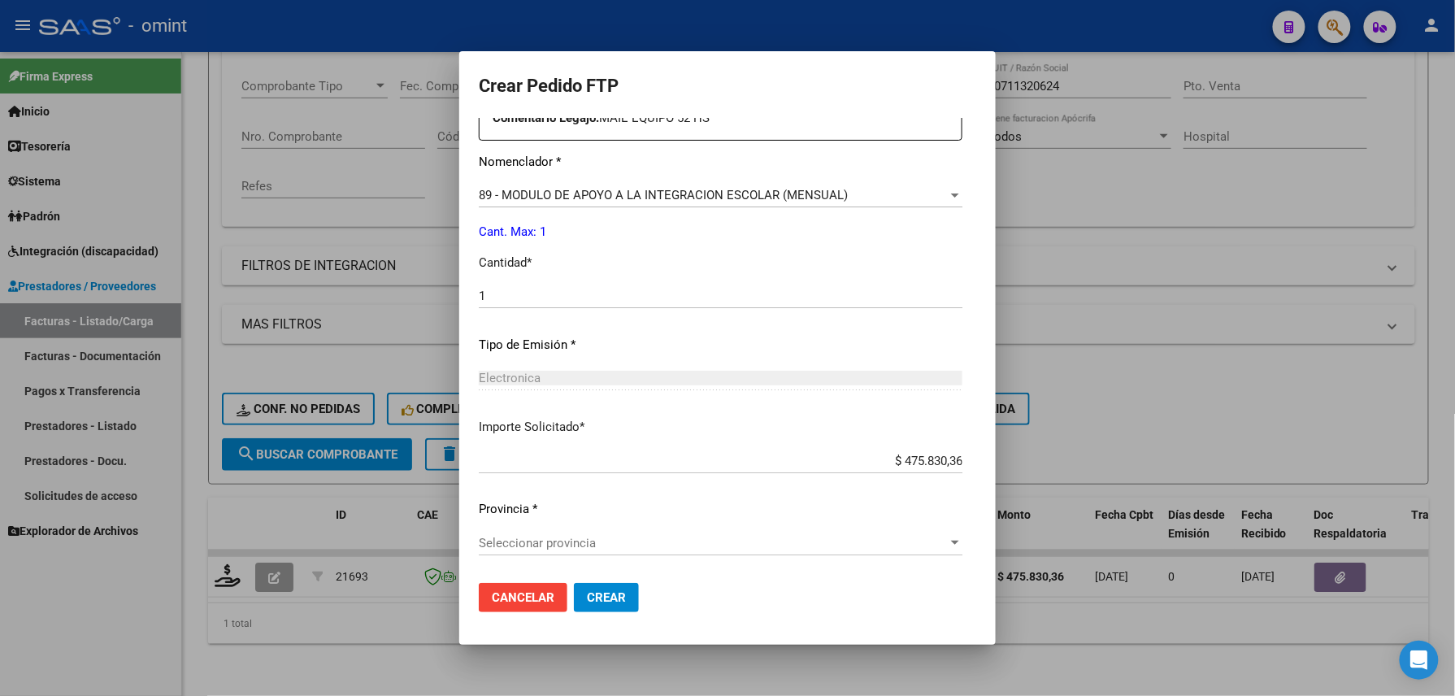
click at [521, 551] on div "Seleccionar provincia Seleccionar provincia" at bounding box center [721, 543] width 484 height 24
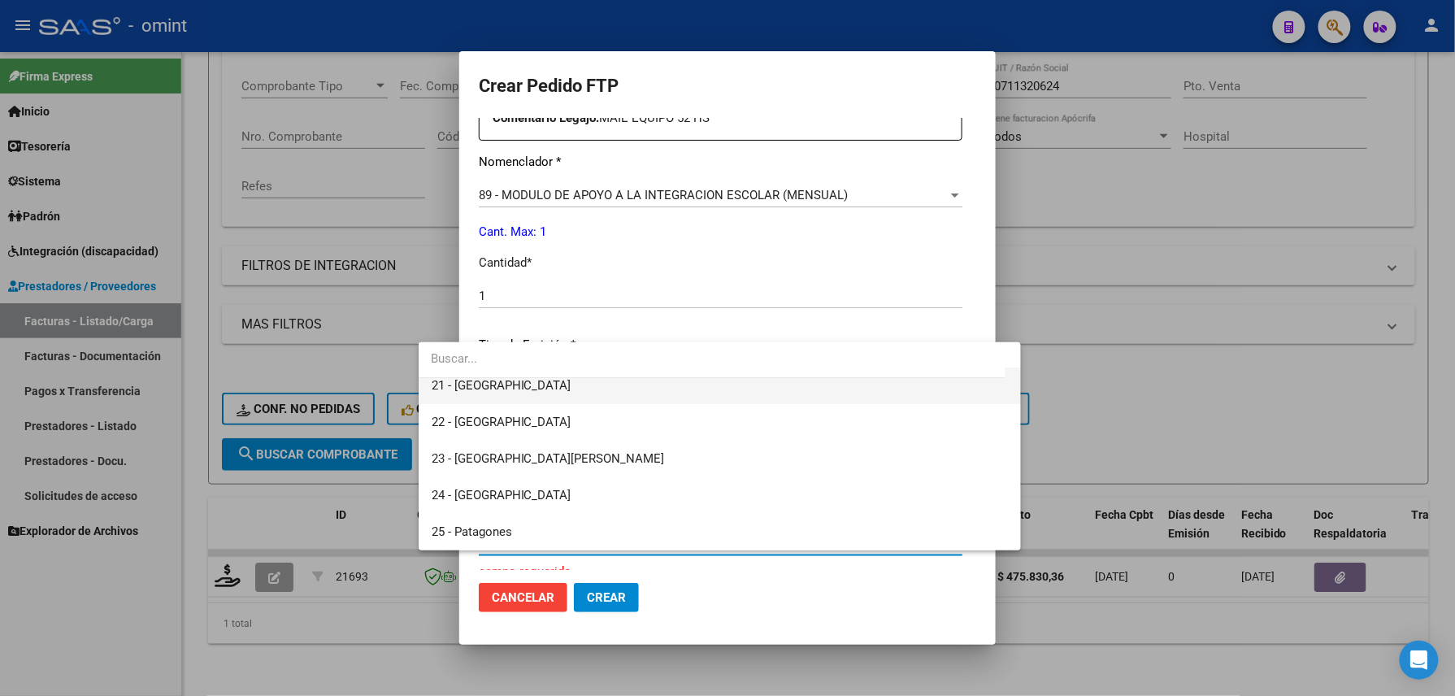
scroll to position [0, 0]
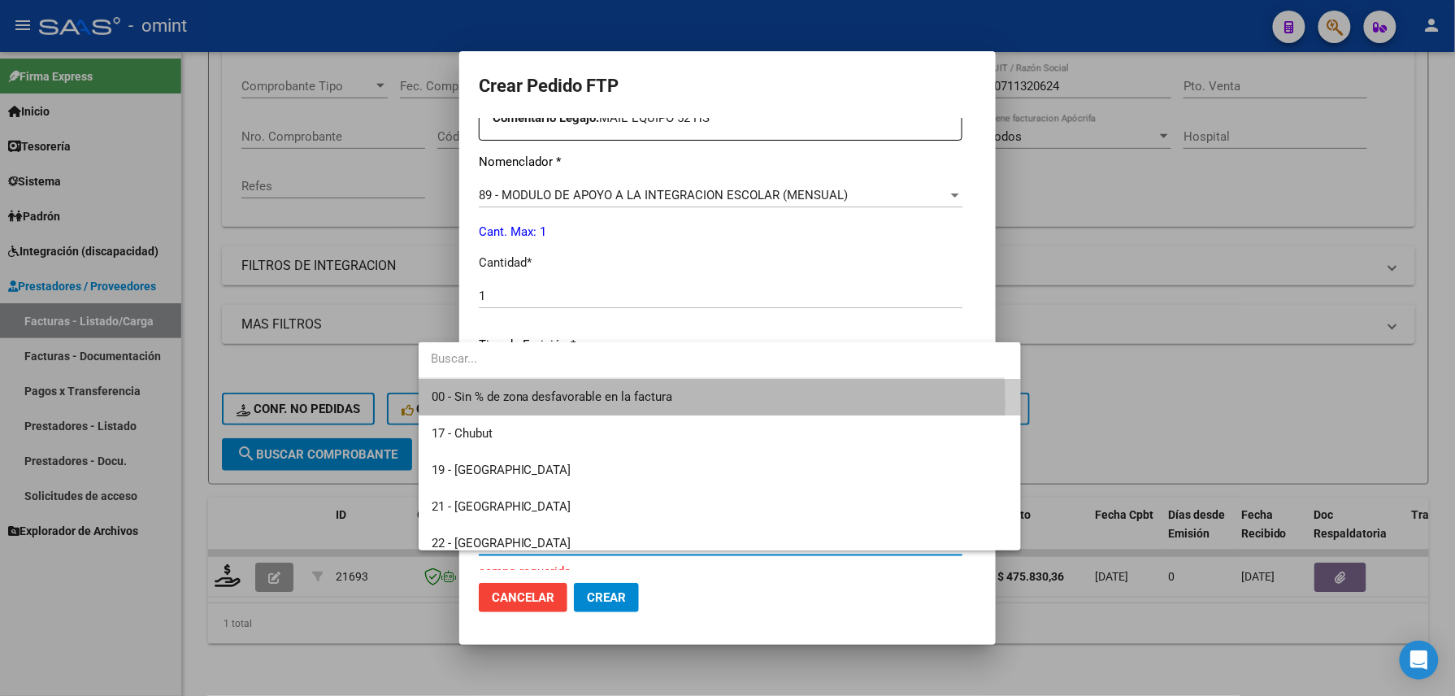
click at [537, 404] on span "00 - Sin % de zona desfavorable en la factura" at bounding box center [720, 397] width 577 height 37
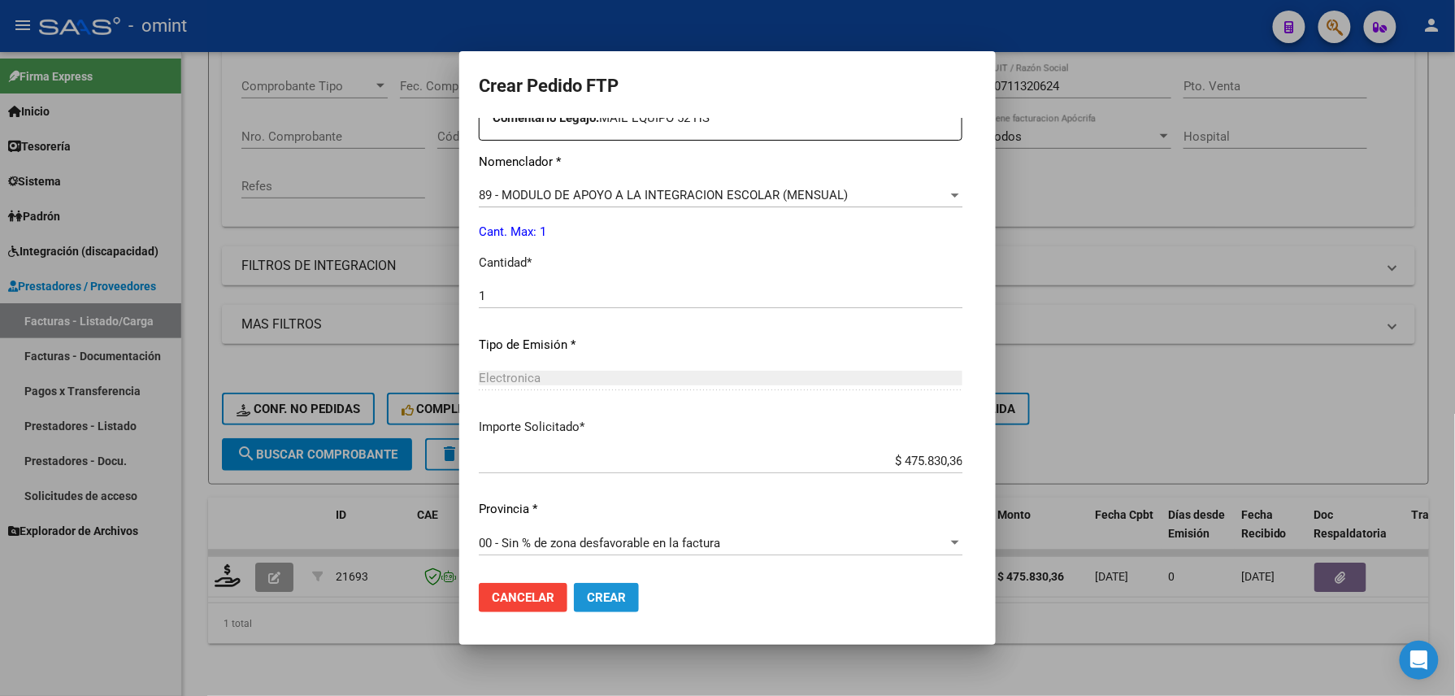
click at [574, 584] on button "Crear" at bounding box center [606, 597] width 65 height 29
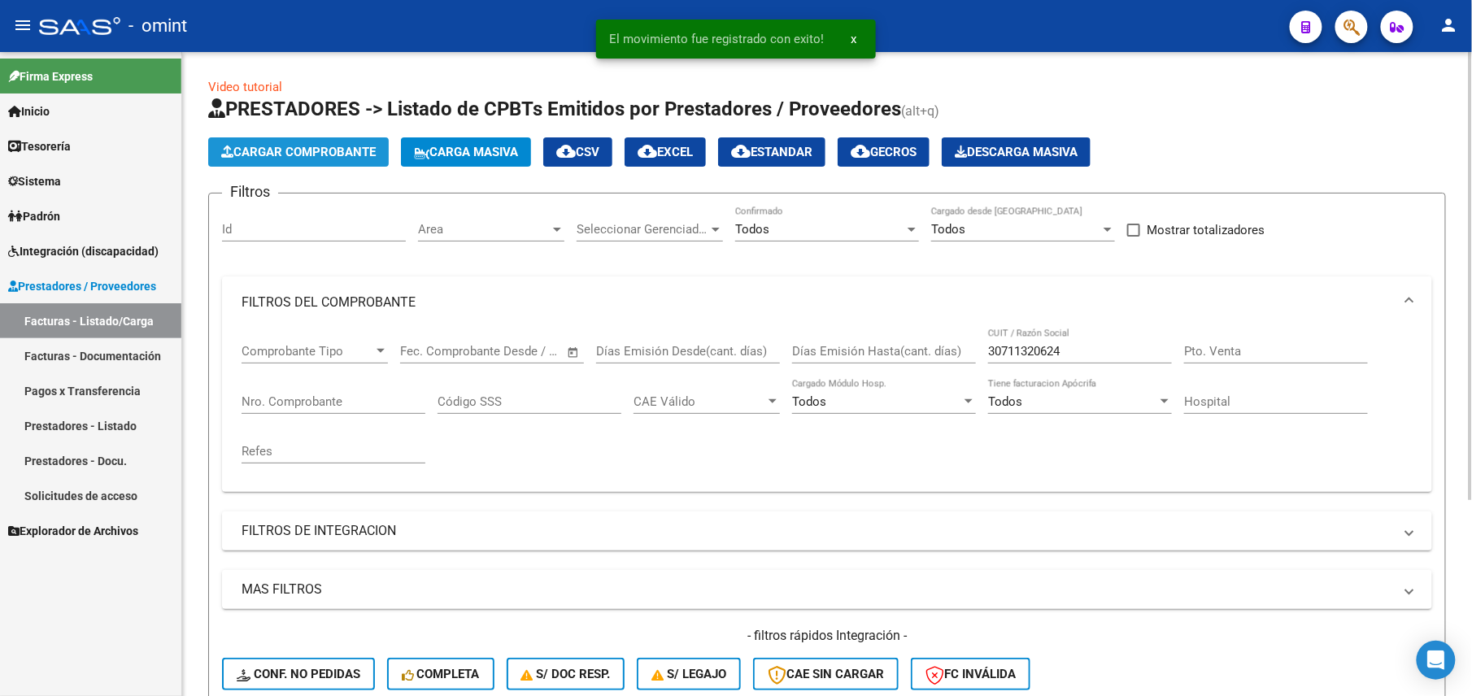
click at [309, 150] on span "Cargar Comprobante" at bounding box center [298, 152] width 154 height 15
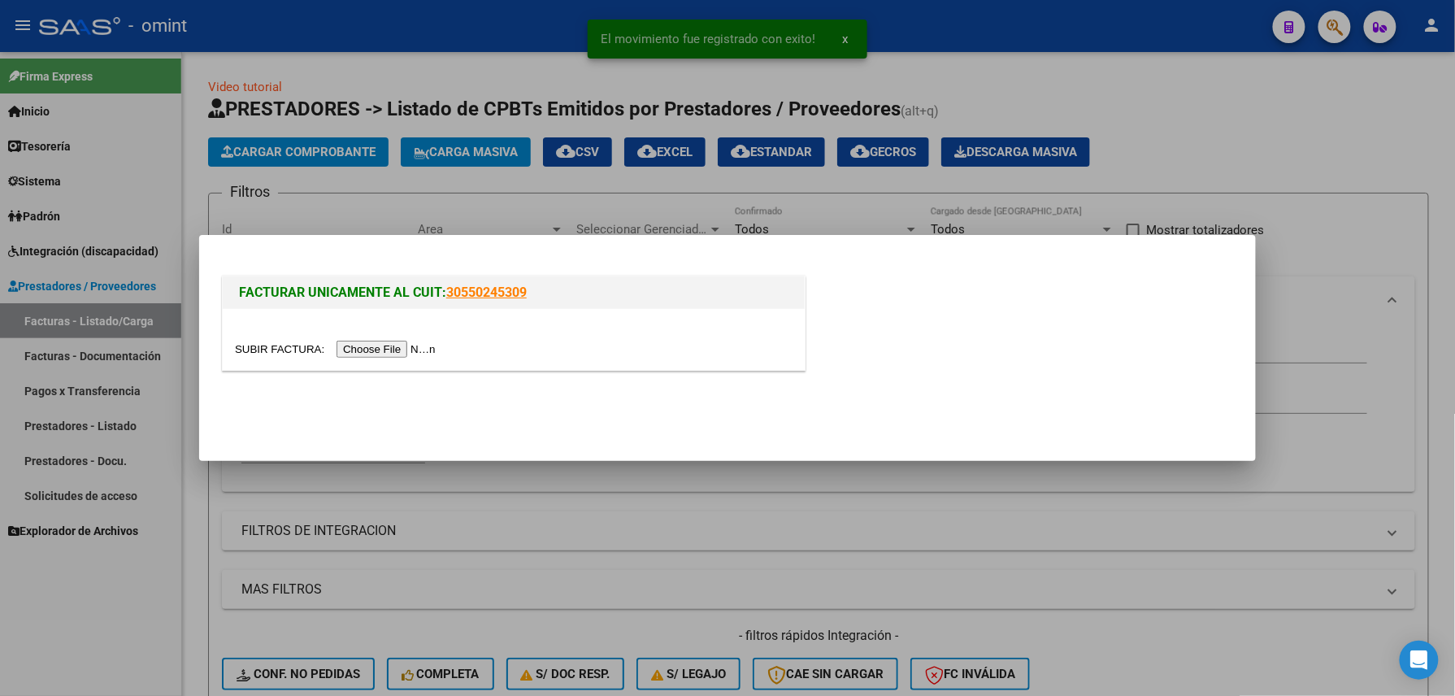
click at [385, 355] on input "file" at bounding box center [338, 349] width 206 height 17
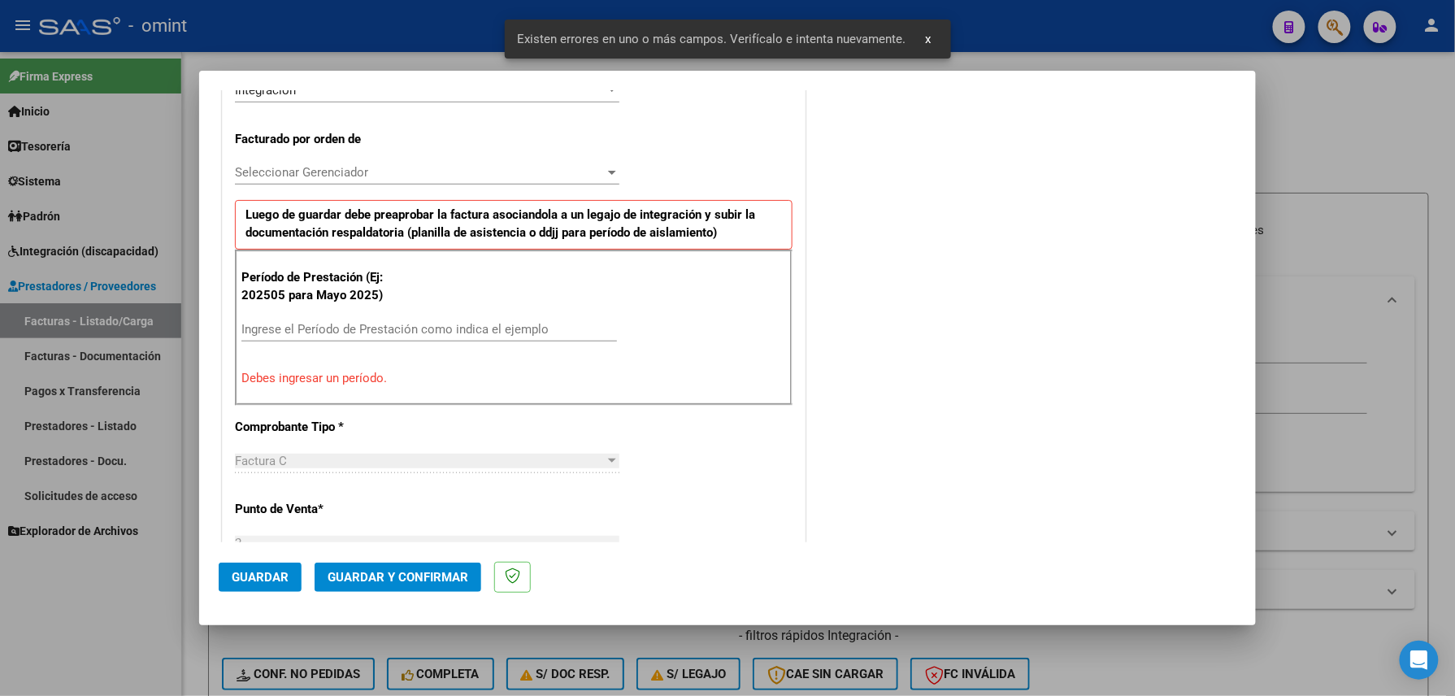
scroll to position [317, 0]
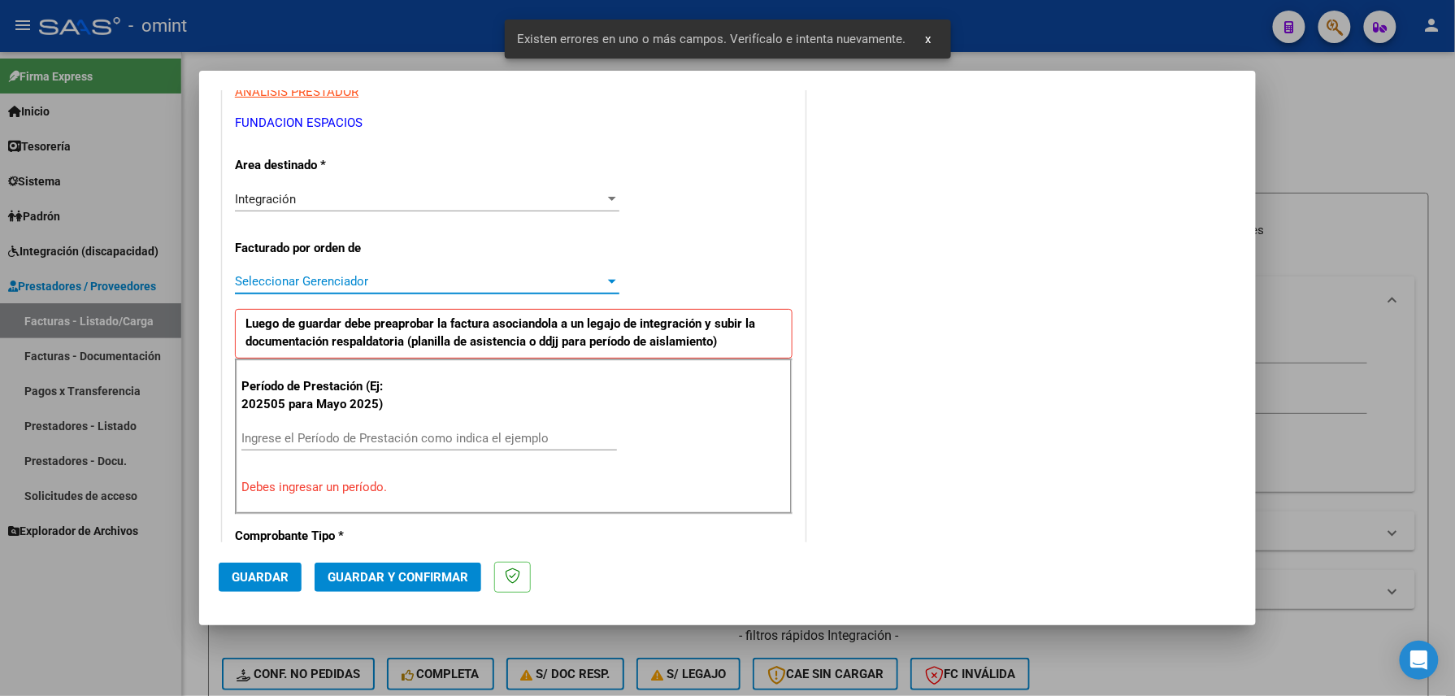
click at [313, 278] on span "Seleccionar Gerenciador" at bounding box center [420, 281] width 370 height 15
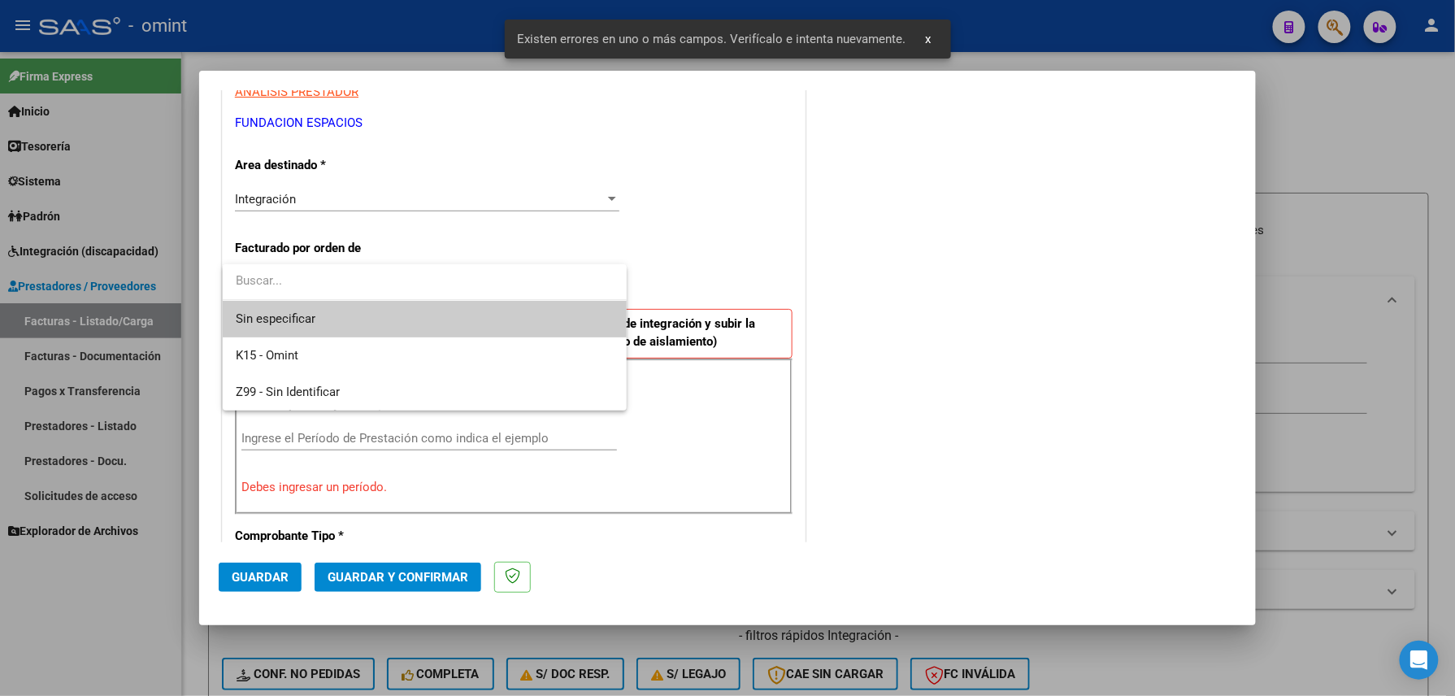
click at [485, 437] on div at bounding box center [727, 348] width 1455 height 696
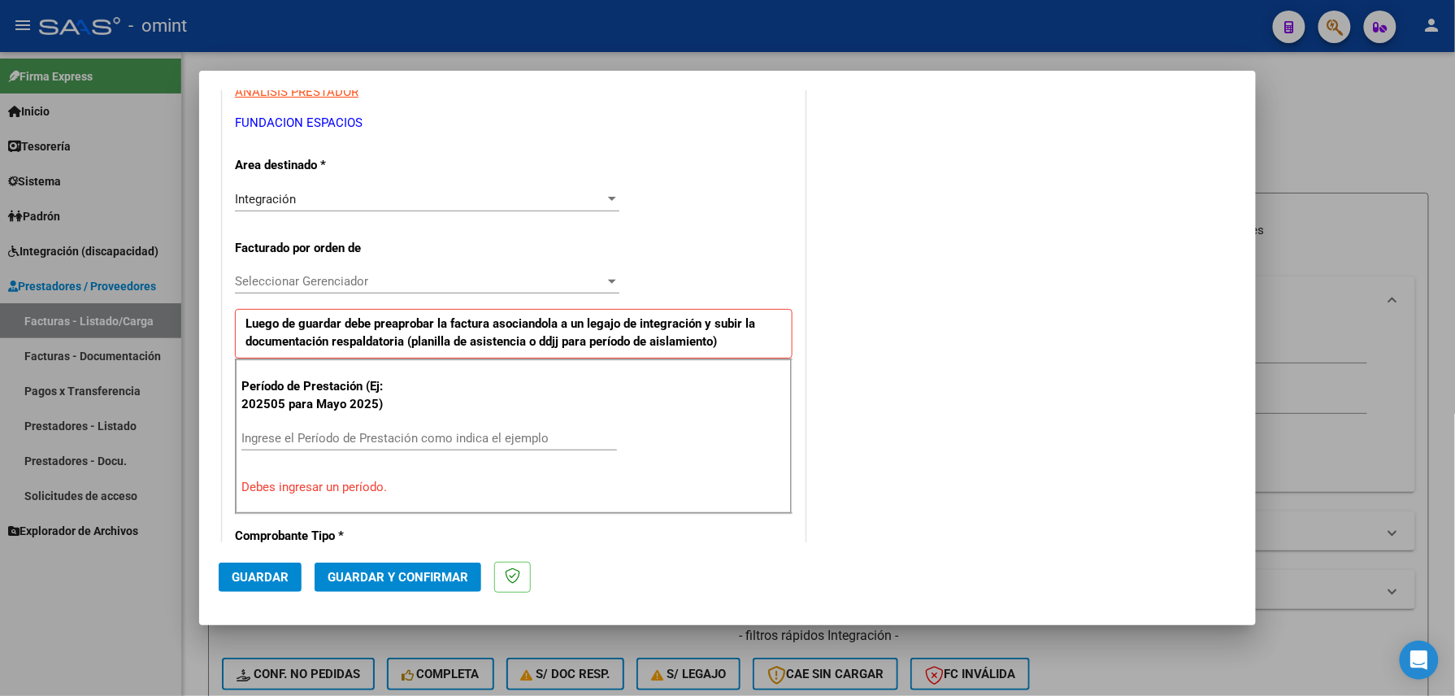
click at [486, 428] on div "Ingrese el Período de Prestación como indica el ejemplo" at bounding box center [429, 438] width 376 height 24
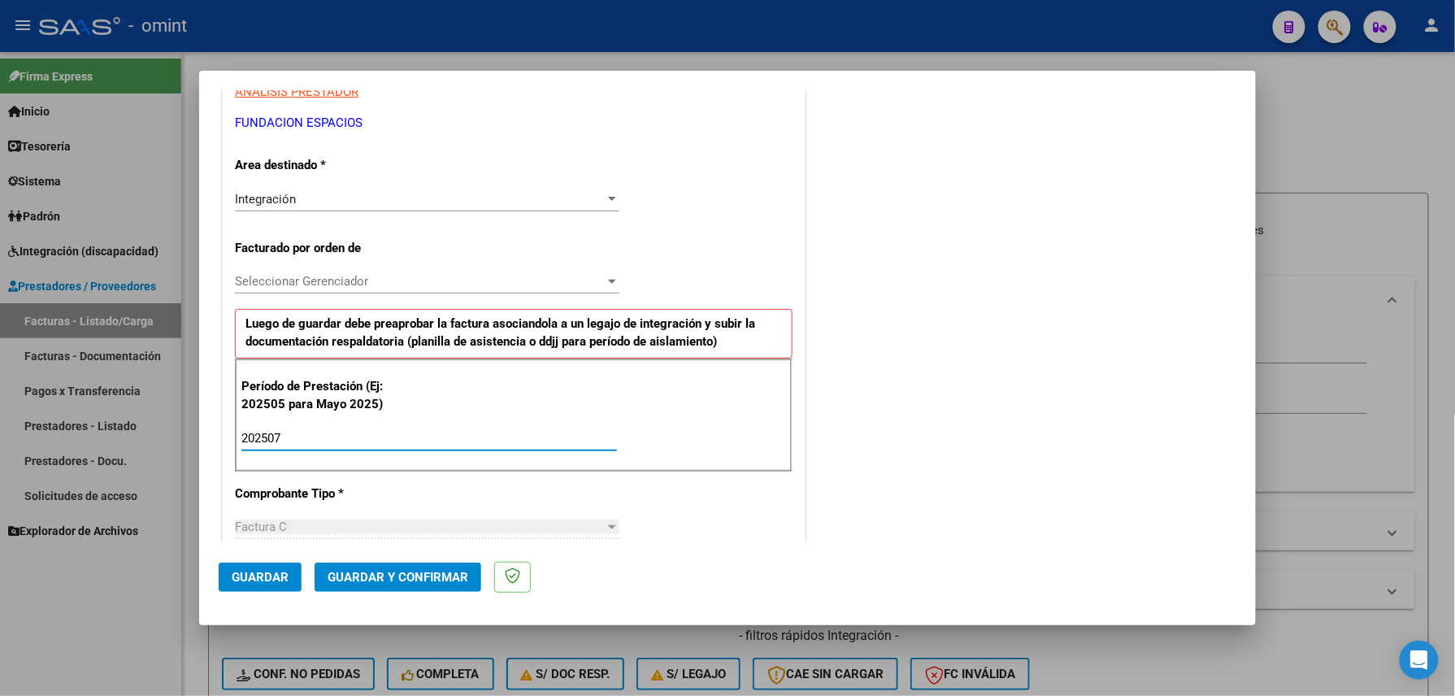
type input "202507"
click at [238, 555] on mat-dialog-actions "Guardar Guardar y Confirmar" at bounding box center [728, 574] width 1018 height 64
click at [245, 568] on button "Guardar" at bounding box center [260, 577] width 83 height 29
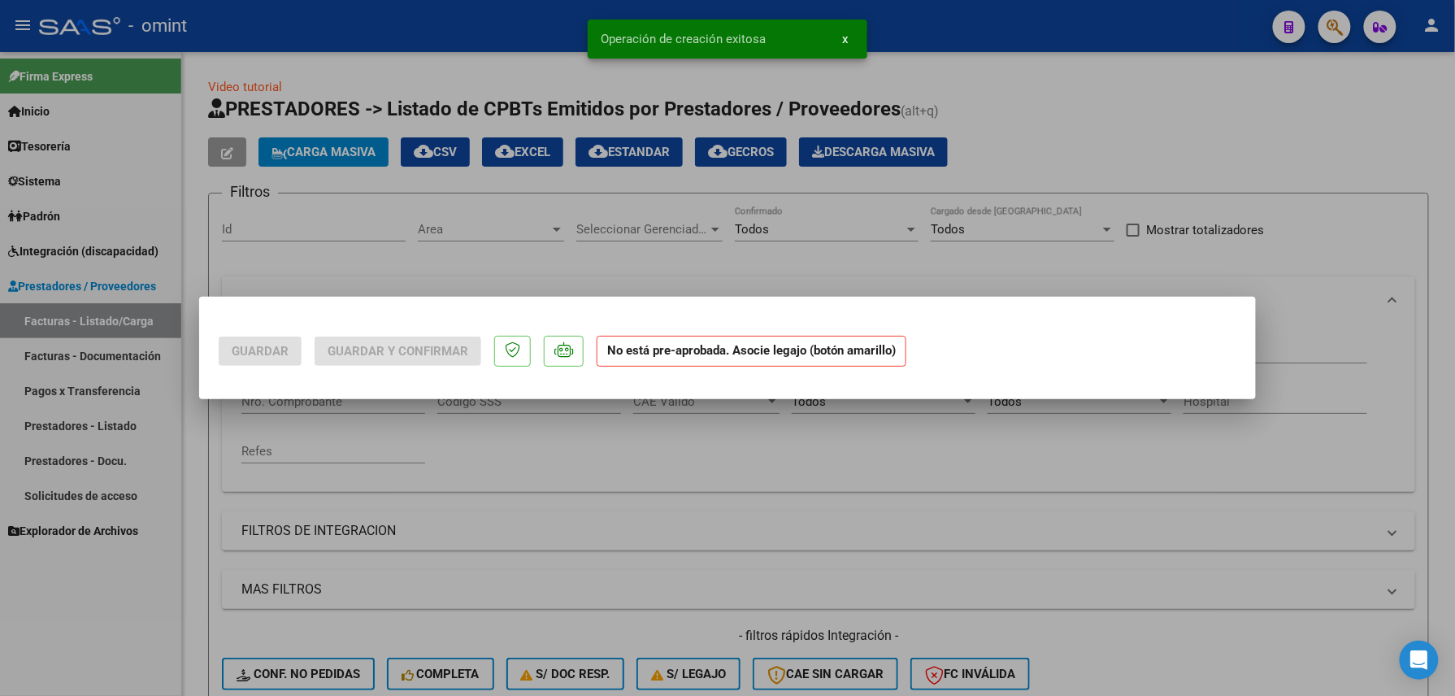
scroll to position [0, 0]
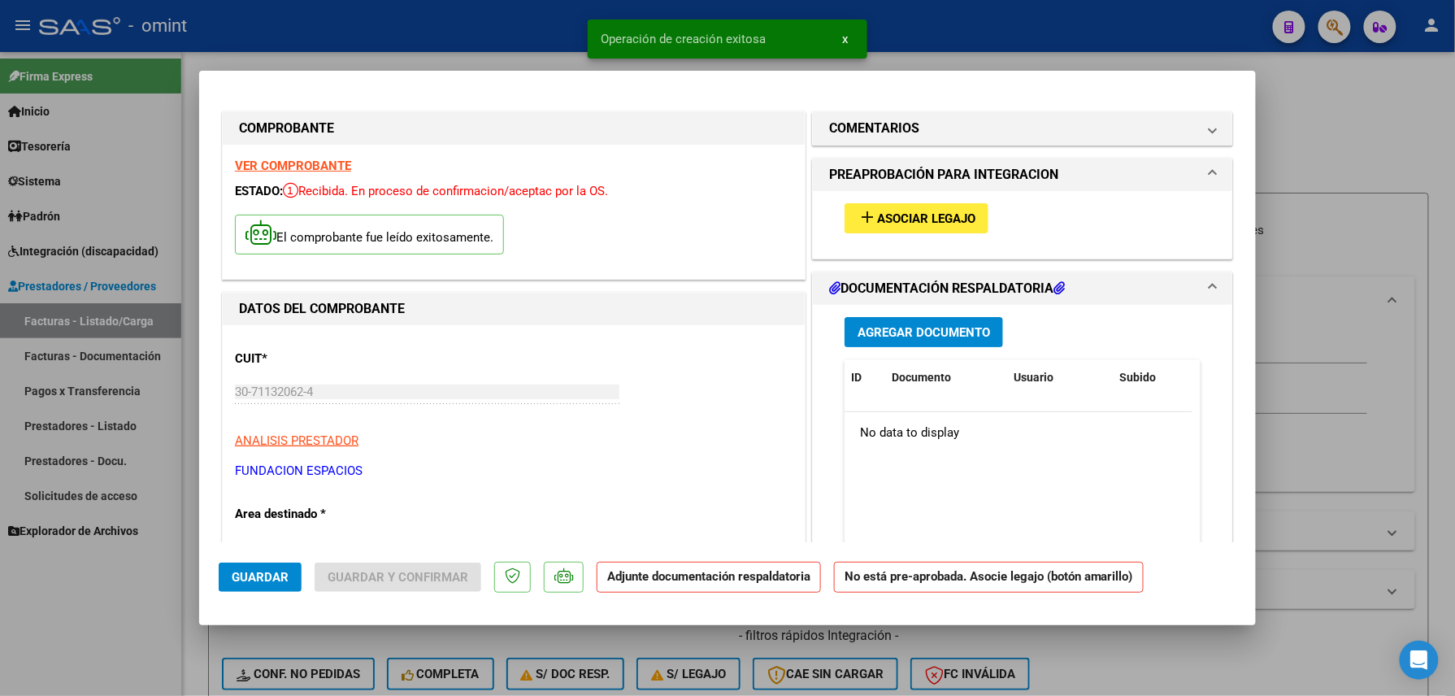
click at [917, 239] on div "add Asociar Legajo" at bounding box center [1023, 218] width 381 height 54
click at [917, 225] on button "add Asociar Legajo" at bounding box center [917, 218] width 144 height 30
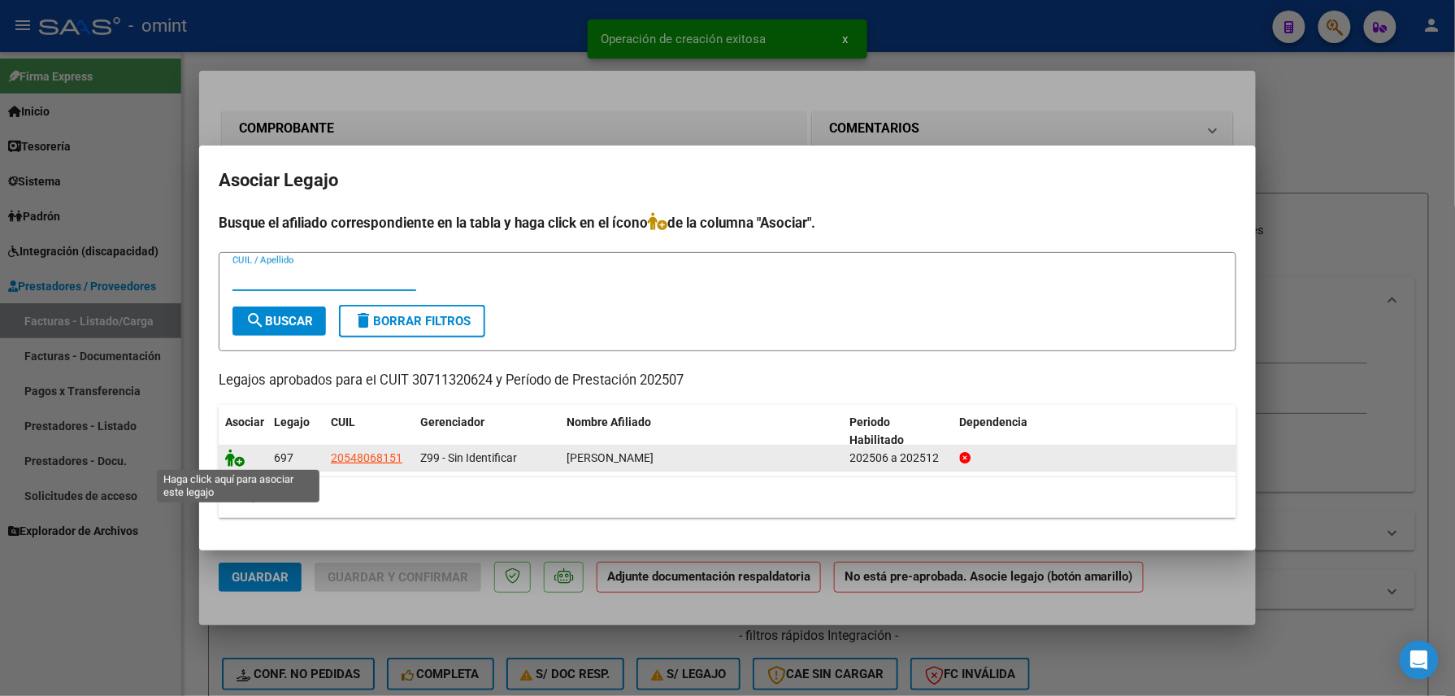
click at [236, 459] on icon at bounding box center [235, 458] width 20 height 18
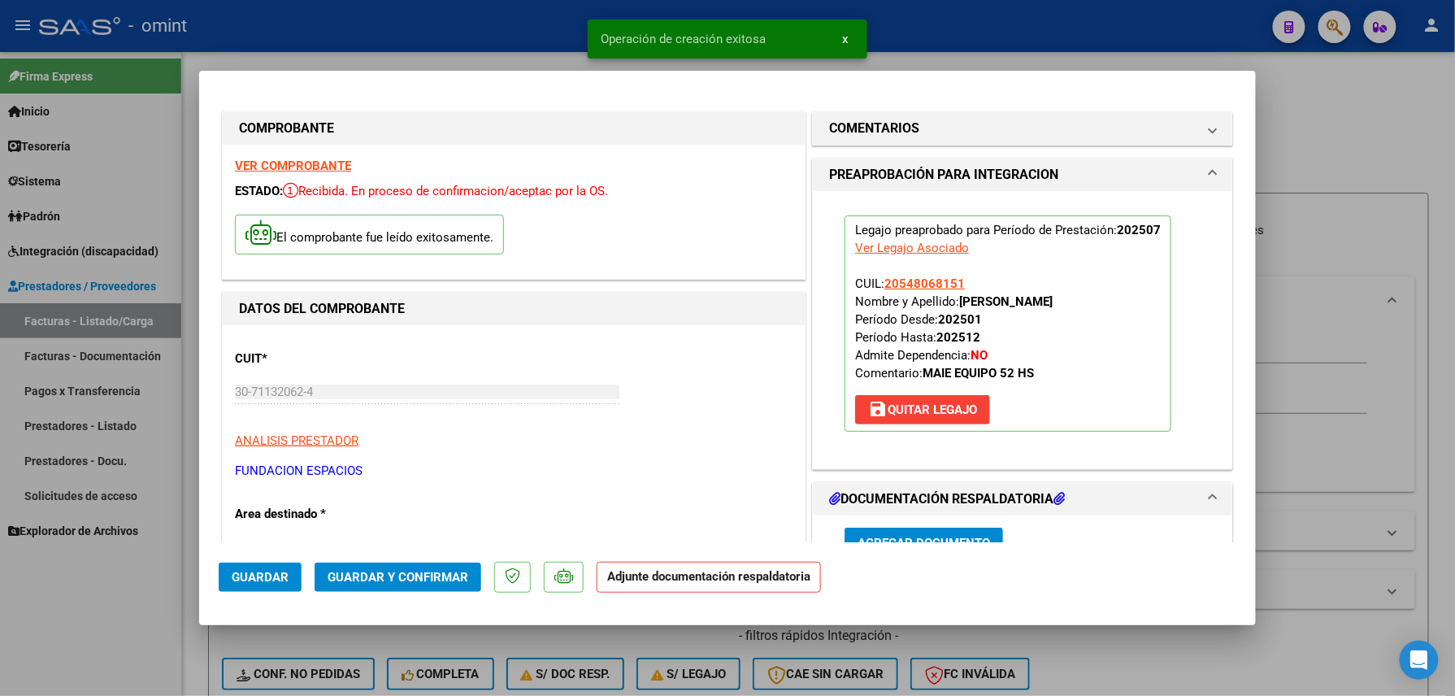
scroll to position [216, 0]
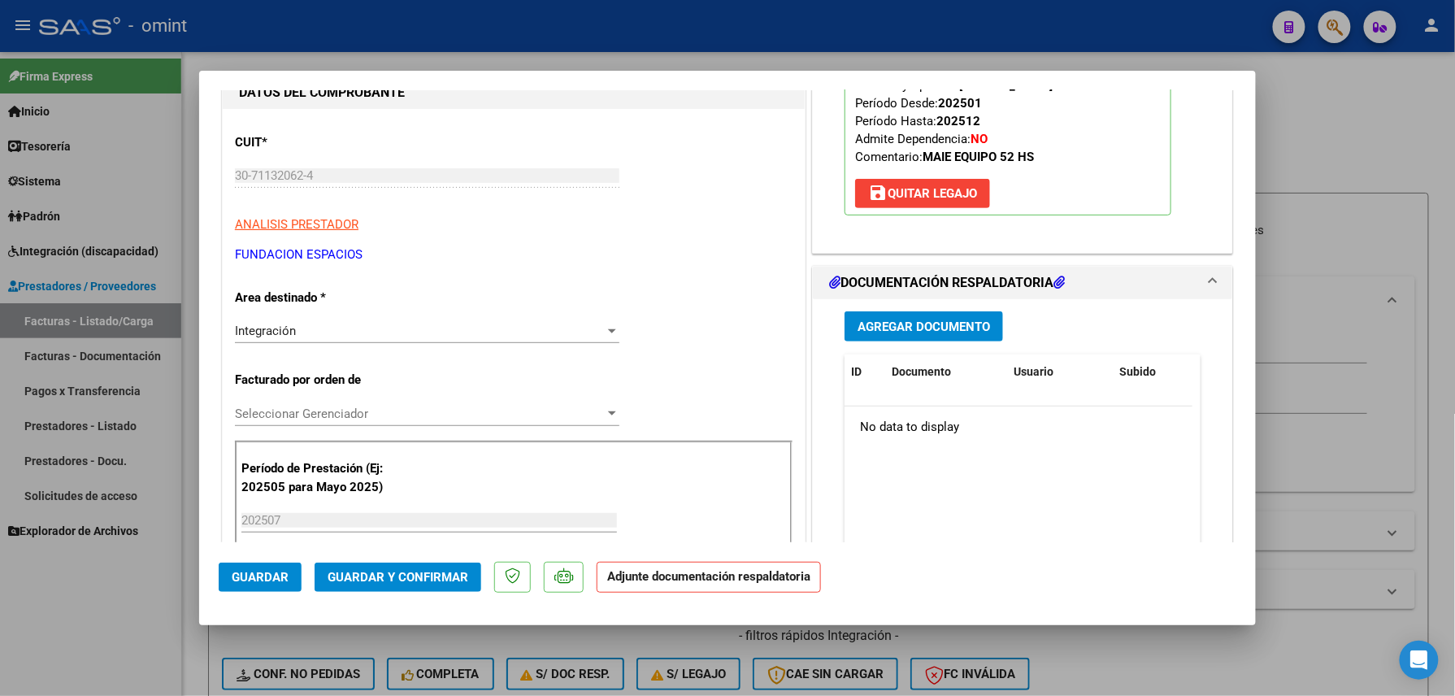
click at [909, 343] on div "Agregar Documento ID Documento Usuario Subido Acción No data to display 0 total…" at bounding box center [1023, 461] width 381 height 324
click at [911, 324] on span "Agregar Documento" at bounding box center [924, 327] width 133 height 15
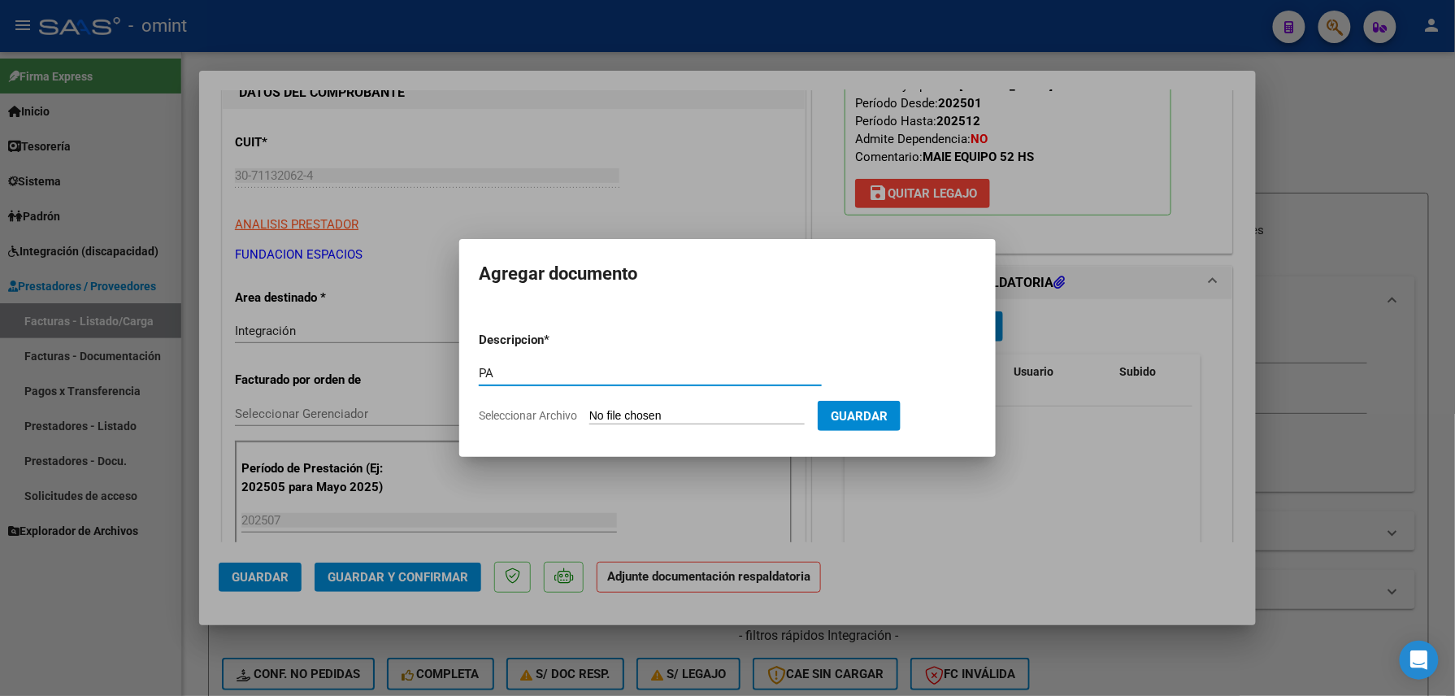
type input "PA"
click at [680, 409] on input "Seleccionar Archivo" at bounding box center [697, 416] width 215 height 15
type input "C:\fakepath\Planilla IE (3).pdf"
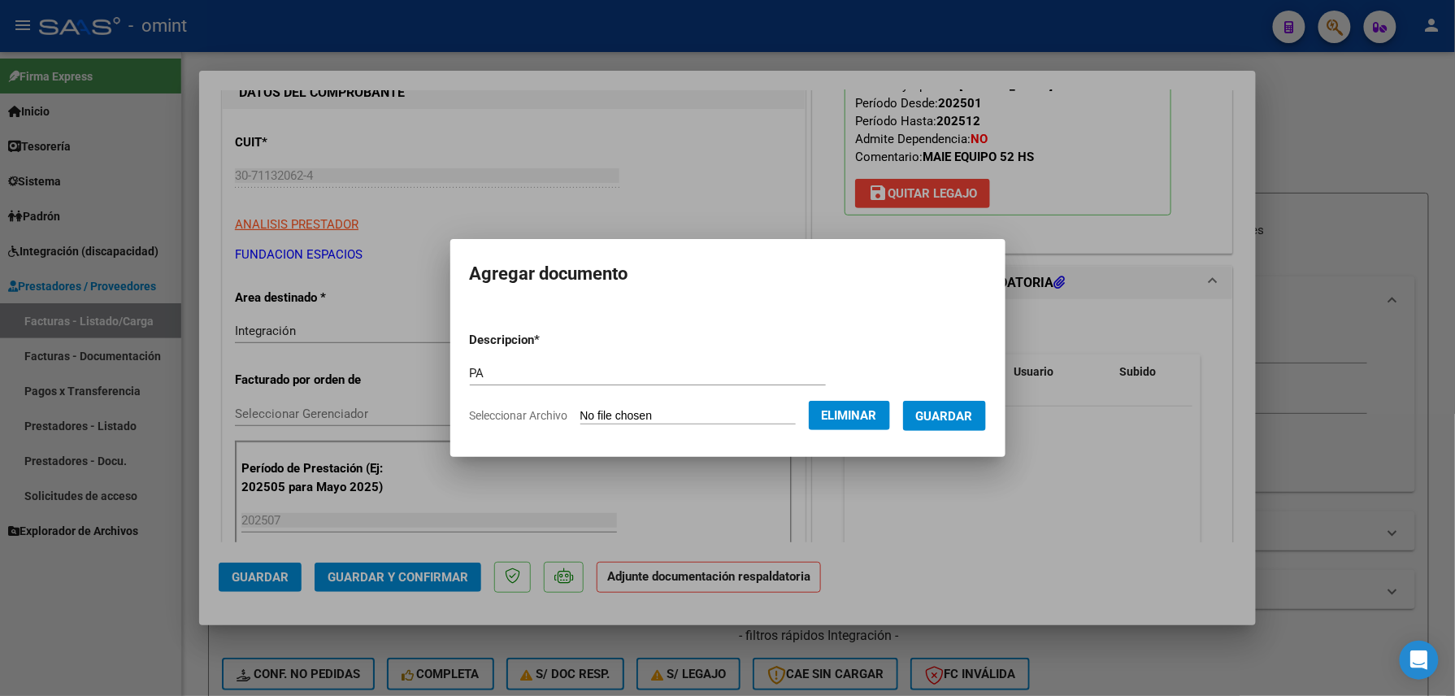
click at [970, 433] on form "Descripcion * PA Escriba aquí una descripcion Seleccionar Archivo Eliminar Guar…" at bounding box center [728, 378] width 516 height 119
click at [972, 420] on span "Guardar" at bounding box center [944, 416] width 57 height 15
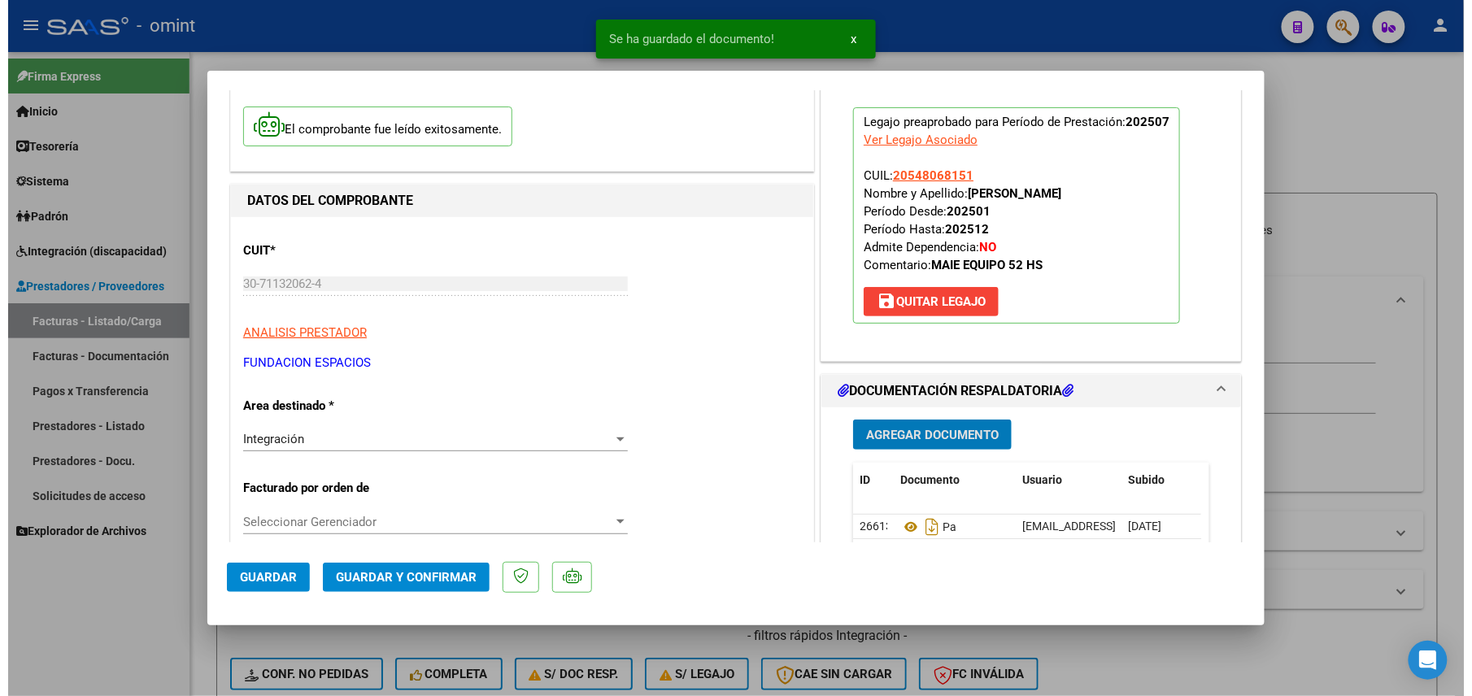
scroll to position [0, 0]
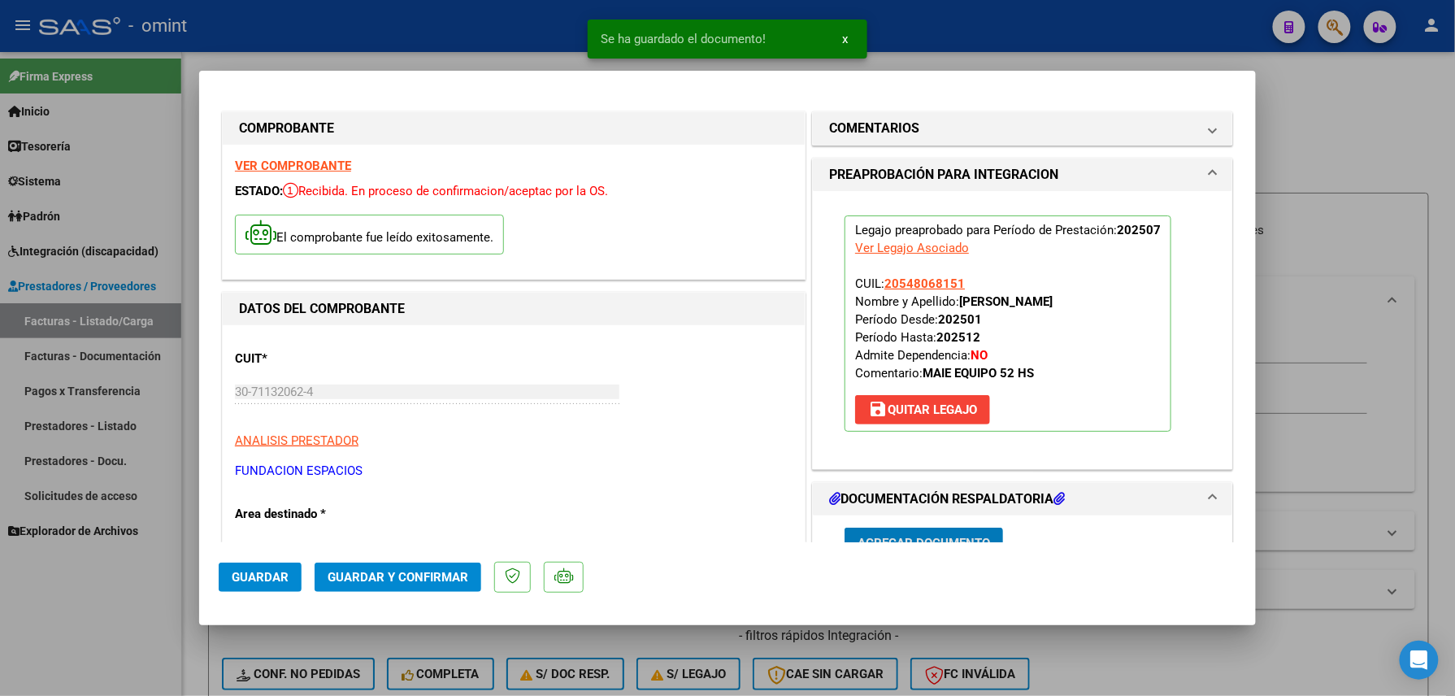
click at [377, 573] on span "Guardar y Confirmar" at bounding box center [398, 577] width 141 height 15
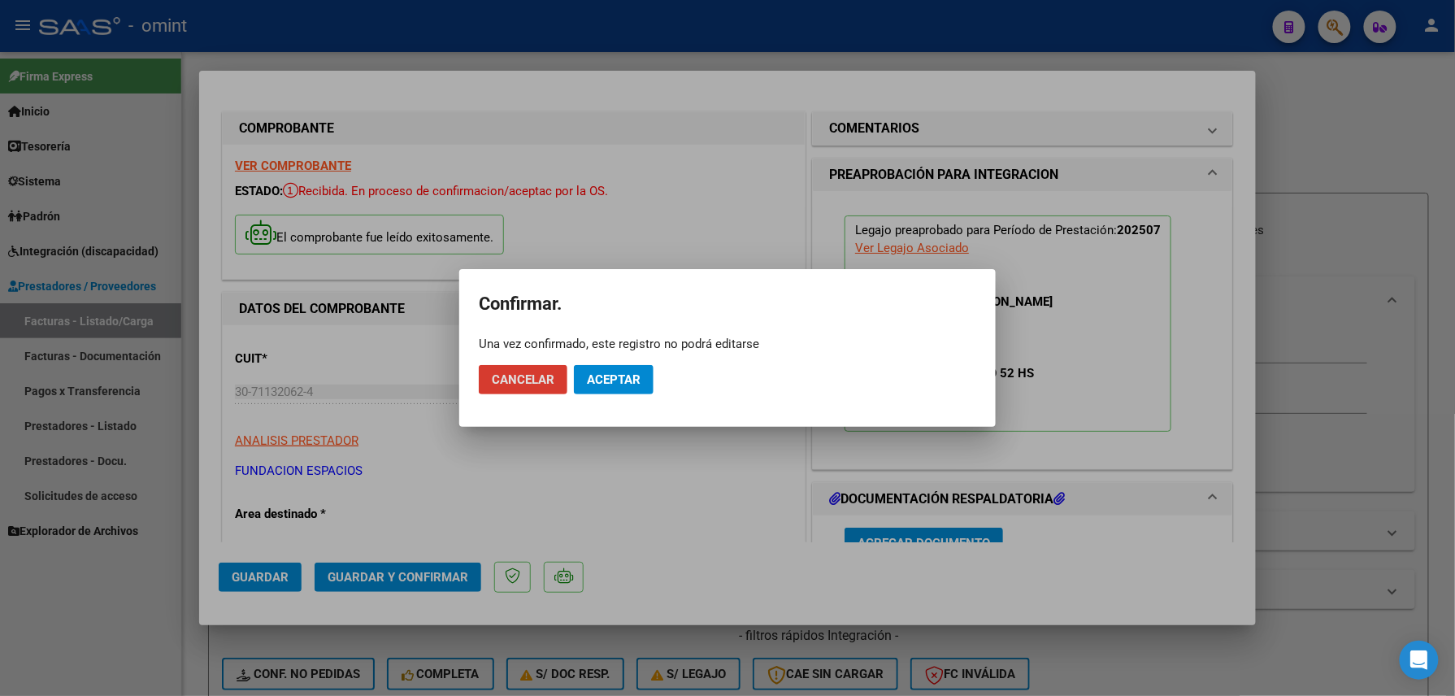
click at [613, 375] on span "Aceptar" at bounding box center [614, 379] width 54 height 15
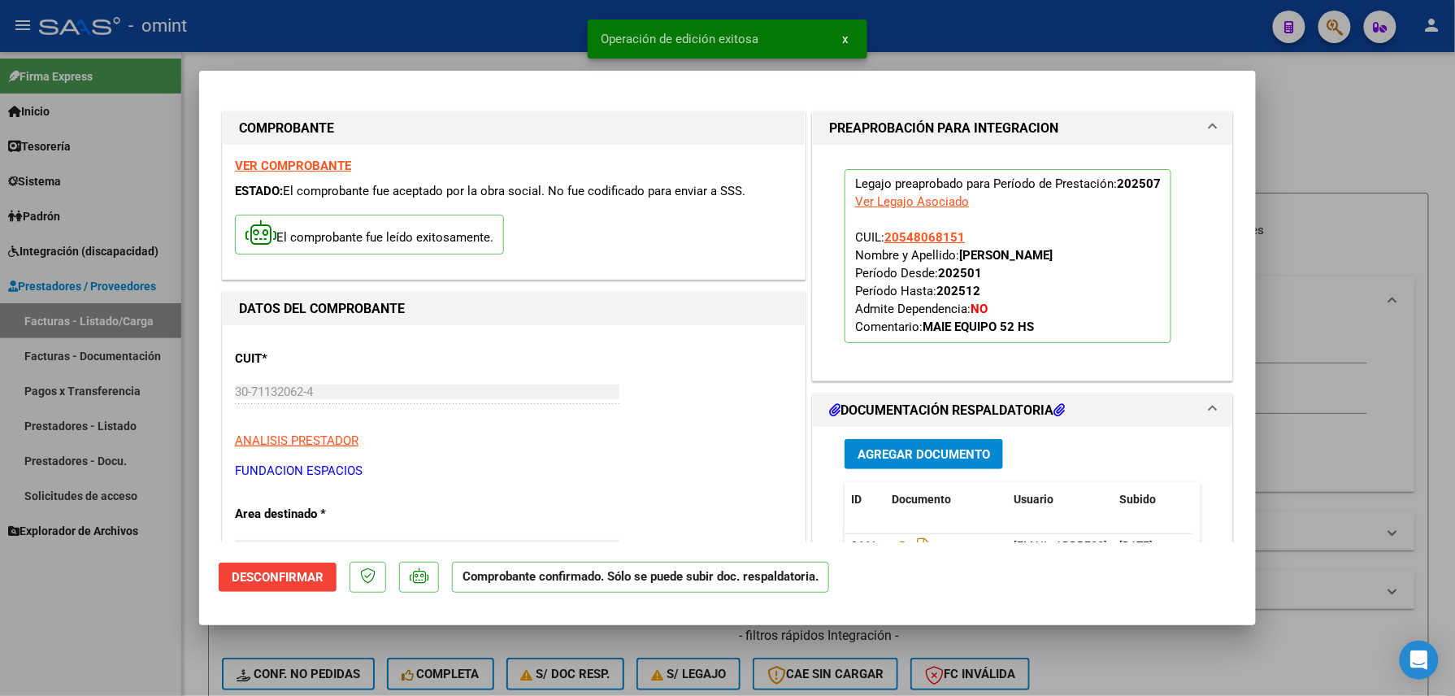
click at [122, 607] on div at bounding box center [727, 348] width 1455 height 696
type input "$ 0,00"
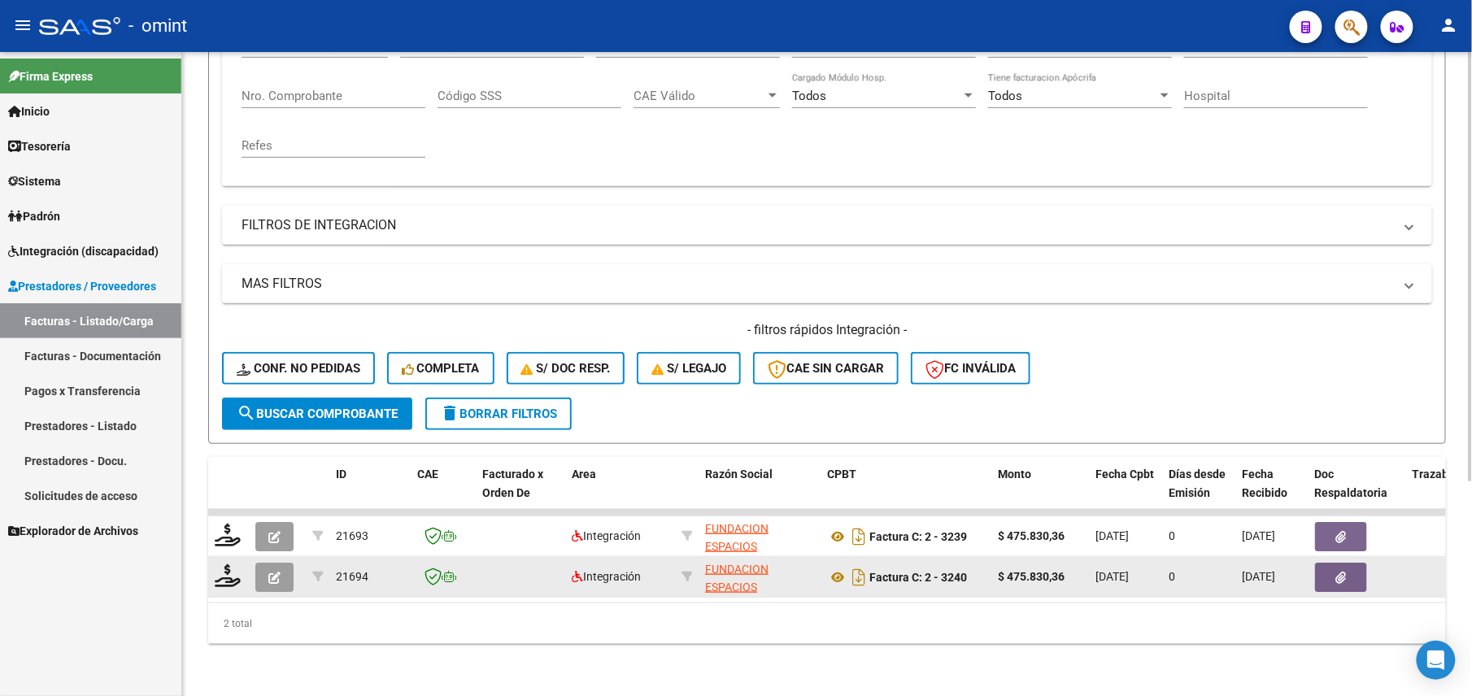
click at [241, 564] on div at bounding box center [229, 576] width 28 height 25
click at [224, 564] on icon at bounding box center [228, 575] width 26 height 23
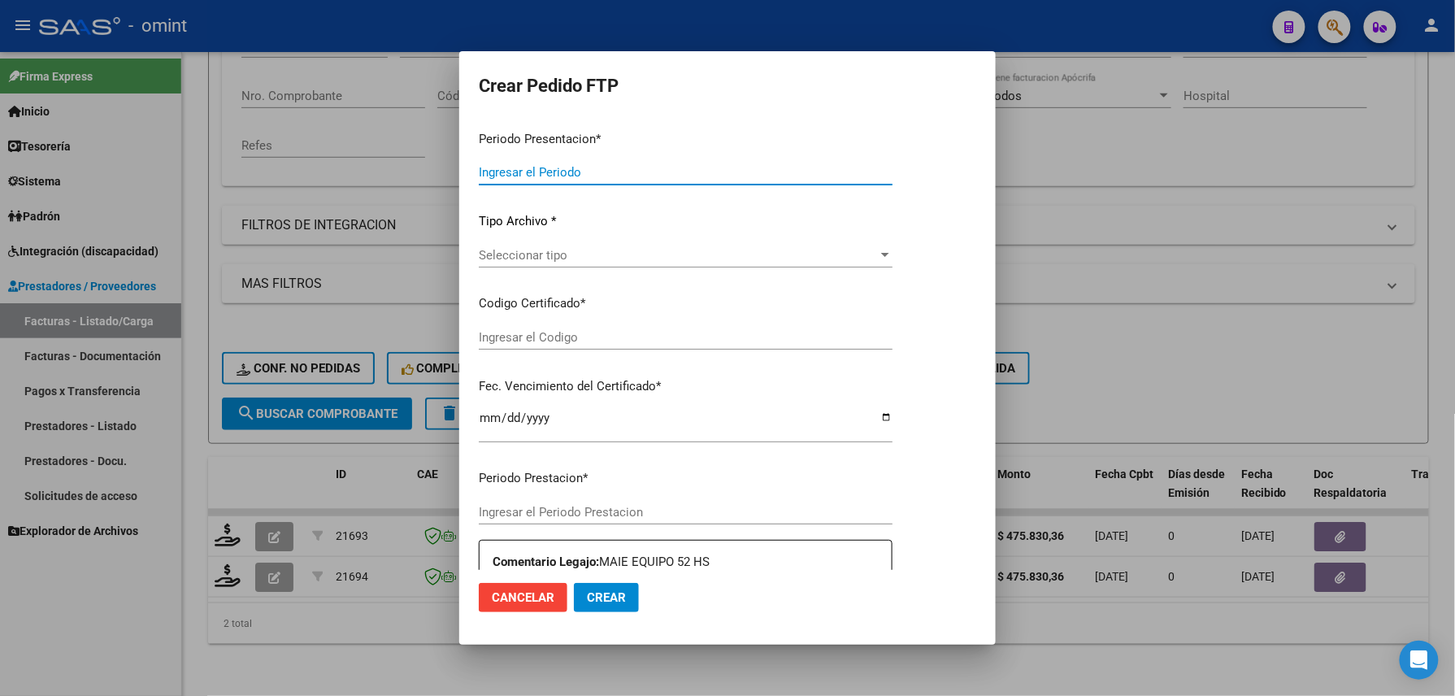
type input "202508"
type input "202507"
type input "$ 475.830,36"
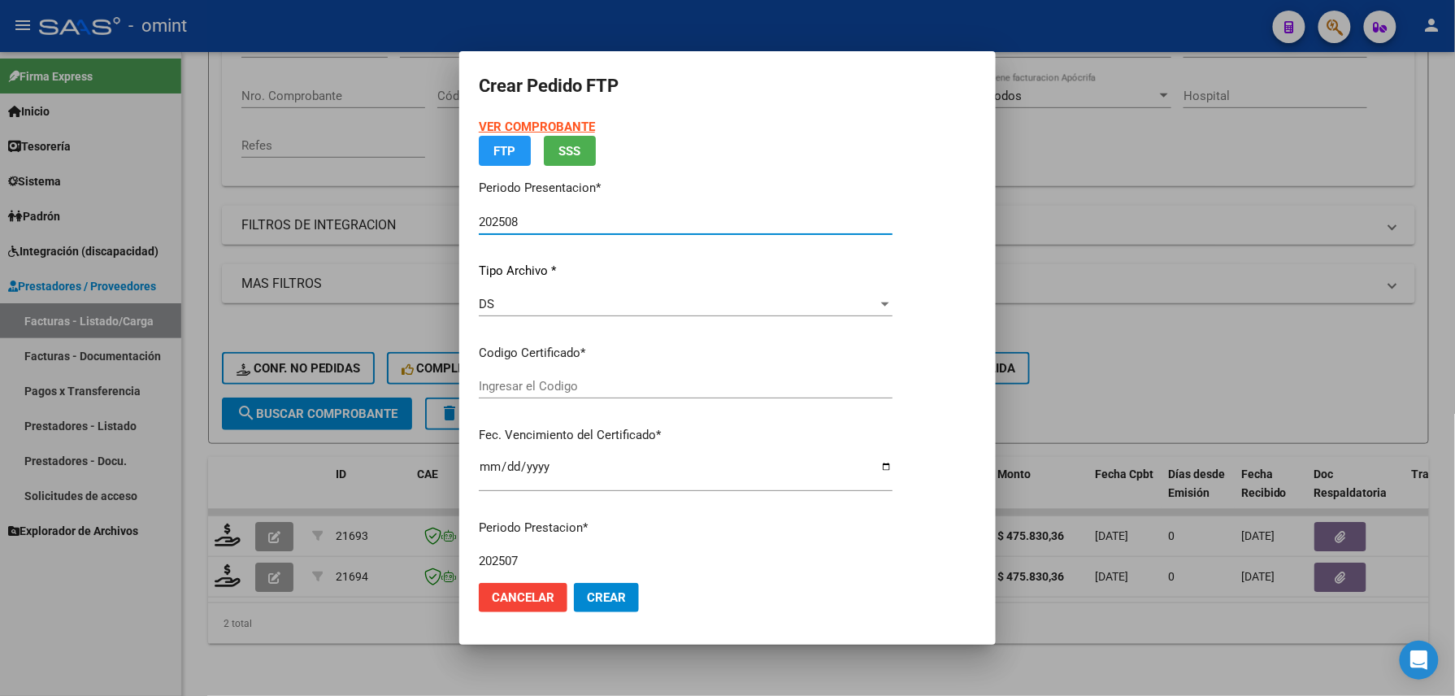
type input "489583061"
type input "2027-09-20"
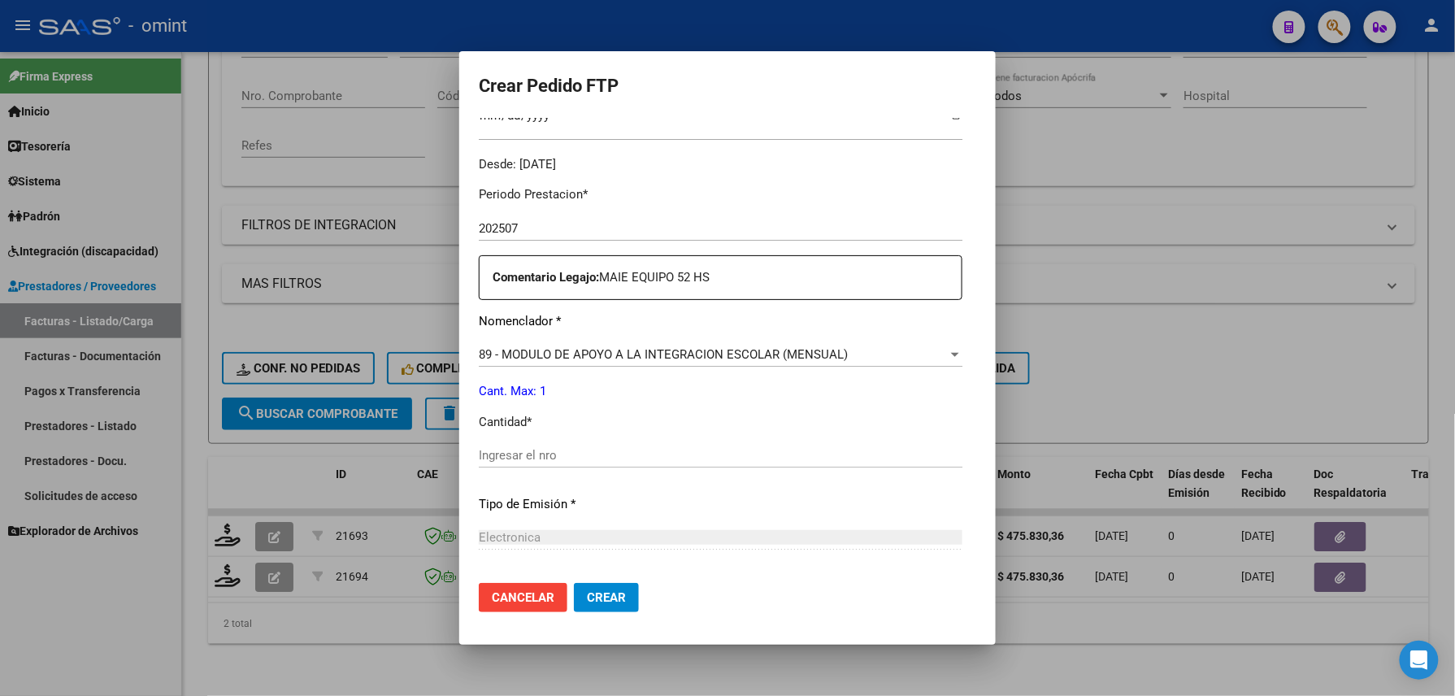
scroll to position [585, 0]
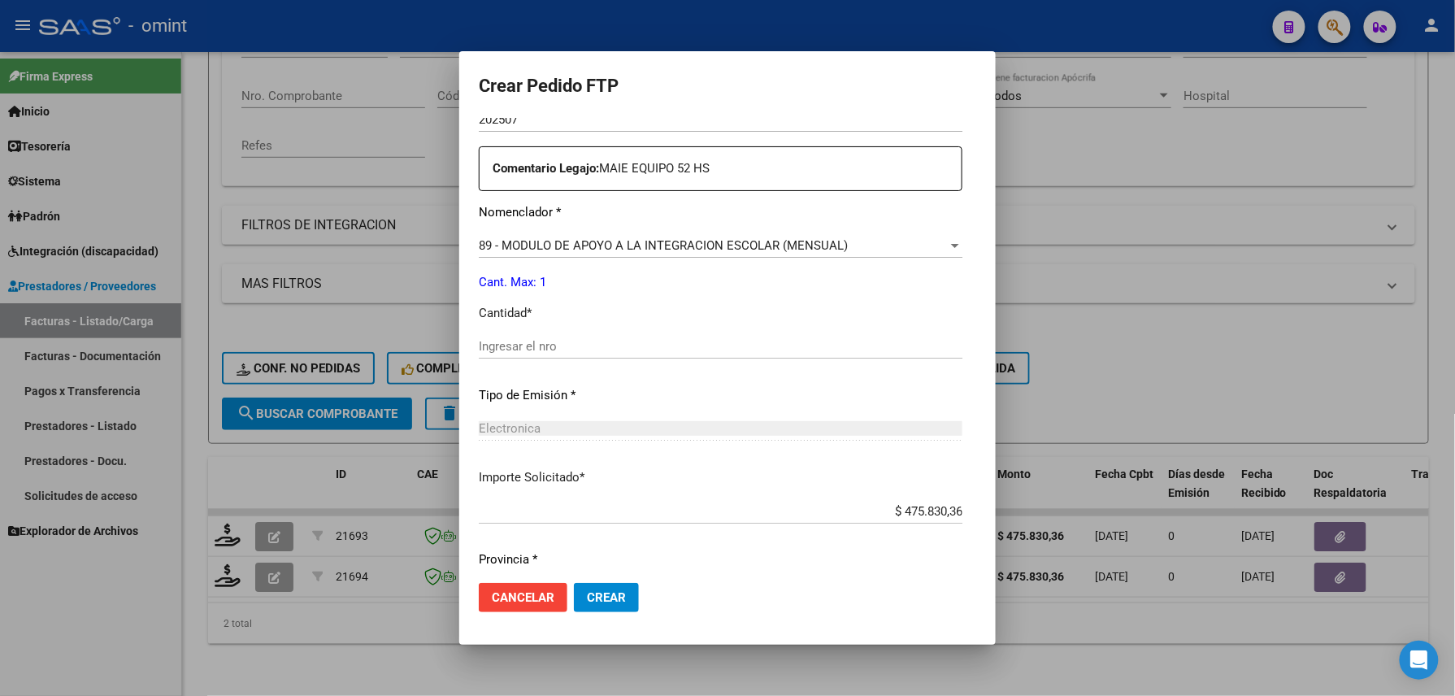
click at [558, 346] on input "Ingresar el nro" at bounding box center [721, 346] width 484 height 15
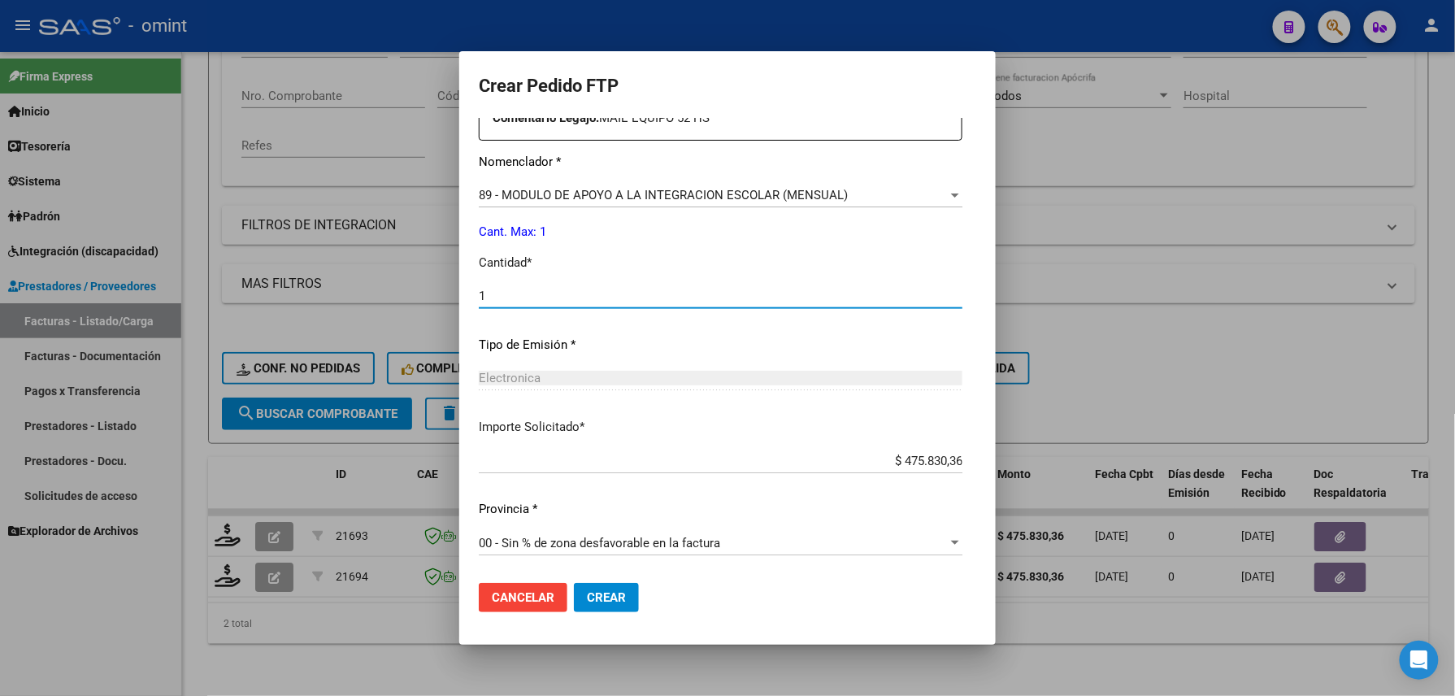
type input "1"
click at [574, 599] on button "Crear" at bounding box center [606, 597] width 65 height 29
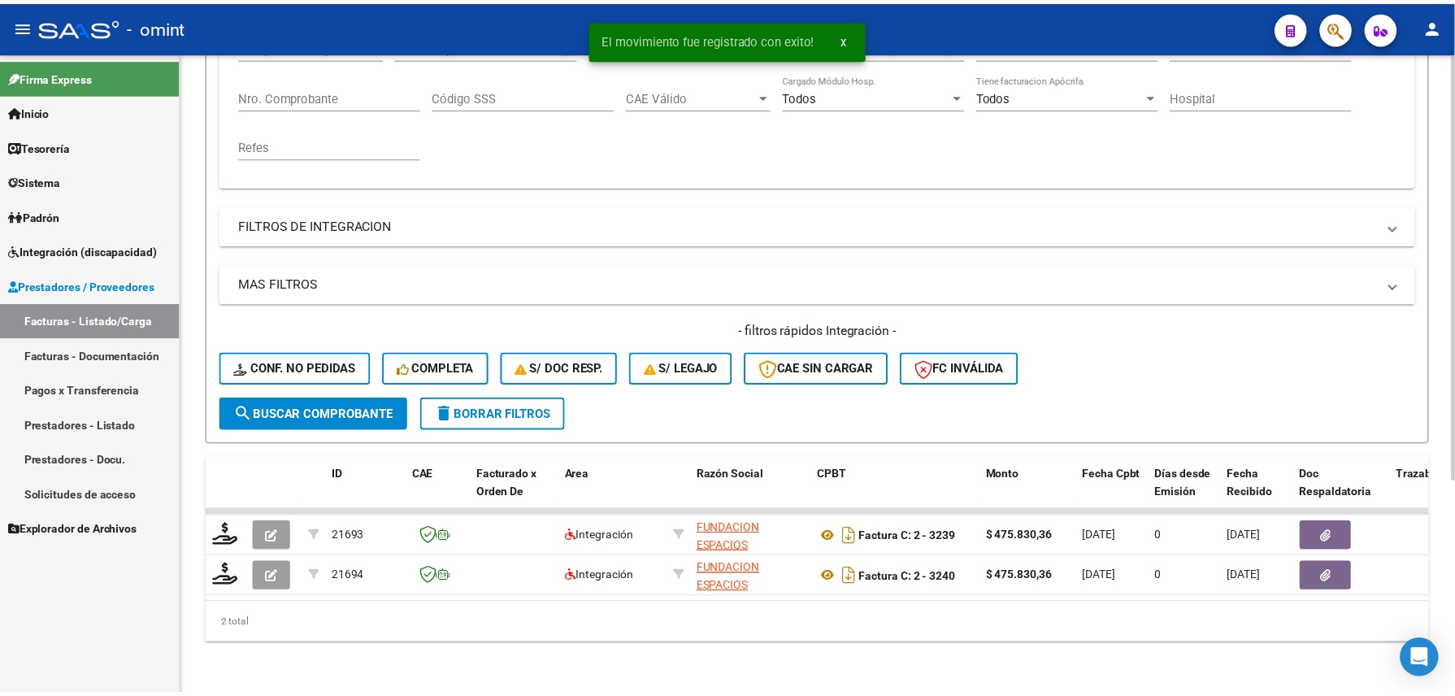
scroll to position [0, 0]
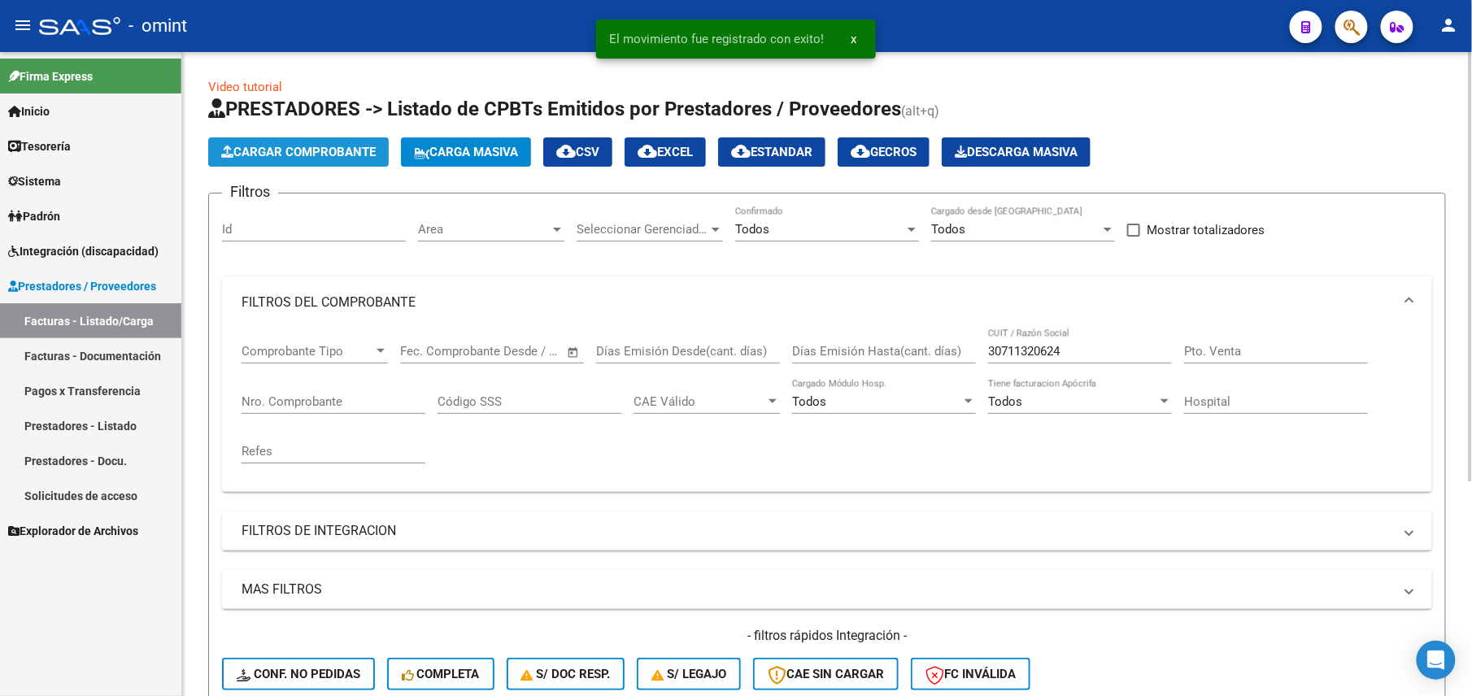
click at [338, 160] on button "Cargar Comprobante" at bounding box center [298, 151] width 181 height 29
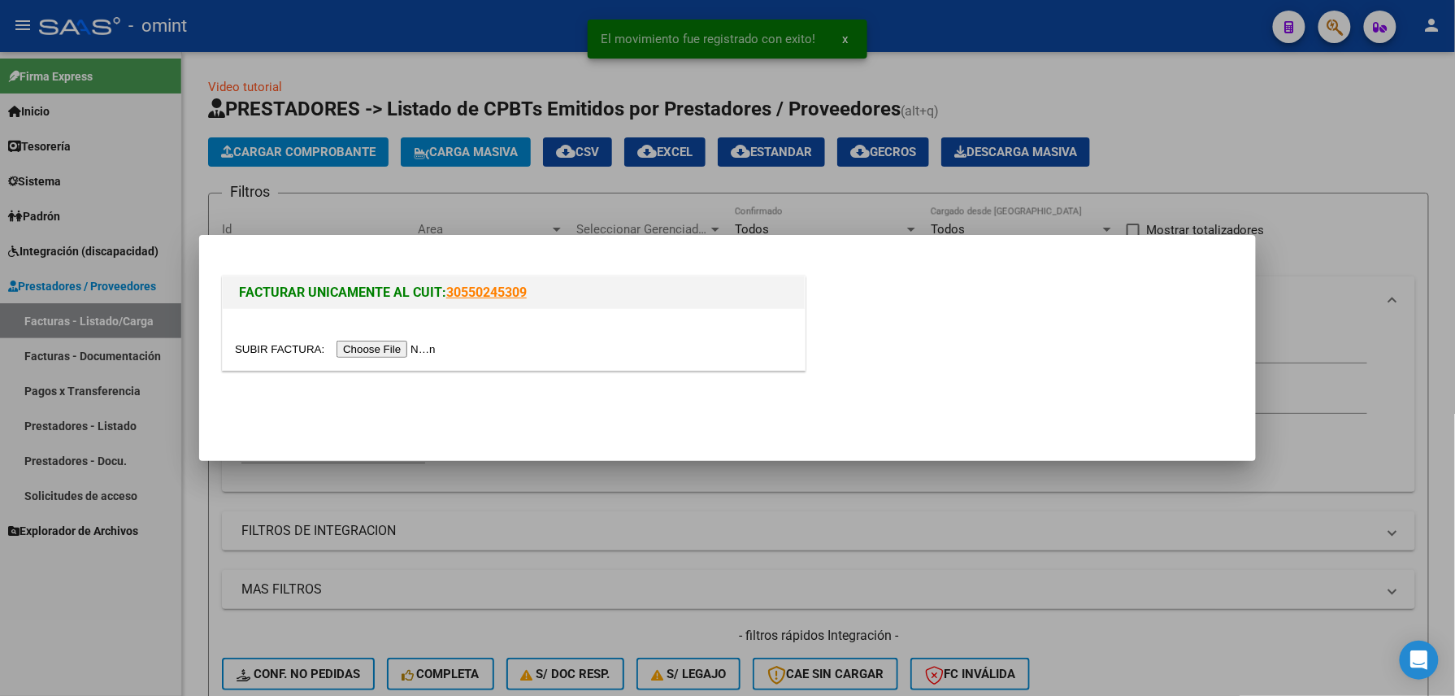
click at [358, 346] on input "file" at bounding box center [338, 349] width 206 height 17
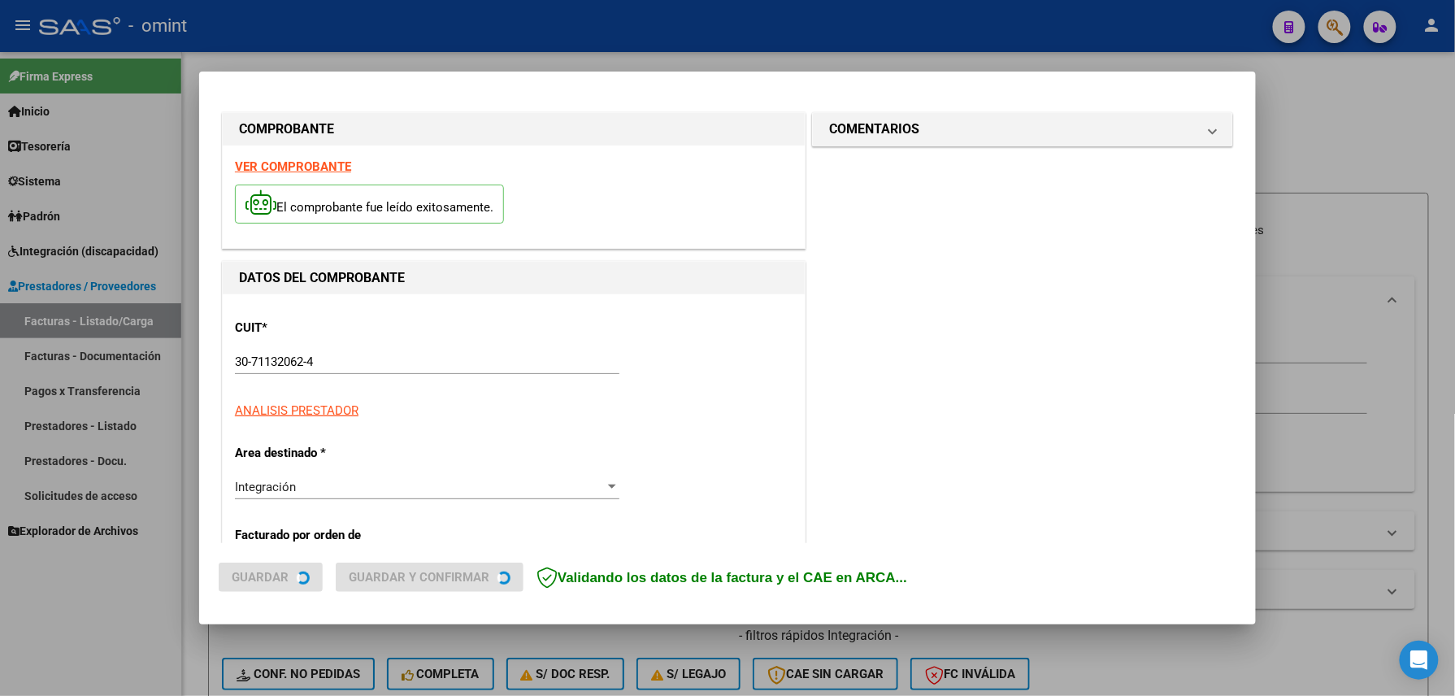
scroll to position [426, 0]
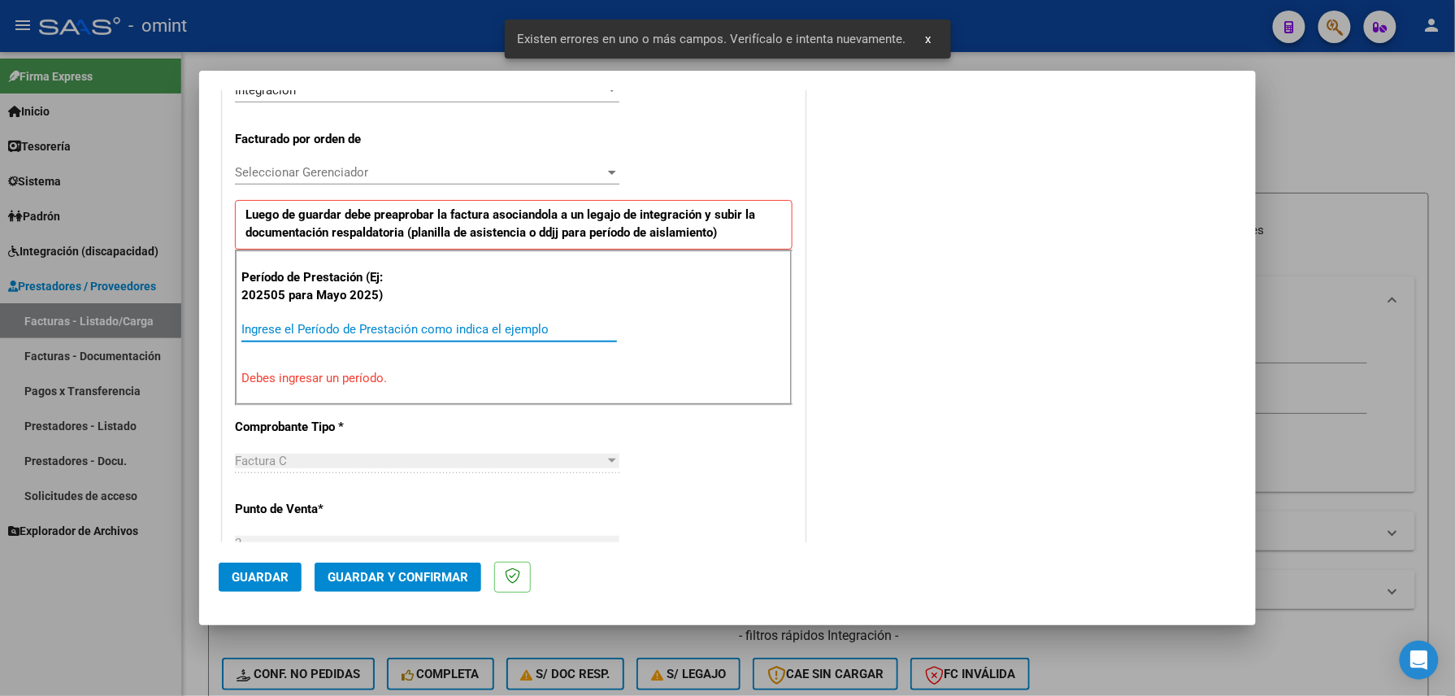
click at [436, 337] on input "Ingrese el Período de Prestación como indica el ejemplo" at bounding box center [429, 329] width 376 height 15
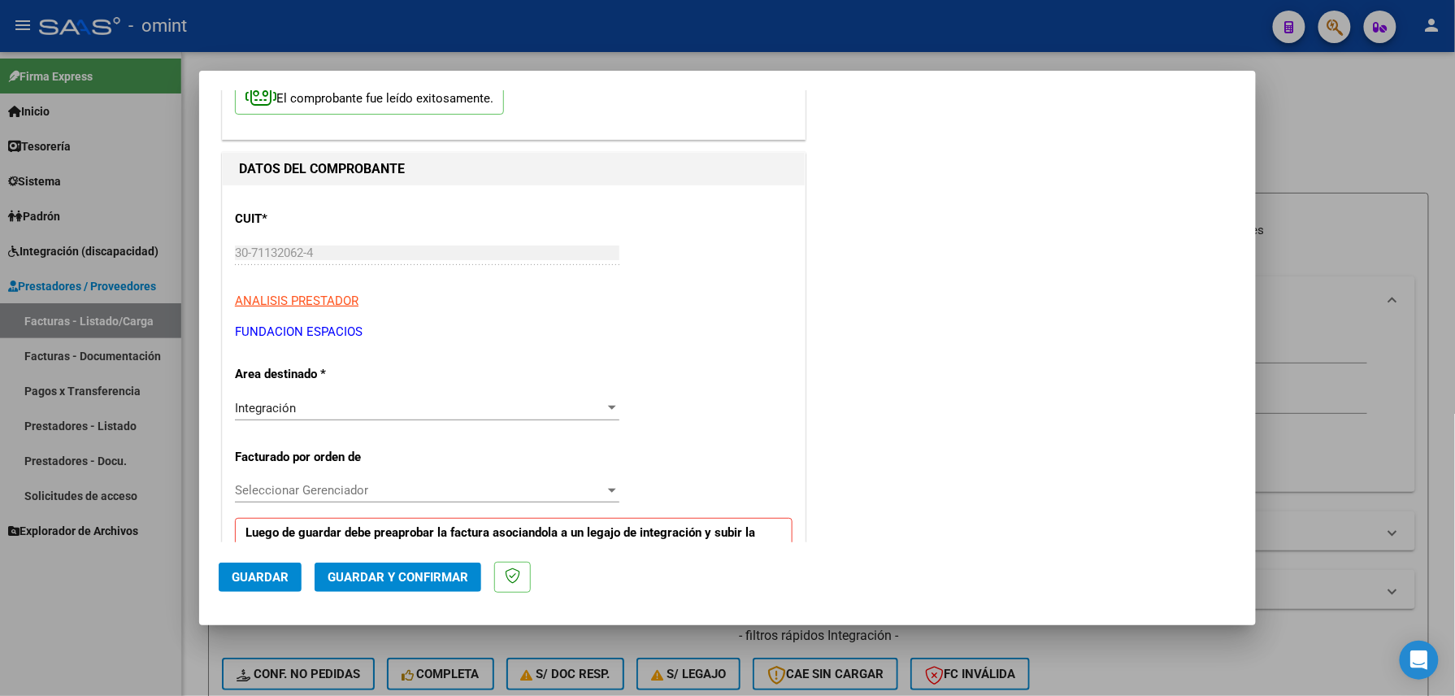
scroll to position [325, 0]
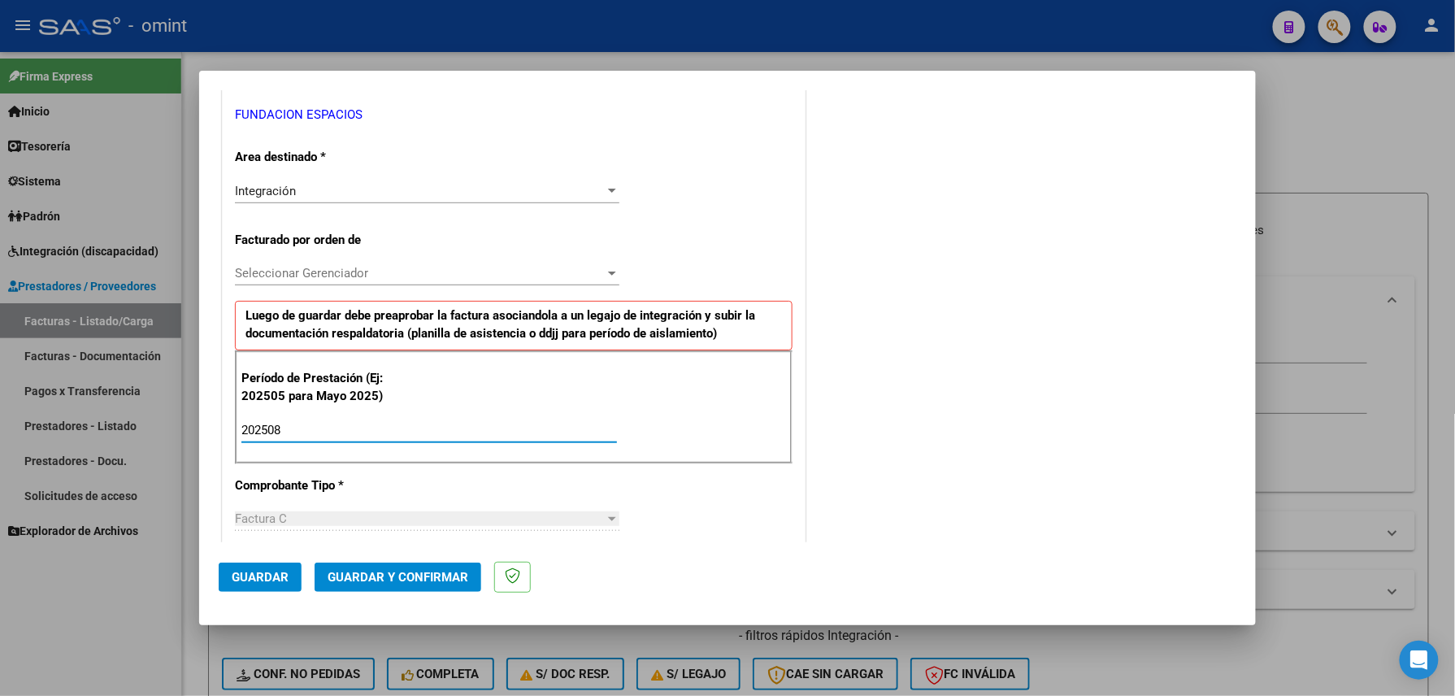
type input "202508"
click at [264, 579] on span "Guardar" at bounding box center [260, 577] width 57 height 15
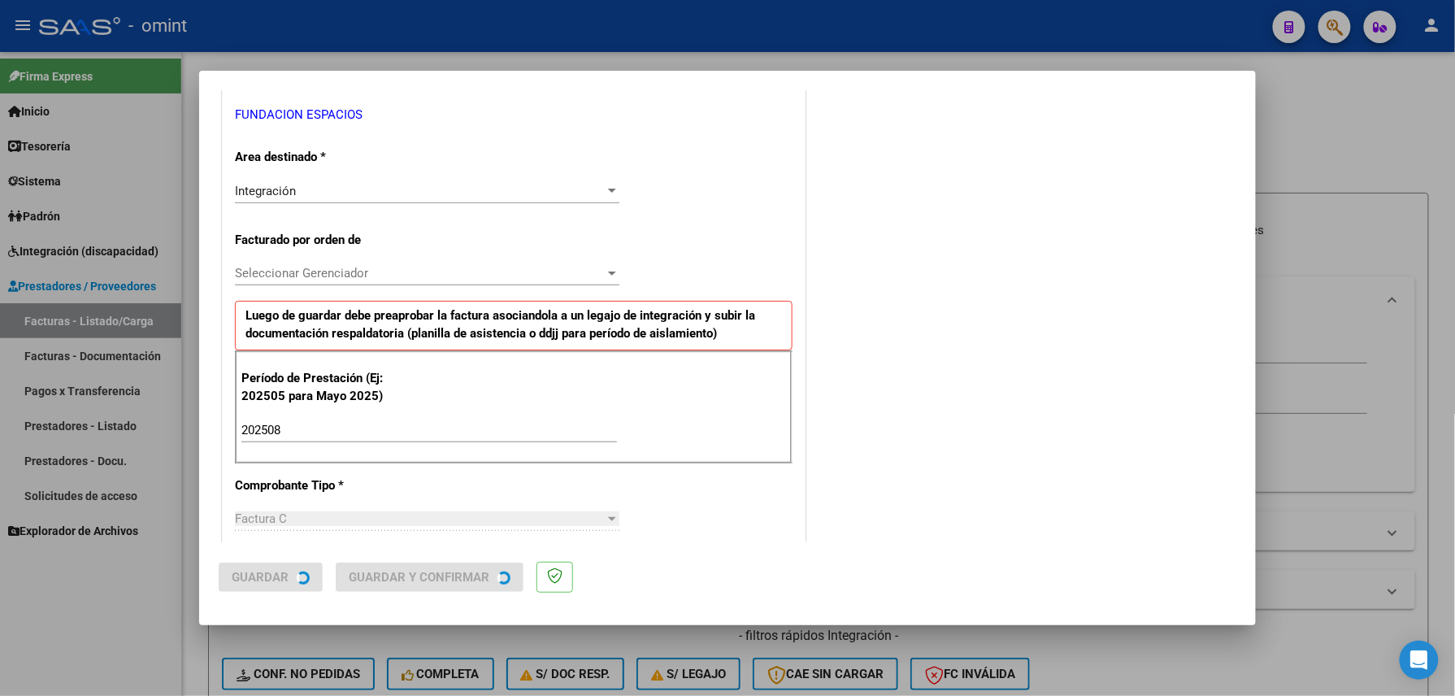
scroll to position [0, 0]
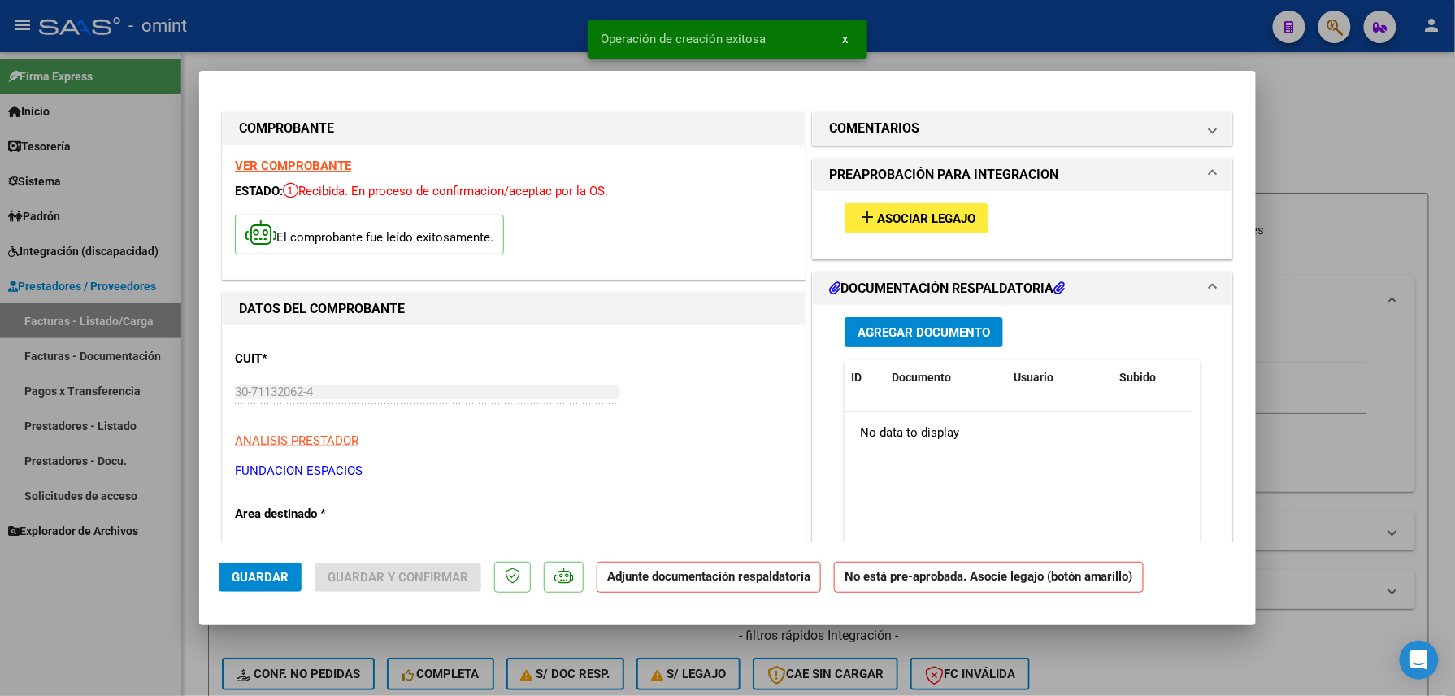
click at [906, 220] on span "Asociar Legajo" at bounding box center [926, 218] width 98 height 15
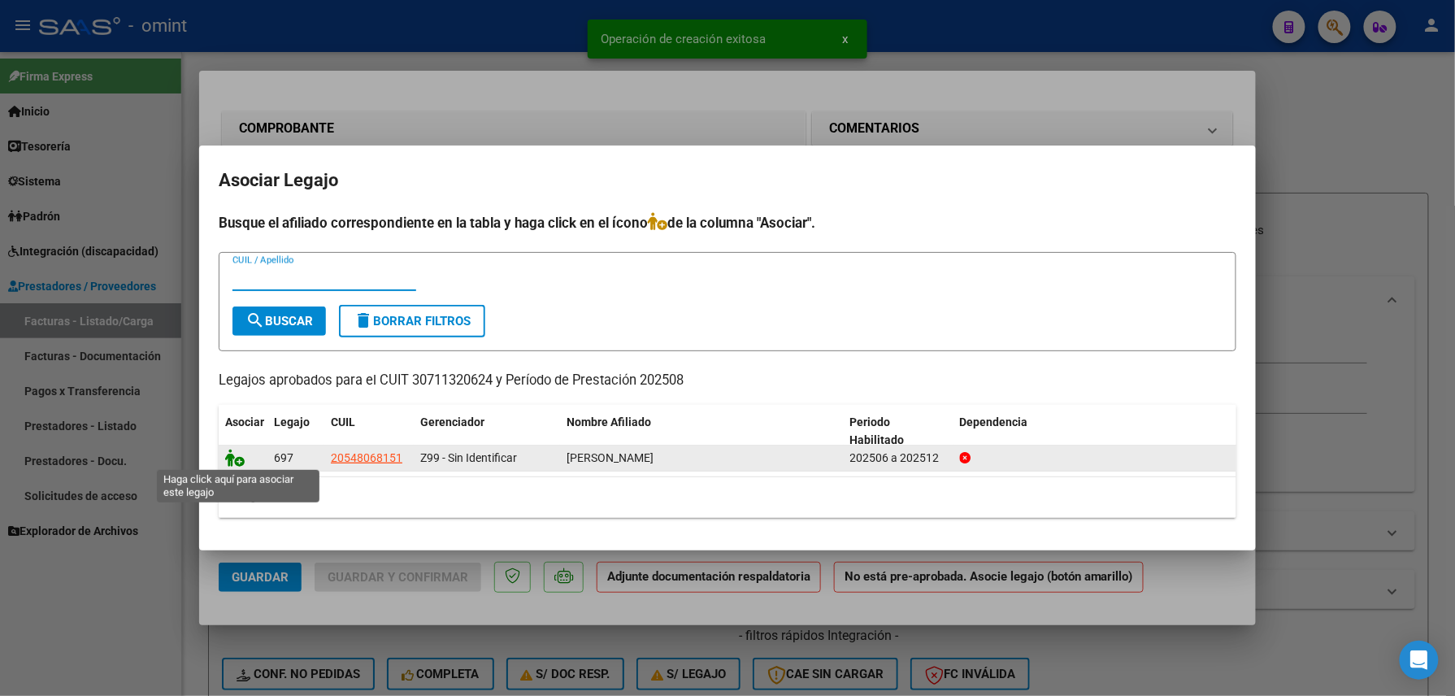
click at [238, 459] on icon at bounding box center [235, 458] width 20 height 18
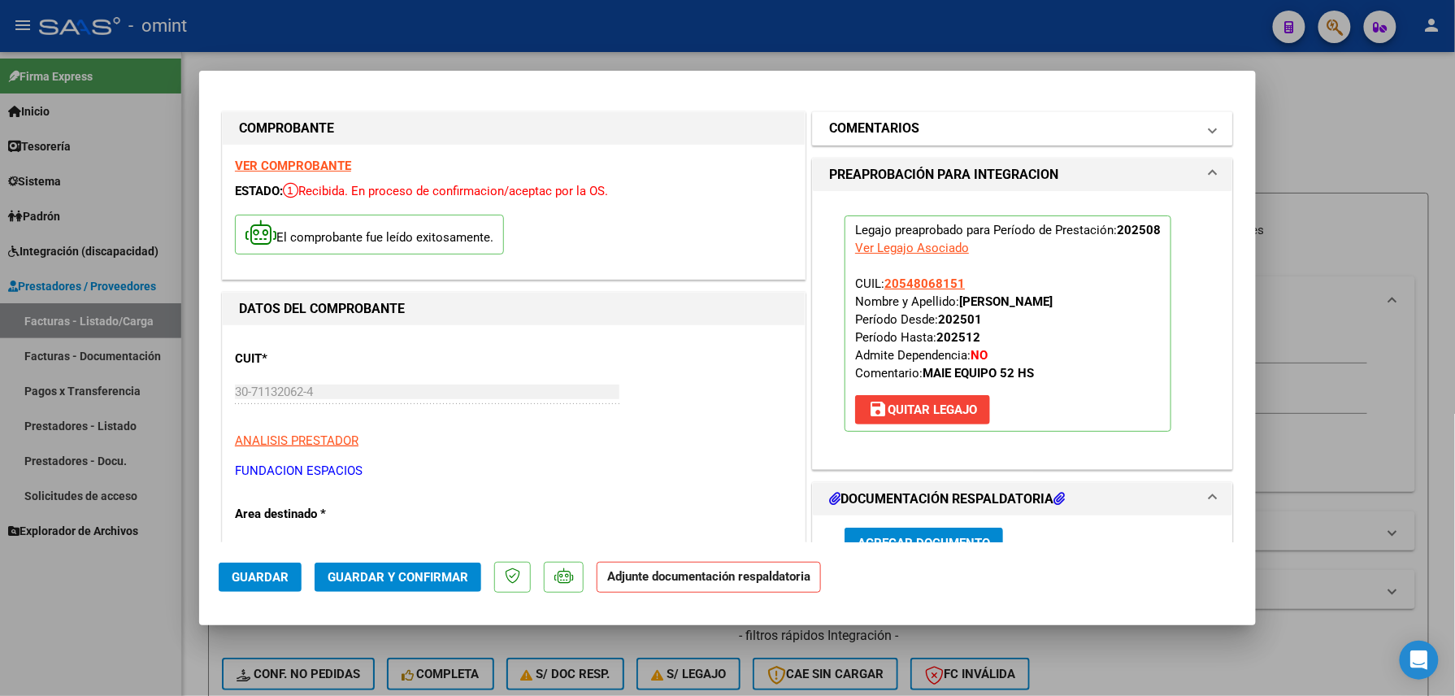
click at [853, 112] on mat-expansion-panel-header "COMENTARIOS" at bounding box center [1023, 128] width 420 height 33
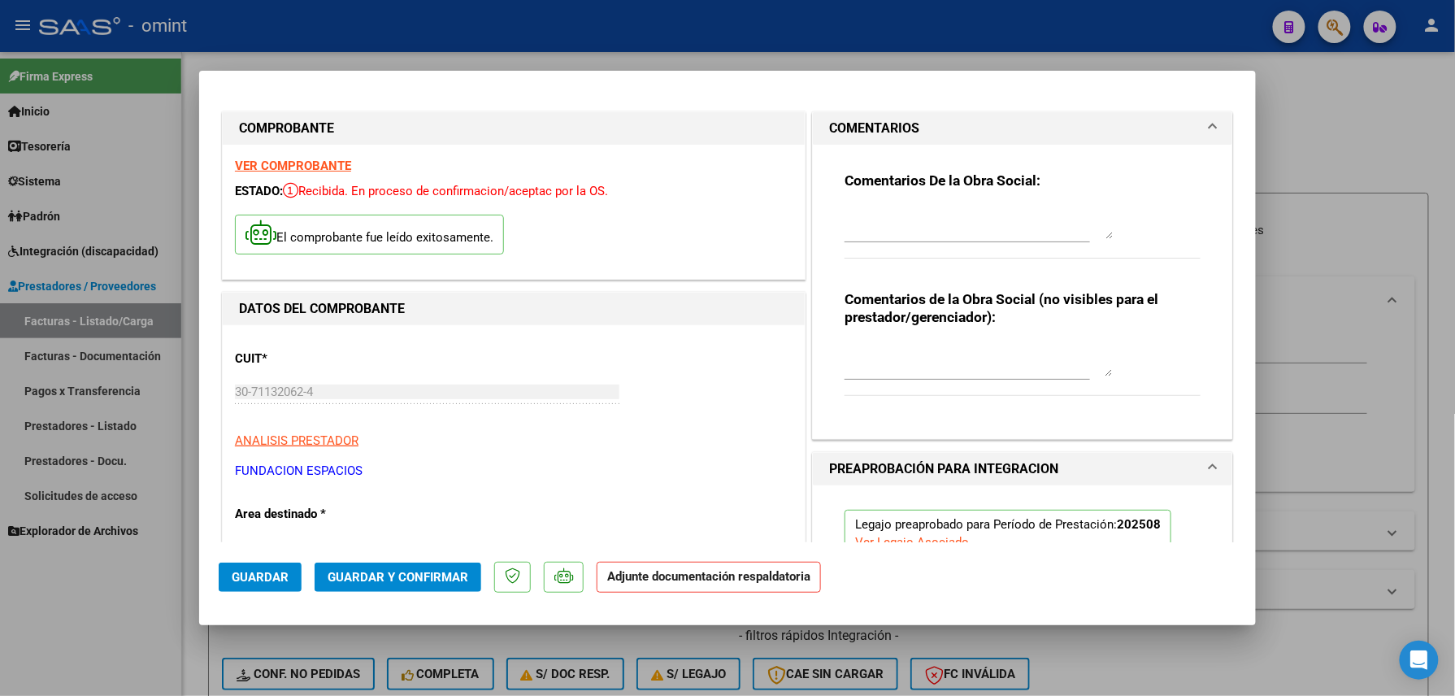
drag, startPoint x: 870, startPoint y: 248, endPoint x: 872, endPoint y: 233, distance: 15.6
click at [872, 248] on div at bounding box center [968, 230] width 246 height 54
click at [873, 232] on textarea at bounding box center [979, 223] width 268 height 33
type textarea "F"
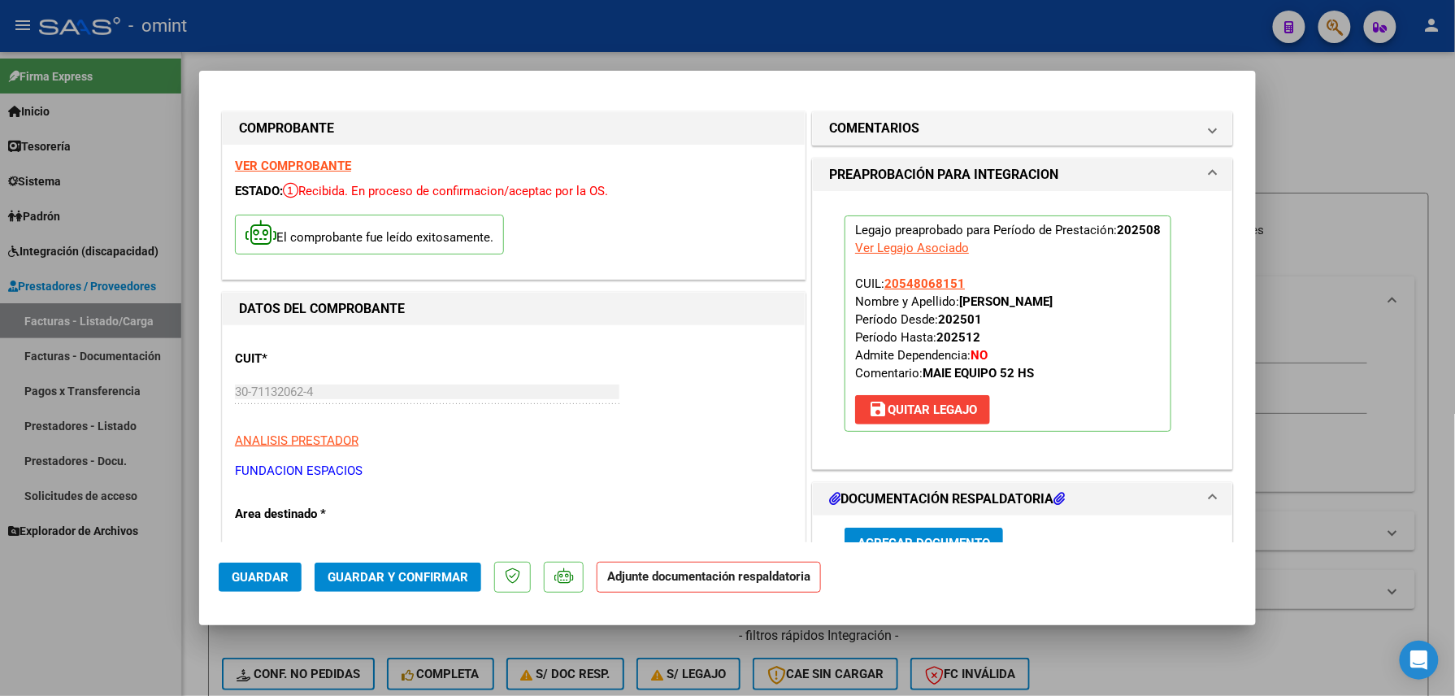
click at [944, 163] on mat-expansion-panel-header "PREAPROBACIÓN PARA INTEGRACION" at bounding box center [1023, 175] width 420 height 33
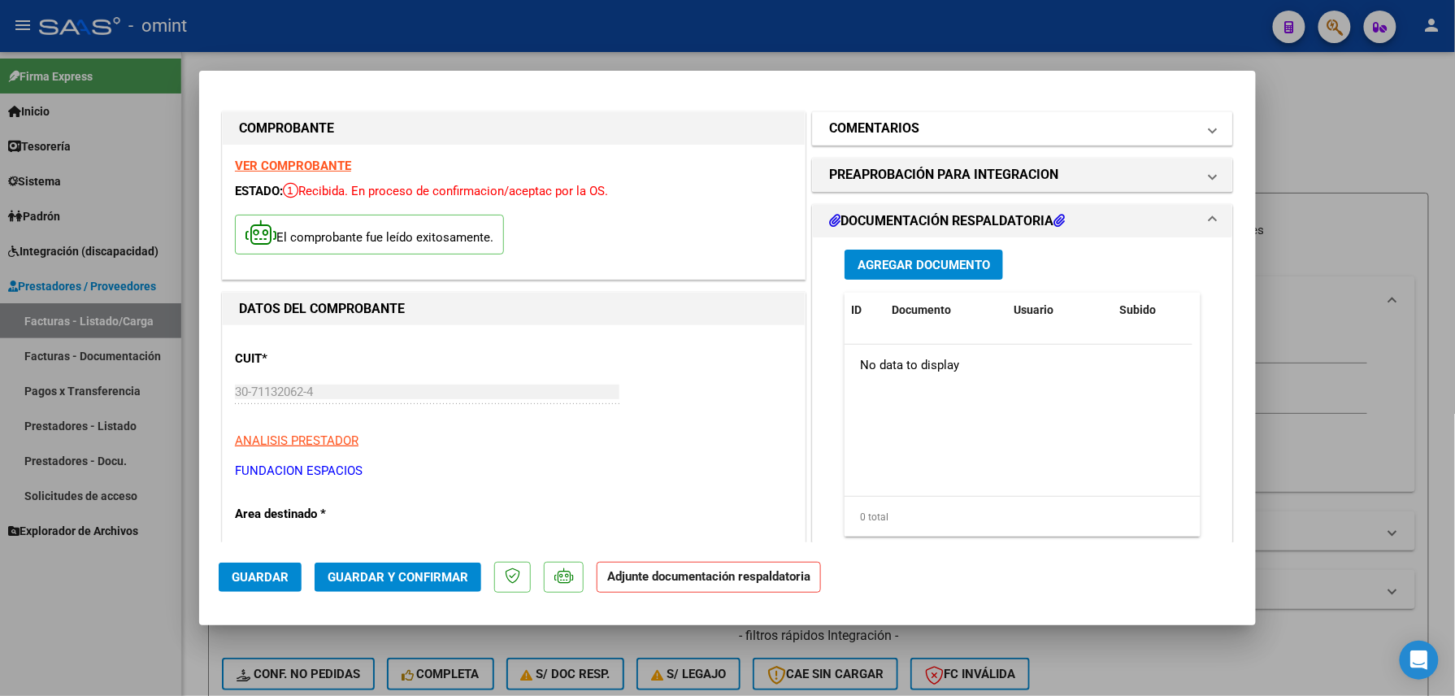
click at [933, 133] on mat-panel-title "COMENTARIOS" at bounding box center [1013, 129] width 368 height 20
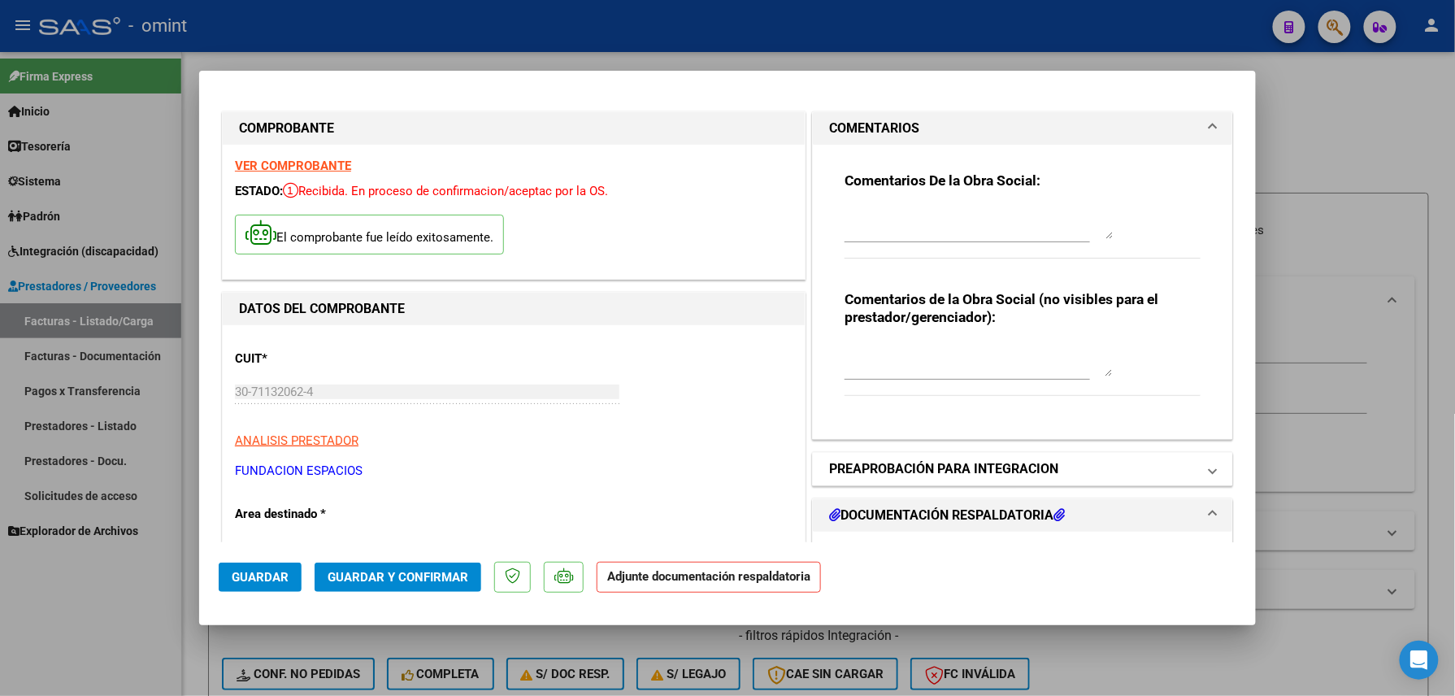
click at [896, 462] on h1 "PREAPROBACIÓN PARA INTEGRACION" at bounding box center [943, 469] width 229 height 20
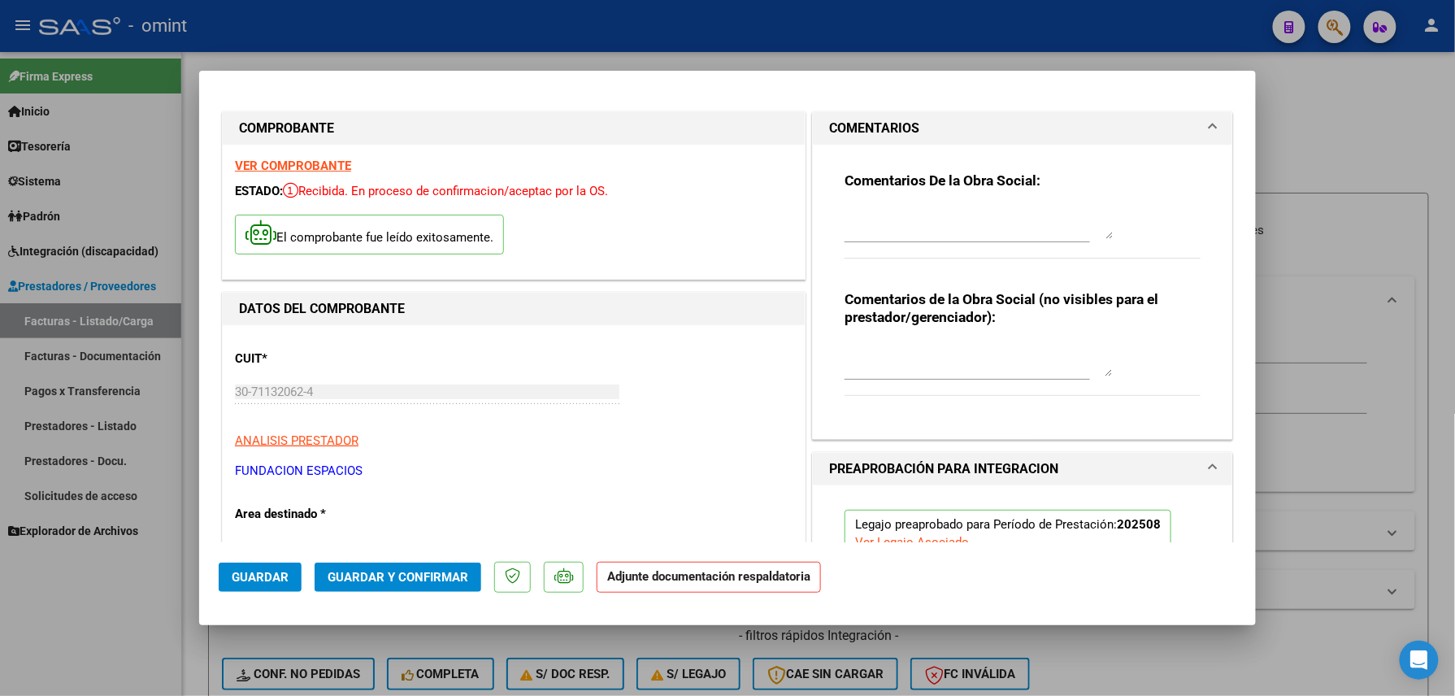
click at [941, 364] on textarea at bounding box center [979, 360] width 268 height 33
type textarea "Falta planilla de asistencia, reclamada prestador vía mail (18/09)"
click at [285, 576] on span "Guardar" at bounding box center [260, 577] width 57 height 15
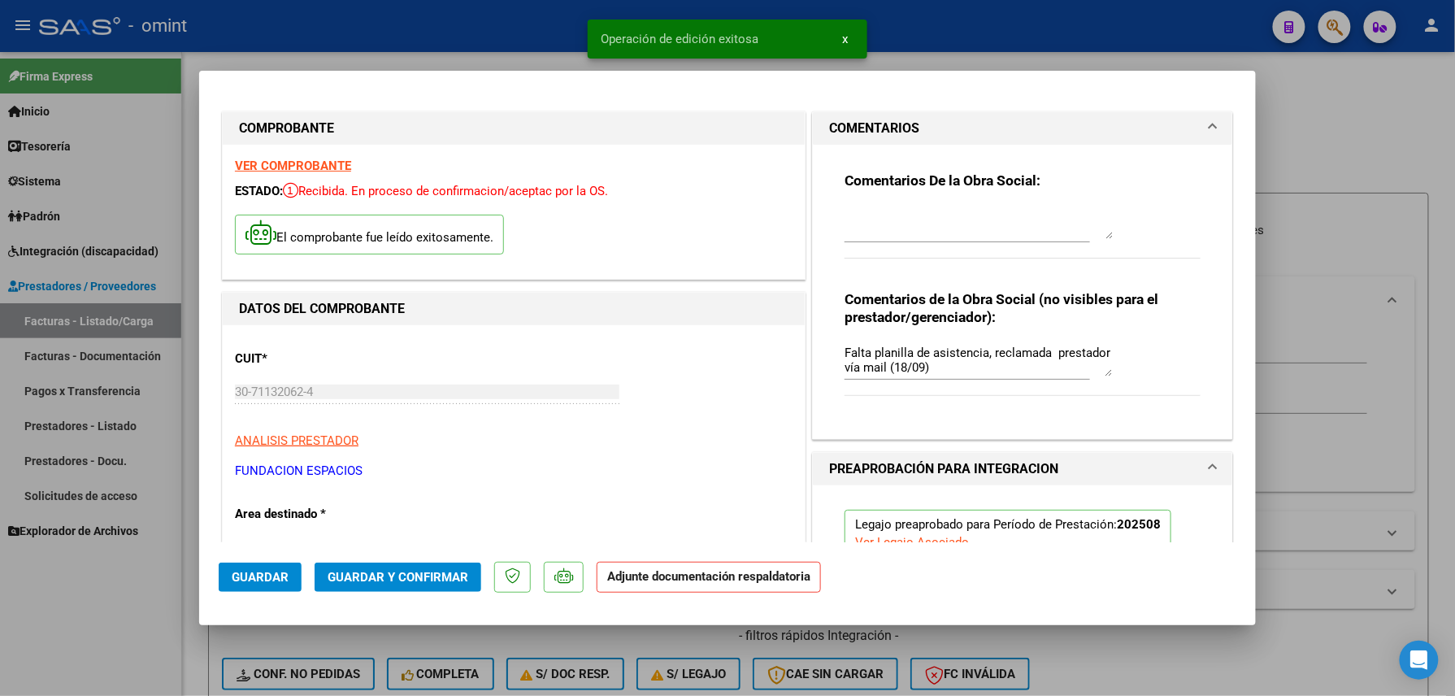
click at [120, 587] on div at bounding box center [727, 348] width 1455 height 696
type input "$ 0,00"
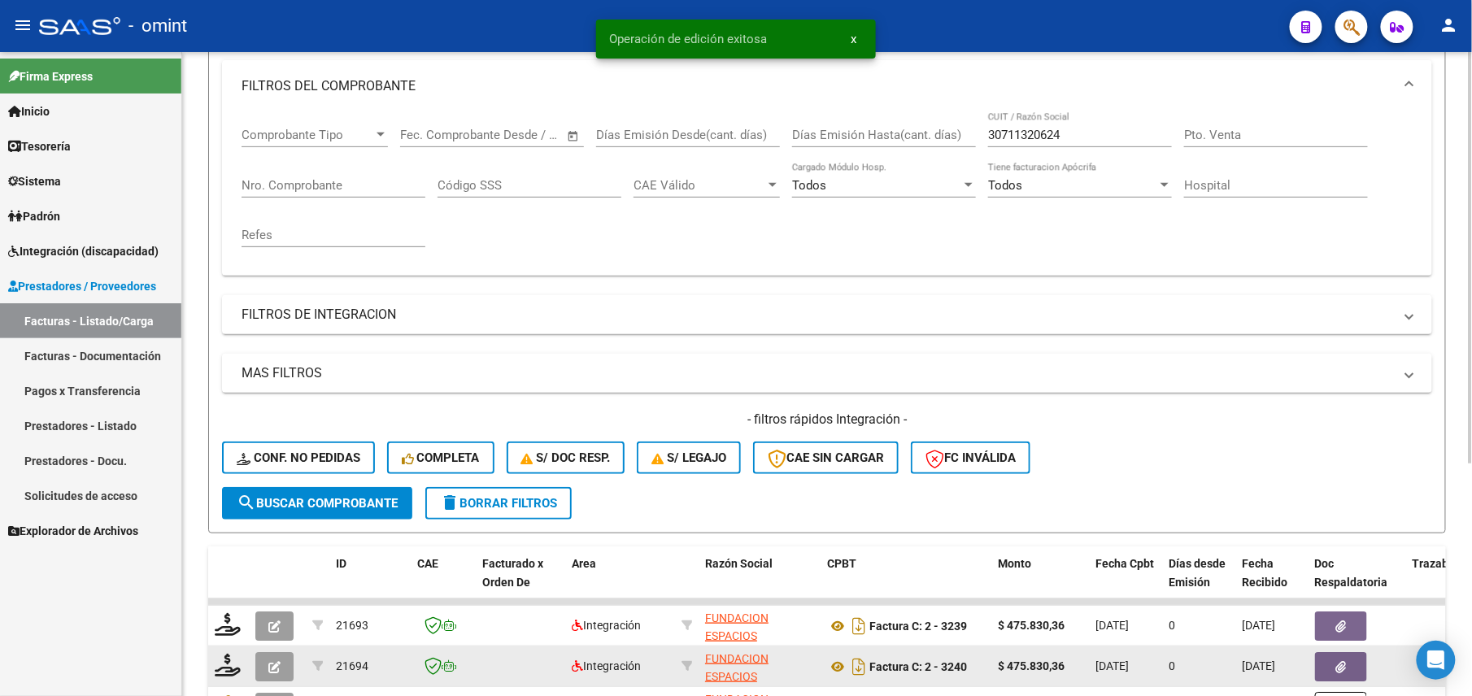
scroll to position [363, 0]
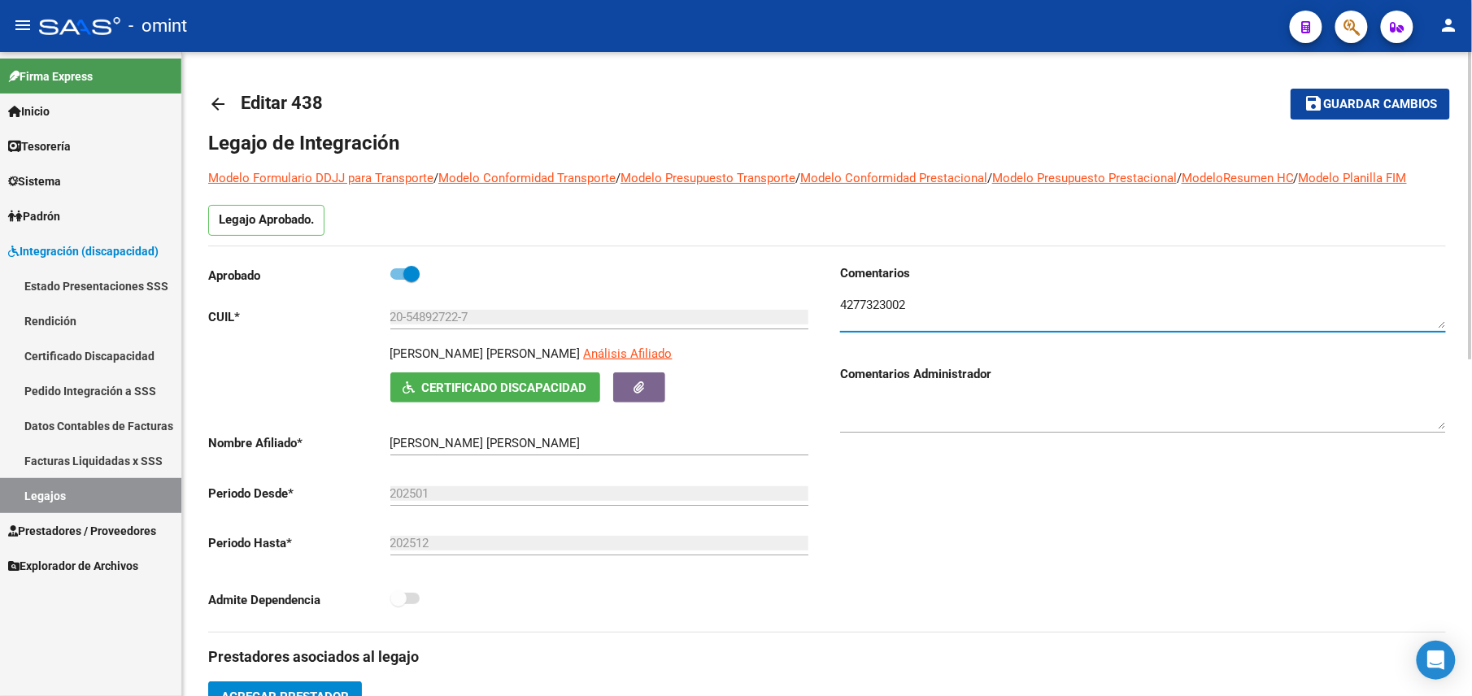
scroll to position [17, 0]
click at [210, 95] on mat-icon "arrow_back" at bounding box center [218, 104] width 20 height 20
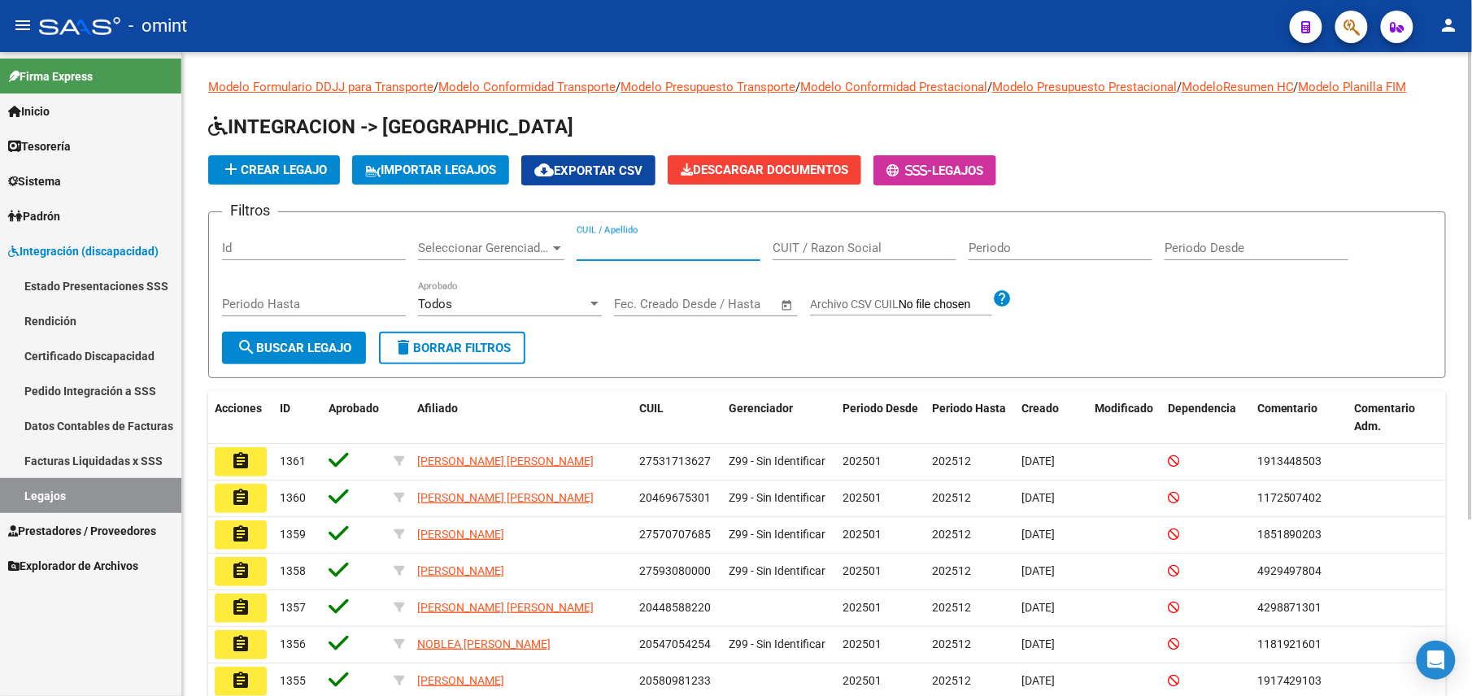
click at [650, 245] on input "CUIL / Apellido" at bounding box center [668, 248] width 184 height 15
paste input "20570952839"
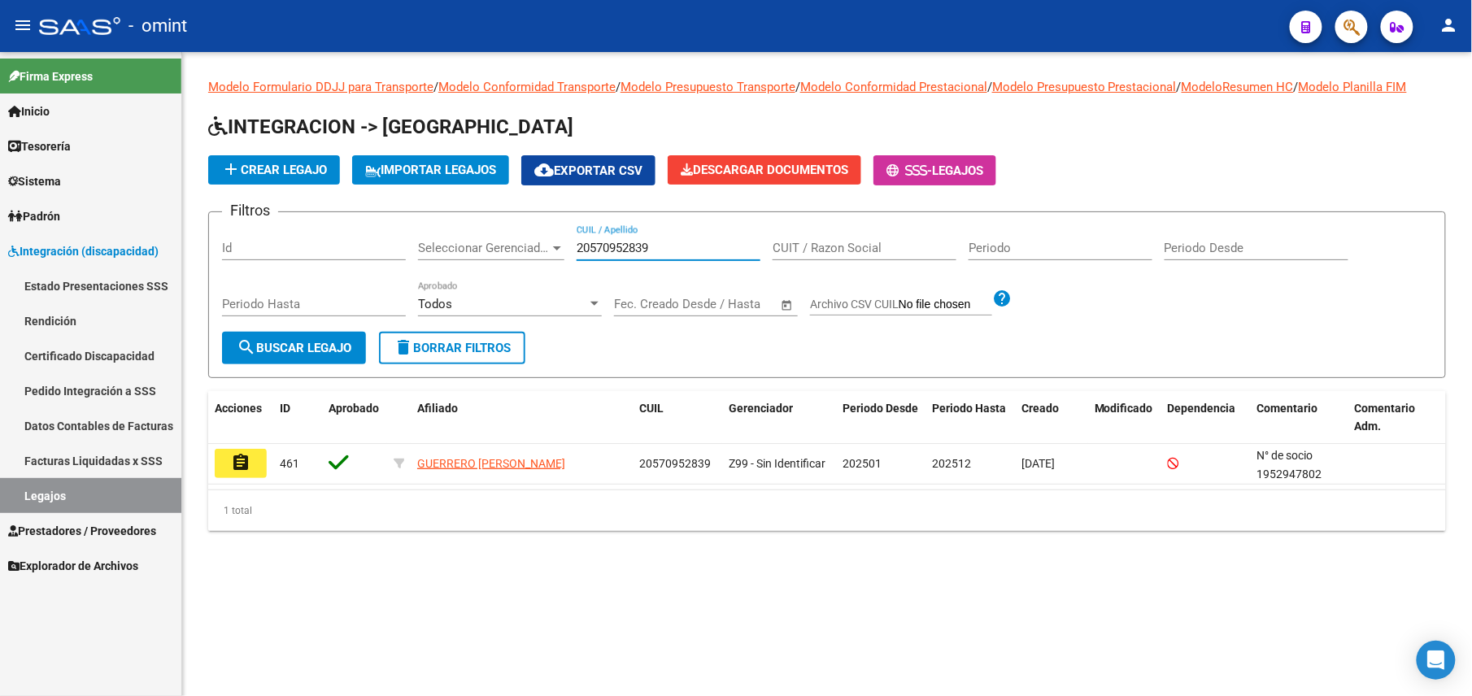
type input "20570952839"
click at [250, 457] on button "assignment" at bounding box center [241, 463] width 52 height 29
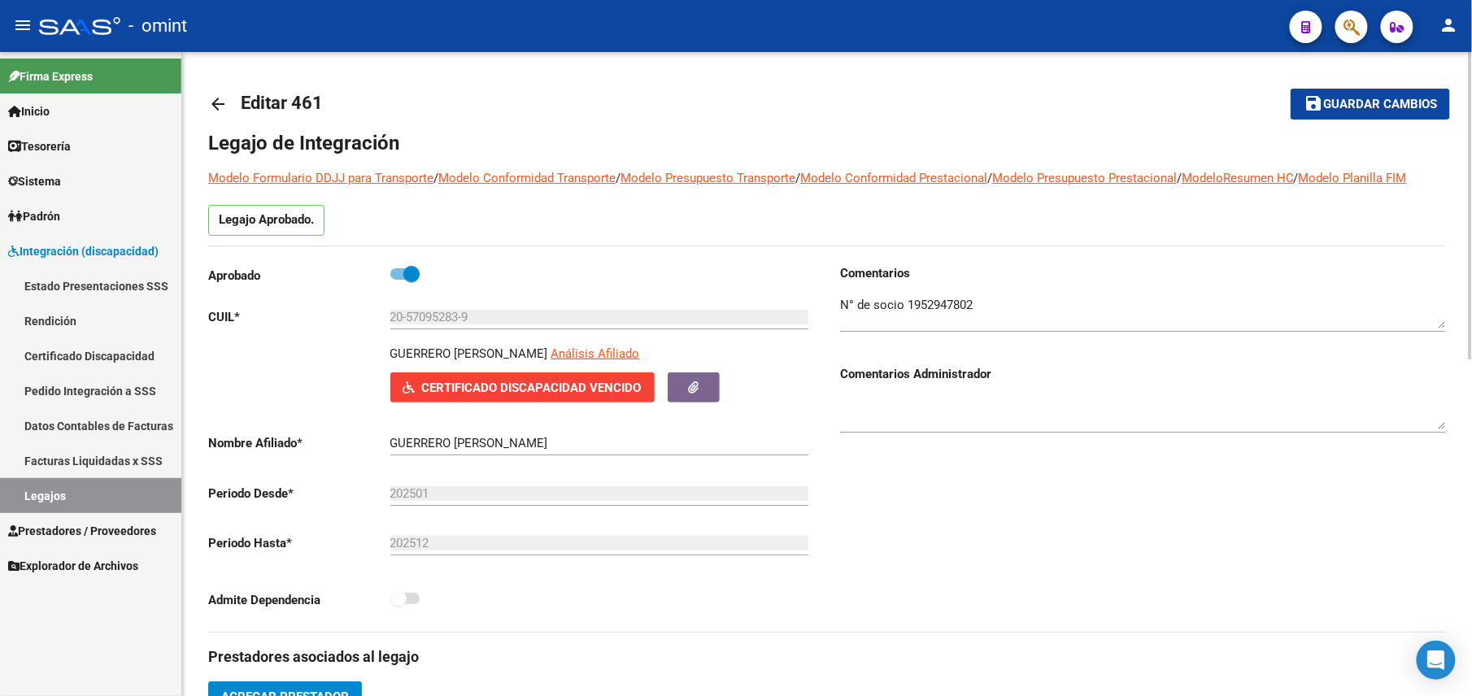
click at [929, 304] on textarea at bounding box center [1143, 312] width 606 height 33
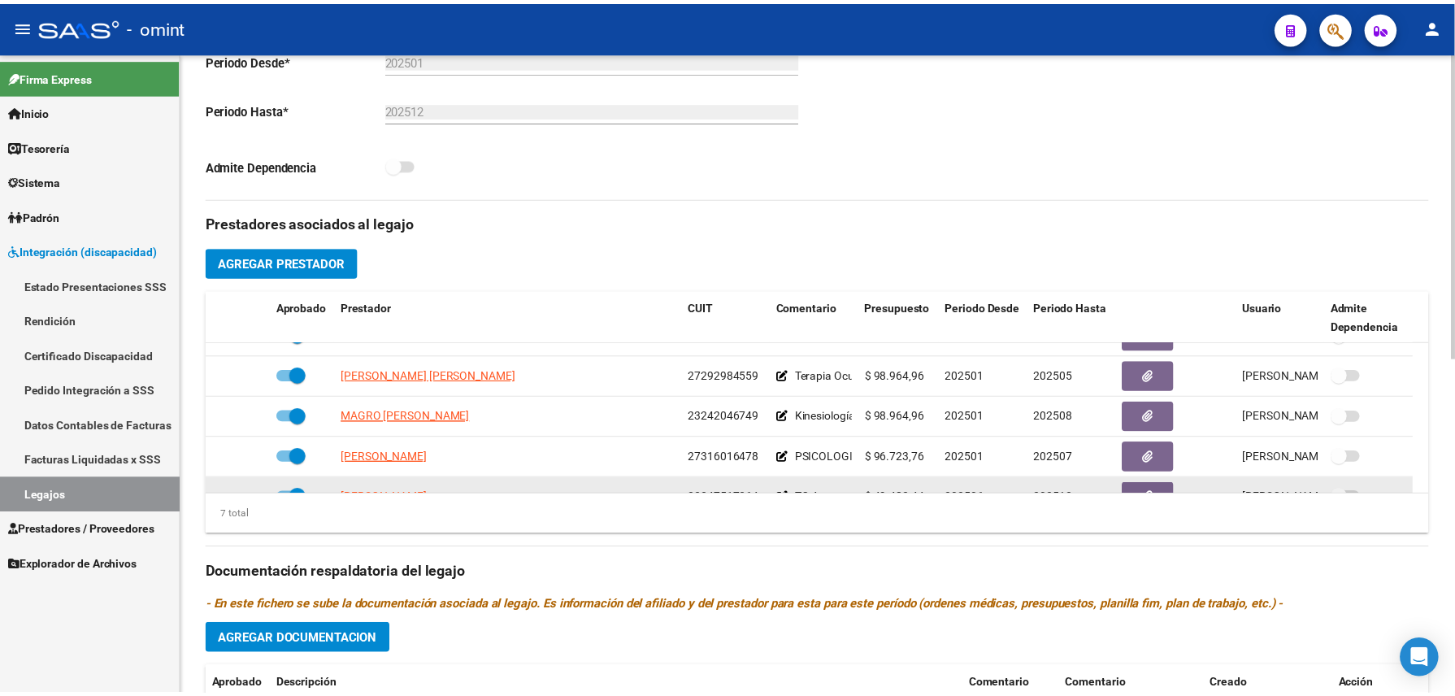
scroll to position [138, 0]
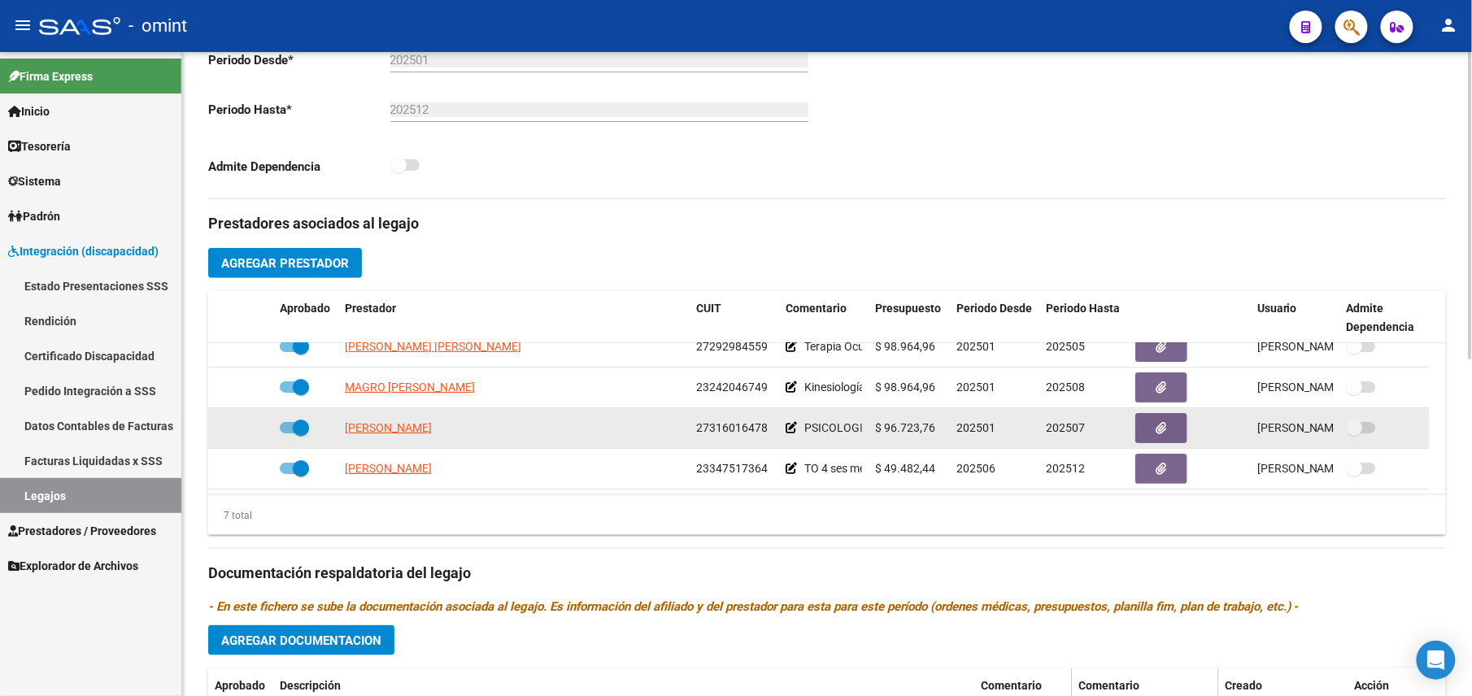
click at [301, 430] on span at bounding box center [301, 428] width 16 height 16
click at [288, 433] on input "checkbox" at bounding box center [287, 433] width 1 height 1
checkbox input "false"
click at [250, 433] on icon at bounding box center [249, 427] width 11 height 11
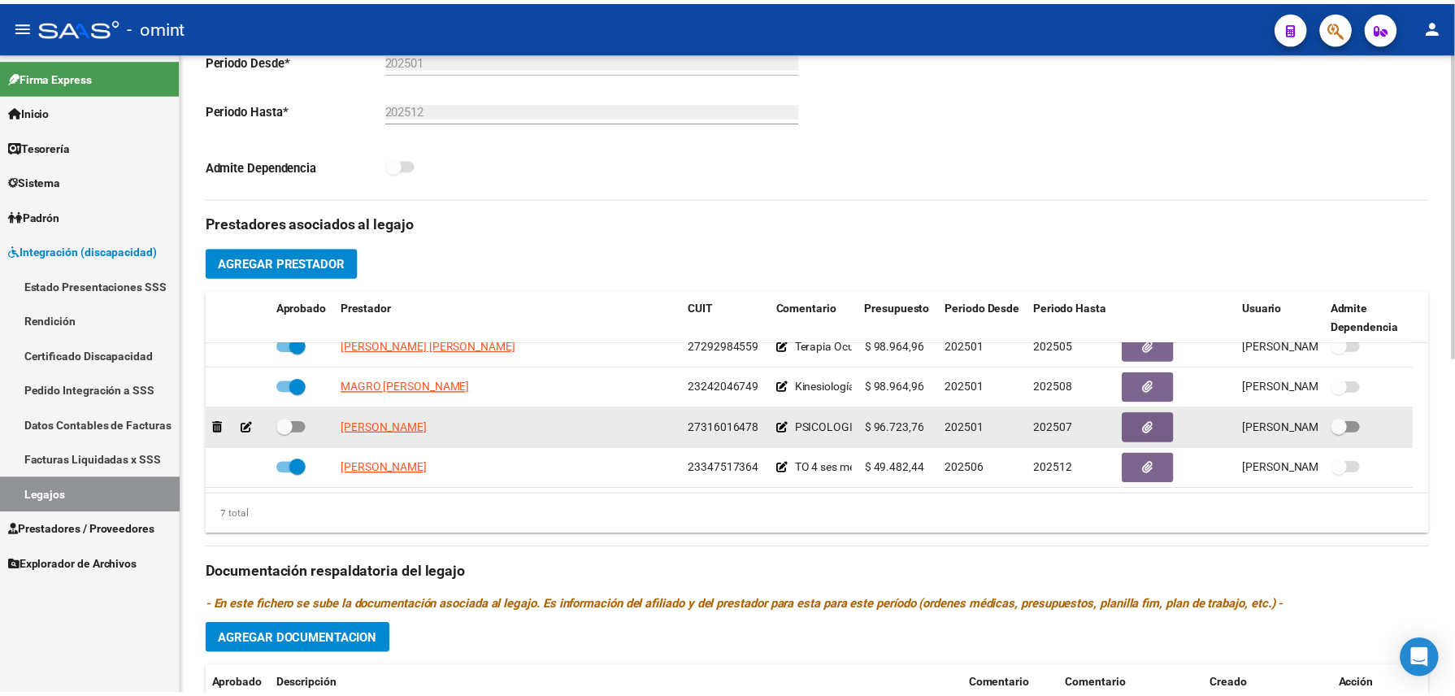
scroll to position [452, 0]
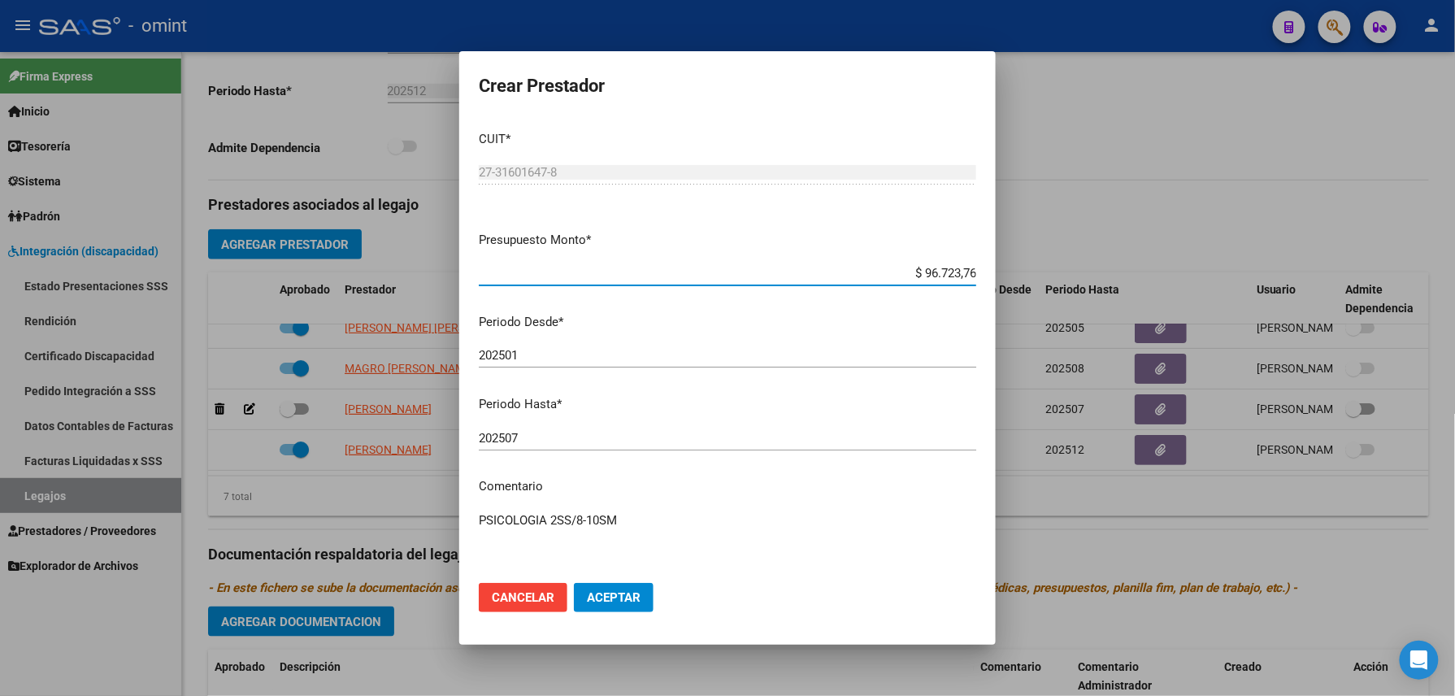
click at [540, 440] on input "202507" at bounding box center [728, 438] width 498 height 15
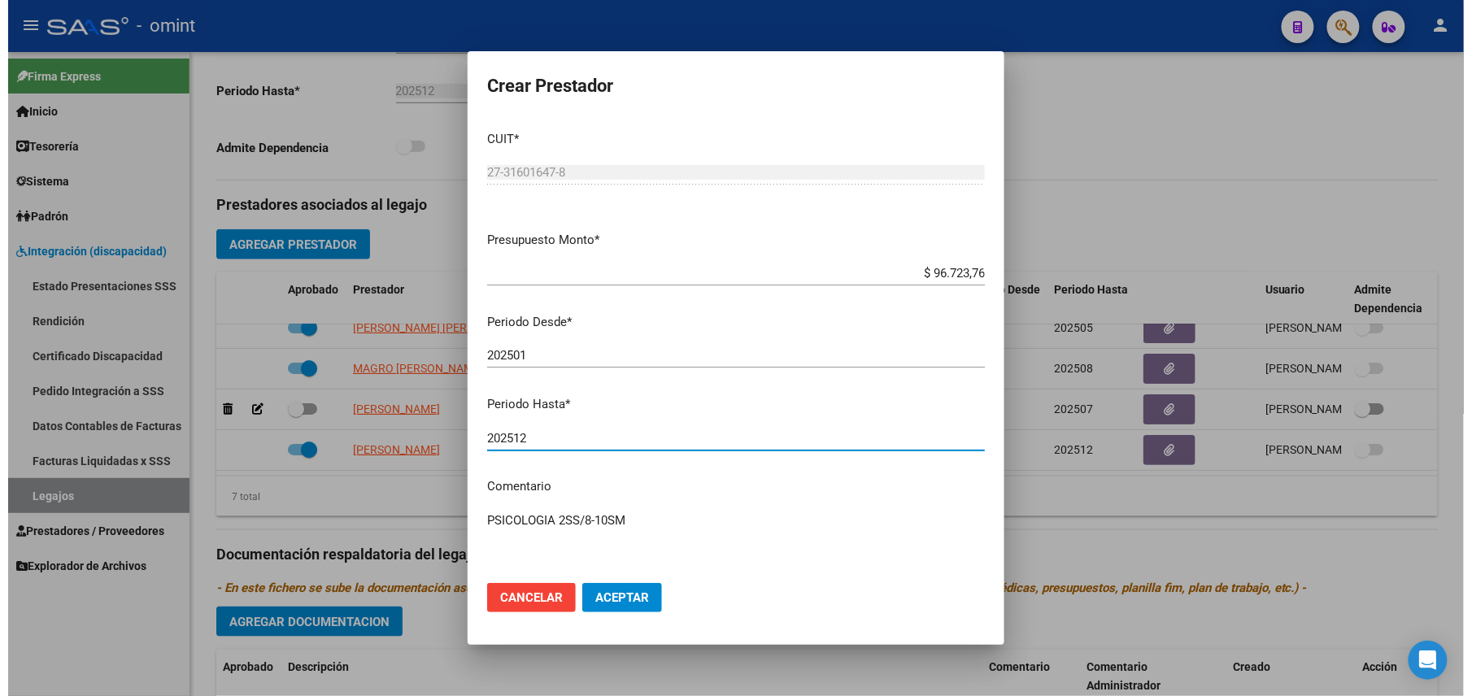
scroll to position [105, 0]
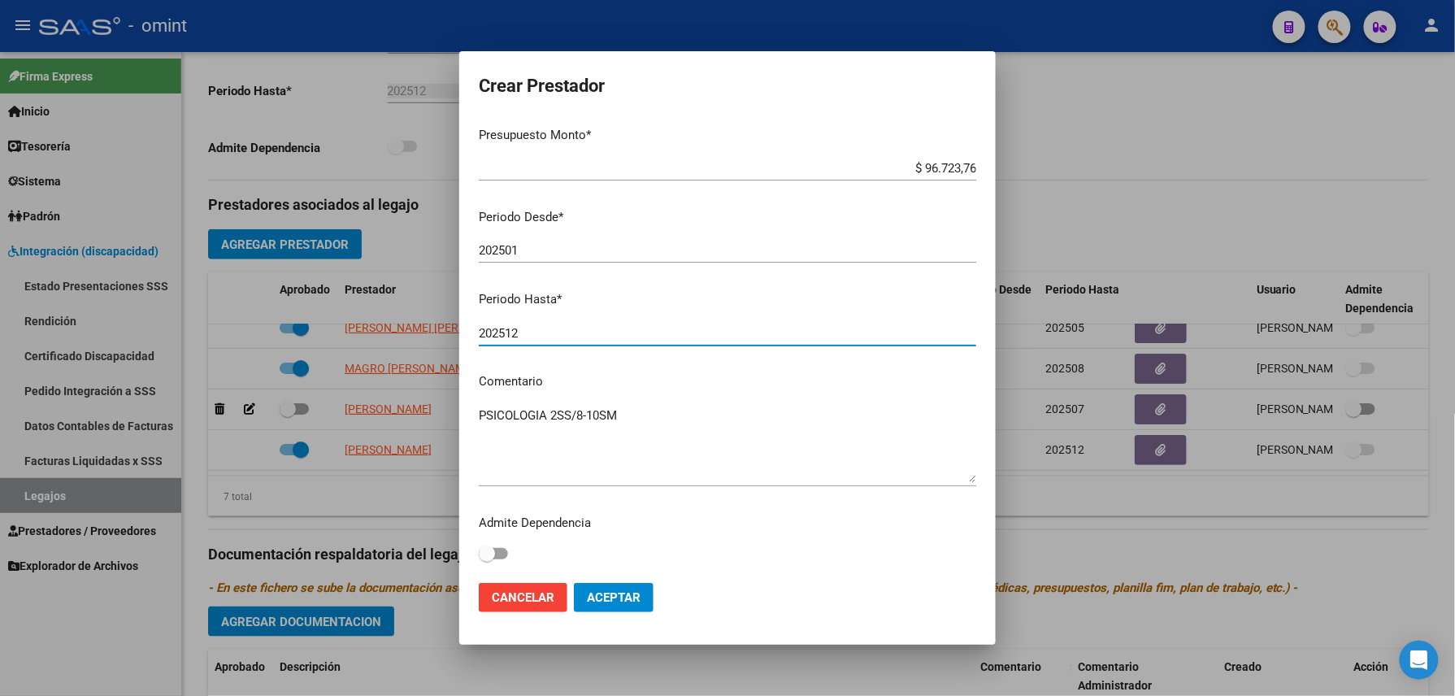
type input "202512"
click at [603, 587] on button "Aceptar" at bounding box center [614, 597] width 80 height 29
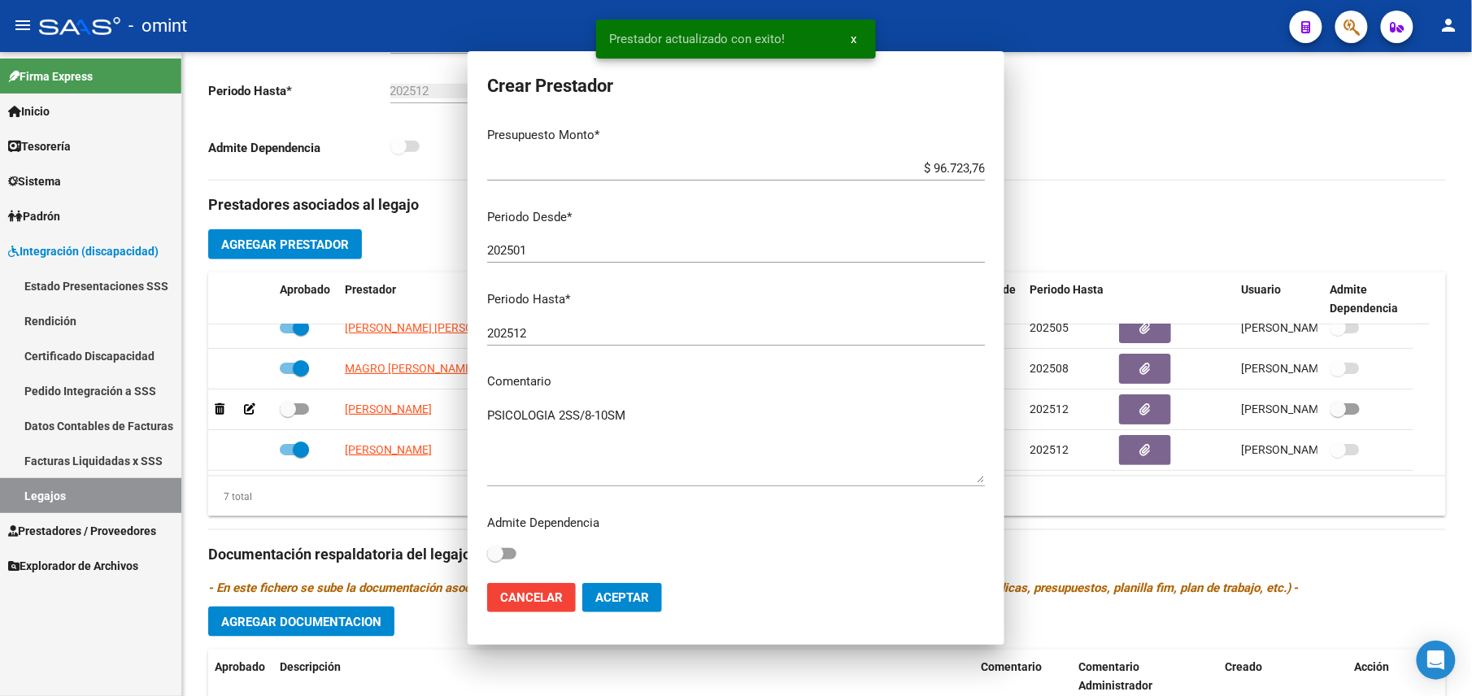
scroll to position [433, 0]
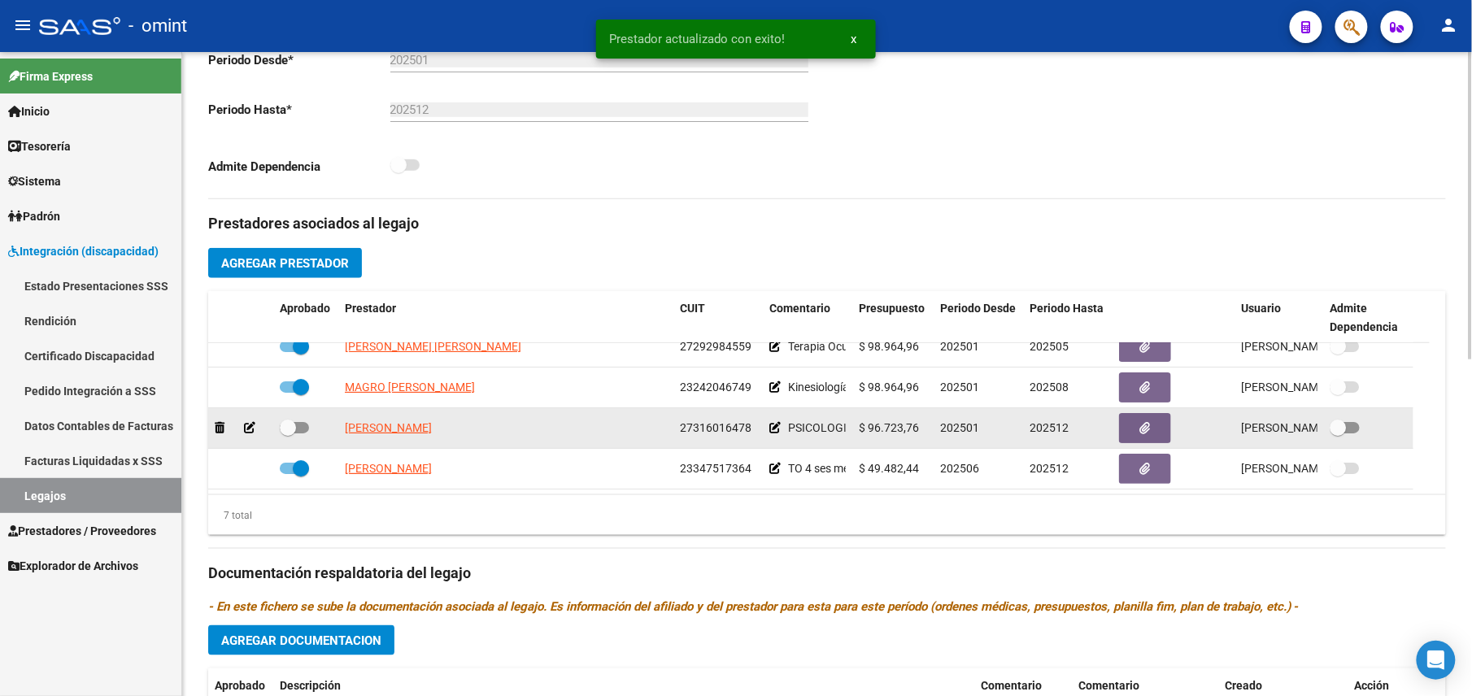
click at [297, 433] on span at bounding box center [294, 427] width 29 height 11
click at [288, 433] on input "checkbox" at bounding box center [287, 433] width 1 height 1
checkbox input "true"
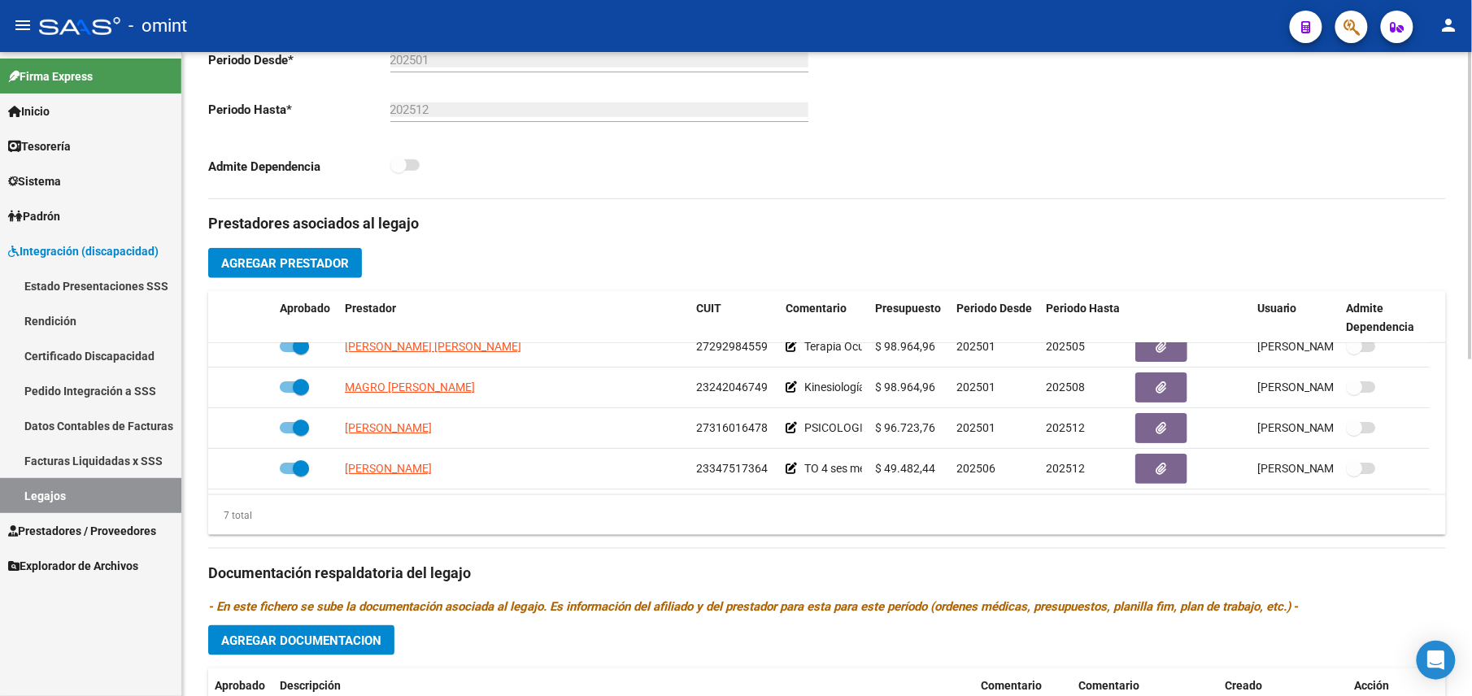
scroll to position [0, 0]
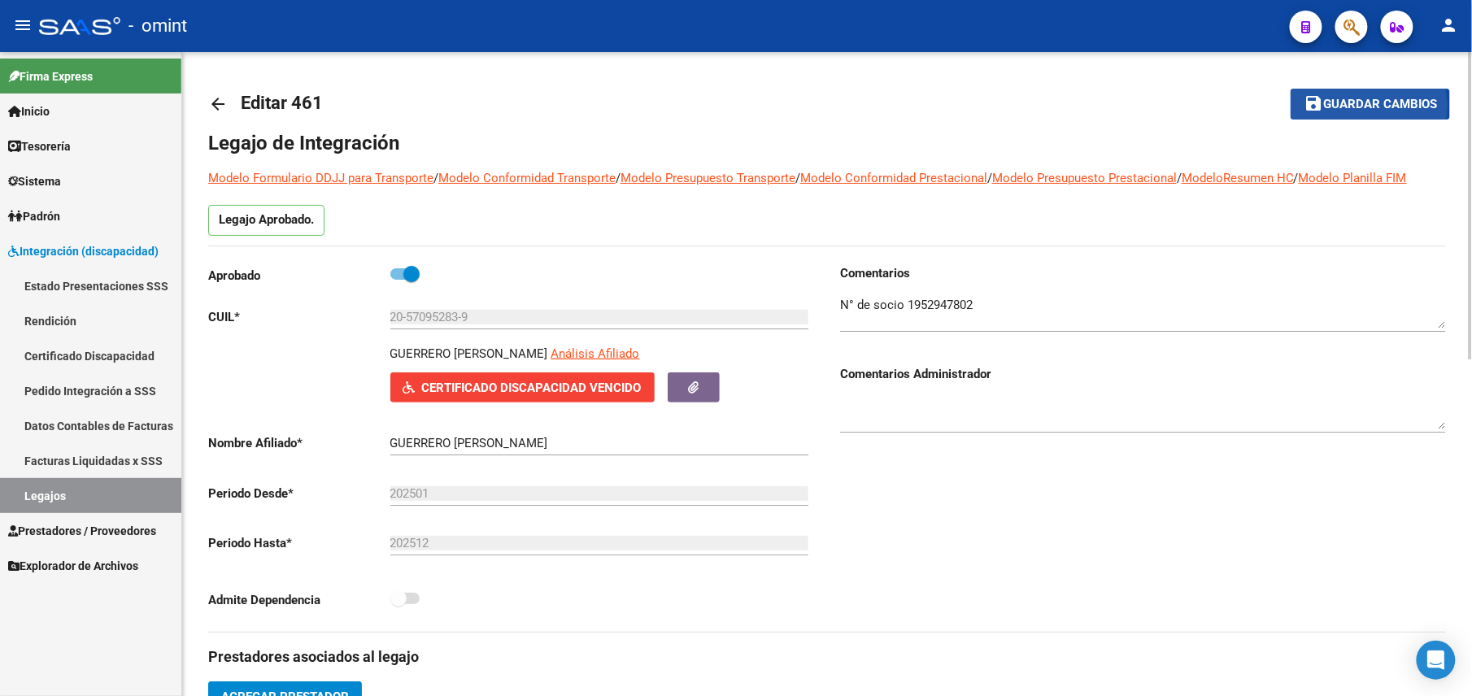
click at [1345, 106] on span "Guardar cambios" at bounding box center [1380, 105] width 114 height 15
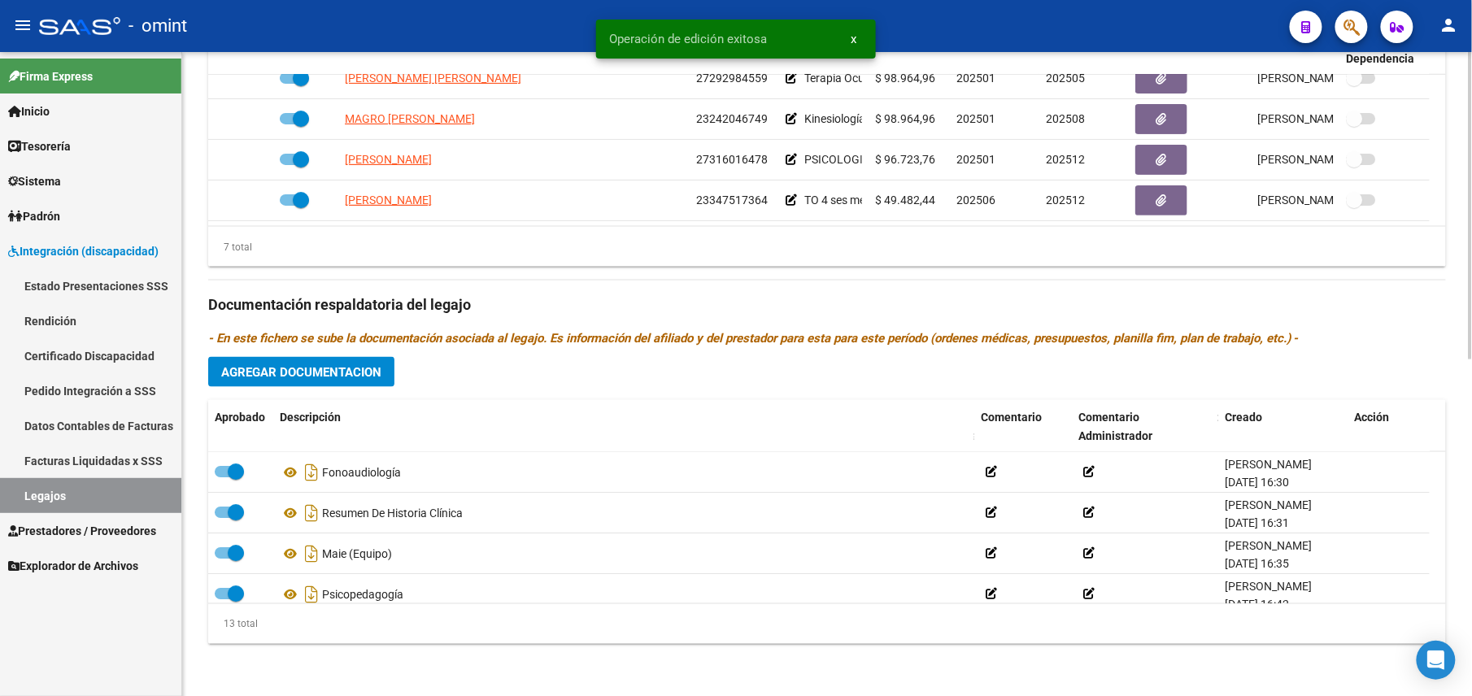
click at [359, 375] on span "Agregar Documentacion" at bounding box center [301, 372] width 160 height 15
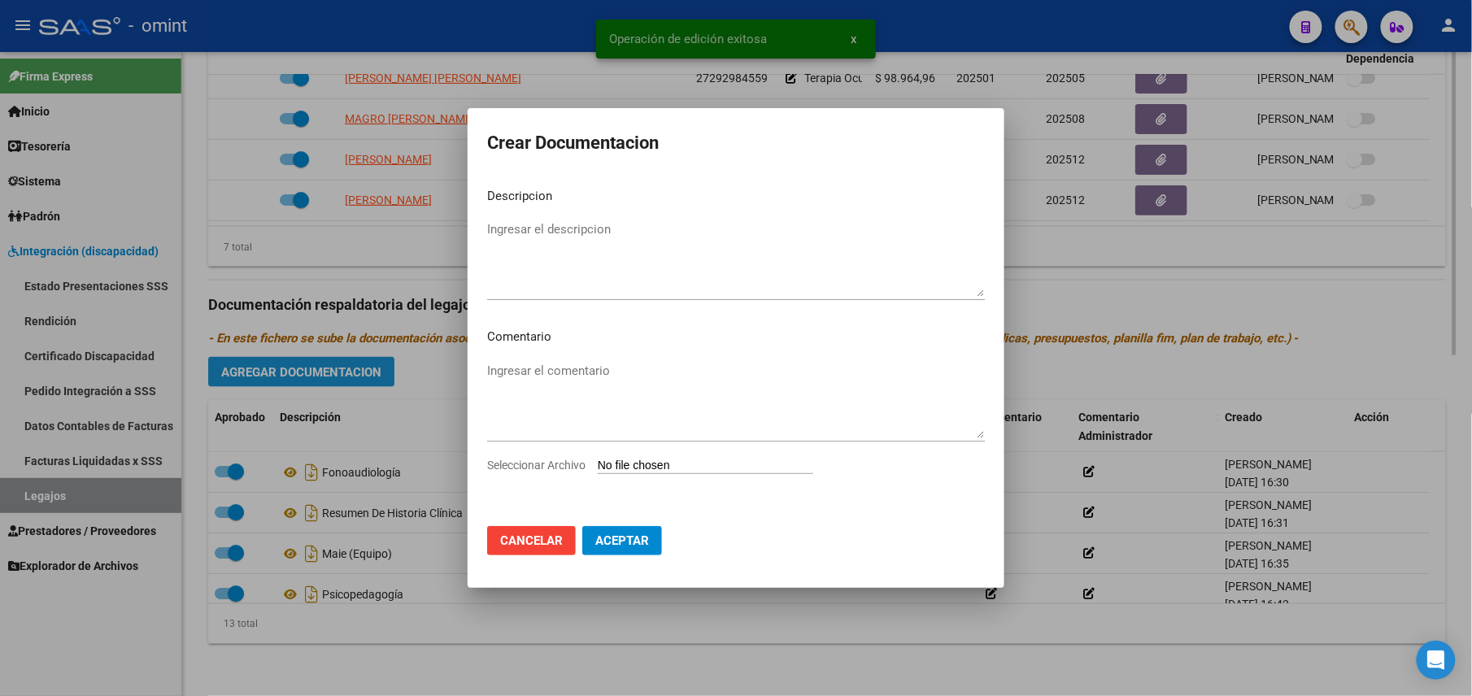
scroll to position [723, 0]
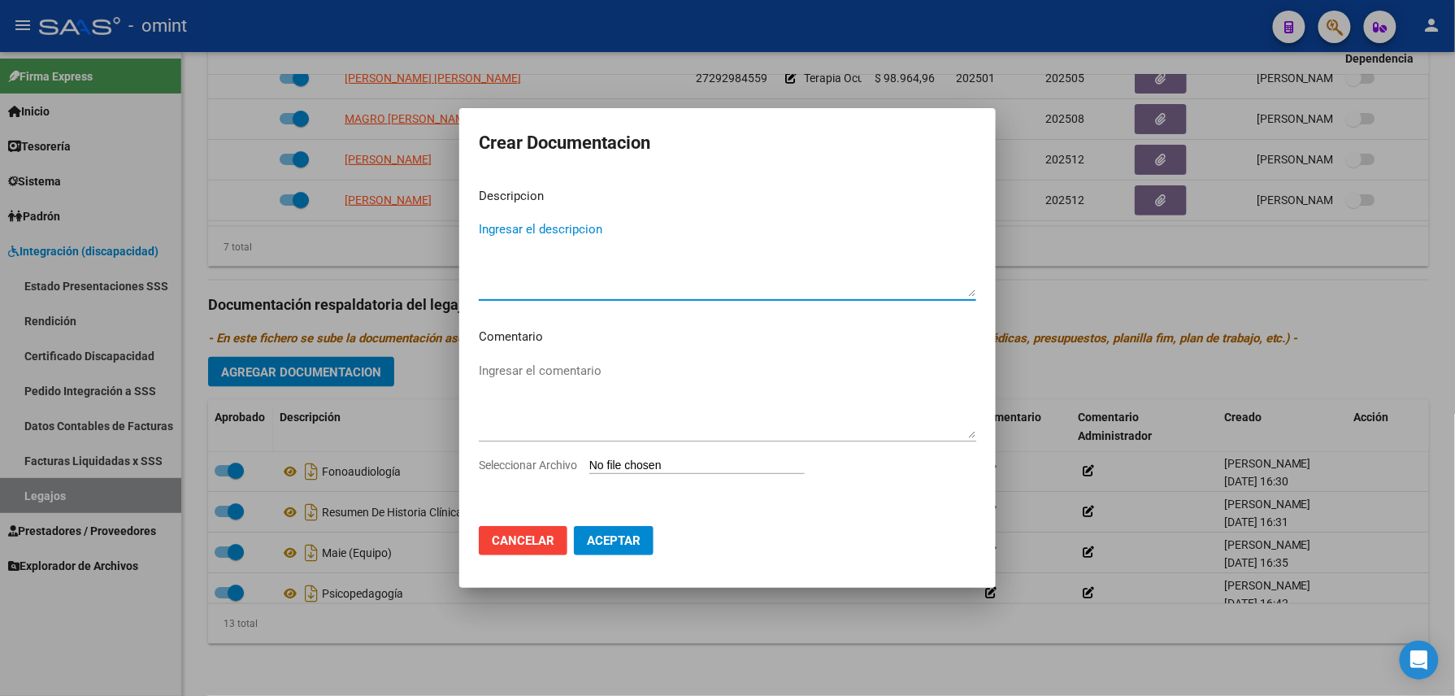
click at [654, 463] on input "Seleccionar Archivo" at bounding box center [697, 466] width 215 height 15
type input "C:\fakepath\1952947802_25091204120_248851.pdf"
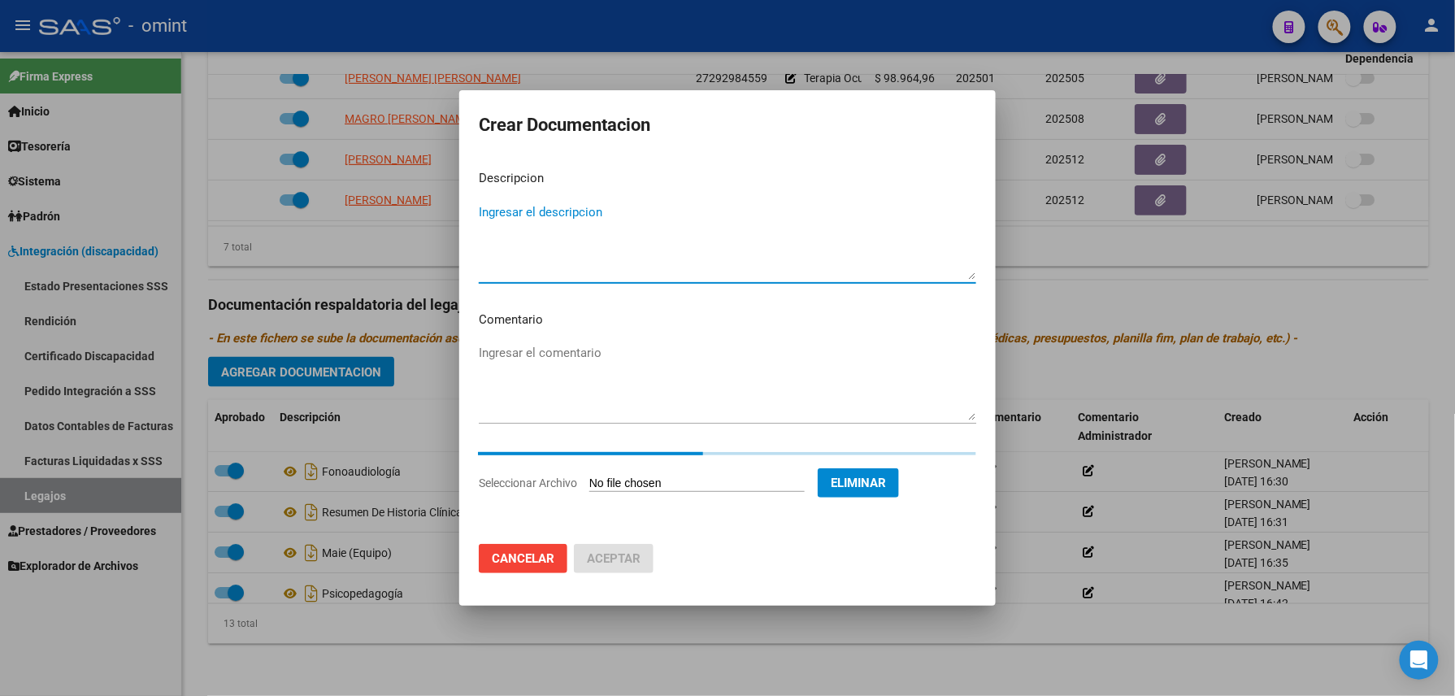
click at [542, 232] on textarea "Ingresar el descripcion" at bounding box center [728, 241] width 498 height 76
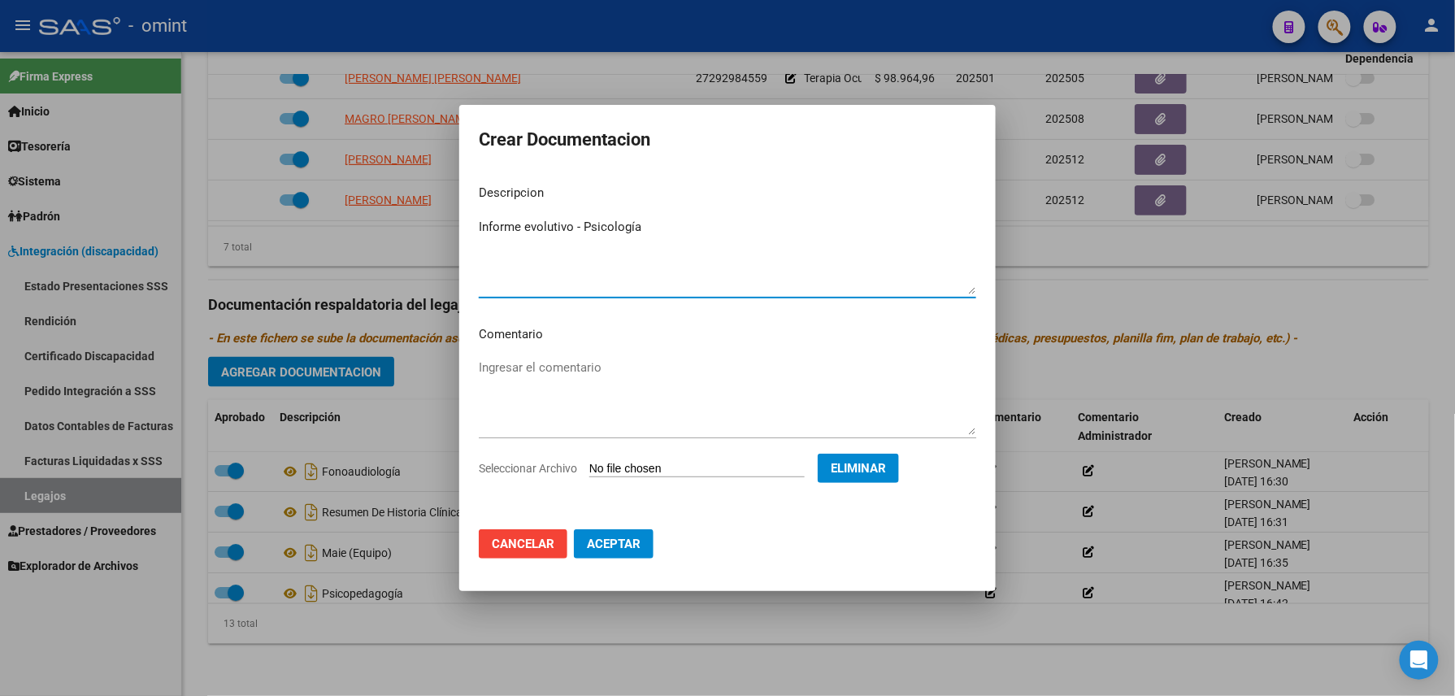
type textarea "Informe evolutivo - Psicología"
click at [607, 541] on span "Aceptar" at bounding box center [614, 544] width 54 height 15
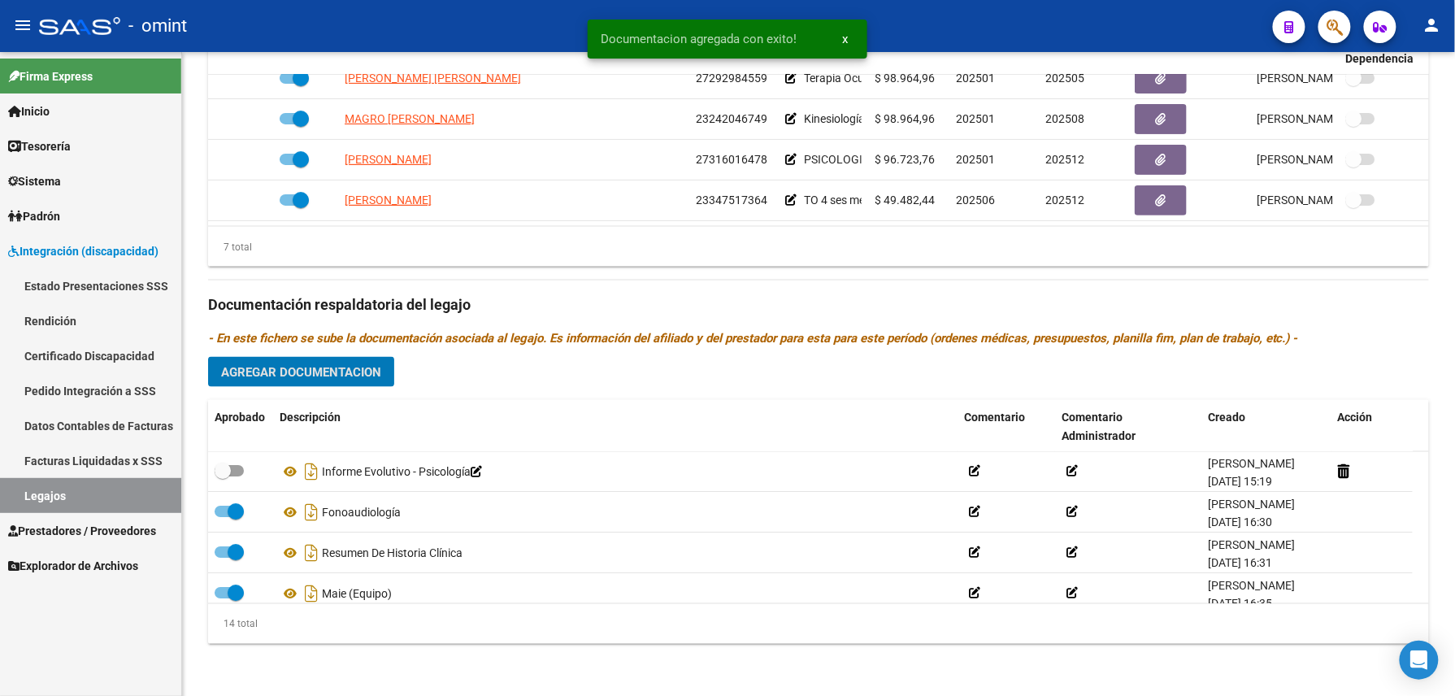
scroll to position [706, 0]
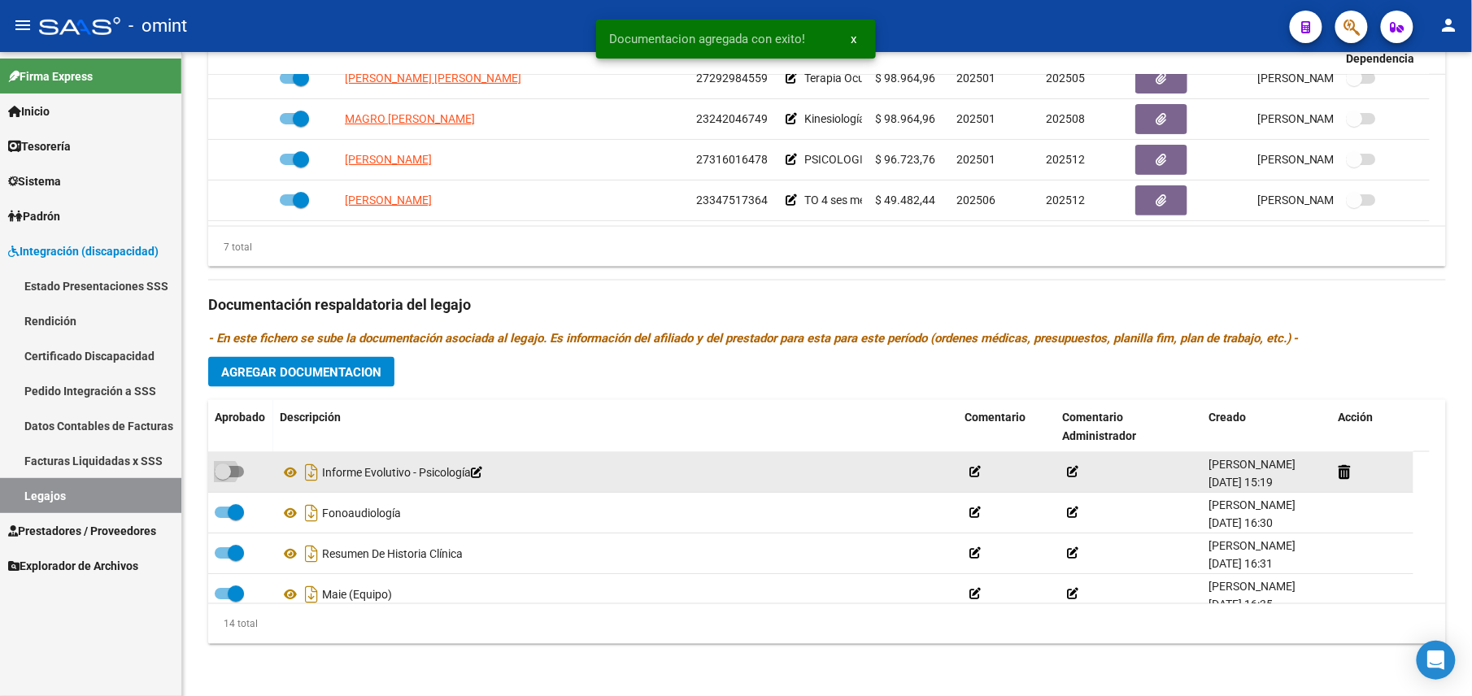
click at [229, 479] on label at bounding box center [229, 472] width 29 height 20
click at [223, 478] on input "checkbox" at bounding box center [222, 477] width 1 height 1
checkbox input "true"
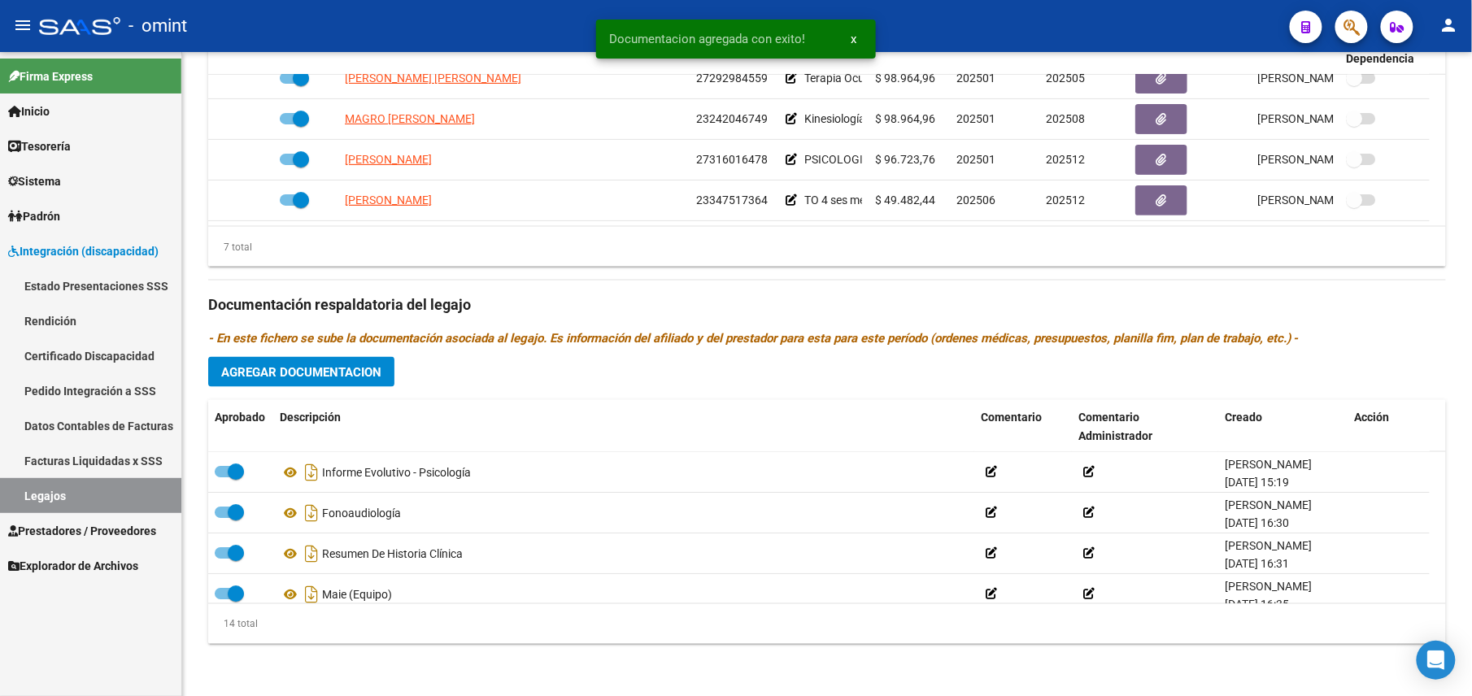
click at [333, 372] on span "Agregar Documentacion" at bounding box center [301, 372] width 160 height 15
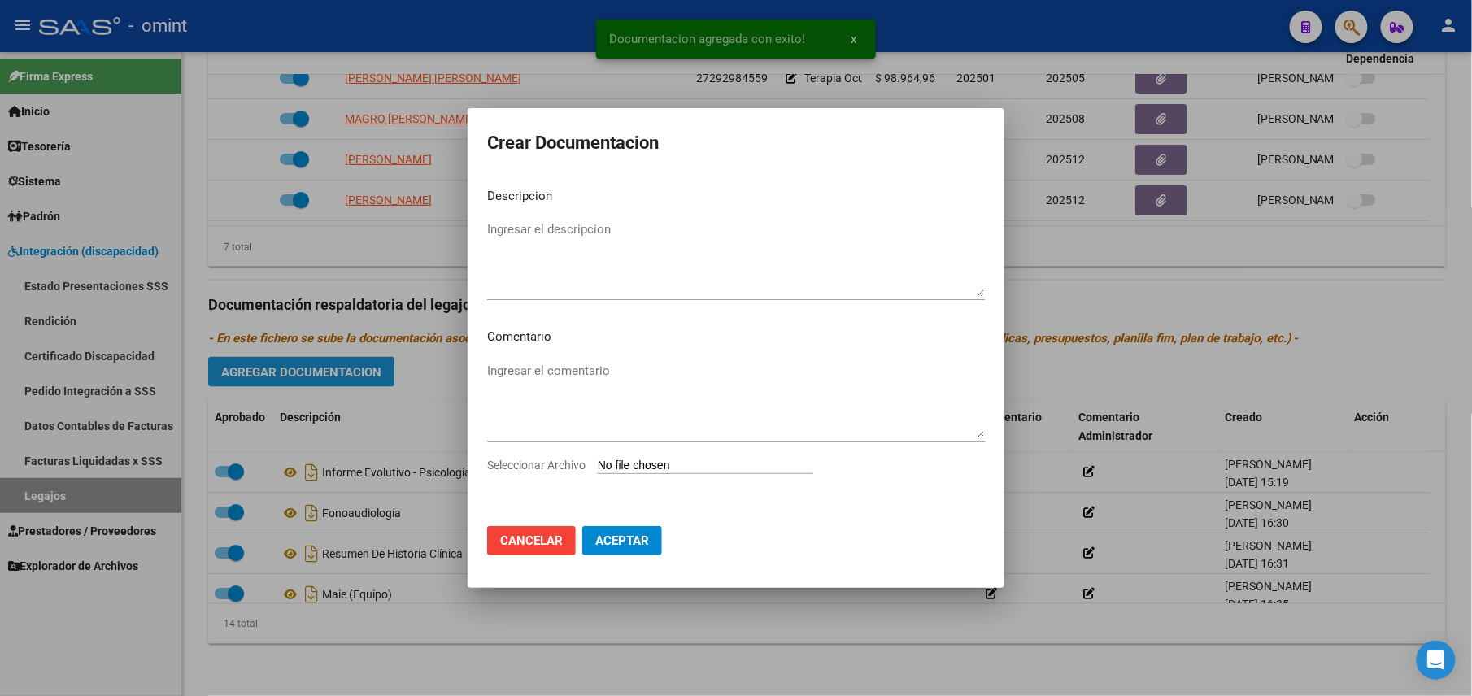
scroll to position [723, 0]
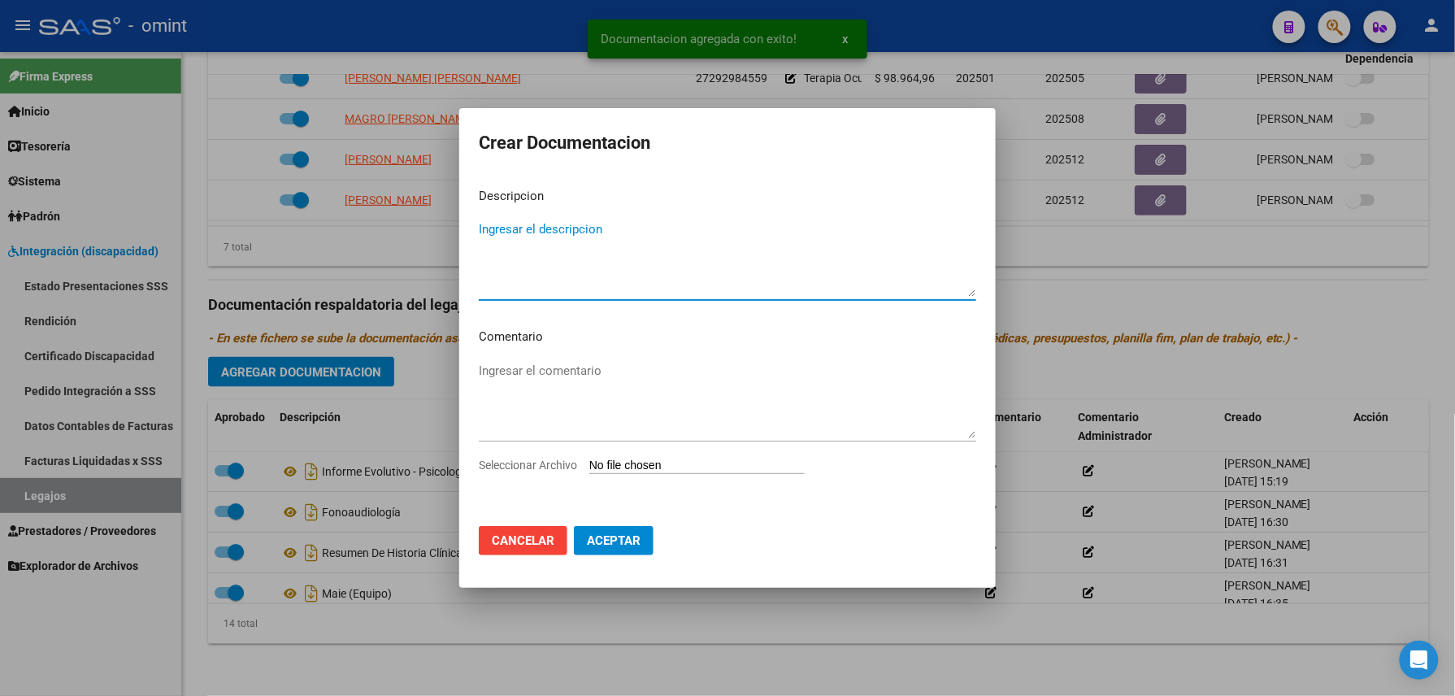
click at [658, 459] on input "Seleccionar Archivo" at bounding box center [697, 466] width 215 height 15
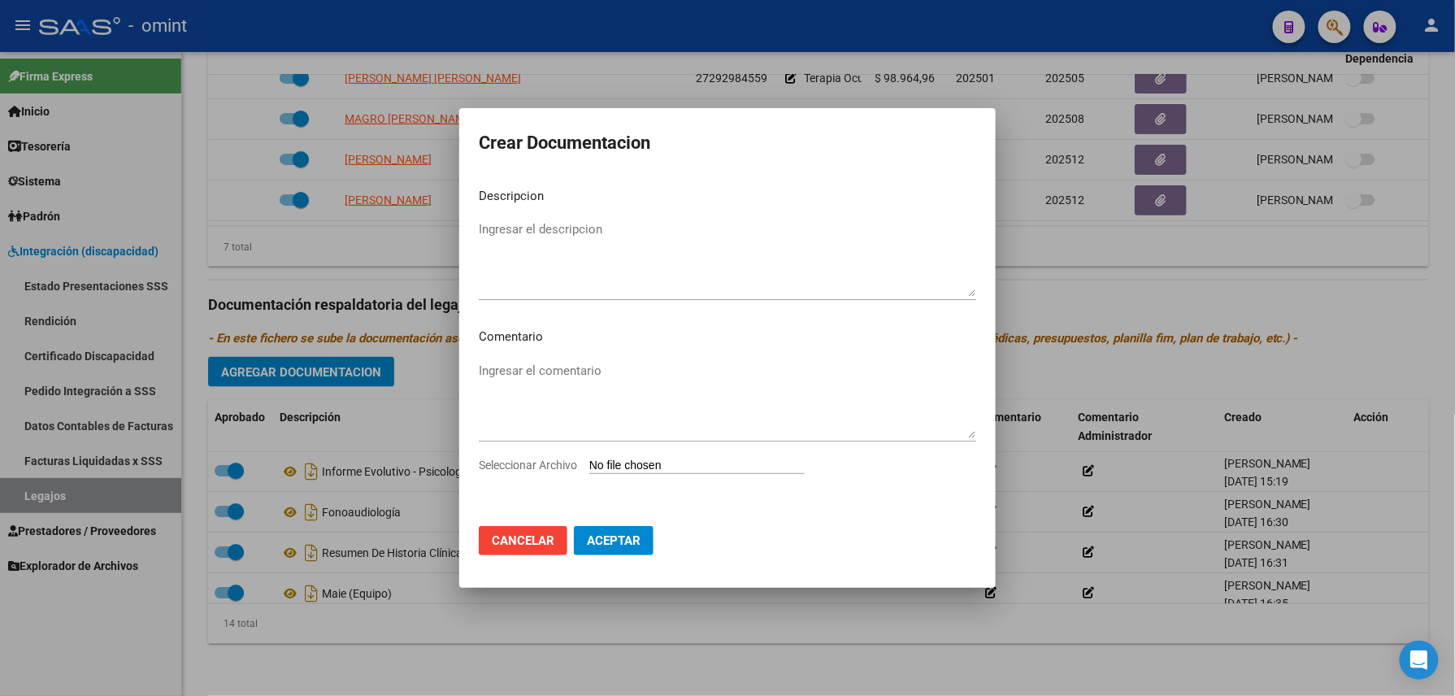
type input "C:\fakepath\1952947802_25091204121_248850.pdf"
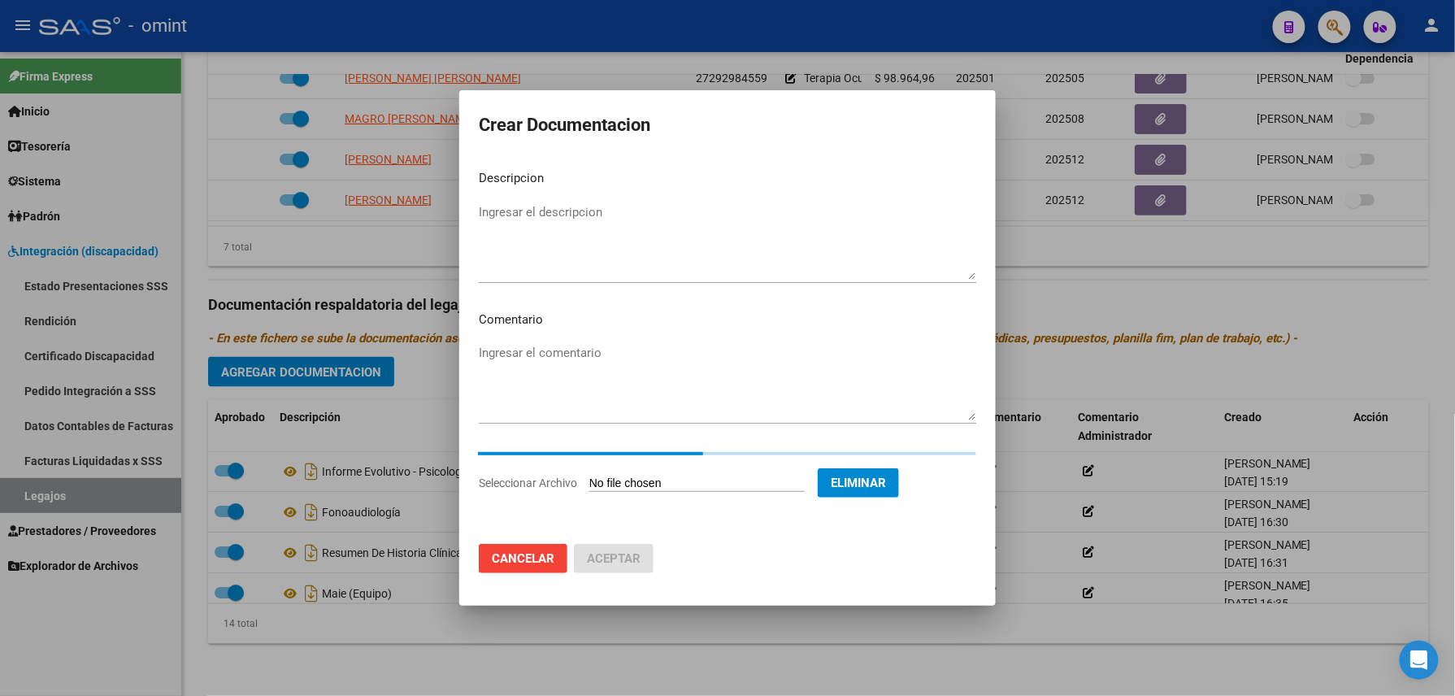
click at [603, 207] on textarea "Ingresar el descripcion" at bounding box center [728, 241] width 498 height 76
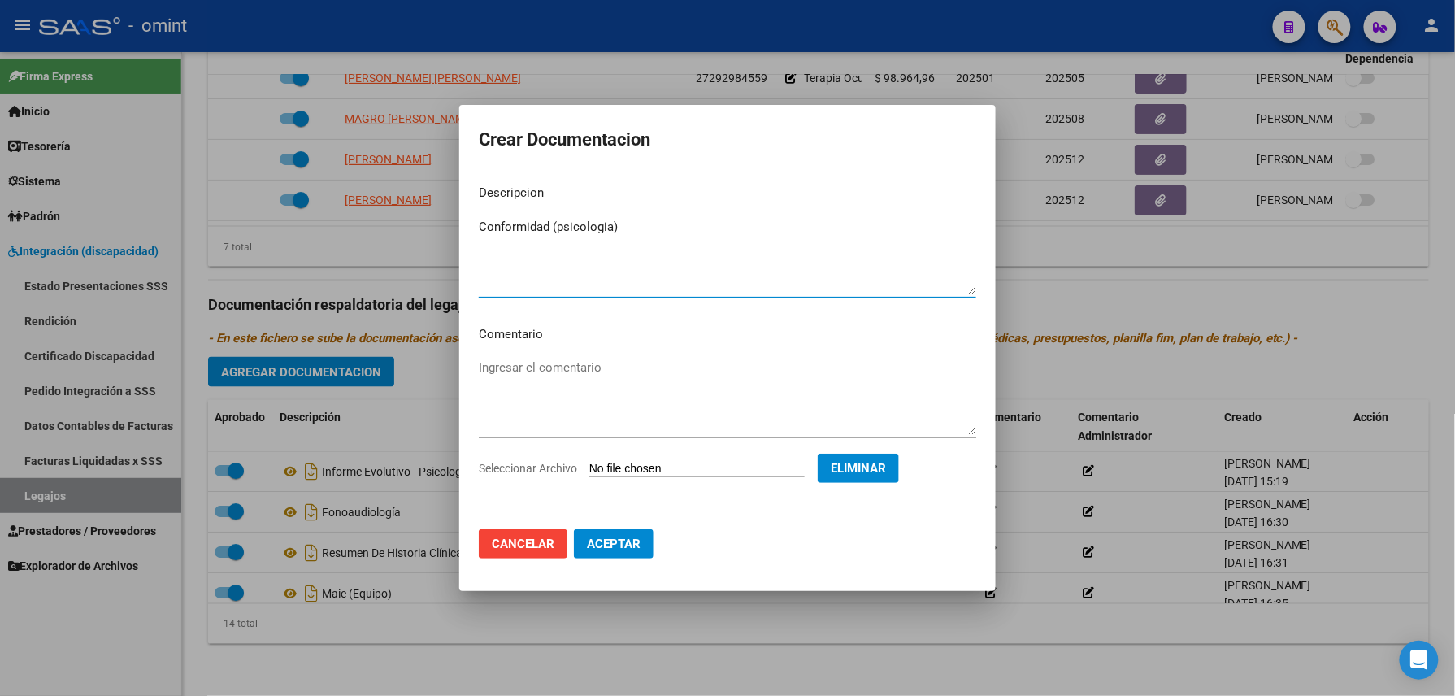
type textarea "Conformidad (psicologia)"
click at [633, 540] on span "Aceptar" at bounding box center [614, 544] width 54 height 15
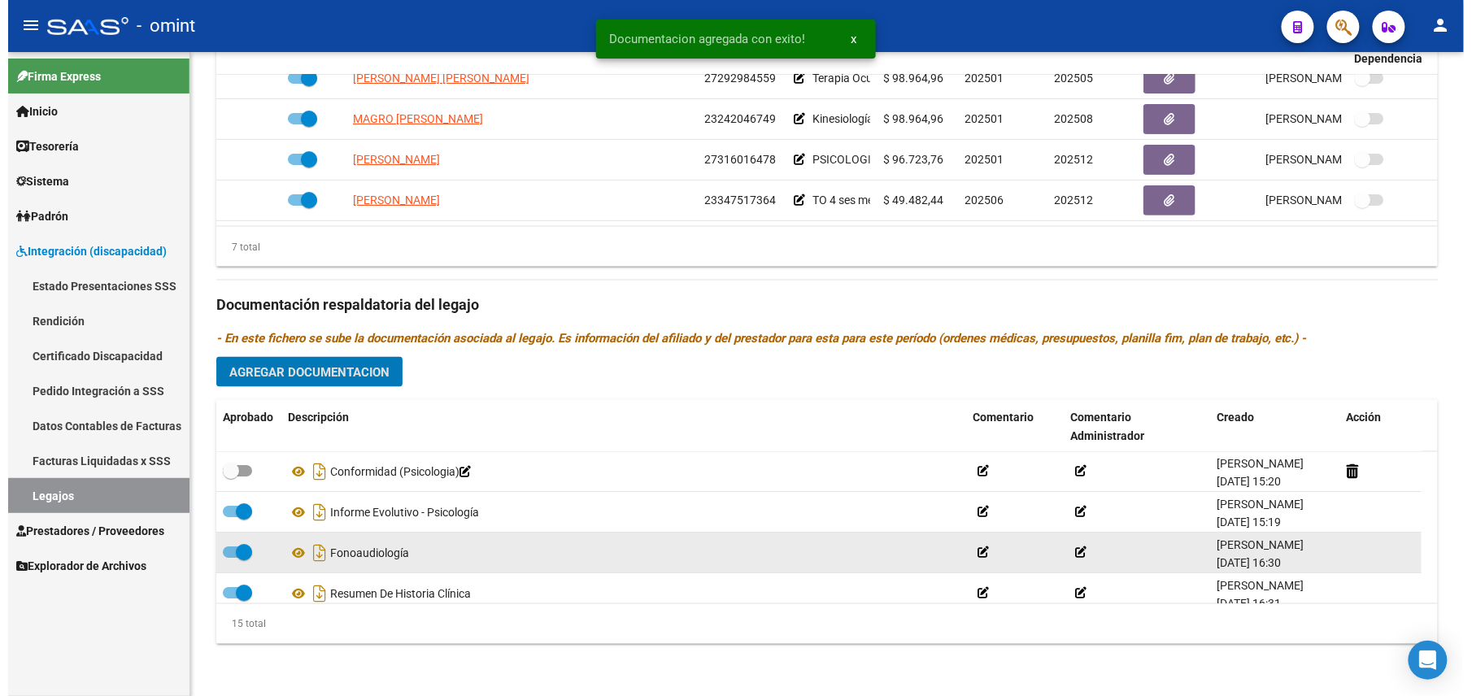
scroll to position [706, 0]
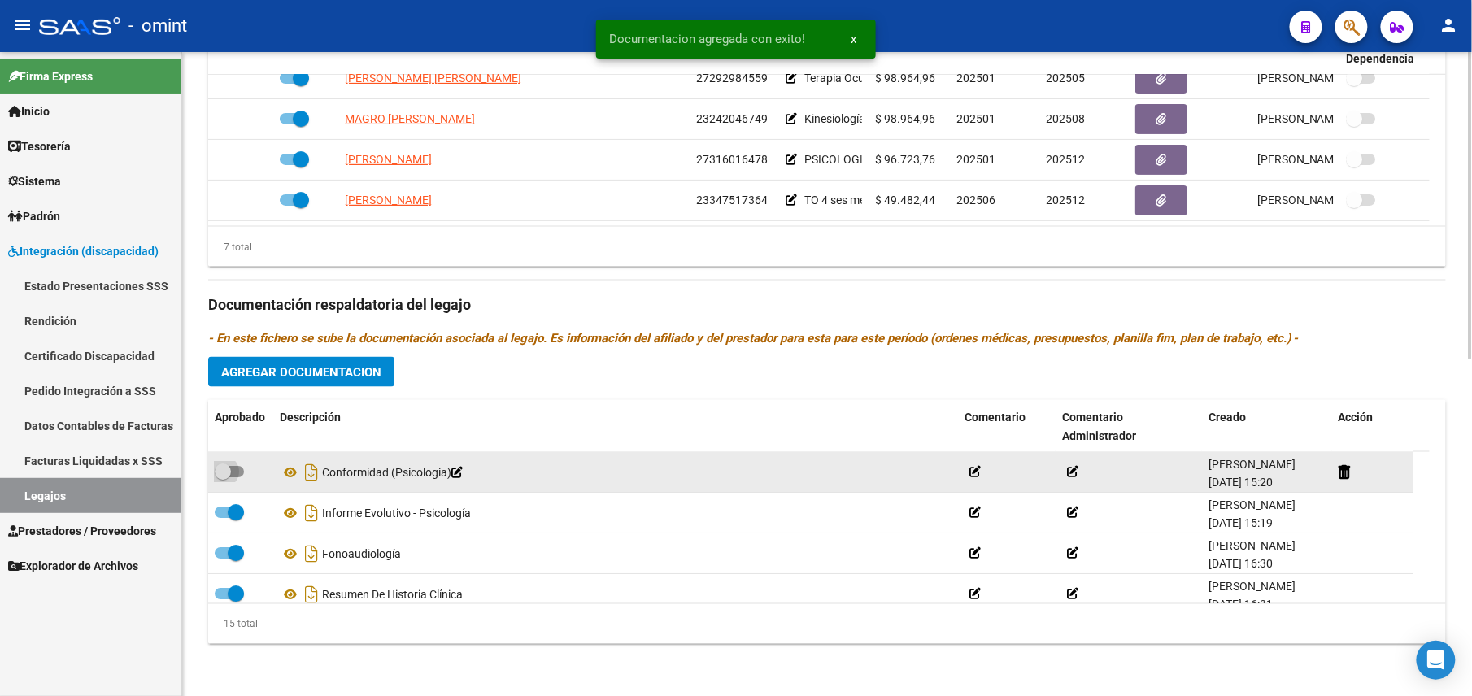
click at [231, 469] on span at bounding box center [229, 471] width 29 height 11
click at [223, 477] on input "checkbox" at bounding box center [222, 477] width 1 height 1
checkbox input "true"
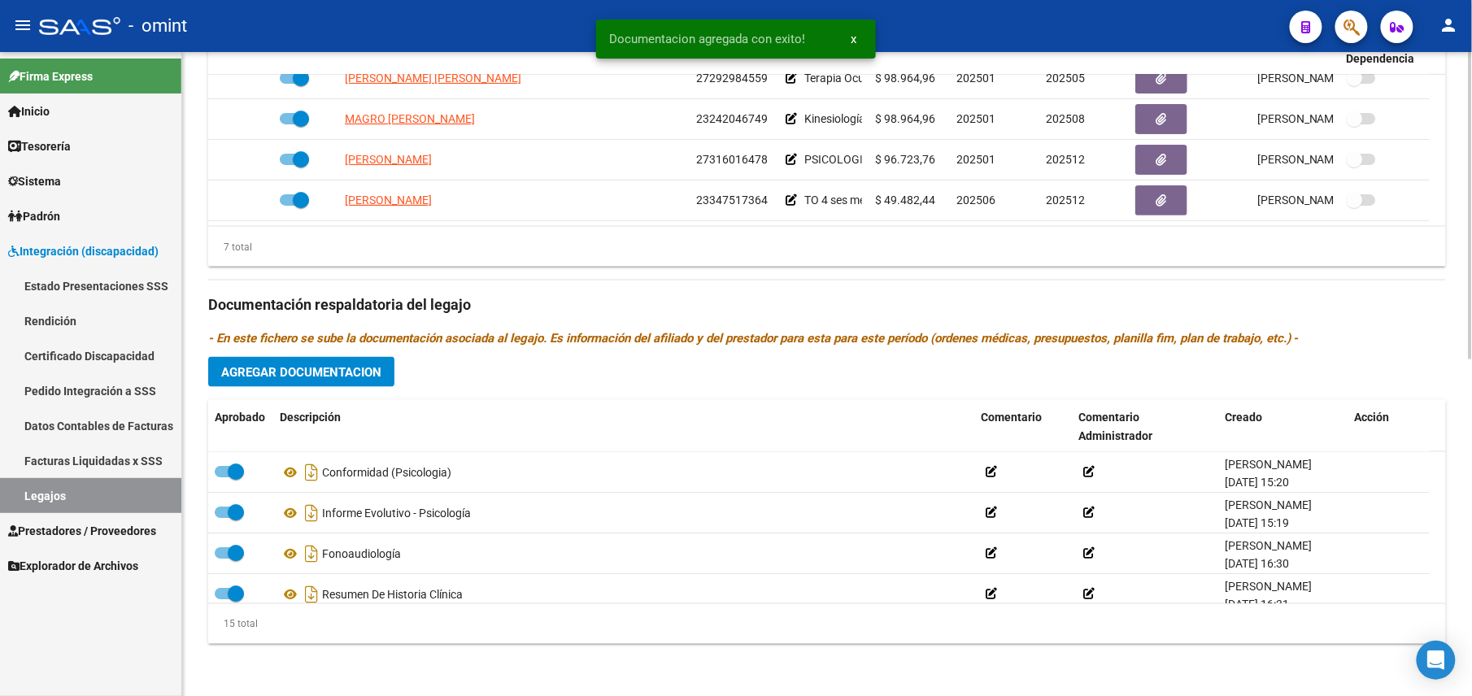
scroll to position [0, 0]
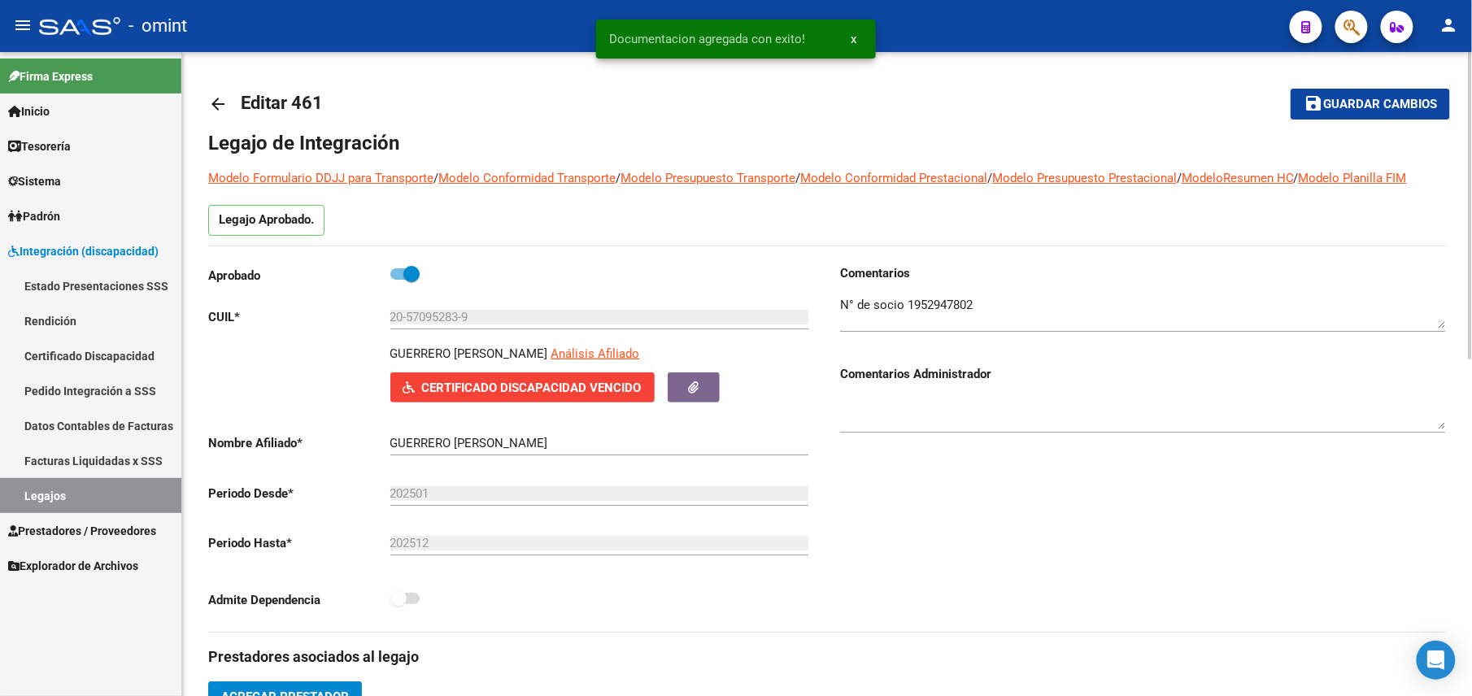
click at [1337, 107] on span "Guardar cambios" at bounding box center [1380, 105] width 114 height 15
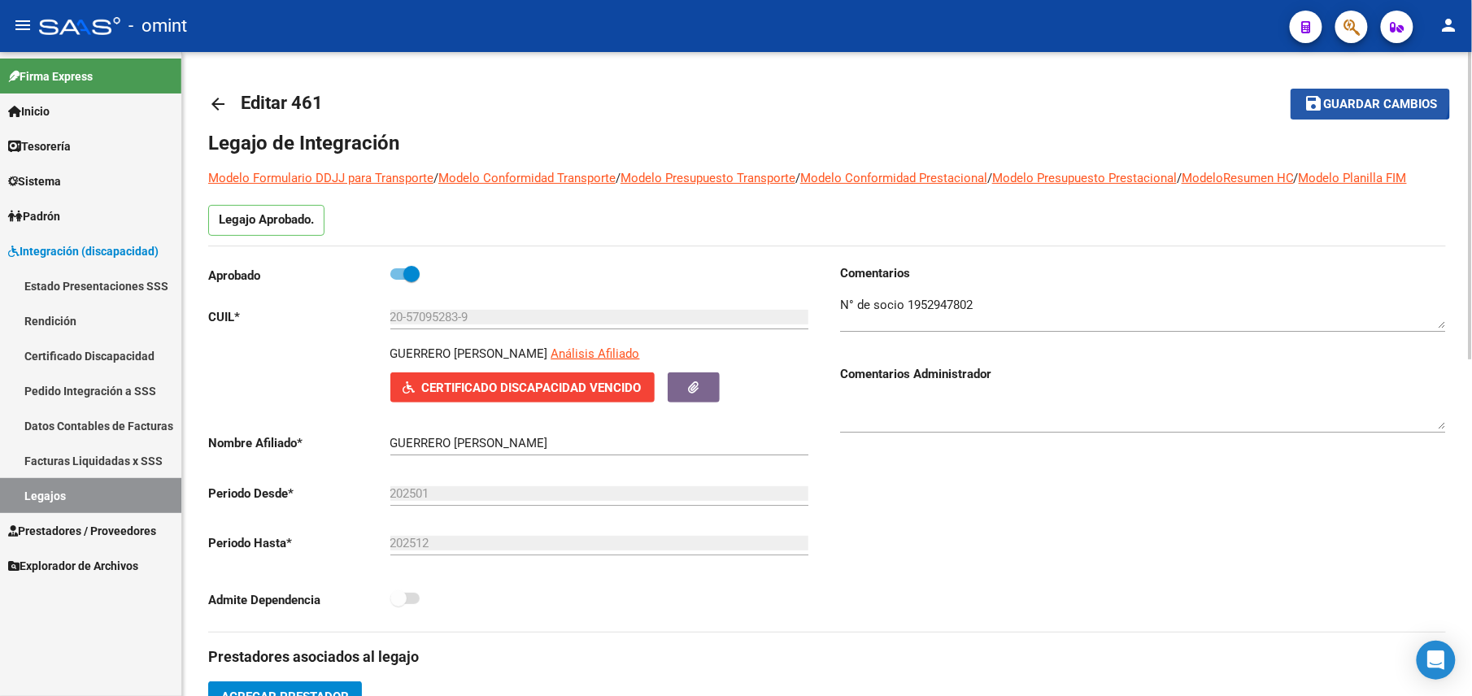
click at [1360, 96] on button "save Guardar cambios" at bounding box center [1369, 104] width 159 height 30
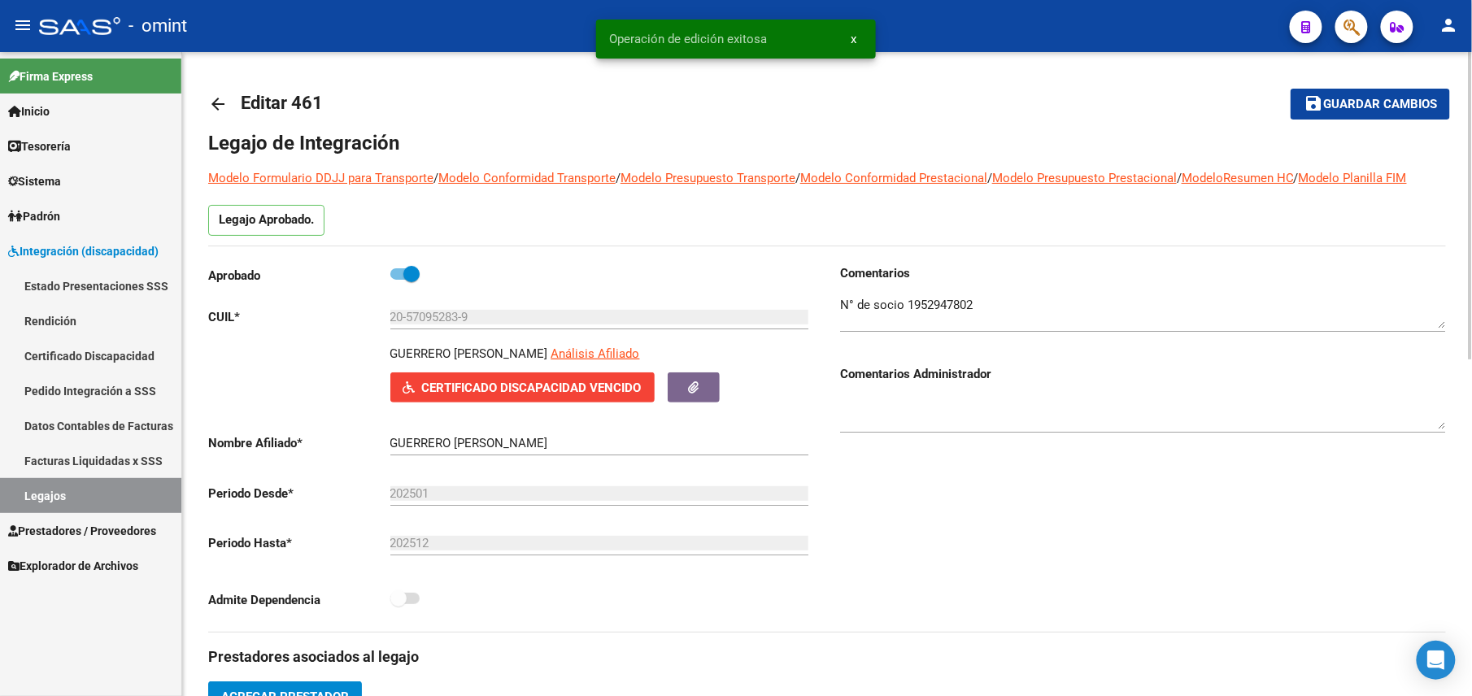
click at [210, 102] on mat-icon "arrow_back" at bounding box center [218, 104] width 20 height 20
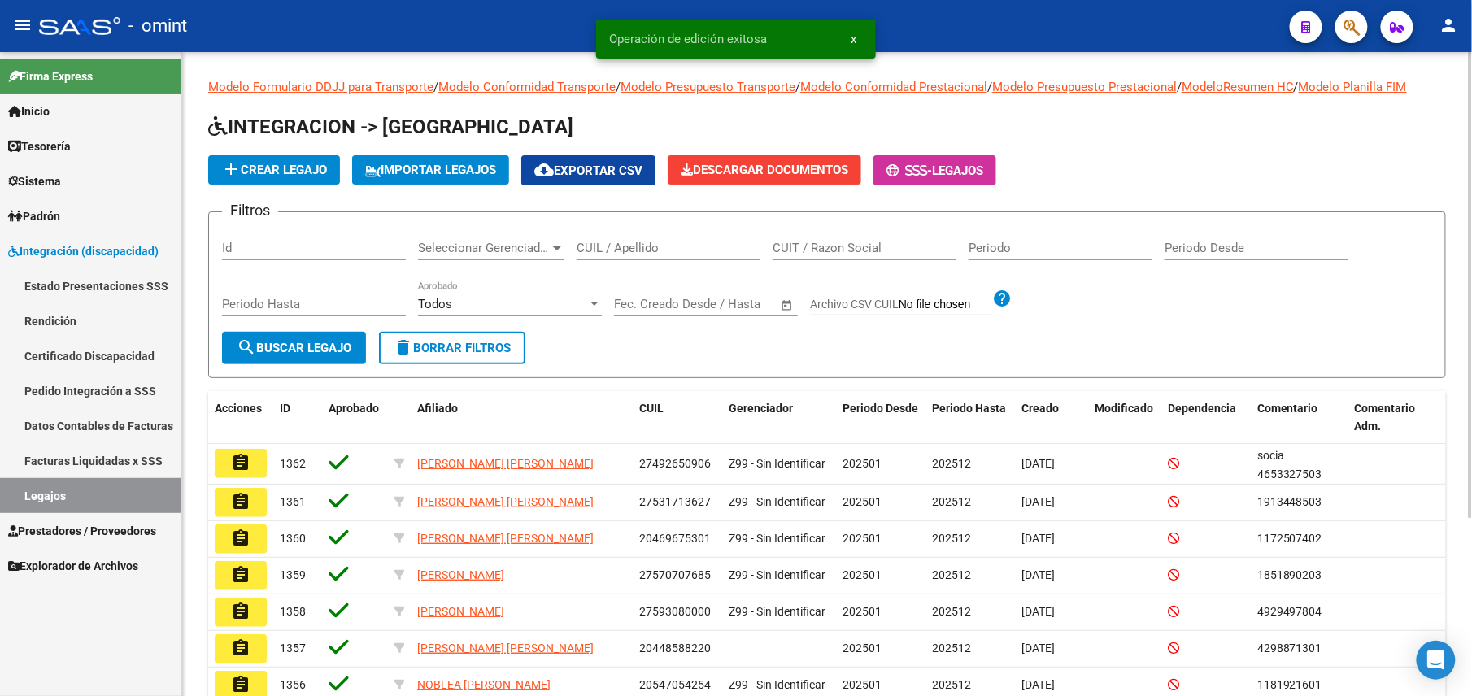
click at [590, 255] on input "CUIL / Apellido" at bounding box center [668, 248] width 184 height 15
paste input "20580981233"
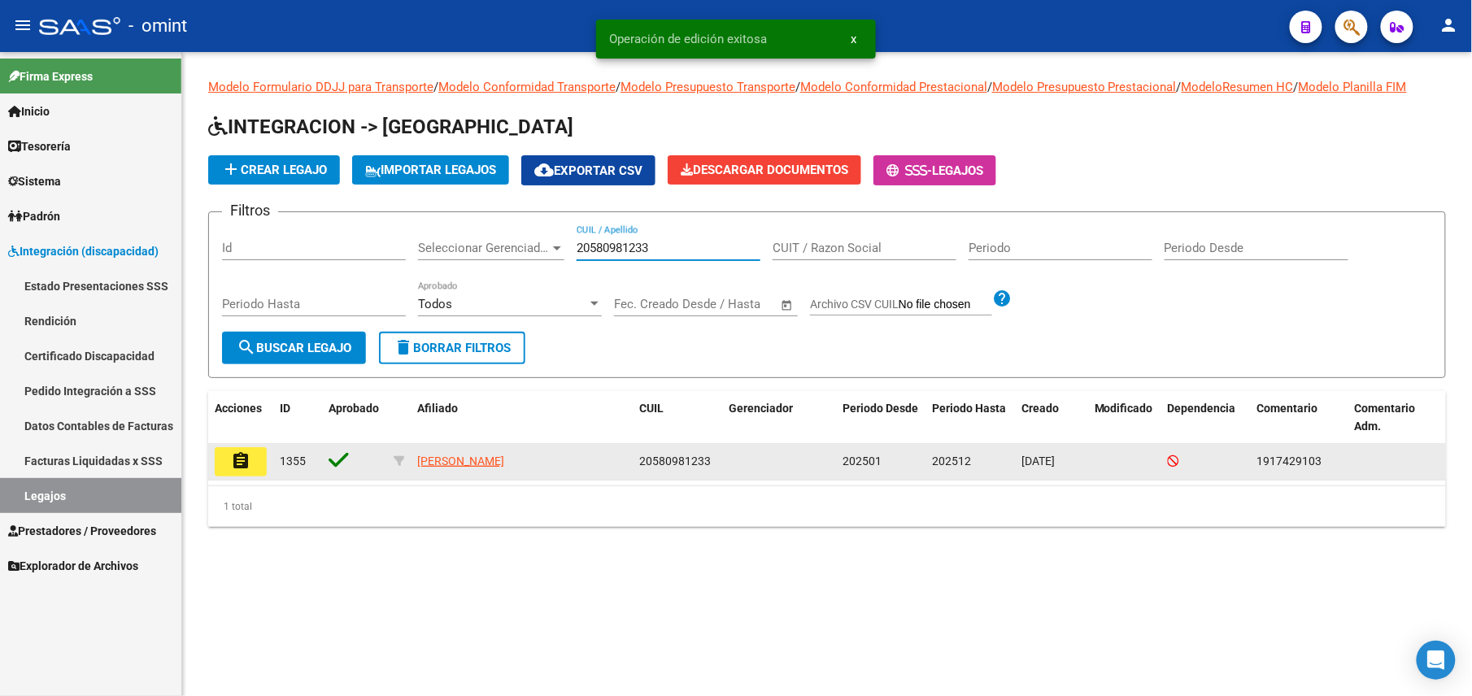
type input "20580981233"
click at [267, 462] on datatable-body-cell "assignment" at bounding box center [240, 462] width 65 height 36
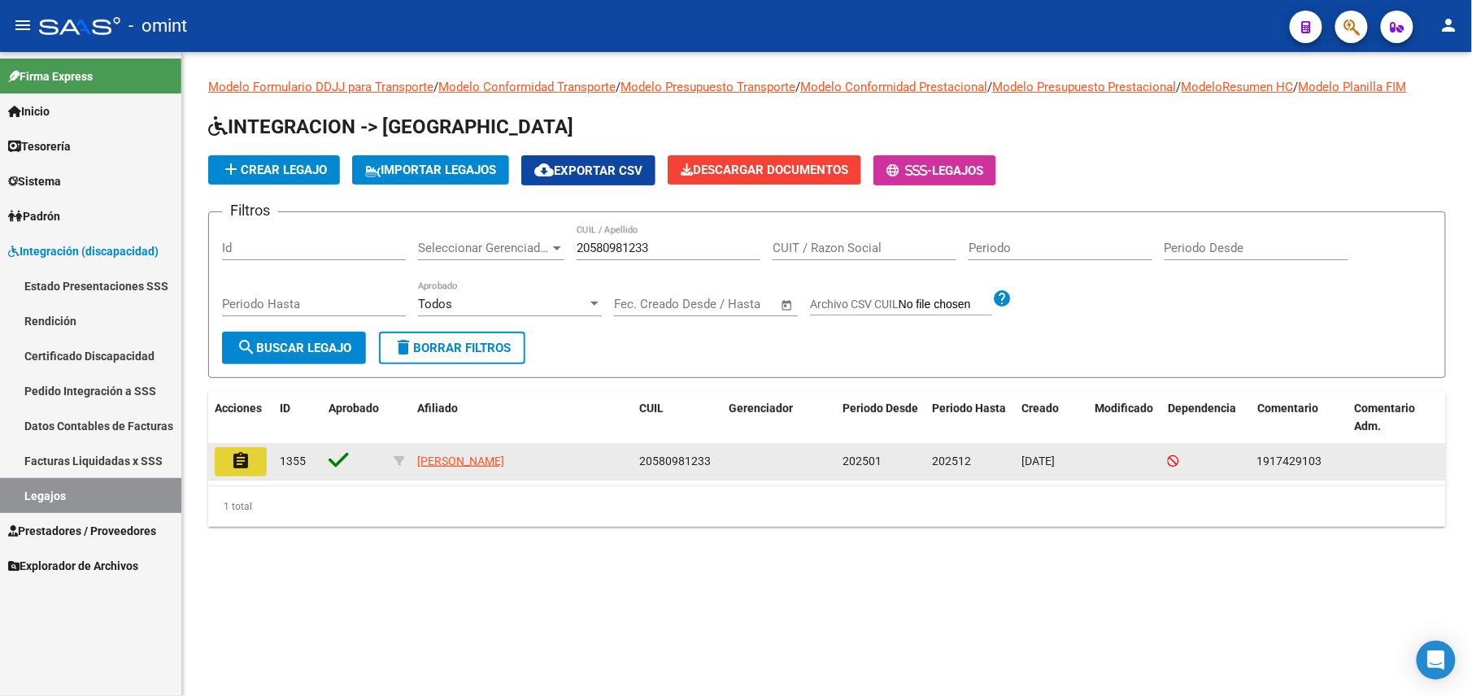
click at [255, 459] on button "assignment" at bounding box center [241, 461] width 52 height 29
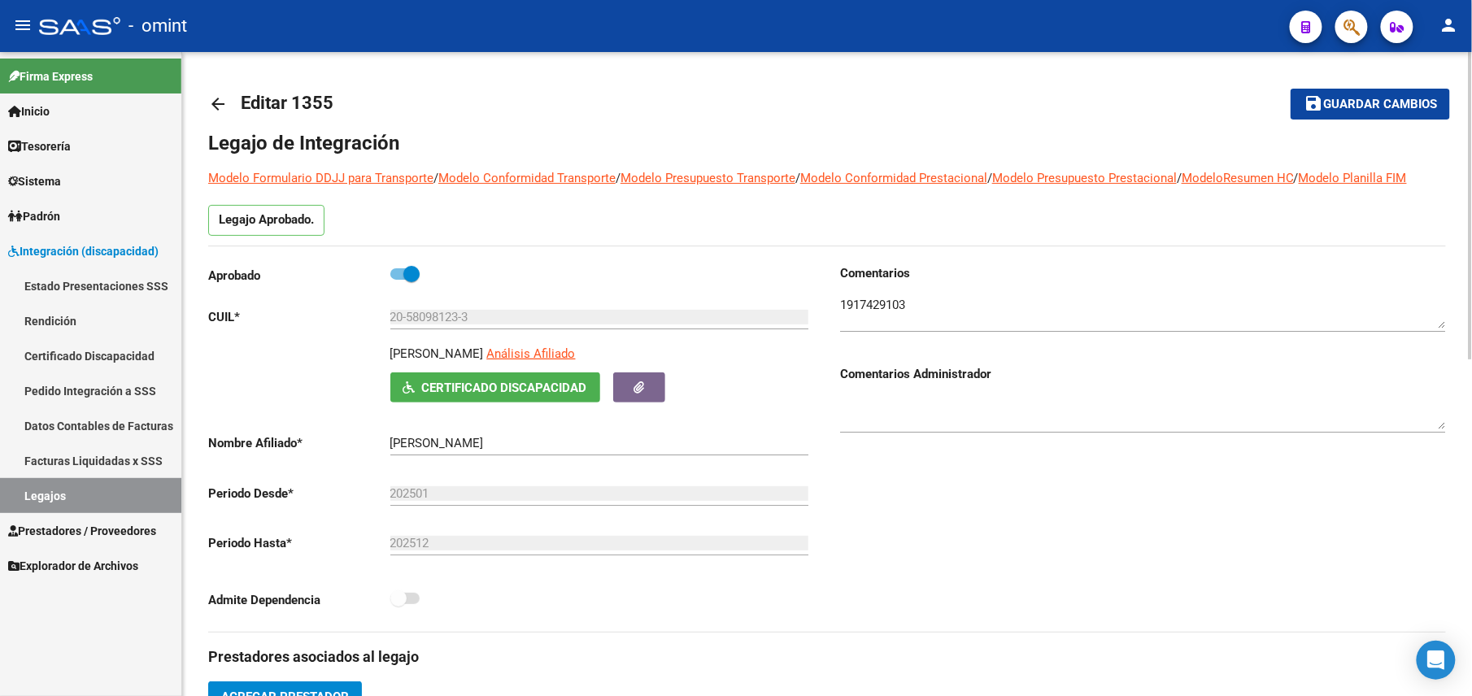
click at [210, 98] on mat-icon "arrow_back" at bounding box center [218, 104] width 20 height 20
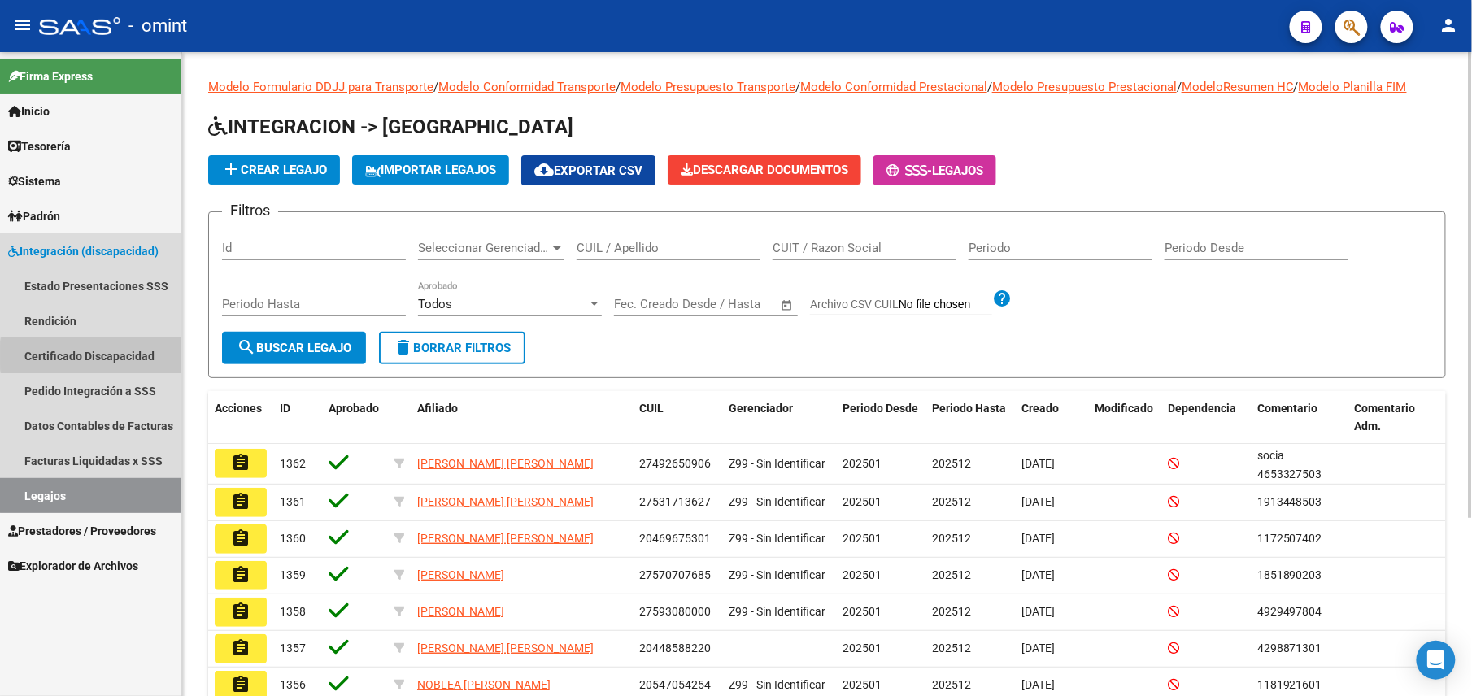
click at [130, 355] on link "Certificado Discapacidad" at bounding box center [90, 355] width 181 height 35
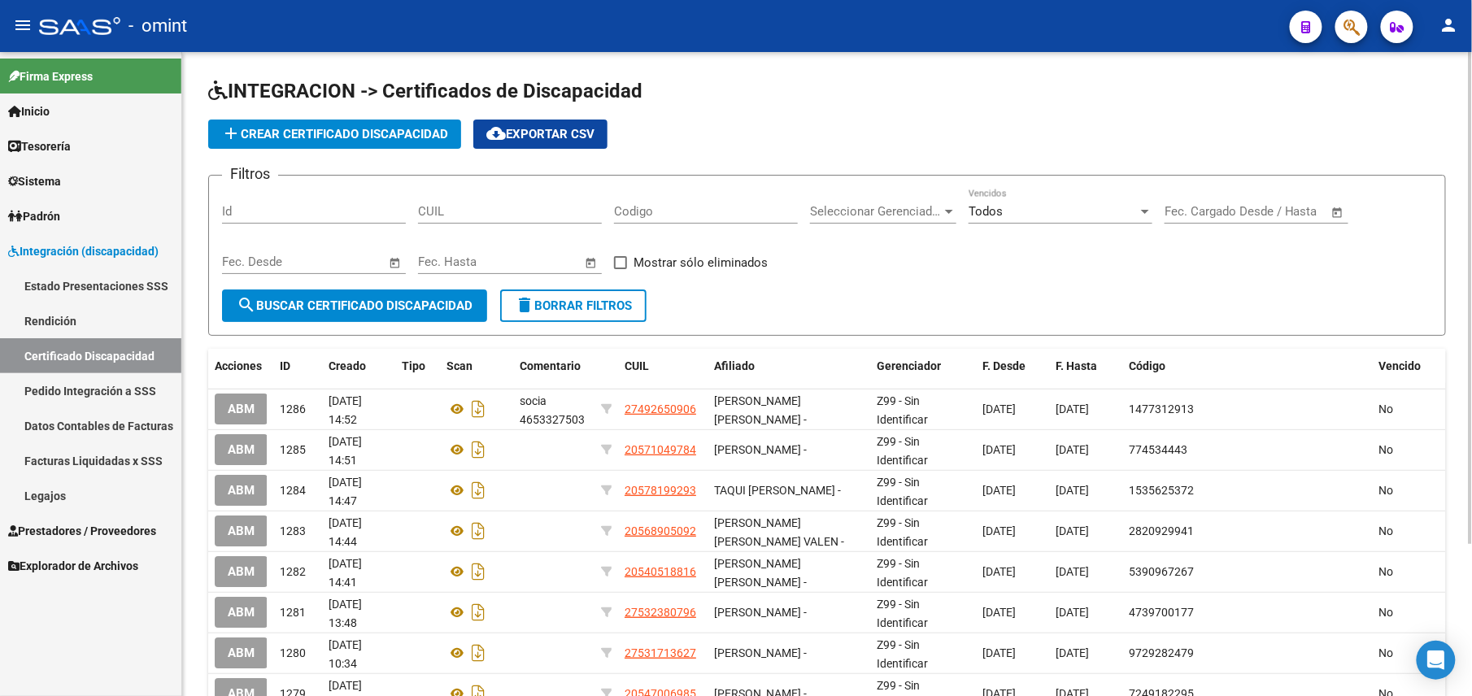
click at [441, 218] on input "CUIL" at bounding box center [510, 211] width 184 height 15
paste input "27-55479073-4"
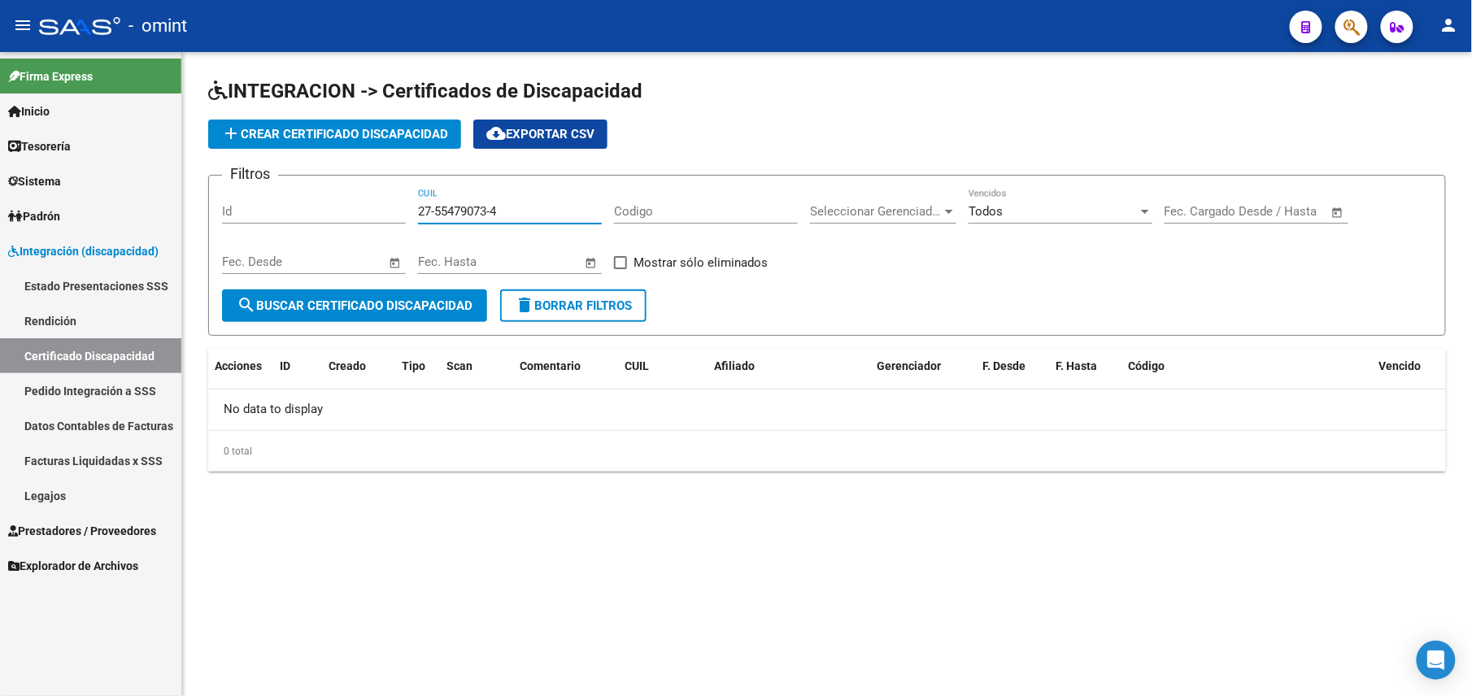
type input "27-55479073-4"
click at [376, 124] on button "add Crear Certificado Discapacidad" at bounding box center [334, 134] width 253 height 29
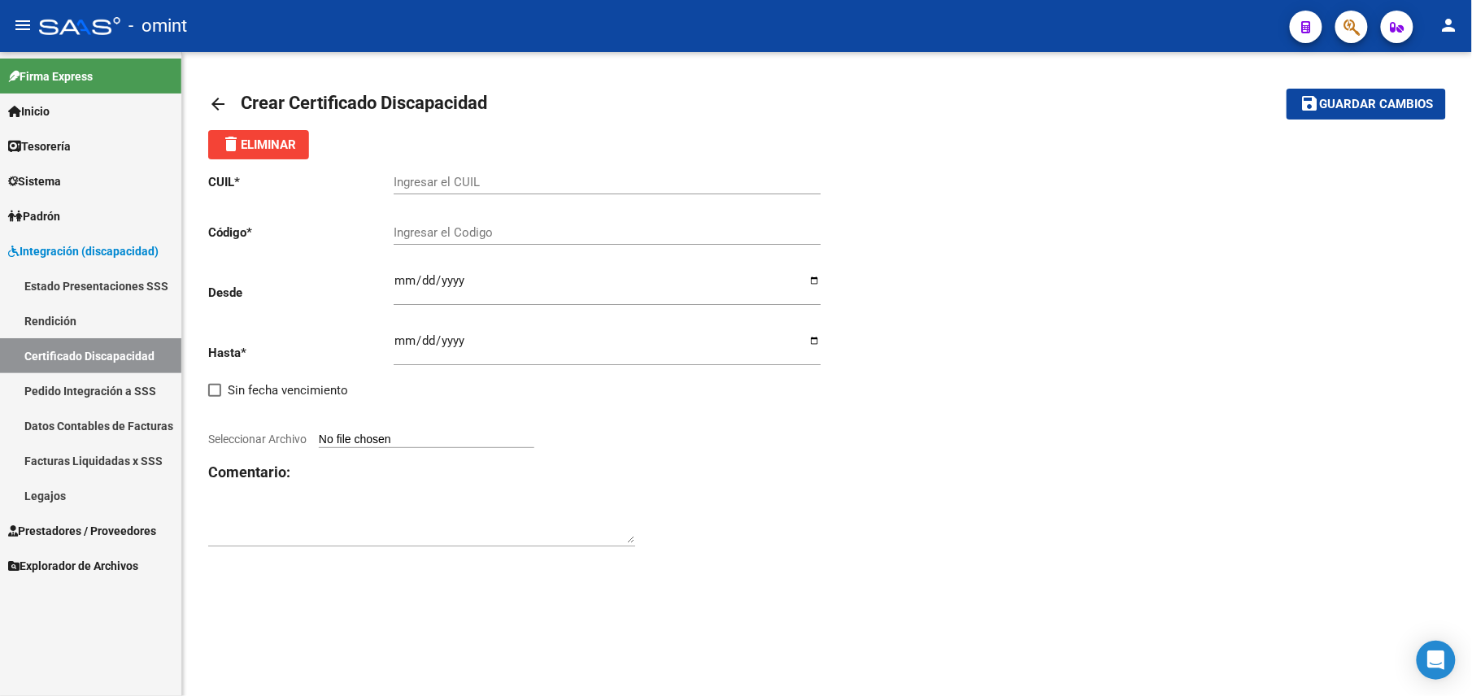
click at [504, 175] on input "Ingresar el CUIL" at bounding box center [607, 182] width 427 height 15
paste input "27-55479073-4"
type input "27-55479073-4"
click at [1064, 369] on div "CUIL * 27-55479073-4 Ingresar el CUIL Código * Ingresar el Codigo Desde Ingresa…" at bounding box center [827, 360] width 1238 height 402
click at [1078, 289] on div "CUIL * 27-55479073-4 Ingresar el CUIL Código * Ingresar el Codigo Desde Ingresa…" at bounding box center [827, 360] width 1238 height 402
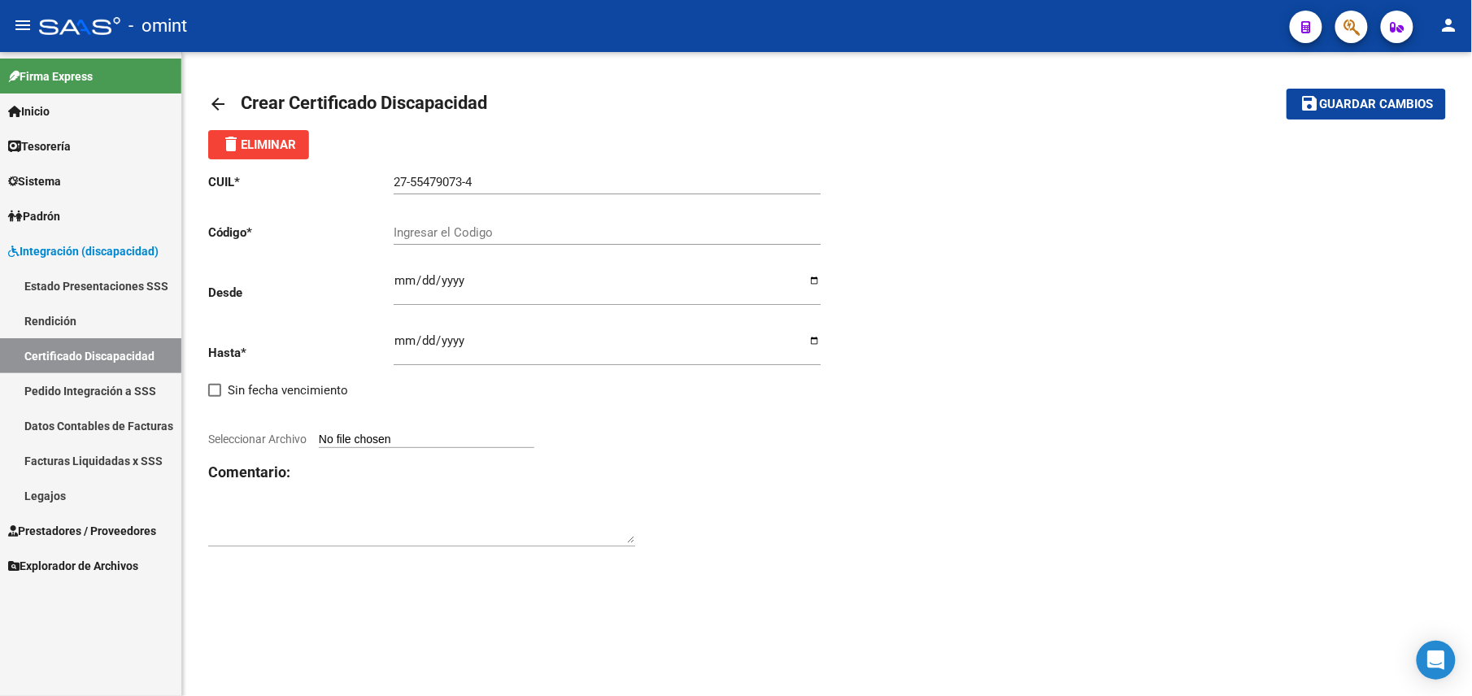
click at [518, 237] on input "Ingresar el Codigo" at bounding box center [607, 232] width 427 height 15
type input "3"
type input "2673155654"
click at [994, 277] on div "CUIL * 27-55479073-4 Ingresar el CUIL Código * 2673155654 Ingresar el Codigo De…" at bounding box center [827, 360] width 1238 height 402
click at [403, 273] on div "Ingresar fec. Desde" at bounding box center [607, 283] width 427 height 46
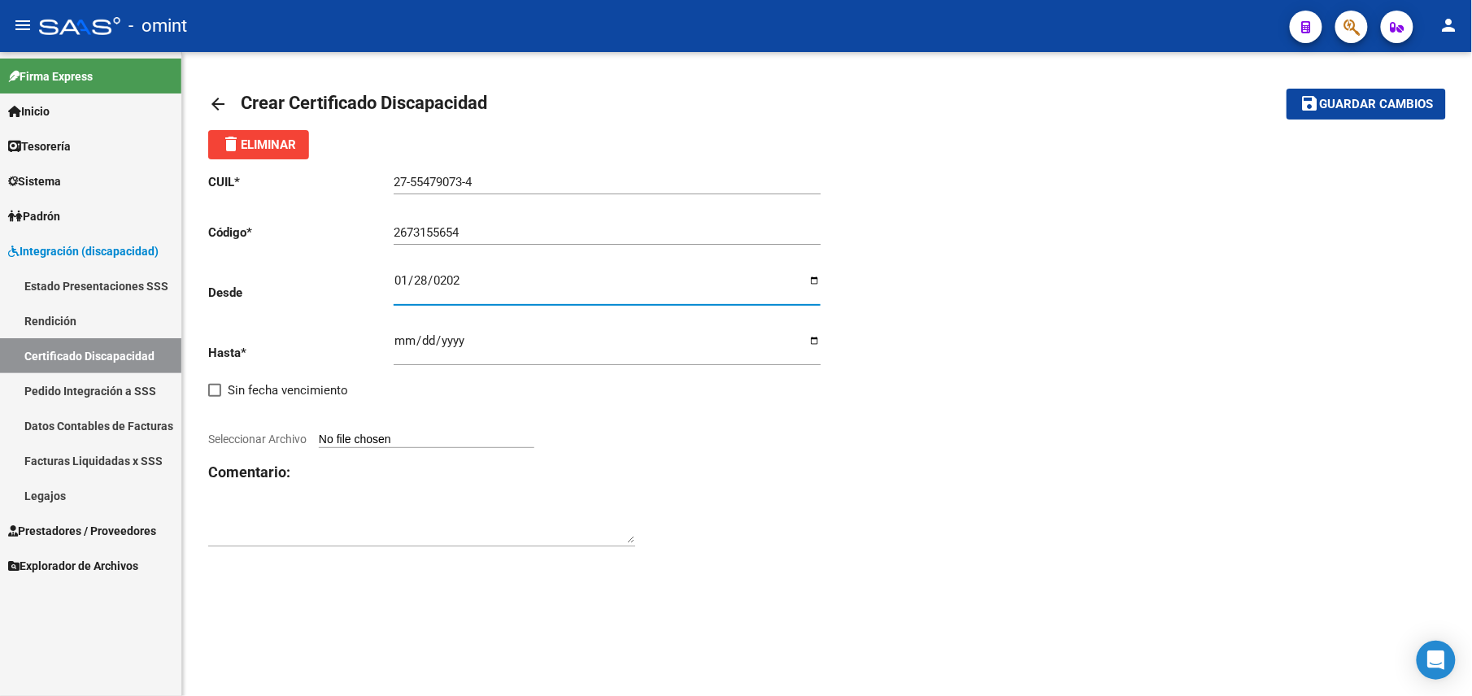
type input "2025-01-28"
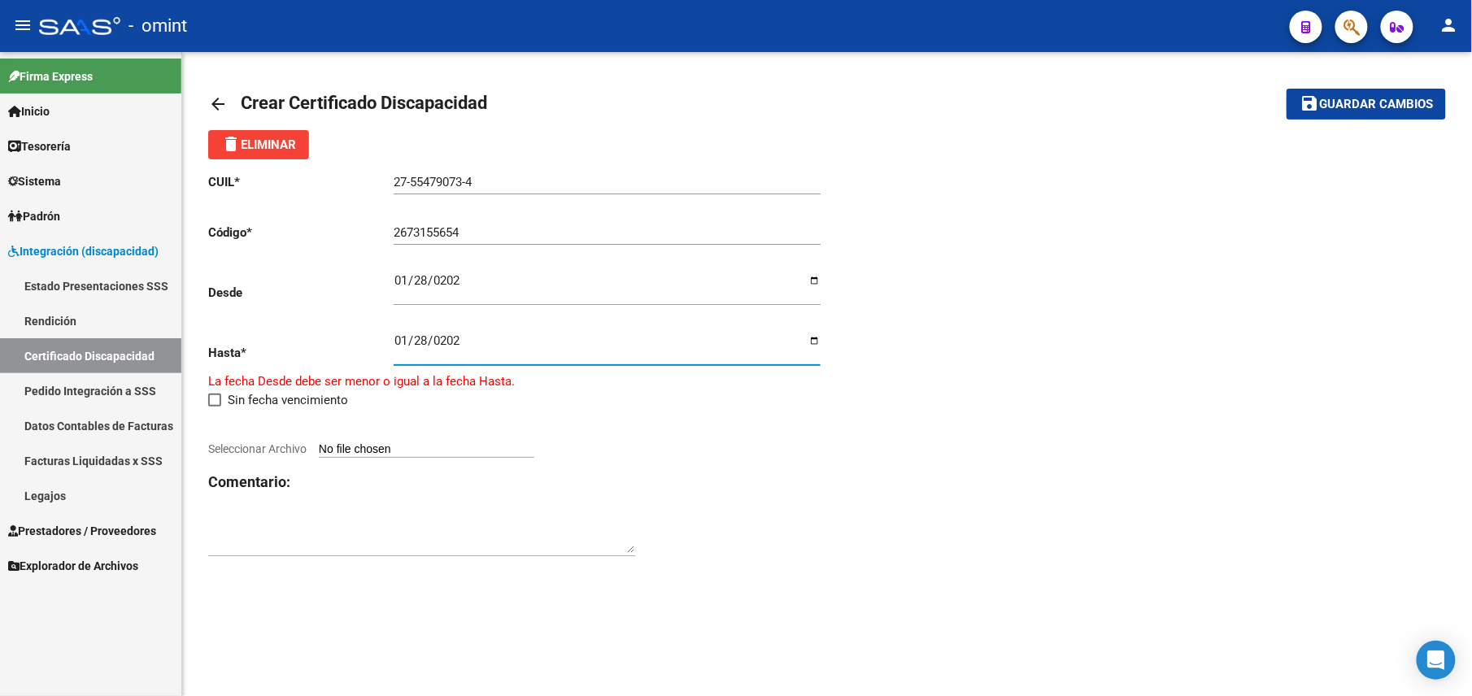
type input "2028-01-28"
click at [465, 434] on input "Seleccionar Archivo" at bounding box center [426, 440] width 215 height 15
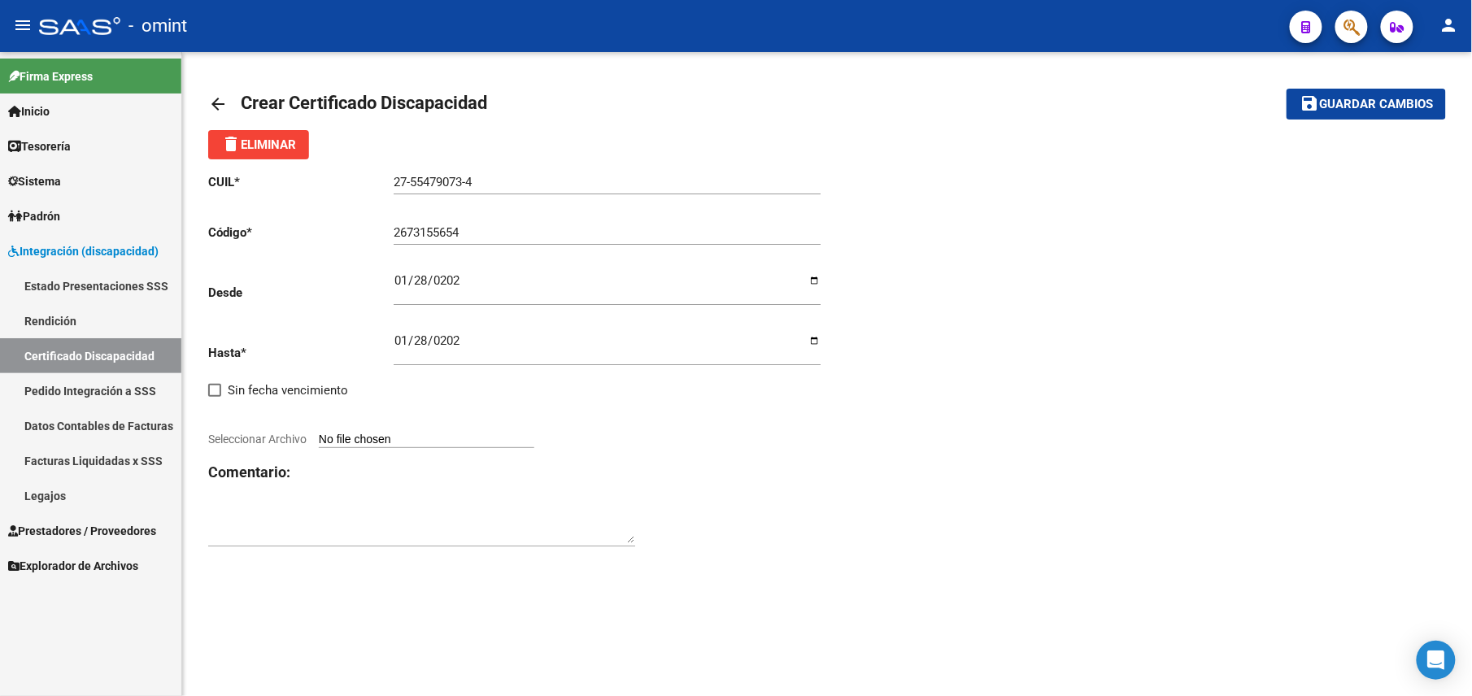
type input "C:\fakepath\cud.pdf"
click at [1390, 106] on span "Guardar cambios" at bounding box center [1376, 105] width 114 height 15
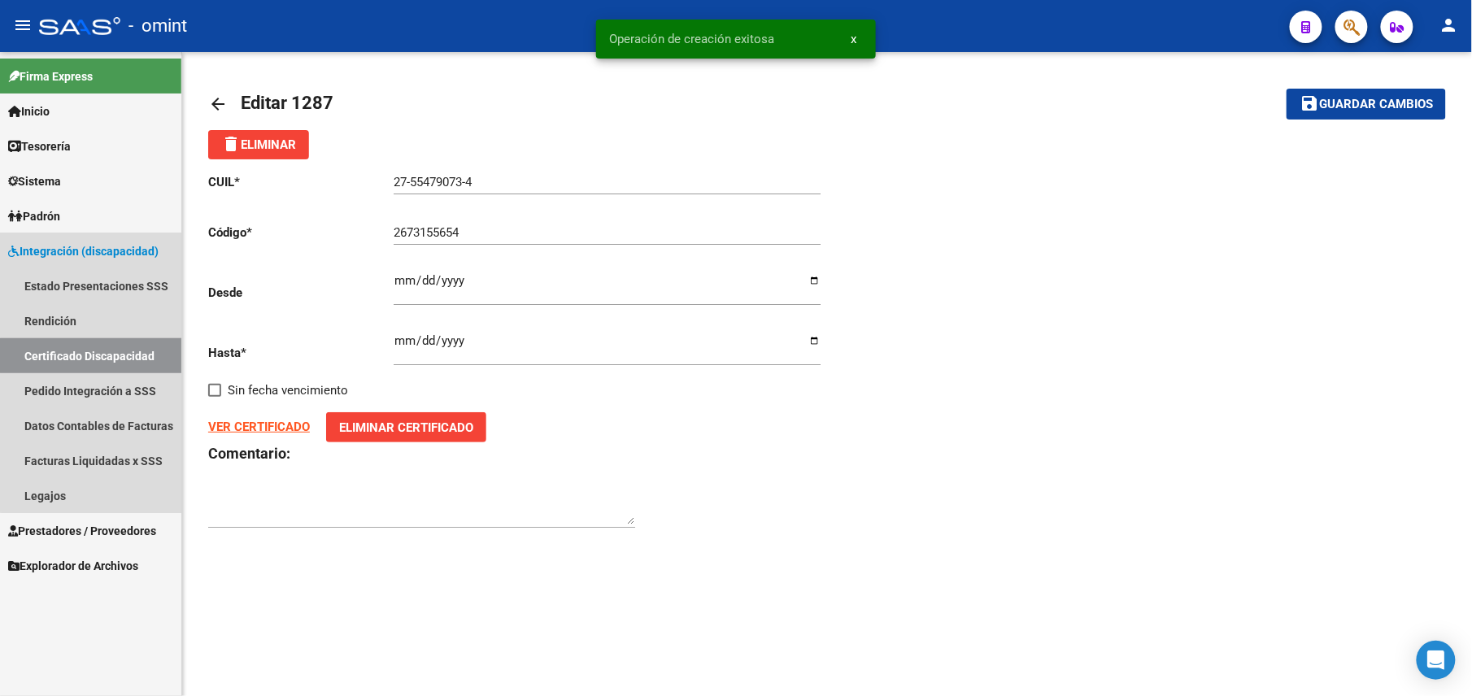
click at [124, 358] on link "Certificado Discapacidad" at bounding box center [90, 355] width 181 height 35
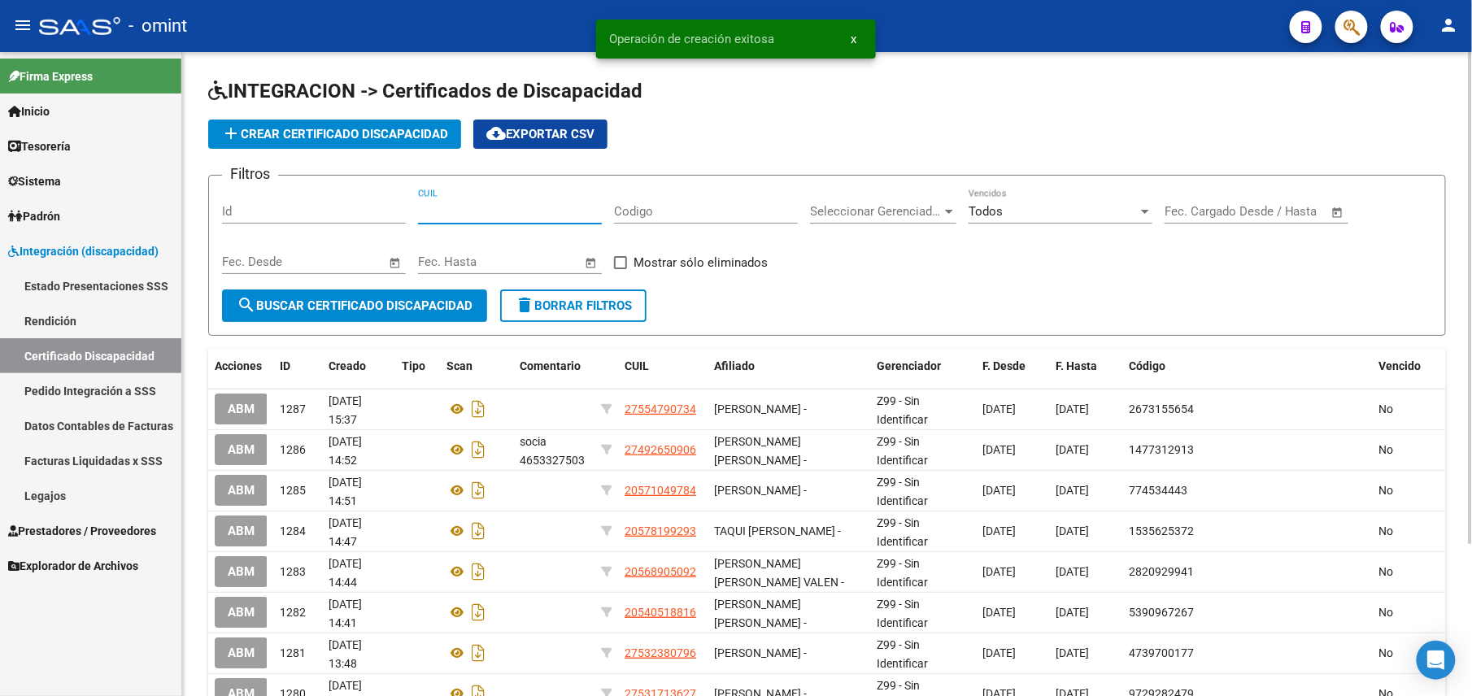
click at [502, 205] on input "CUIL" at bounding box center [510, 211] width 184 height 15
paste input "27-55479073-4"
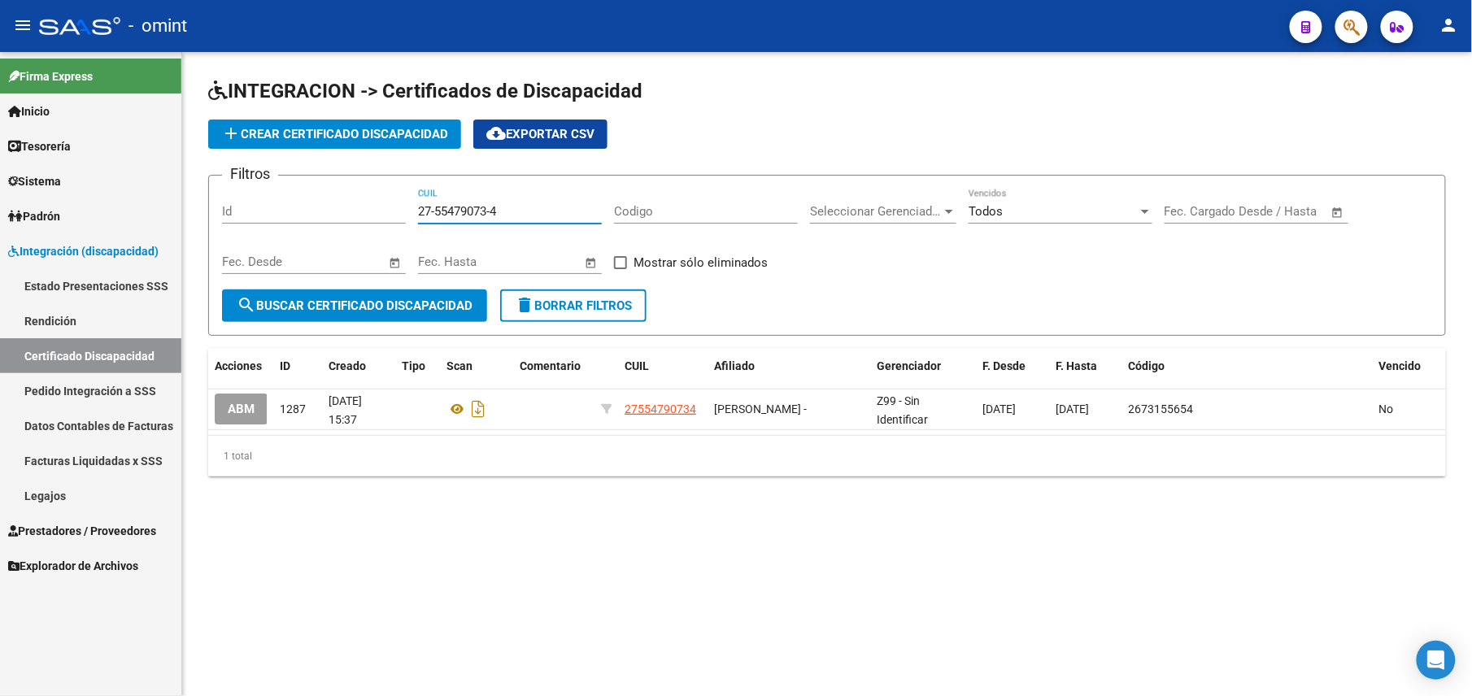
type input "27-55479073-4"
click at [94, 485] on link "Legajos" at bounding box center [90, 495] width 181 height 35
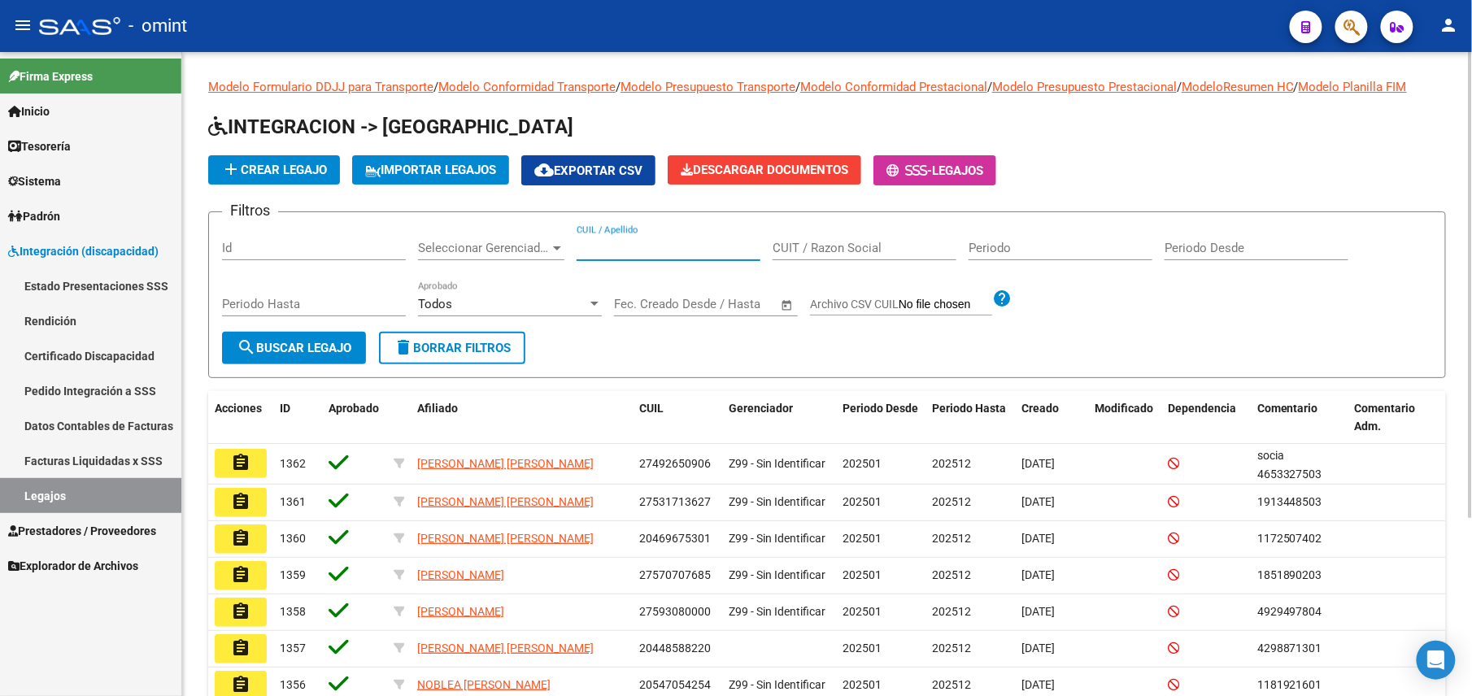
click at [596, 242] on input "CUIL / Apellido" at bounding box center [668, 248] width 184 height 15
paste input "27554790734"
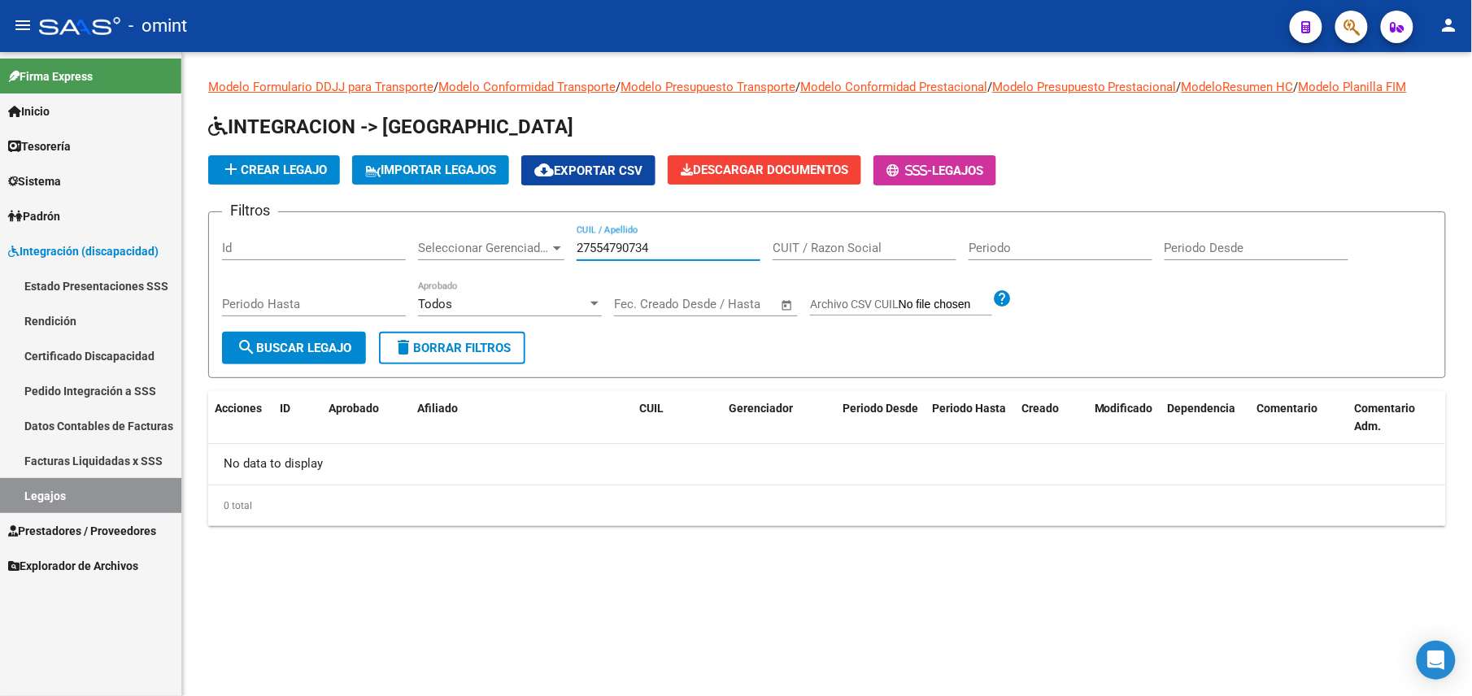
type input "27554790734"
click at [313, 172] on span "add Crear Legajo" at bounding box center [274, 170] width 106 height 15
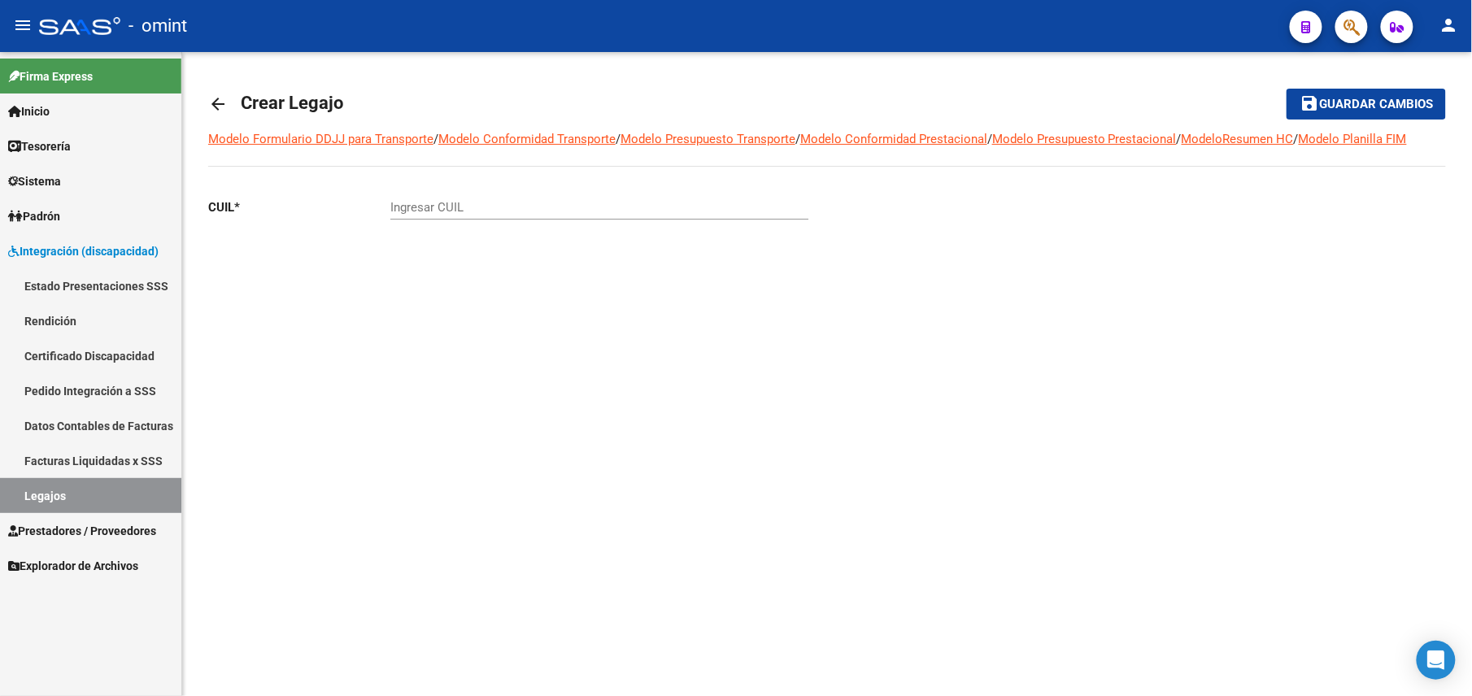
click at [463, 194] on div "Ingresar CUIL" at bounding box center [599, 202] width 418 height 35
paste input "27-55479073-4"
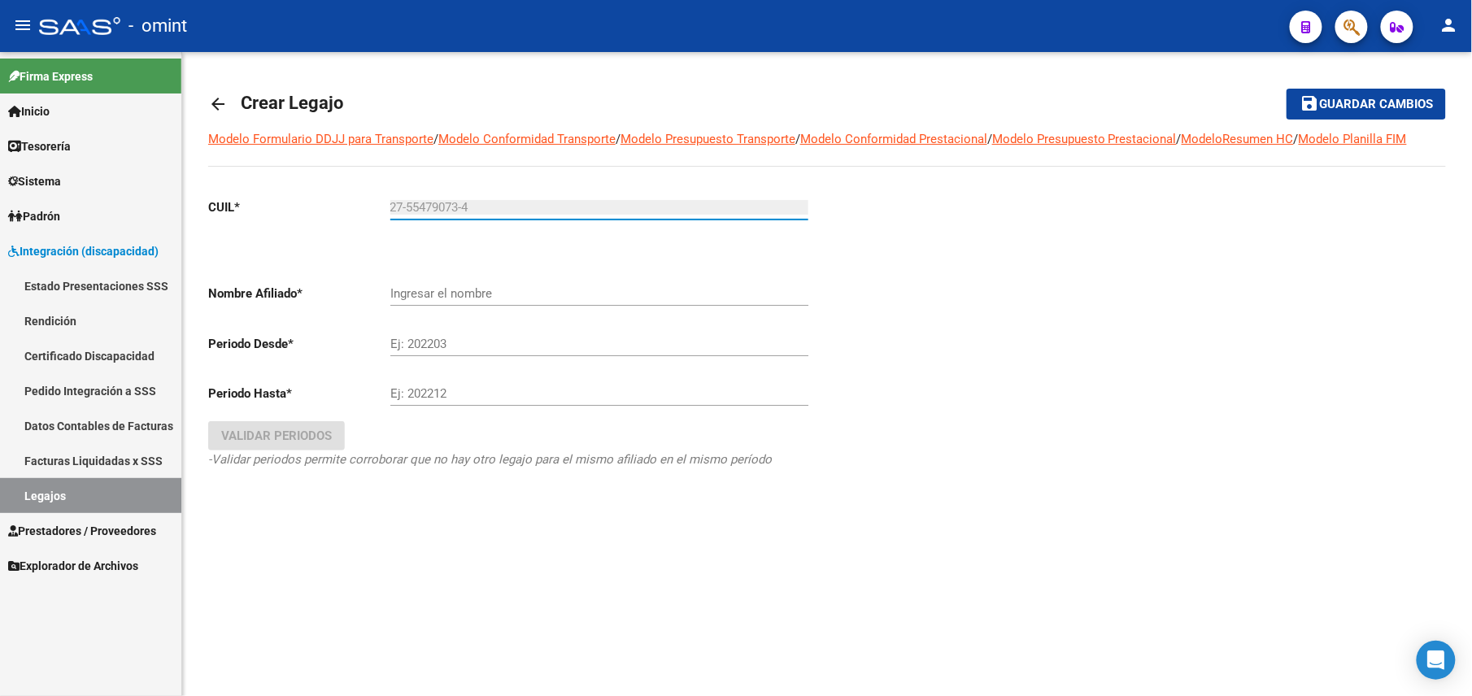
type input "27-55479073-4"
click at [1093, 267] on div at bounding box center [1136, 356] width 619 height 342
type input "[PERSON_NAME]"
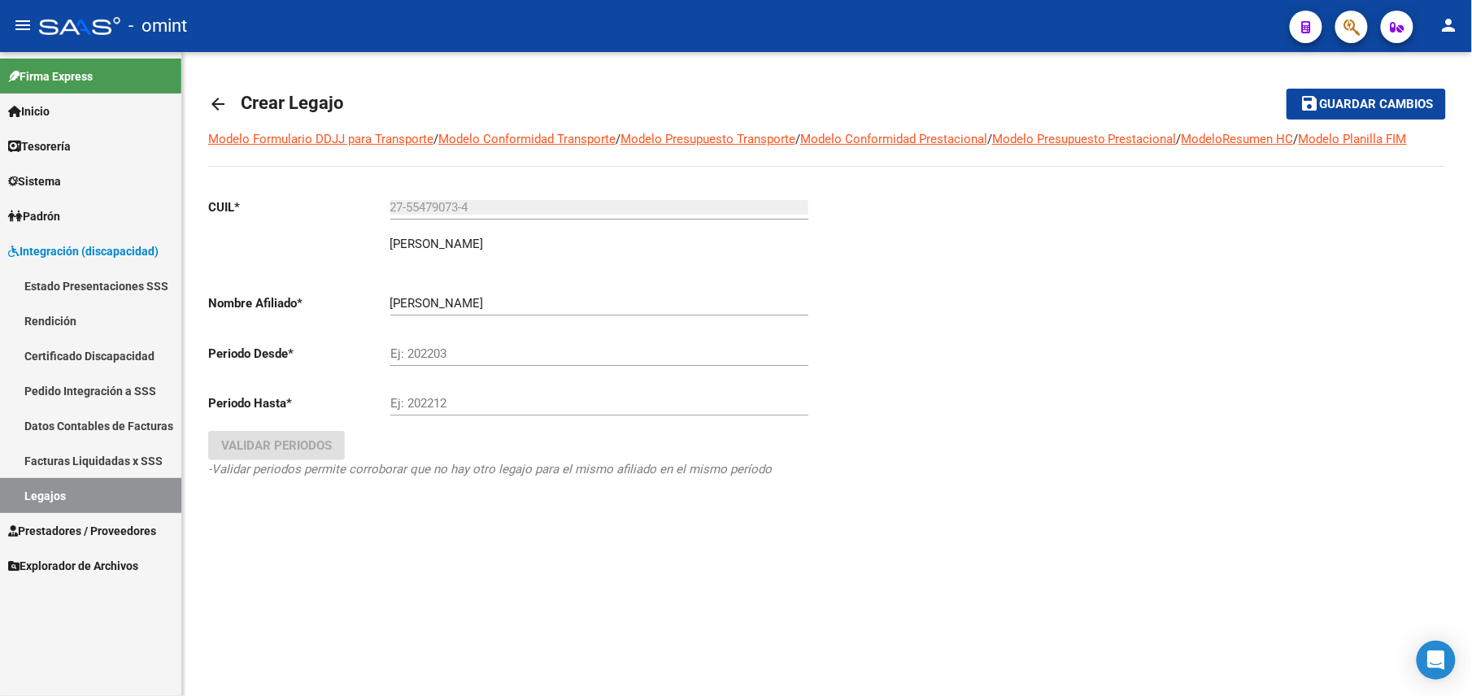
click at [491, 350] on input "Ej: 202203" at bounding box center [599, 353] width 418 height 15
type input "202501"
type input "202512"
click at [261, 443] on span "Validar Periodos" at bounding box center [276, 445] width 111 height 15
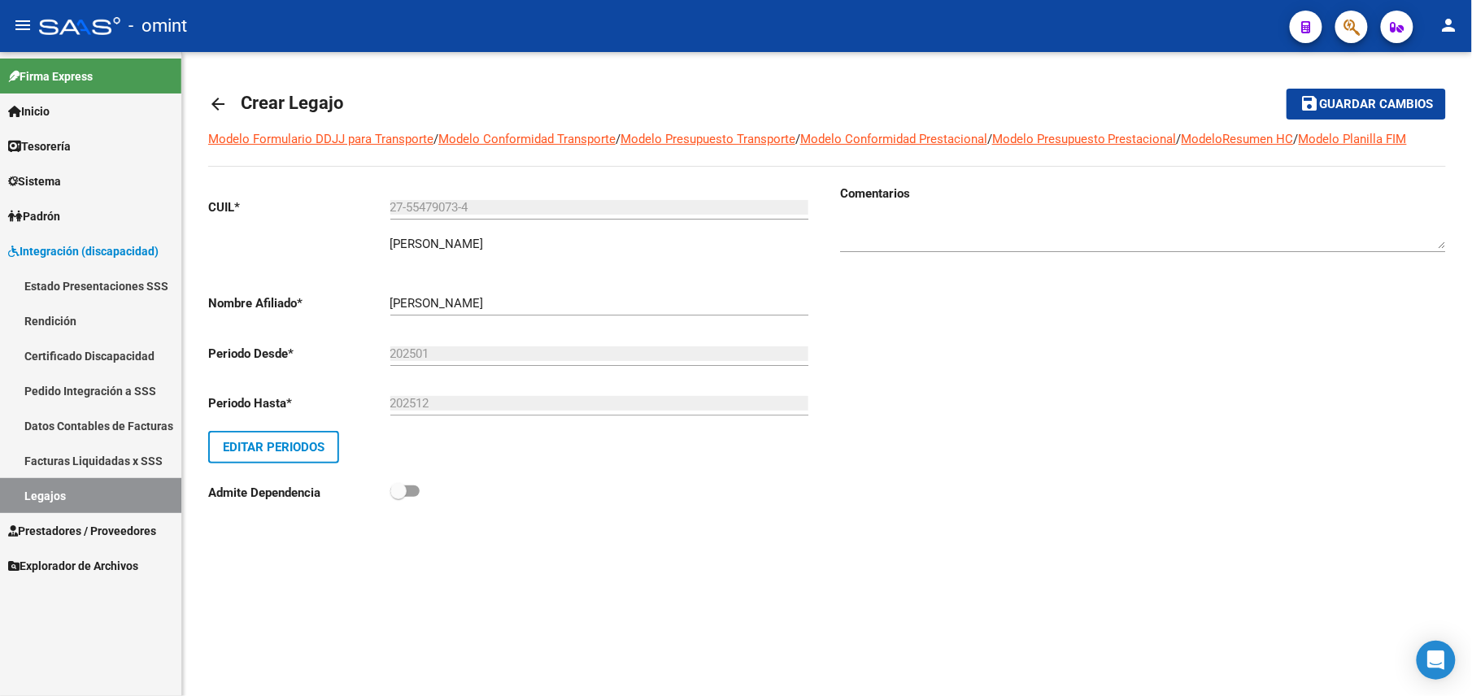
click at [921, 226] on textarea at bounding box center [1143, 232] width 606 height 33
paste textarea "1745078404"
type textarea "1745078404"
click at [992, 359] on div "Comentarios" at bounding box center [1136, 355] width 619 height 340
click at [1328, 111] on span "Guardar cambios" at bounding box center [1376, 105] width 114 height 15
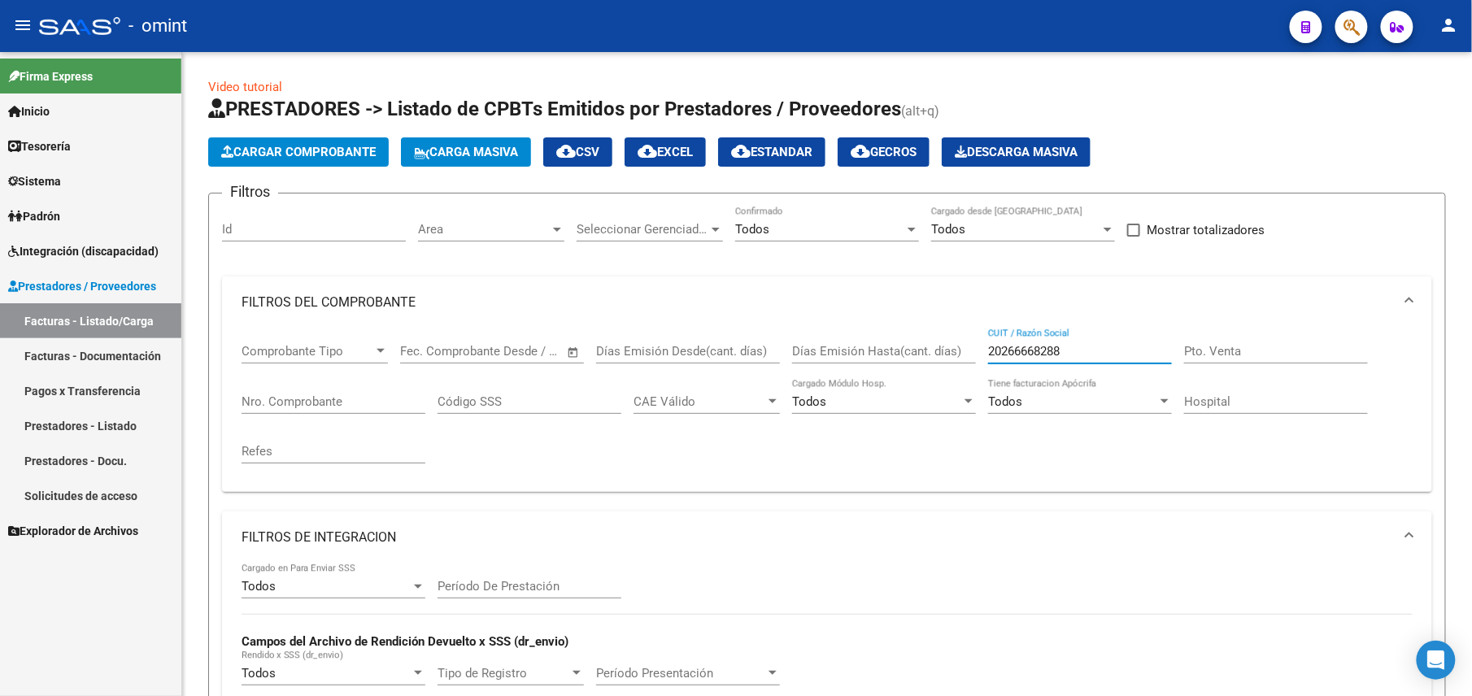
scroll to position [0, 1673]
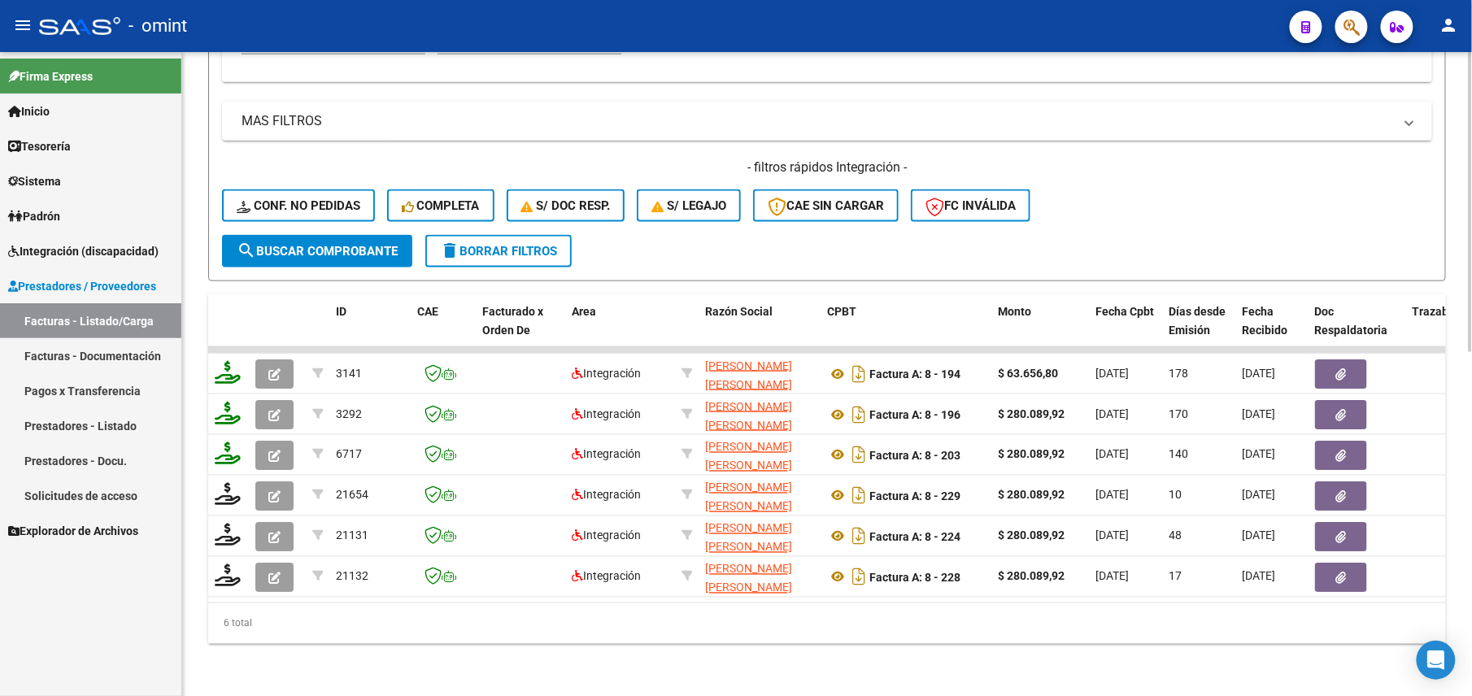
scroll to position [302, 0]
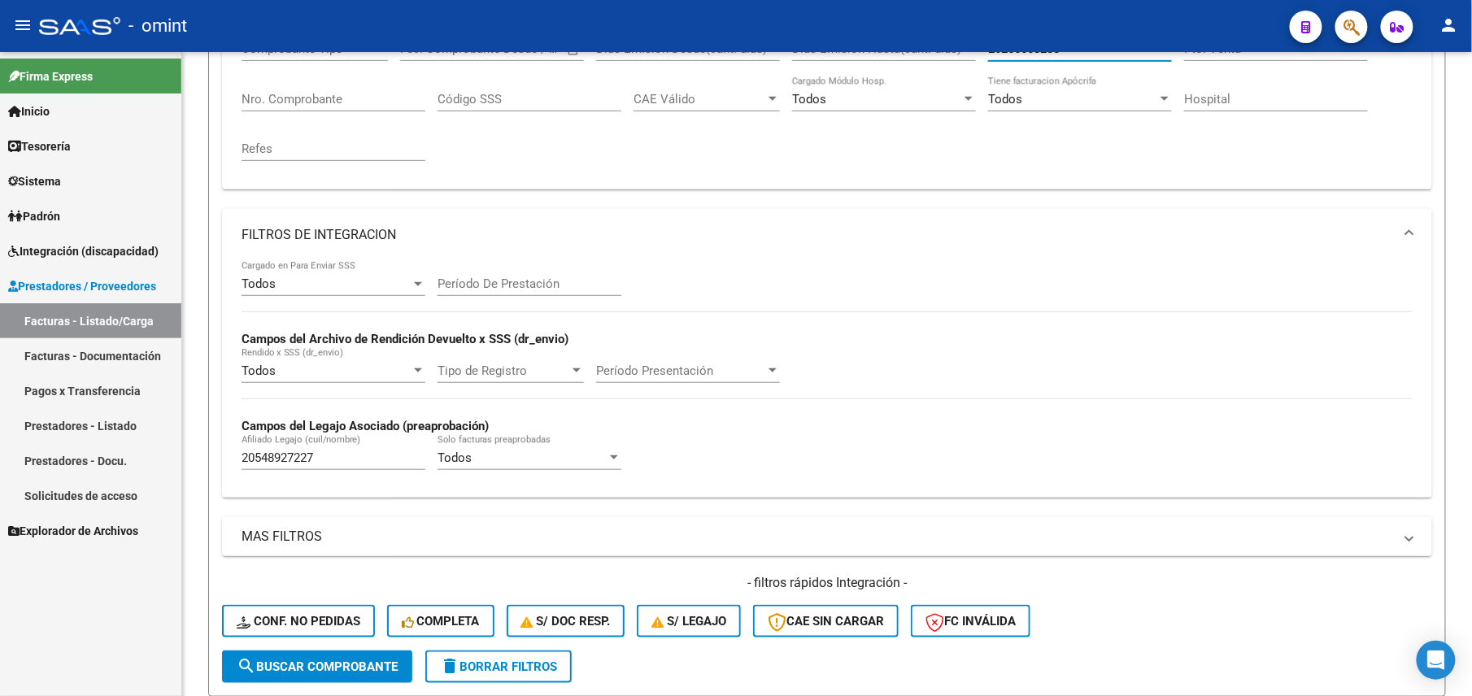
click at [95, 316] on link "Facturas - Listado/Carga" at bounding box center [90, 320] width 181 height 35
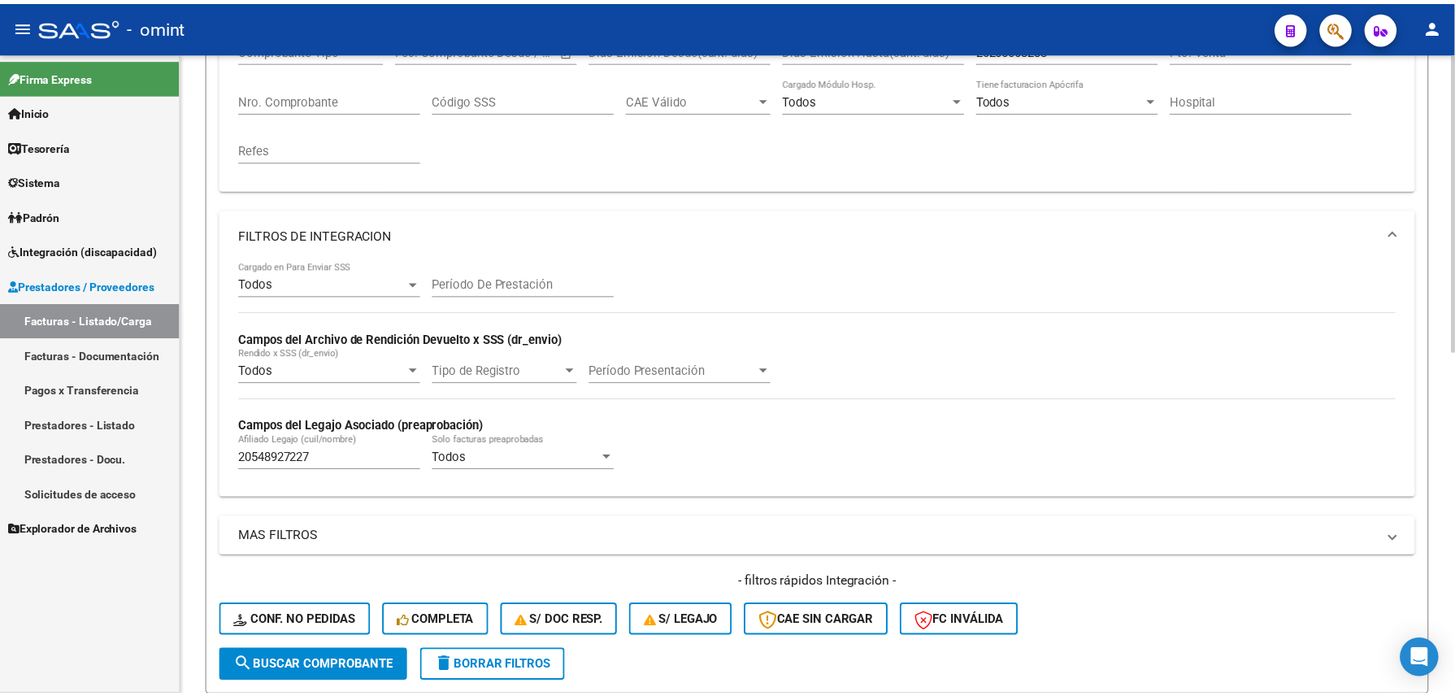
scroll to position [0, 0]
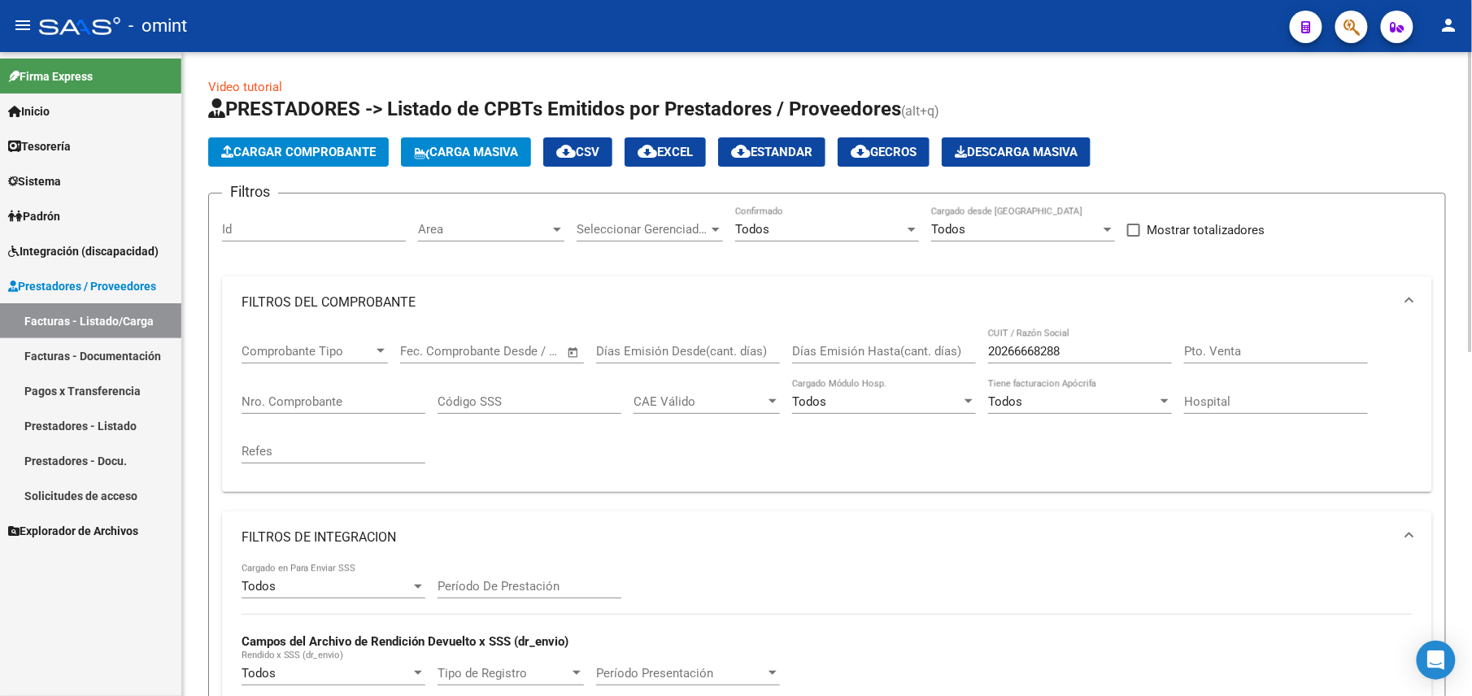
click at [324, 158] on span "Cargar Comprobante" at bounding box center [298, 152] width 154 height 15
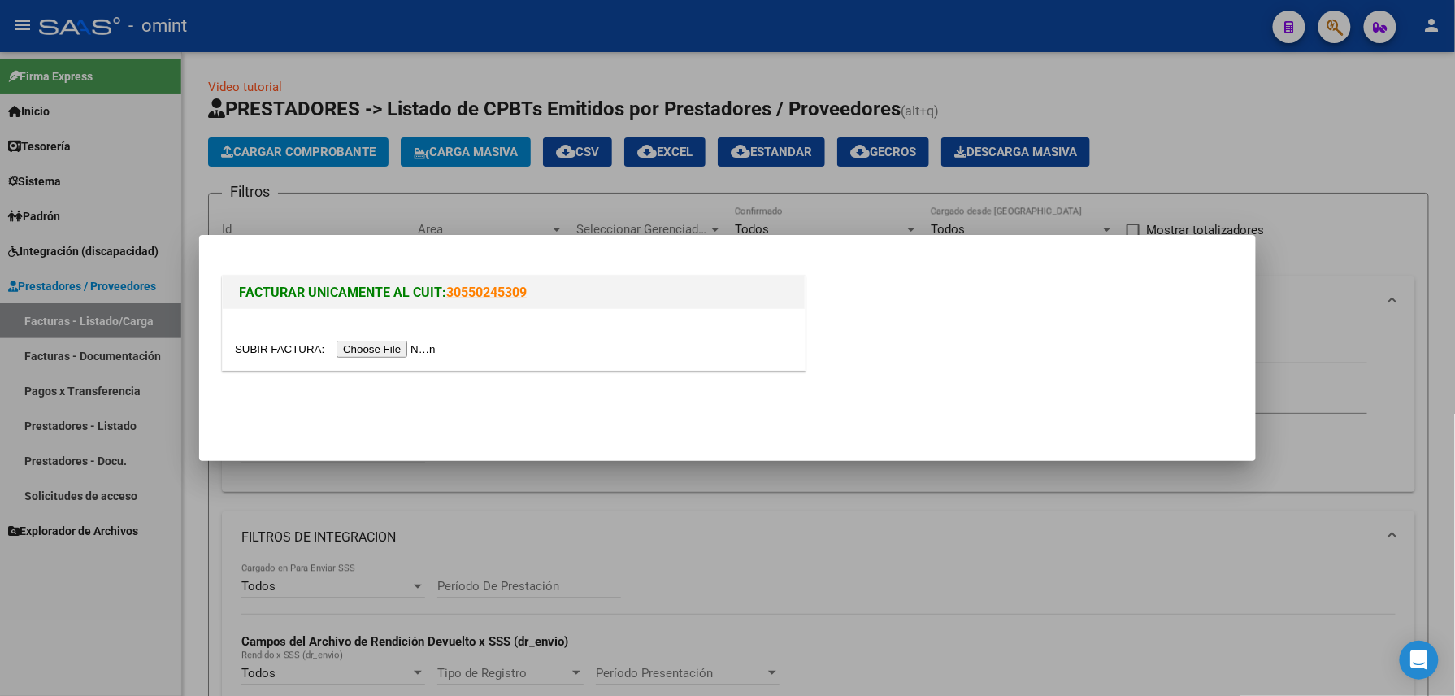
click at [395, 352] on input "file" at bounding box center [338, 349] width 206 height 17
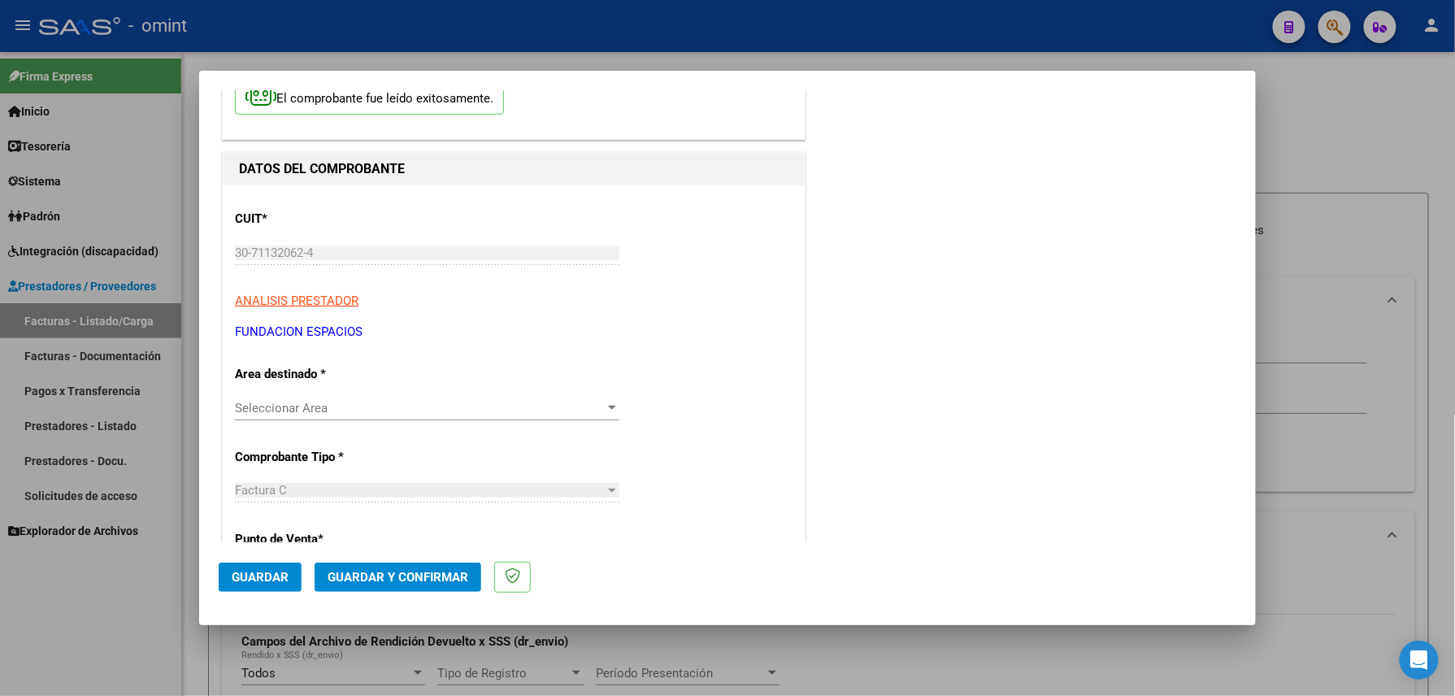
scroll to position [216, 0]
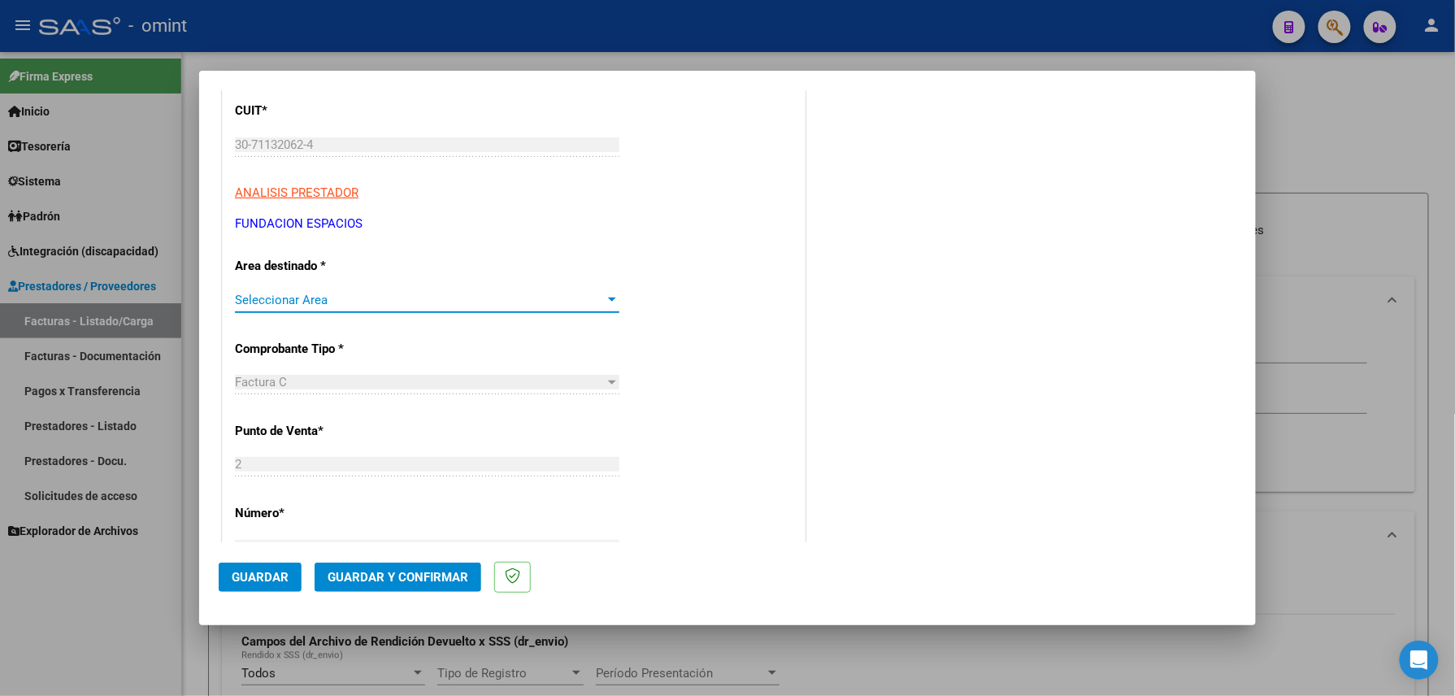
click at [407, 296] on span "Seleccionar Area" at bounding box center [420, 300] width 370 height 15
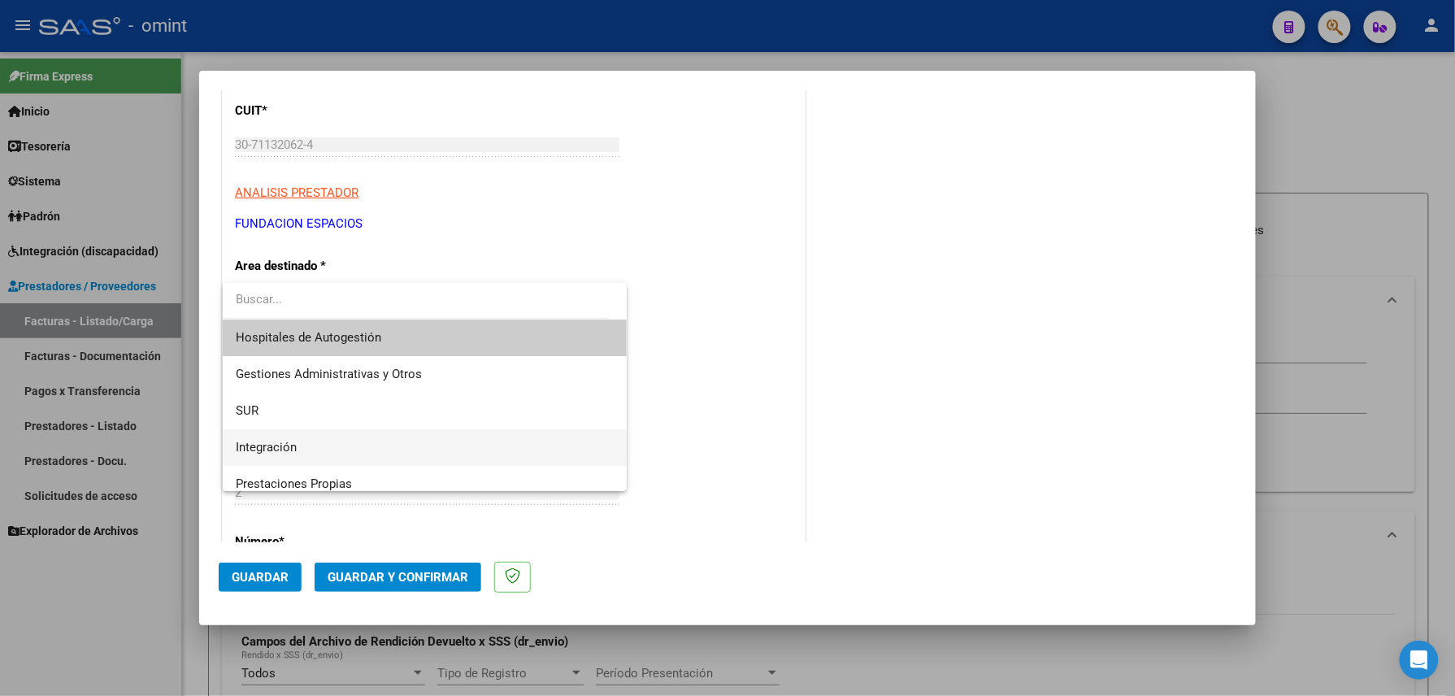
click at [315, 436] on span "Integración" at bounding box center [425, 447] width 378 height 37
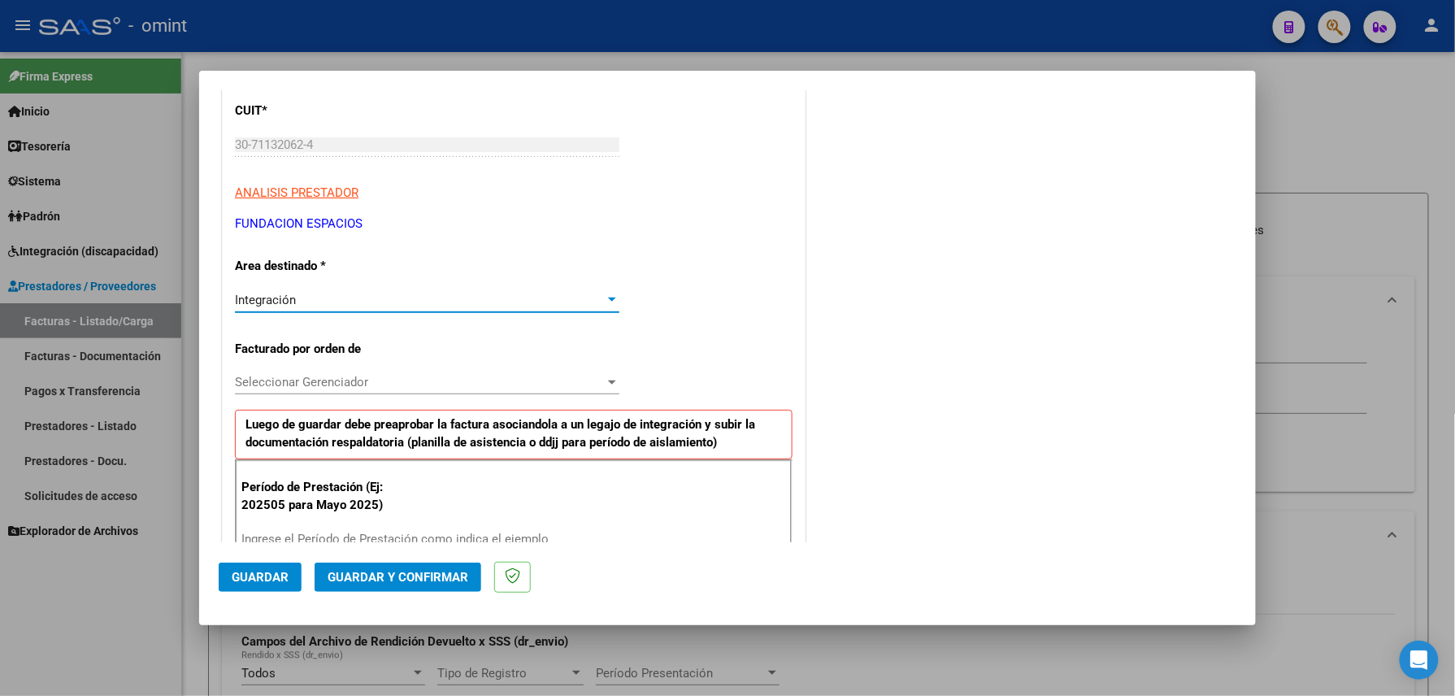
scroll to position [325, 0]
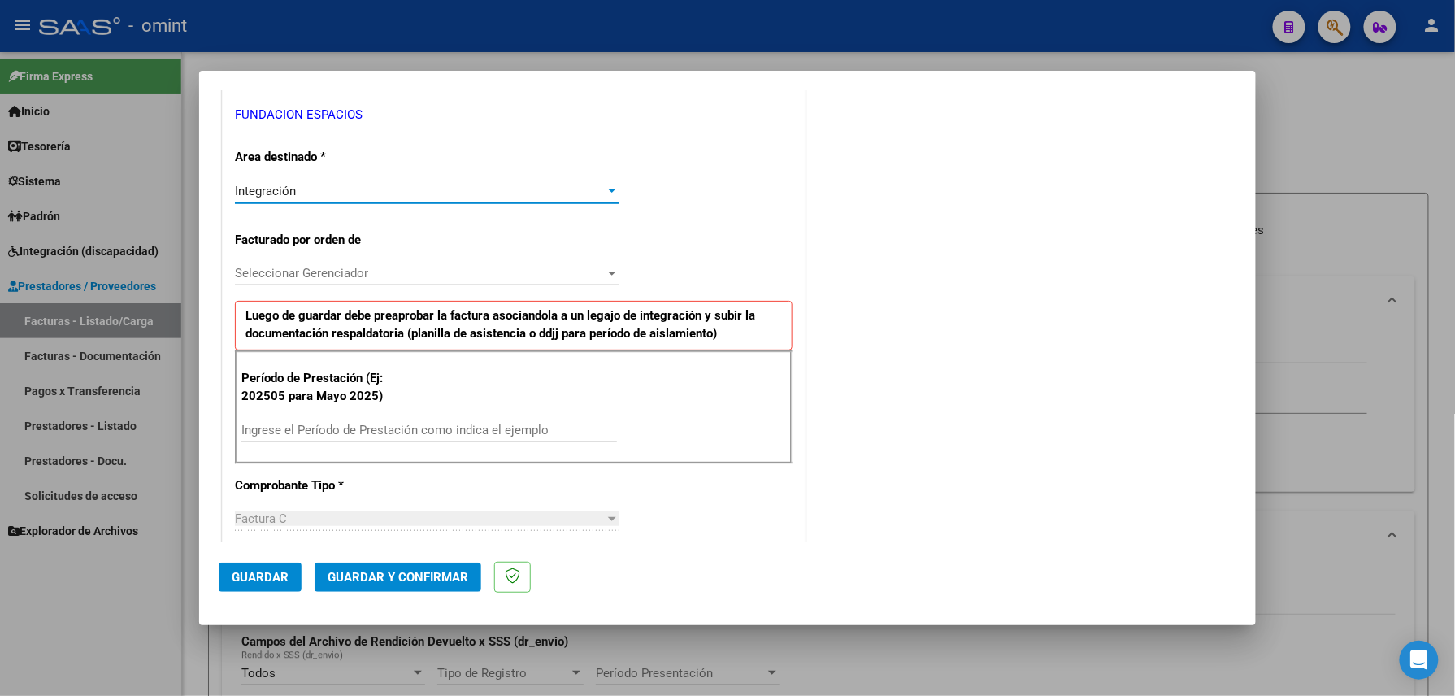
click at [363, 424] on div "Ingrese el Período de Prestación como indica el ejemplo" at bounding box center [429, 430] width 376 height 24
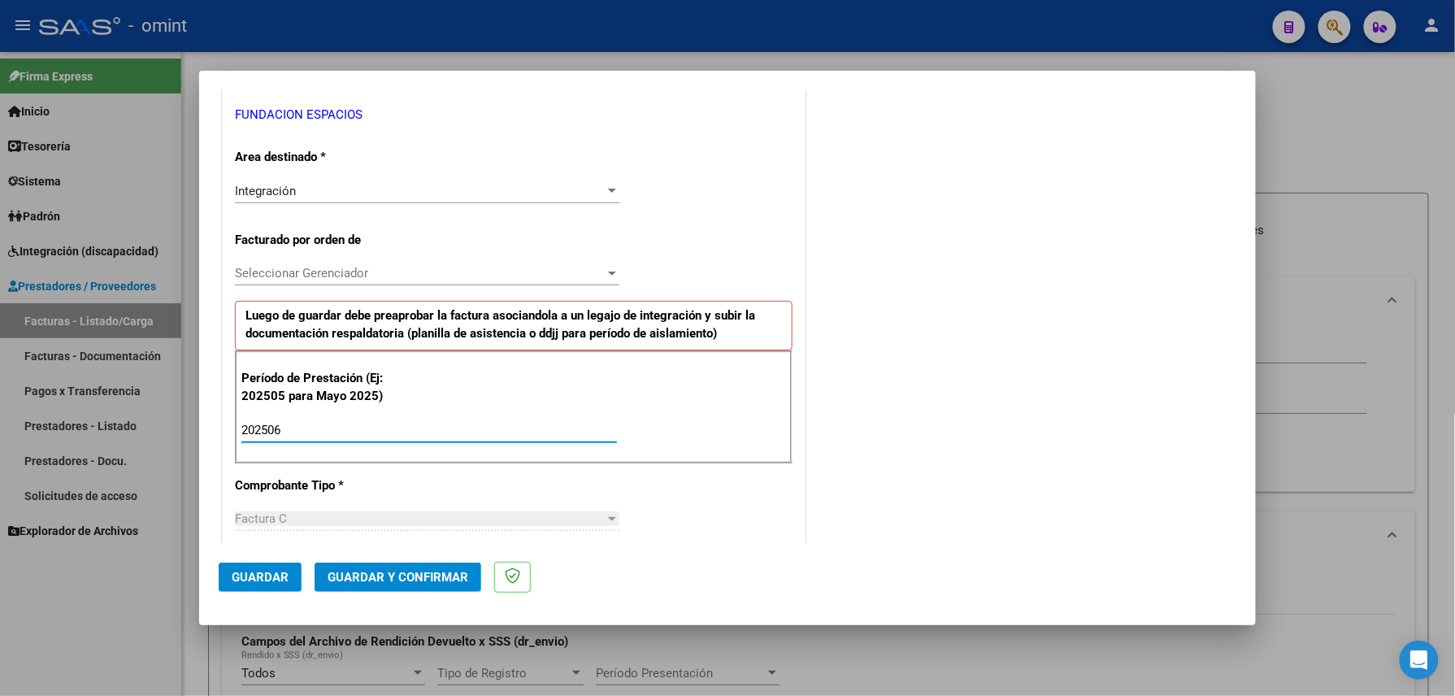
scroll to position [433, 0]
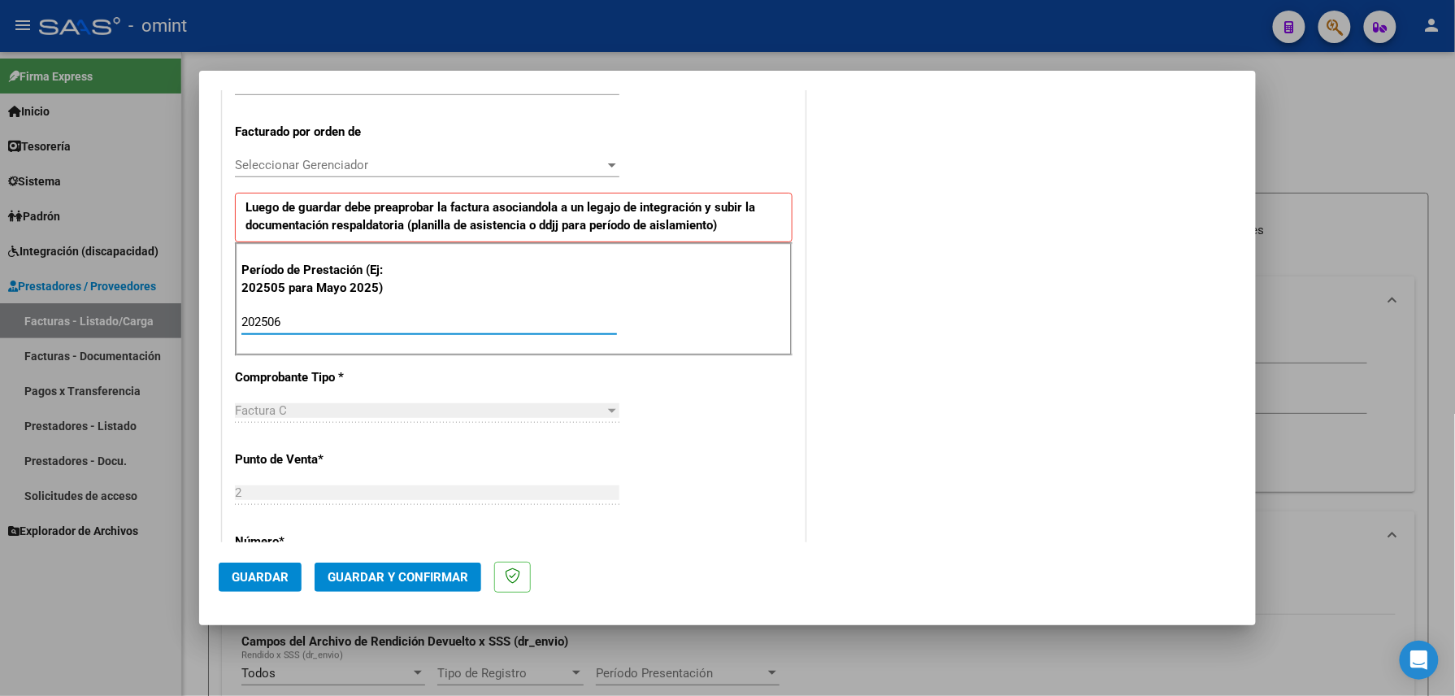
type input "202506"
click at [274, 572] on span "Guardar" at bounding box center [260, 577] width 57 height 15
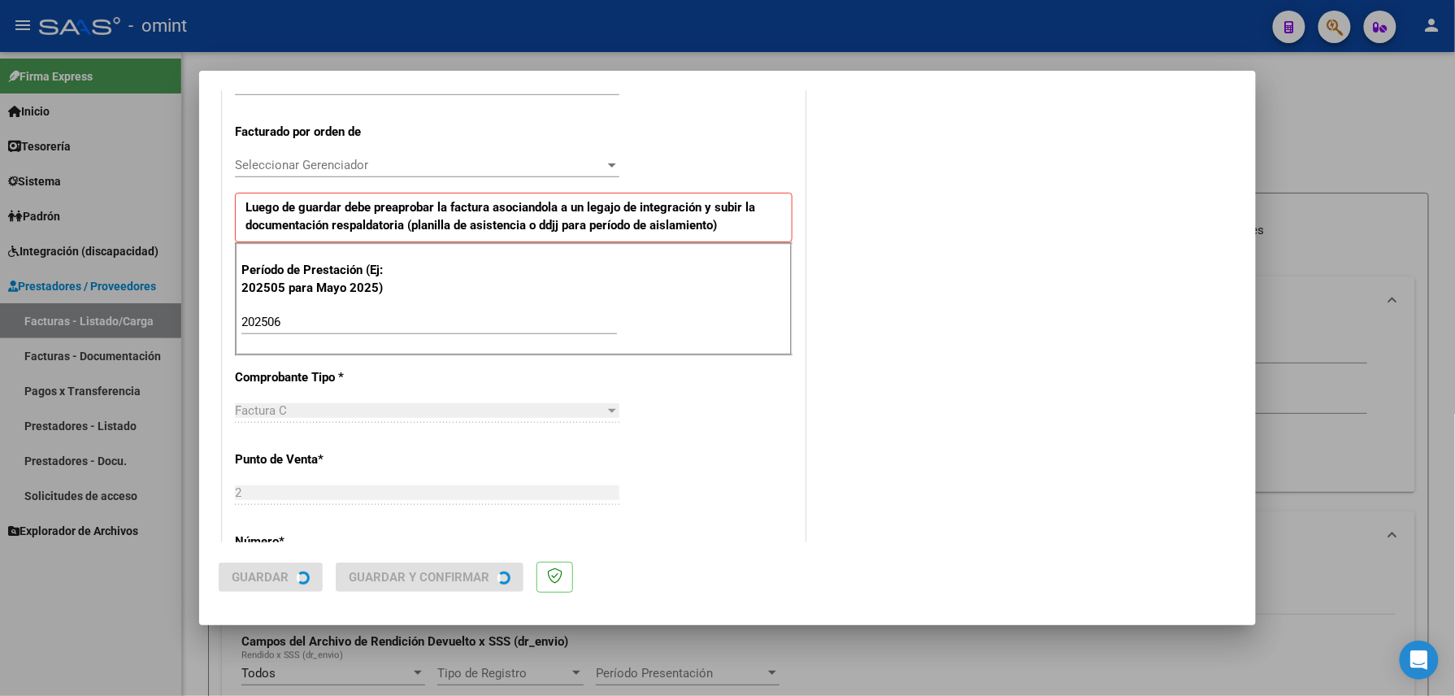
scroll to position [0, 0]
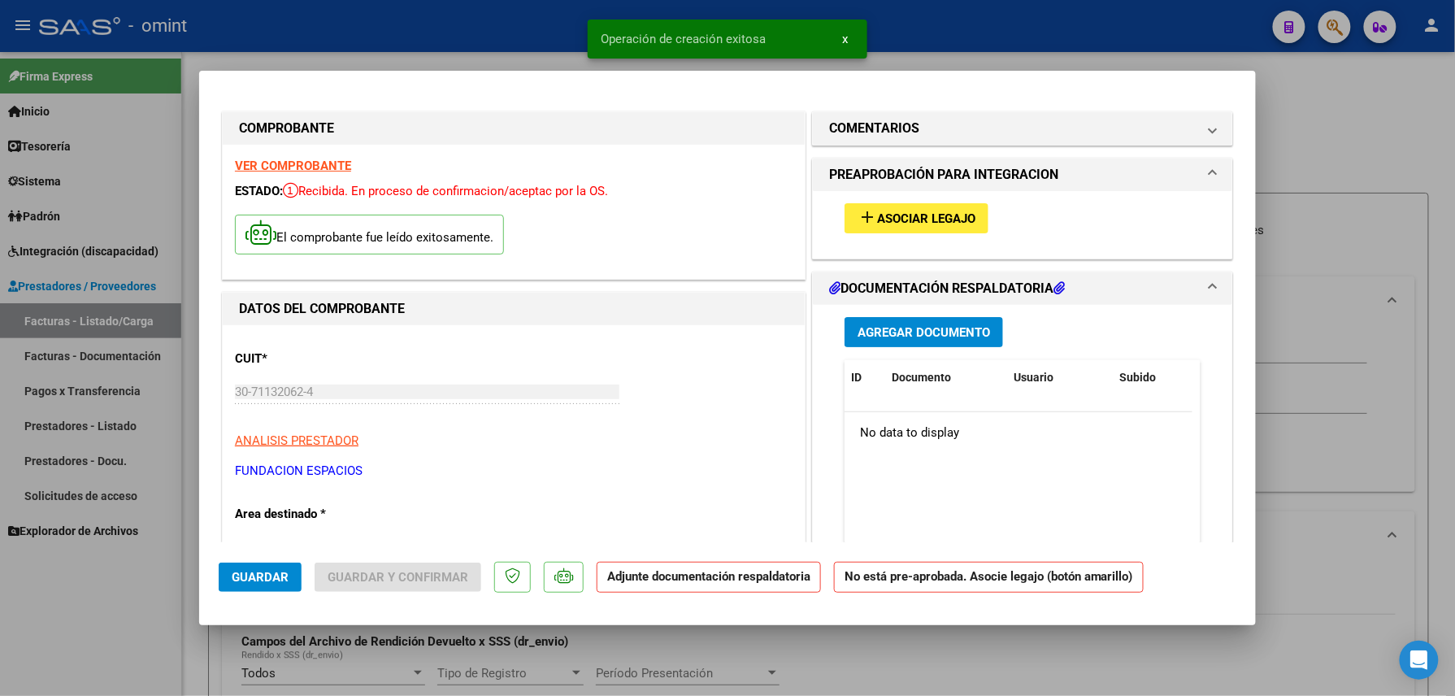
click at [947, 221] on span "Asociar Legajo" at bounding box center [926, 218] width 98 height 15
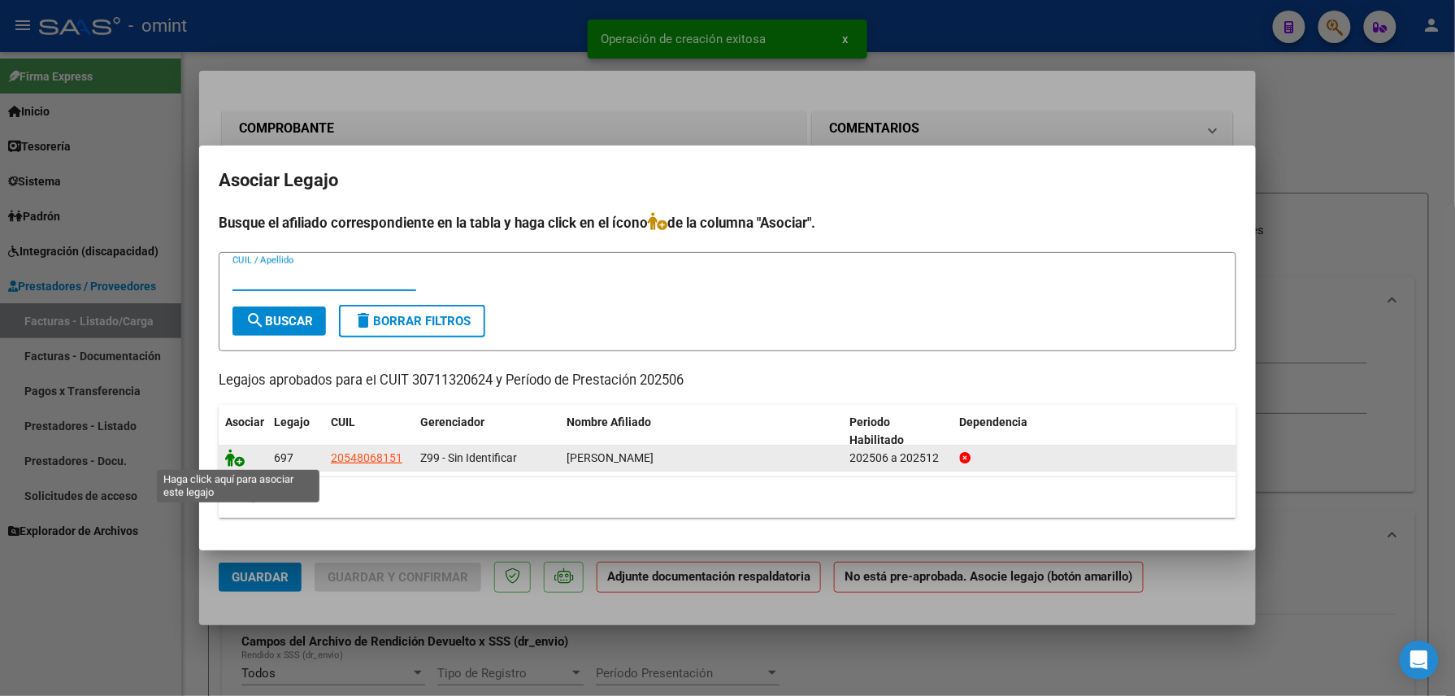
click at [241, 459] on icon at bounding box center [235, 458] width 20 height 18
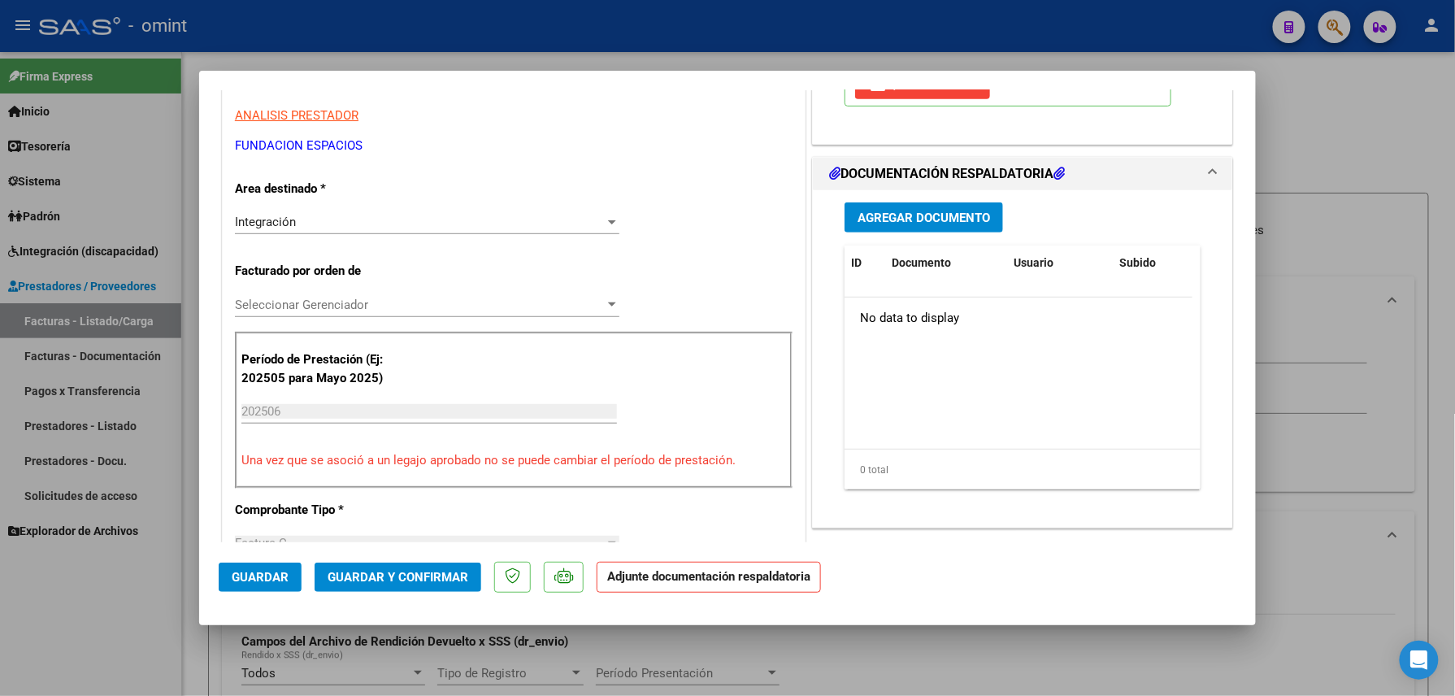
scroll to position [216, 0]
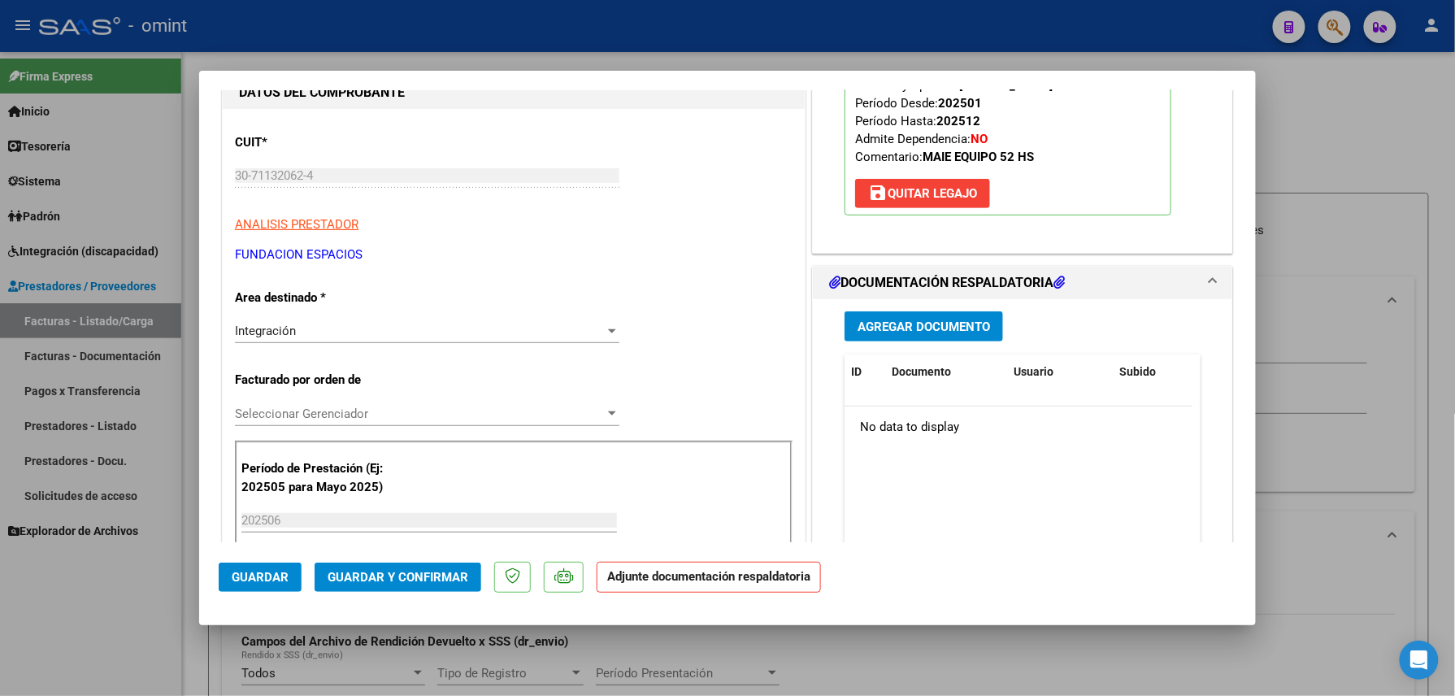
click at [878, 335] on button "Agregar Documento" at bounding box center [924, 326] width 159 height 30
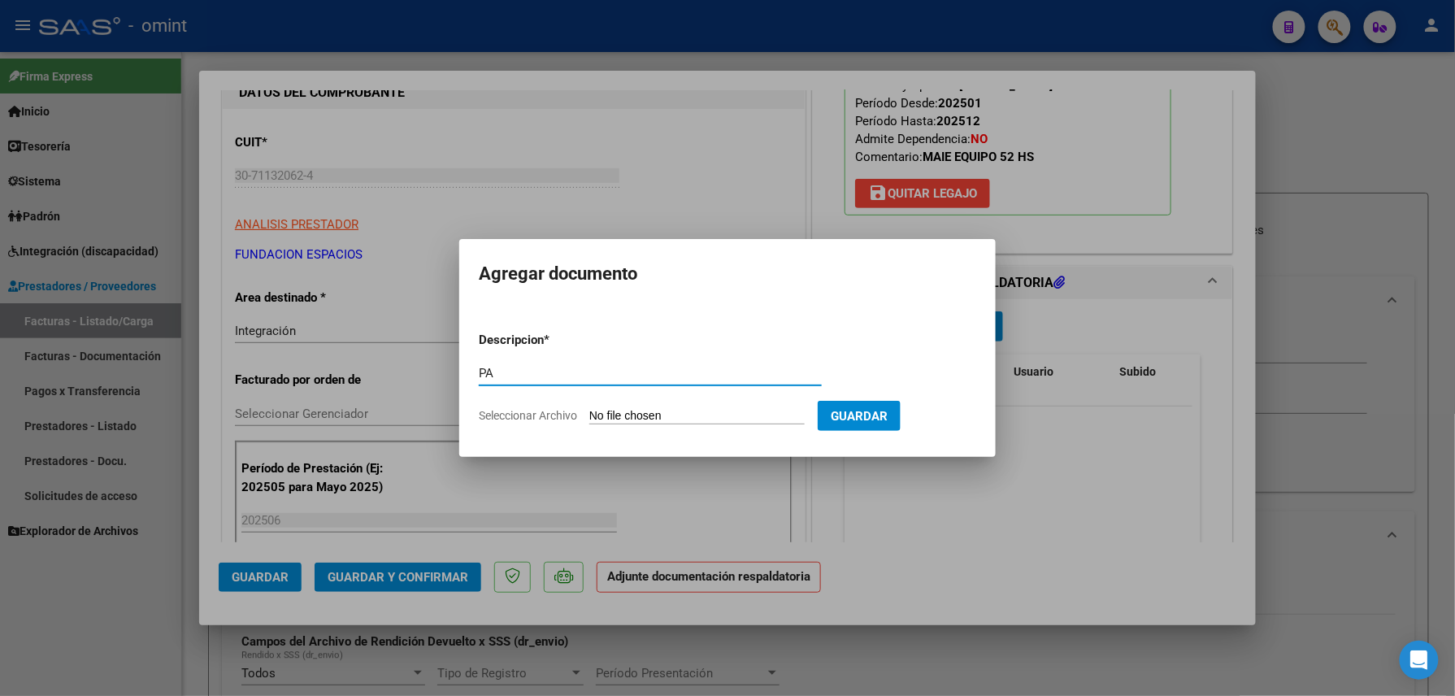
type input "PA"
click at [649, 411] on input "Seleccionar Archivo" at bounding box center [697, 416] width 215 height 15
type input "C:\fakepath\Planilla IE.pdf"
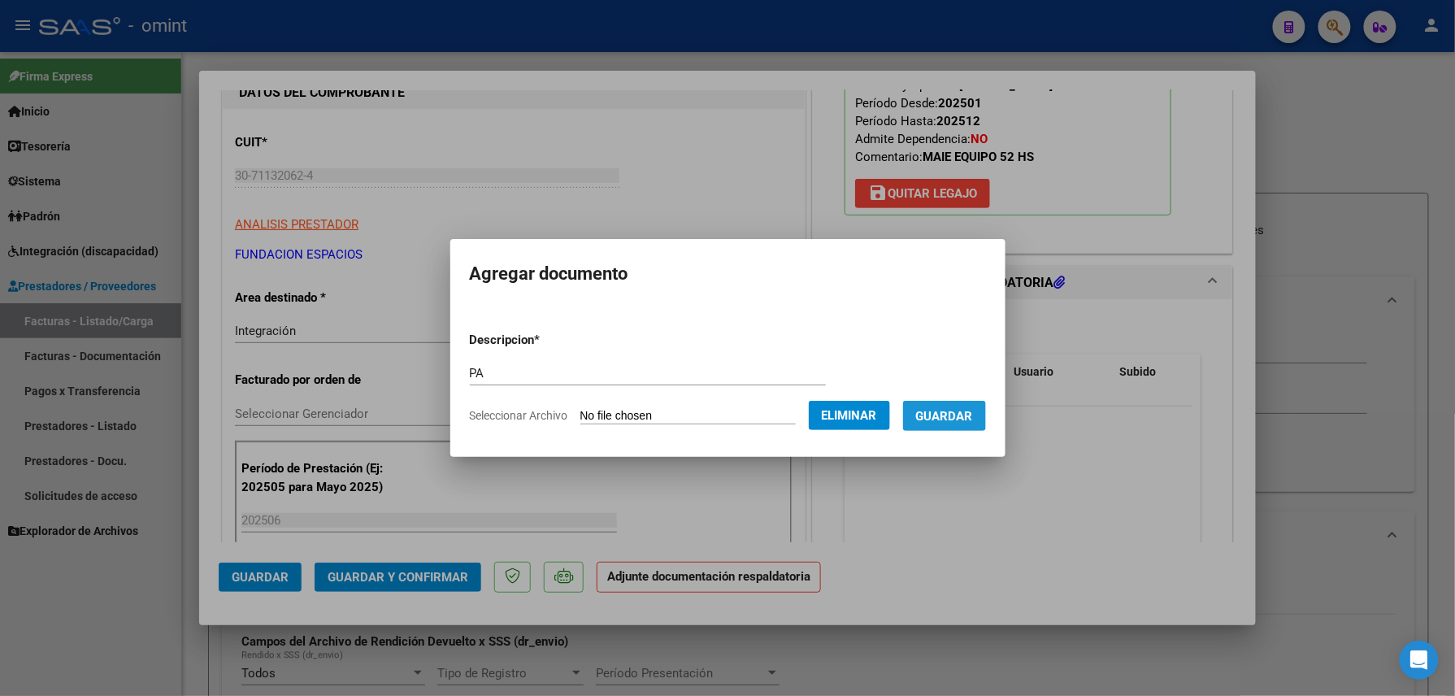
click at [973, 415] on span "Guardar" at bounding box center [944, 416] width 57 height 15
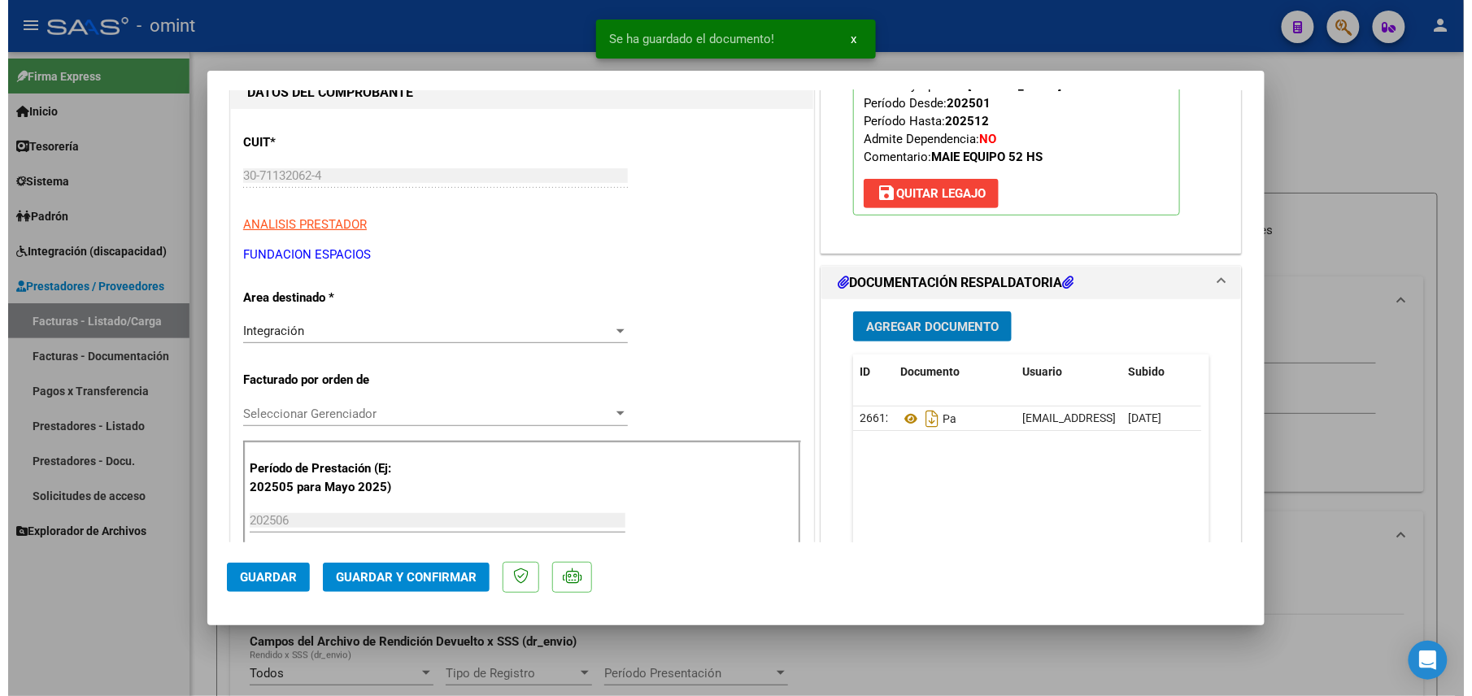
scroll to position [0, 0]
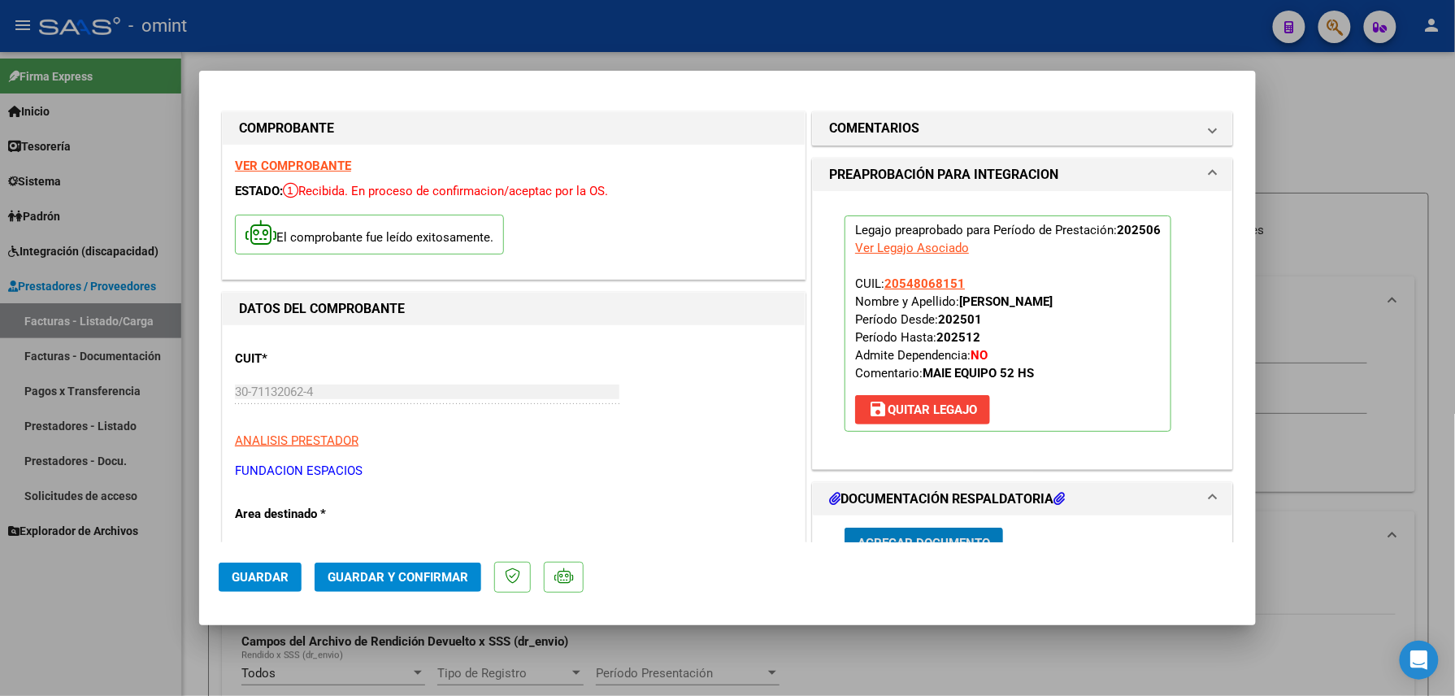
click at [363, 569] on button "Guardar y Confirmar" at bounding box center [398, 577] width 167 height 29
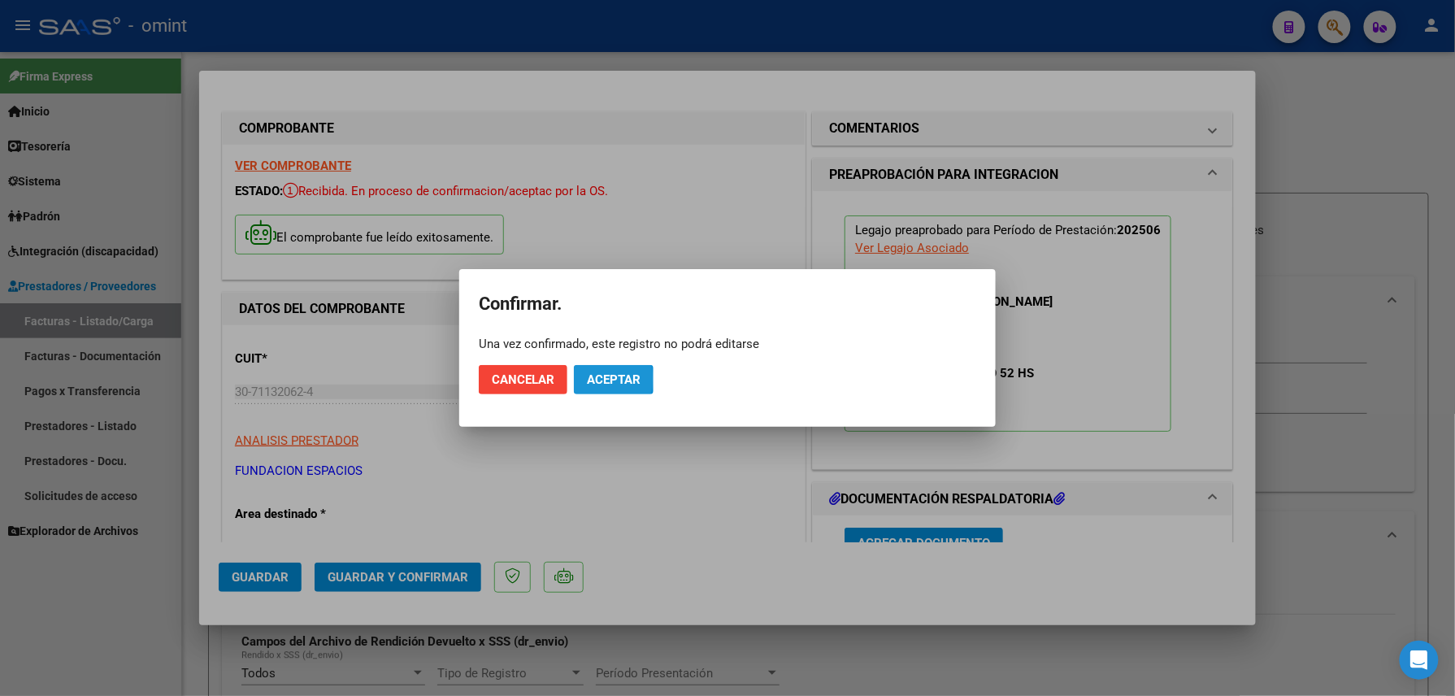
click at [602, 379] on span "Aceptar" at bounding box center [614, 379] width 54 height 15
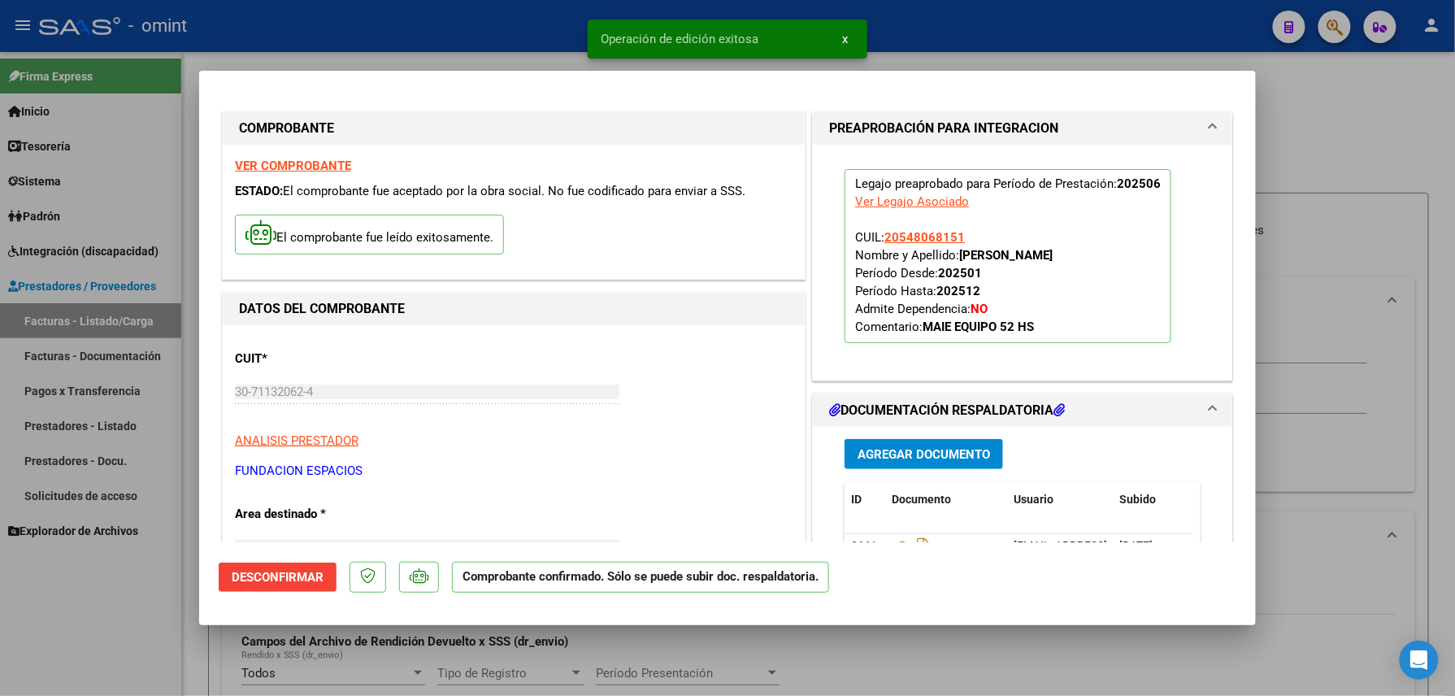
drag, startPoint x: 1330, startPoint y: 80, endPoint x: 1302, endPoint y: 80, distance: 28.5
click at [1331, 80] on div at bounding box center [727, 348] width 1455 height 696
type input "$ 0,00"
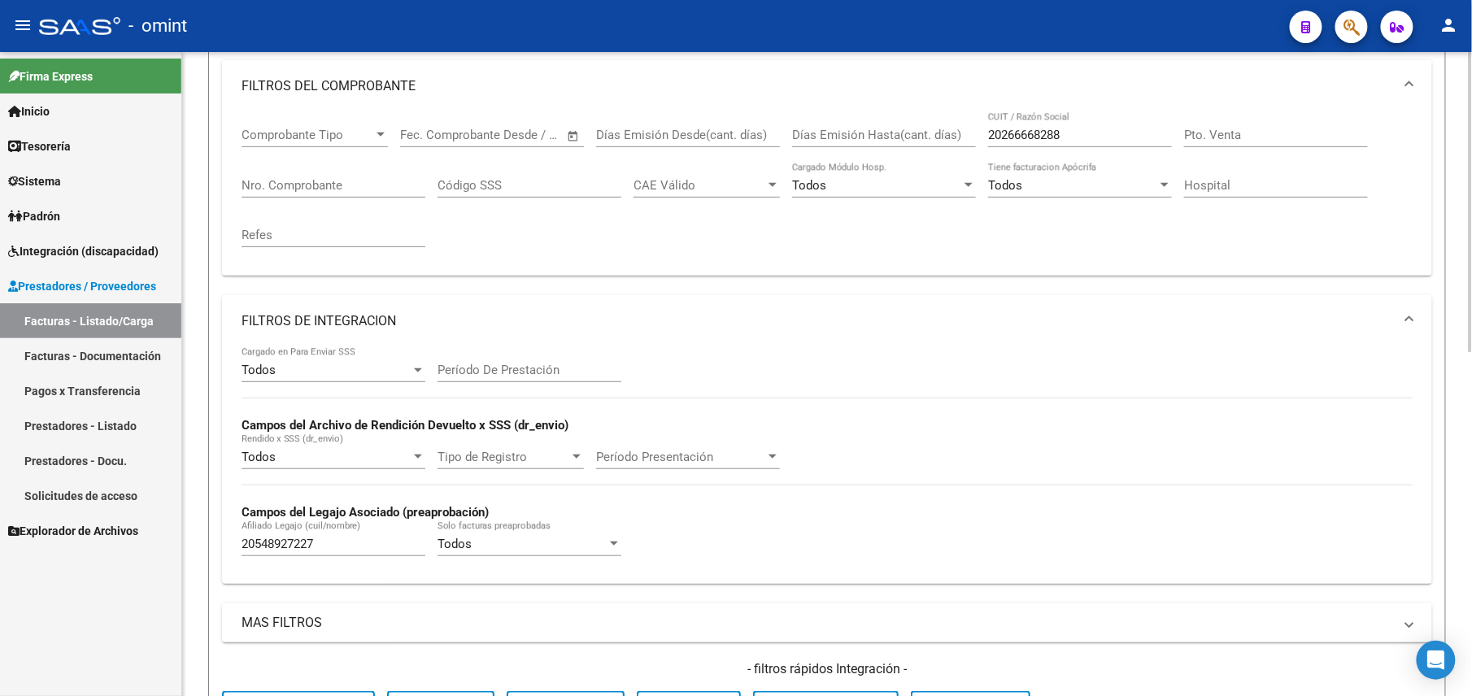
scroll to position [650, 0]
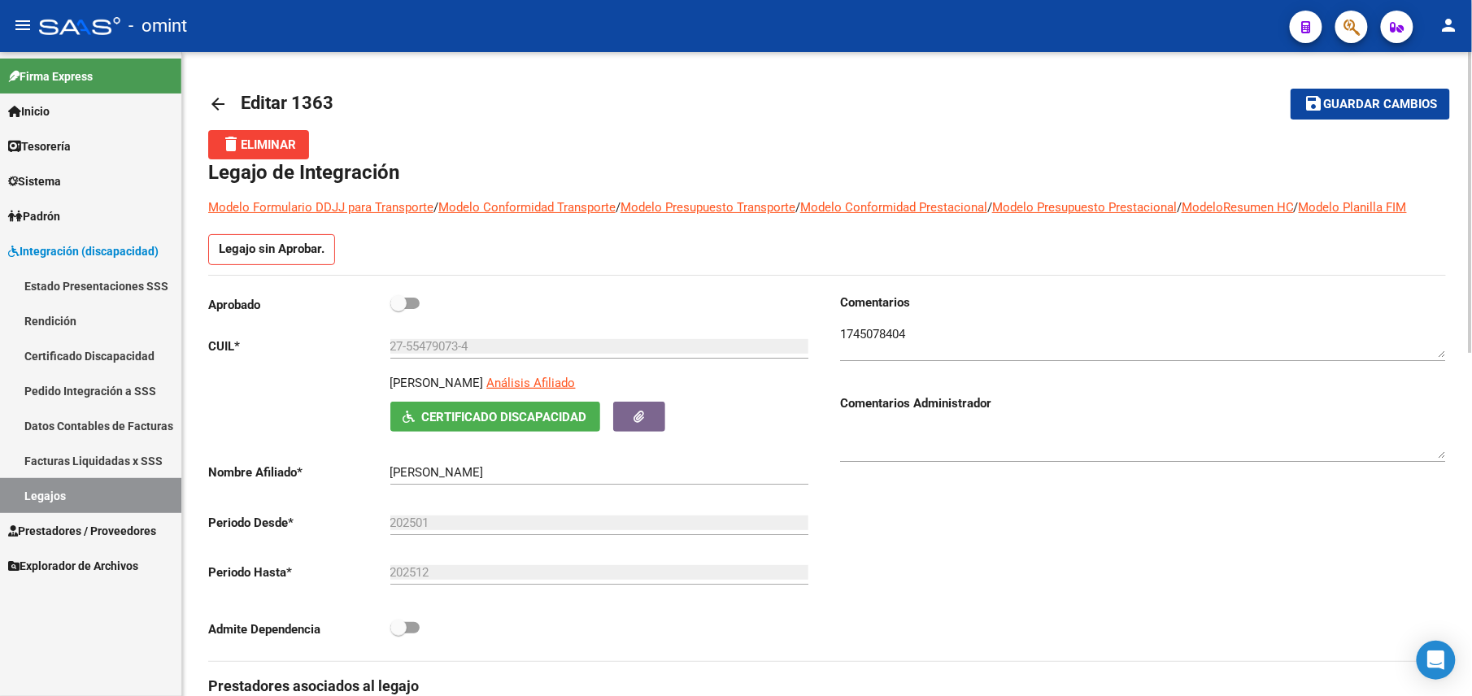
click at [212, 102] on mat-icon "arrow_back" at bounding box center [218, 104] width 20 height 20
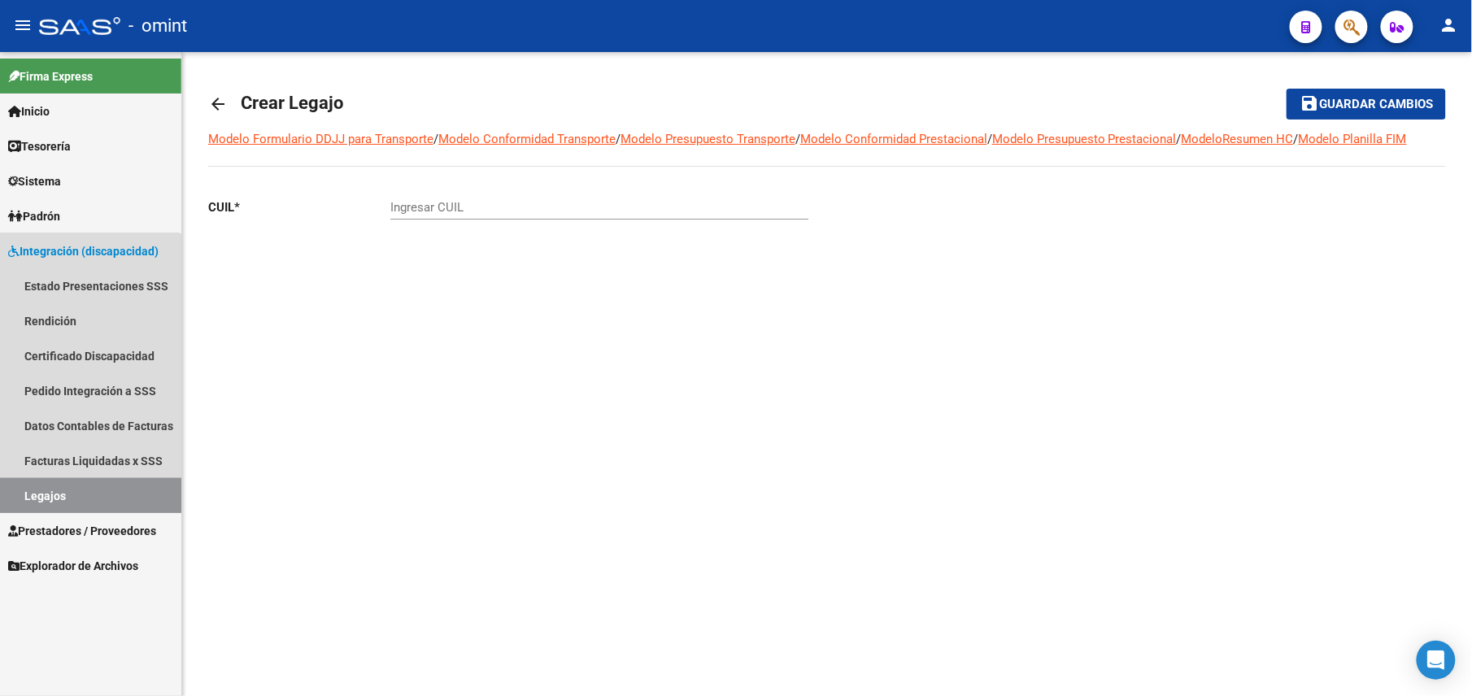
click at [81, 488] on link "Legajos" at bounding box center [90, 495] width 181 height 35
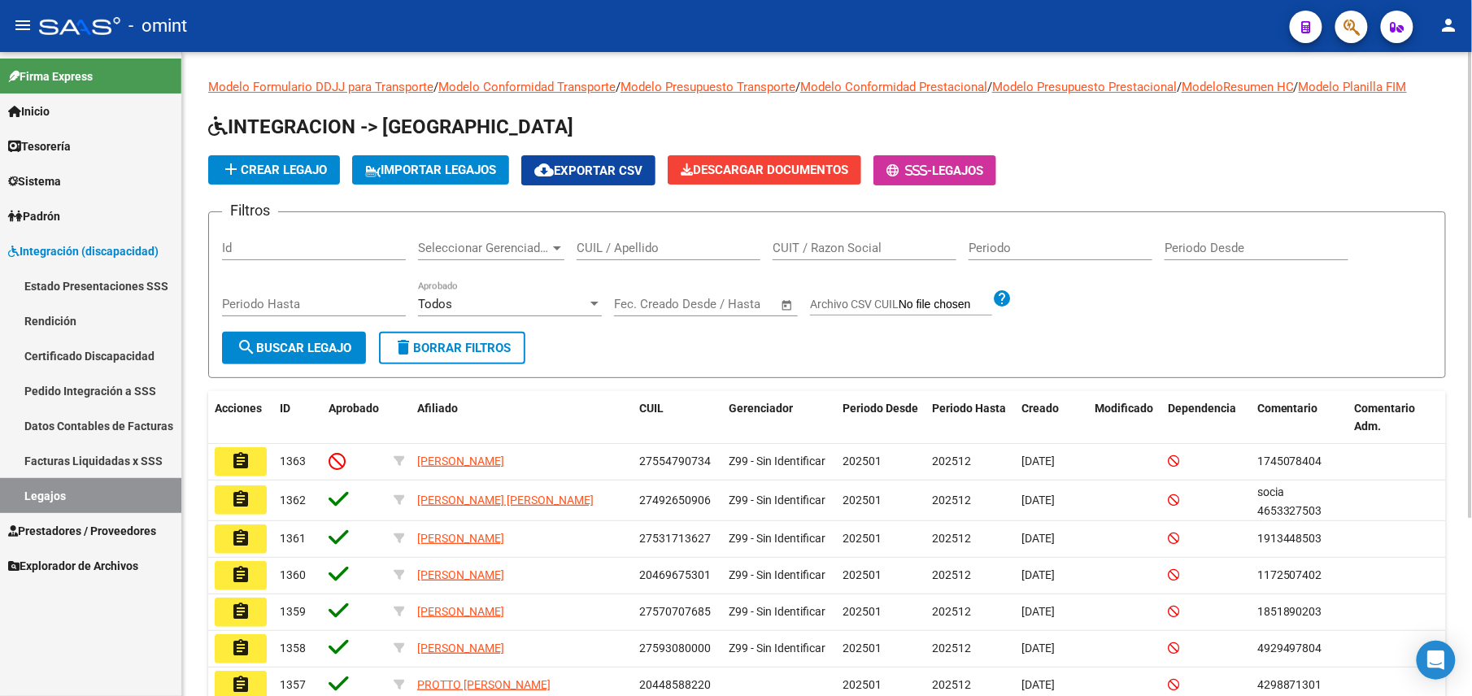
click at [636, 237] on div "CUIL / Apellido" at bounding box center [668, 242] width 184 height 35
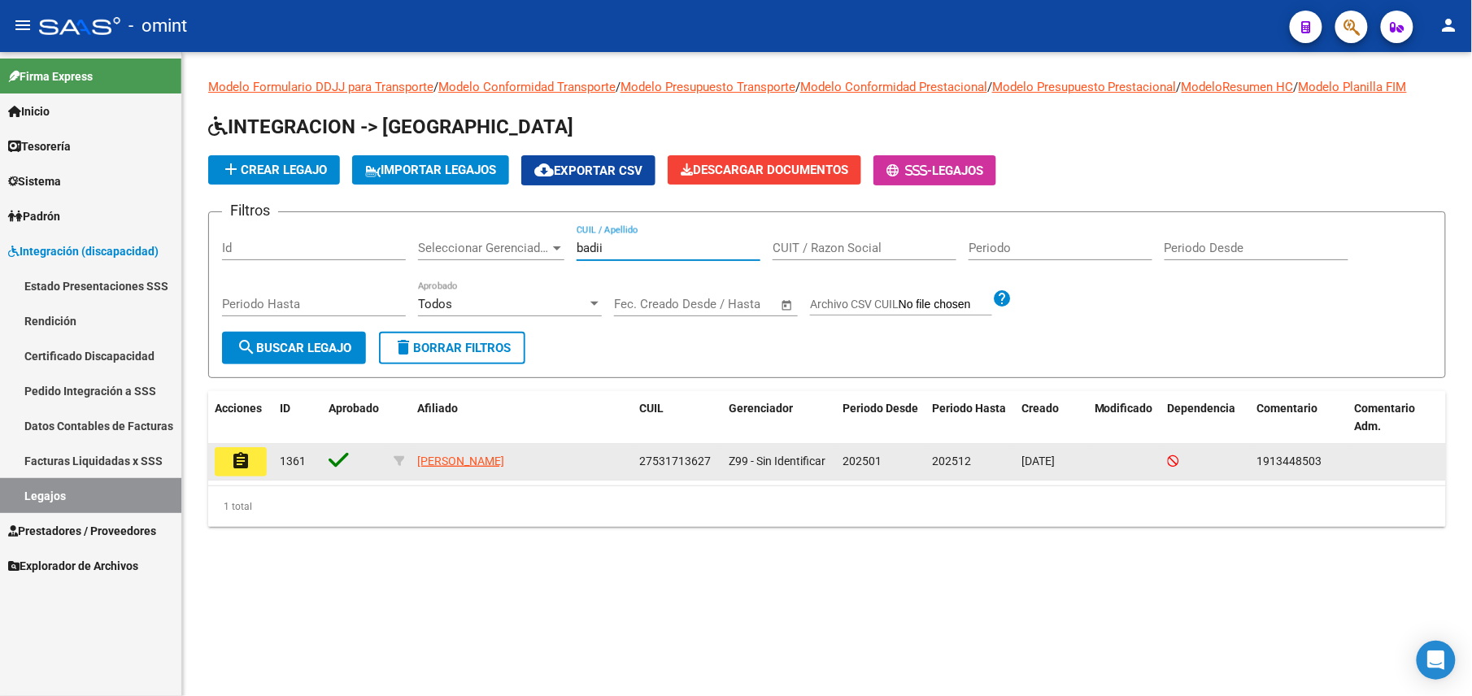
type input "badii"
click at [255, 465] on button "assignment" at bounding box center [241, 461] width 52 height 29
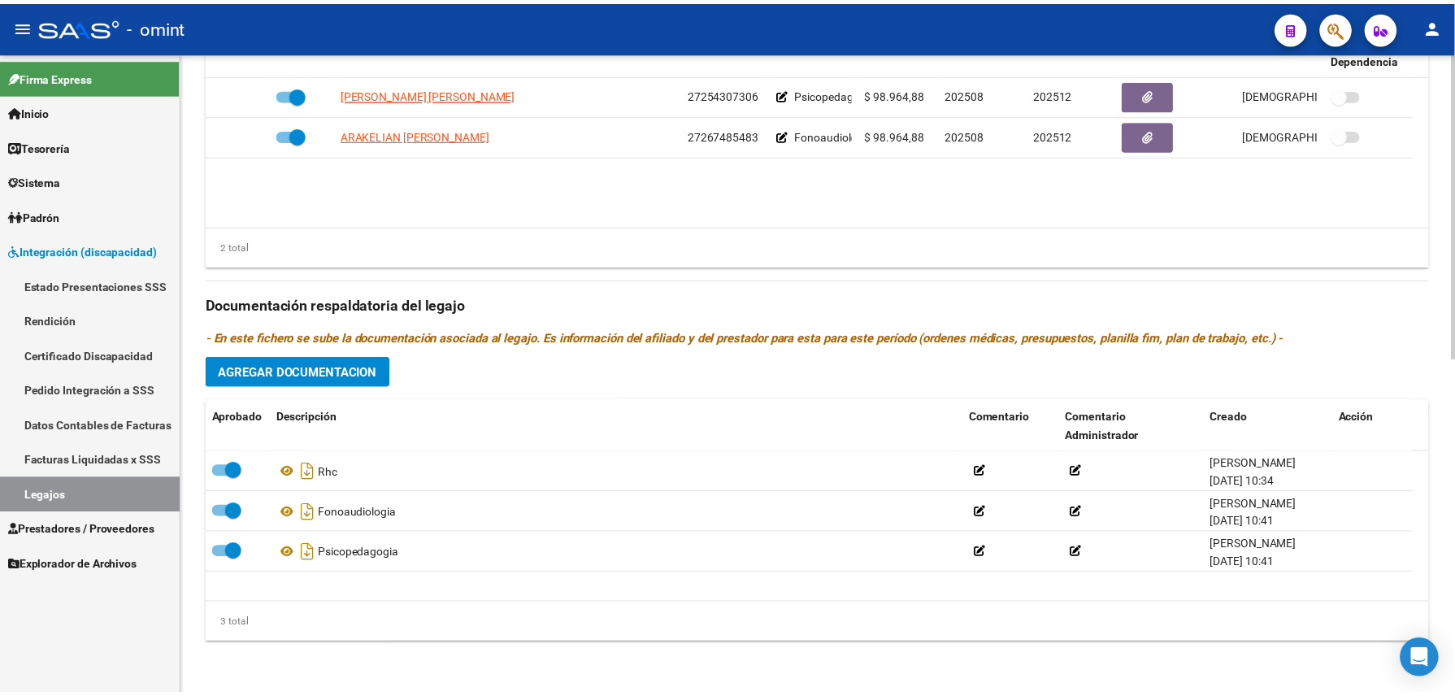
scroll to position [489, 0]
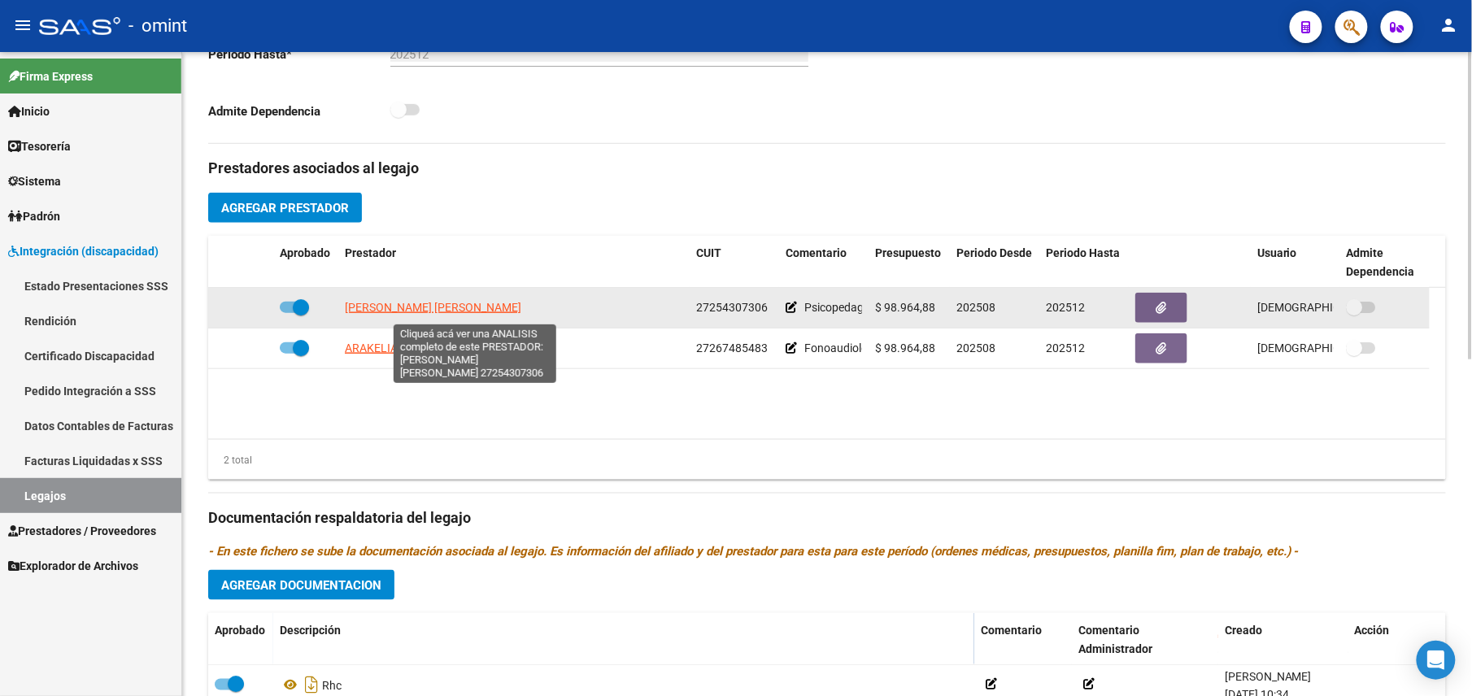
click at [475, 312] on span "[PERSON_NAME] [PERSON_NAME]" at bounding box center [433, 307] width 176 height 13
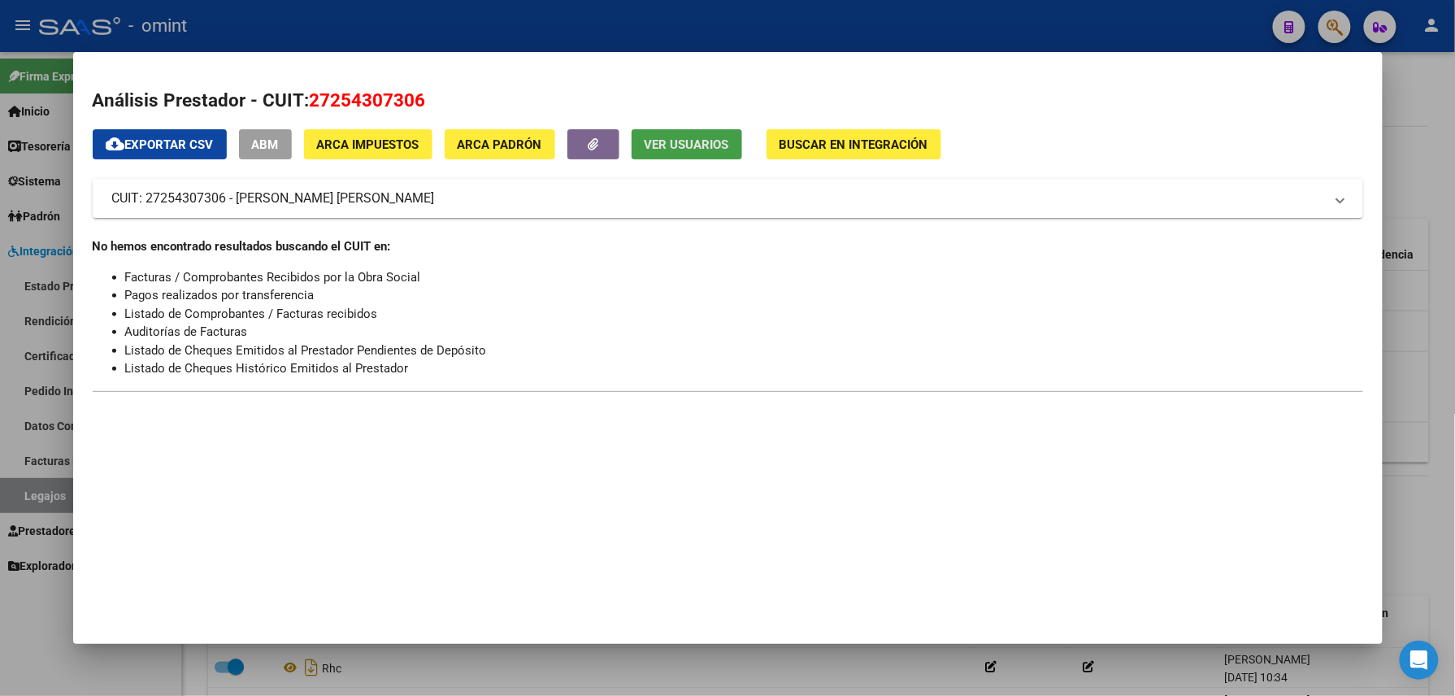
click at [680, 143] on span "Ver Usuarios" at bounding box center [687, 144] width 85 height 15
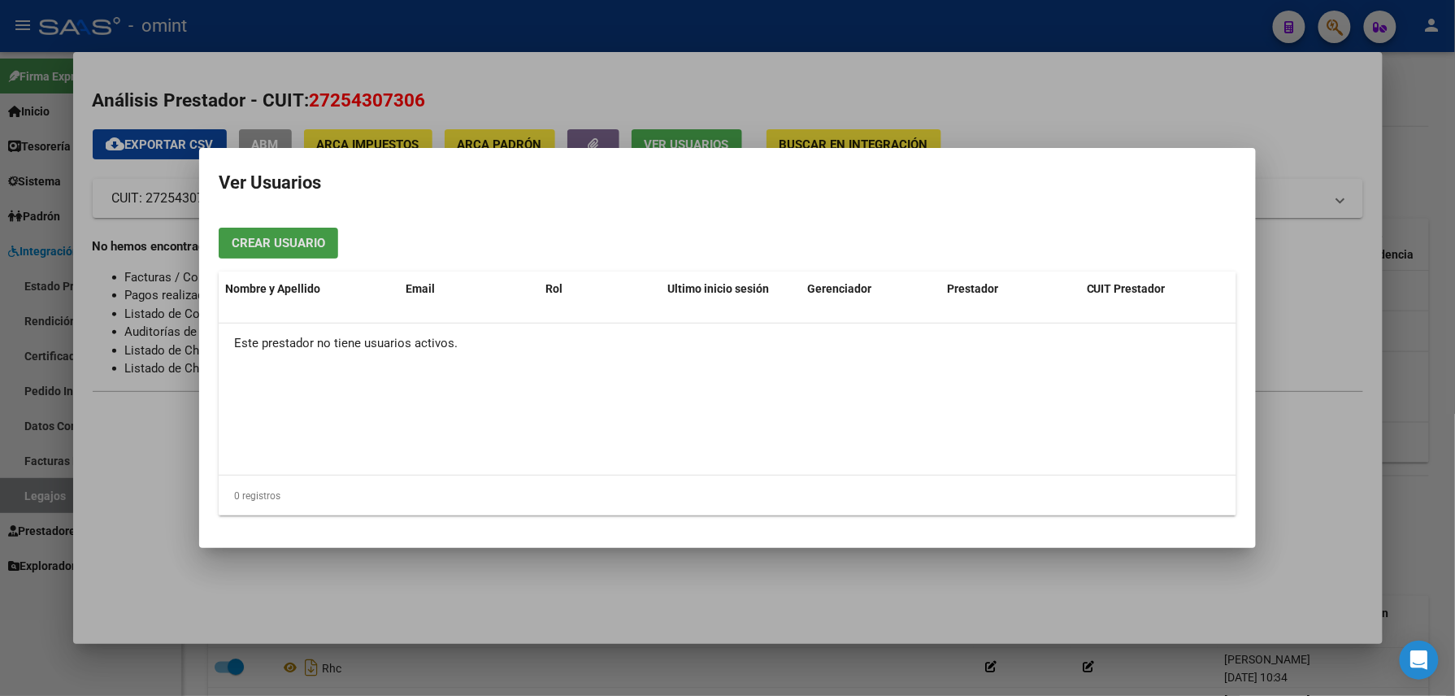
click at [657, 24] on div at bounding box center [727, 348] width 1455 height 696
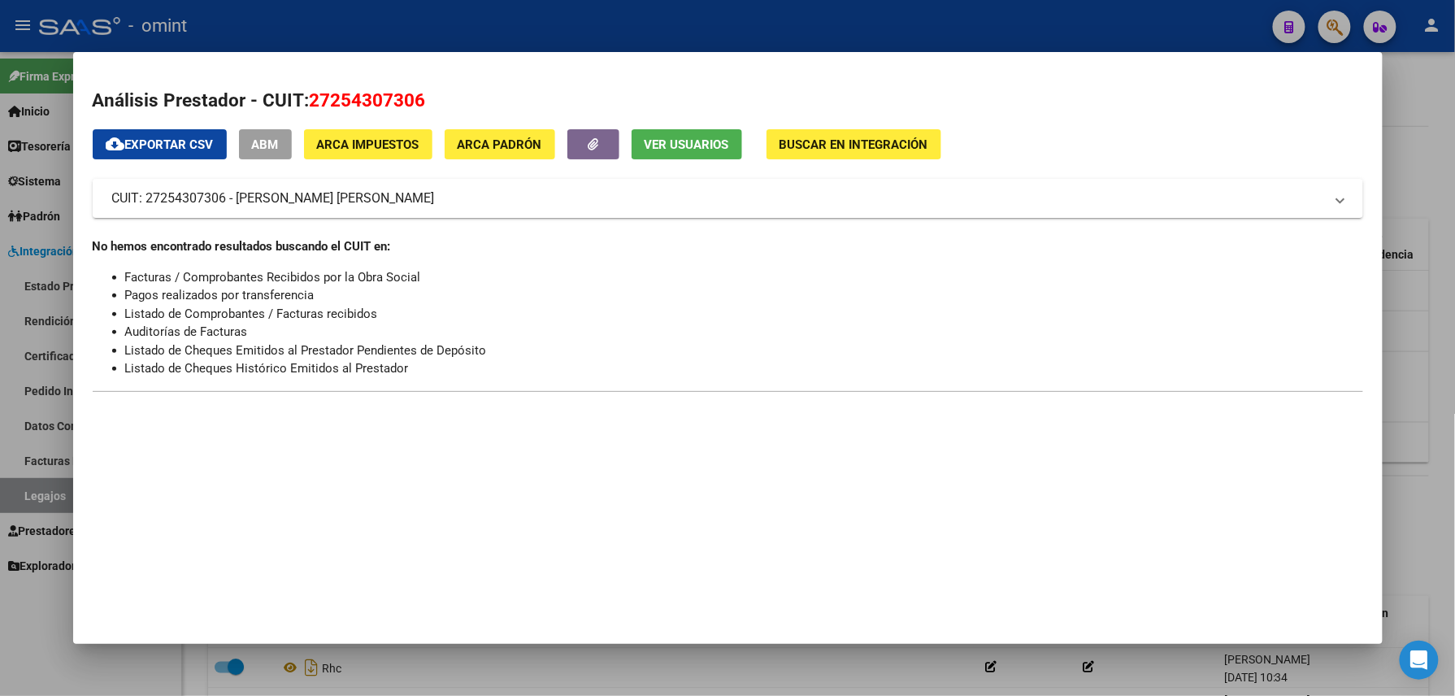
click at [657, 24] on div at bounding box center [727, 348] width 1455 height 696
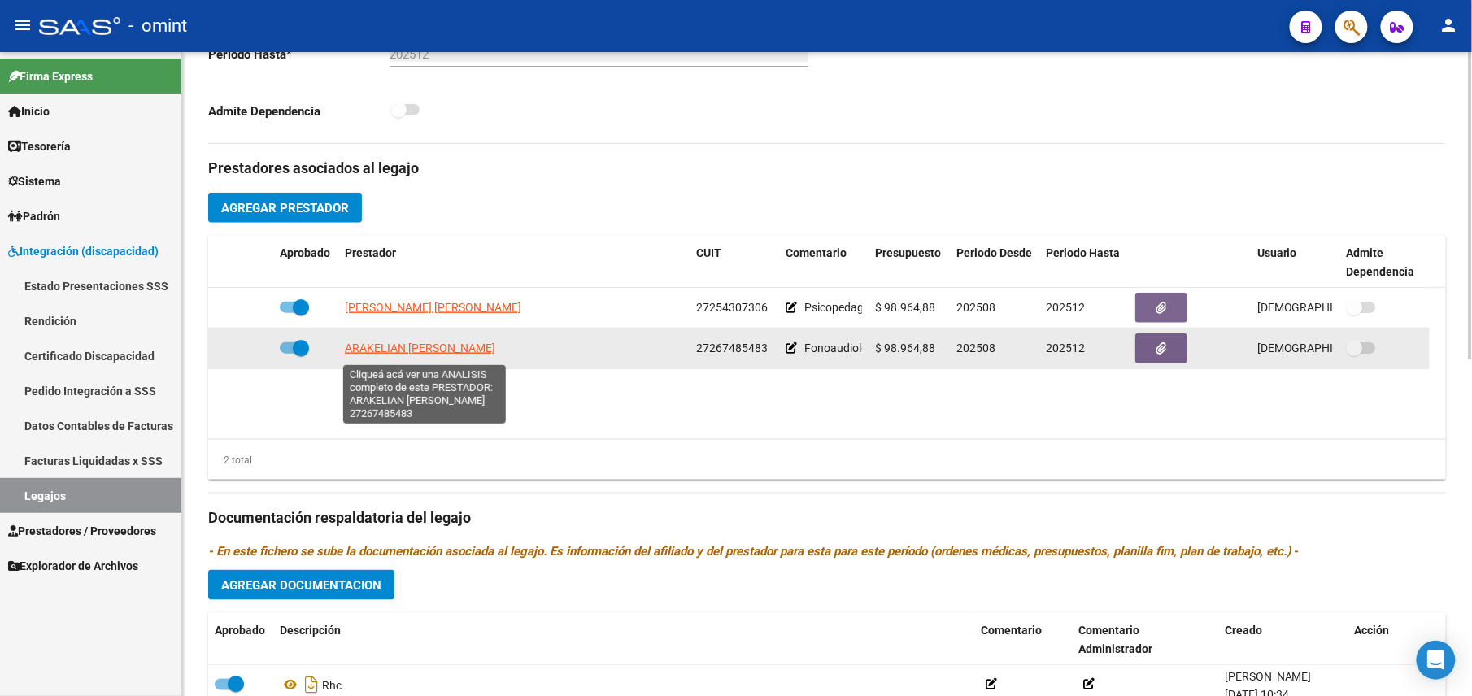
click at [472, 353] on span "ARAKELIAN [PERSON_NAME]" at bounding box center [420, 348] width 150 height 13
type textarea "27267485483"
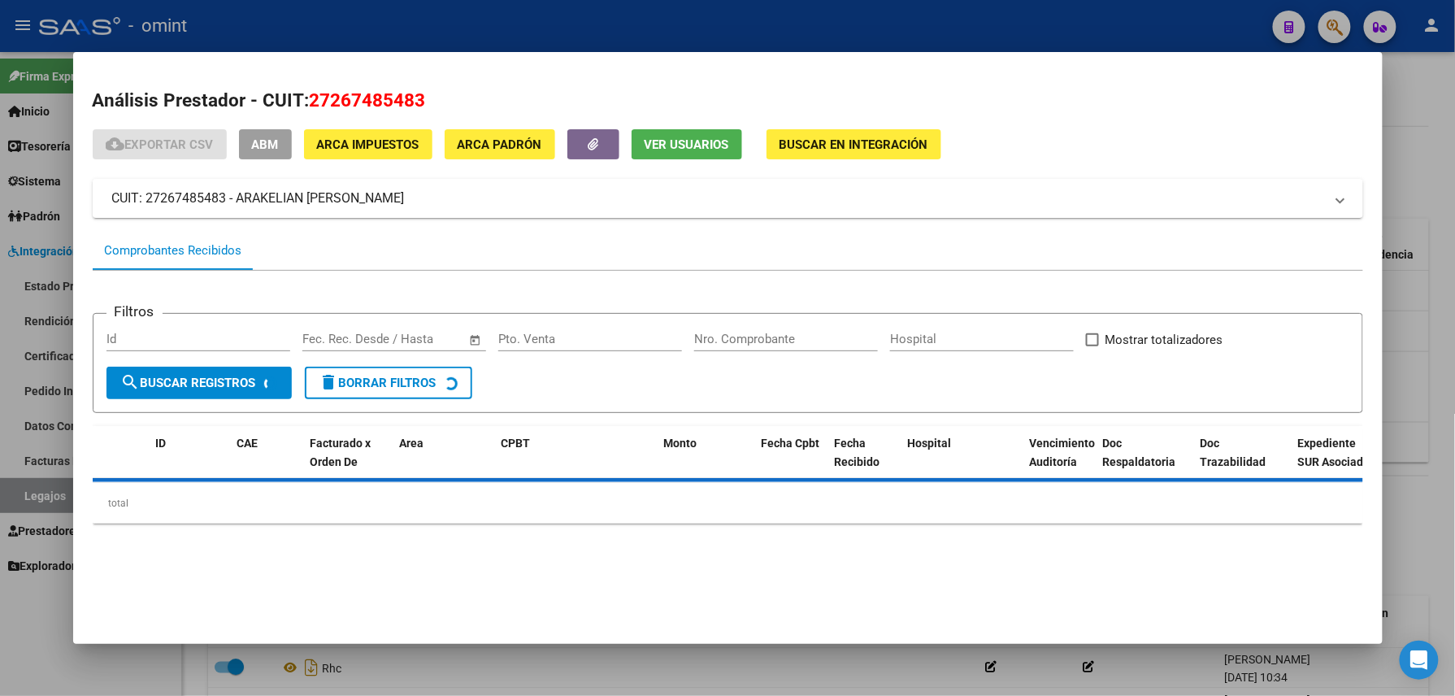
click at [668, 140] on span "Ver Usuarios" at bounding box center [687, 144] width 85 height 15
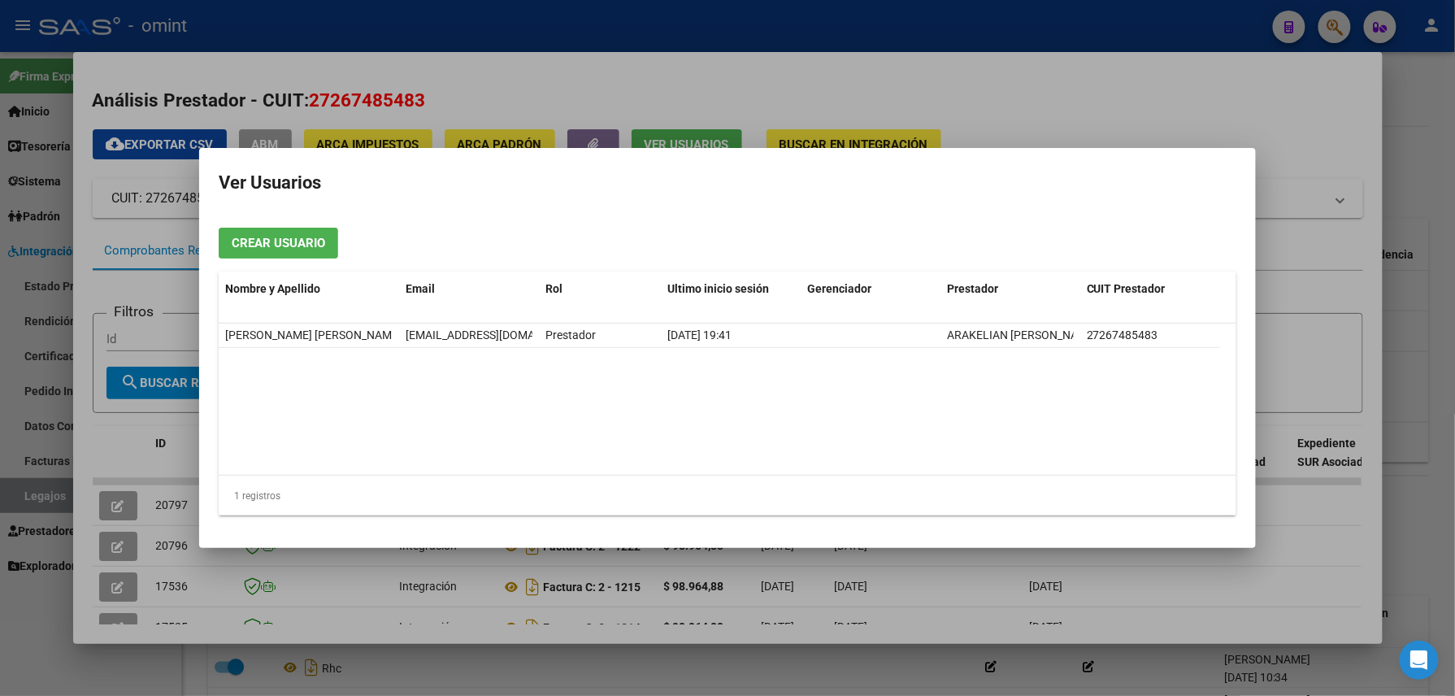
click at [622, 37] on div at bounding box center [727, 348] width 1455 height 696
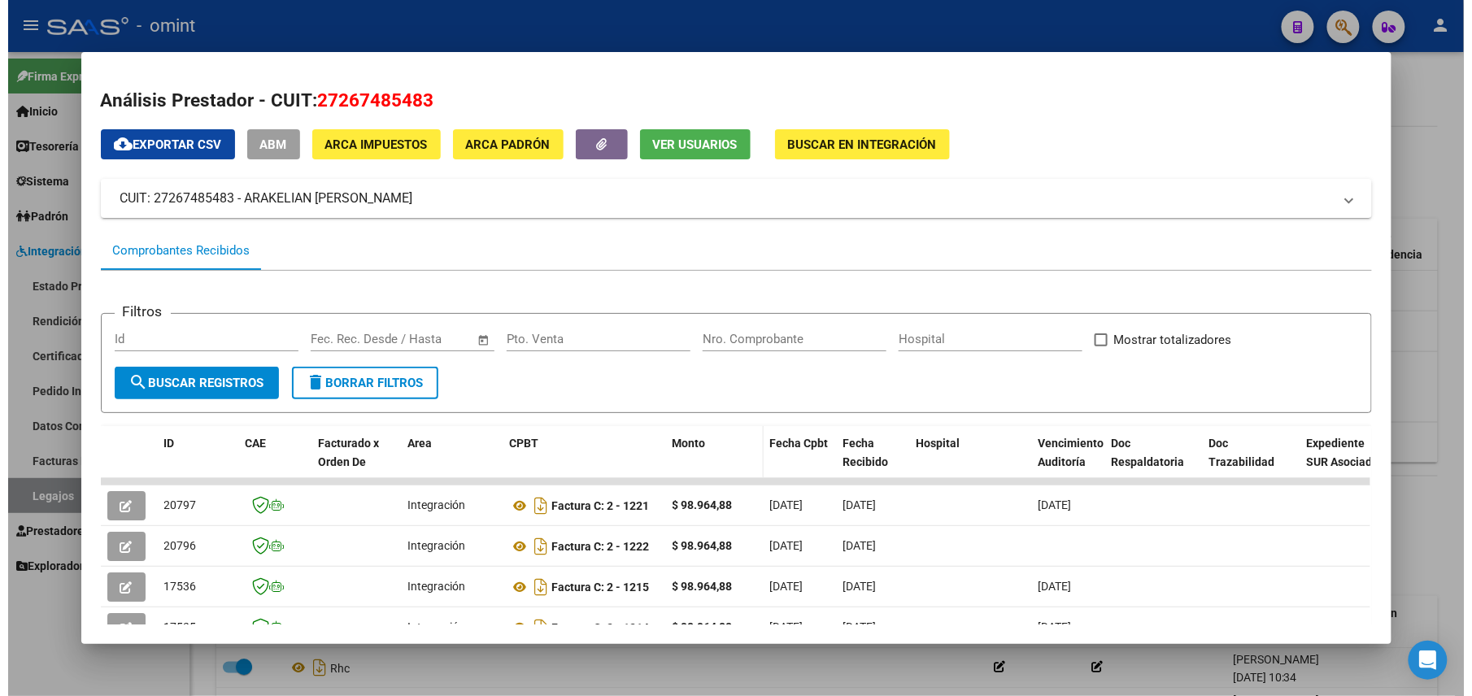
scroll to position [119, 0]
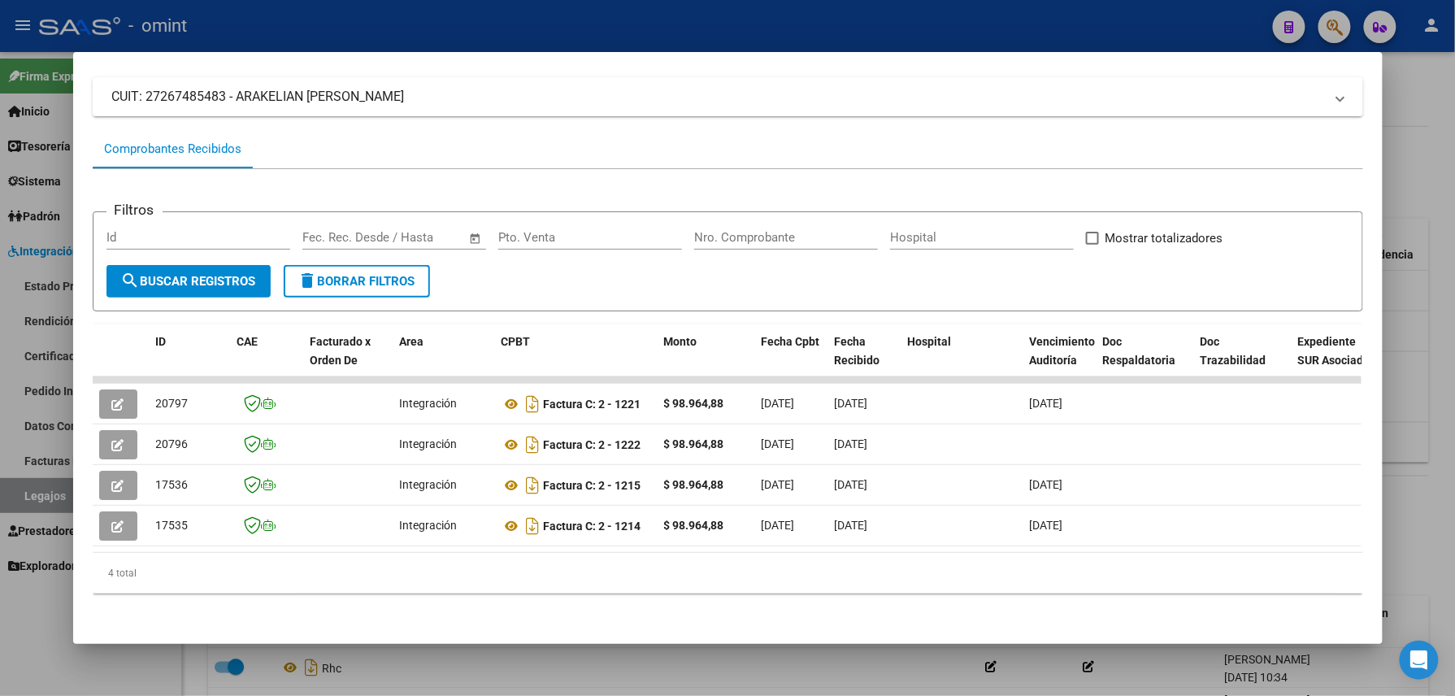
click at [719, 24] on div at bounding box center [727, 348] width 1455 height 696
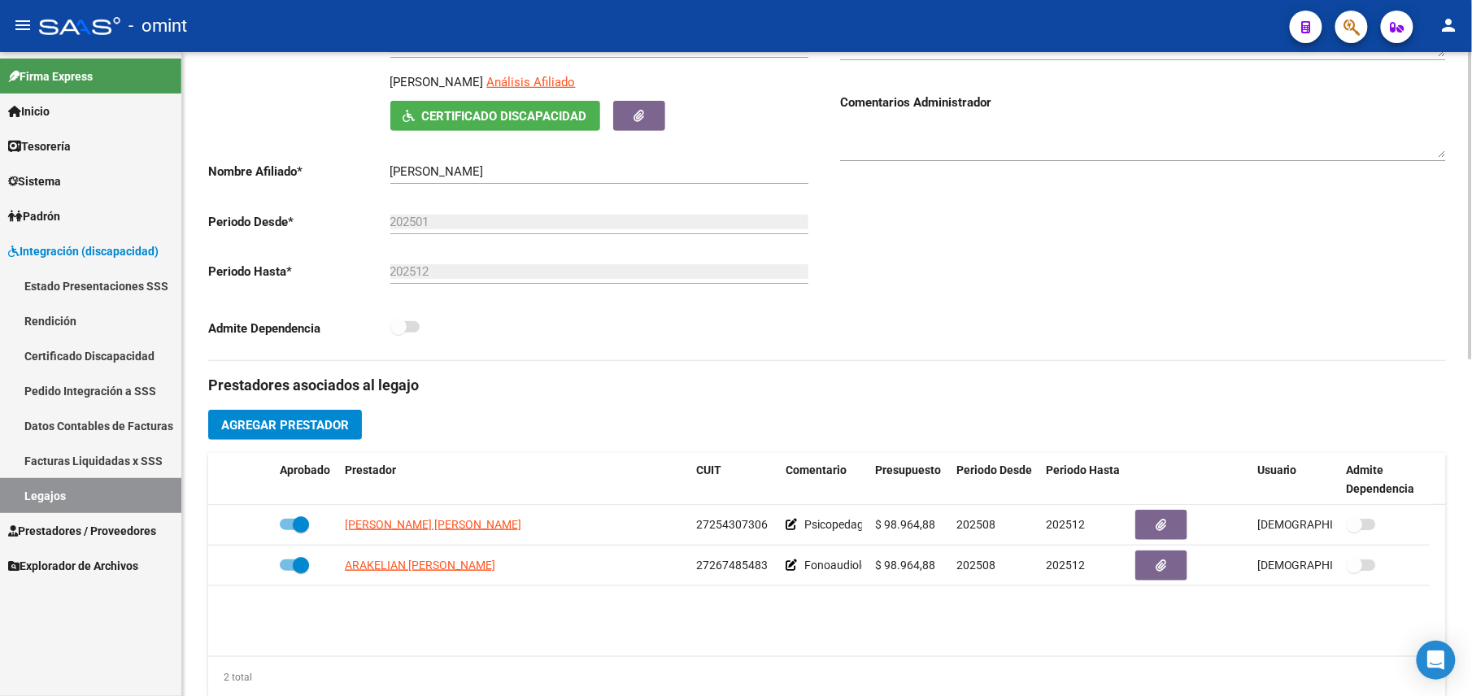
scroll to position [0, 0]
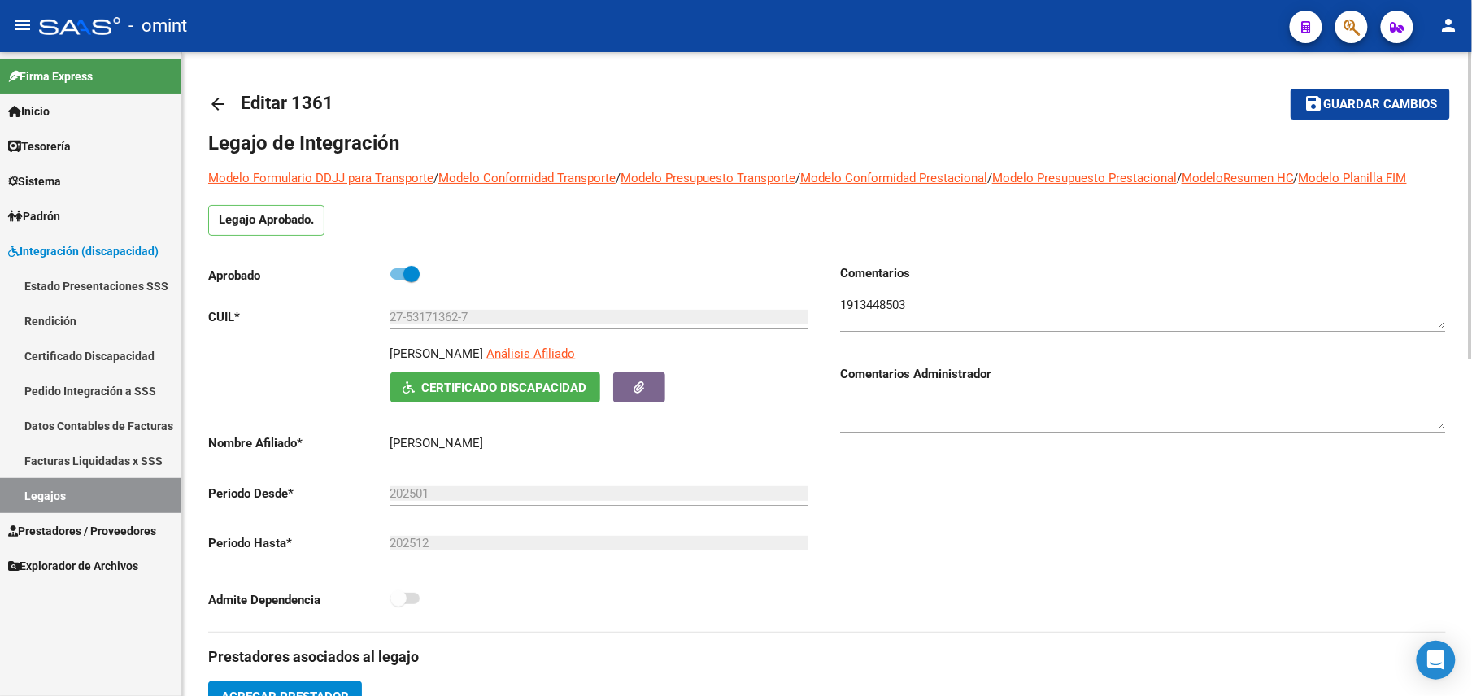
click at [213, 107] on mat-icon "arrow_back" at bounding box center [218, 104] width 20 height 20
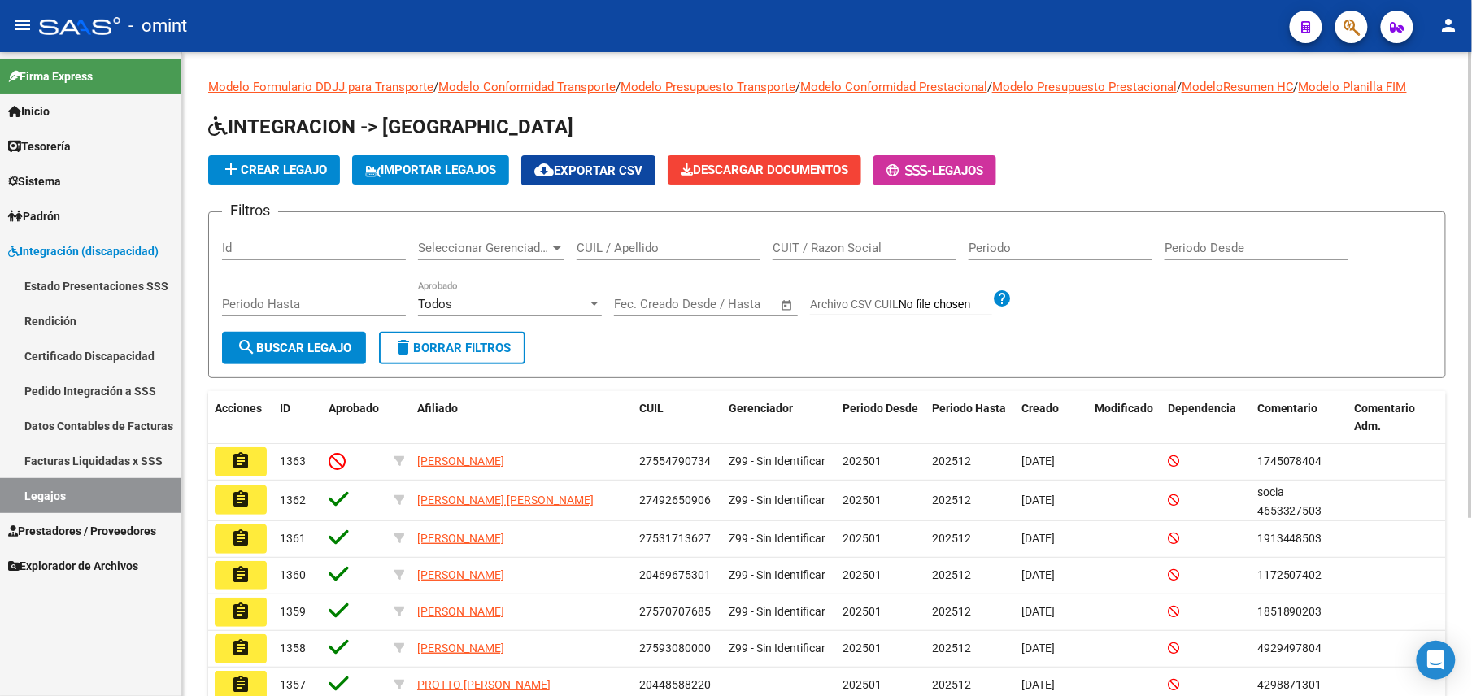
click at [827, 249] on input "CUIT / Razon Social" at bounding box center [864, 248] width 184 height 15
click at [727, 252] on input "CUIL / Apellido" at bounding box center [668, 248] width 184 height 15
paste input "20548068151"
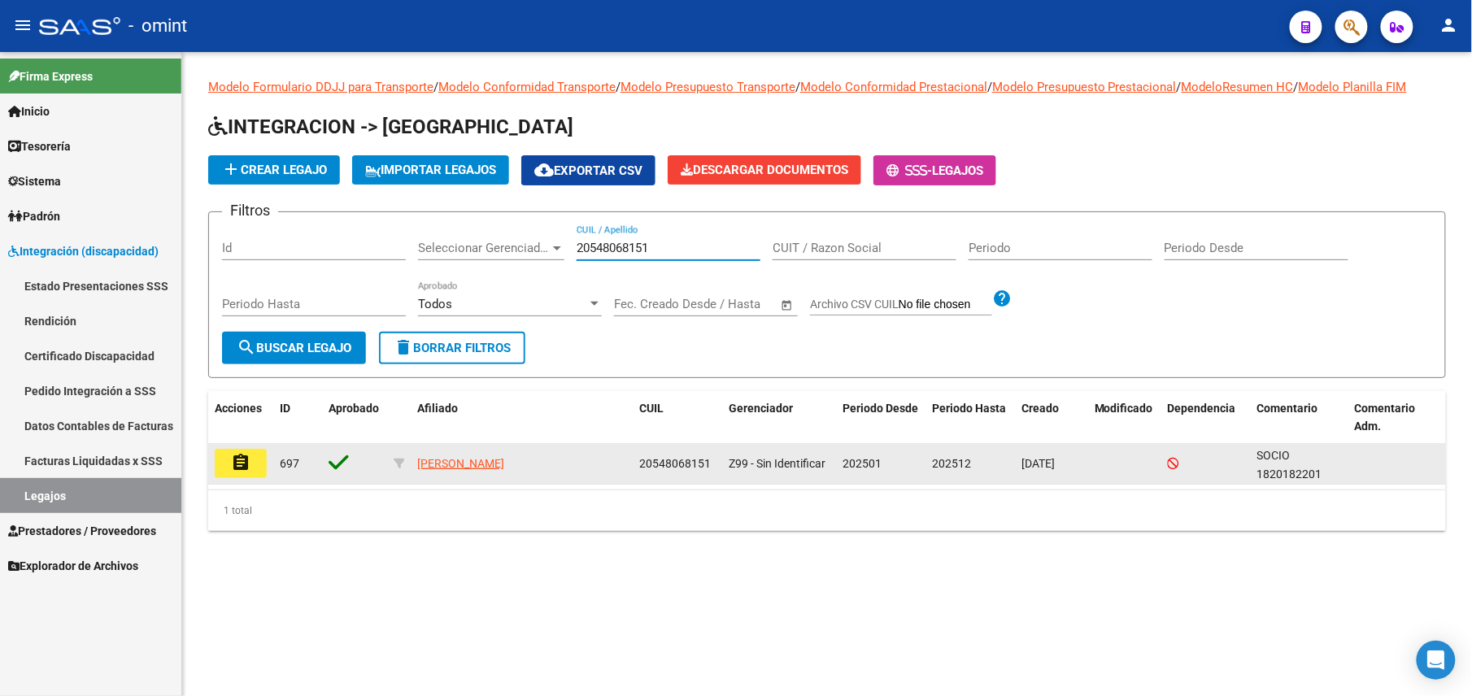
type input "20548068151"
click at [242, 462] on mat-icon "assignment" at bounding box center [241, 463] width 20 height 20
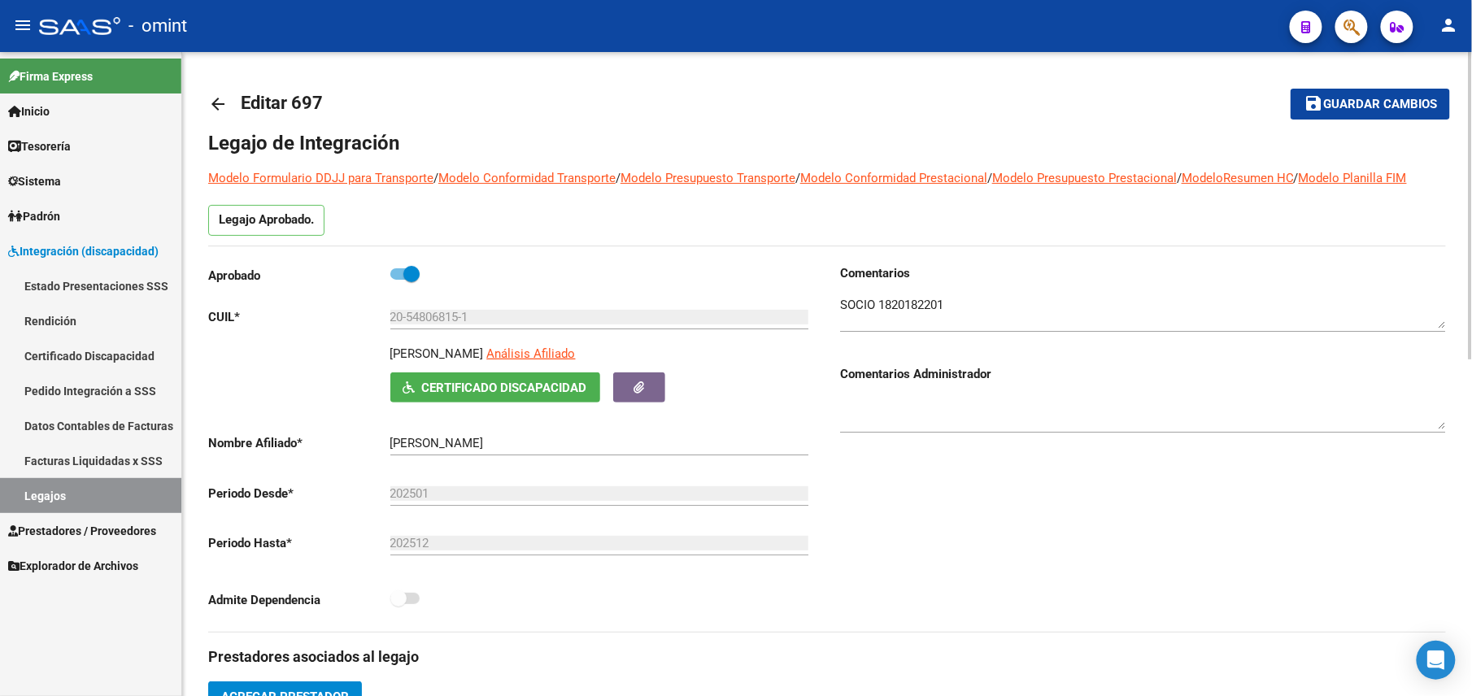
click at [891, 300] on textarea at bounding box center [1143, 312] width 606 height 33
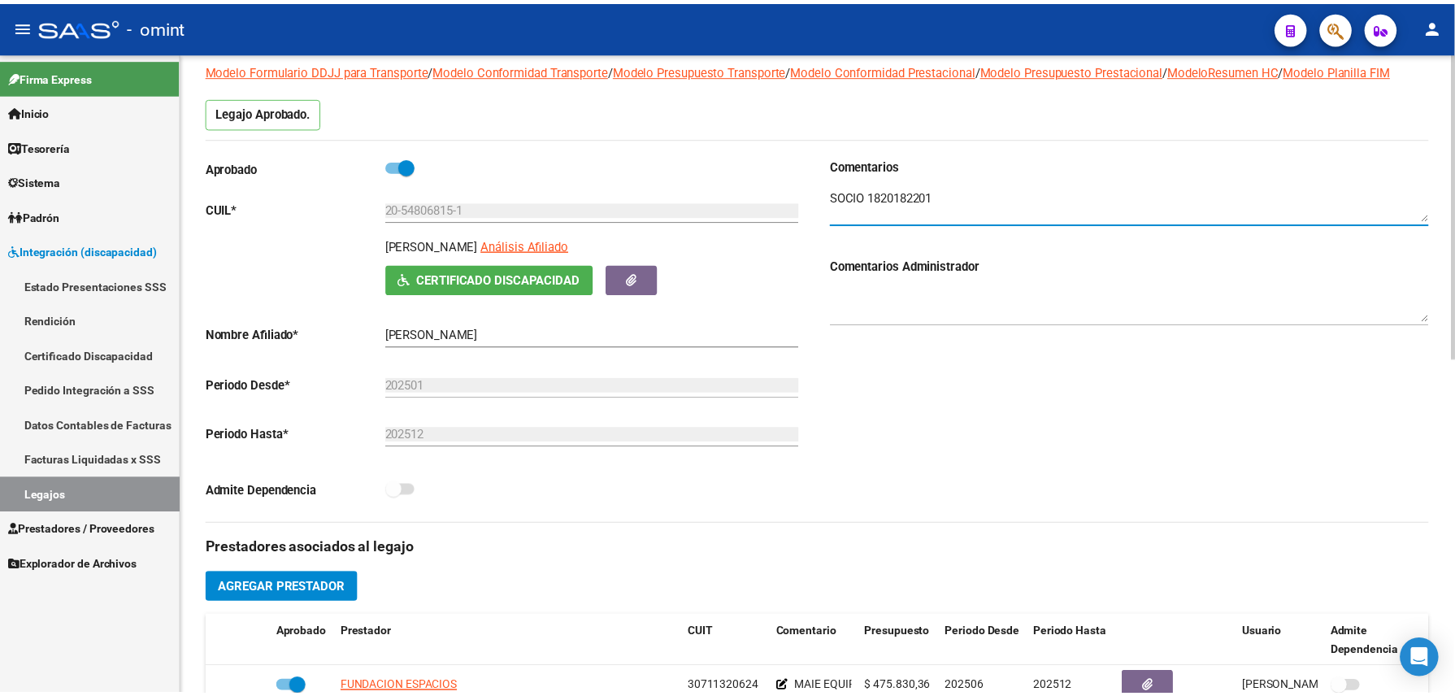
scroll to position [325, 0]
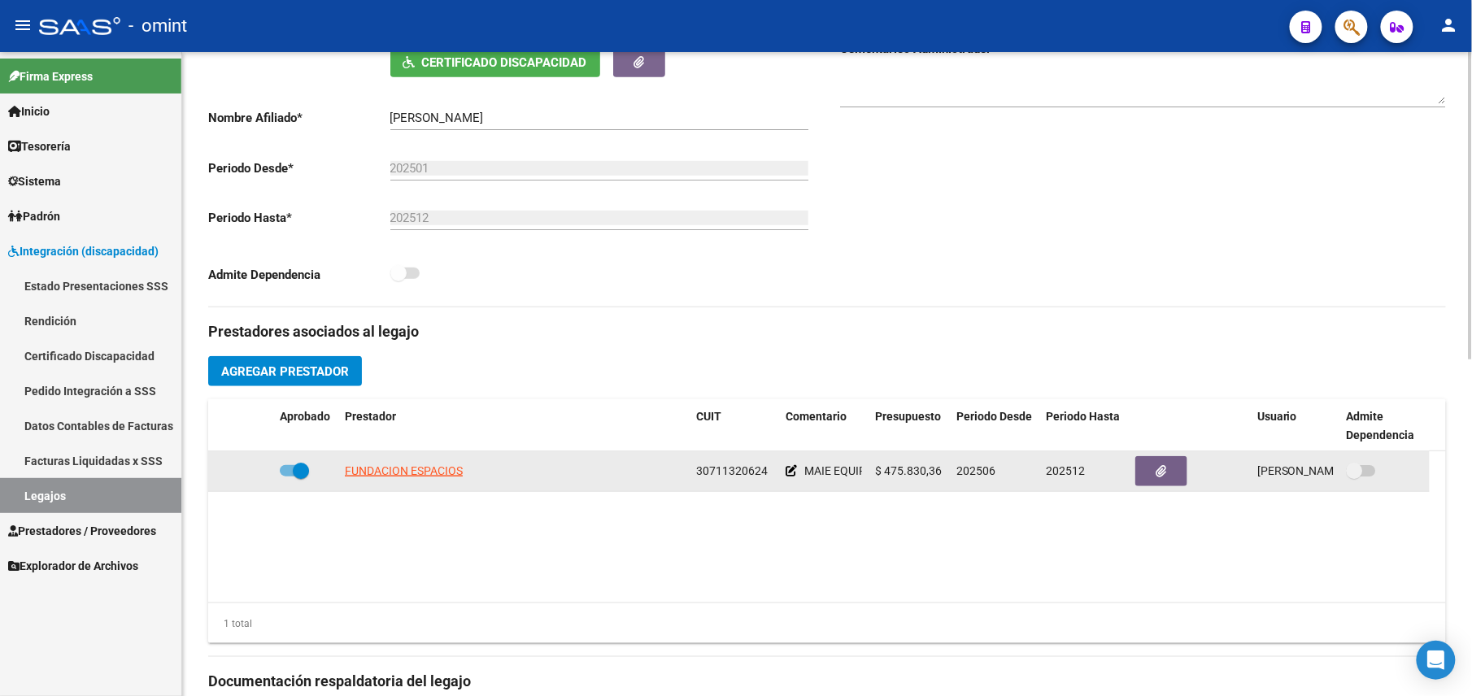
click at [732, 468] on span "30711320624" at bounding box center [732, 470] width 72 height 13
copy span "30711320624"
click at [415, 472] on span "FUNDACION ESPACIOS" at bounding box center [404, 470] width 118 height 13
type textarea "30711320624"
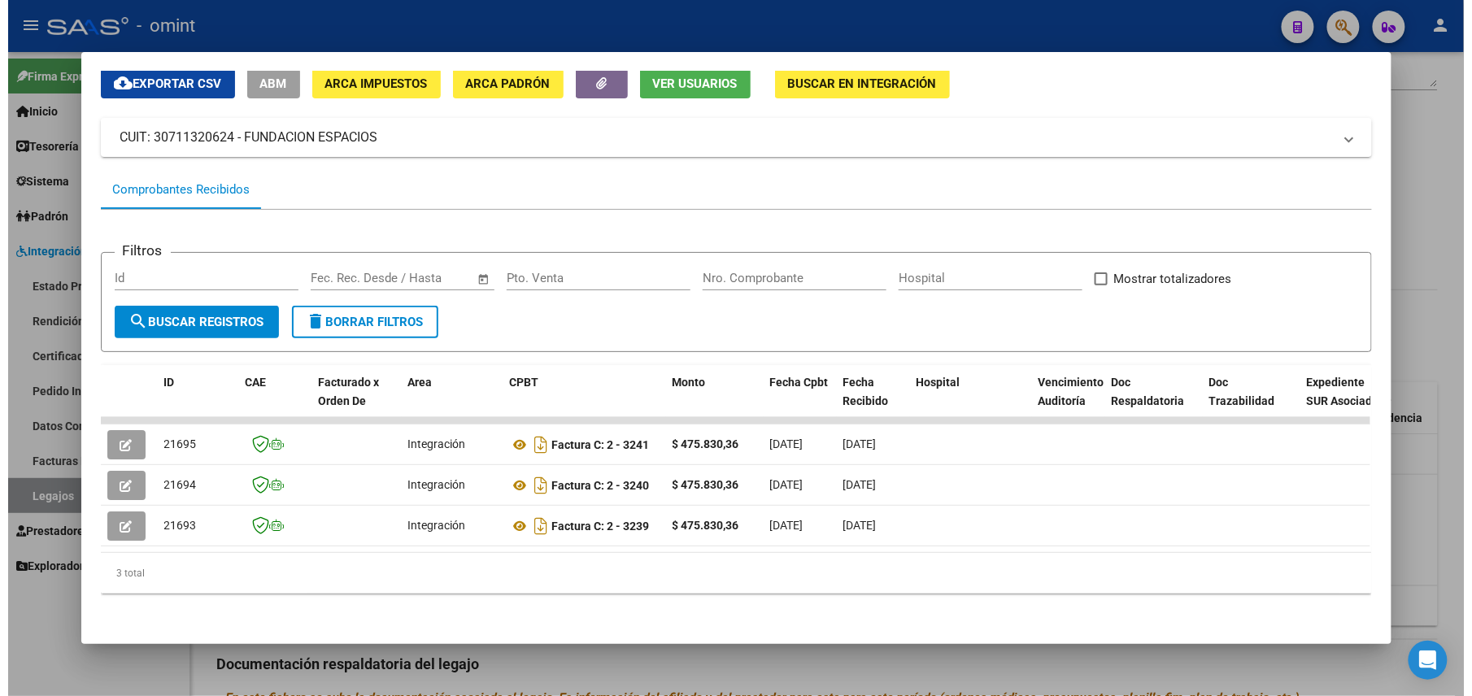
scroll to position [0, 0]
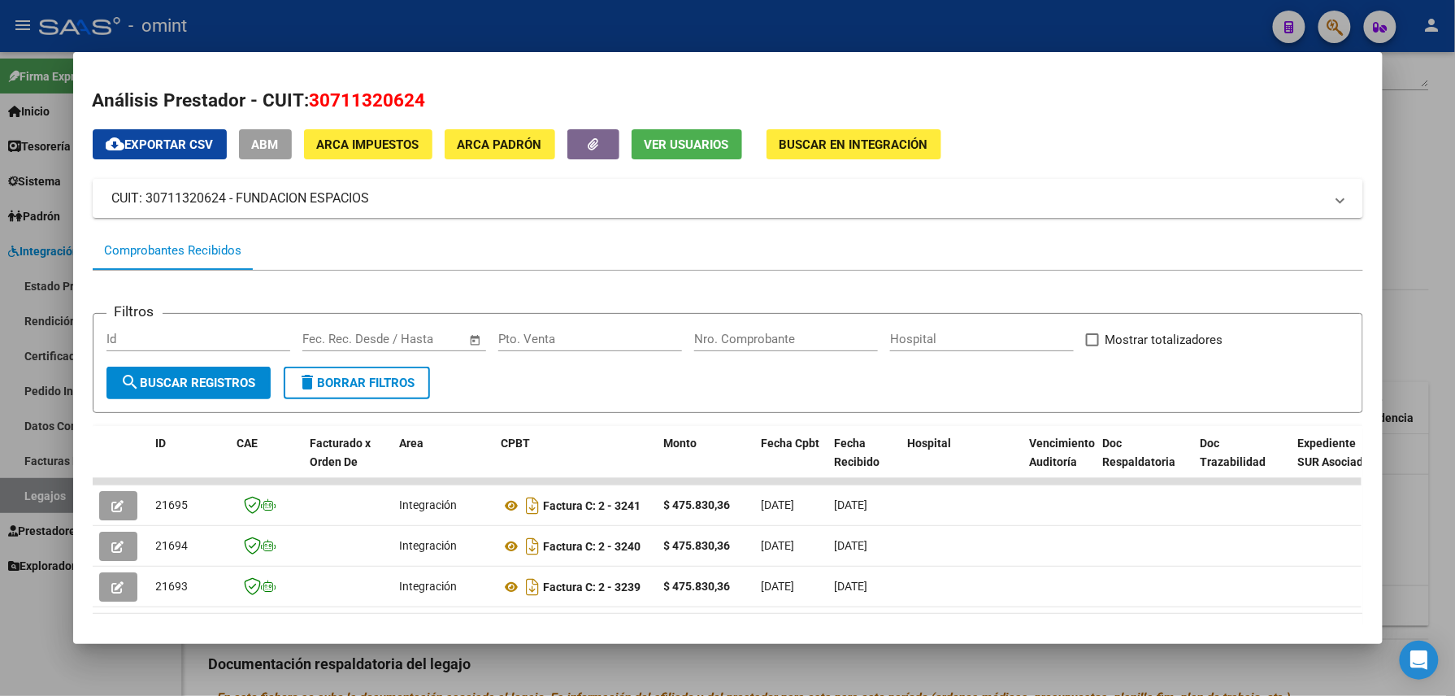
click at [651, 141] on span "Ver Usuarios" at bounding box center [687, 144] width 85 height 15
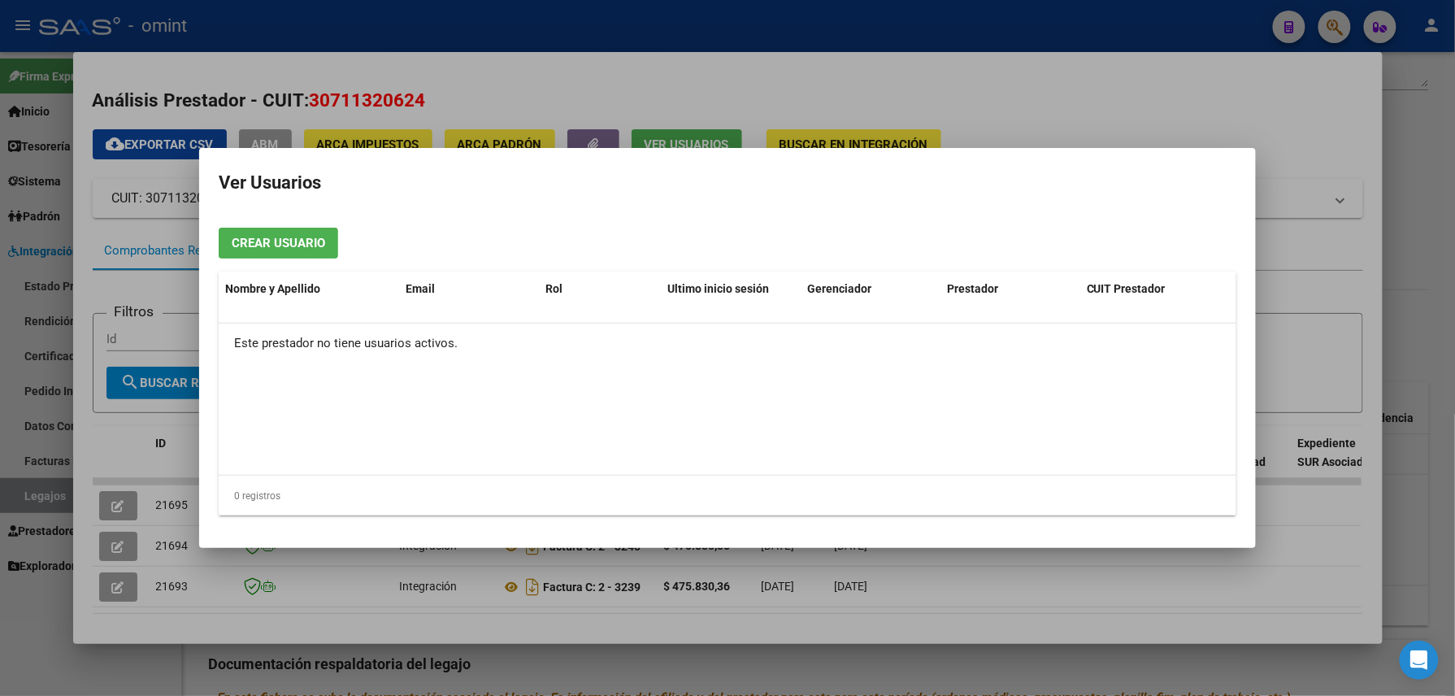
click at [644, 76] on div at bounding box center [727, 348] width 1455 height 696
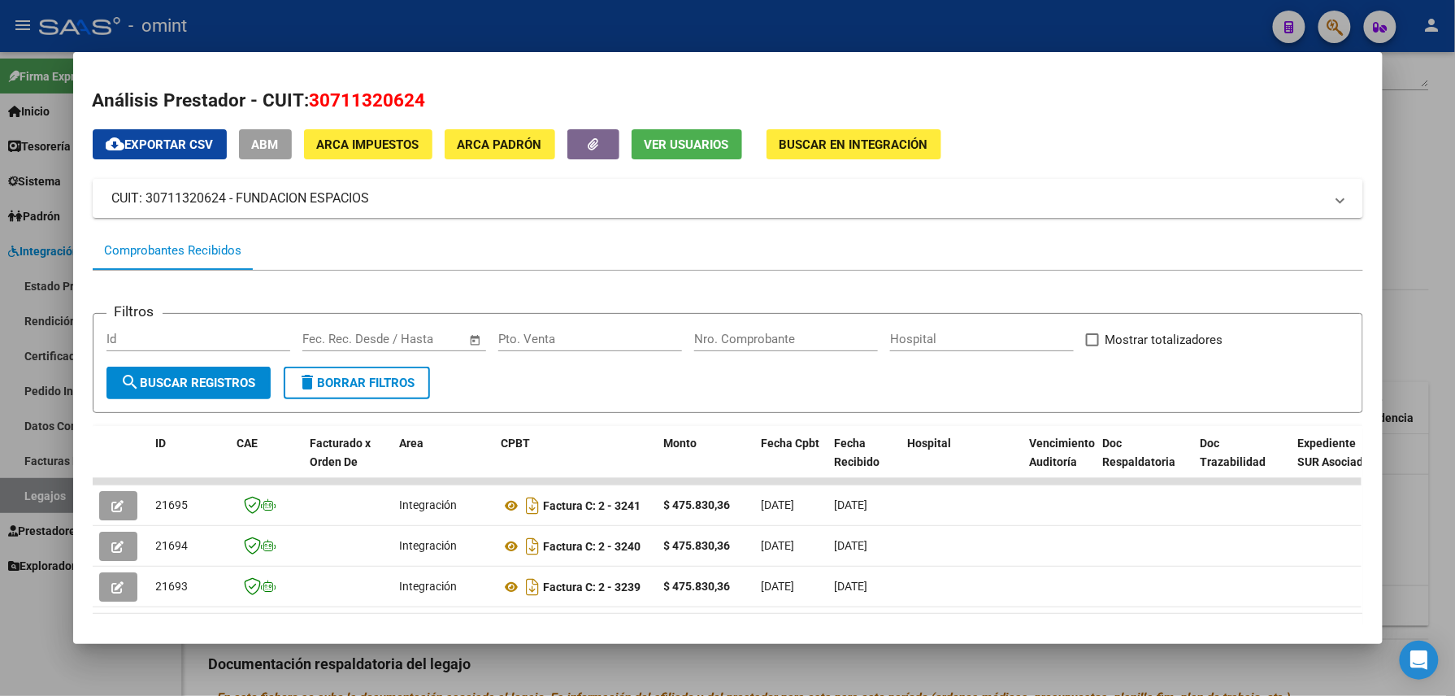
click at [649, 23] on div at bounding box center [727, 348] width 1455 height 696
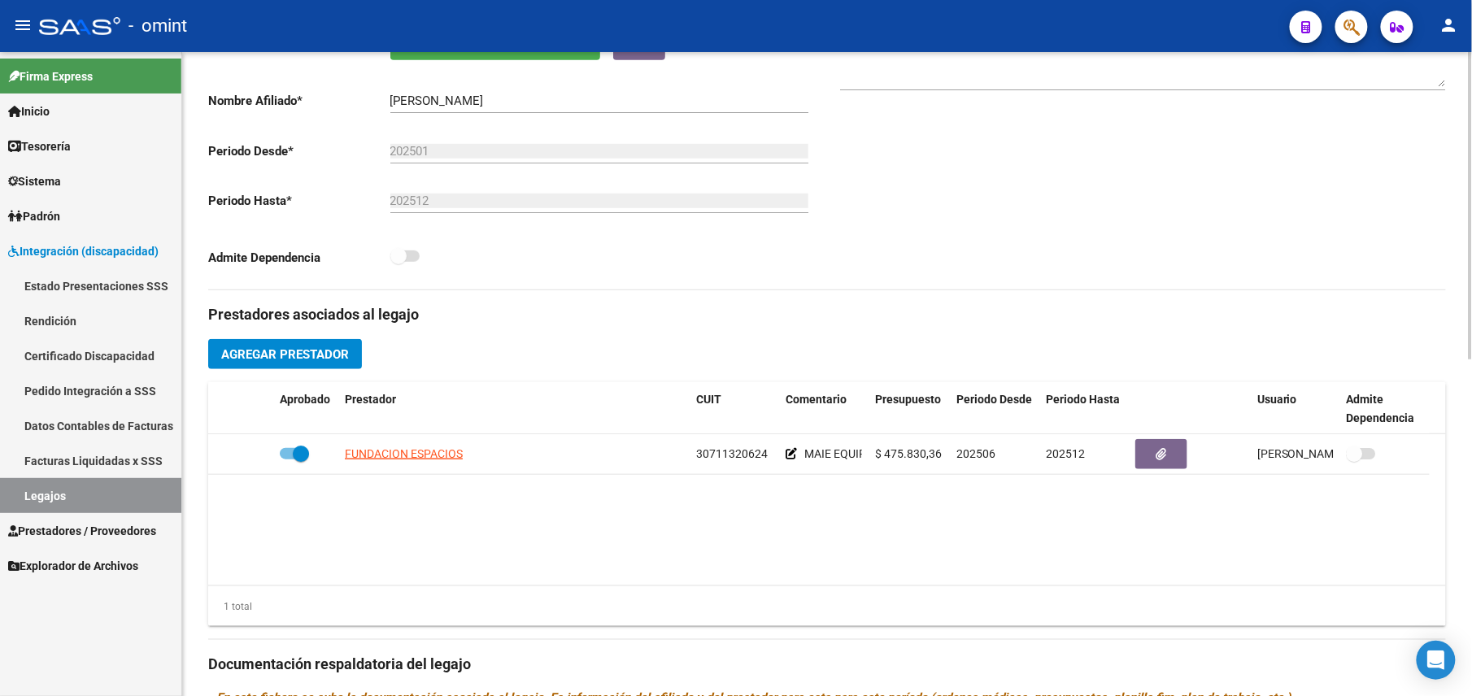
scroll to position [325, 0]
